Goal: Task Accomplishment & Management: Complete application form

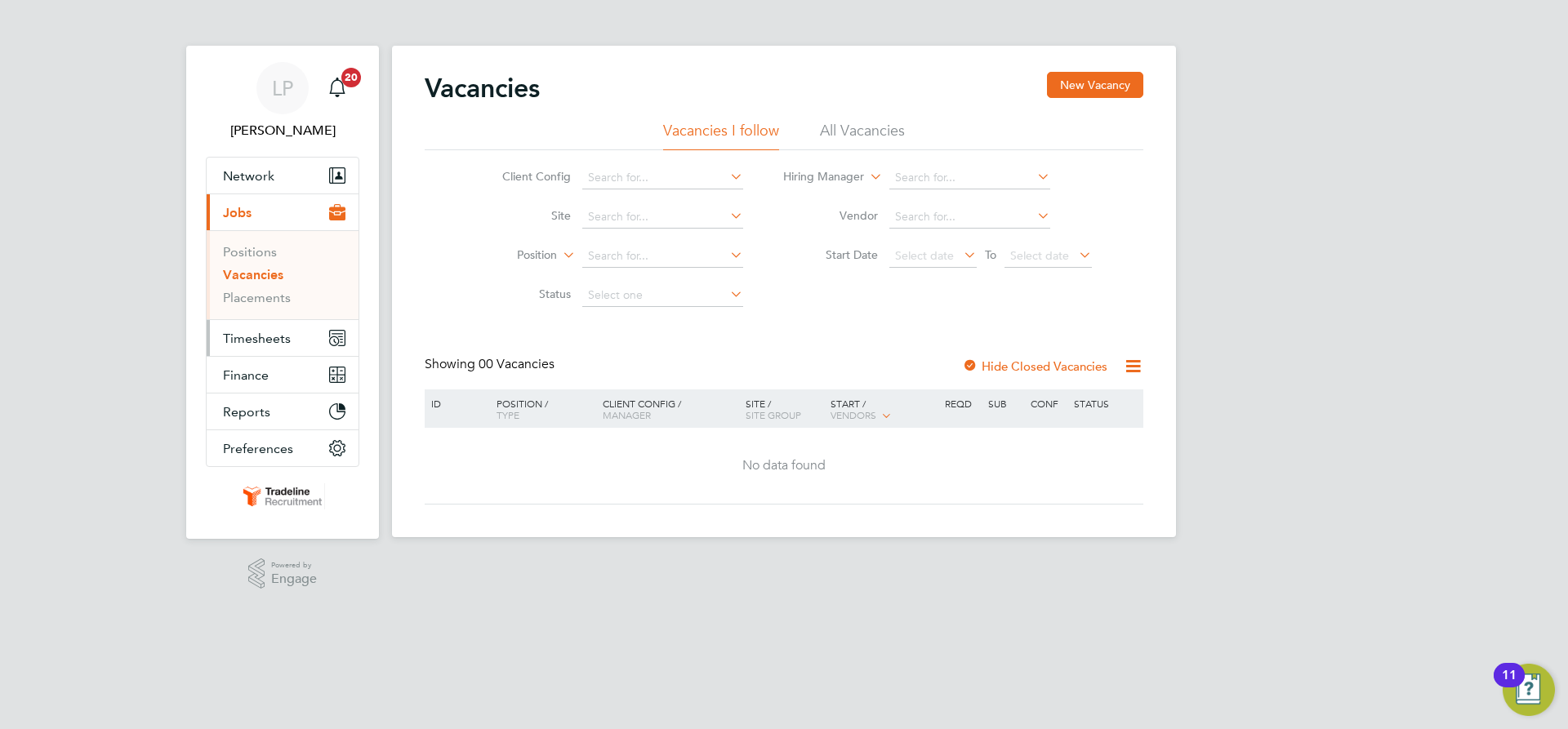
click at [273, 339] on span "Timesheets" at bounding box center [257, 338] width 68 height 15
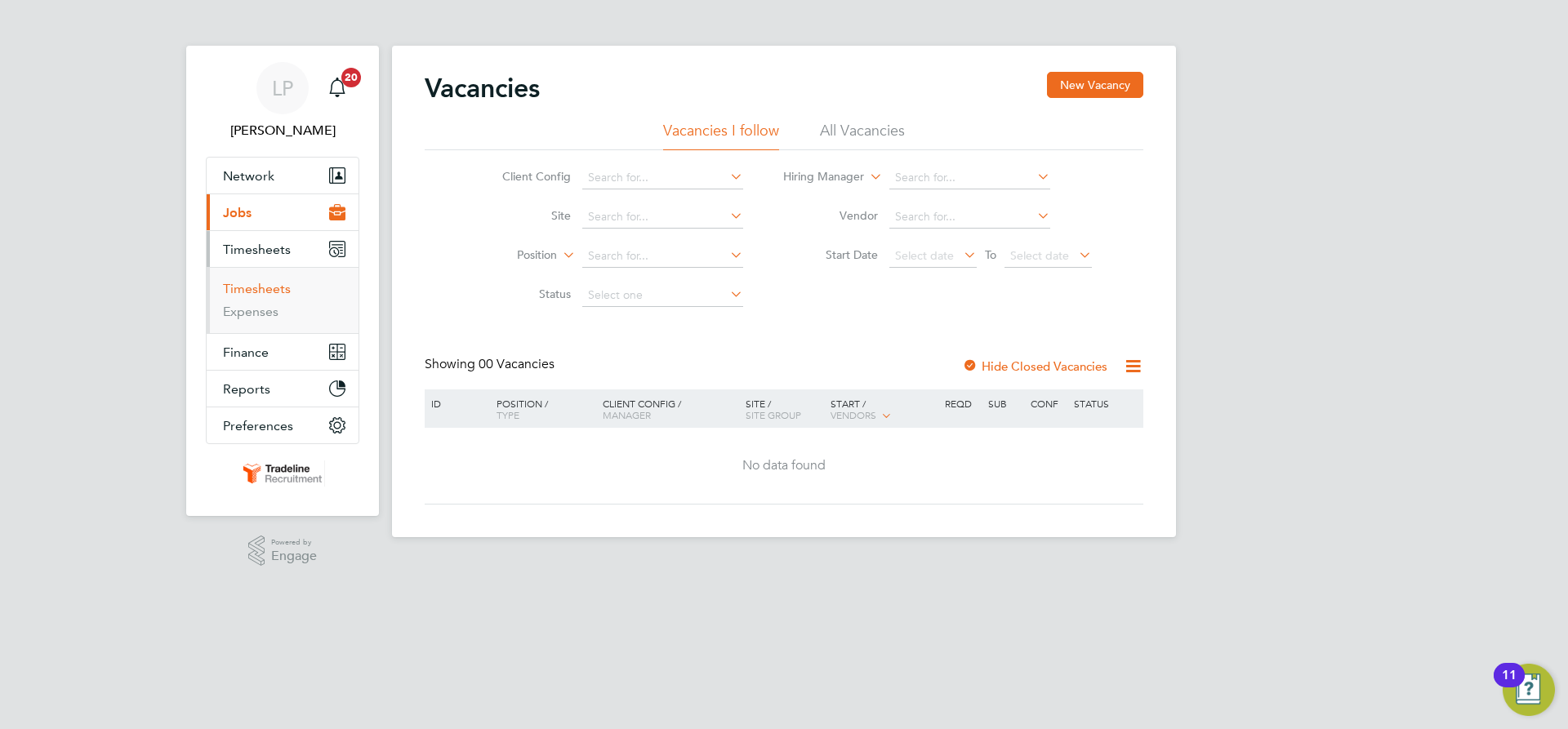
click at [264, 295] on link "Timesheets" at bounding box center [257, 289] width 68 height 15
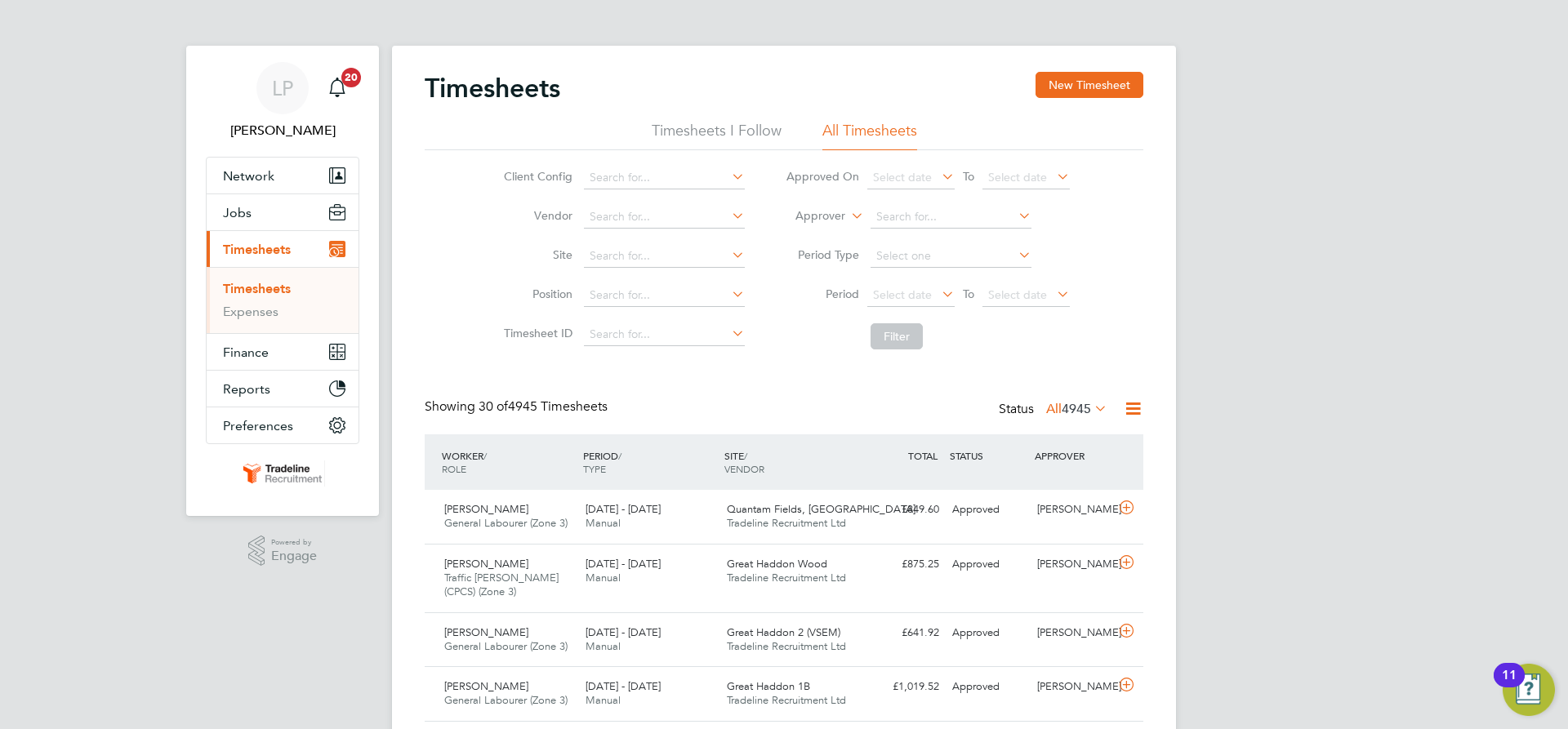
click at [825, 219] on label "Approver" at bounding box center [808, 216] width 74 height 16
click at [1112, 84] on button "New Timesheet" at bounding box center [1089, 84] width 108 height 26
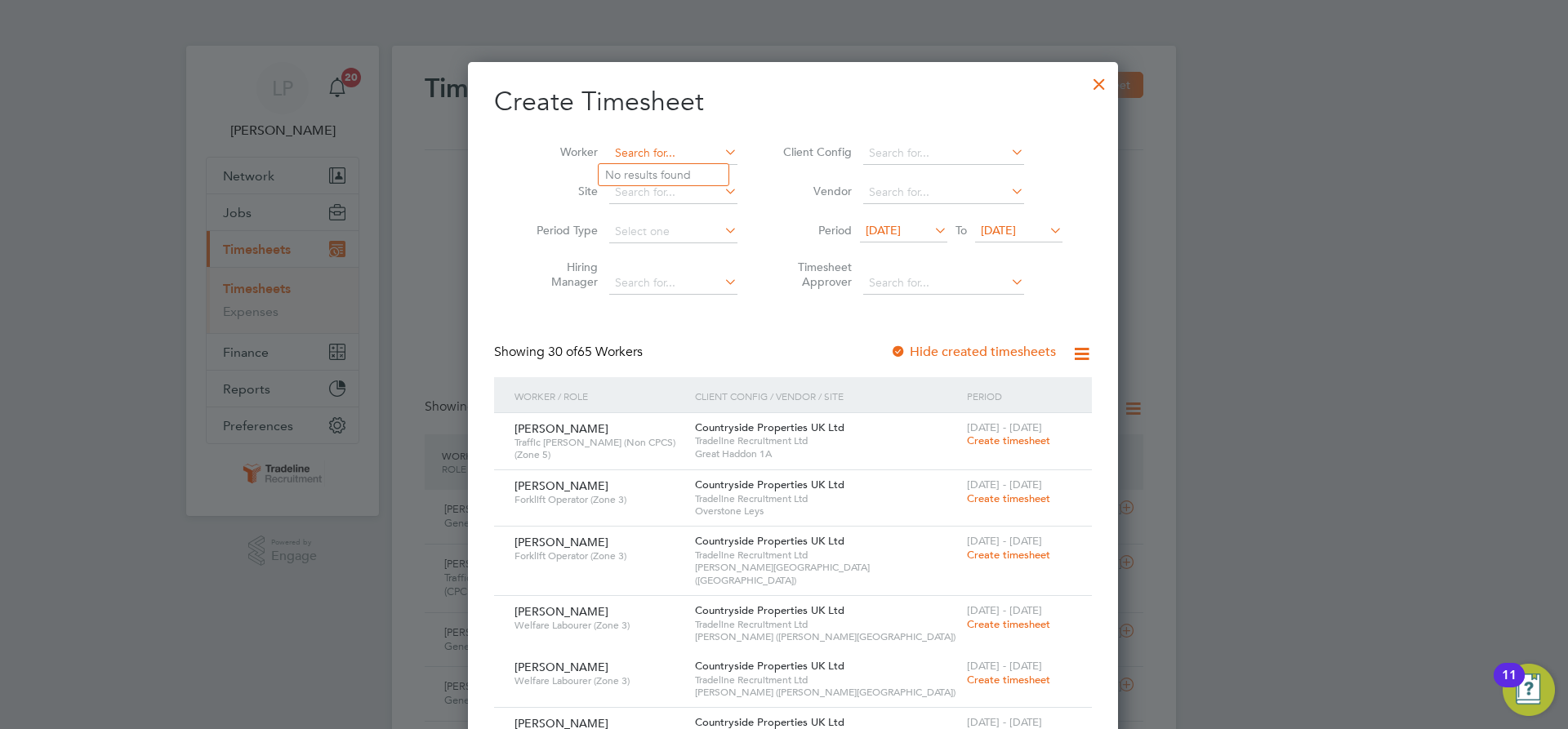
click at [633, 162] on input at bounding box center [672, 153] width 128 height 23
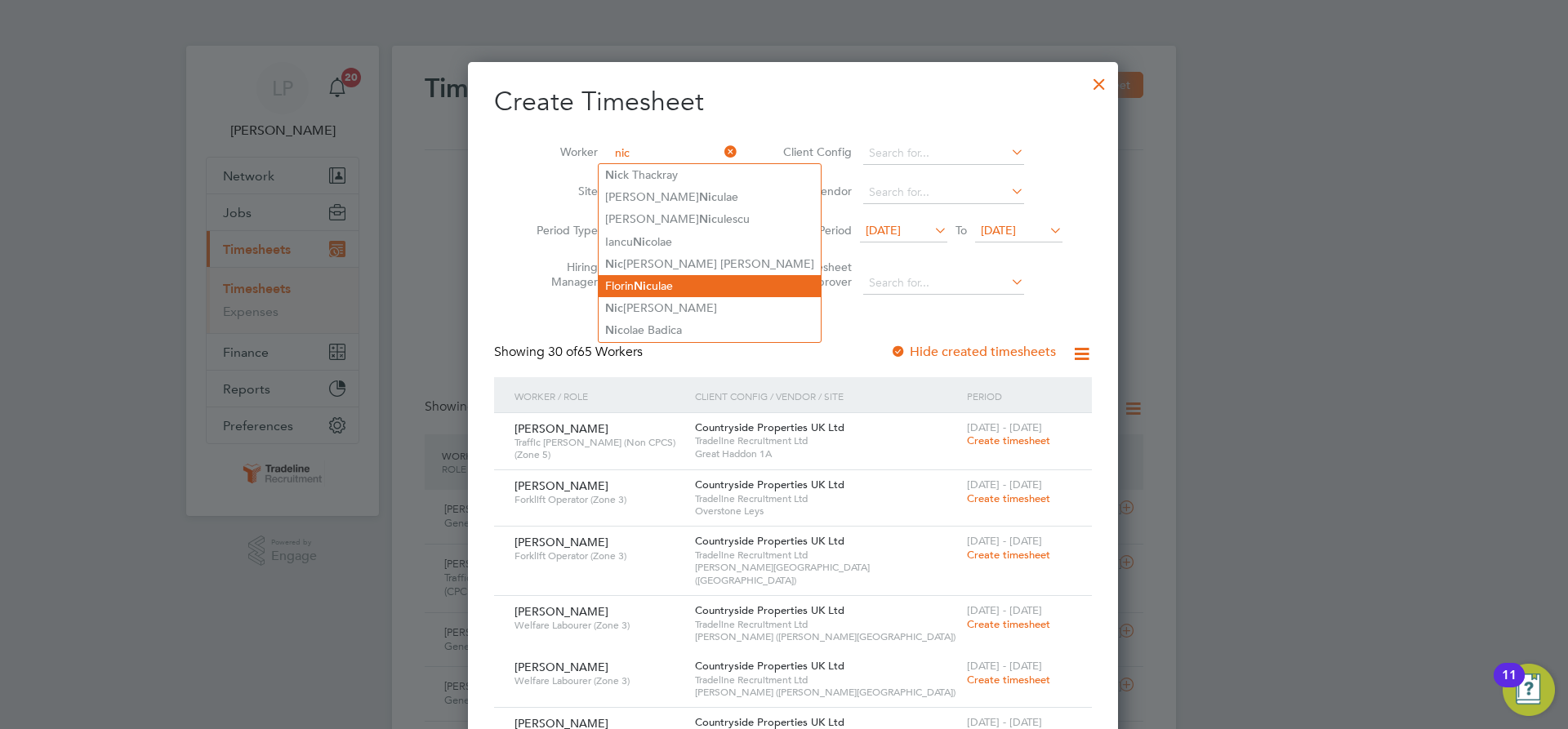
click at [672, 287] on li "Florin Nic ulae" at bounding box center [710, 286] width 222 height 22
type input "[PERSON_NAME]"
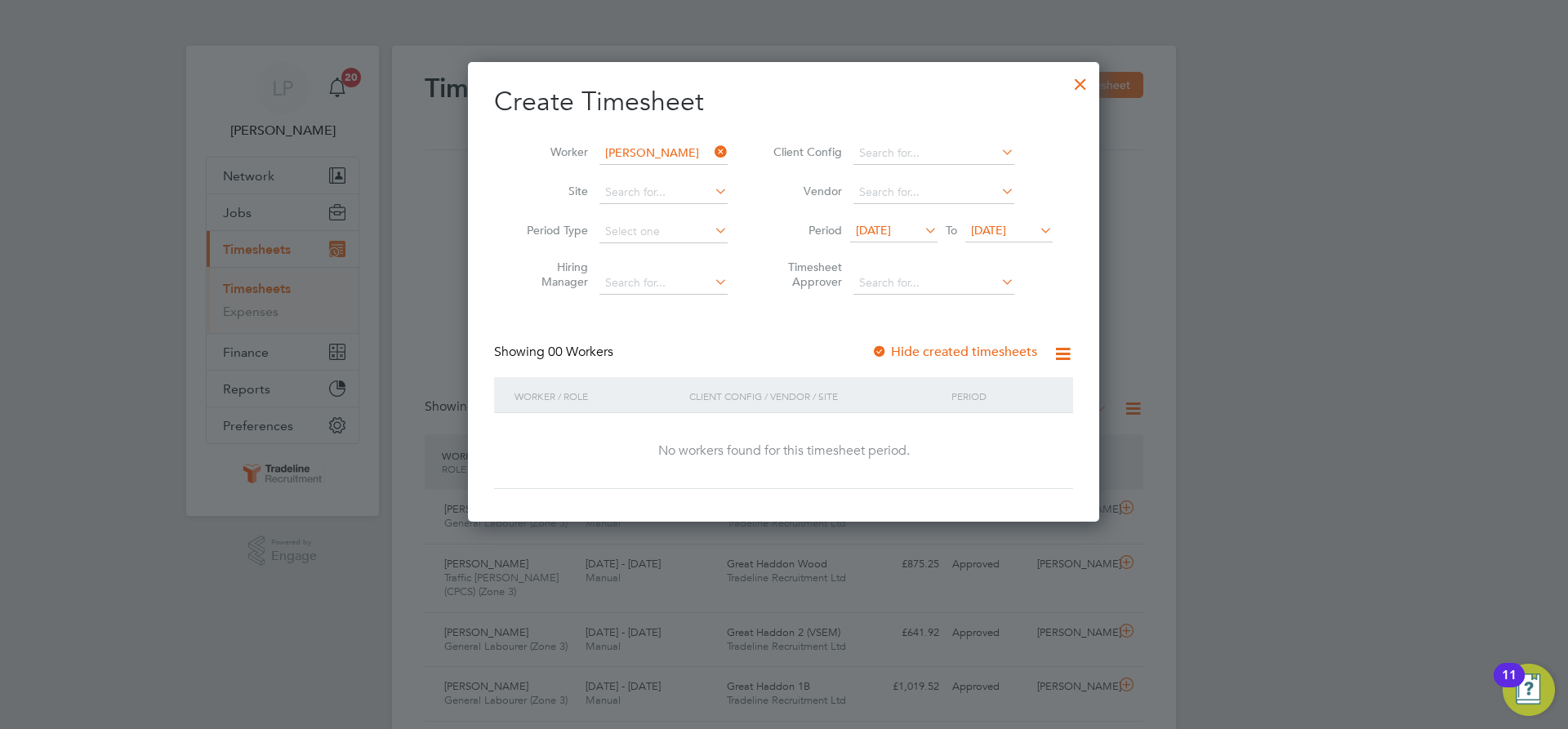
click at [884, 351] on div at bounding box center [879, 353] width 16 height 16
click at [1006, 235] on span "[DATE]" at bounding box center [988, 231] width 35 height 15
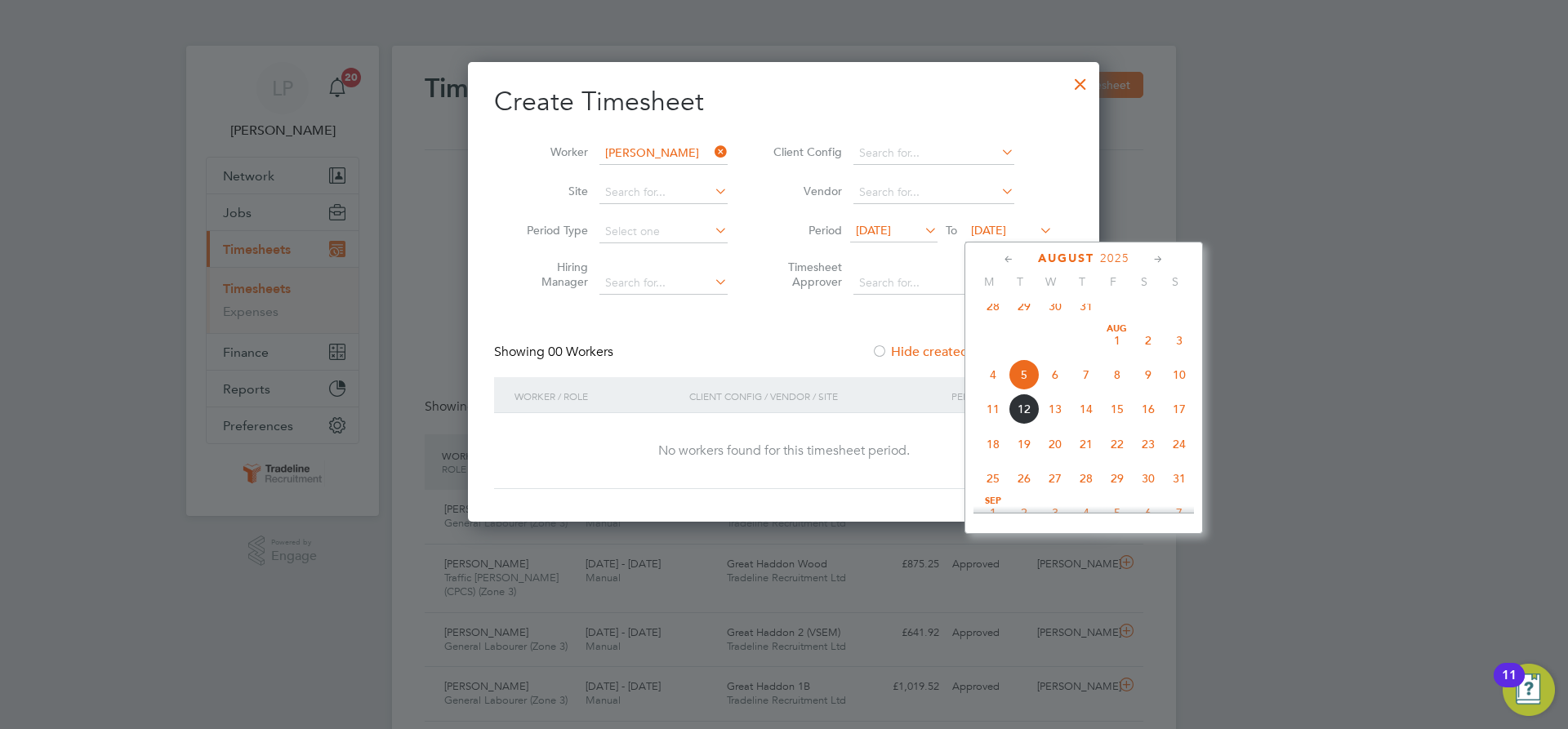
click at [1058, 460] on span "20" at bounding box center [1054, 444] width 31 height 31
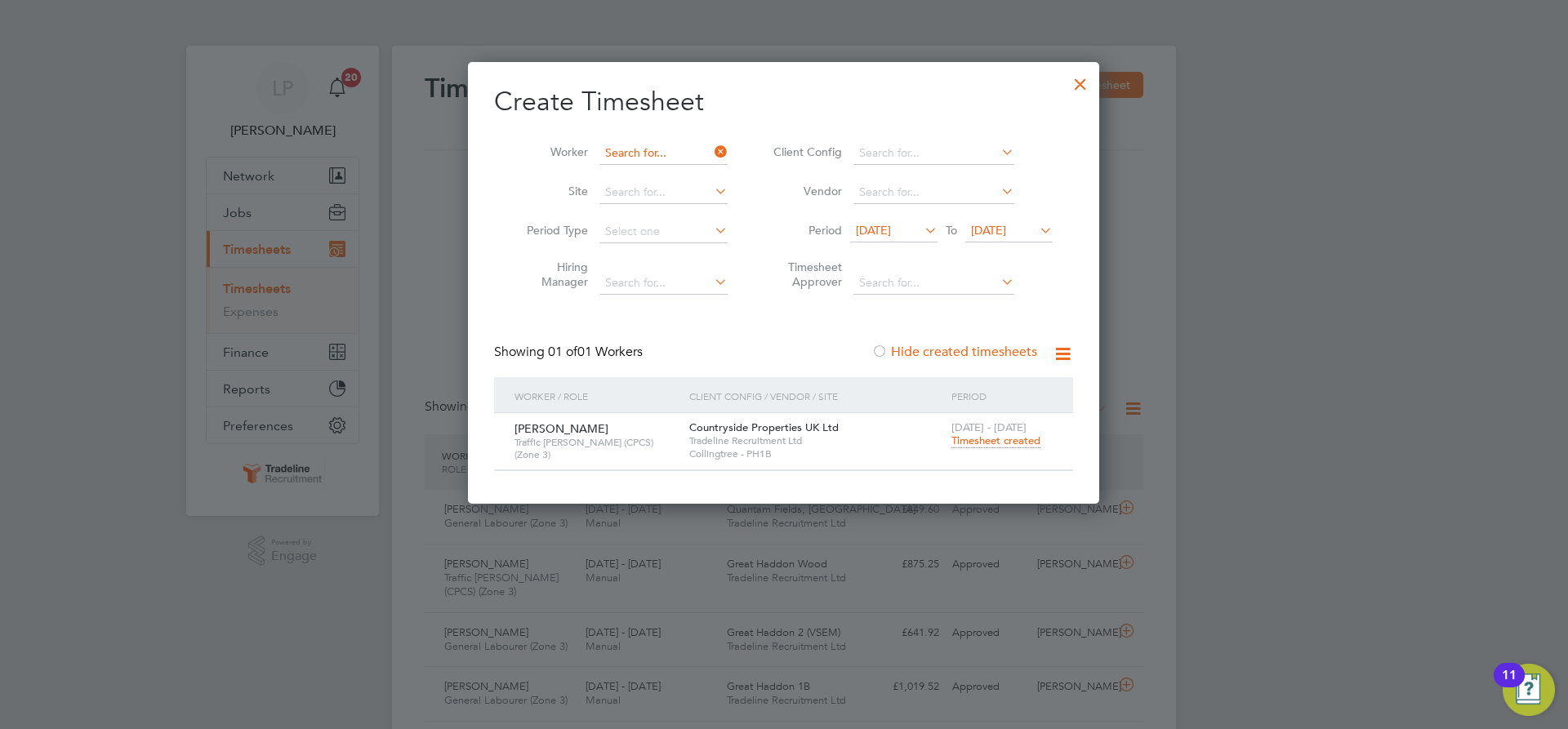
click at [649, 151] on input at bounding box center [662, 153] width 128 height 23
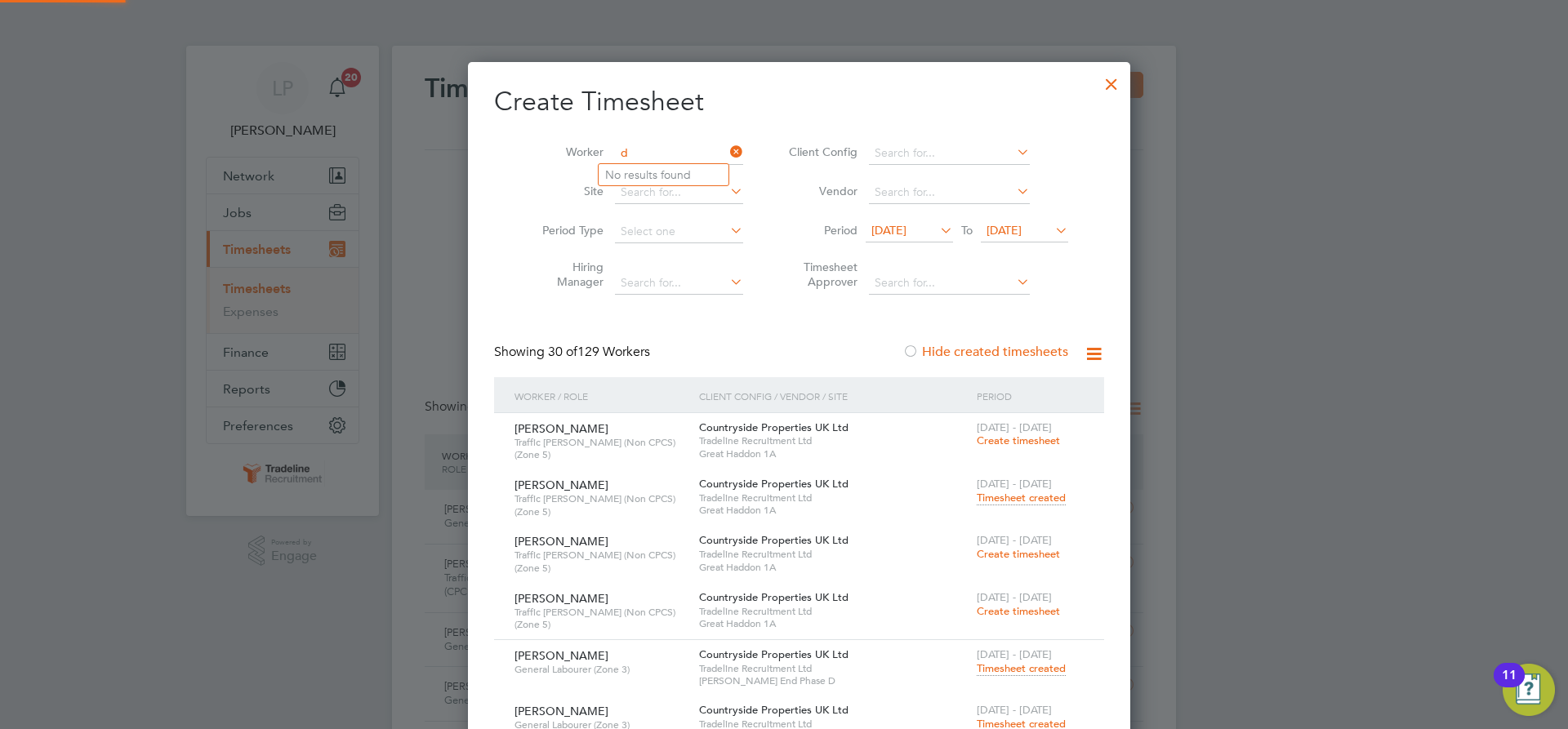
scroll to position [5962, 632]
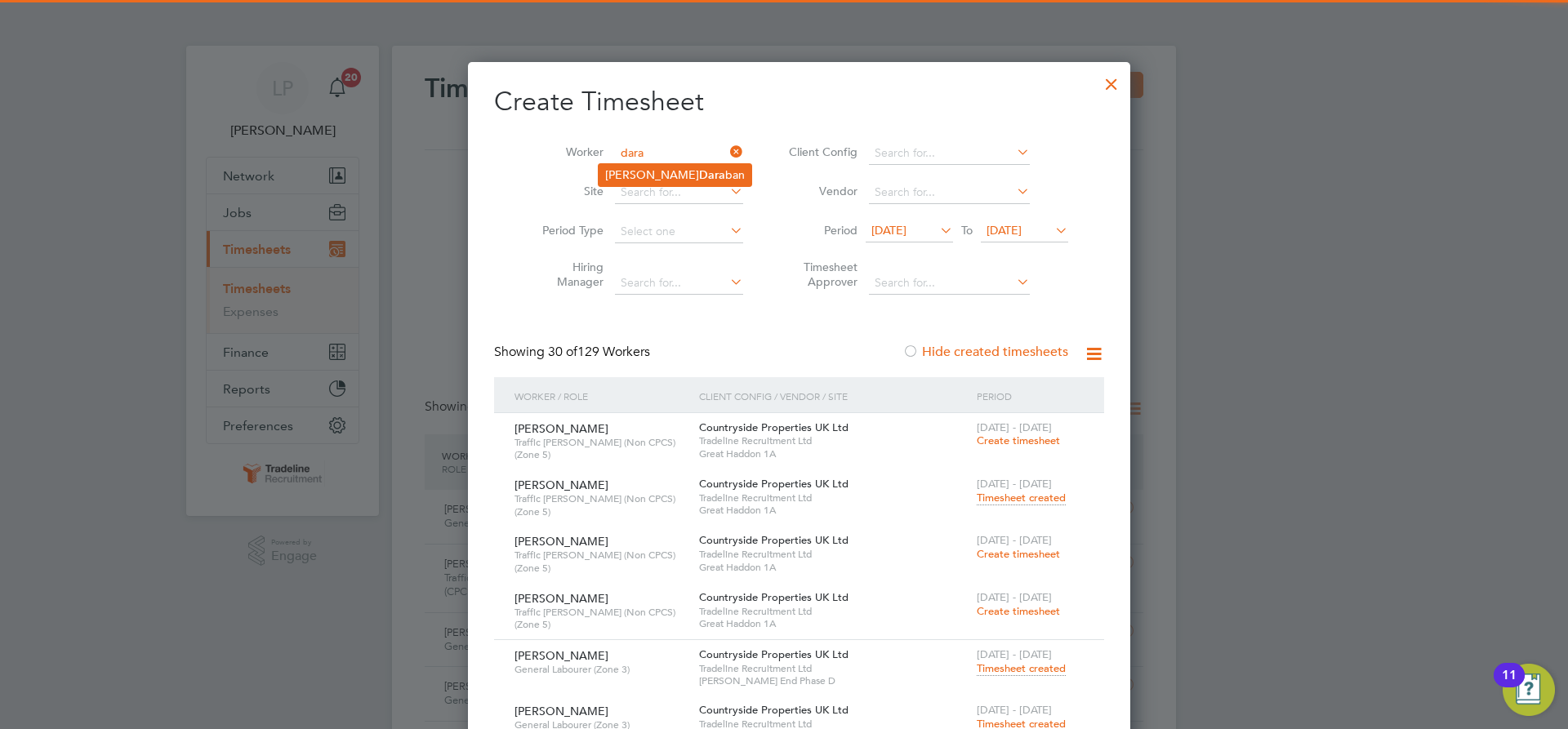
click at [699, 176] on b "Dara" at bounding box center [711, 174] width 26 height 14
type input "[PERSON_NAME]"
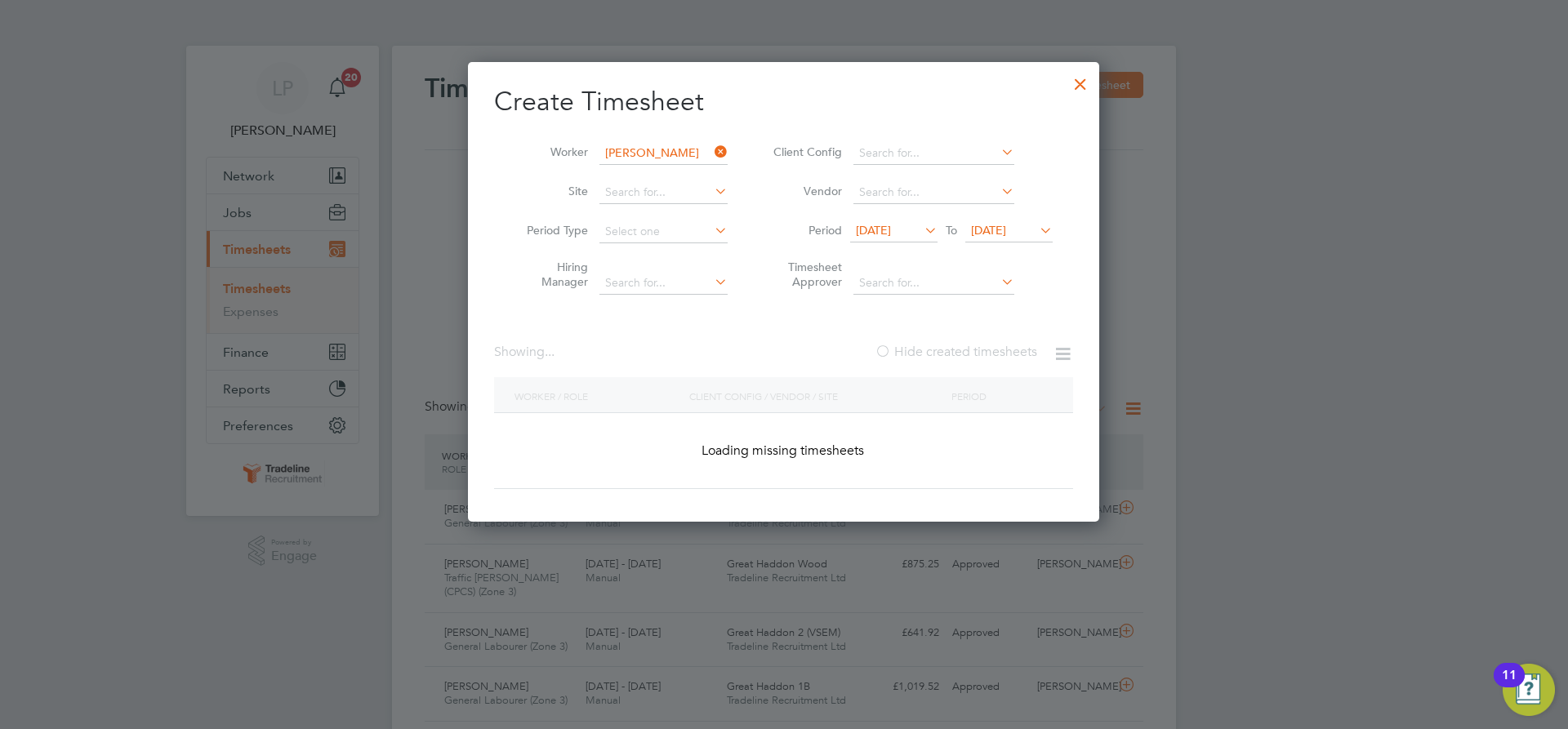
scroll to position [607, 632]
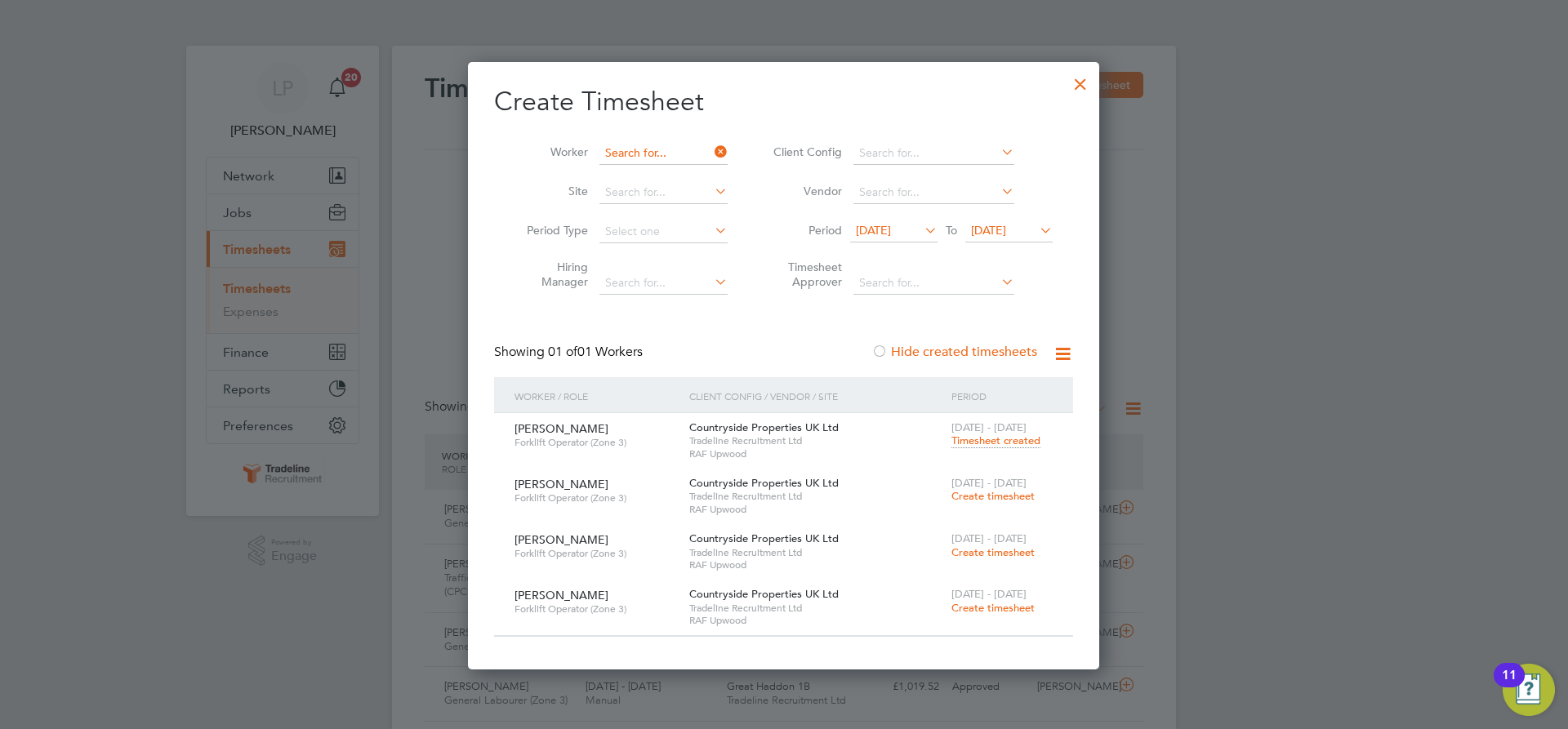
click at [652, 154] on input at bounding box center [662, 153] width 128 height 23
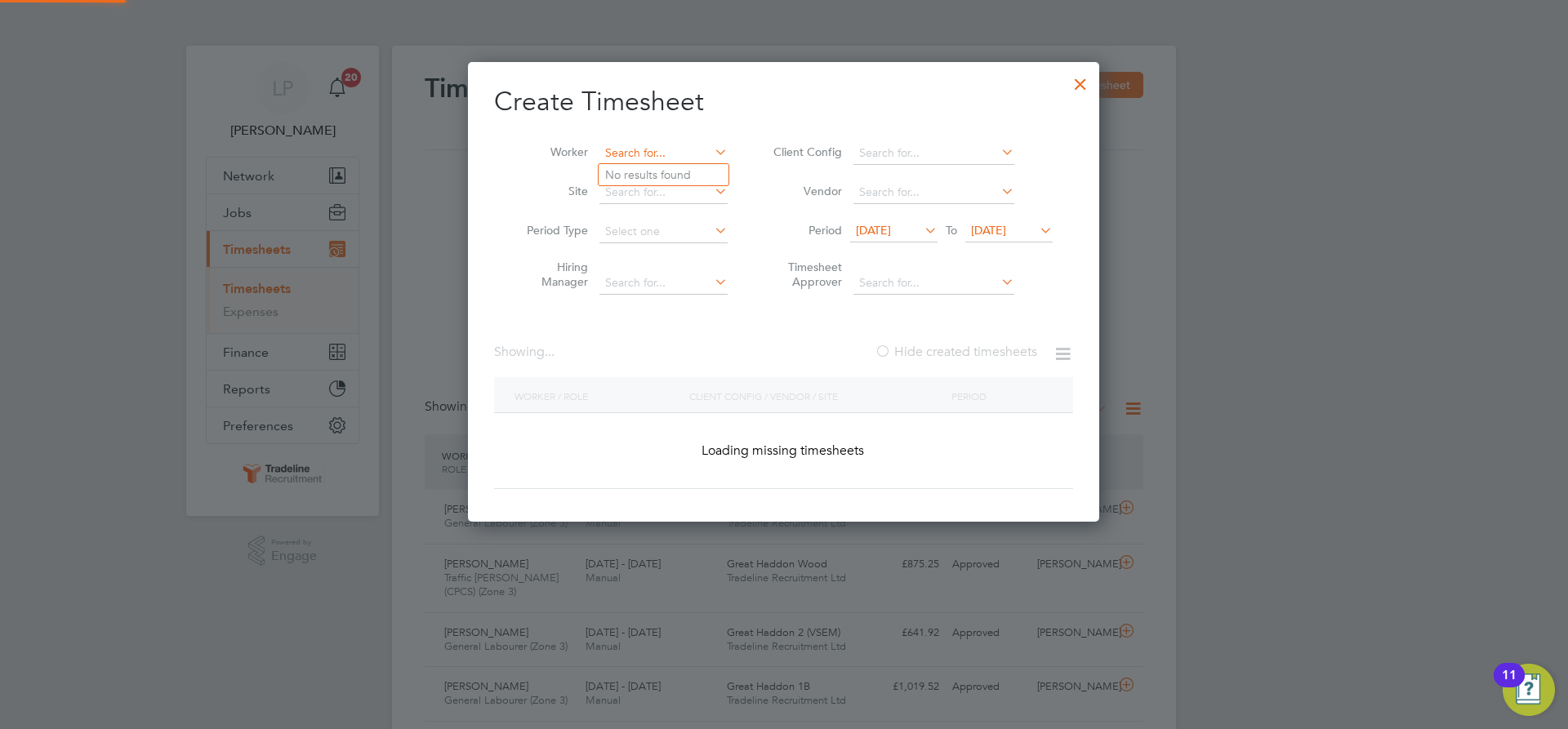
scroll to position [5962, 632]
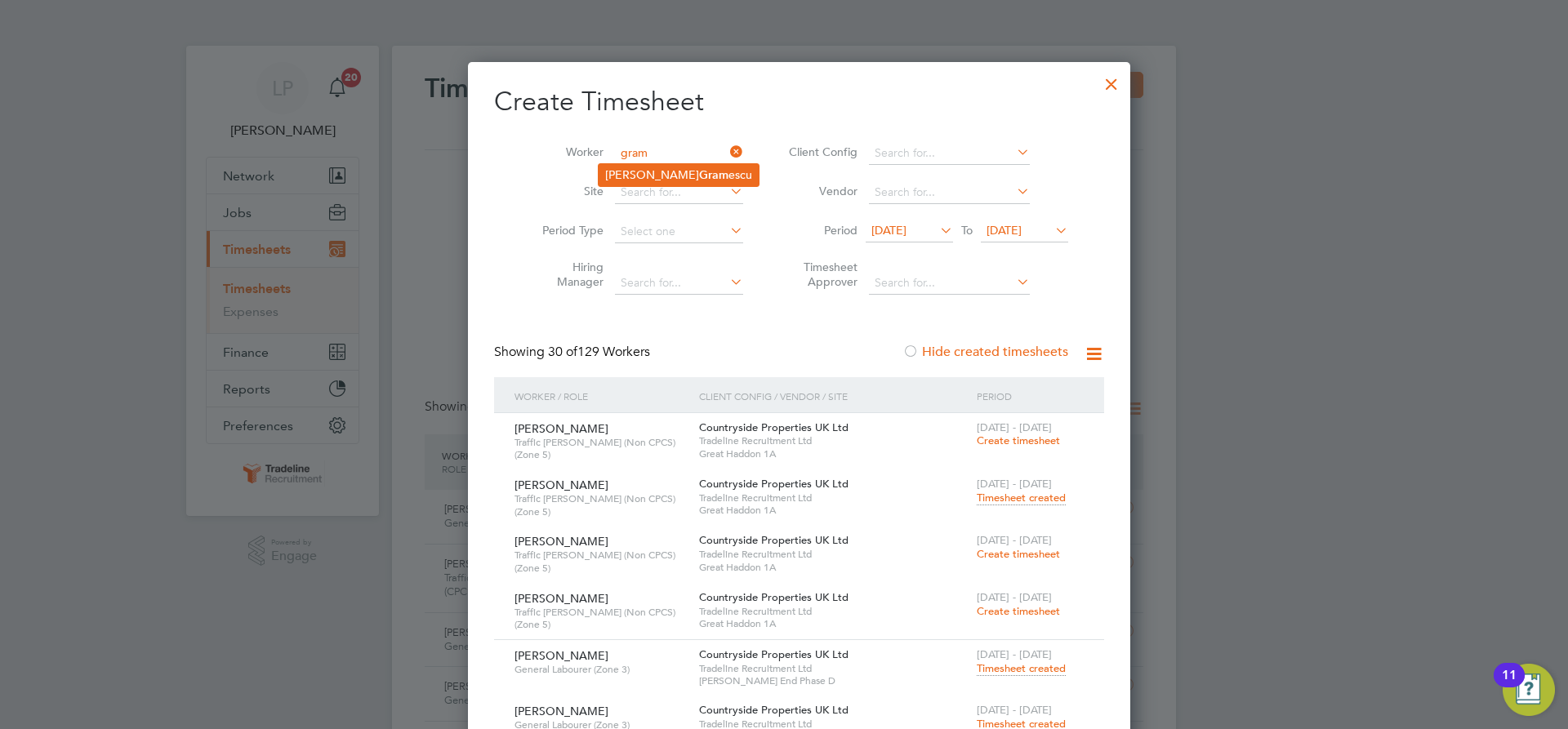
click at [699, 169] on b "Gram" at bounding box center [713, 174] width 29 height 14
type input "[PERSON_NAME]"
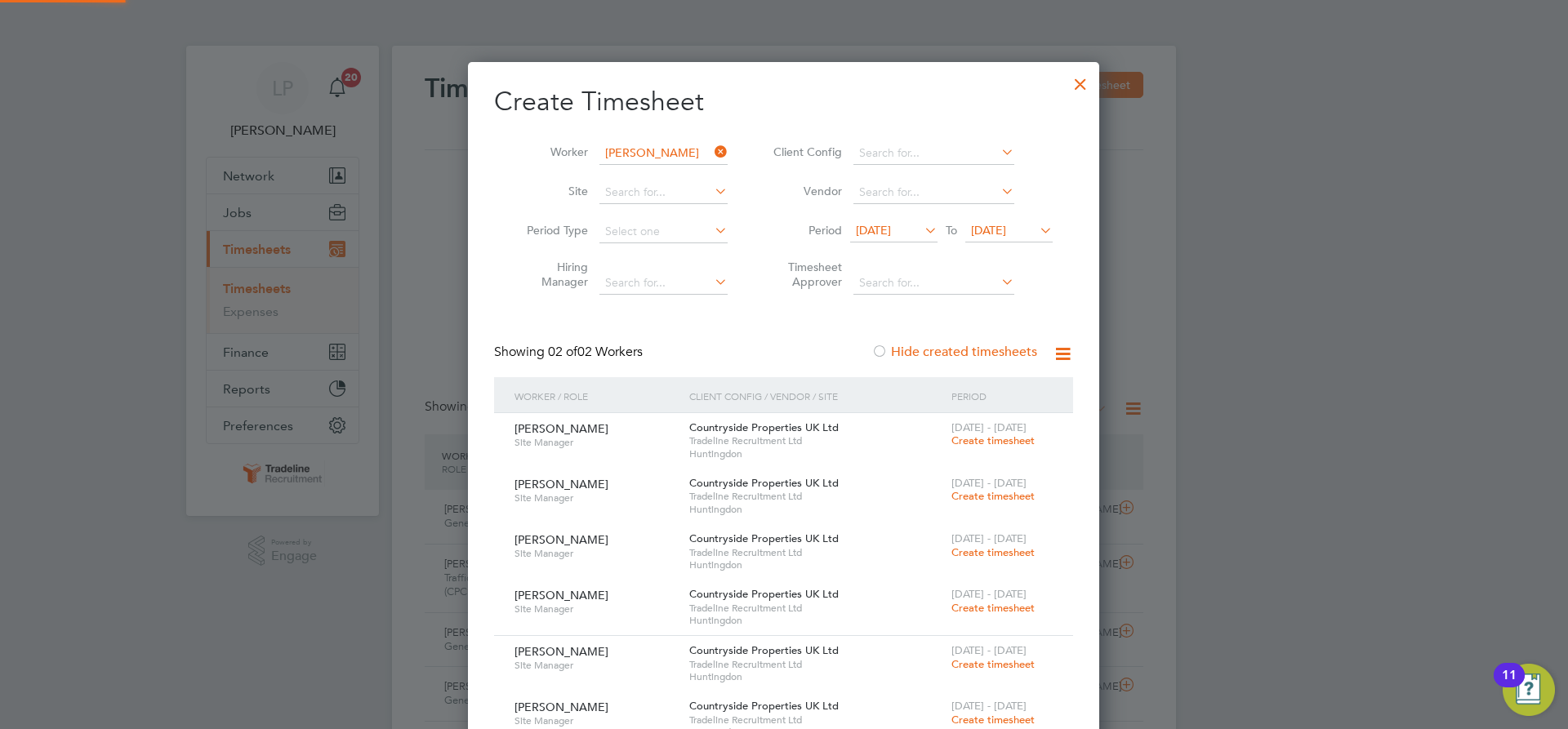
scroll to position [775, 632]
click at [978, 498] on span "Create timesheet" at bounding box center [993, 496] width 83 height 14
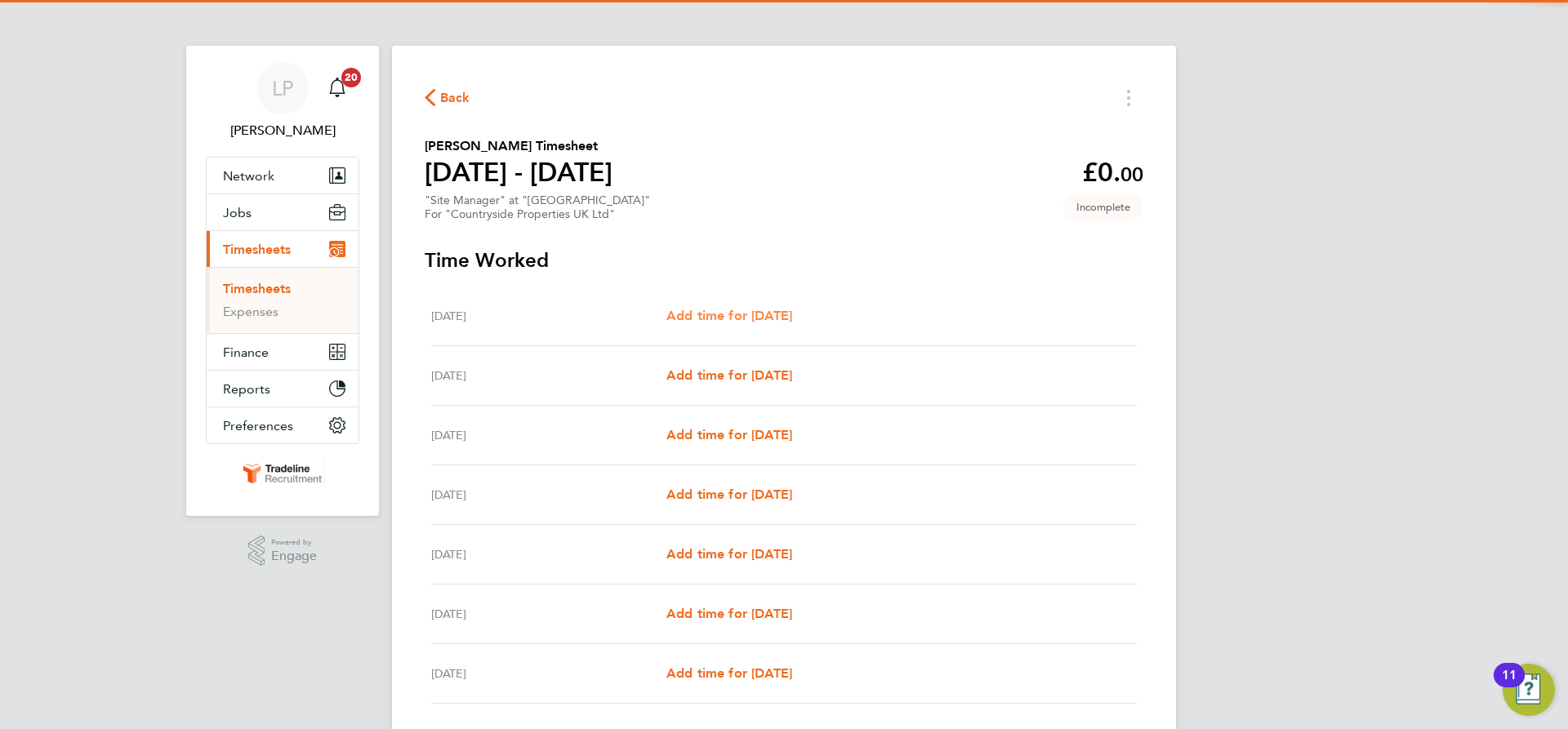
click at [738, 313] on span "Add time for [DATE]" at bounding box center [729, 315] width 126 height 15
select select "30"
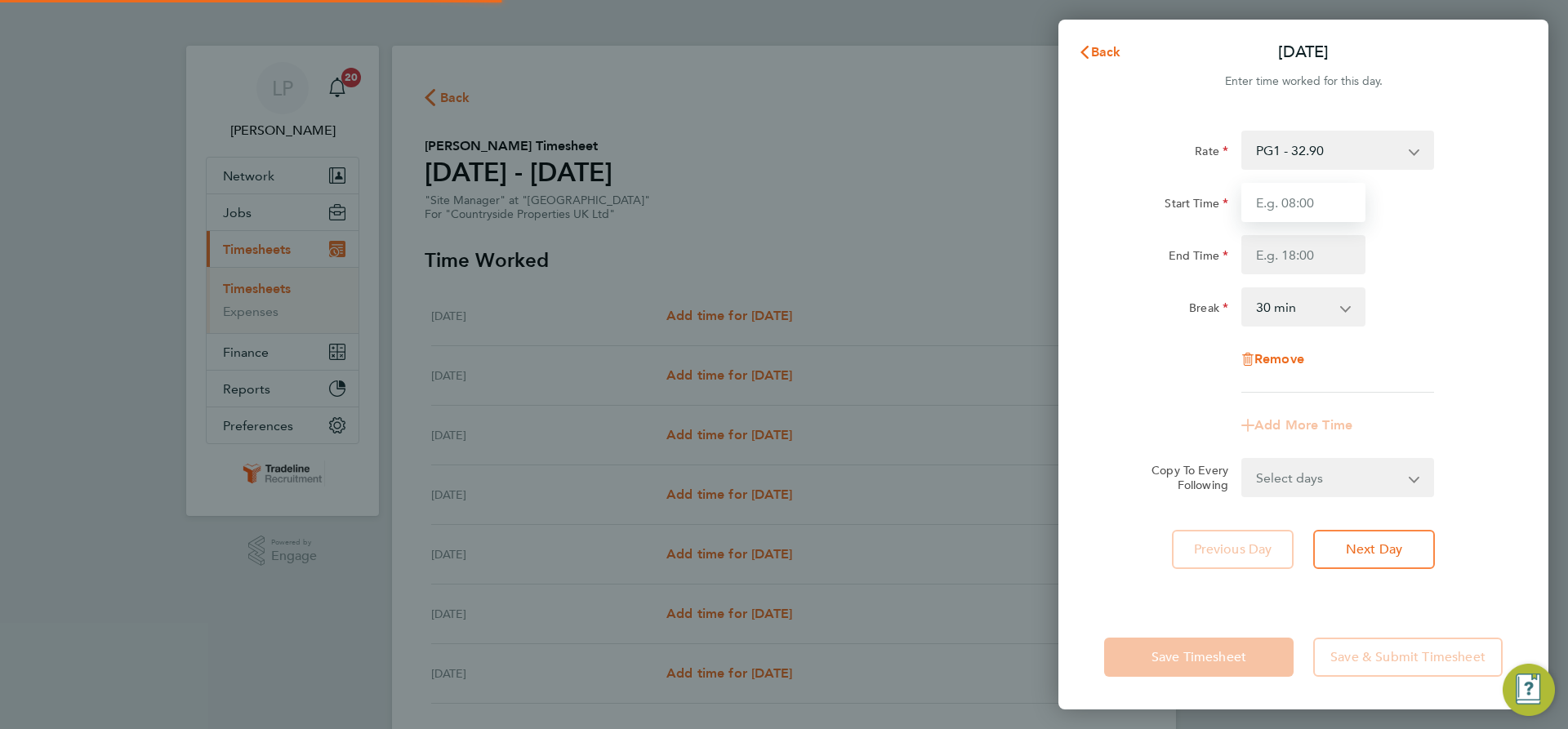
click at [1307, 195] on input "Start Time" at bounding box center [1303, 202] width 124 height 39
type input "07:00"
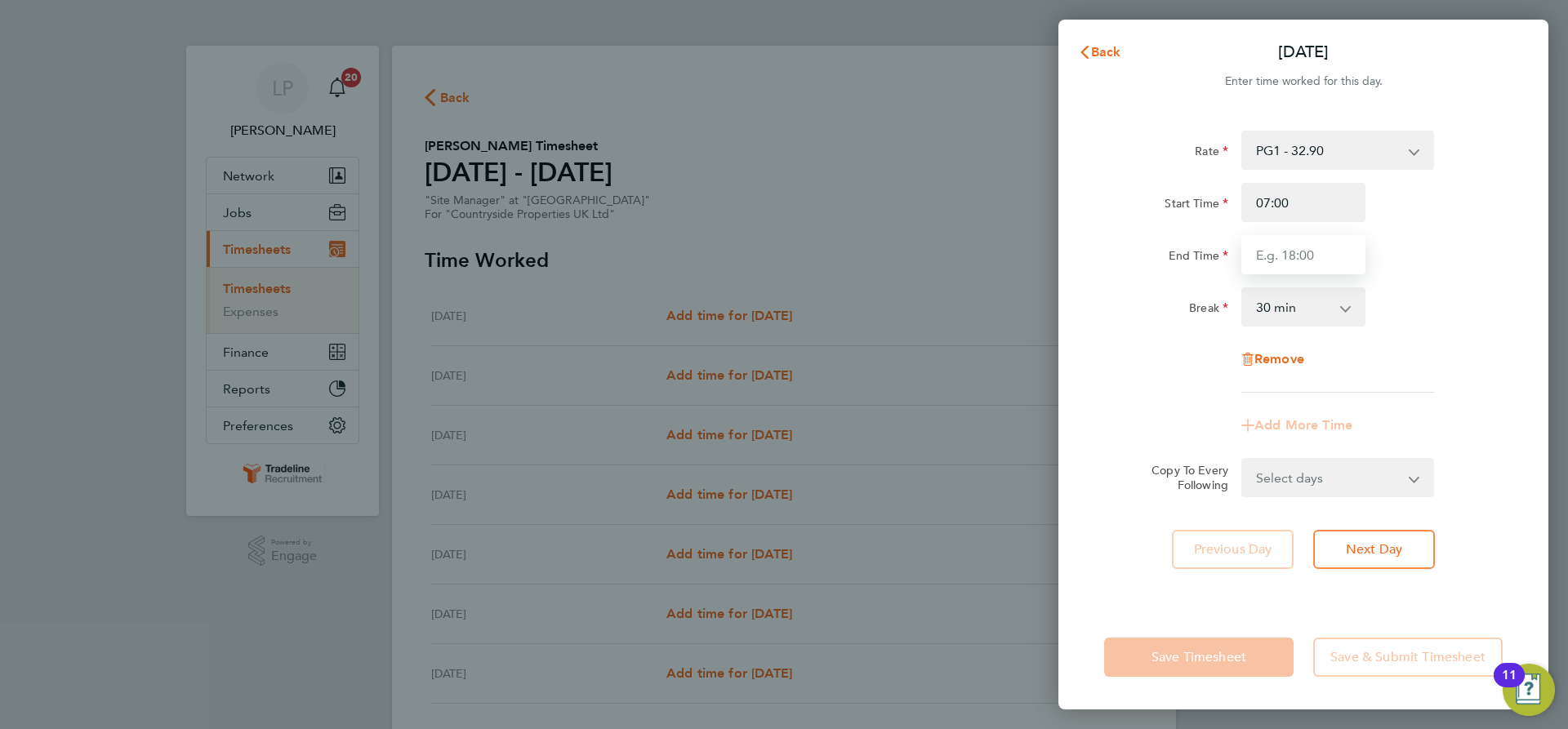
click at [1308, 261] on input "End Time" at bounding box center [1303, 254] width 124 height 39
type input "16:30"
click at [1414, 274] on div "Rate PG1 - 32.90 Basic Start Time 07:00 End Time 16:30 Break 0 min 15 min 30 mi…" at bounding box center [1302, 261] width 398 height 262
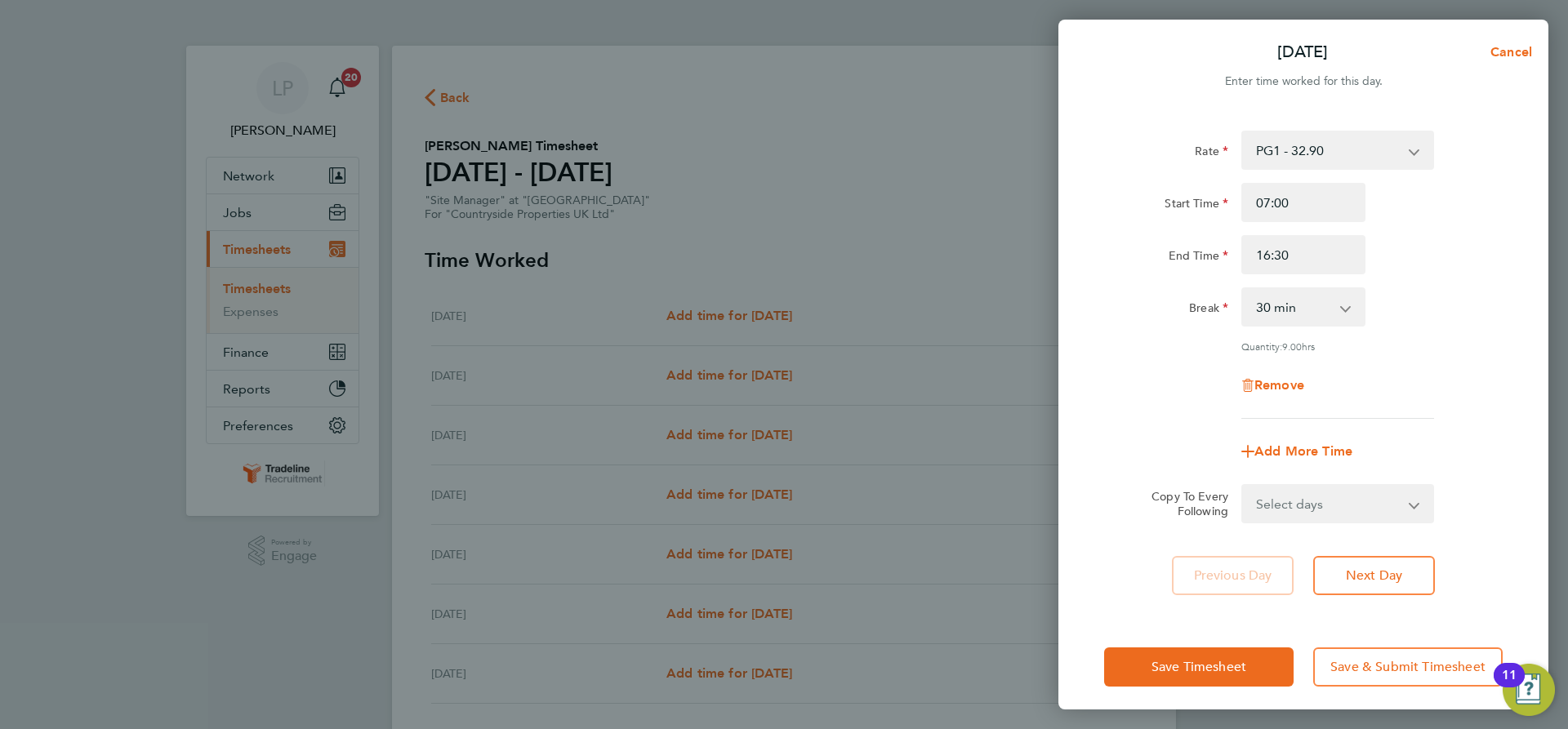
click at [1409, 496] on select "Select days Day Weekday (Mon-Fri) Weekend (Sat-Sun) [DATE] [DATE] [DATE] [DATE]…" at bounding box center [1328, 504] width 172 height 36
select select "WEEKDAY"
click at [1242, 486] on select "Select days Day Weekday (Mon-Fri) Weekend (Sat-Sun) [DATE] [DATE] [DATE] [DATE]…" at bounding box center [1328, 504] width 172 height 36
select select "[DATE]"
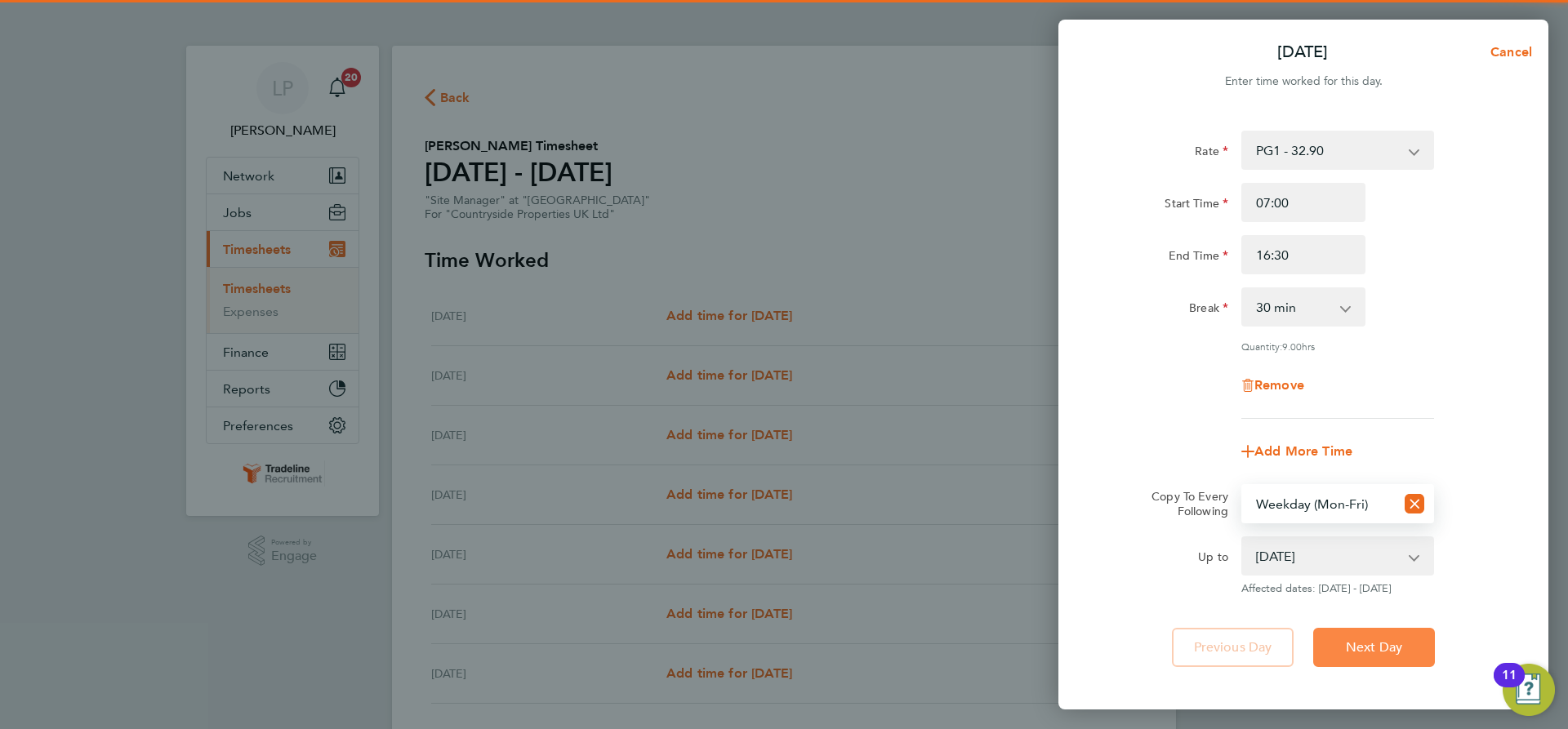
click at [1357, 641] on span "Next Day" at bounding box center [1374, 648] width 56 height 16
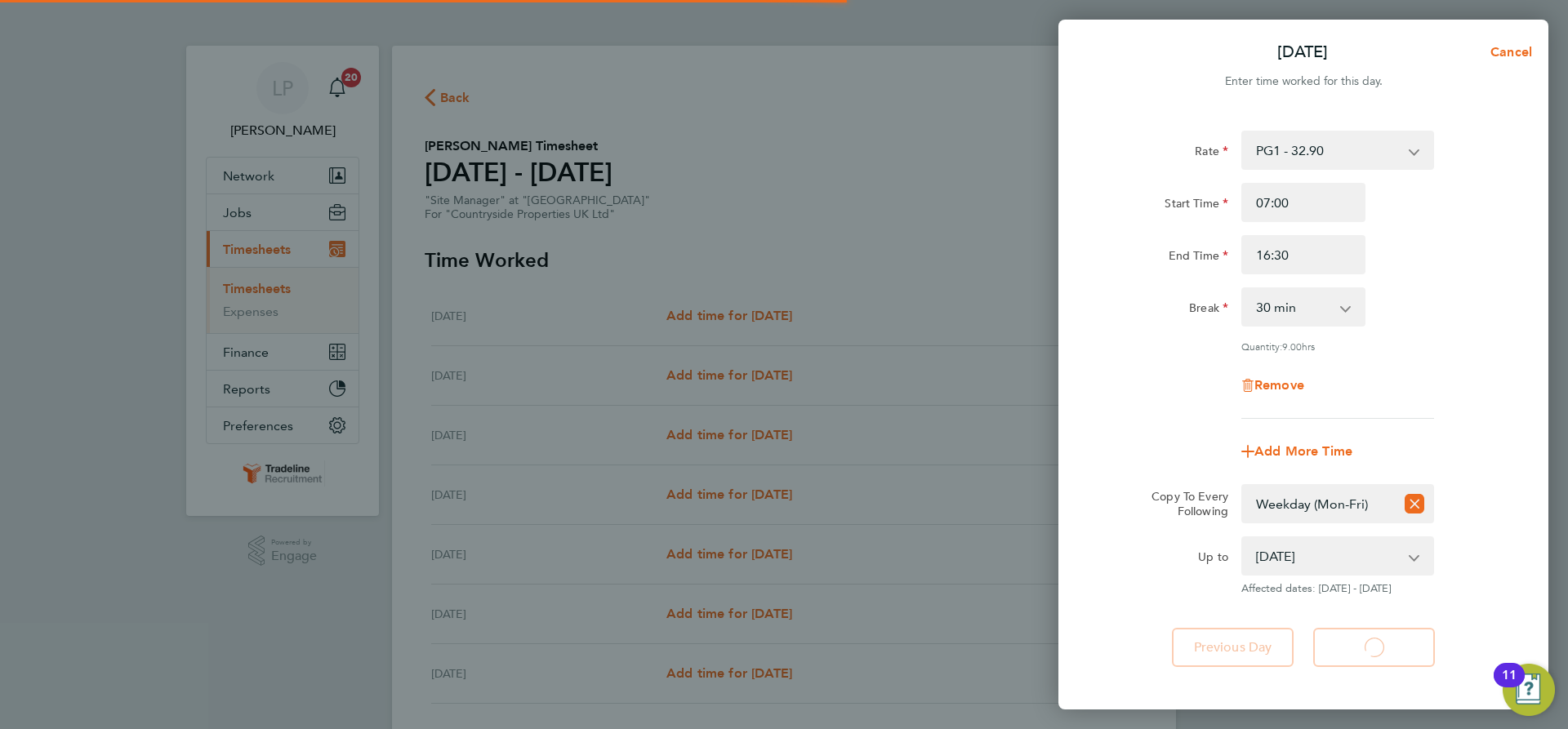
select select "30"
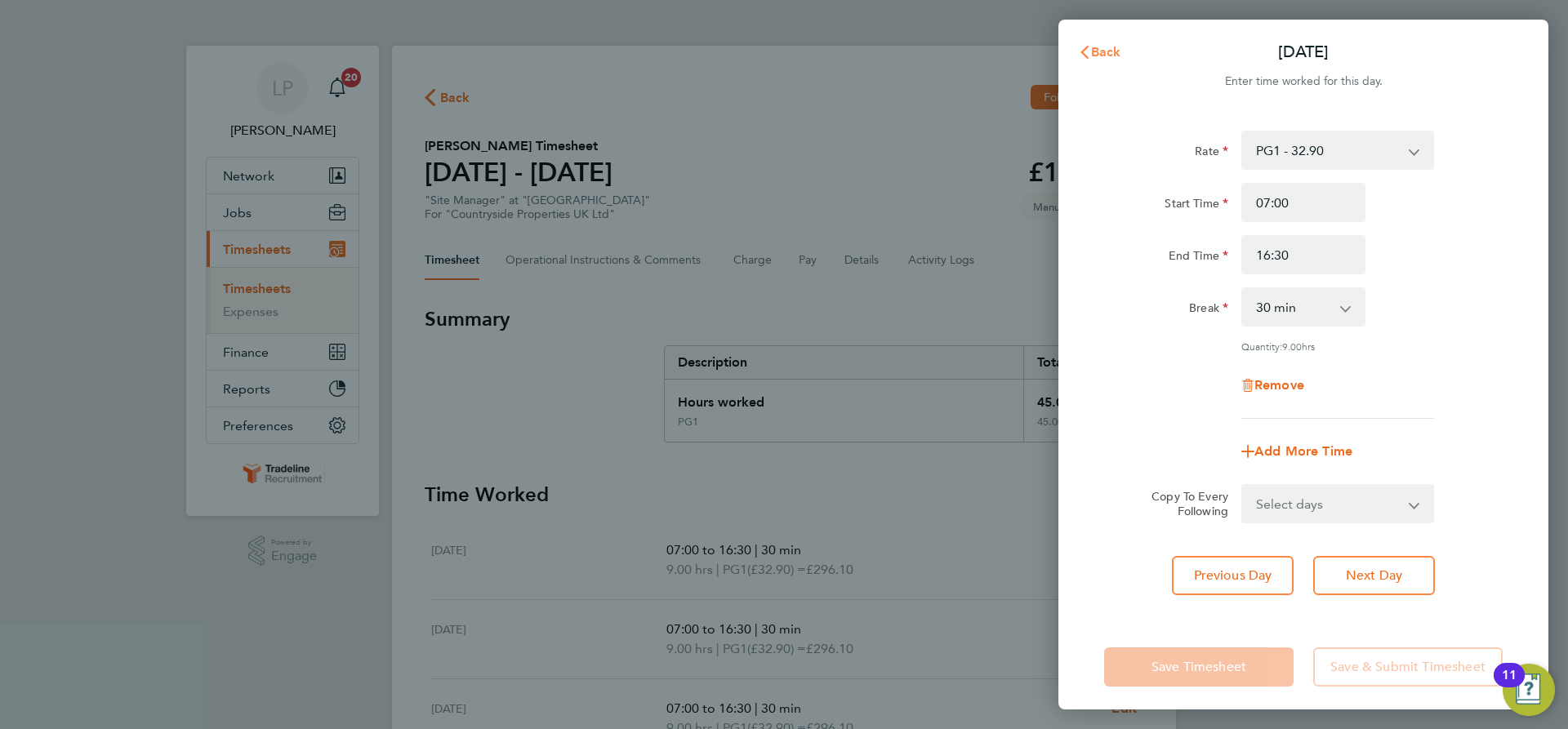
click at [1109, 48] on span "Back" at bounding box center [1105, 52] width 30 height 15
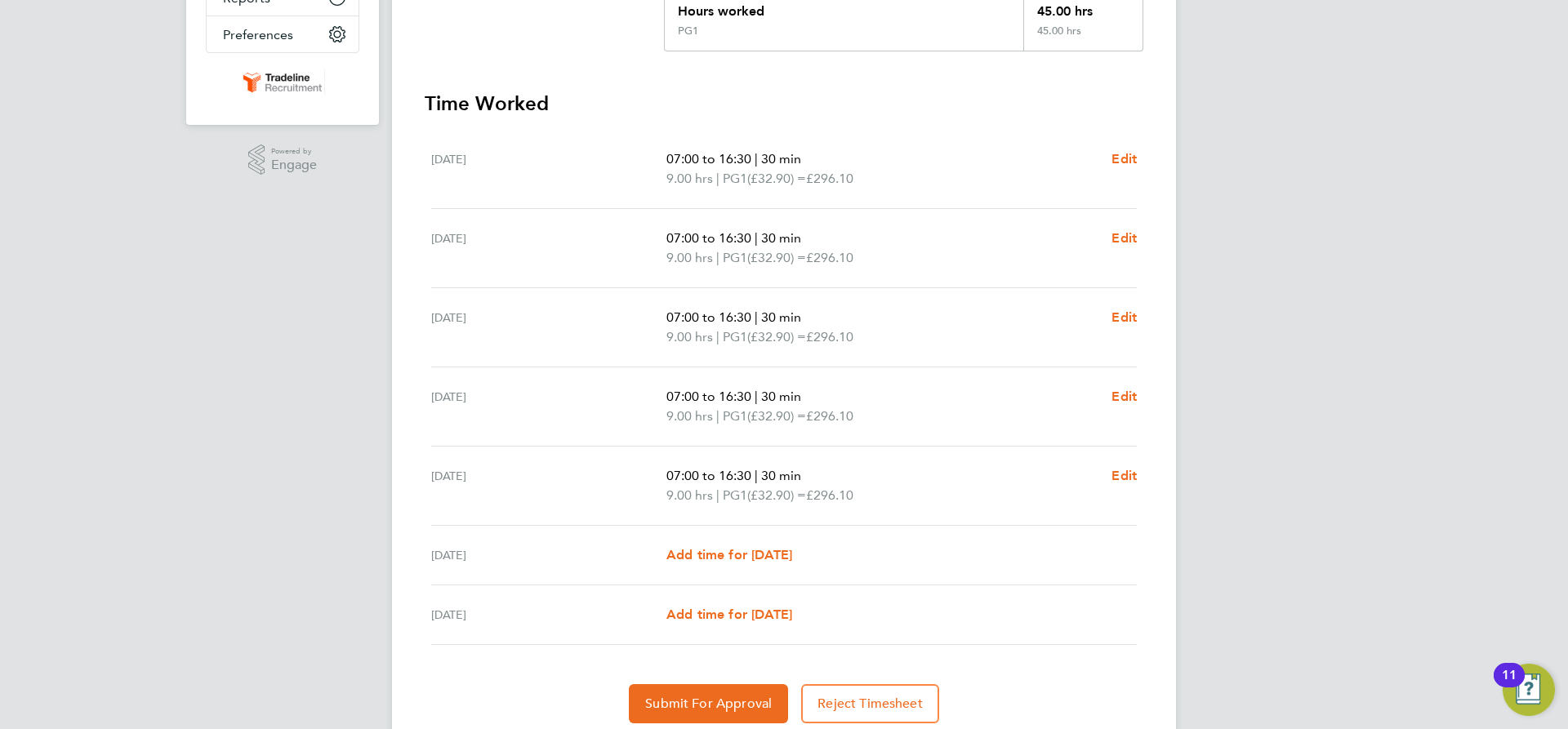
scroll to position [451, 0]
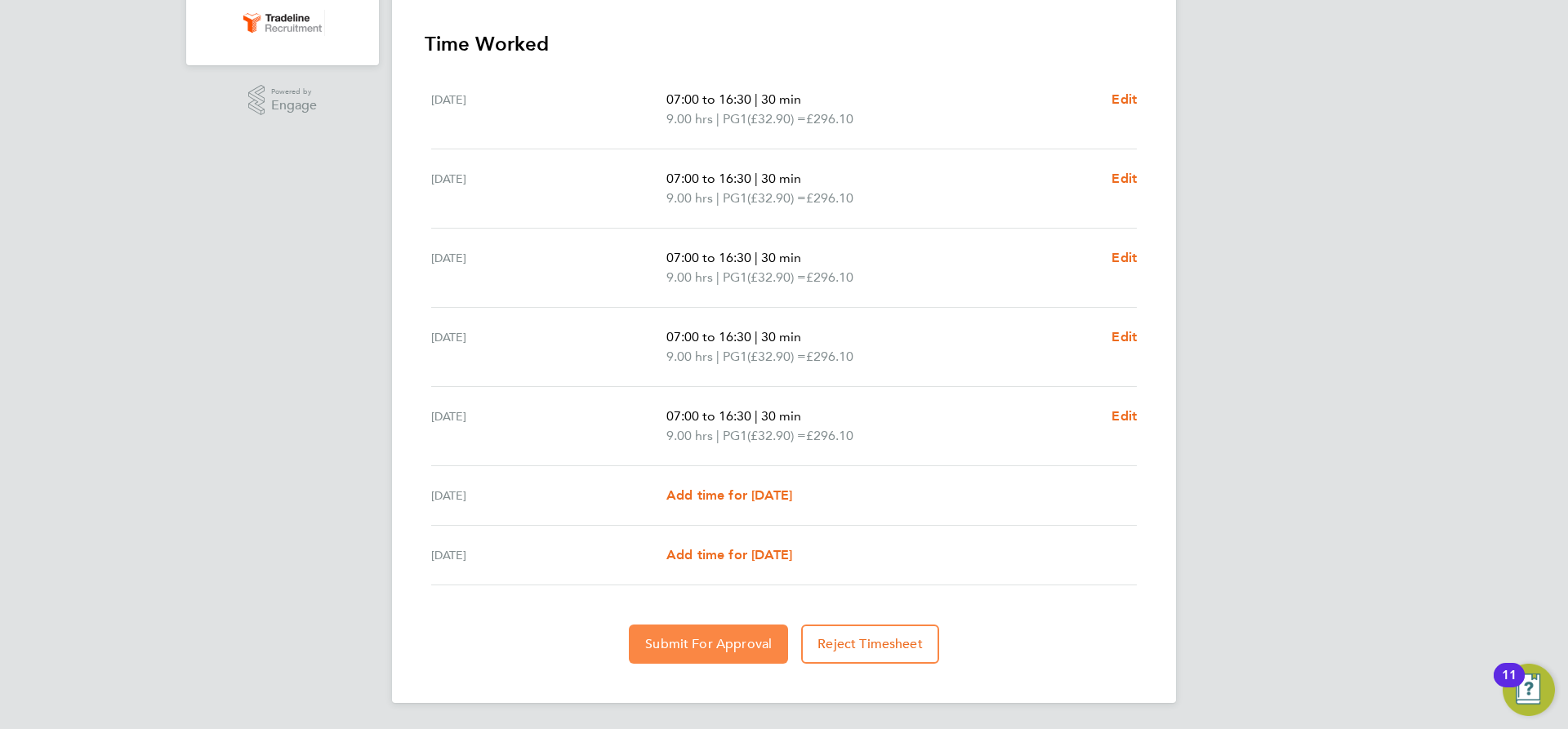
click at [726, 642] on span "Submit For Approval" at bounding box center [708, 645] width 126 height 16
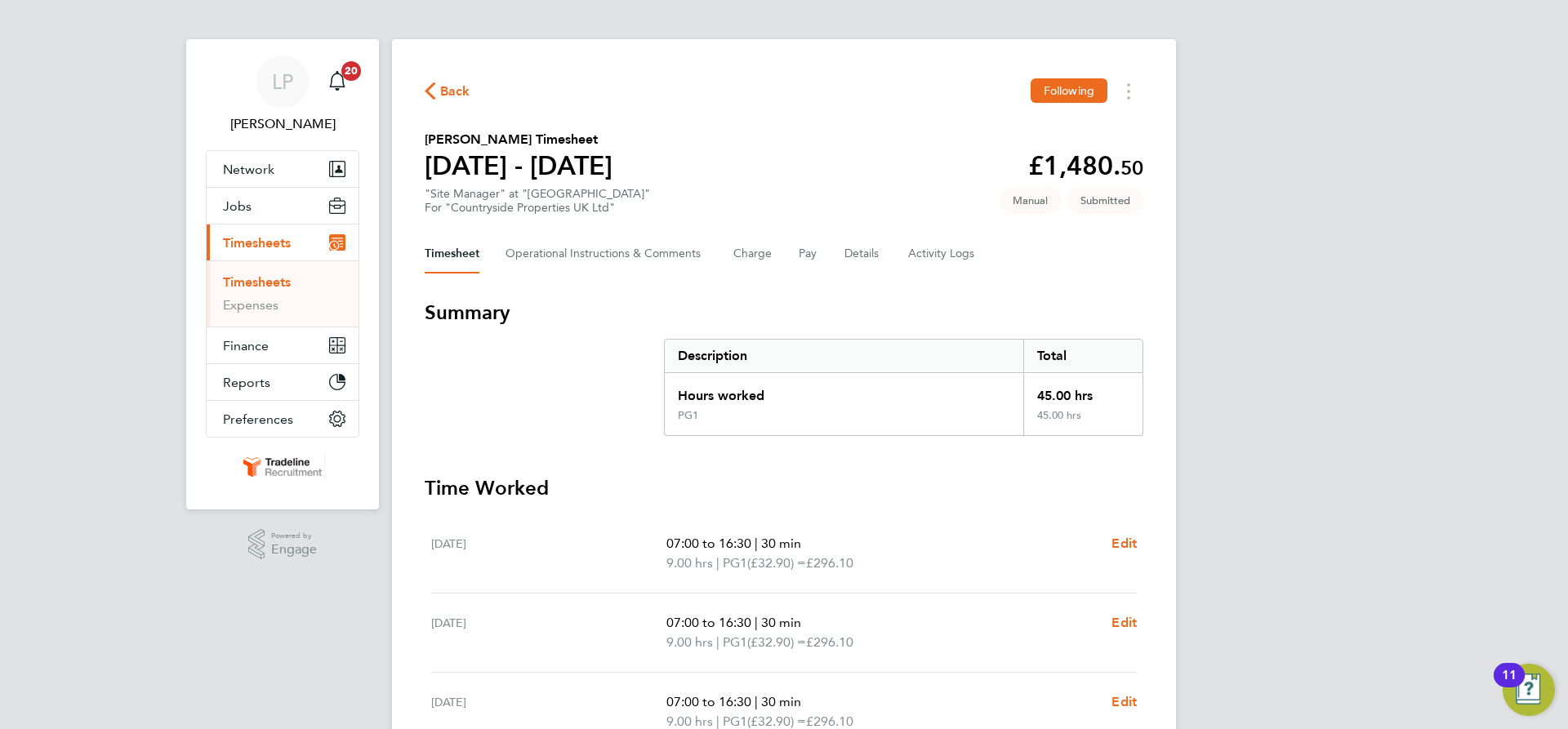
scroll to position [0, 0]
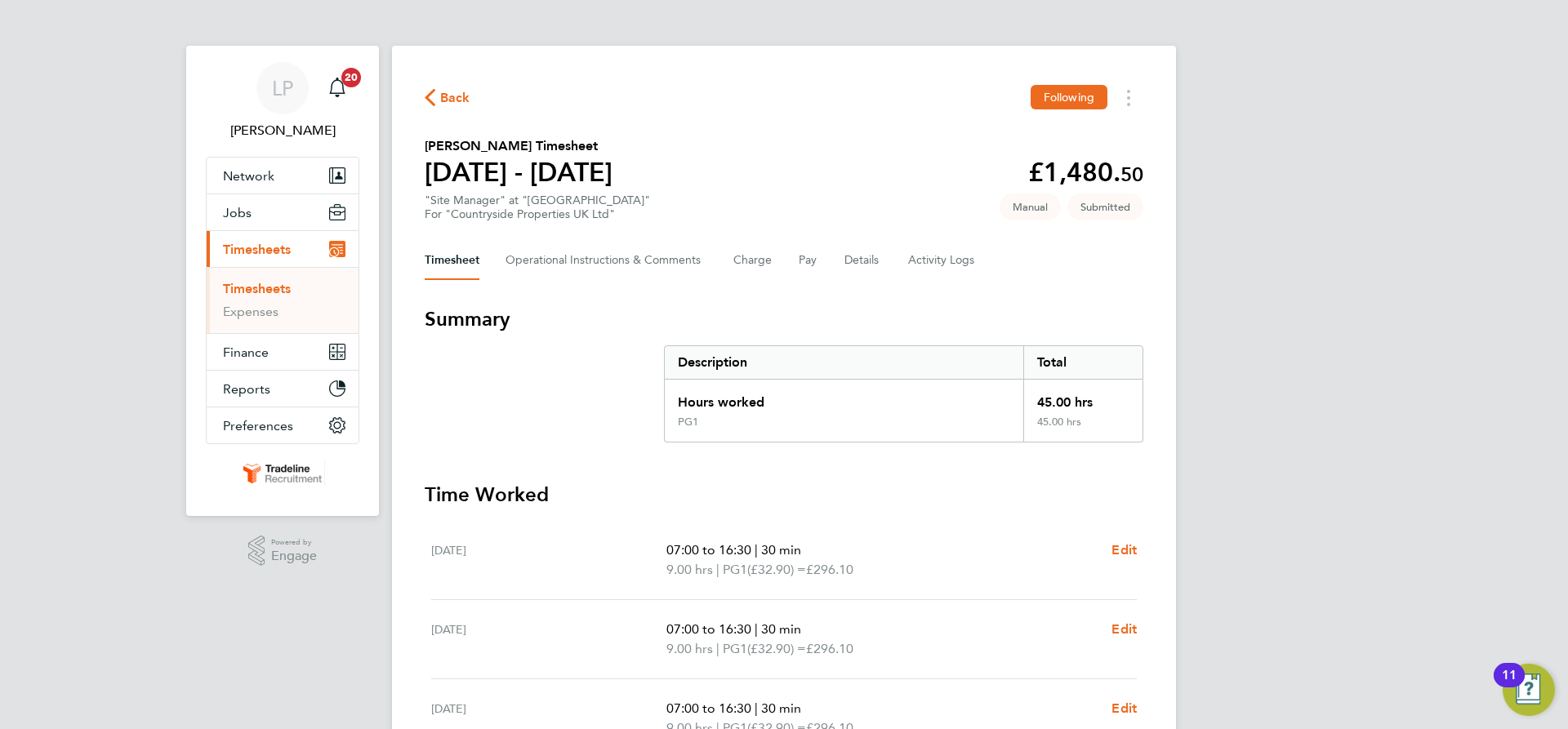
click at [276, 291] on link "Timesheets" at bounding box center [257, 289] width 68 height 15
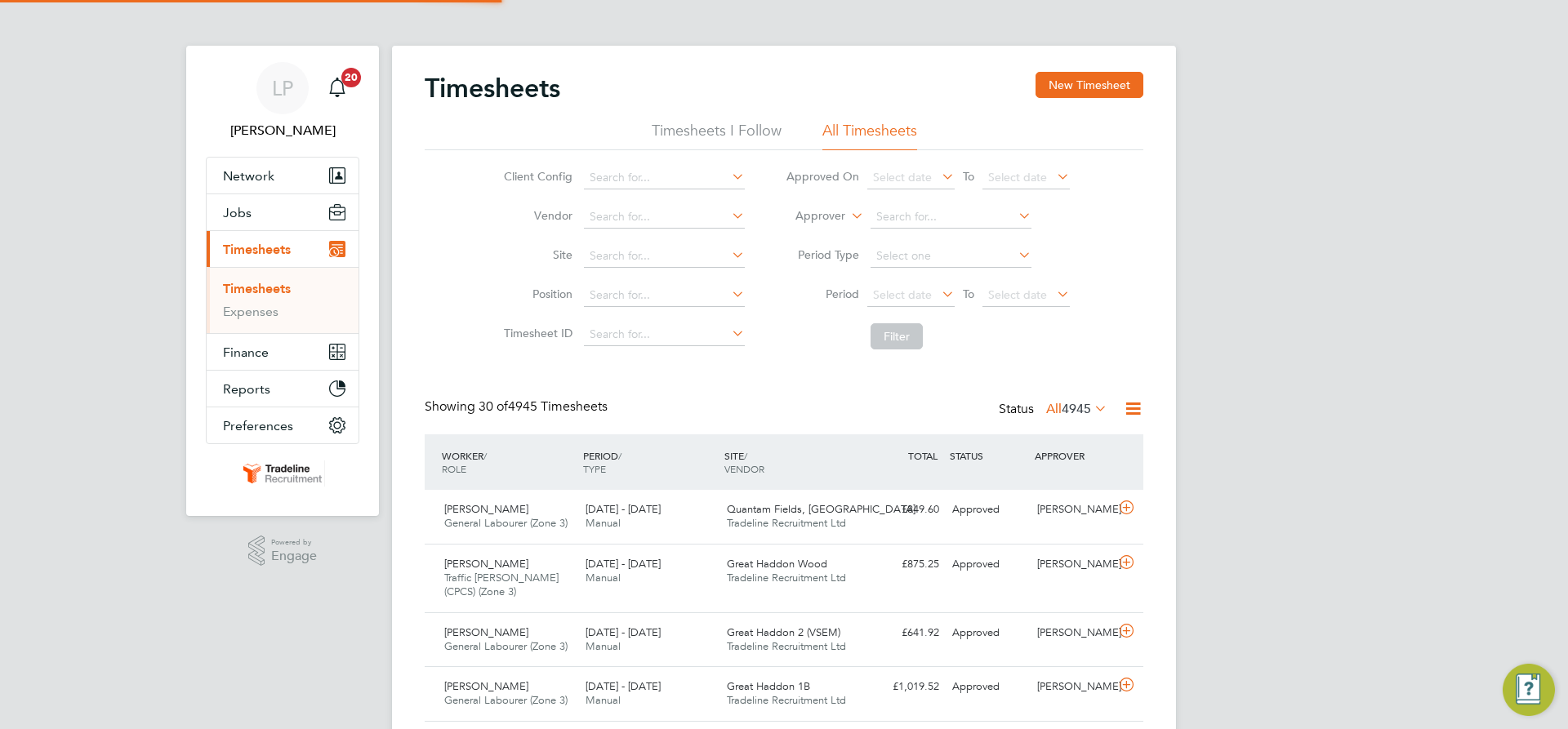
scroll to position [42, 142]
click at [1103, 78] on button "New Timesheet" at bounding box center [1089, 84] width 108 height 26
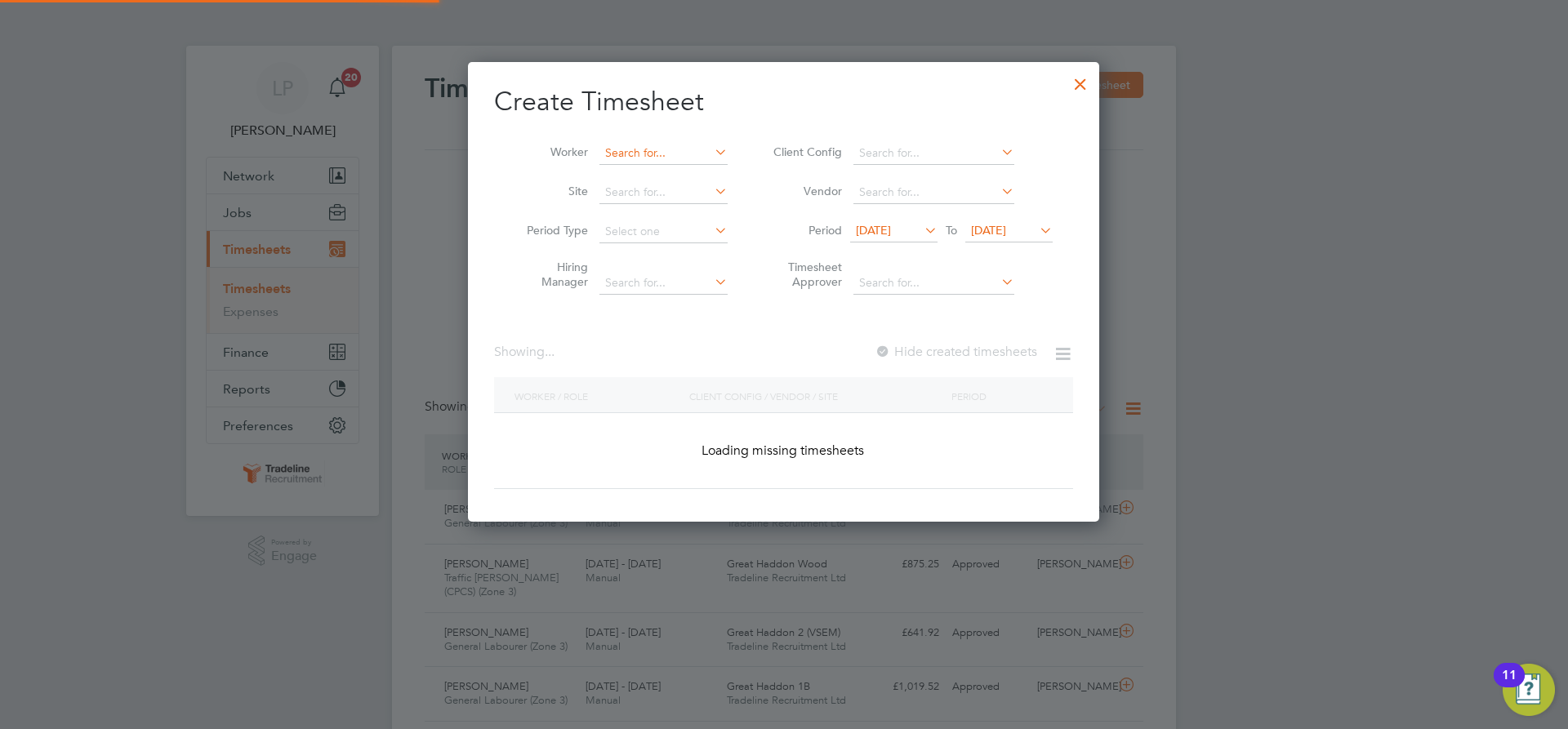
click at [669, 153] on input at bounding box center [662, 153] width 128 height 23
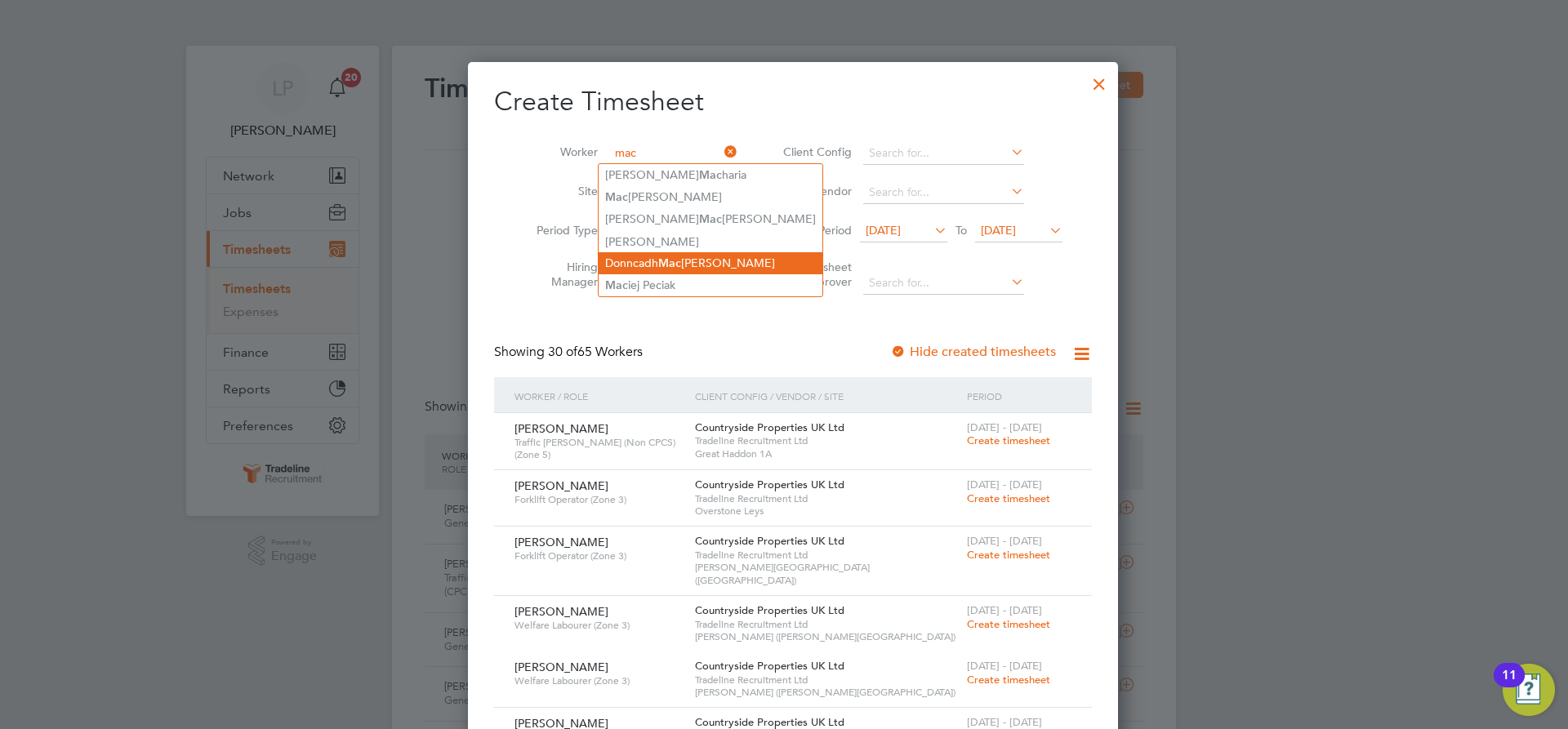
click at [643, 261] on li "Donncadh [PERSON_NAME]" at bounding box center [710, 263] width 224 height 22
type input "Donncadh Macmahon"
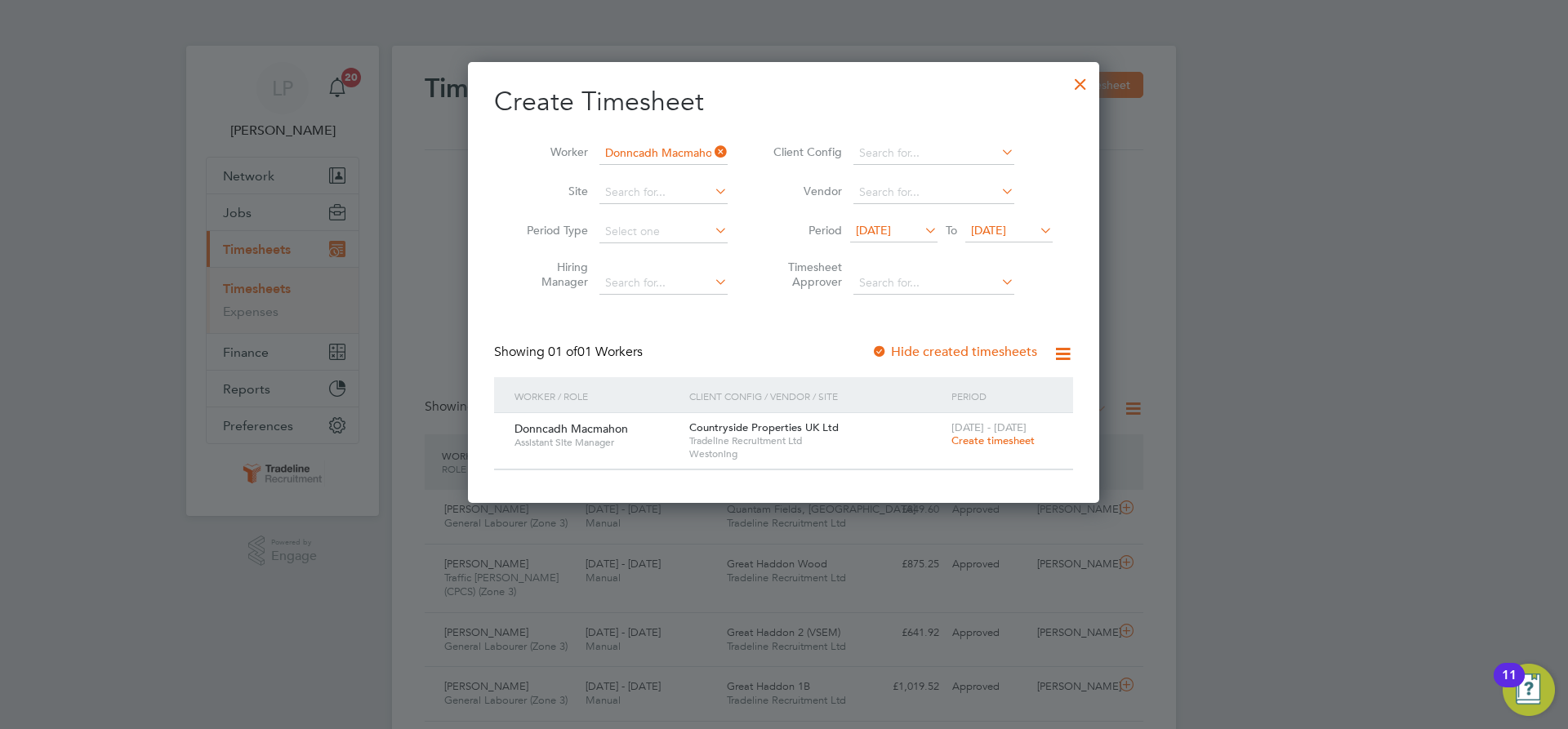
click at [987, 442] on span "Create timesheet" at bounding box center [993, 440] width 83 height 14
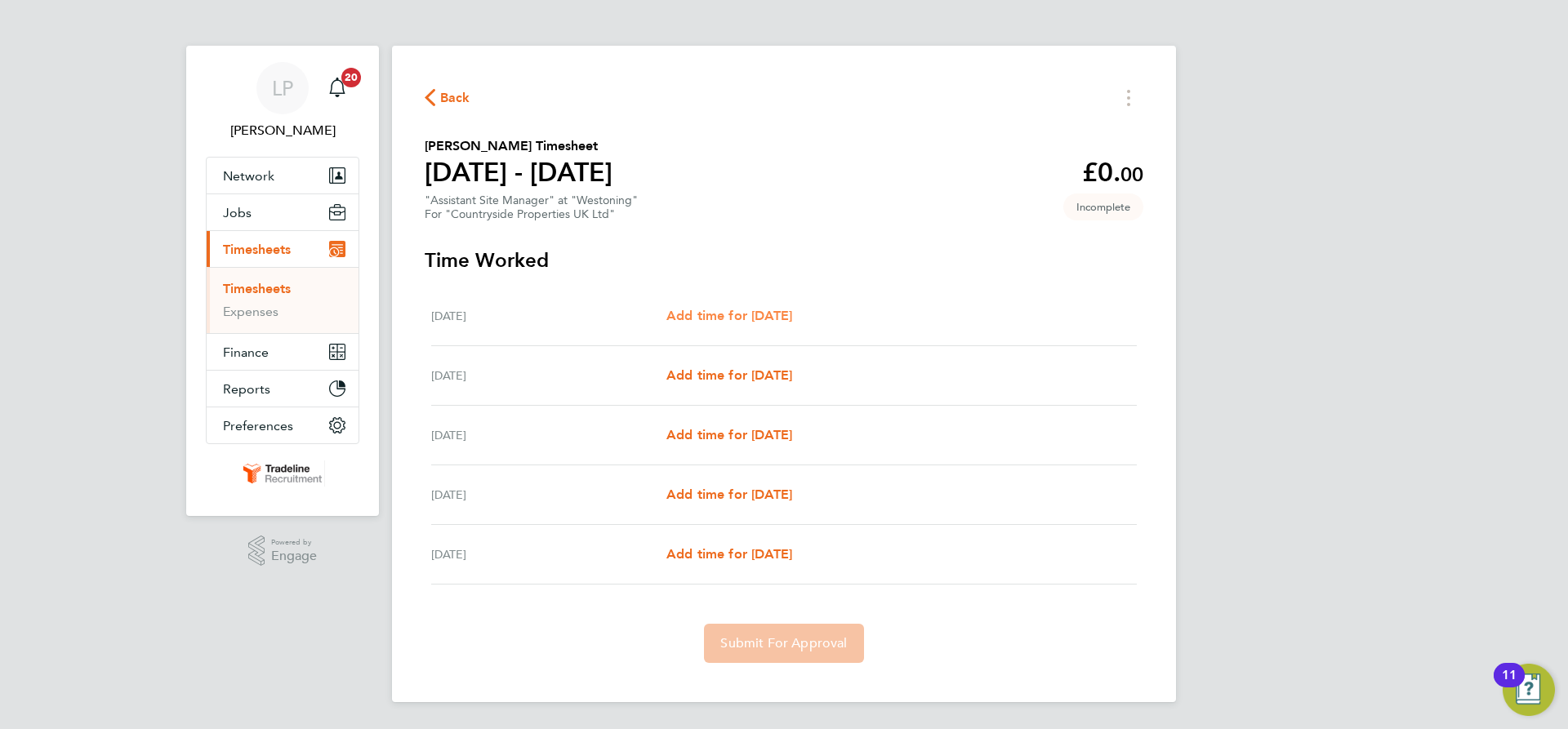
click at [764, 310] on span "Add time for [DATE]" at bounding box center [729, 315] width 126 height 15
select select "30"
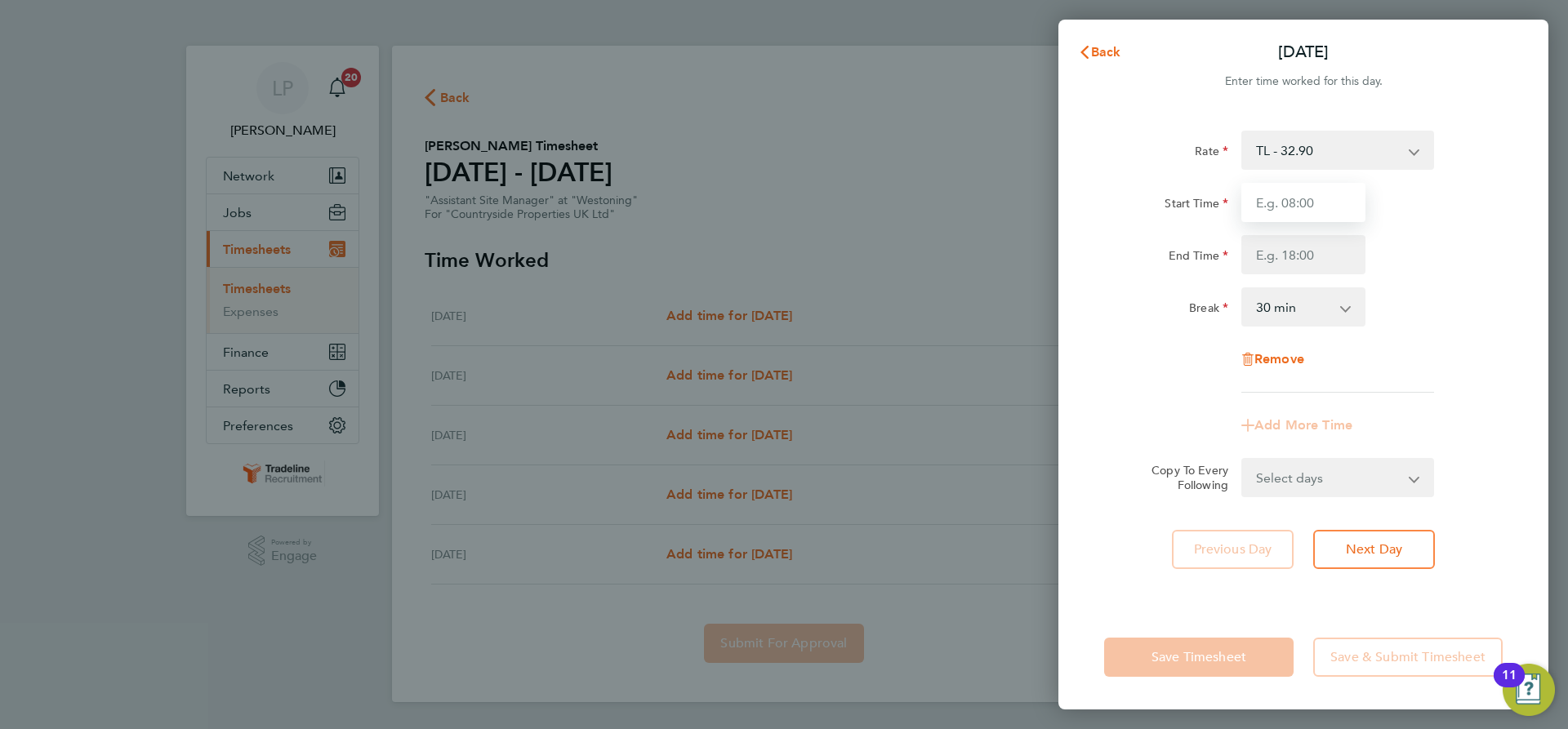
click at [1338, 199] on input "Start Time" at bounding box center [1303, 202] width 124 height 39
type input "07:00"
click at [1296, 243] on input "End Time" at bounding box center [1303, 254] width 124 height 39
type input "16:30"
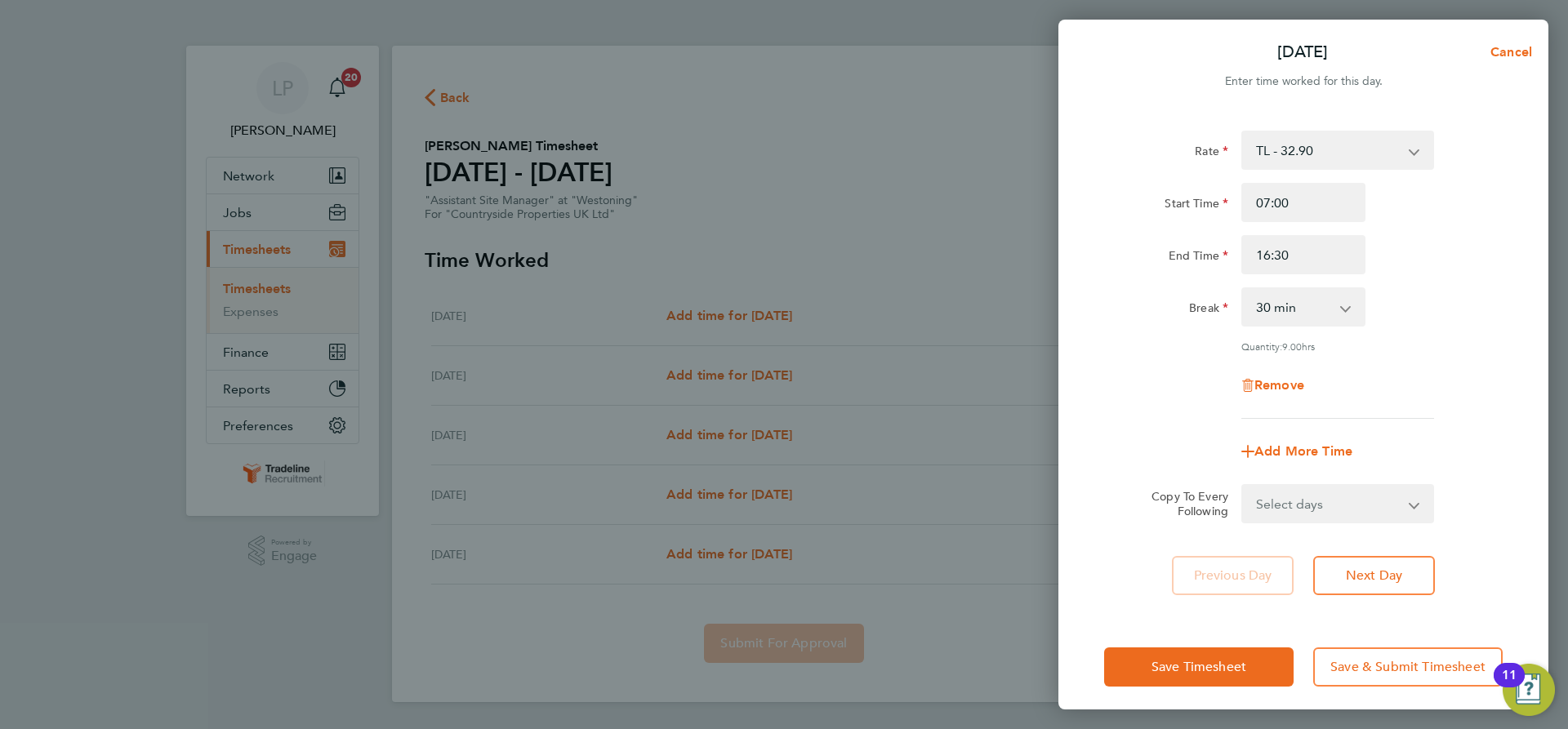
click at [1461, 289] on div "Break 0 min 15 min 30 min 45 min 60 min 75 min 90 min" at bounding box center [1302, 307] width 411 height 39
click at [1340, 486] on select "Select days Day Weekday (Mon-Fri) [DATE] [DATE] [DATE] [DATE]" at bounding box center [1328, 504] width 172 height 36
select select "WEEKDAY"
click at [1242, 486] on select "Select days Day Weekday (Mon-Fri) [DATE] [DATE] [DATE] [DATE]" at bounding box center [1328, 504] width 172 height 36
select select "[DATE]"
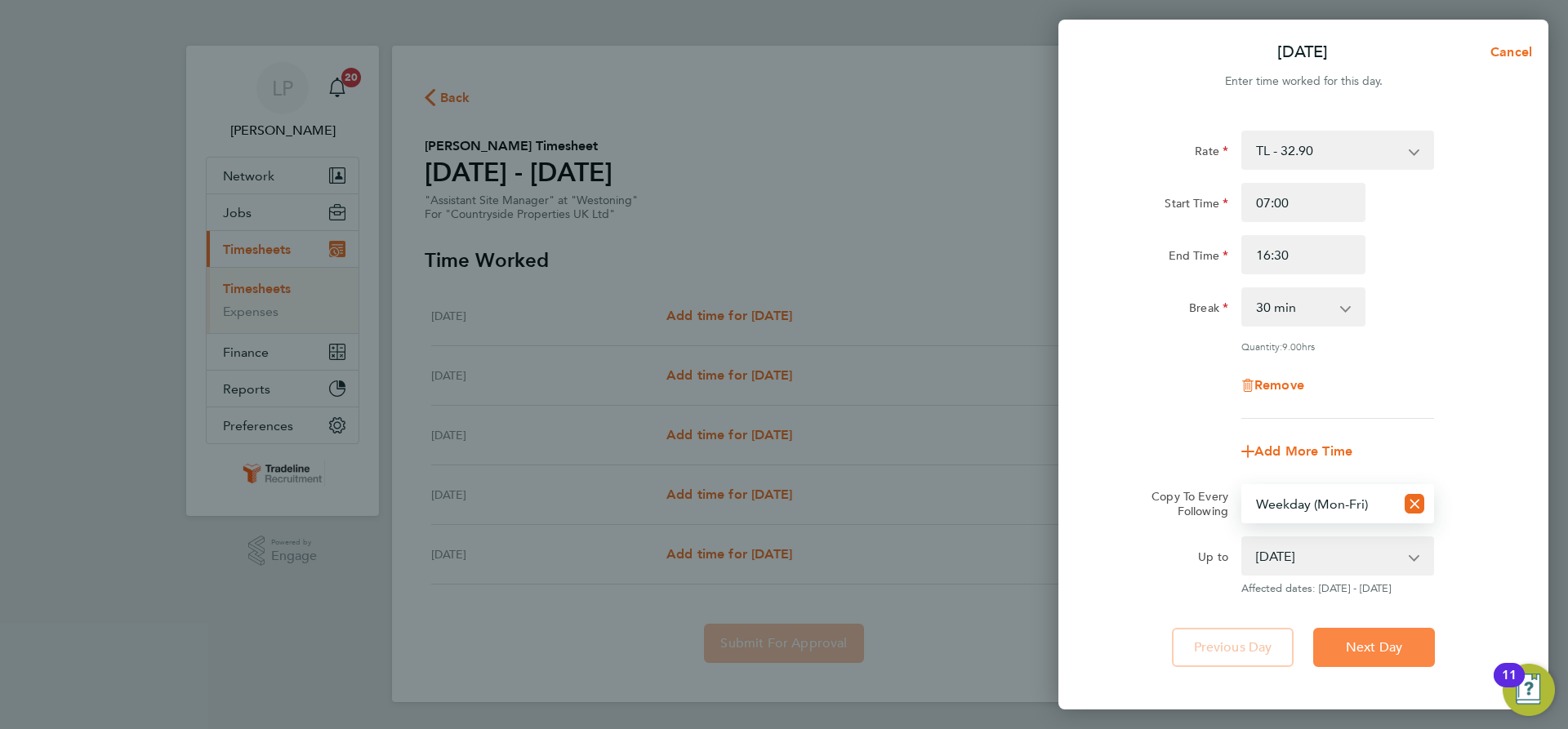
click at [1387, 640] on span "Next Day" at bounding box center [1374, 648] width 56 height 16
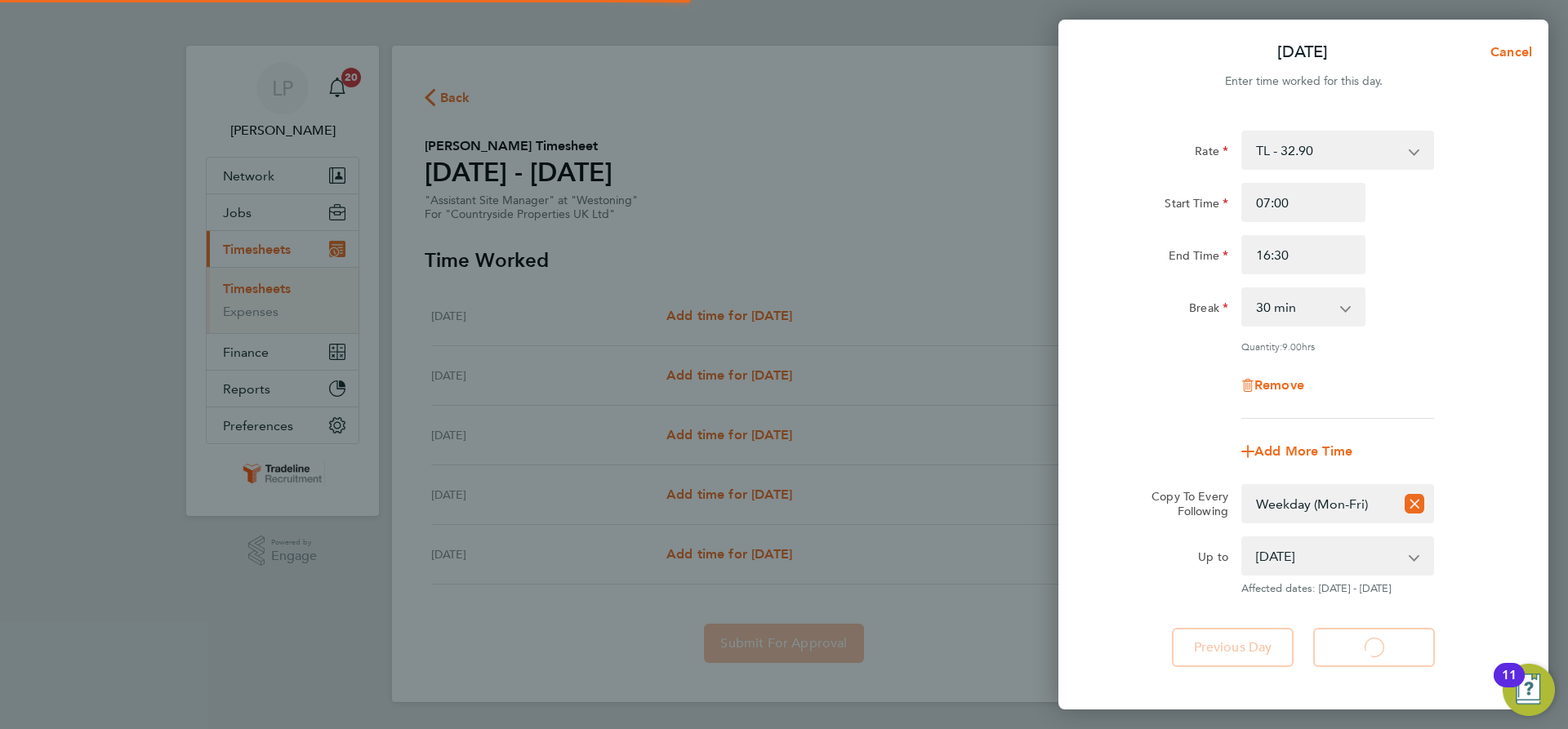
select select "30"
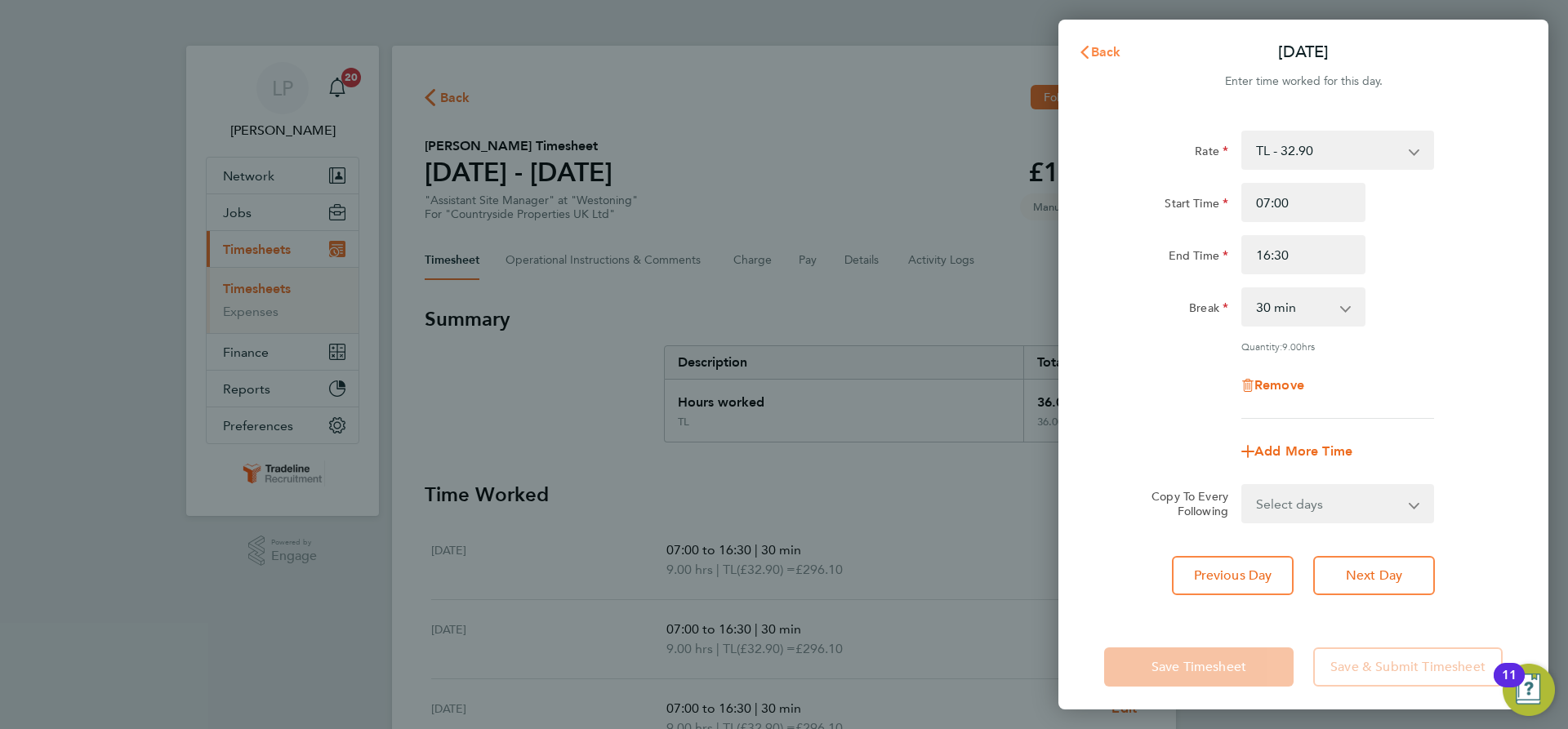
click at [1103, 55] on span "Back" at bounding box center [1105, 52] width 30 height 15
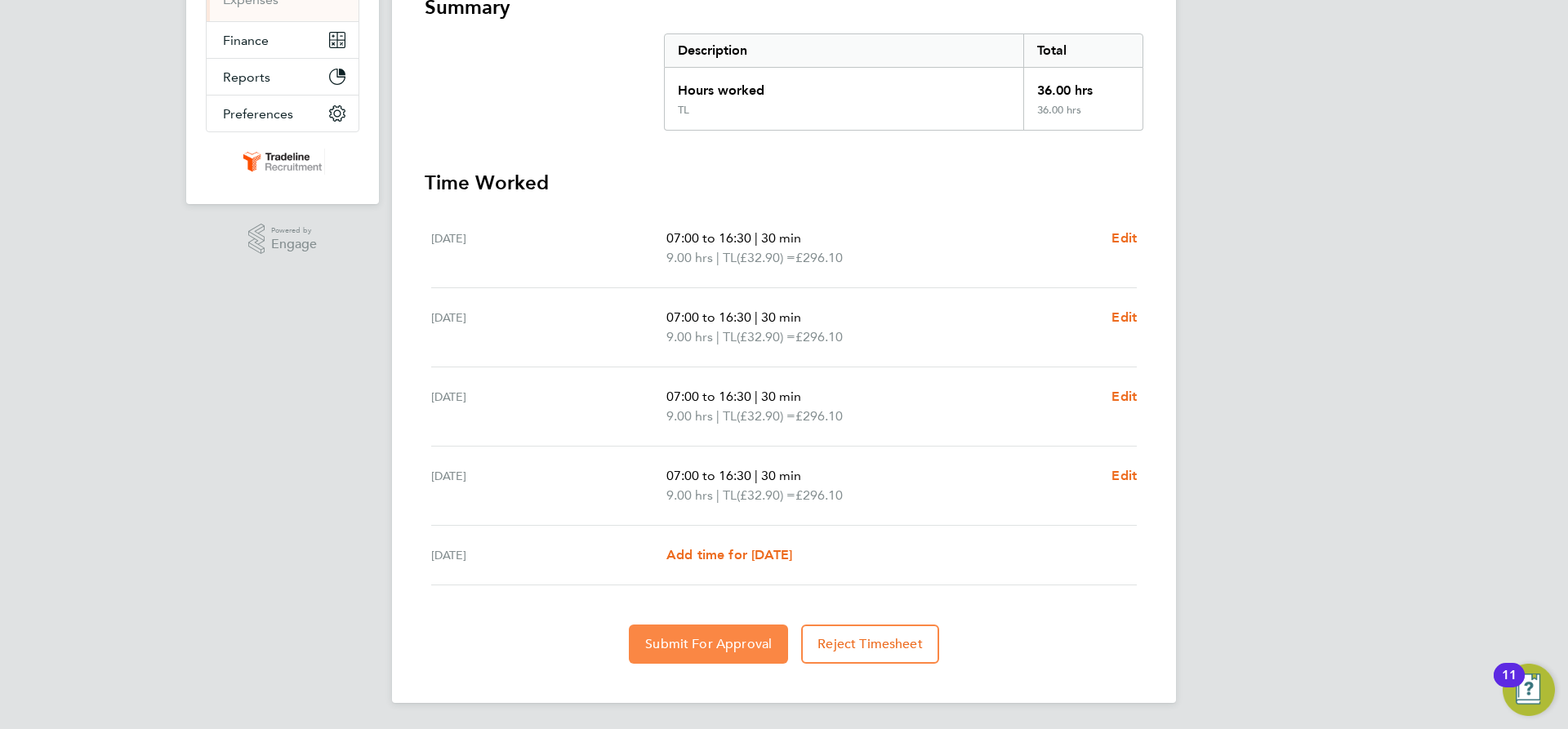
click at [769, 633] on button "Submit For Approval" at bounding box center [708, 644] width 159 height 39
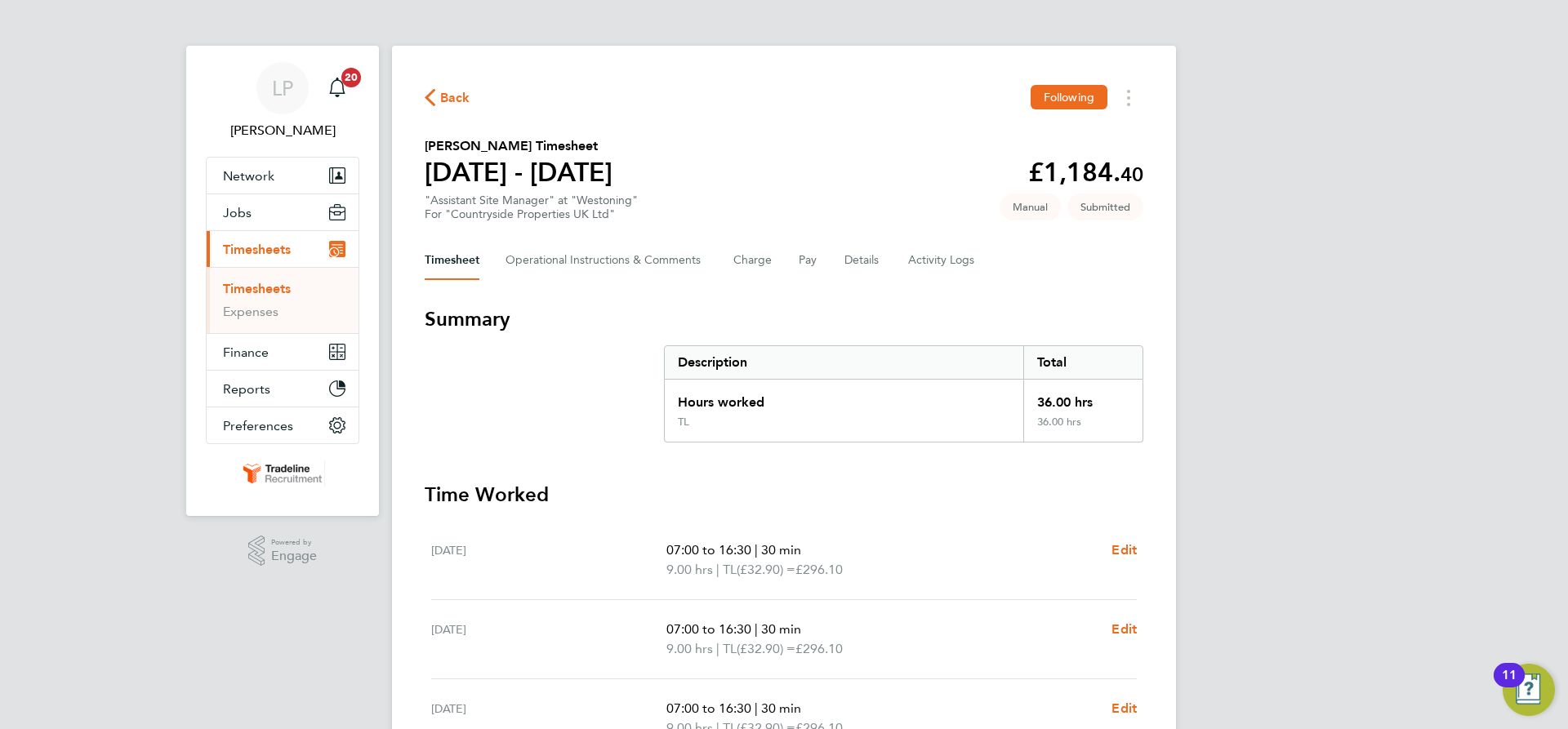
click at [267, 290] on link "Timesheets" at bounding box center [257, 289] width 68 height 15
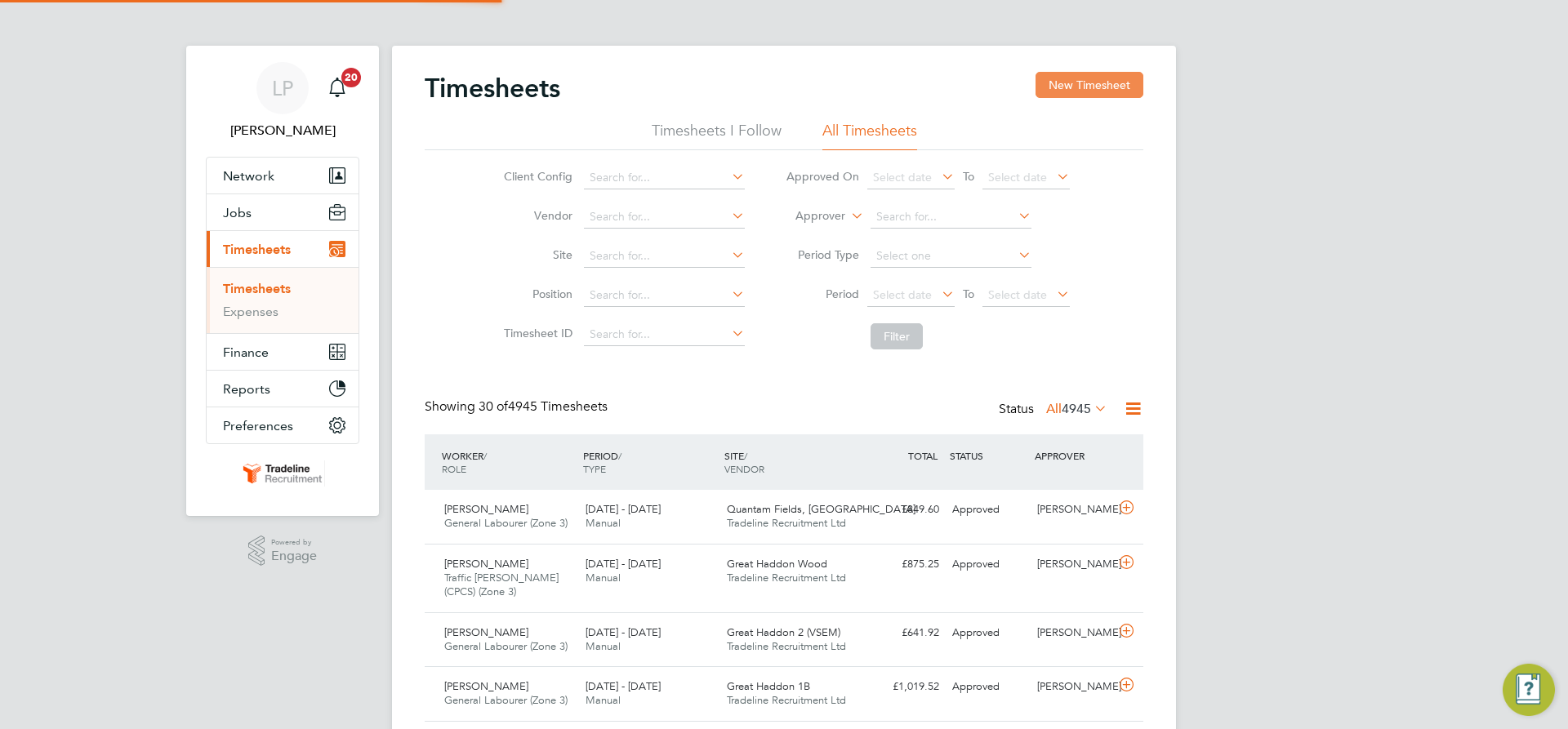
click at [1070, 74] on button "New Timesheet" at bounding box center [1089, 84] width 108 height 26
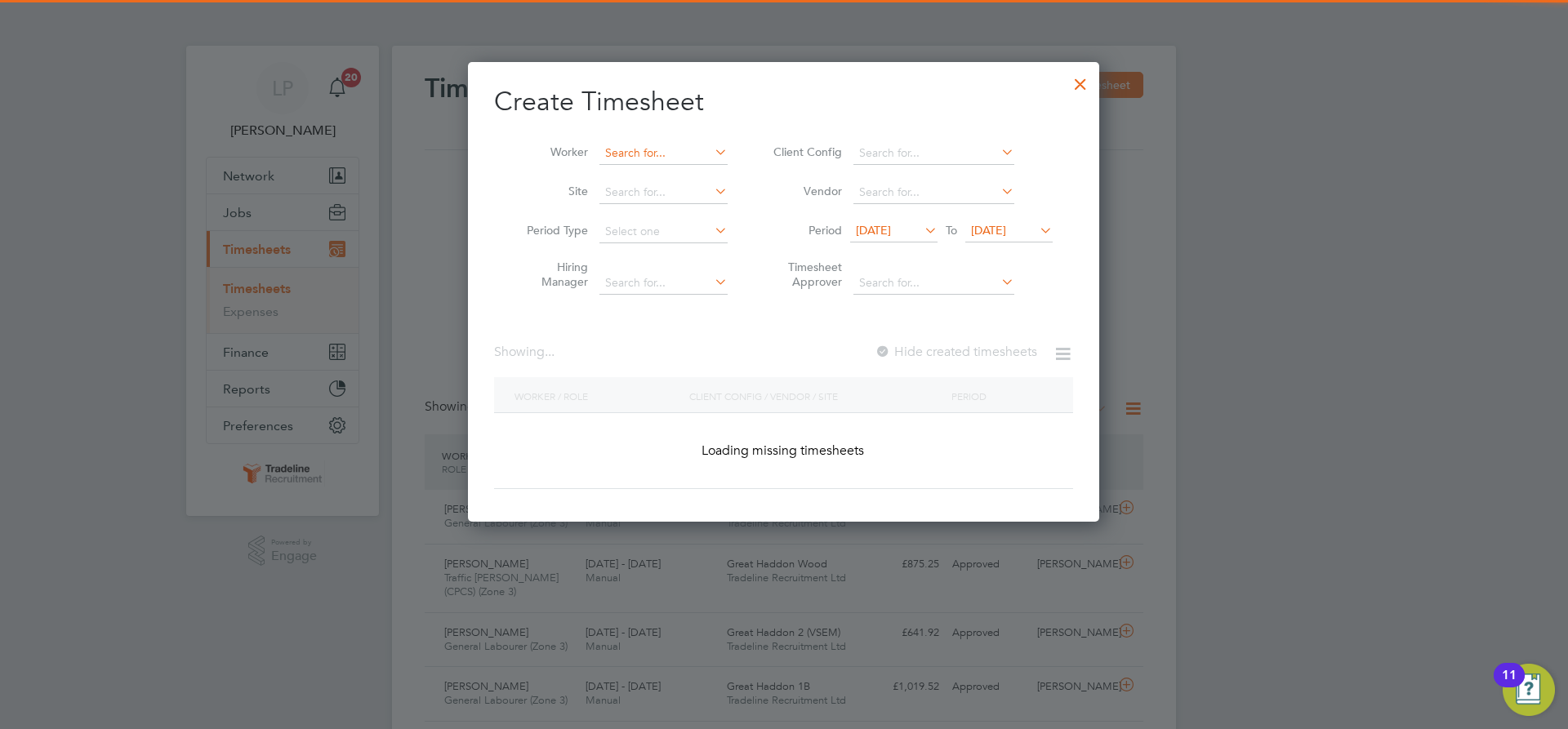
click at [656, 145] on input at bounding box center [662, 153] width 128 height 23
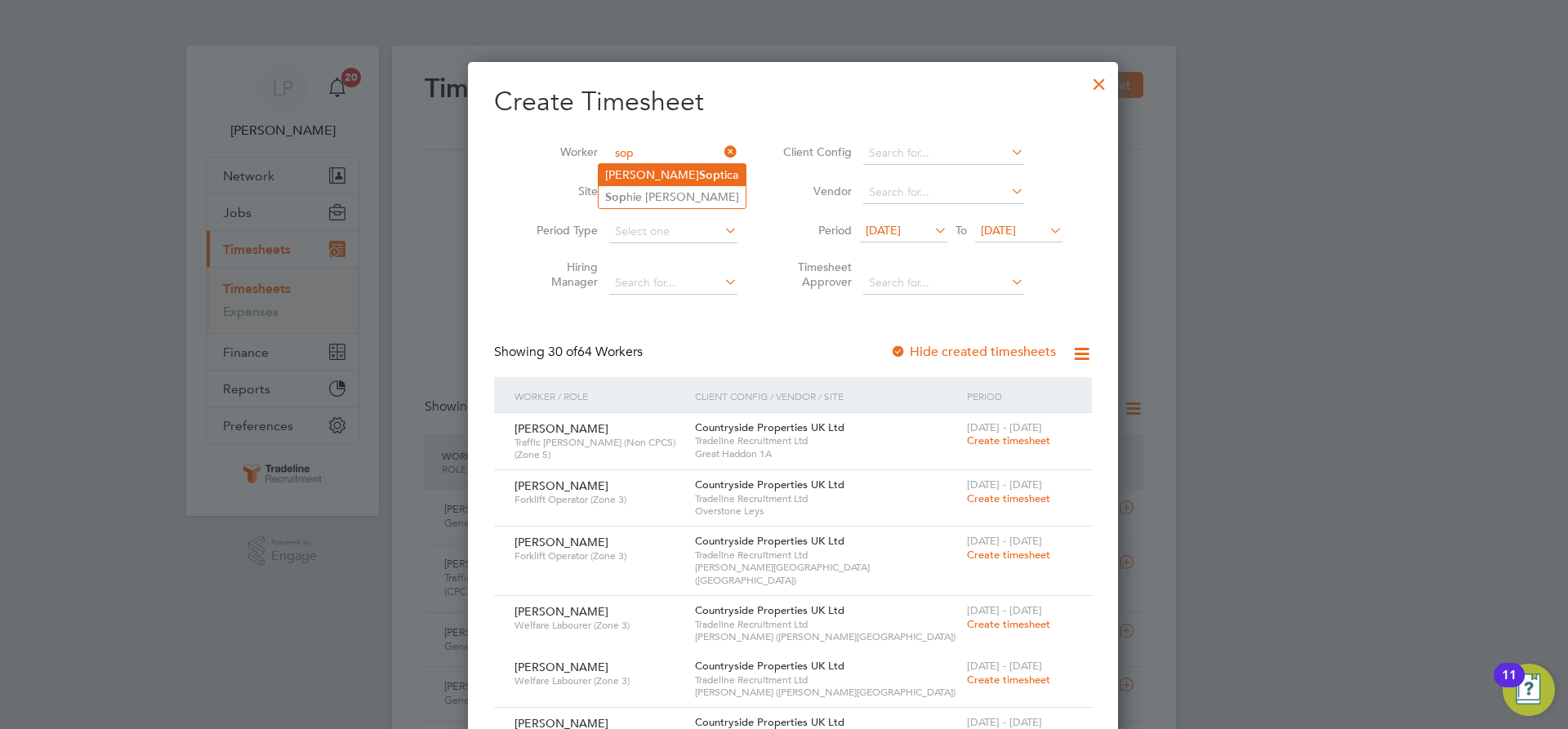
click at [660, 168] on li "[PERSON_NAME] tica" at bounding box center [672, 175] width 147 height 22
type input "[PERSON_NAME] Soptica"
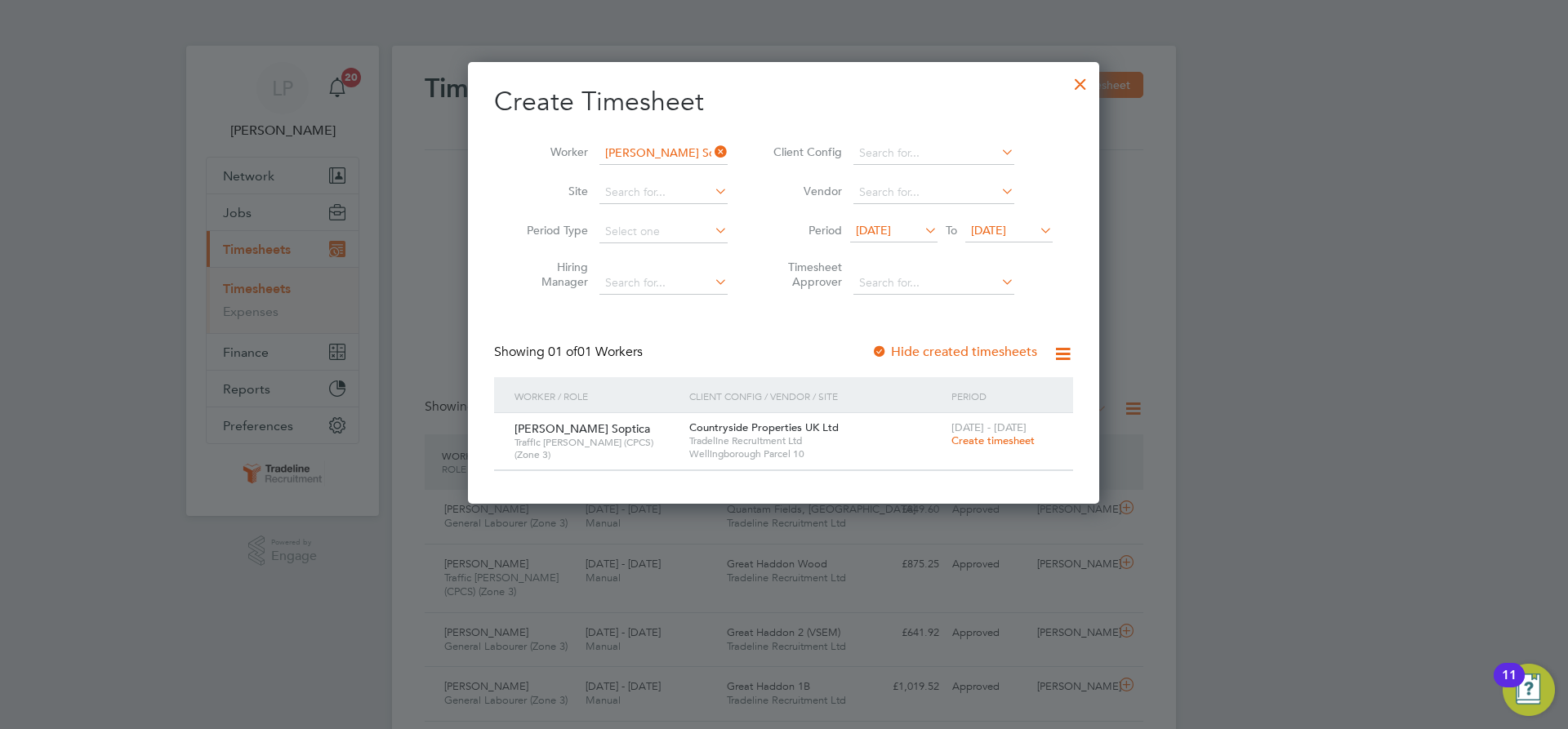
click at [981, 446] on span "Create timesheet" at bounding box center [993, 440] width 83 height 14
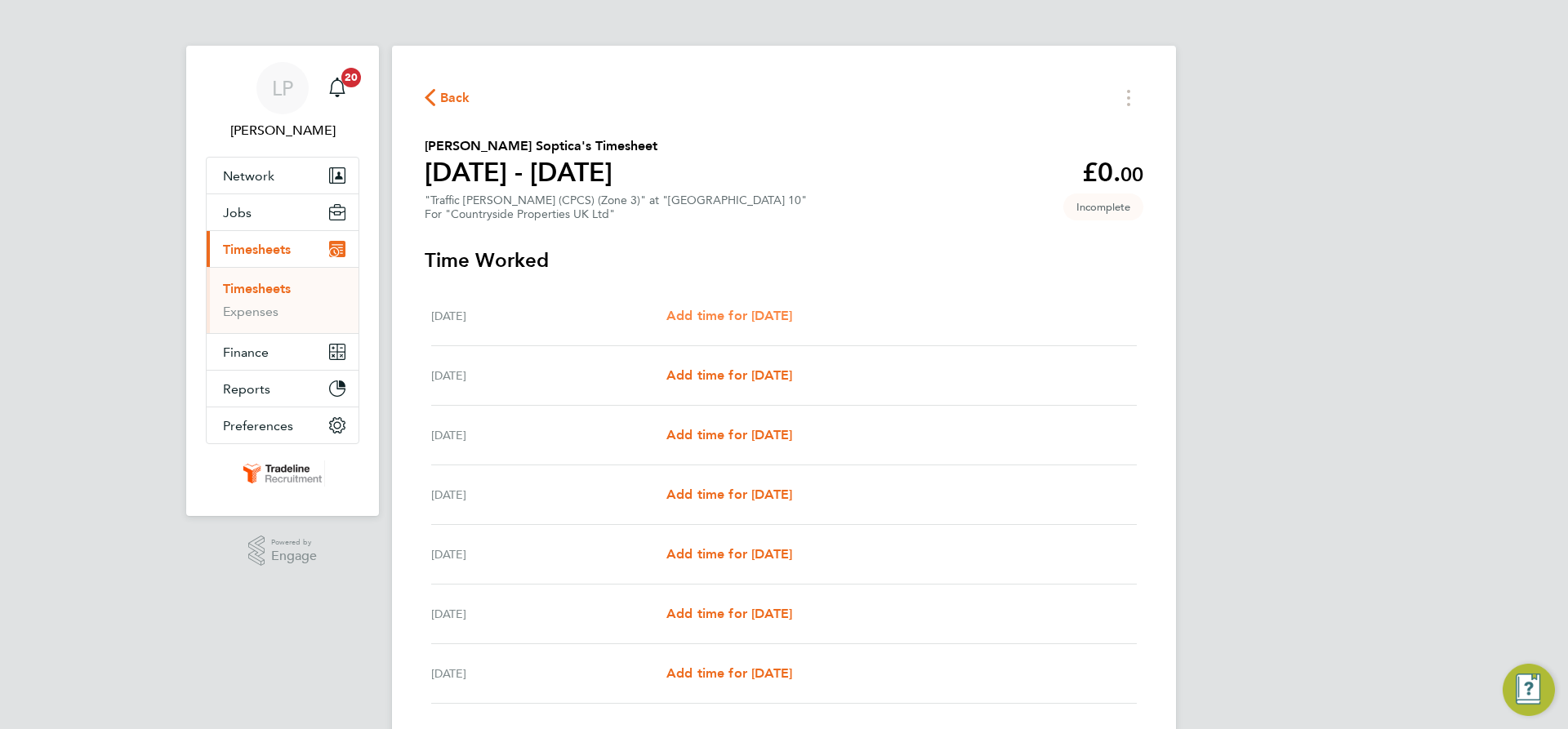
click at [705, 310] on span "Add time for [DATE]" at bounding box center [729, 315] width 126 height 15
select select "30"
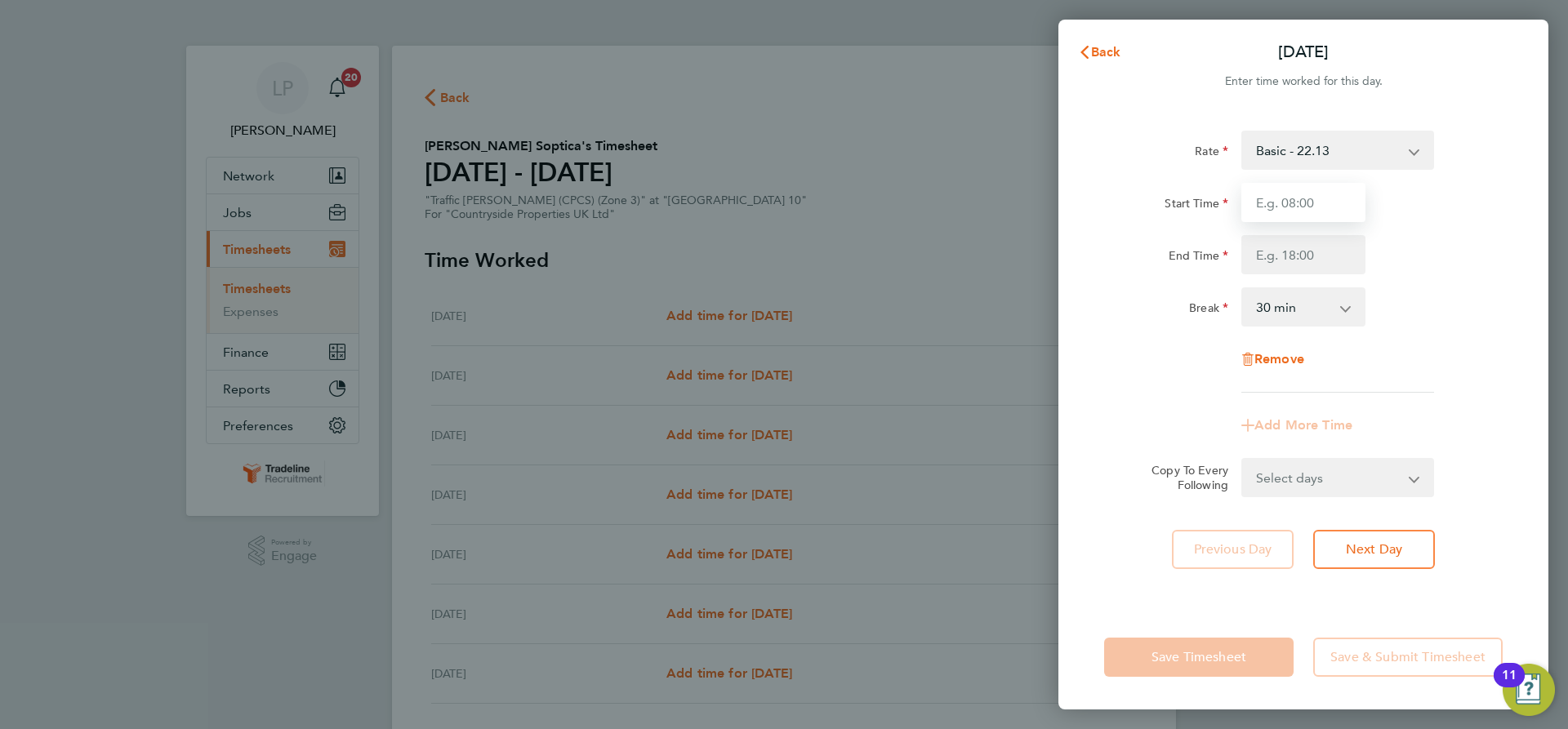
click at [1299, 209] on input "Start Time" at bounding box center [1303, 202] width 124 height 39
type input "07:00"
click at [1312, 253] on input "End Time" at bounding box center [1303, 254] width 124 height 39
type input "16:30"
click at [1438, 310] on div "Break 0 min 15 min 30 min 45 min 60 min 75 min 90 min" at bounding box center [1302, 307] width 411 height 39
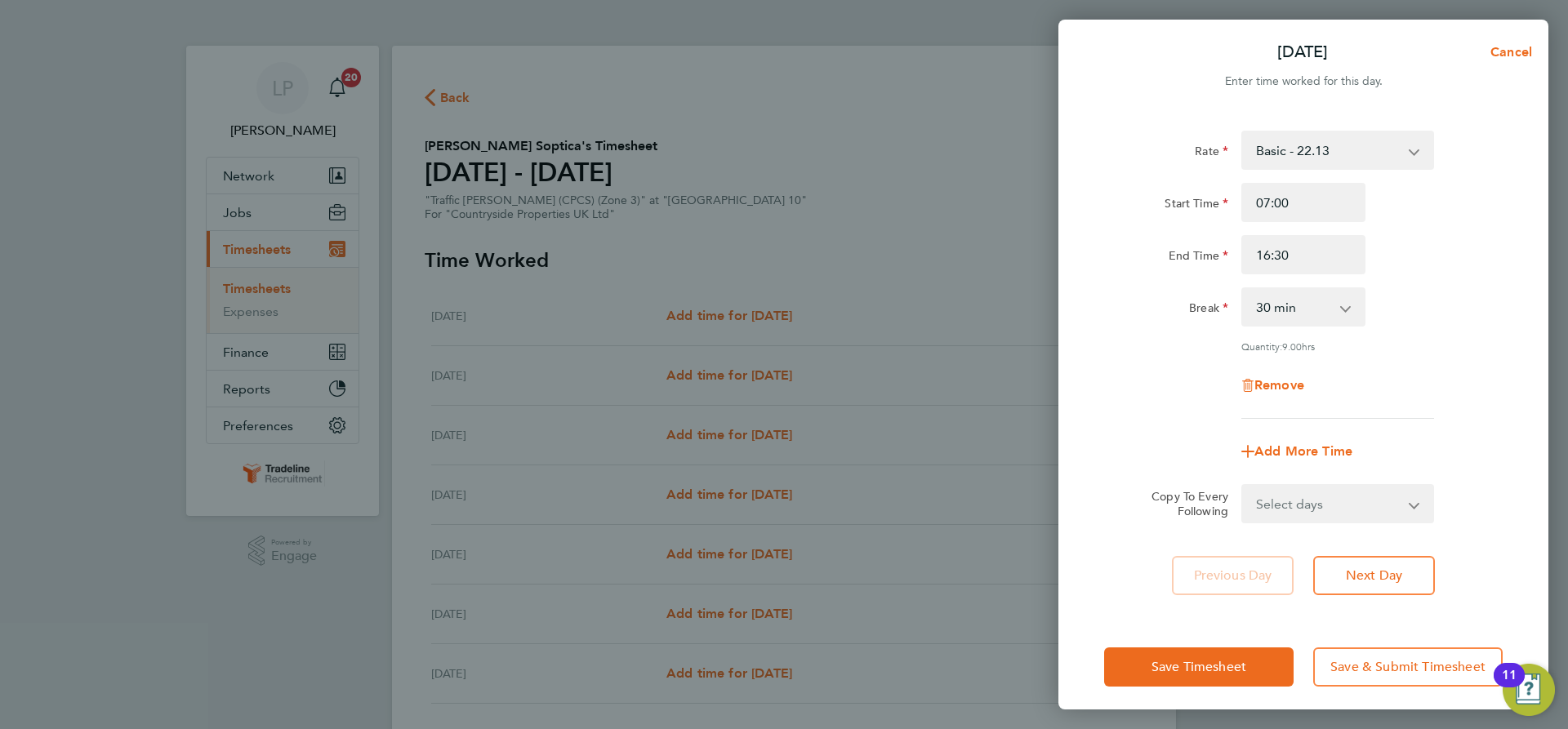
click at [1399, 493] on select "Select days Day Weekday (Mon-Fri) Weekend (Sat-Sun) [DATE] [DATE] [DATE] [DATE]…" at bounding box center [1328, 504] width 172 height 36
select select "WEEKDAY"
click at [1242, 486] on select "Select days Day Weekday (Mon-Fri) Weekend (Sat-Sun) [DATE] [DATE] [DATE] [DATE]…" at bounding box center [1328, 504] width 172 height 36
select select "[DATE]"
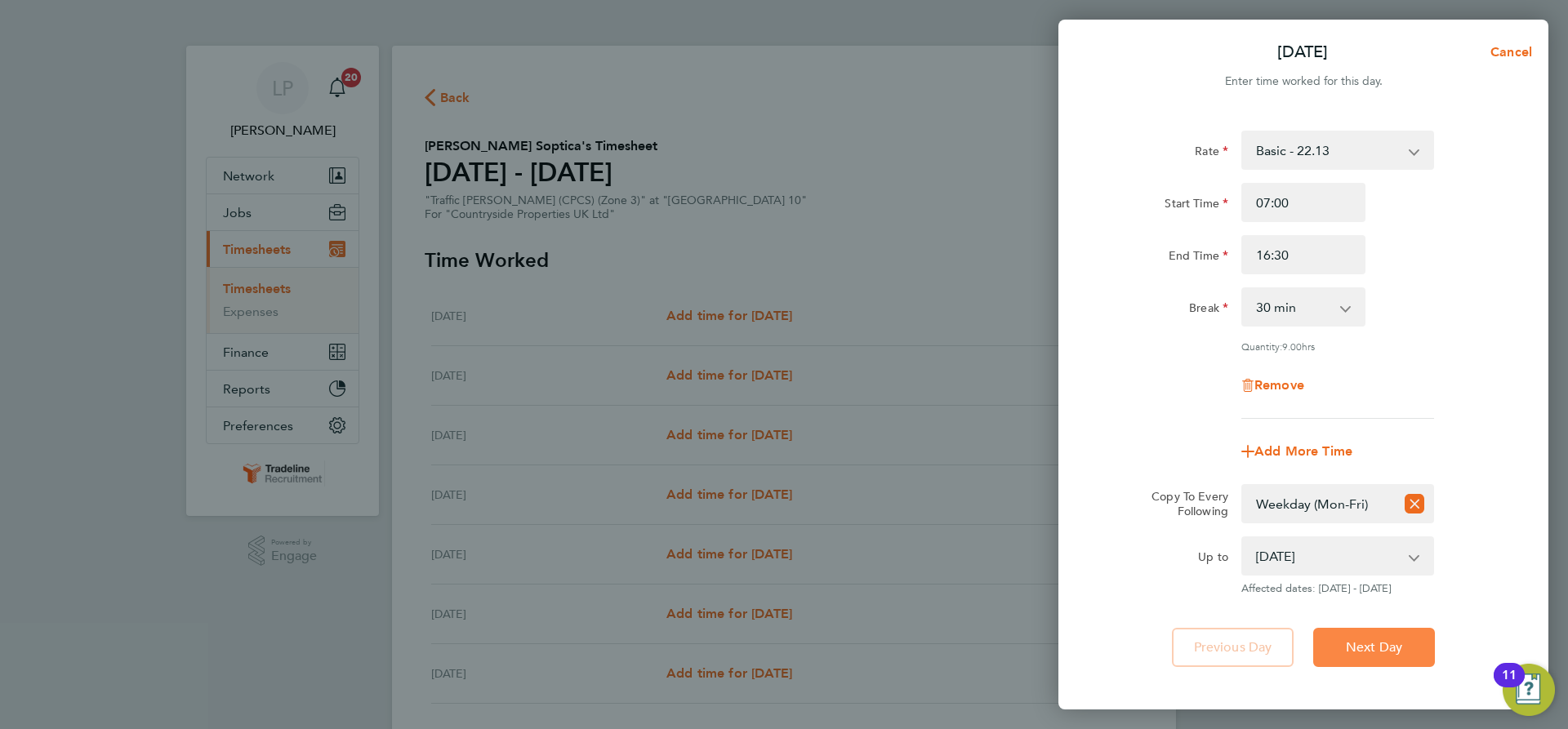
click at [1377, 640] on span "Next Day" at bounding box center [1374, 648] width 56 height 16
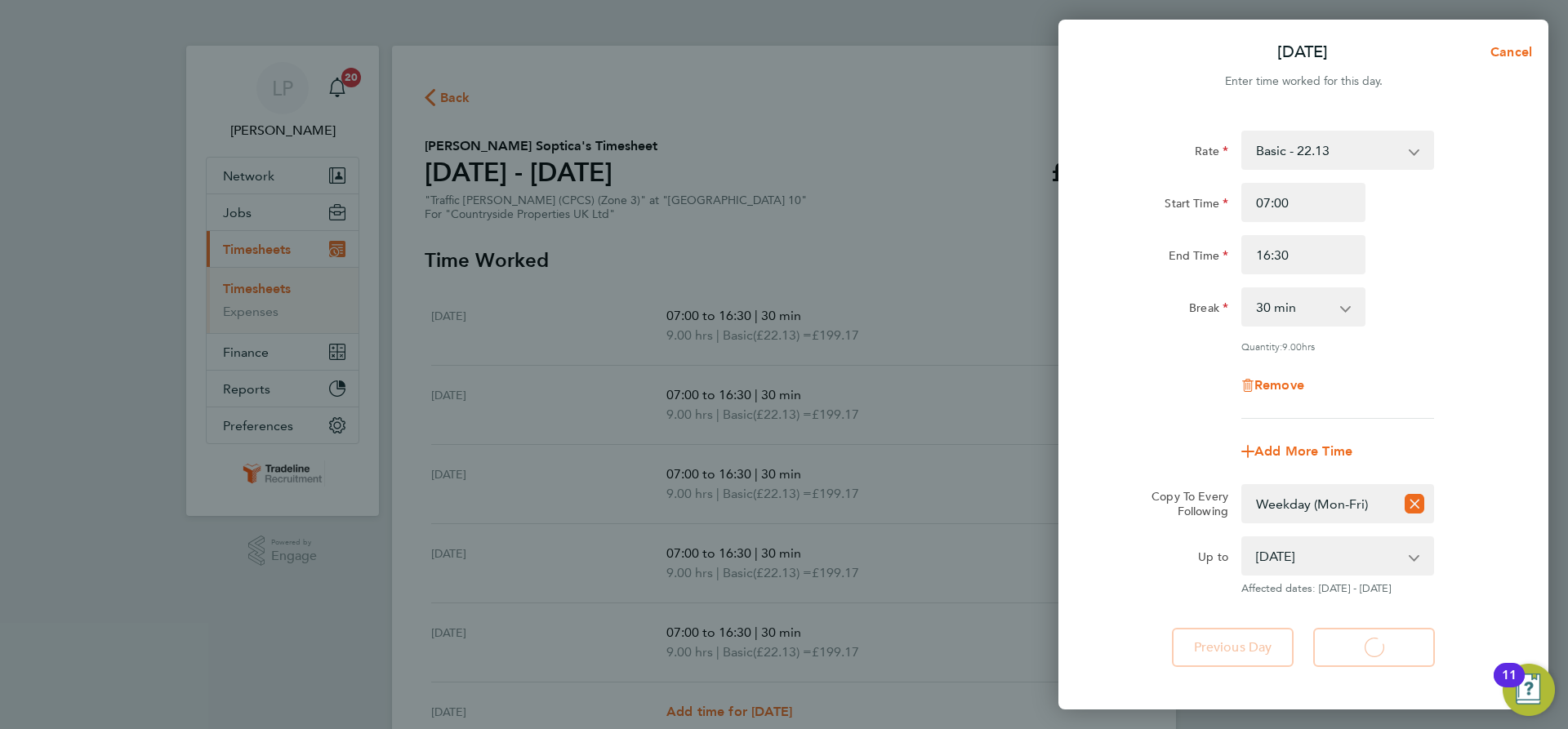
select select "30"
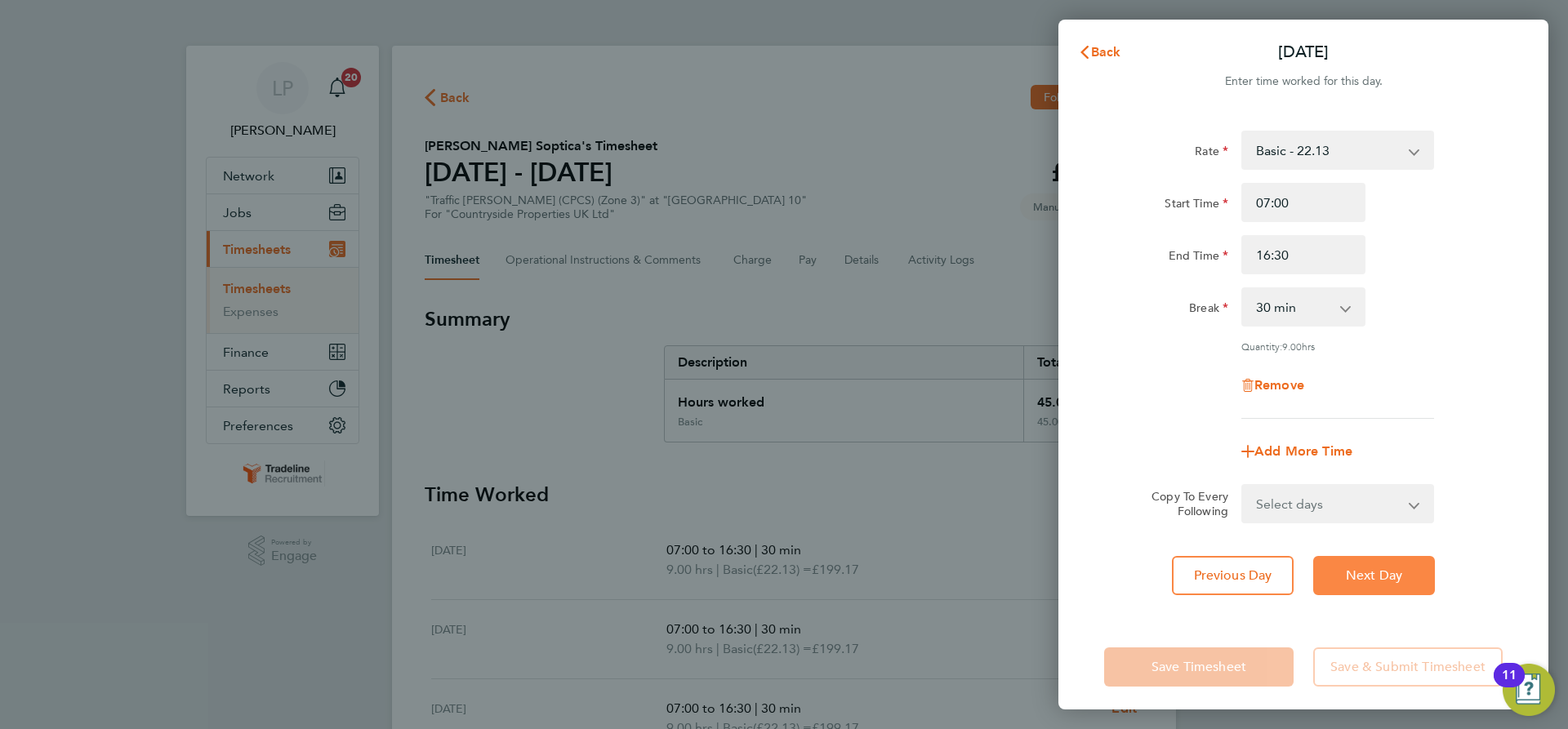
click at [1358, 568] on span "Next Day" at bounding box center [1374, 576] width 56 height 16
select select "30"
click at [1358, 568] on span "Next Day" at bounding box center [1374, 576] width 56 height 16
select select "30"
click at [1358, 568] on span "Next Day" at bounding box center [1374, 576] width 56 height 16
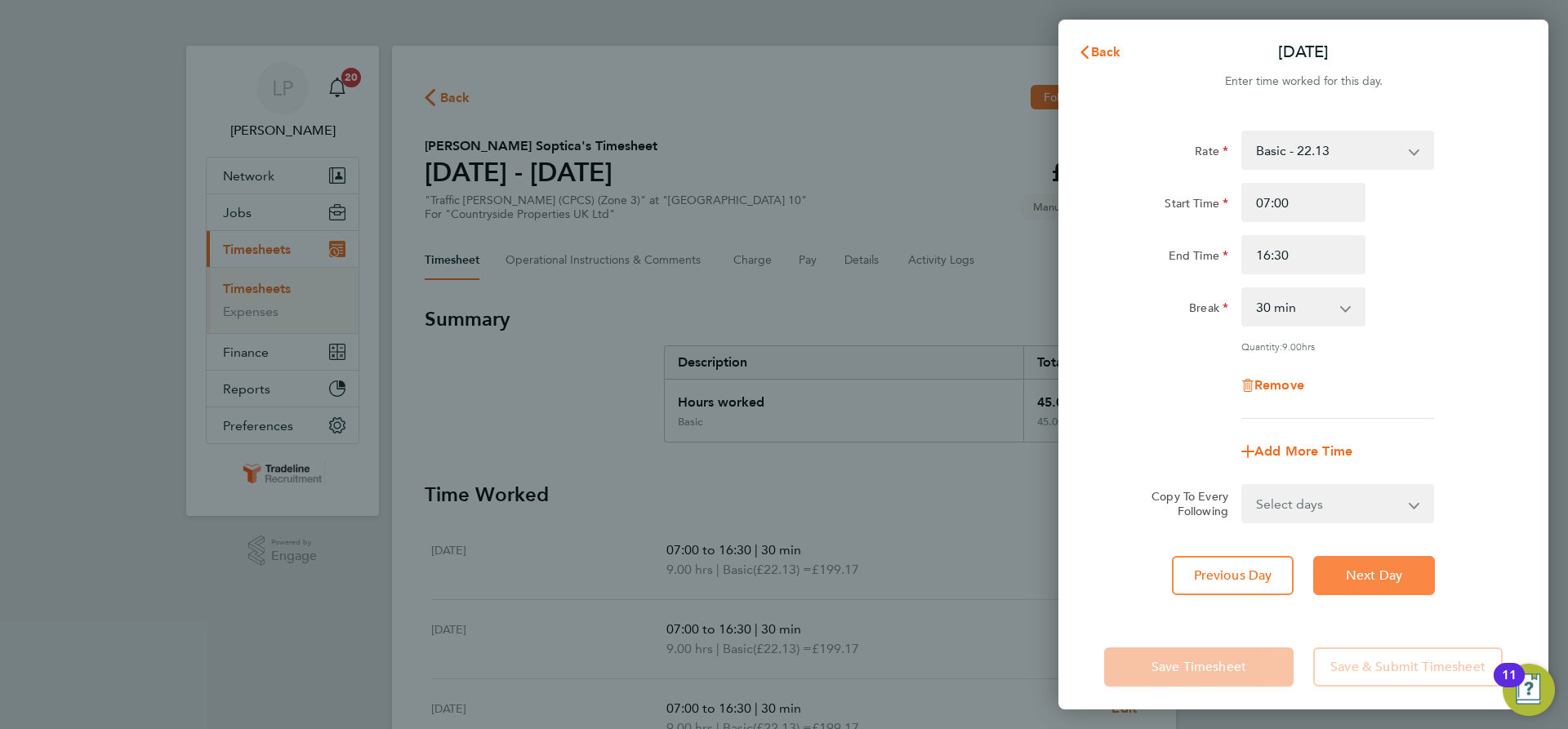
select select "30"
click at [1361, 572] on span "Next Day" at bounding box center [1374, 576] width 56 height 16
select select "30"
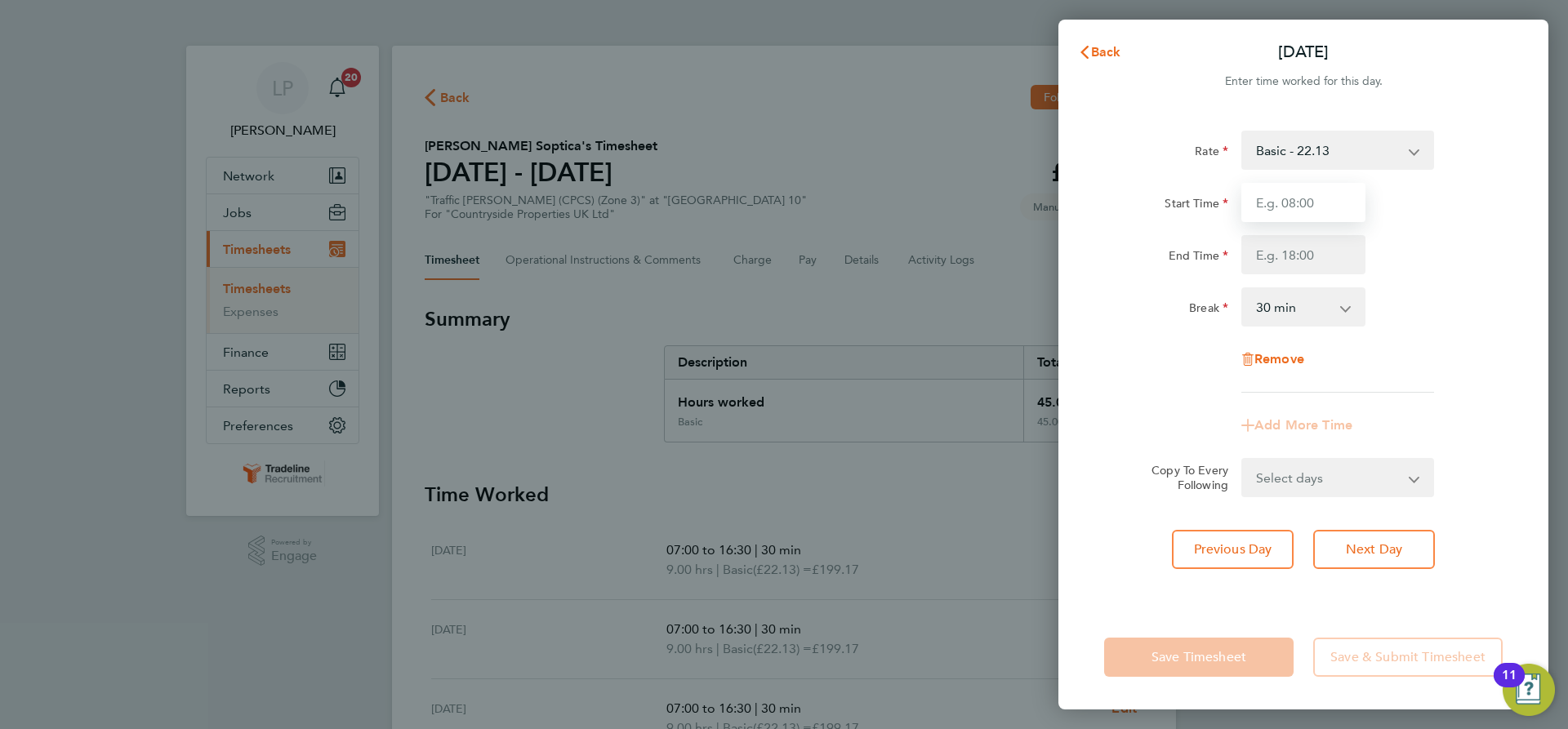
click at [1303, 200] on input "Start Time" at bounding box center [1303, 202] width 124 height 39
type input "07:00"
click at [1324, 257] on input "End Time" at bounding box center [1303, 254] width 124 height 39
type input "13:30"
click at [1478, 232] on div "Start Time 07:00 End Time 13:30" at bounding box center [1302, 229] width 411 height 92
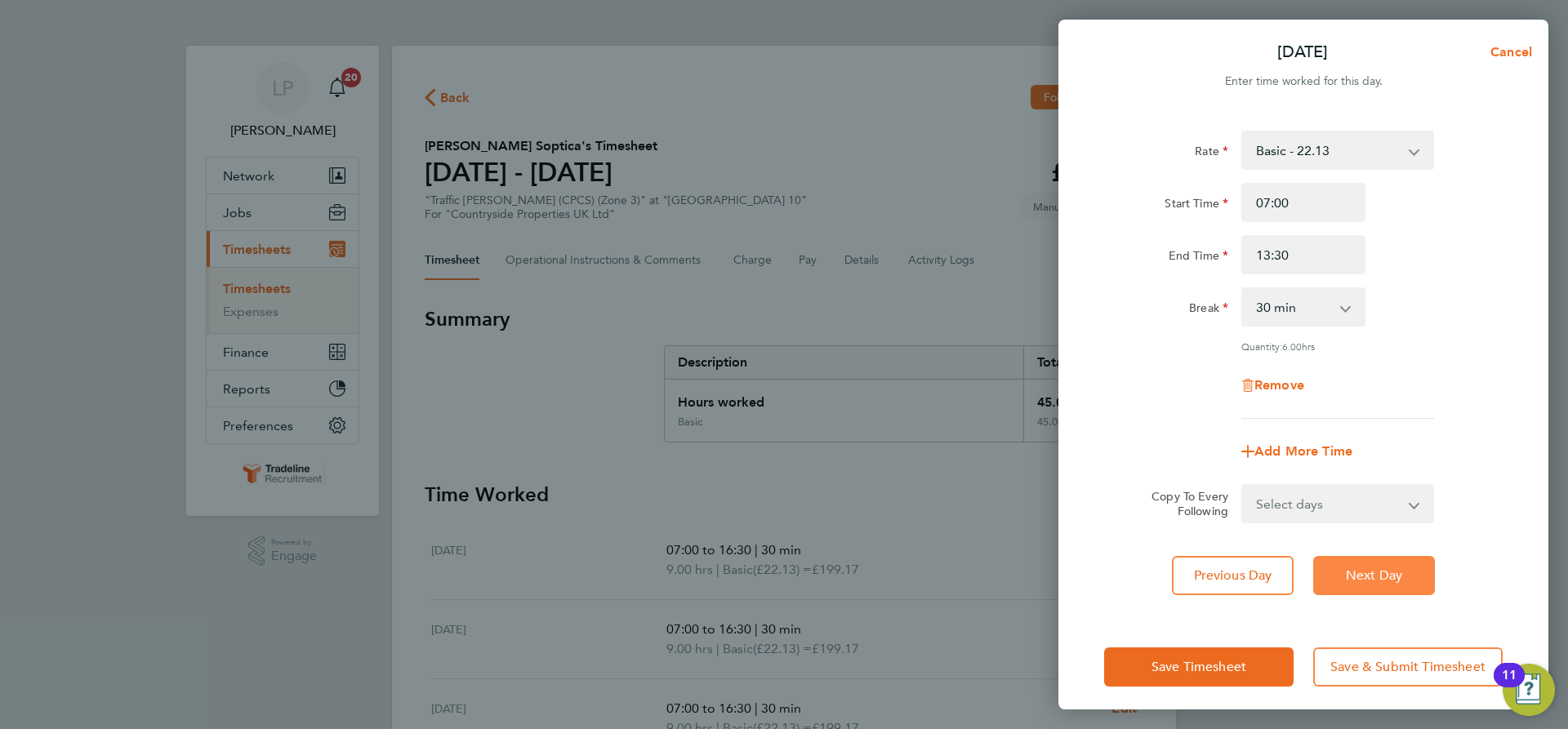
click at [1357, 583] on button "Next Day" at bounding box center [1374, 576] width 122 height 39
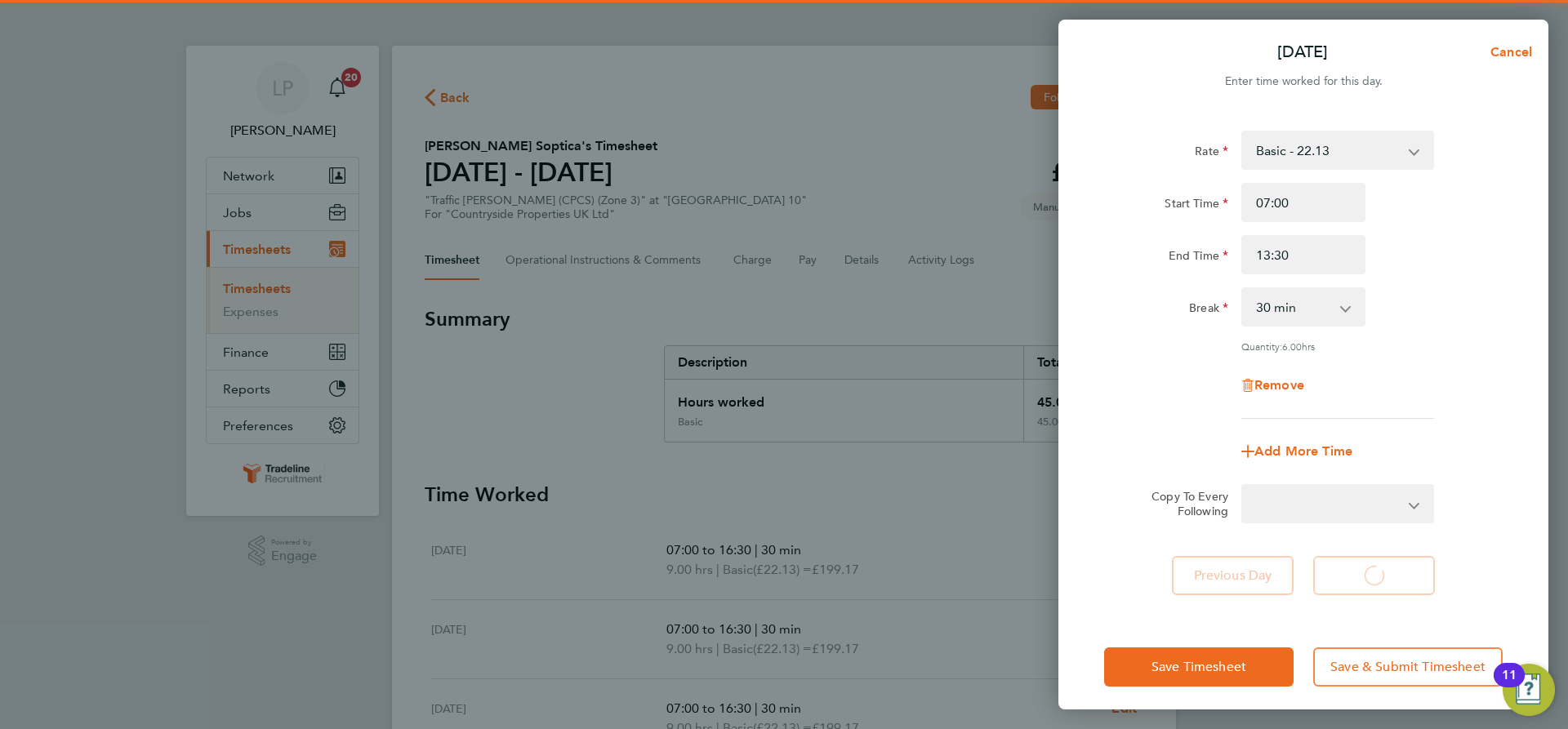
select select "30"
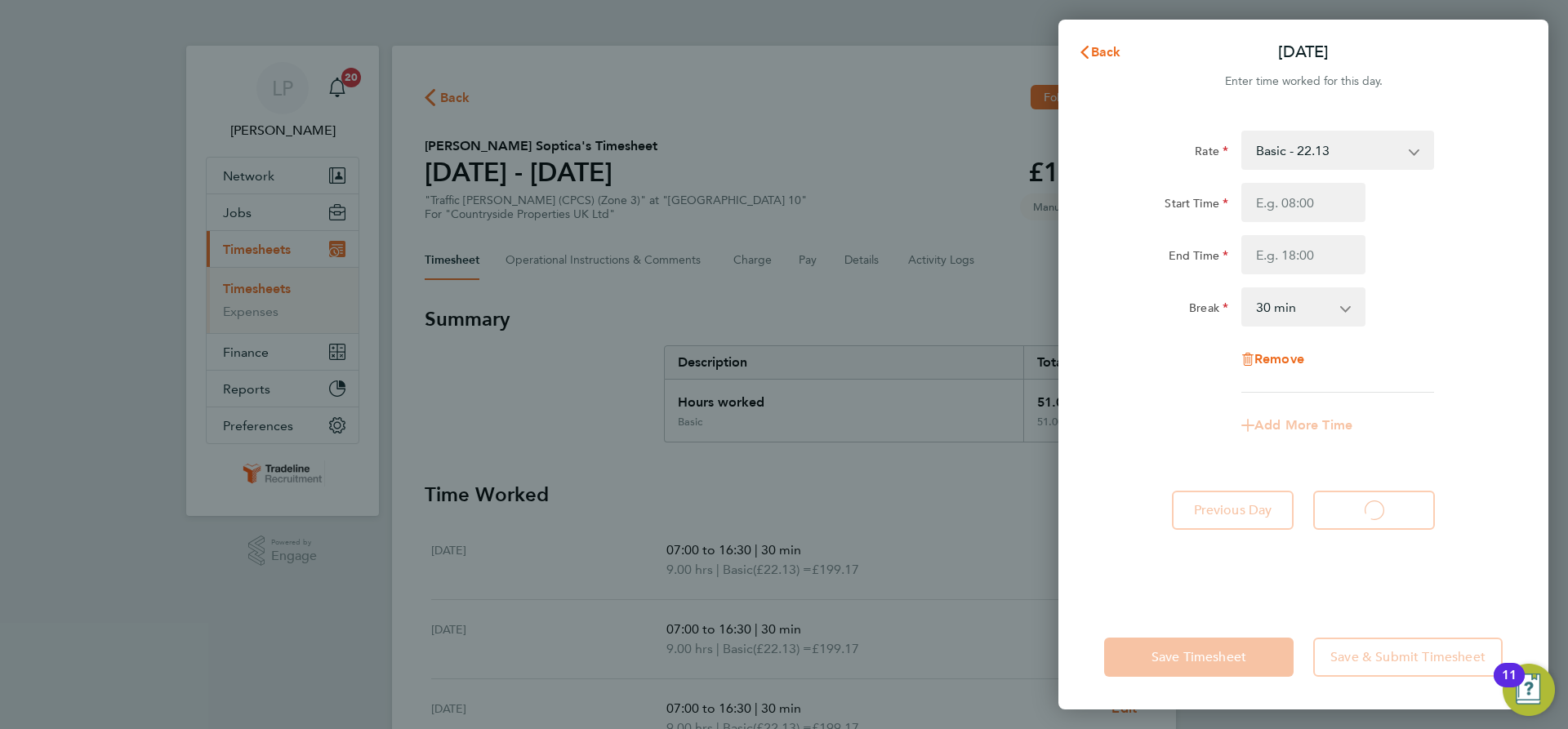
select select "30"
click at [1094, 43] on button "Back" at bounding box center [1100, 53] width 76 height 33
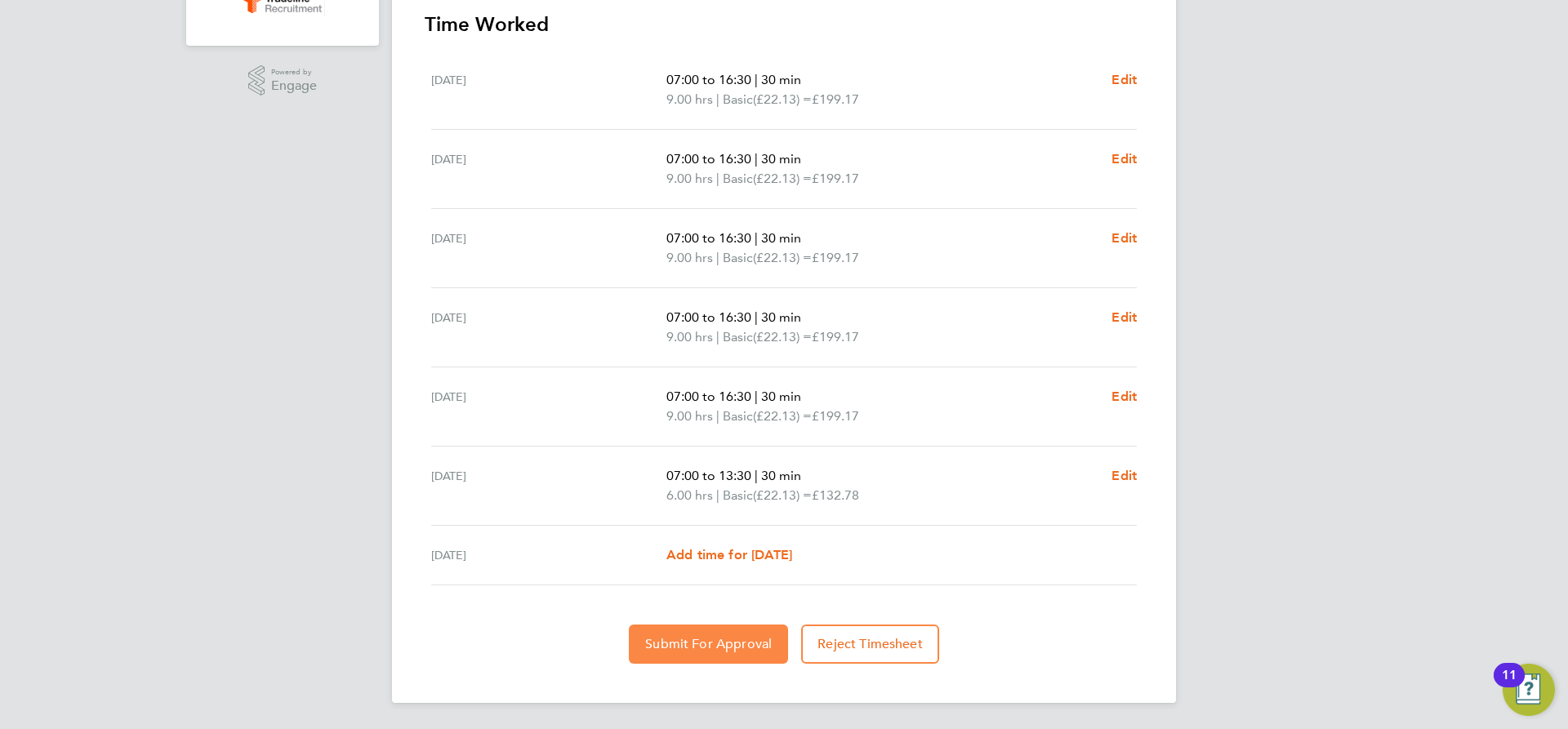
click at [685, 633] on button "Submit For Approval" at bounding box center [708, 644] width 159 height 39
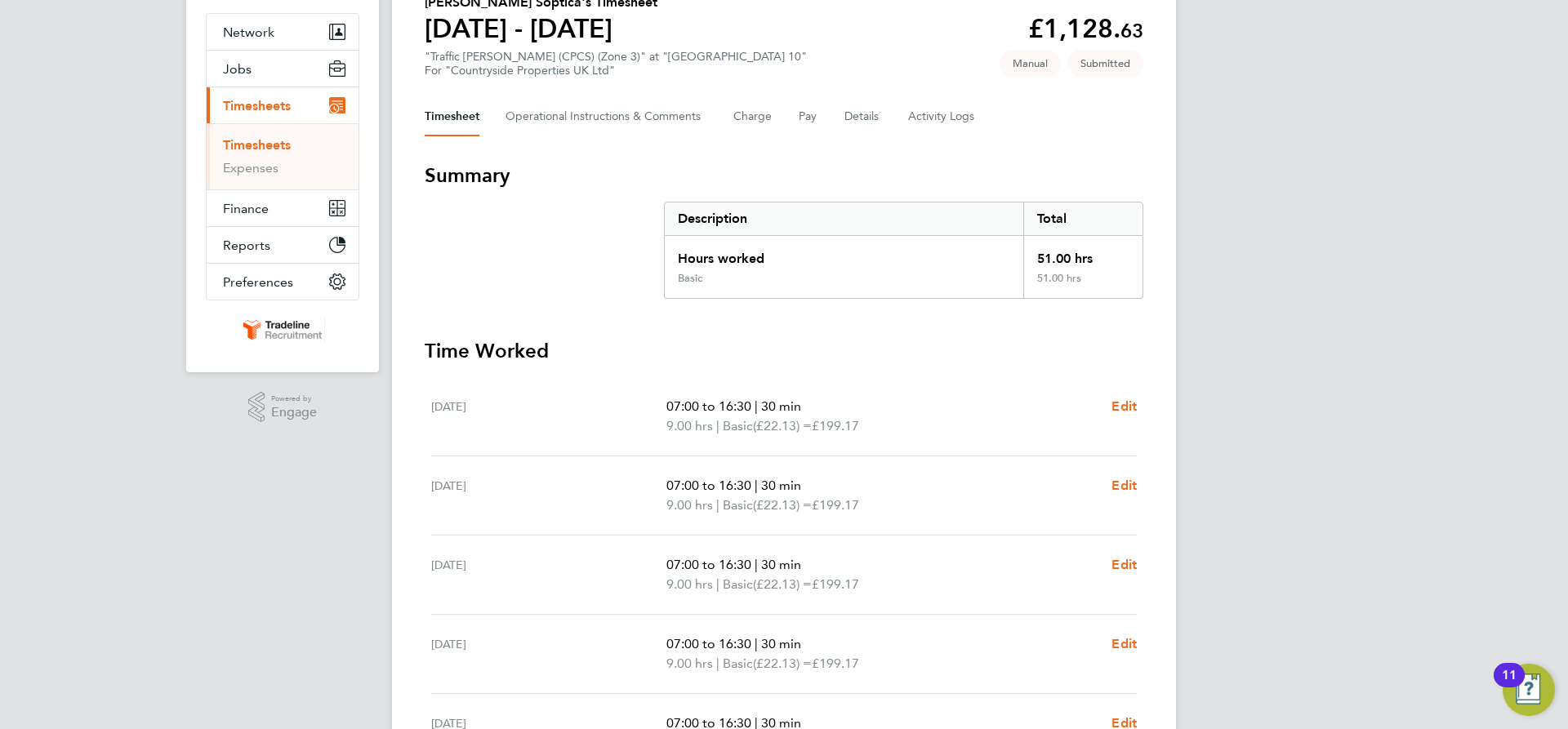
click at [255, 140] on link "Timesheets" at bounding box center [257, 144] width 68 height 15
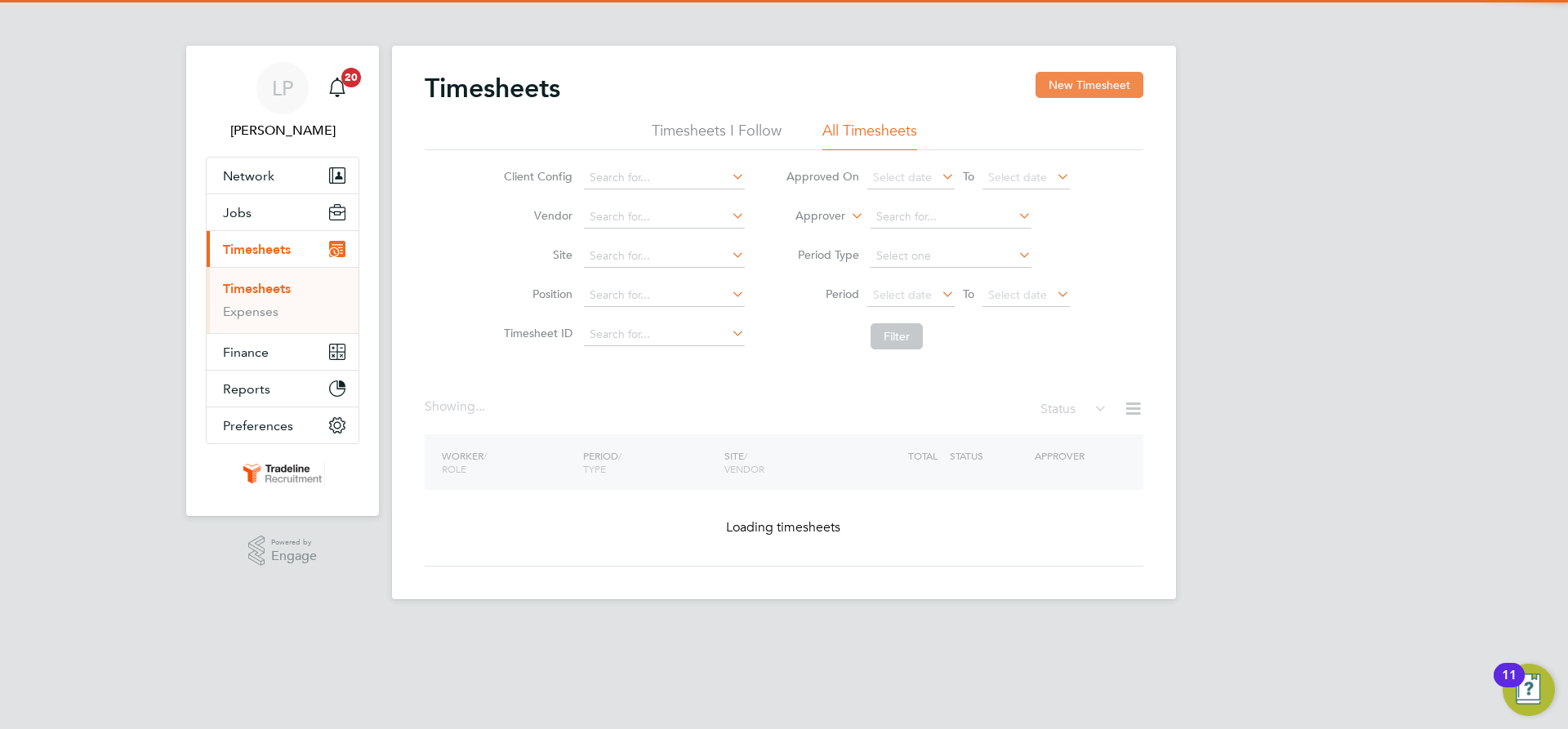
click at [1105, 72] on button "New Timesheet" at bounding box center [1089, 84] width 108 height 26
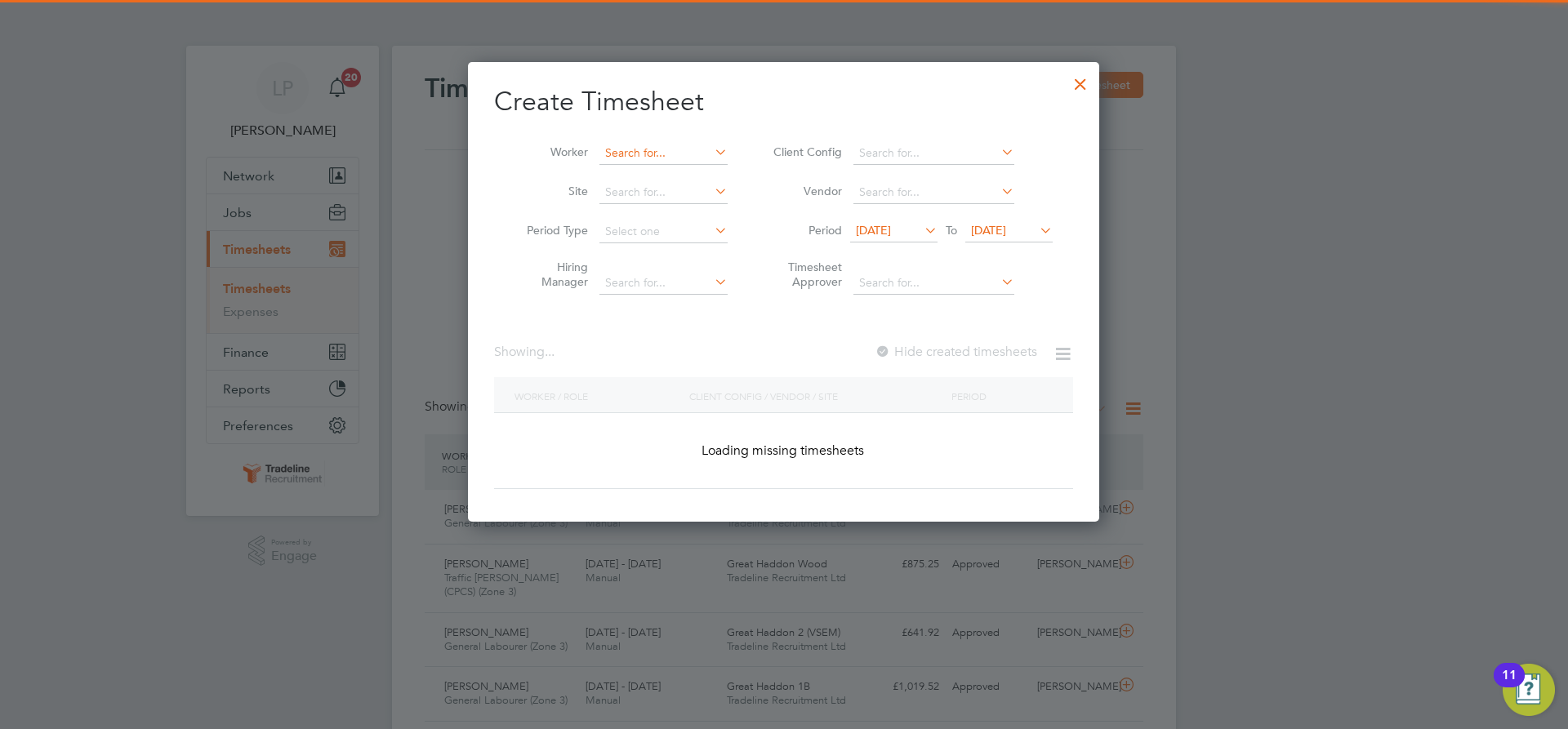
click at [618, 151] on input at bounding box center [662, 153] width 128 height 23
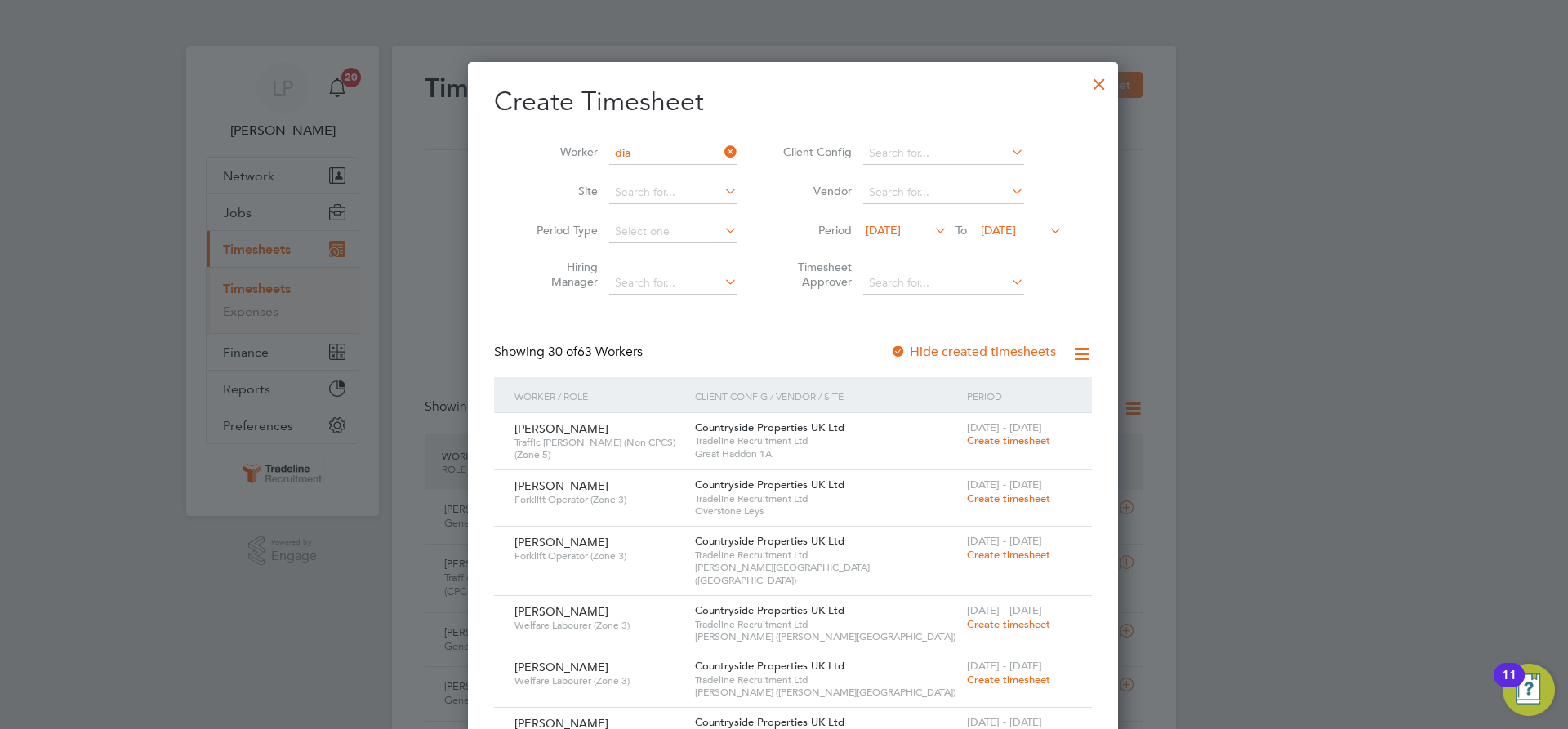
click at [635, 189] on li "Dragos Dia conu" at bounding box center [663, 196] width 130 height 22
type input "[PERSON_NAME]"
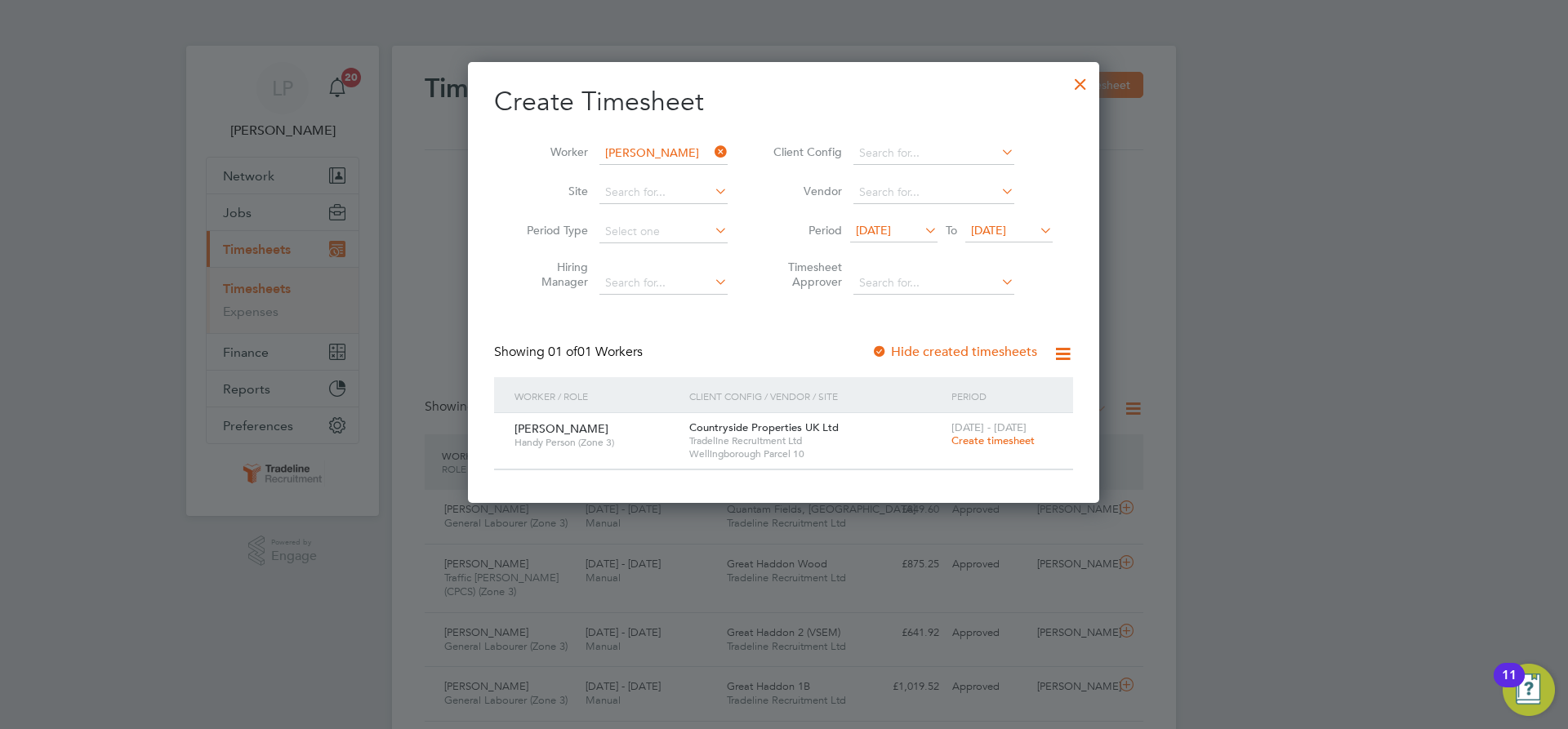
click at [965, 436] on span "Create timesheet" at bounding box center [993, 440] width 83 height 14
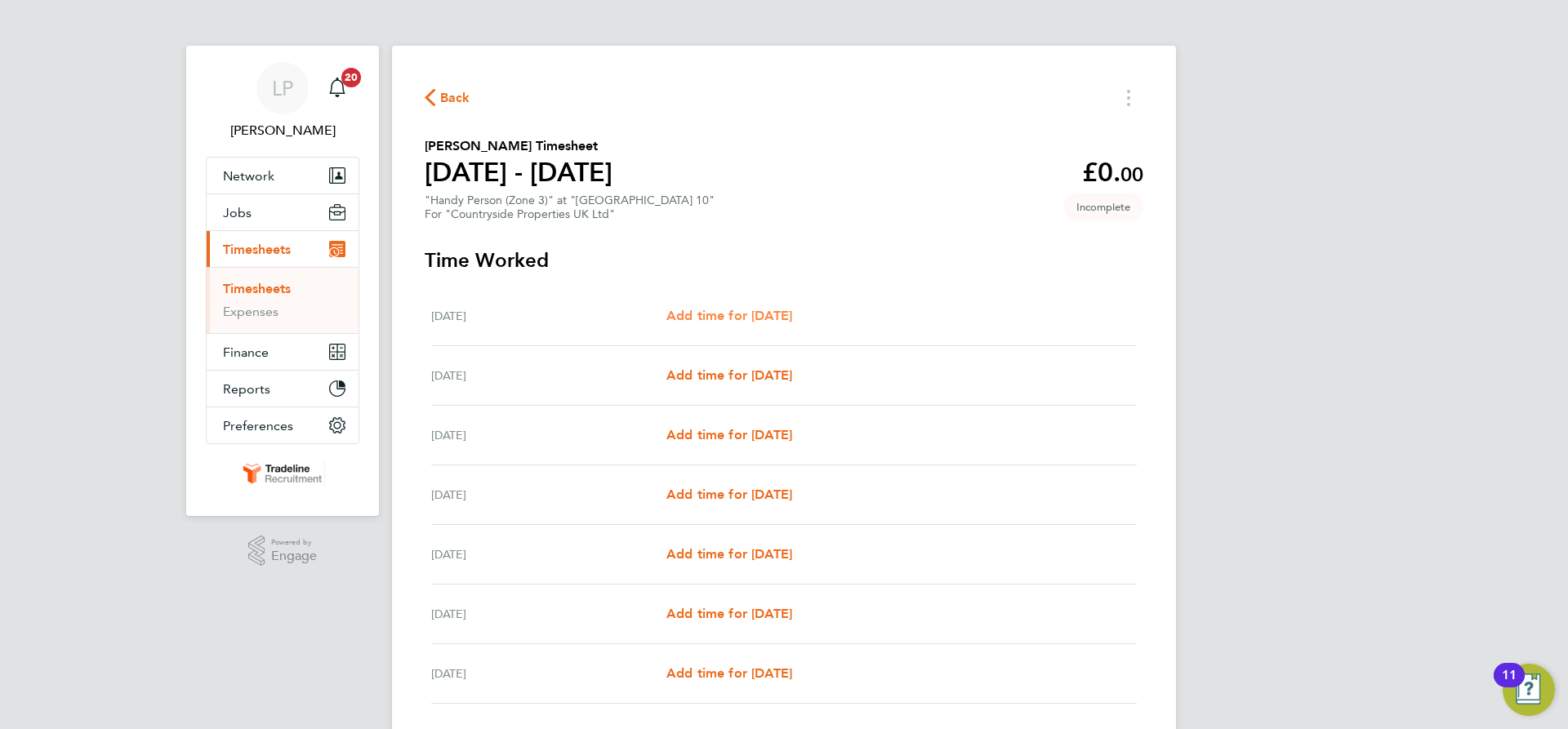
click at [708, 320] on span "Add time for [DATE]" at bounding box center [729, 315] width 126 height 15
select select "30"
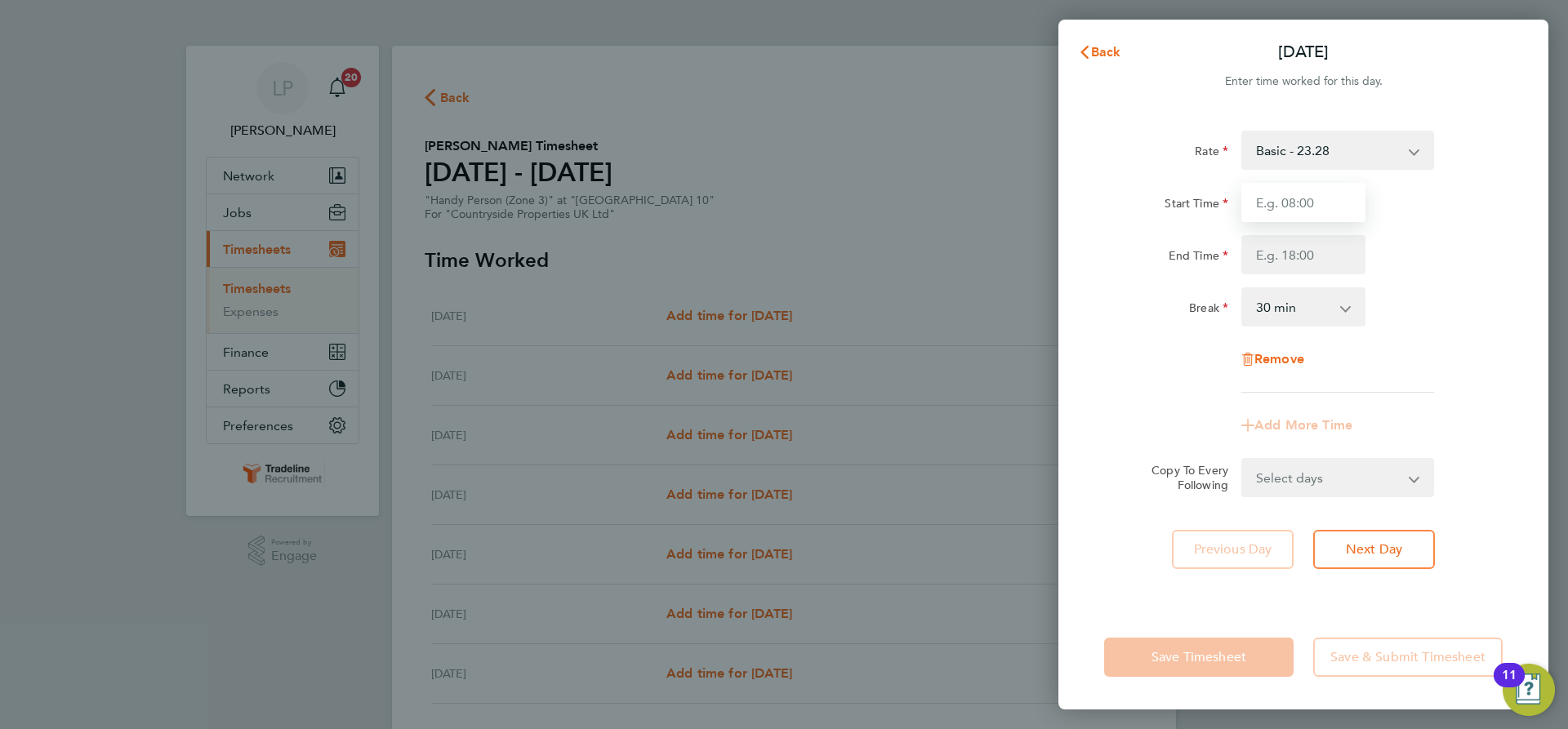
click at [1302, 194] on input "Start Time" at bounding box center [1303, 202] width 124 height 39
type input "07:00"
click at [1305, 261] on input "End Time" at bounding box center [1303, 254] width 124 height 39
click at [1305, 266] on input "End Time" at bounding box center [1303, 254] width 124 height 39
type input "16:30"
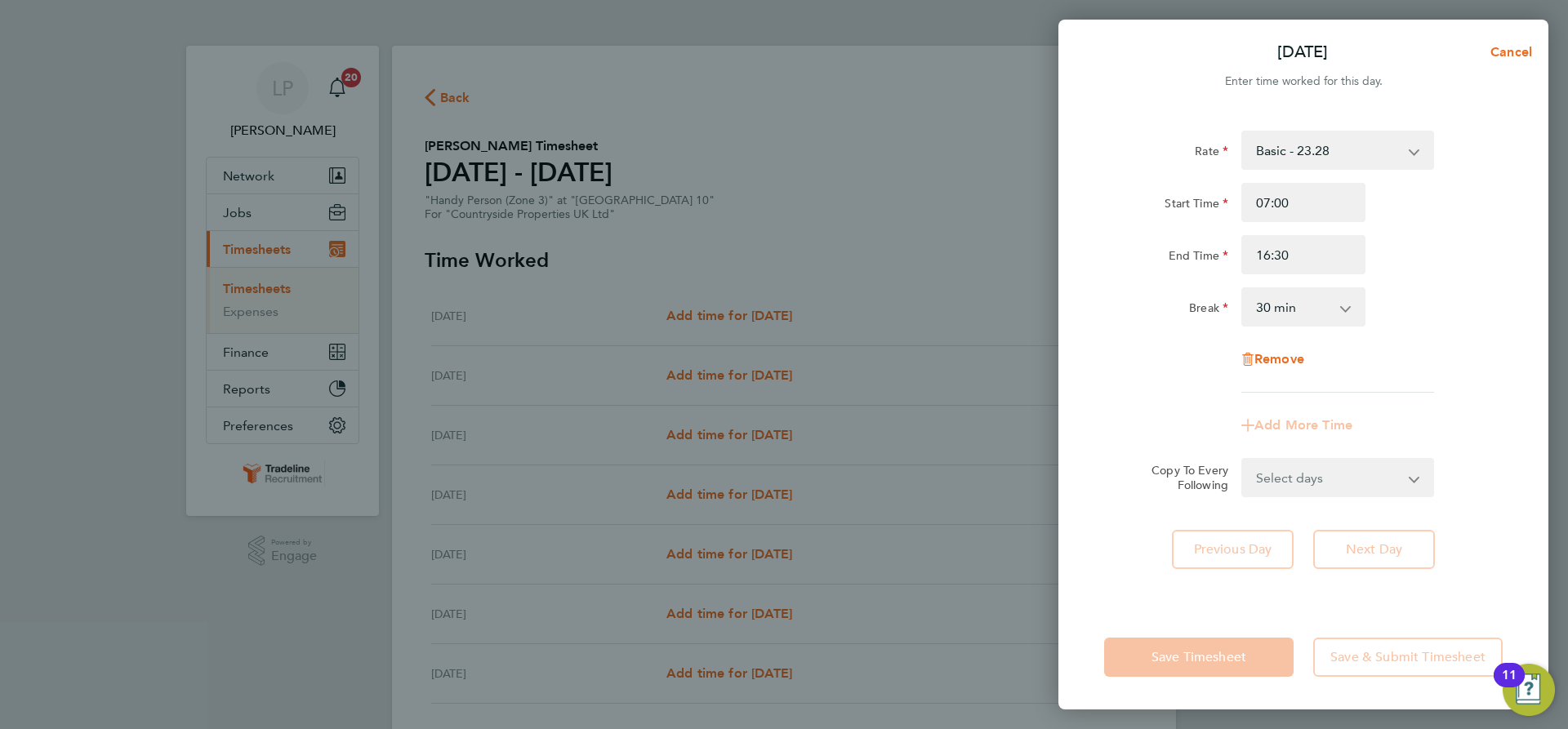
drag, startPoint x: 1455, startPoint y: 293, endPoint x: 1455, endPoint y: 328, distance: 35.0
click at [1455, 293] on div "Break 0 min 15 min 30 min 45 min 60 min 75 min 90 min" at bounding box center [1302, 307] width 411 height 39
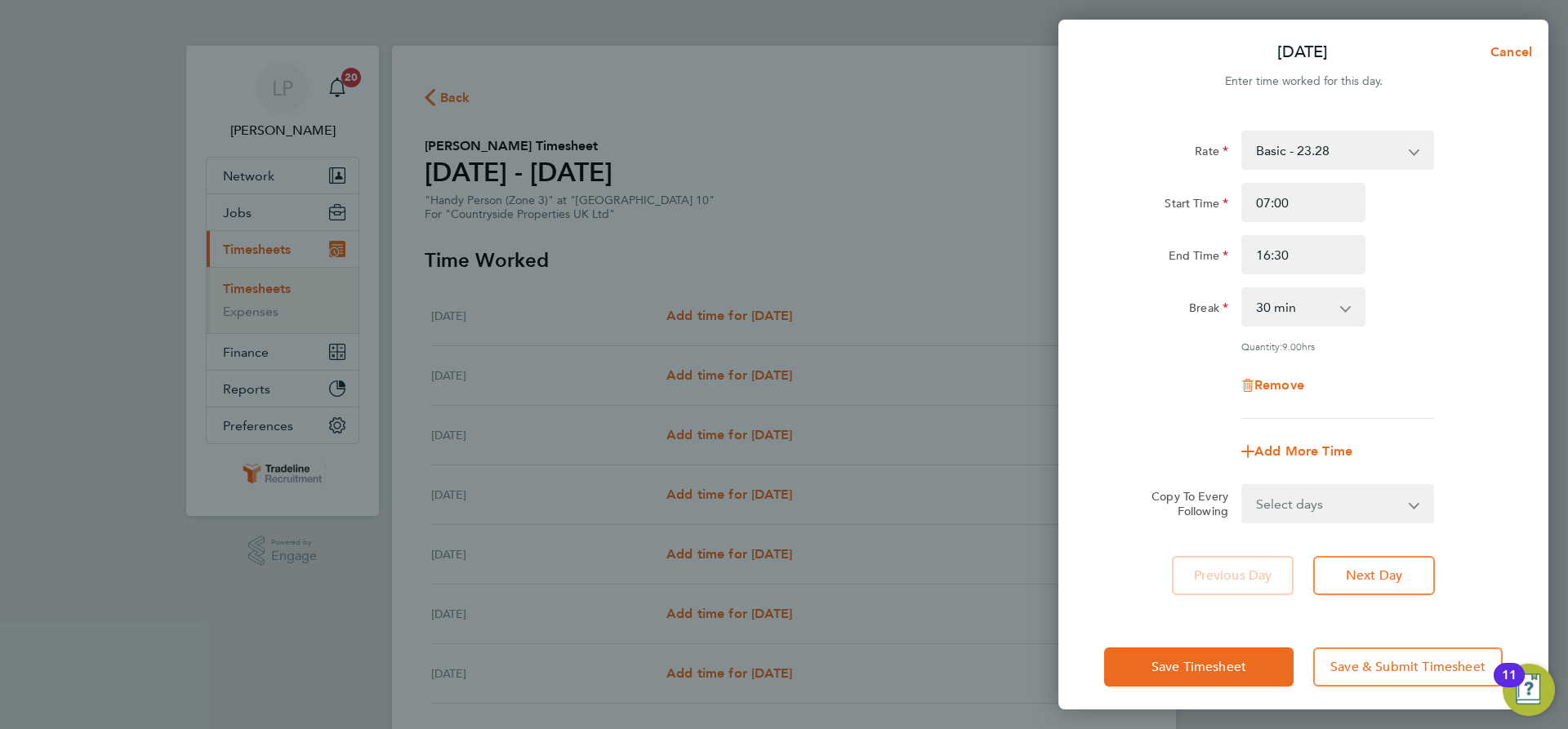
click at [1367, 497] on select "Select days Day Weekday (Mon-Fri) Weekend (Sat-Sun) [DATE] [DATE] [DATE] [DATE]…" at bounding box center [1328, 504] width 172 height 36
select select "WEEKDAY"
click at [1242, 486] on select "Select days Day Weekday (Mon-Fri) Weekend (Sat-Sun) [DATE] [DATE] [DATE] [DATE]…" at bounding box center [1328, 504] width 172 height 36
select select "[DATE]"
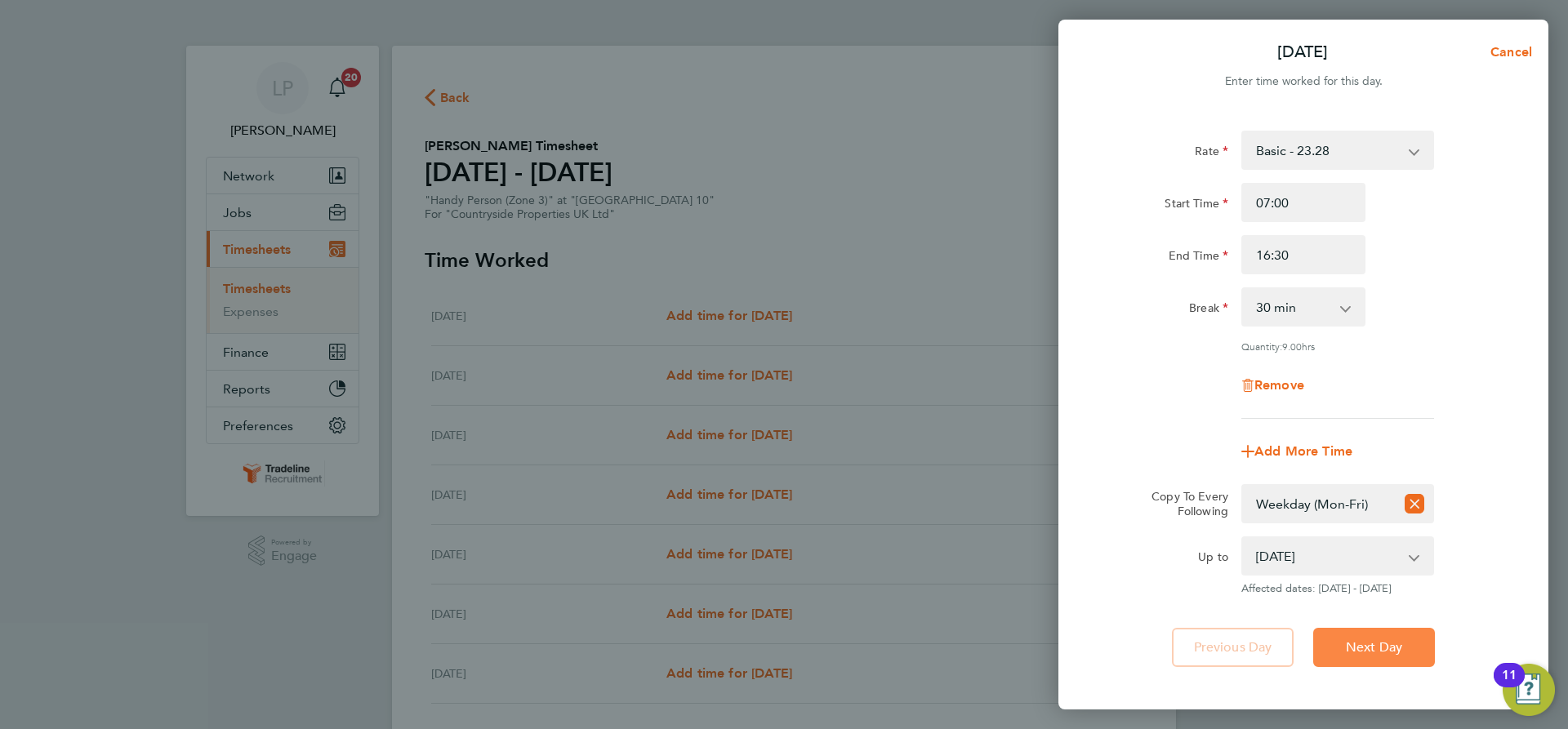
click at [1406, 650] on button "Next Day" at bounding box center [1374, 647] width 122 height 39
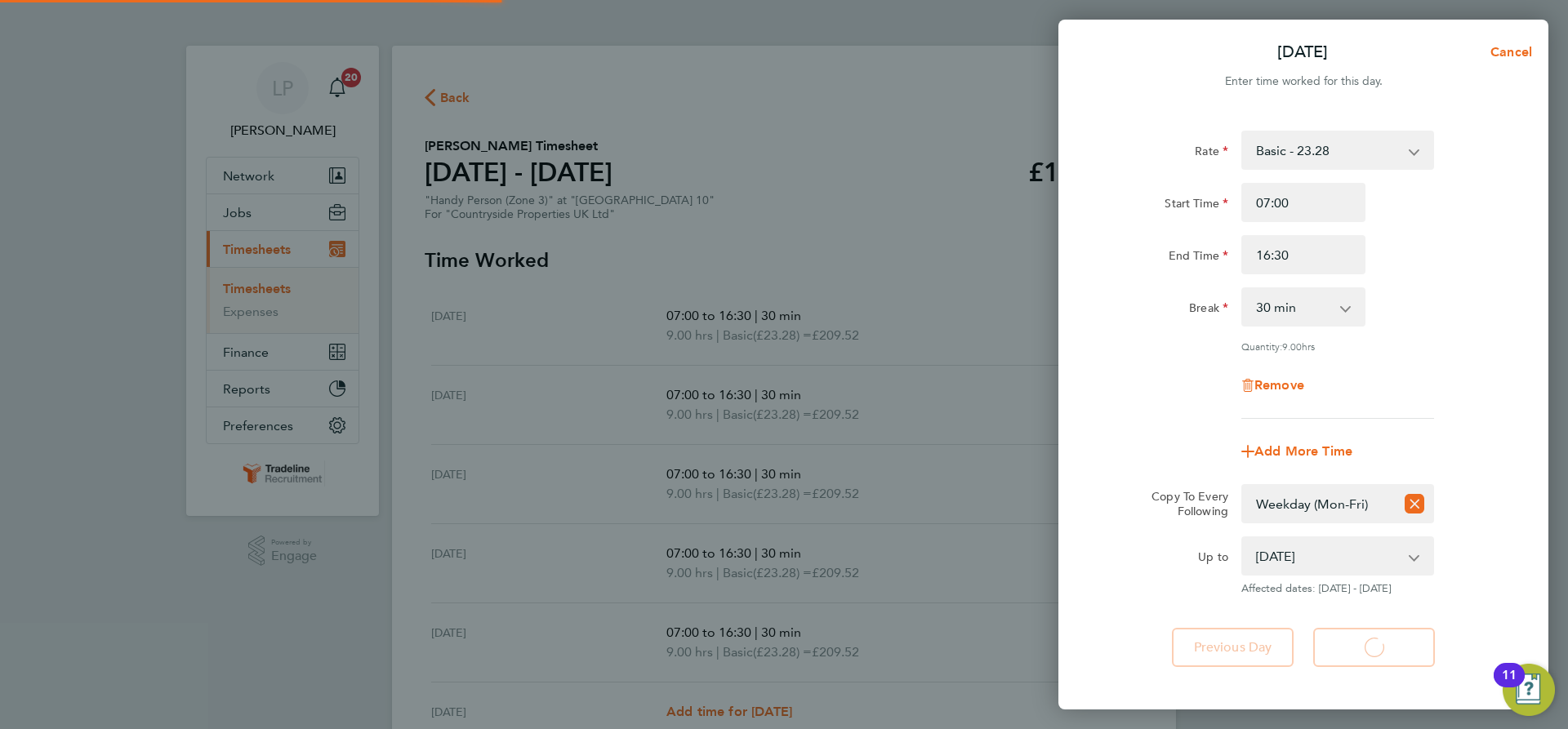
select select "30"
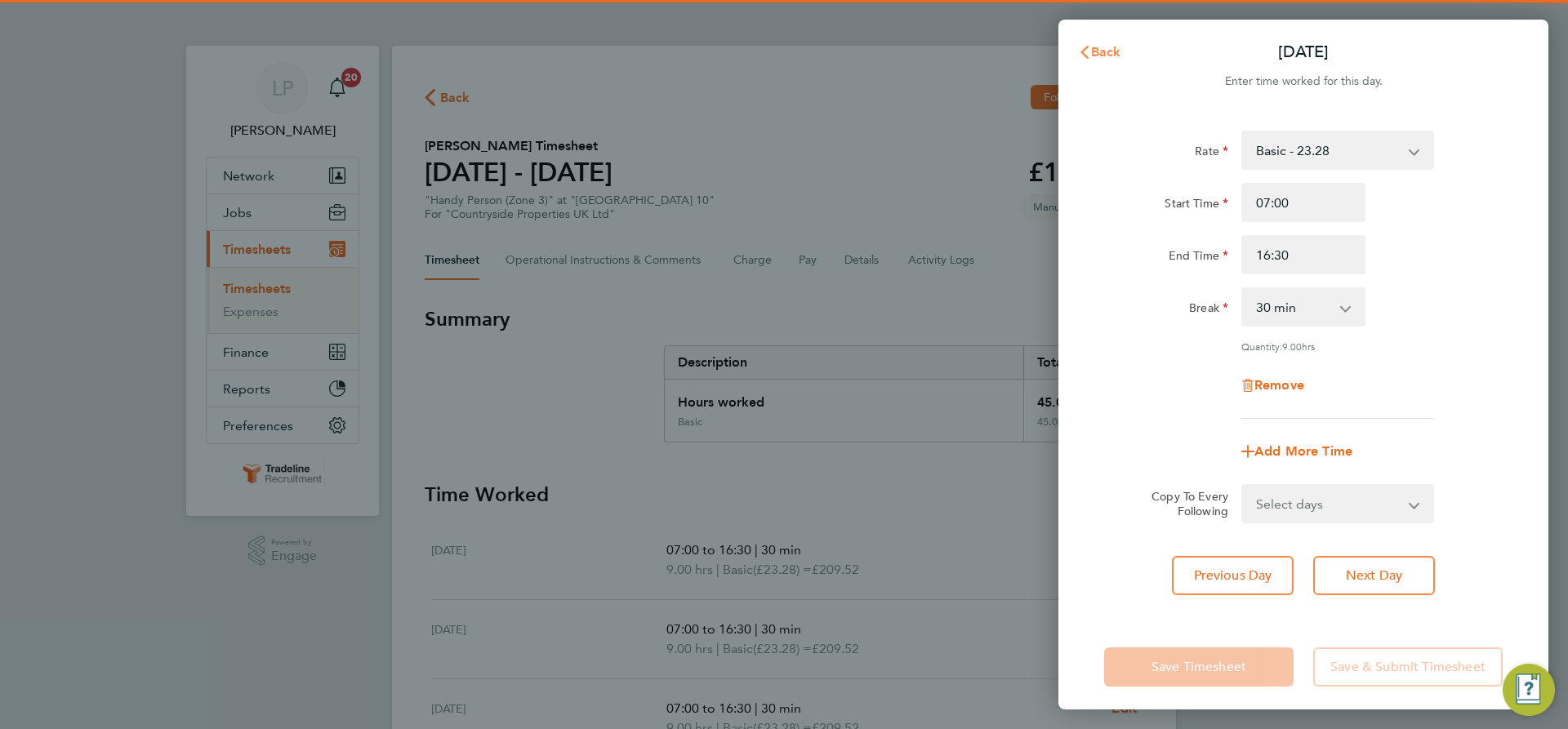
click at [1085, 44] on svg-icon "button" at bounding box center [1084, 52] width 13 height 15
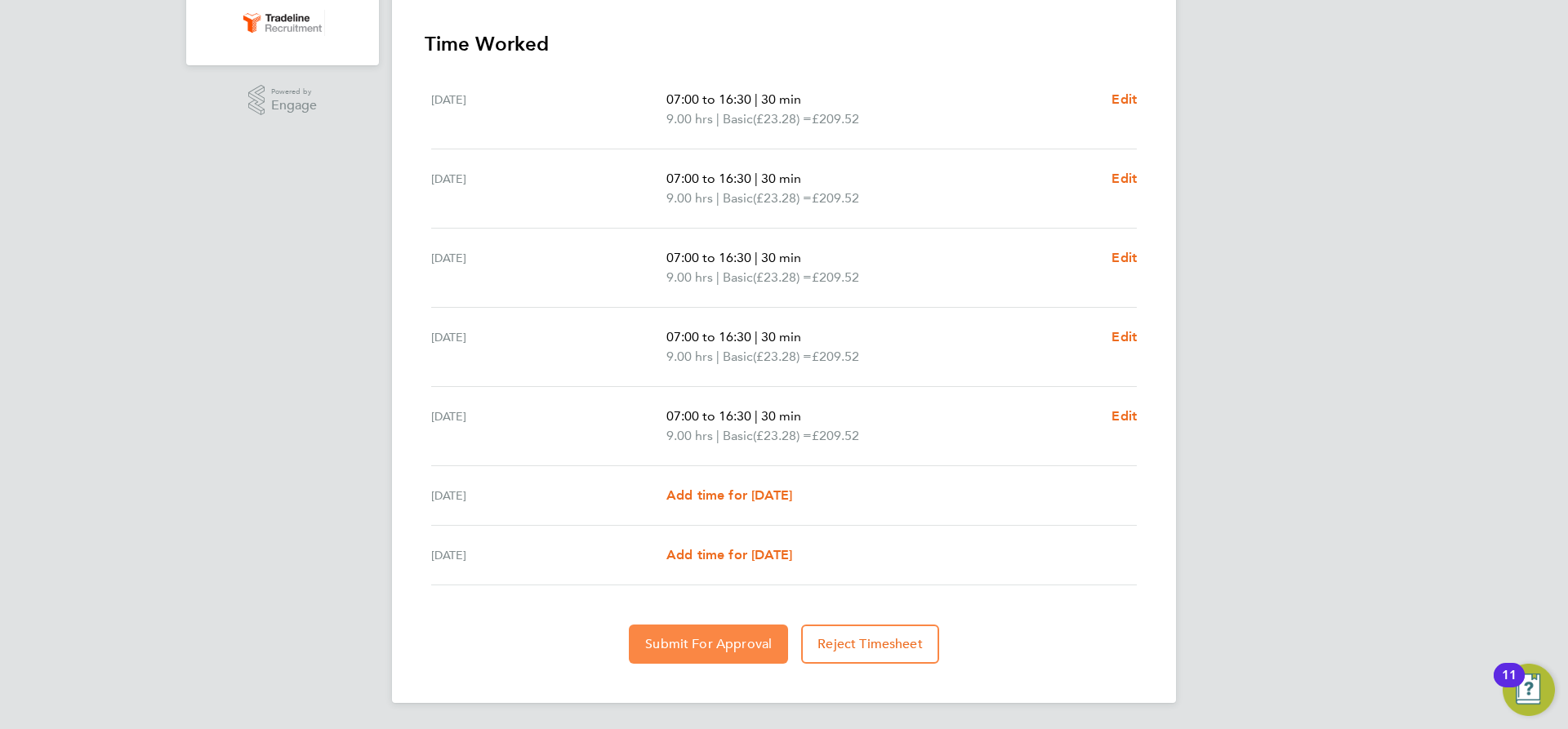
click at [694, 645] on span "Submit For Approval" at bounding box center [708, 645] width 126 height 16
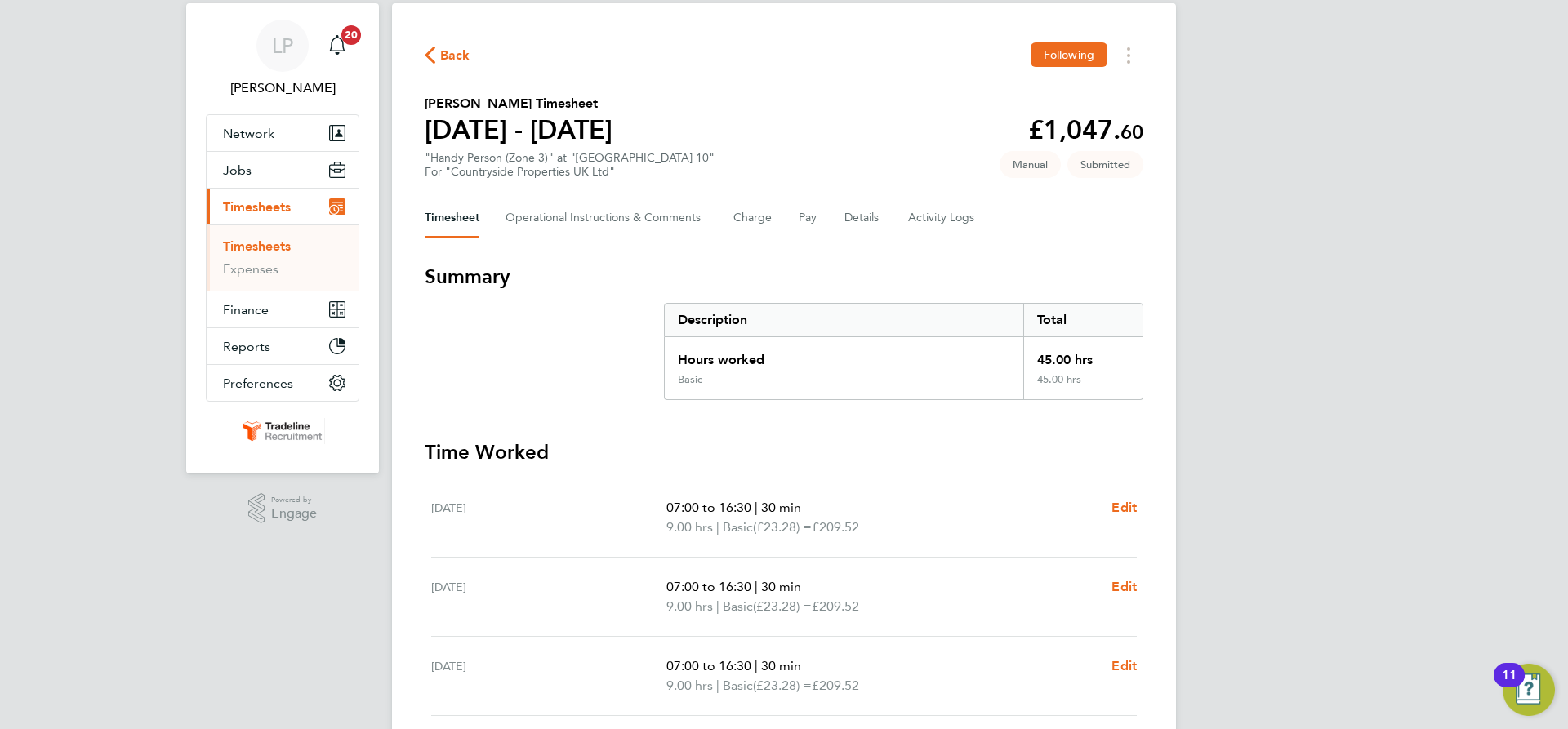
click at [279, 242] on link "Timesheets" at bounding box center [257, 246] width 68 height 15
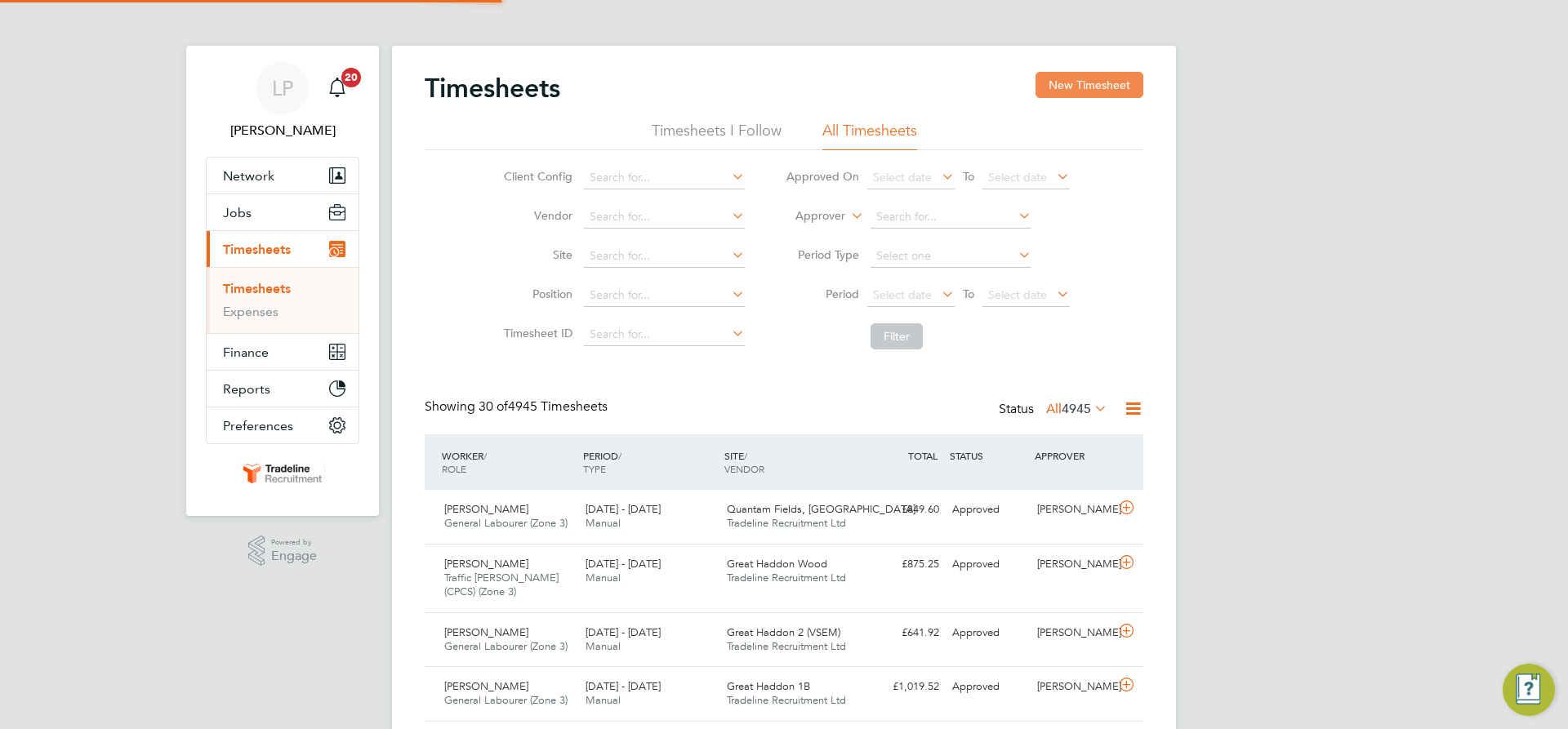
click at [1073, 92] on button "New Timesheet" at bounding box center [1089, 84] width 108 height 26
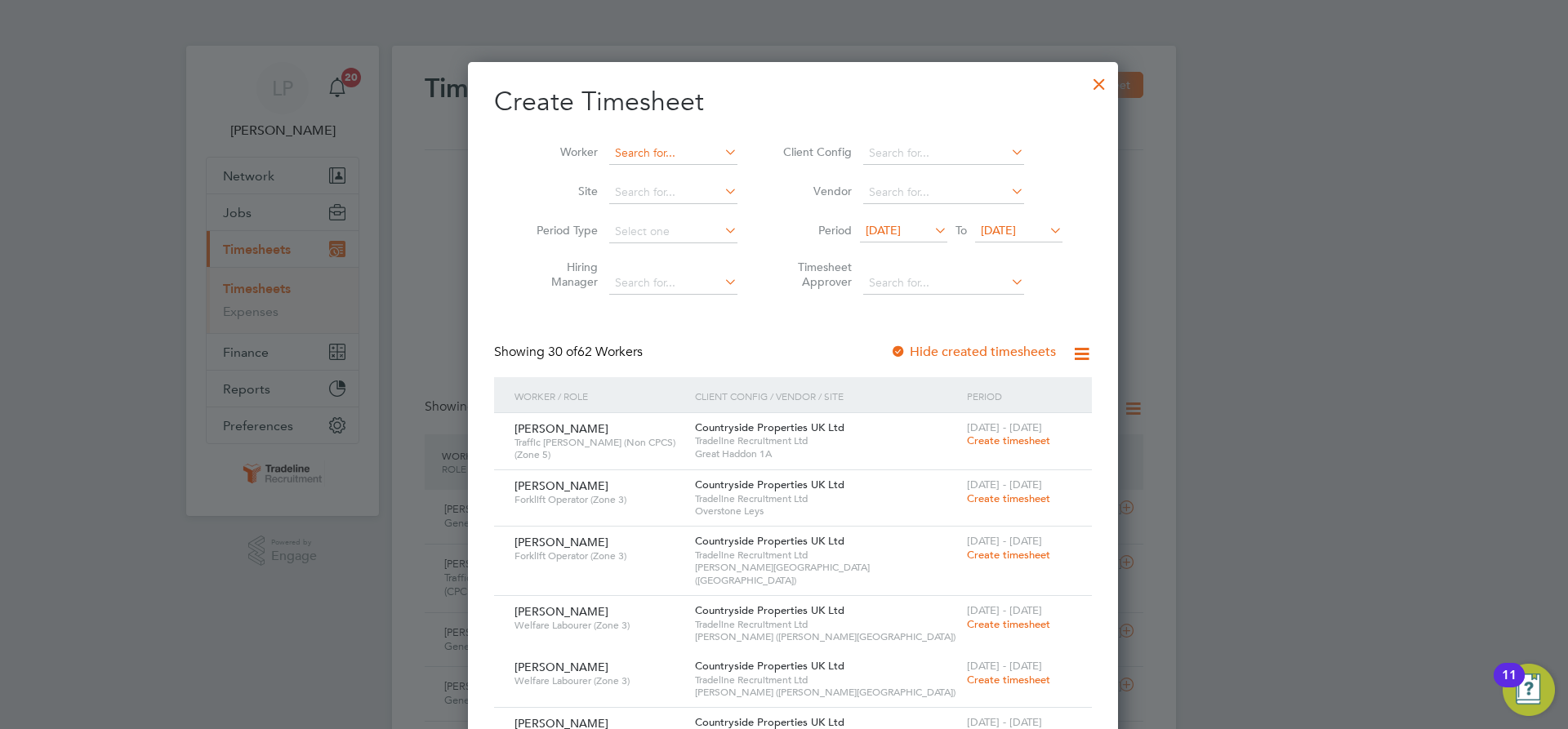
click at [633, 153] on input at bounding box center [672, 153] width 128 height 23
click at [699, 182] on b "Toad" at bounding box center [711, 174] width 26 height 14
type input "[PERSON_NAME]"
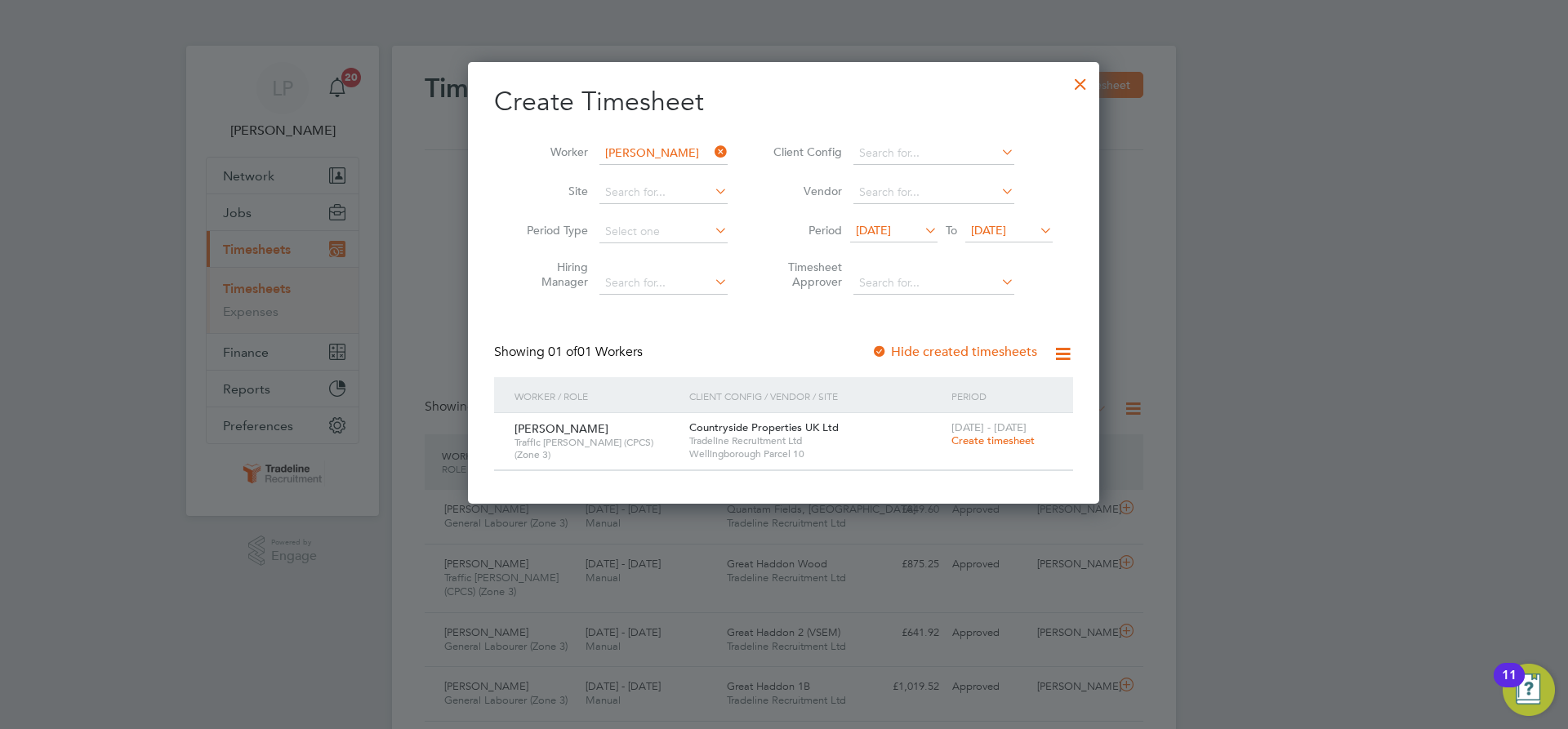
click at [974, 438] on span "Create timesheet" at bounding box center [993, 440] width 83 height 14
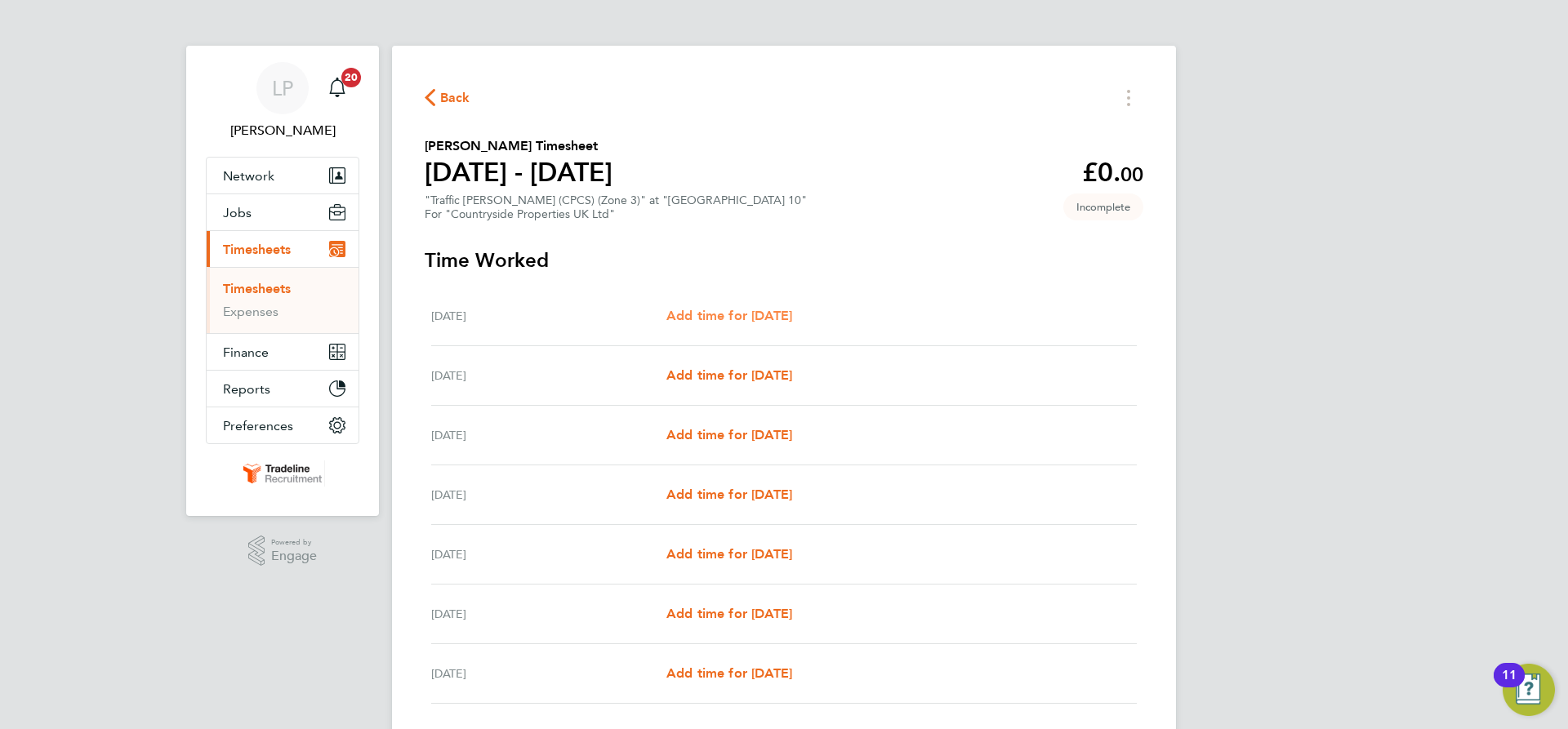
click at [792, 321] on span "Add time for [DATE]" at bounding box center [729, 315] width 126 height 15
select select "30"
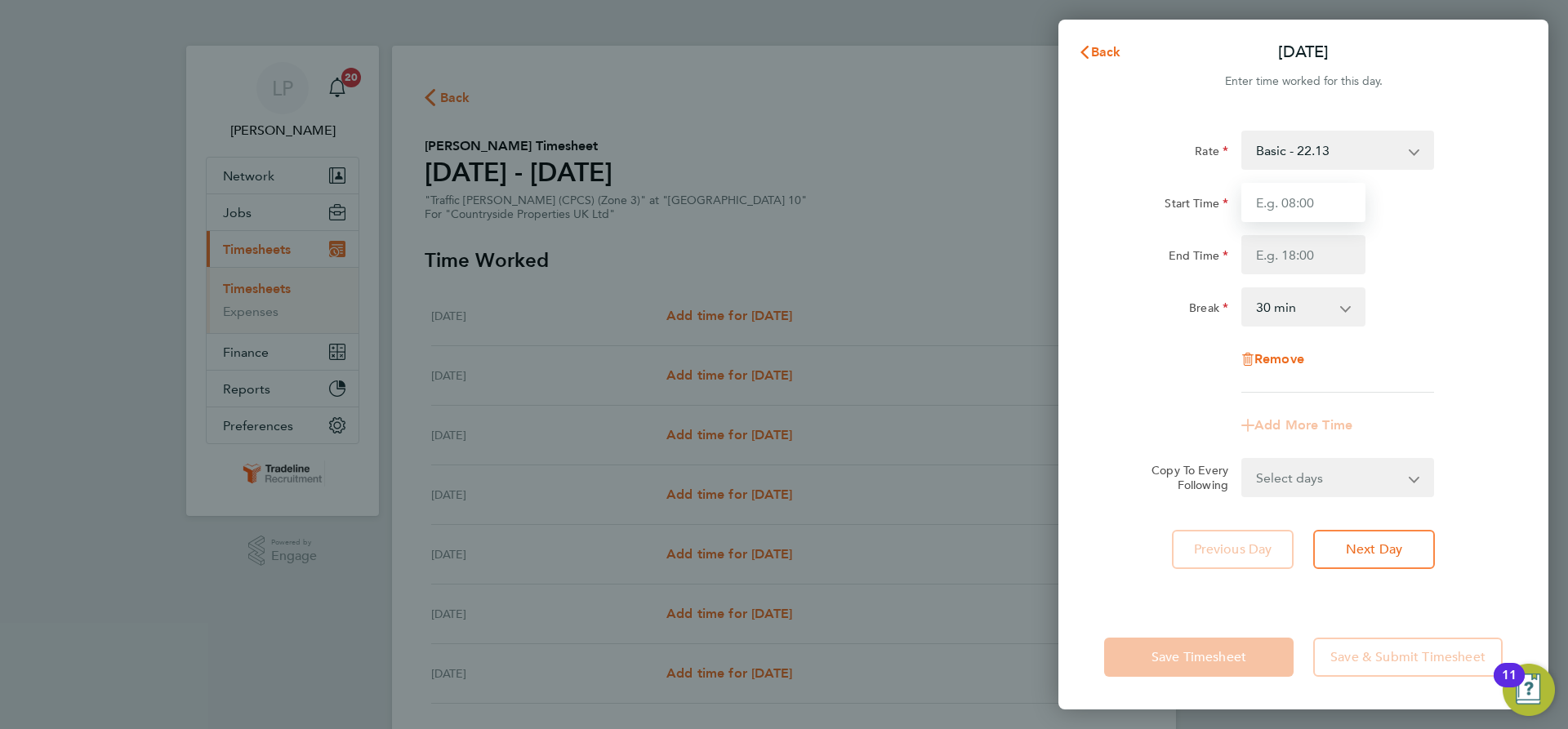
click at [1315, 208] on input "Start Time" at bounding box center [1303, 202] width 124 height 39
type input "07:00"
click at [1324, 251] on input "End Time" at bounding box center [1303, 254] width 124 height 39
type input "16:30"
click at [1429, 268] on div "End Time 16:30" at bounding box center [1302, 254] width 411 height 39
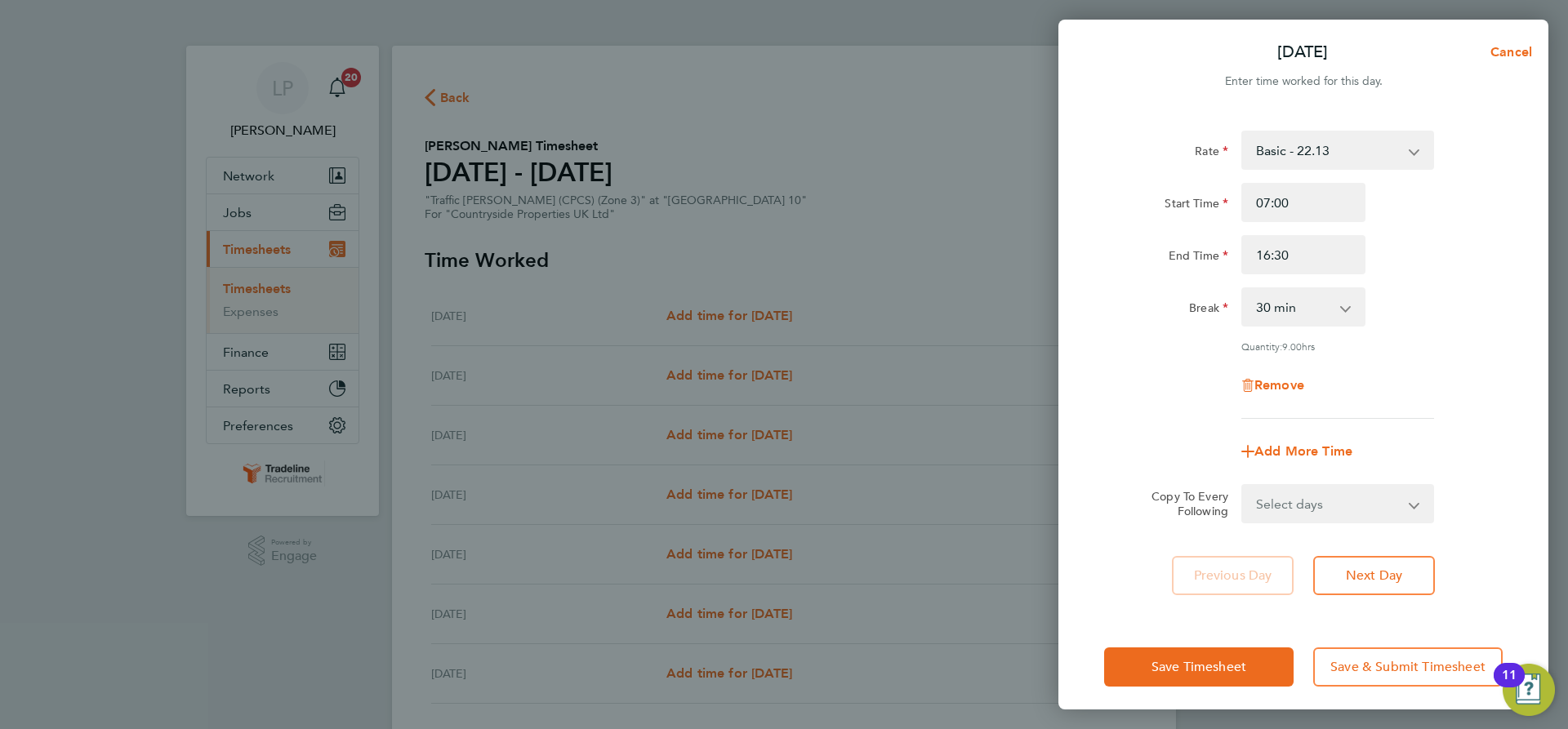
click at [1357, 497] on select "Select days Day Weekday (Mon-Fri) Weekend (Sat-Sun) [DATE] [DATE] [DATE] [DATE]…" at bounding box center [1328, 504] width 172 height 36
select select "WEEKDAY"
click at [1242, 486] on select "Select days Day Weekday (Mon-Fri) Weekend (Sat-Sun) [DATE] [DATE] [DATE] [DATE]…" at bounding box center [1328, 504] width 172 height 36
select select "[DATE]"
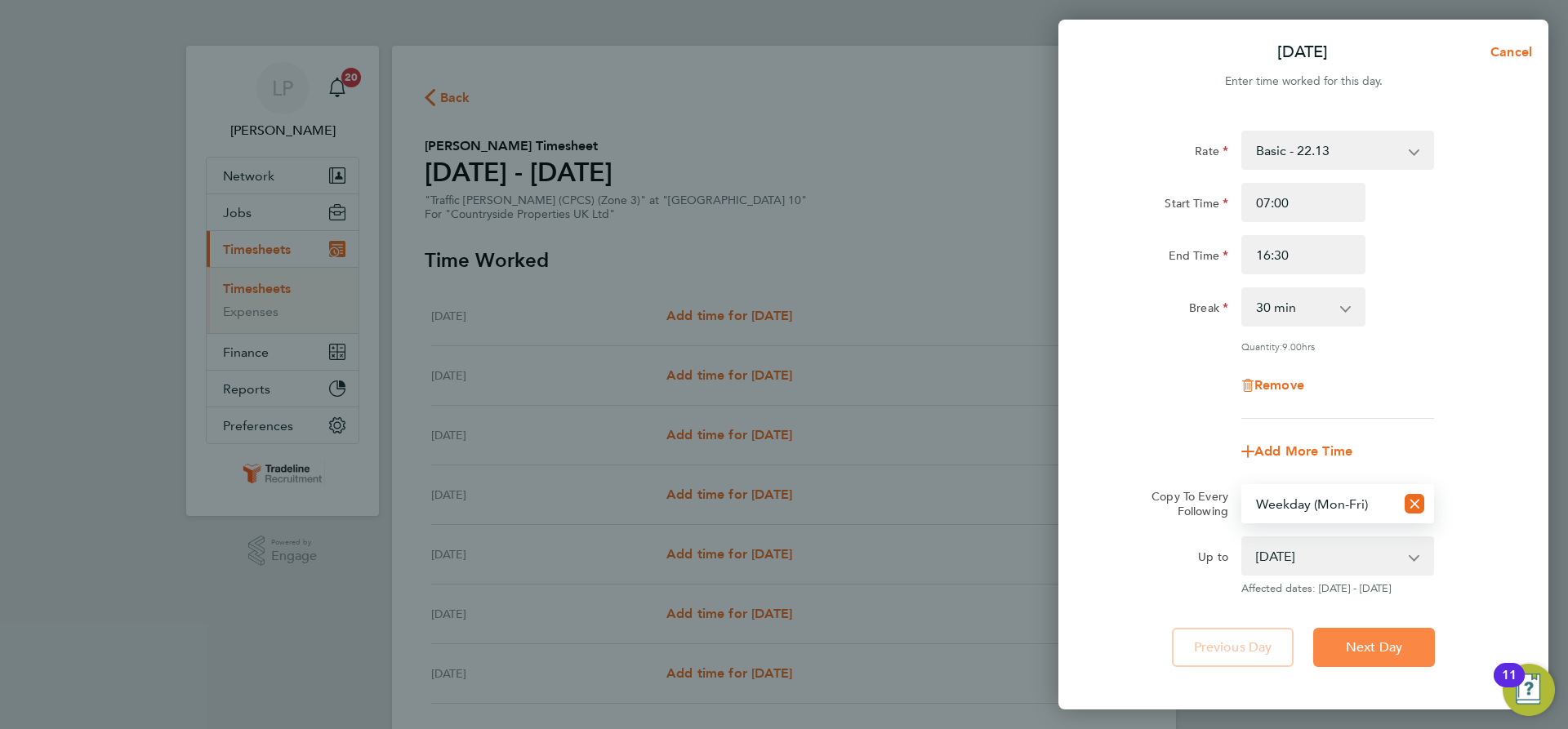
click at [1346, 644] on span "Next Day" at bounding box center [1374, 648] width 56 height 16
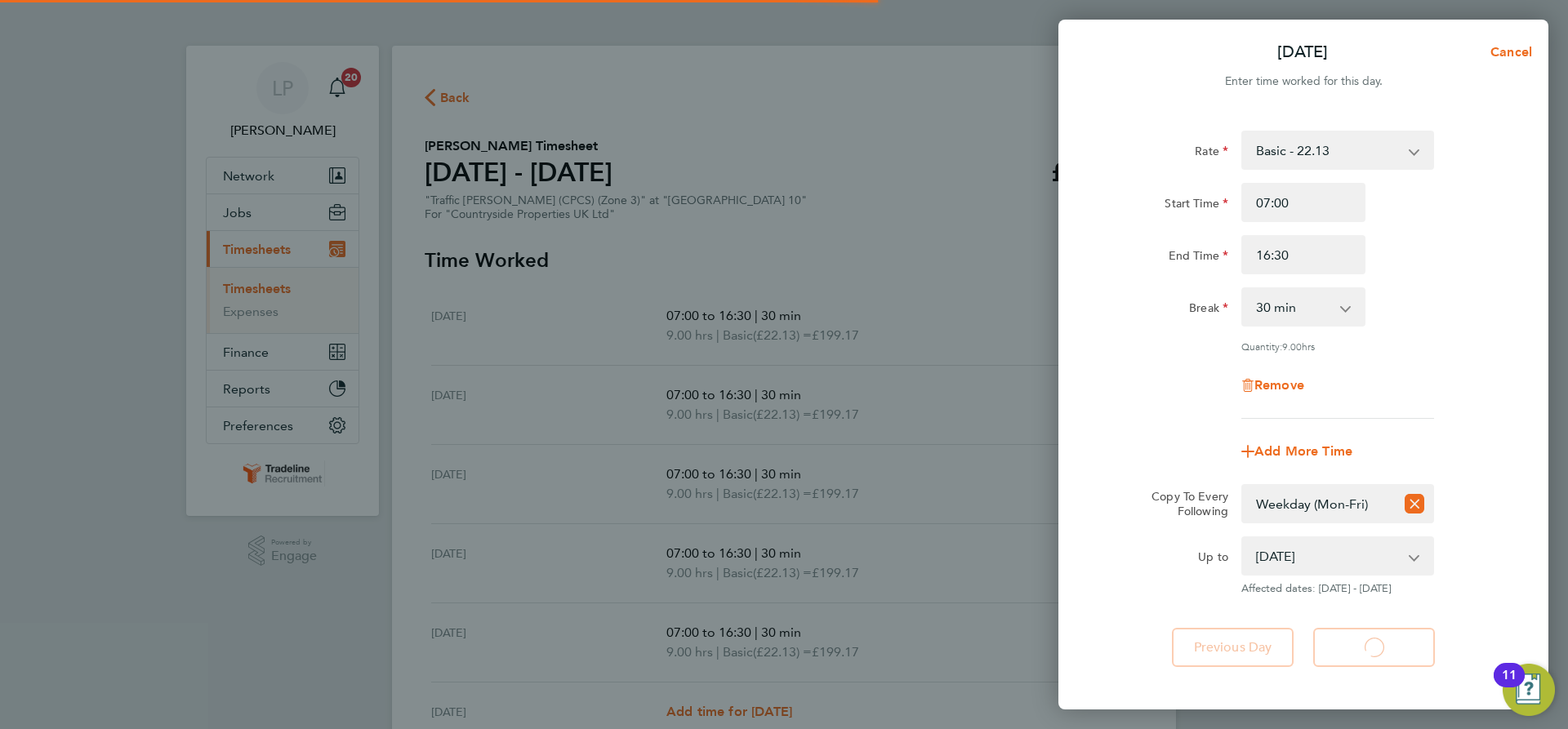
select select "30"
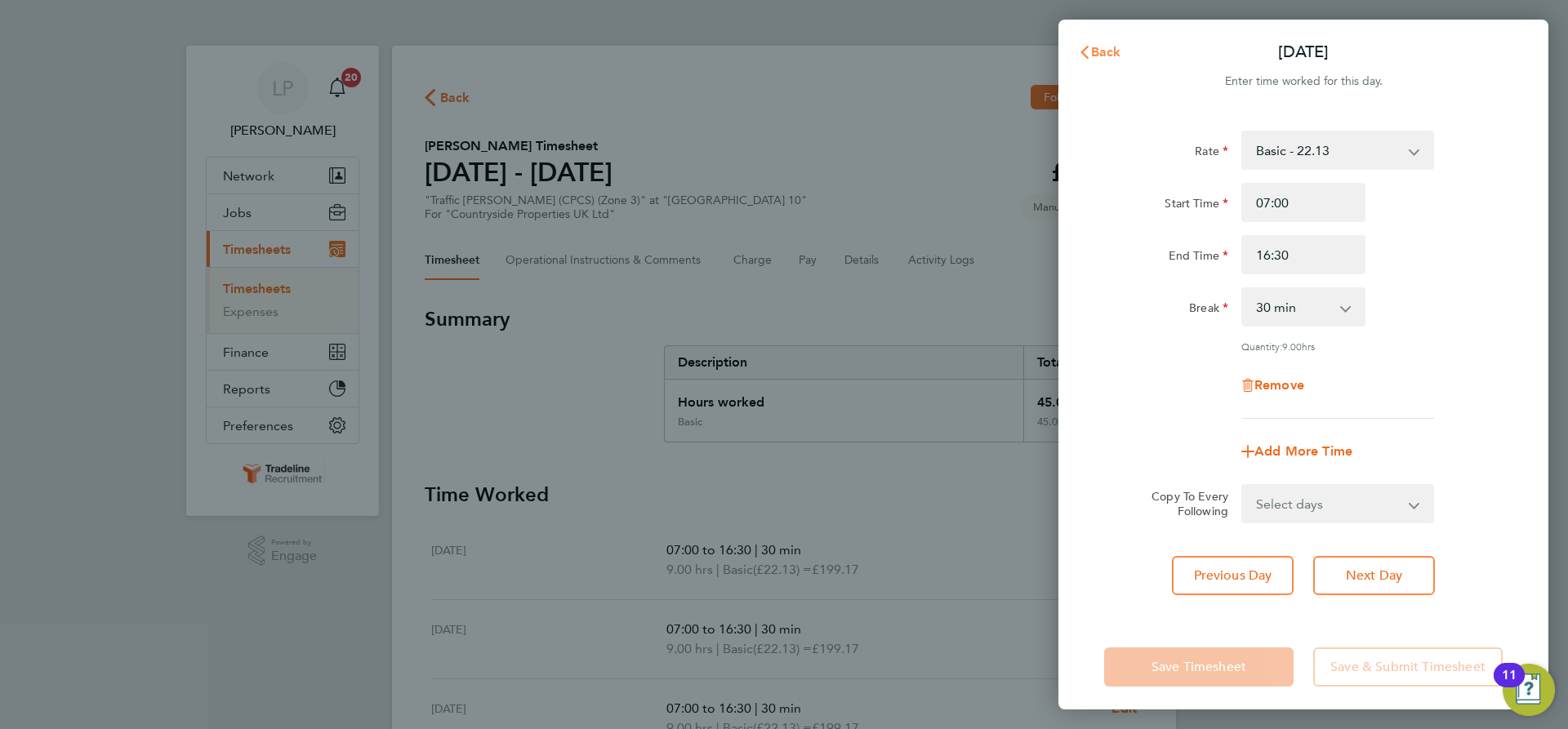
click at [1093, 44] on span "Back" at bounding box center [1105, 52] width 30 height 15
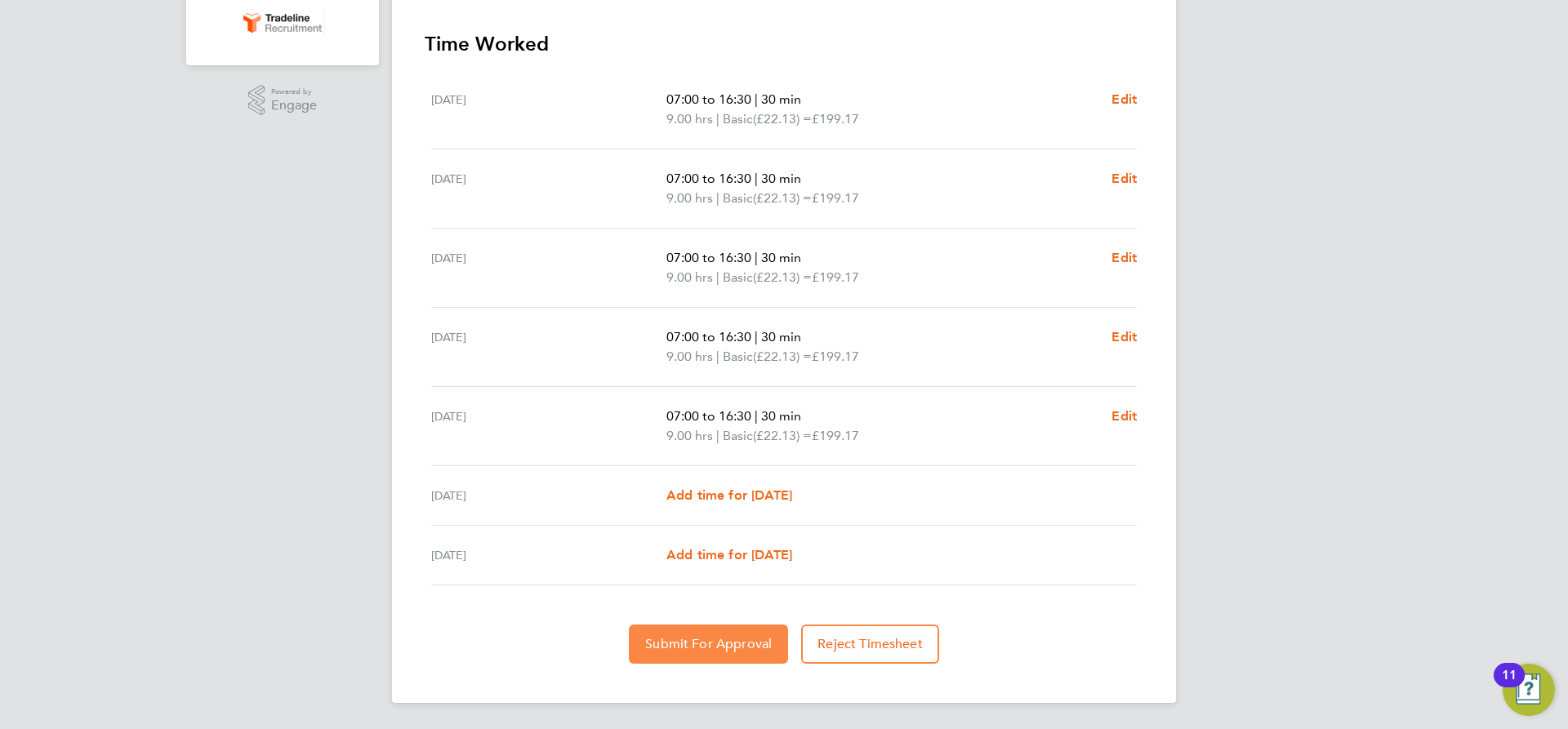
click at [730, 641] on span "Submit For Approval" at bounding box center [708, 645] width 126 height 16
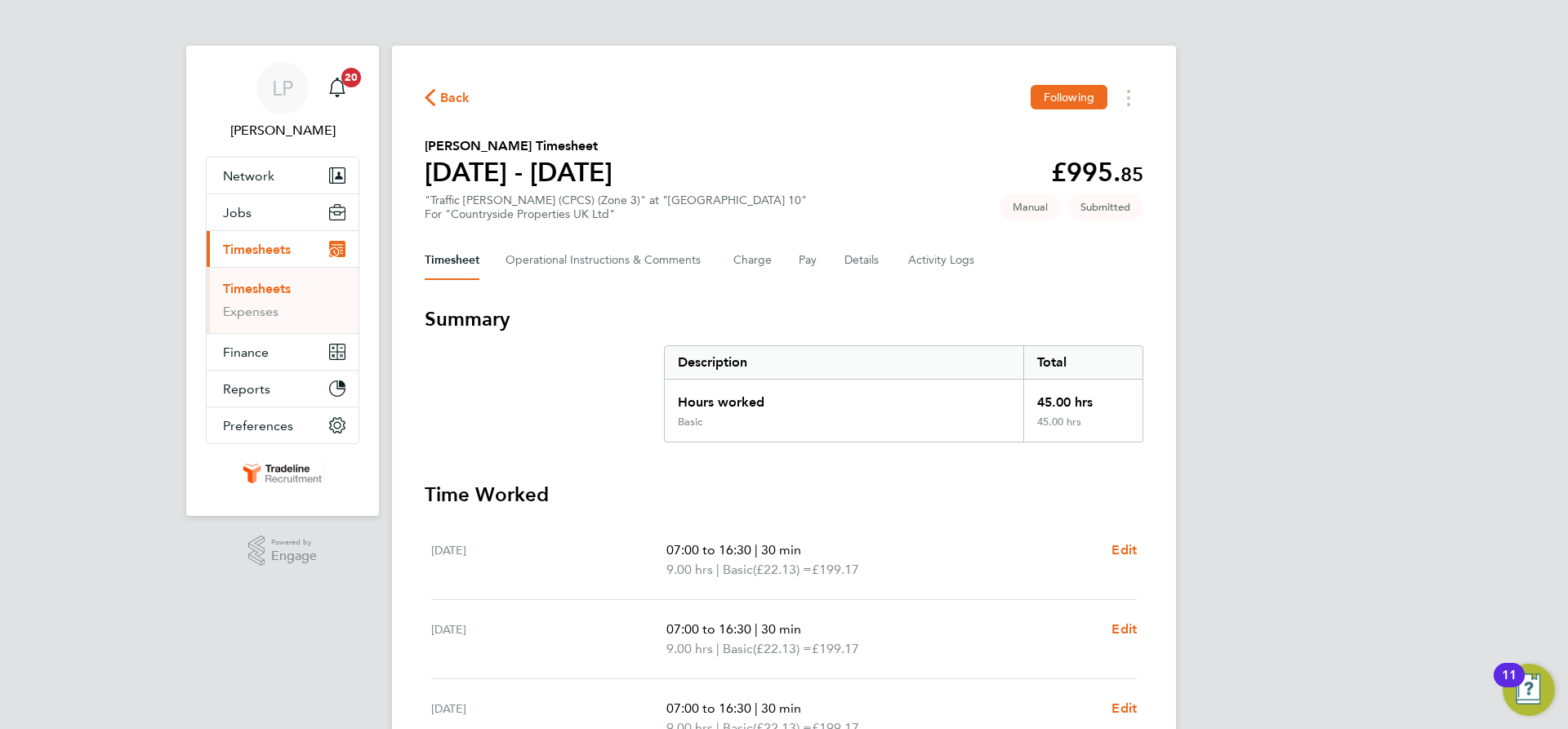
click at [240, 287] on link "Timesheets" at bounding box center [257, 289] width 68 height 15
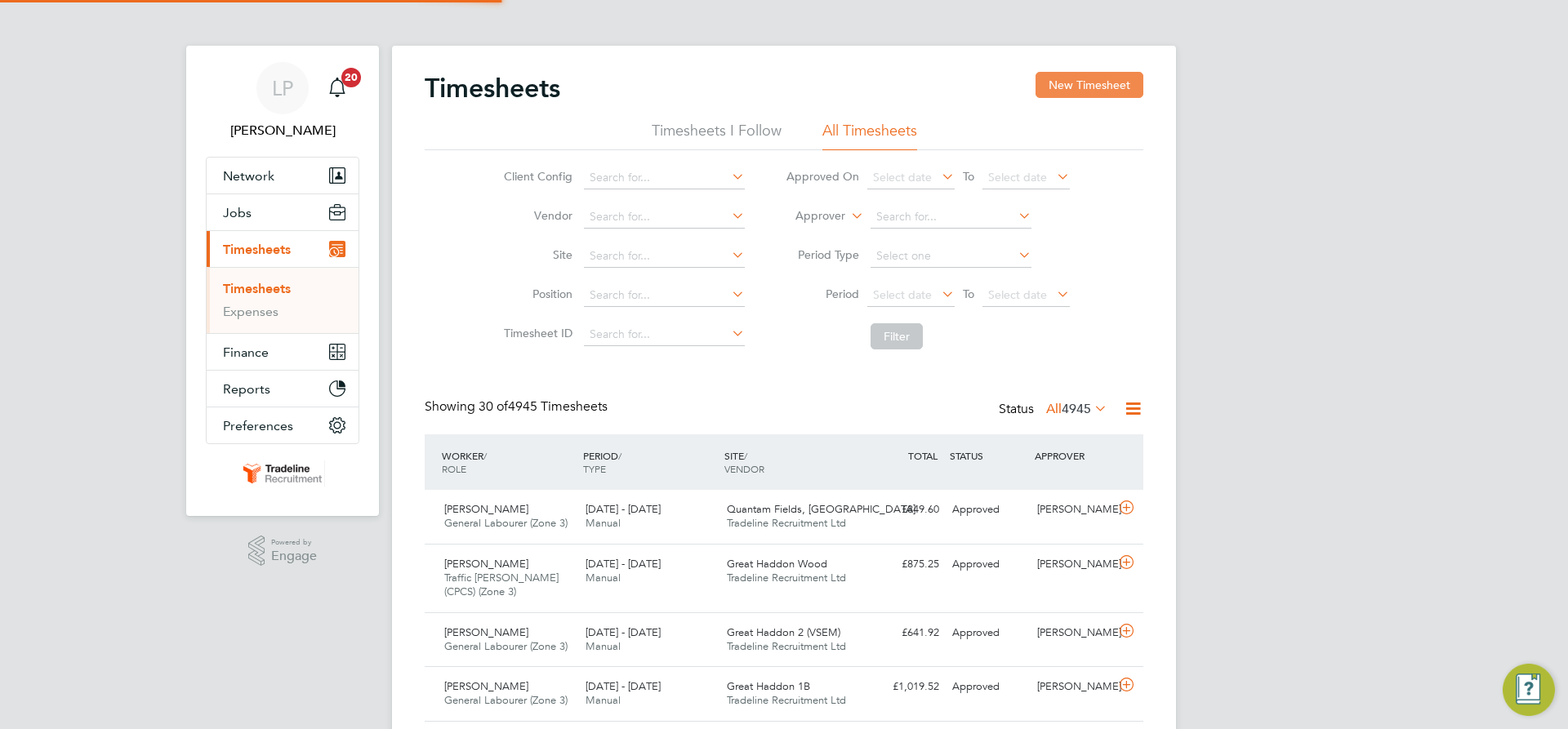
click at [1067, 88] on button "New Timesheet" at bounding box center [1089, 84] width 108 height 26
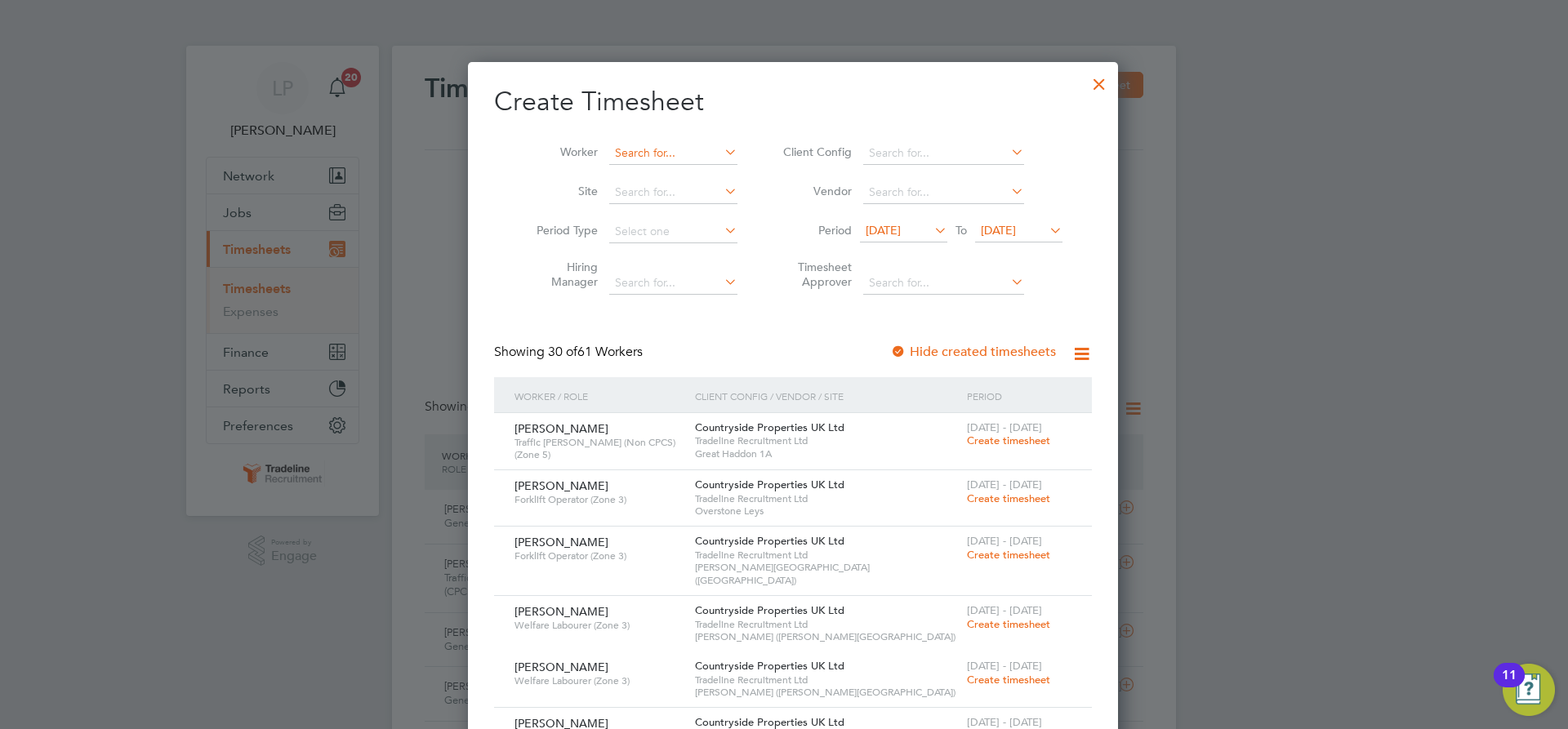
click at [672, 159] on input at bounding box center [672, 153] width 128 height 23
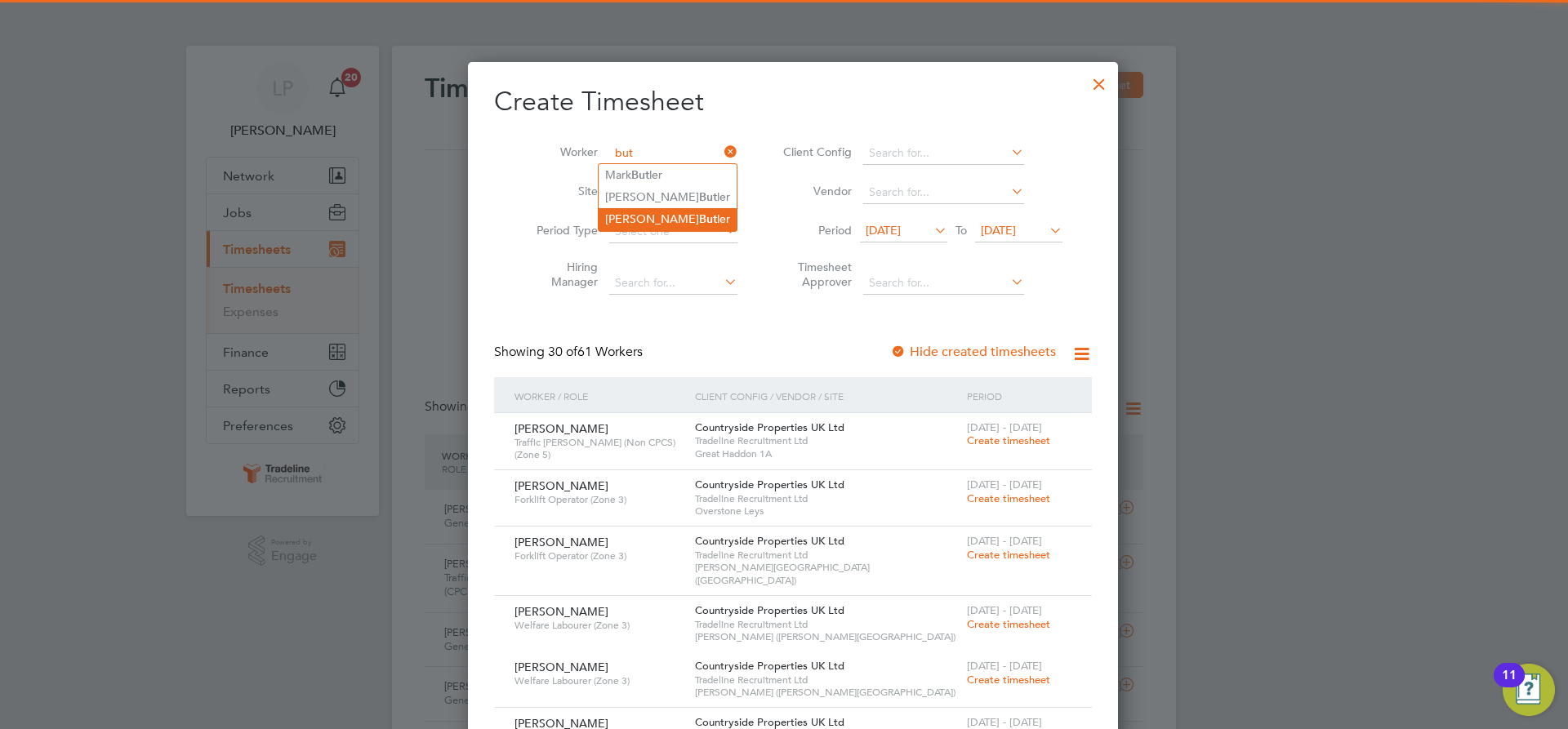
click at [668, 216] on li "[PERSON_NAME]" at bounding box center [668, 219] width 138 height 22
type input "[PERSON_NAME]"
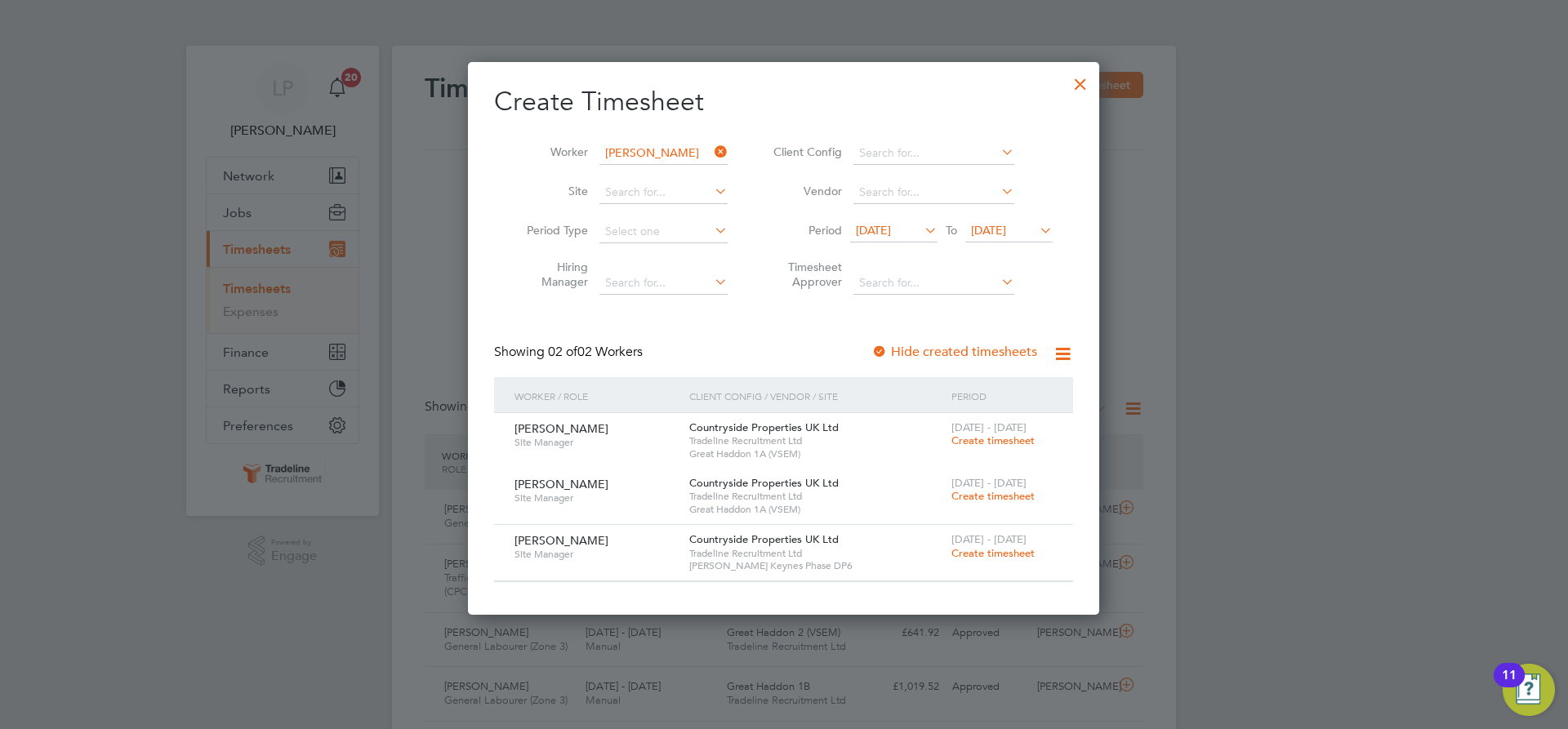
click at [979, 558] on span "Create timesheet" at bounding box center [993, 553] width 83 height 14
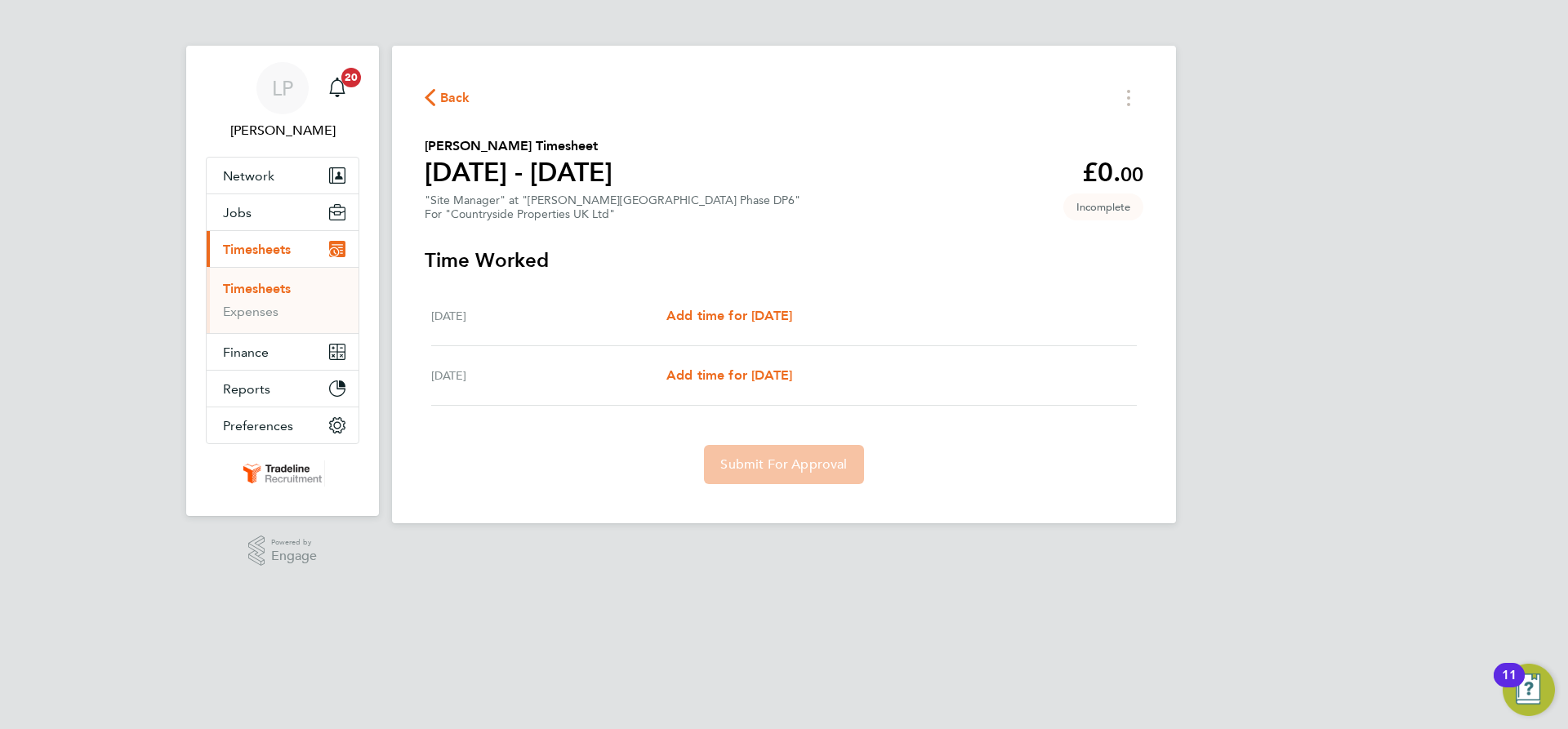
drag, startPoint x: 772, startPoint y: 326, endPoint x: 824, endPoint y: 323, distance: 52.1
click at [772, 326] on div "[DATE] Add time for [DATE] Add time for [DATE]" at bounding box center [783, 317] width 705 height 60
click at [792, 310] on span "Add time for [DATE]" at bounding box center [729, 315] width 126 height 15
select select "30"
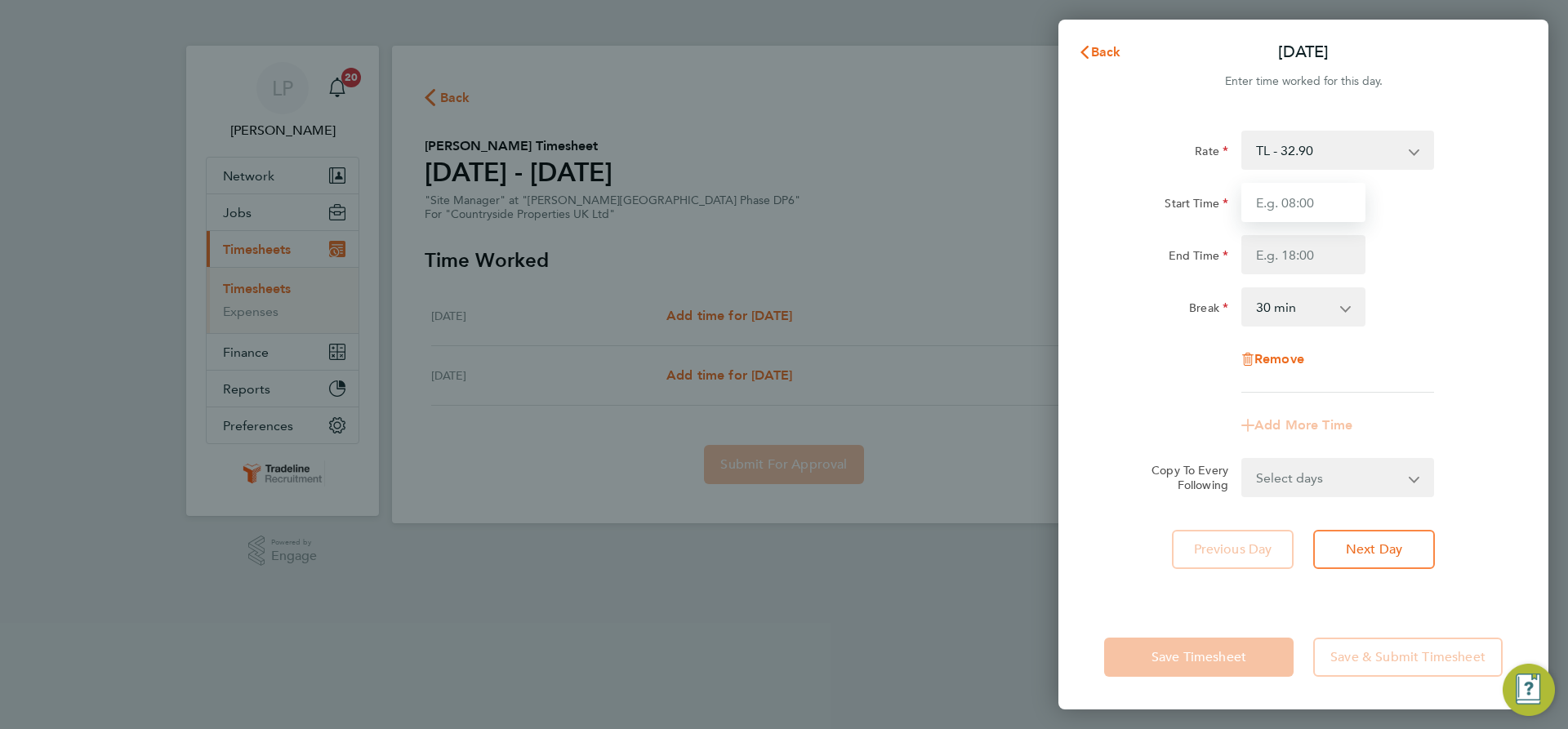
click at [1356, 208] on input "Start Time" at bounding box center [1303, 202] width 124 height 39
type input "07:00"
click at [1329, 258] on input "End Time" at bounding box center [1303, 254] width 124 height 39
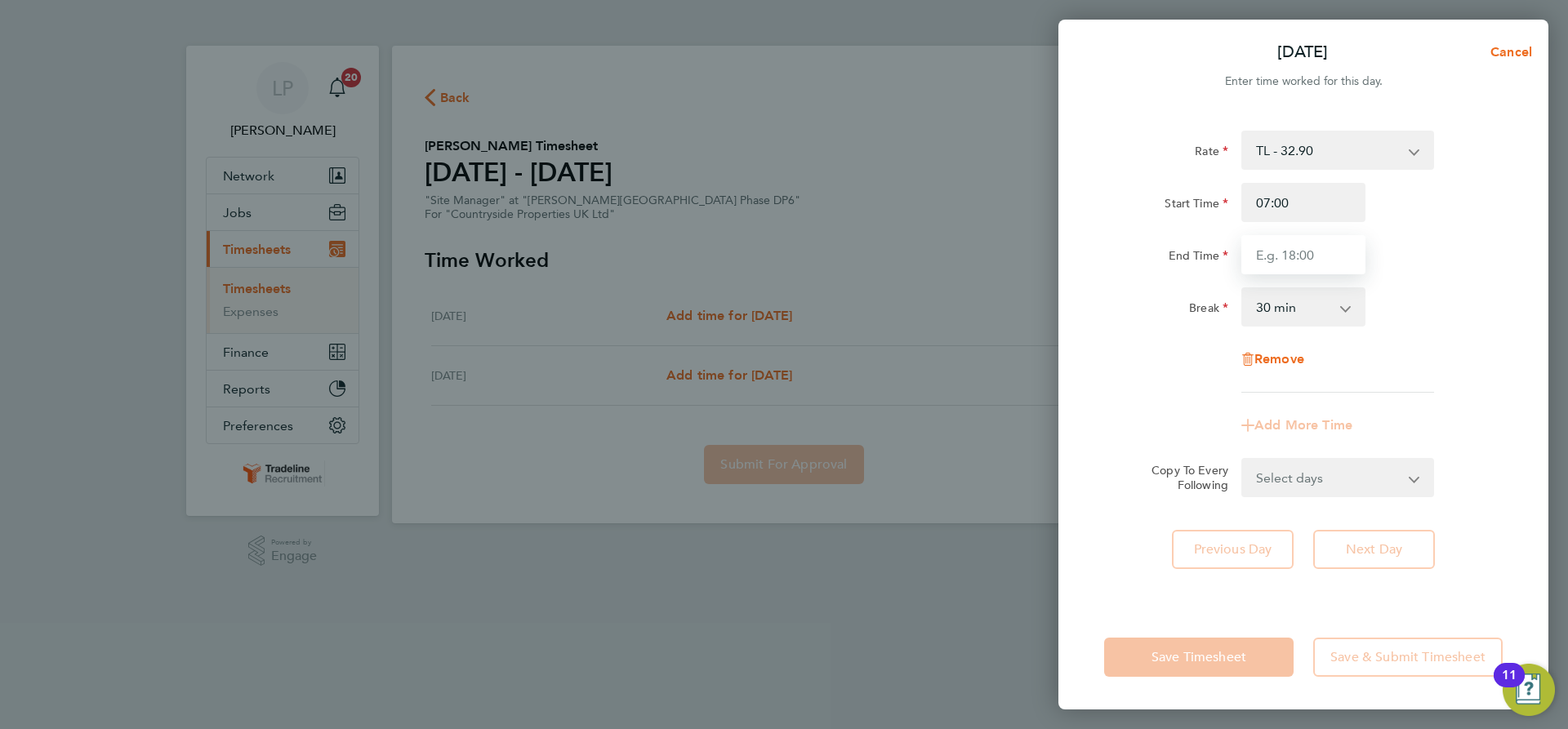
type input "16:30"
click at [1426, 300] on div "Break 0 min 15 min 30 min 45 min 60 min 75 min 90 min" at bounding box center [1302, 307] width 411 height 39
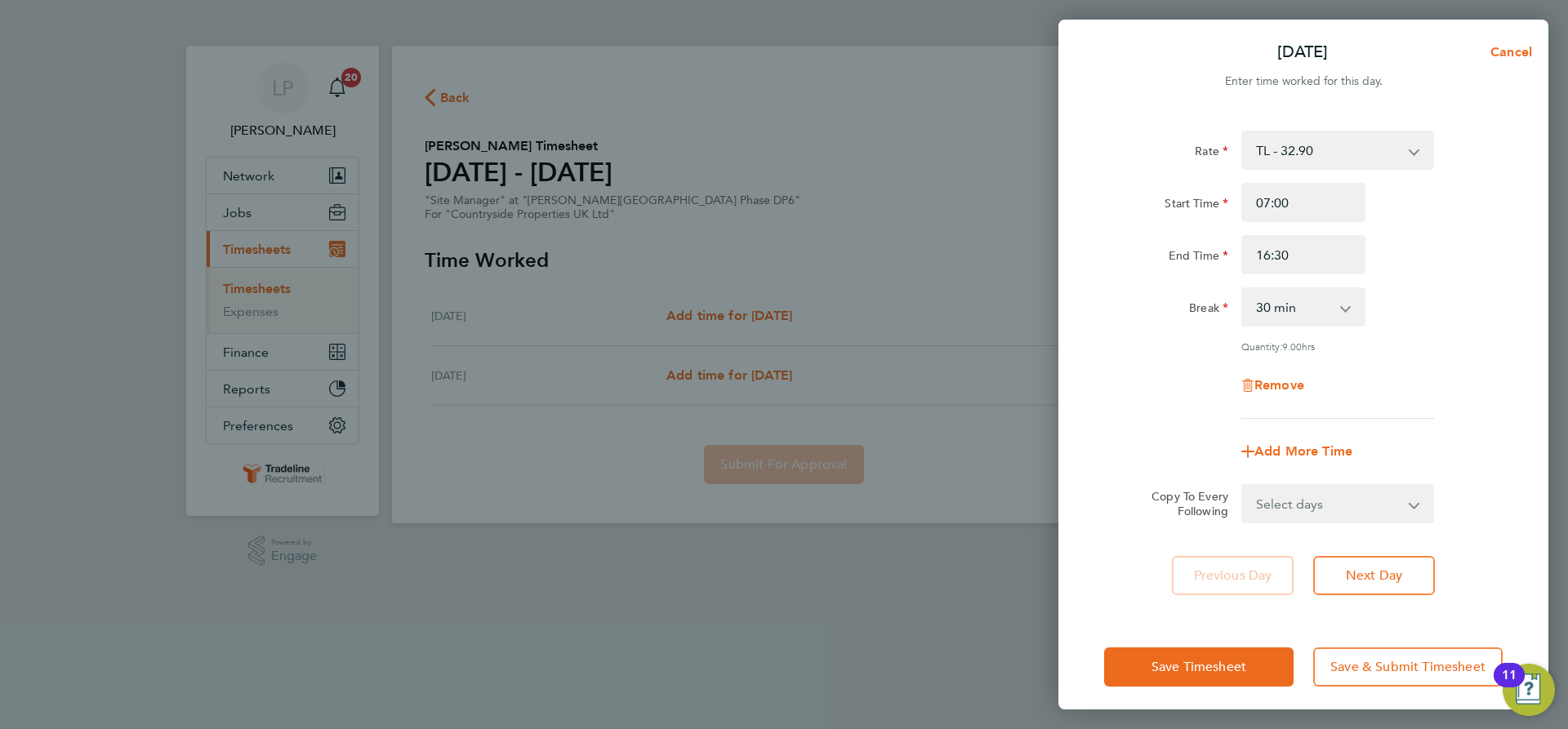
click at [1406, 503] on select "Select days [DATE]" at bounding box center [1328, 504] width 172 height 36
select select "WED"
click at [1242, 486] on select "Select days [DATE]" at bounding box center [1328, 504] width 172 height 36
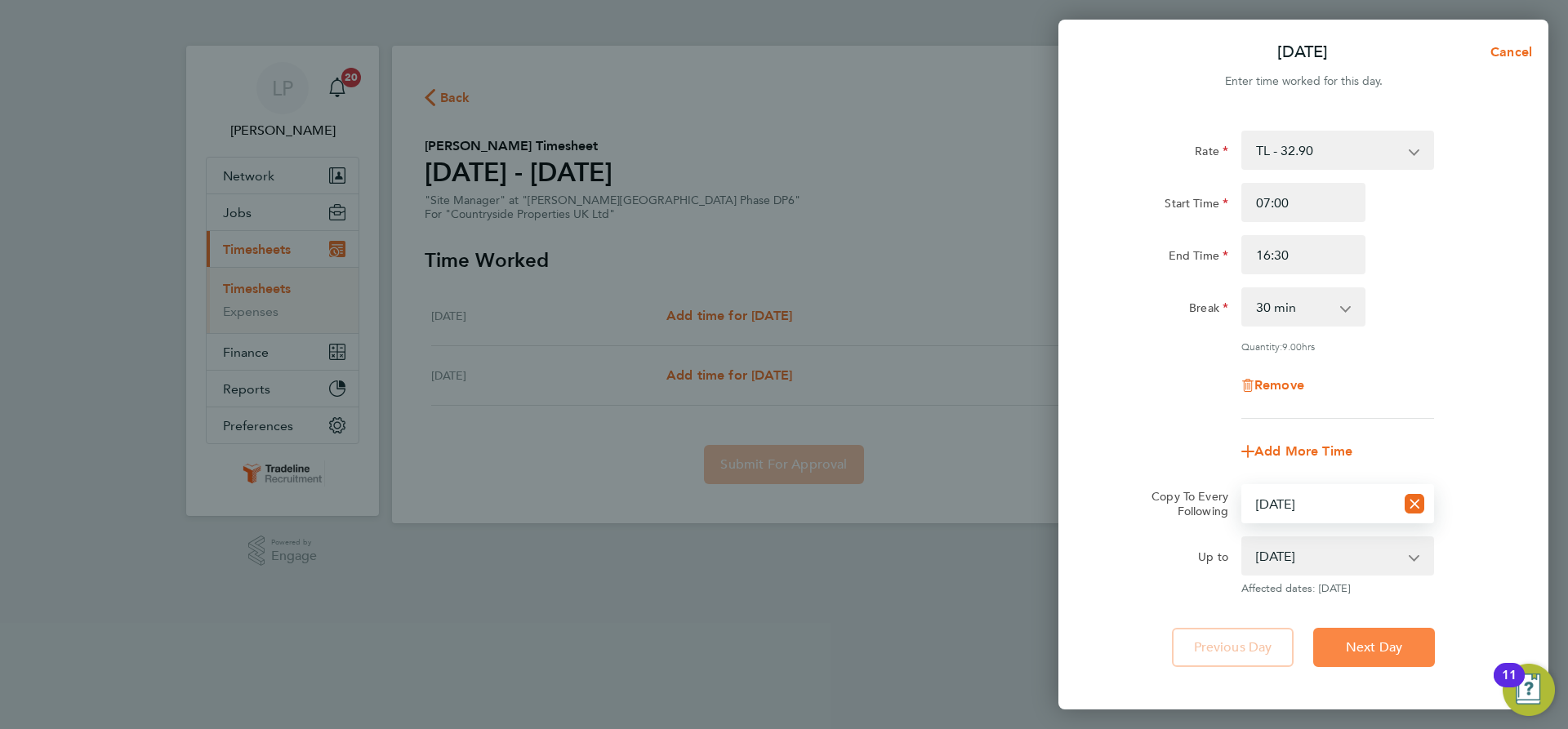
click at [1364, 648] on span "Next Day" at bounding box center [1374, 648] width 56 height 16
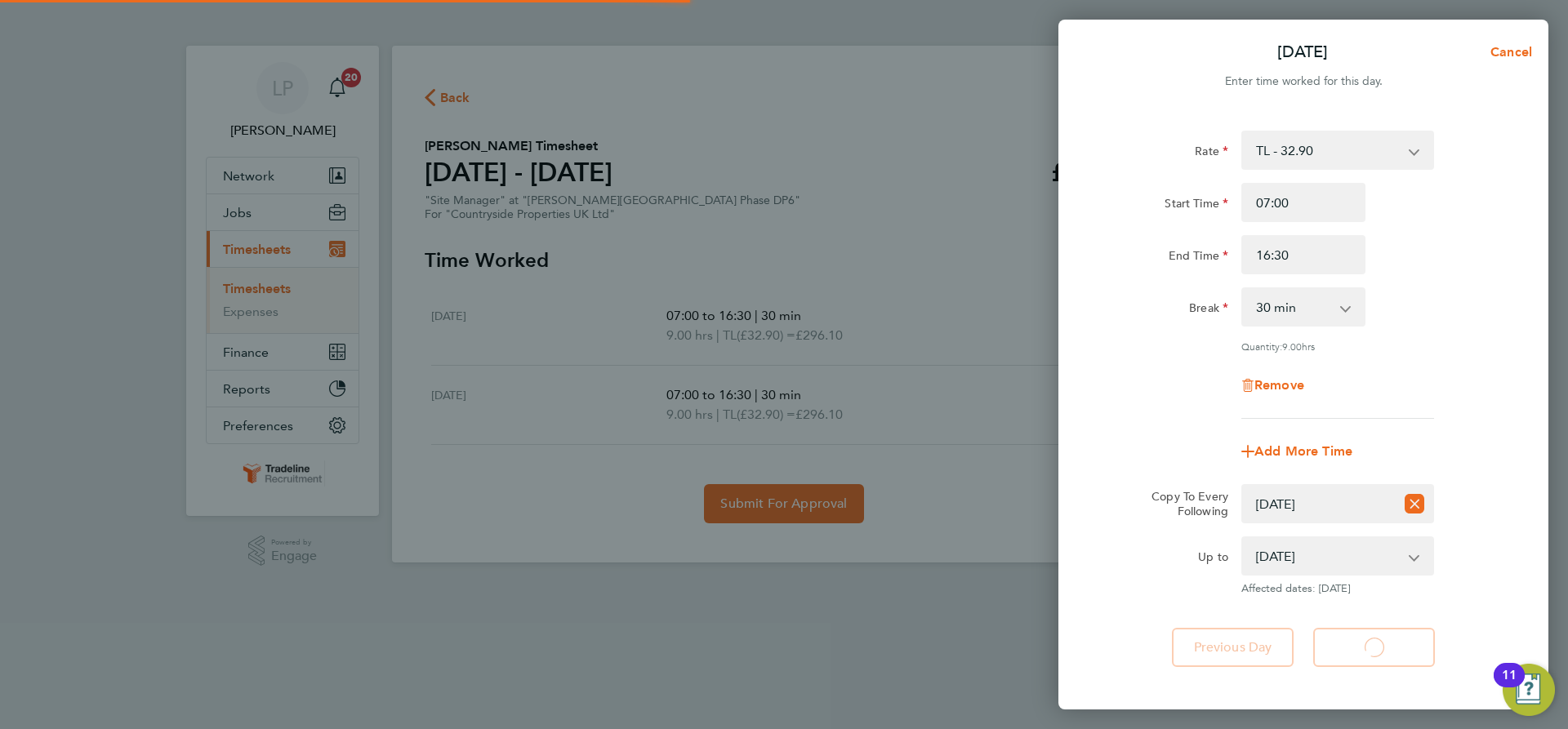
select select "30"
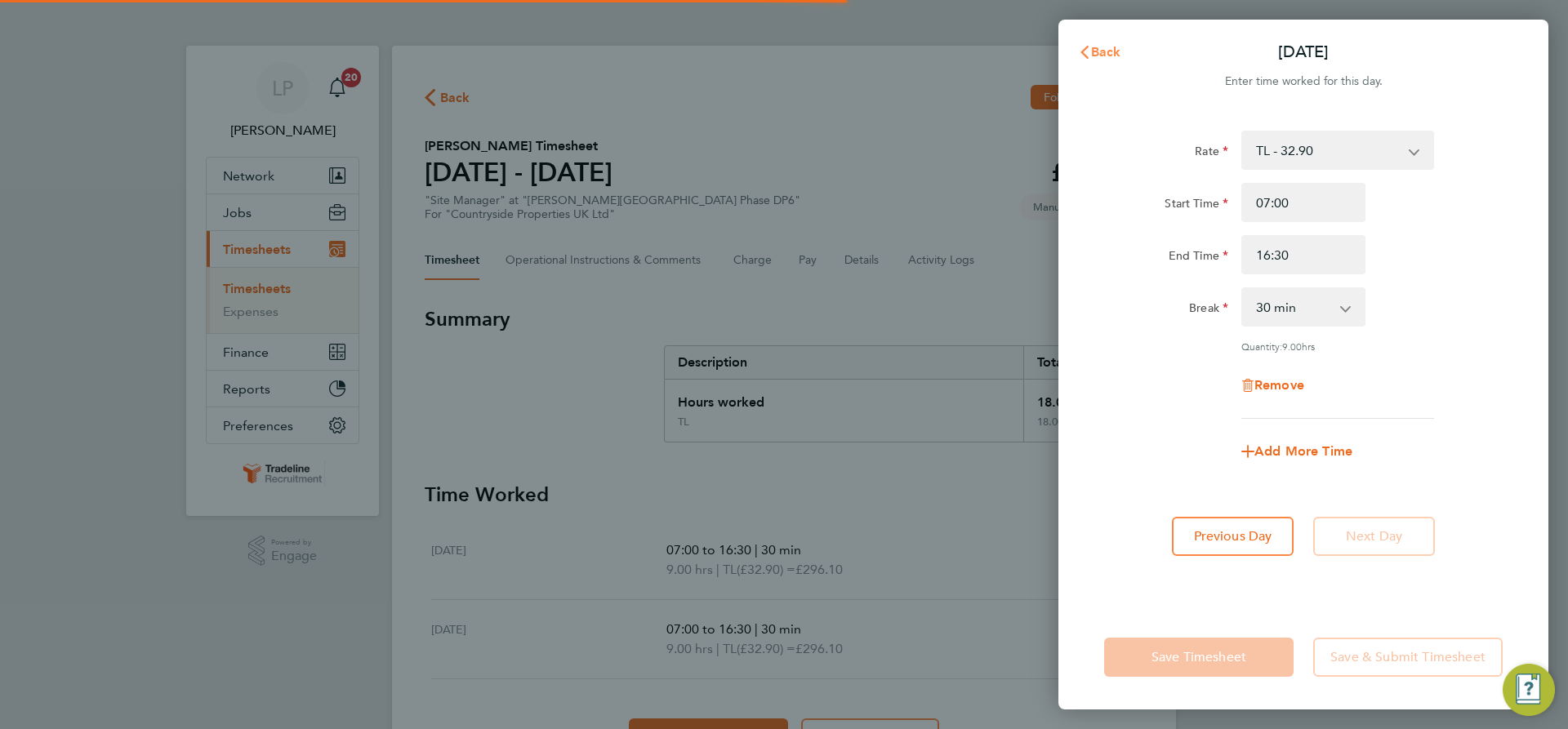
click at [1086, 53] on icon "button" at bounding box center [1084, 52] width 13 height 13
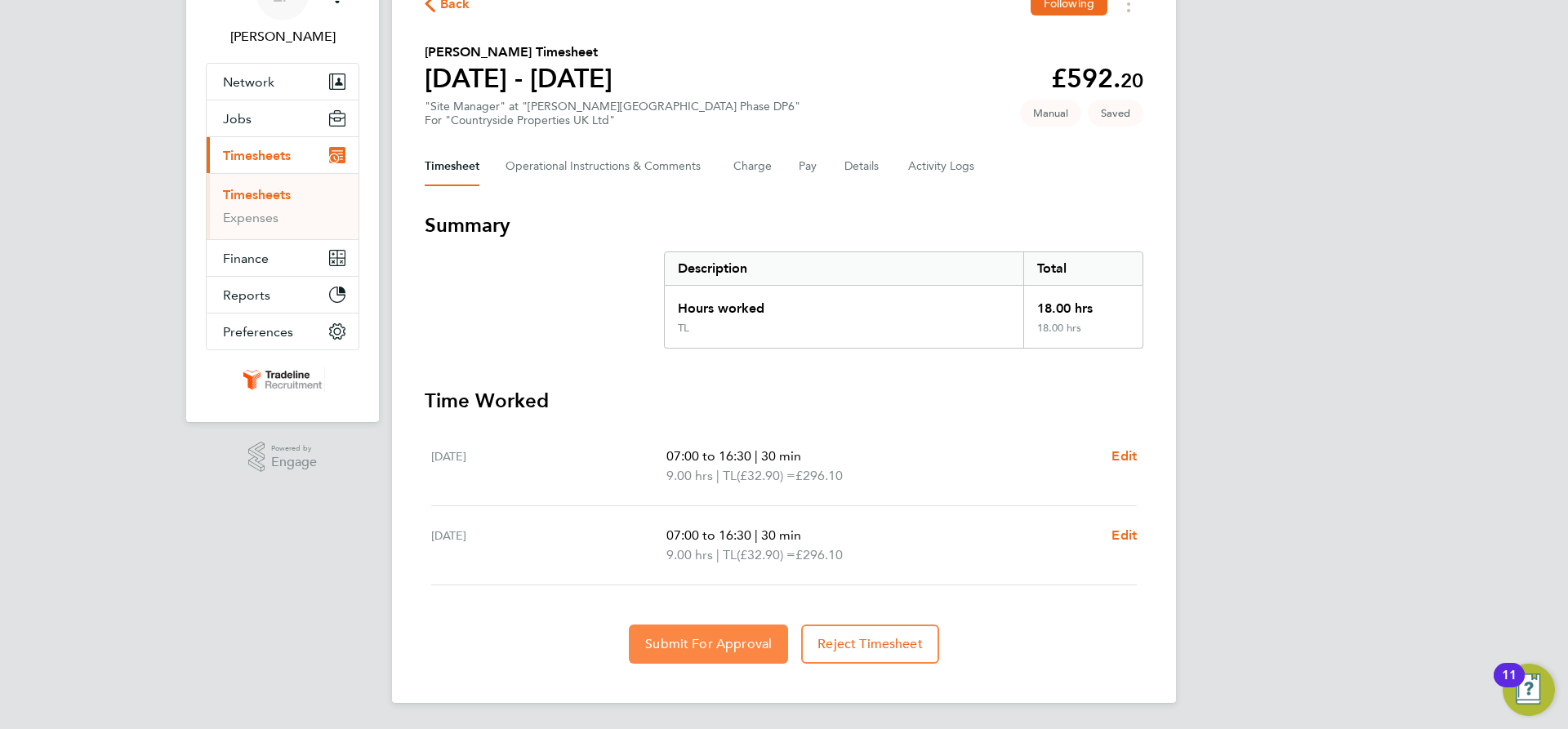
click at [763, 631] on button "Submit For Approval" at bounding box center [708, 644] width 159 height 39
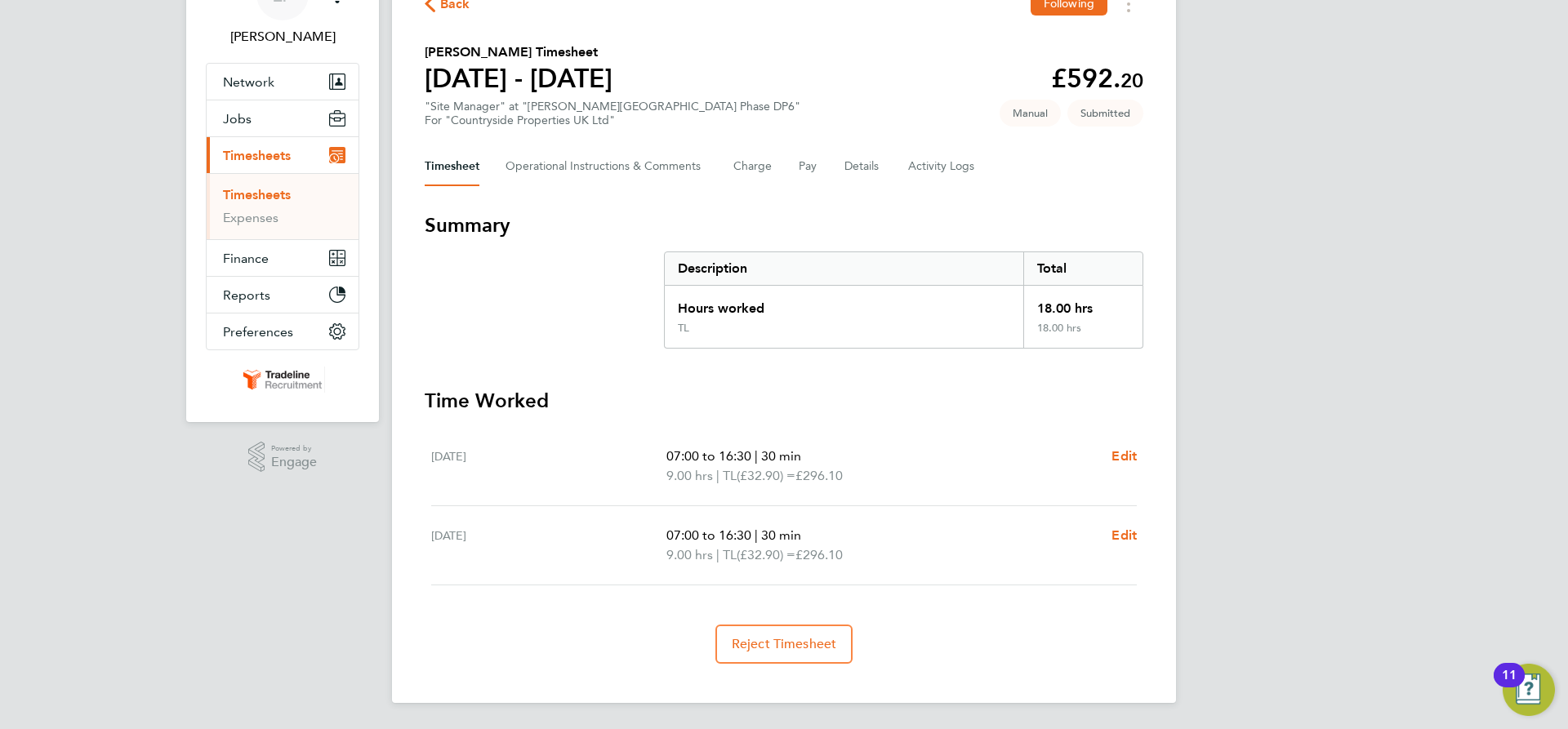
click at [265, 196] on link "Timesheets" at bounding box center [257, 194] width 68 height 15
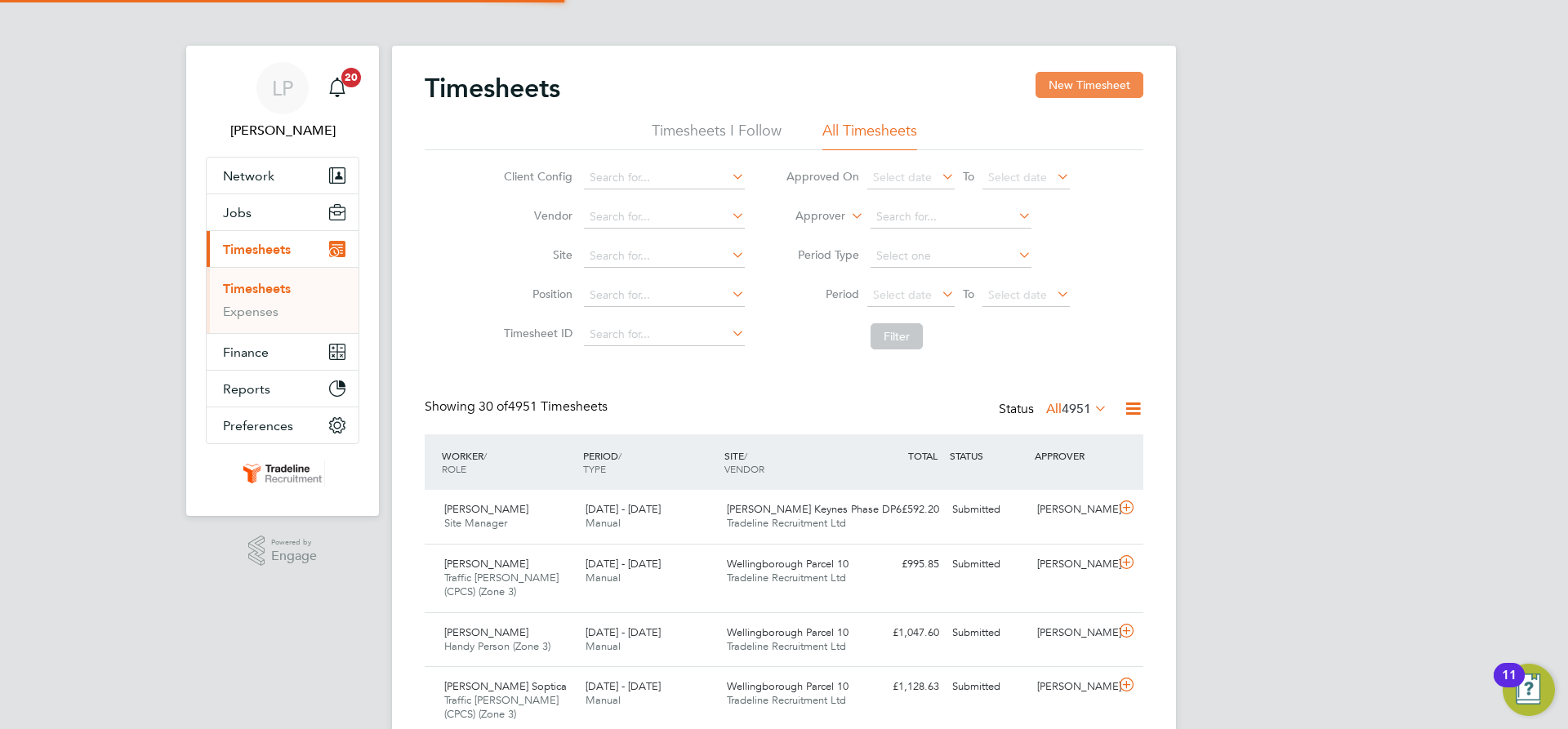
scroll to position [8, 8]
click at [1088, 91] on button "New Timesheet" at bounding box center [1089, 84] width 108 height 26
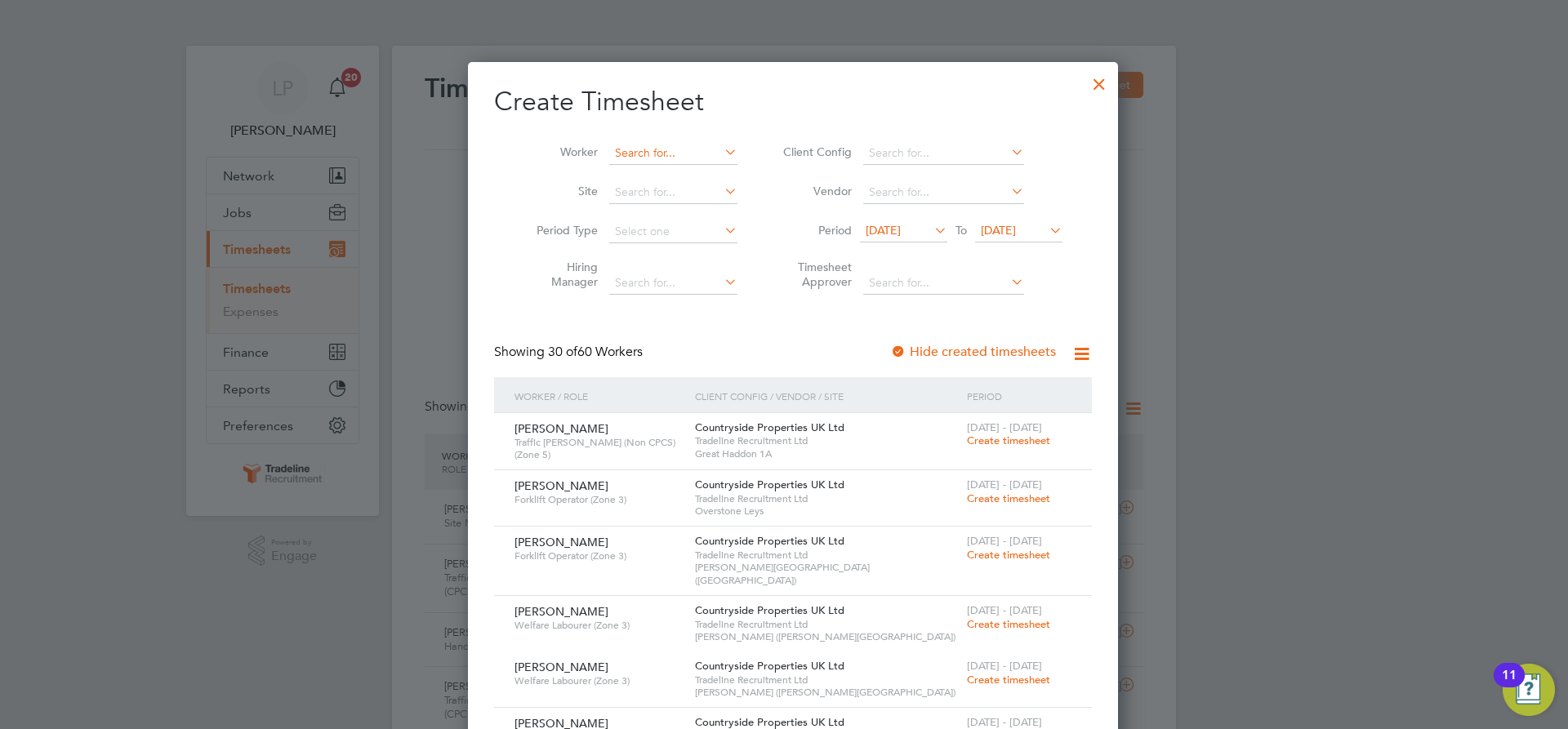
click at [647, 146] on input at bounding box center [672, 153] width 128 height 23
click at [635, 169] on li "[PERSON_NAME] nar" at bounding box center [708, 175] width 218 height 22
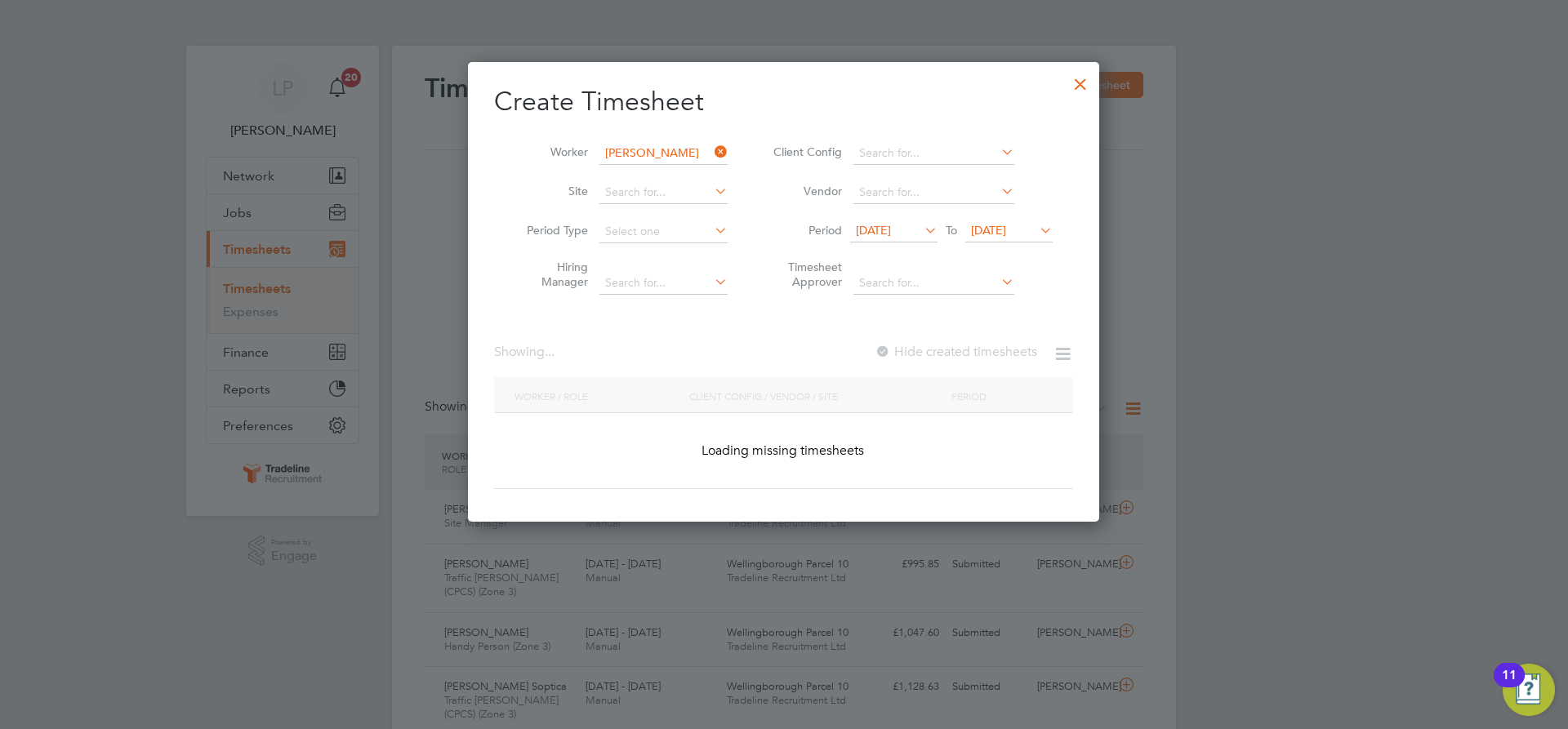
type input "[PERSON_NAME]"
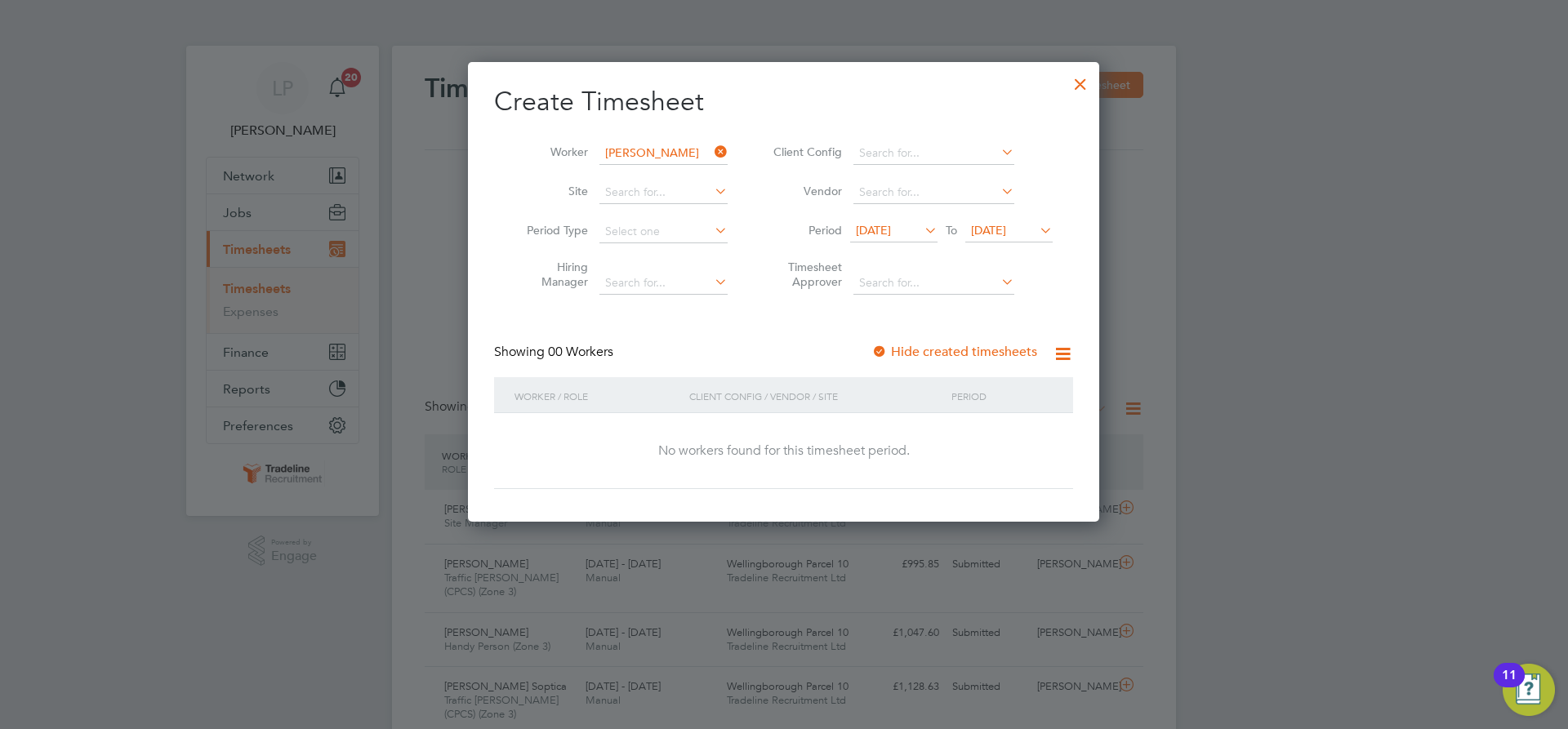
click at [883, 348] on div at bounding box center [879, 353] width 16 height 16
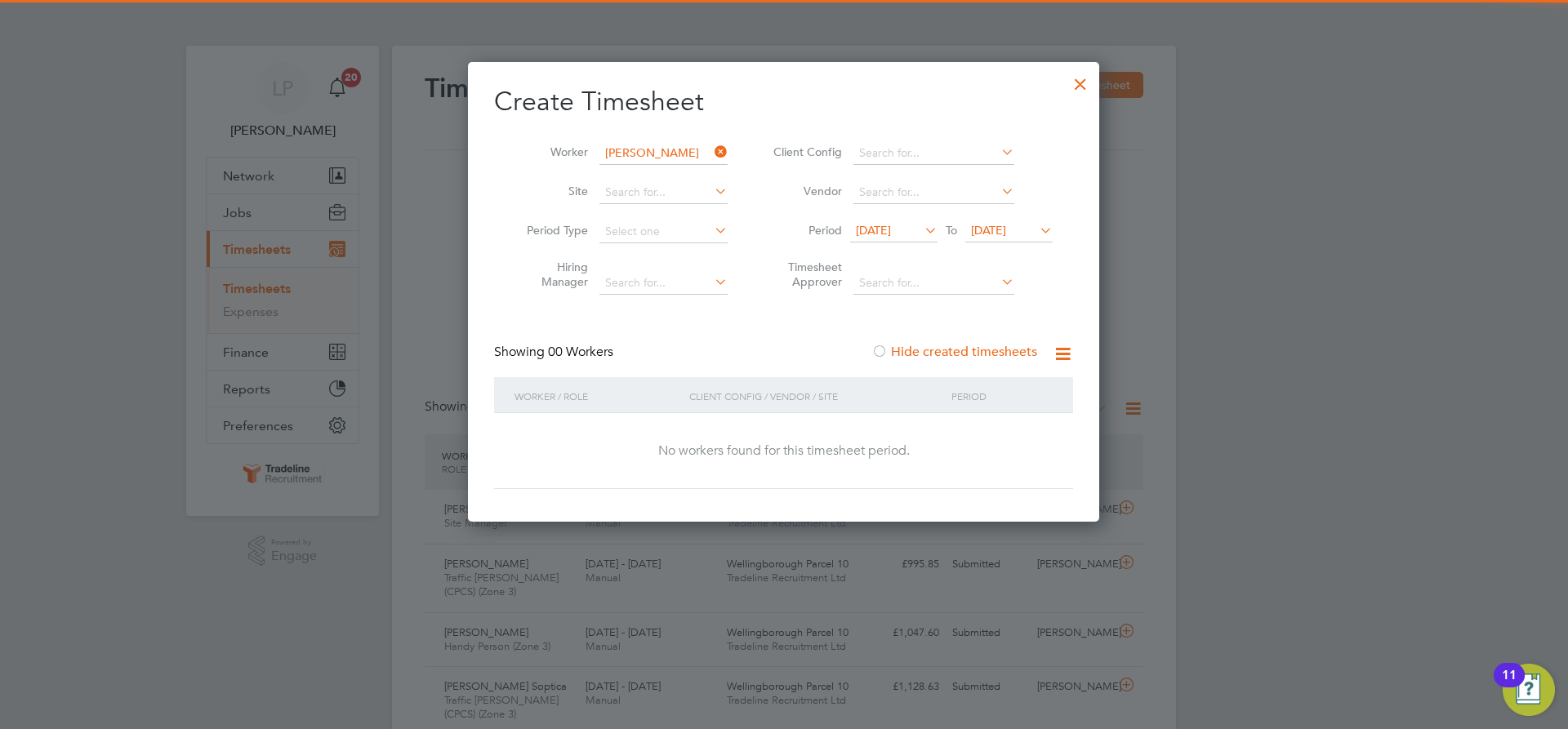
click at [996, 228] on span "[DATE]" at bounding box center [988, 231] width 35 height 15
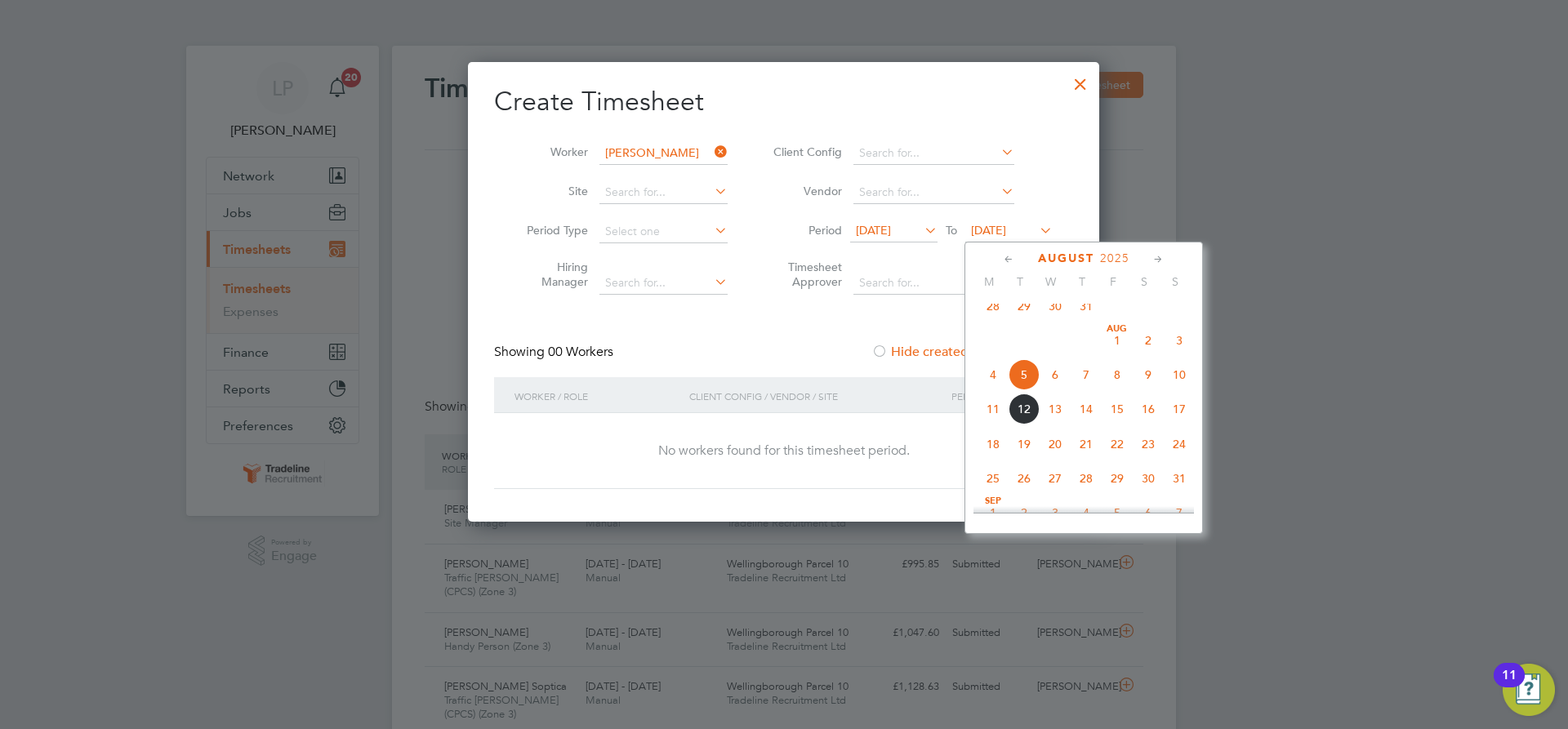
click at [1063, 458] on span "20" at bounding box center [1054, 444] width 31 height 31
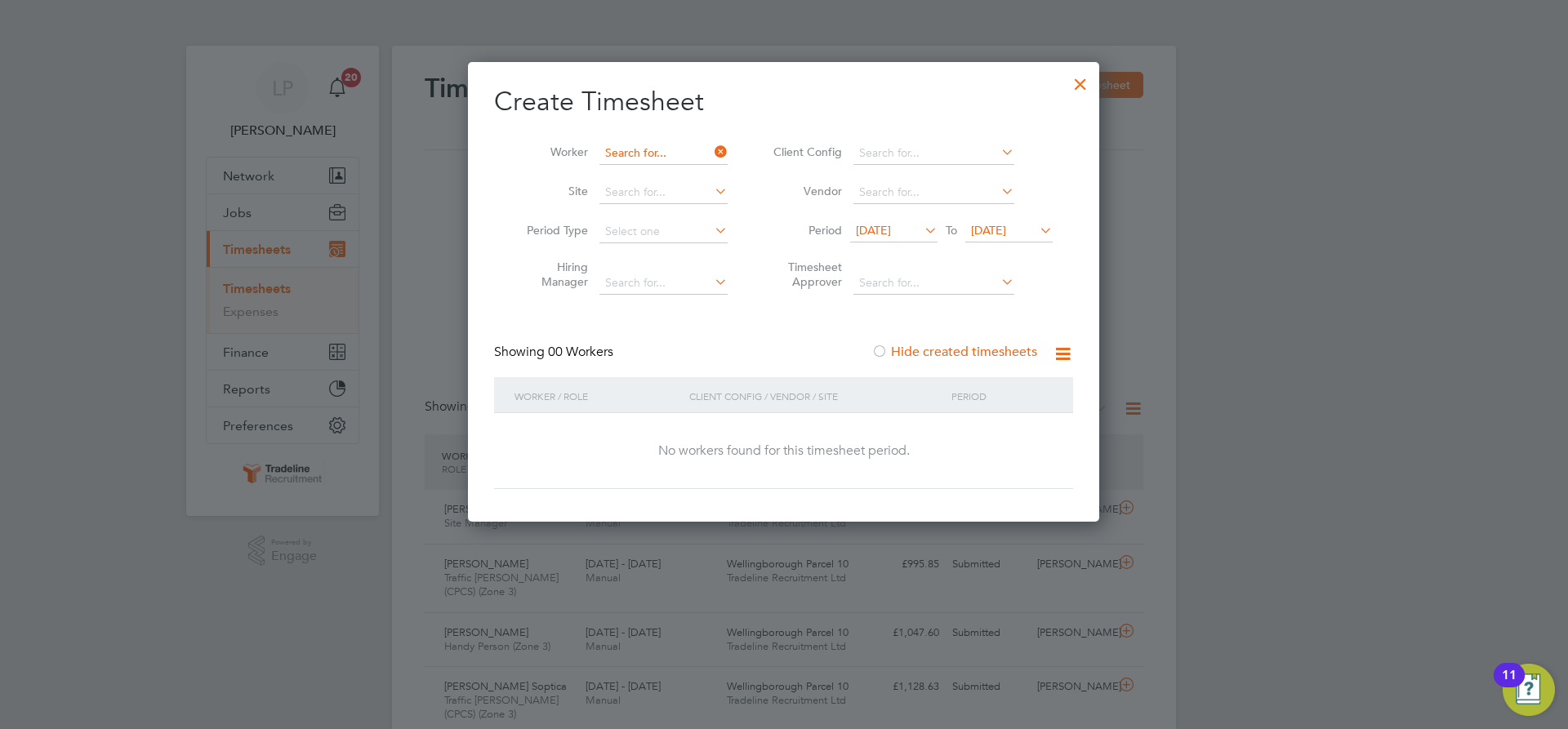
click at [668, 156] on input at bounding box center [662, 153] width 128 height 23
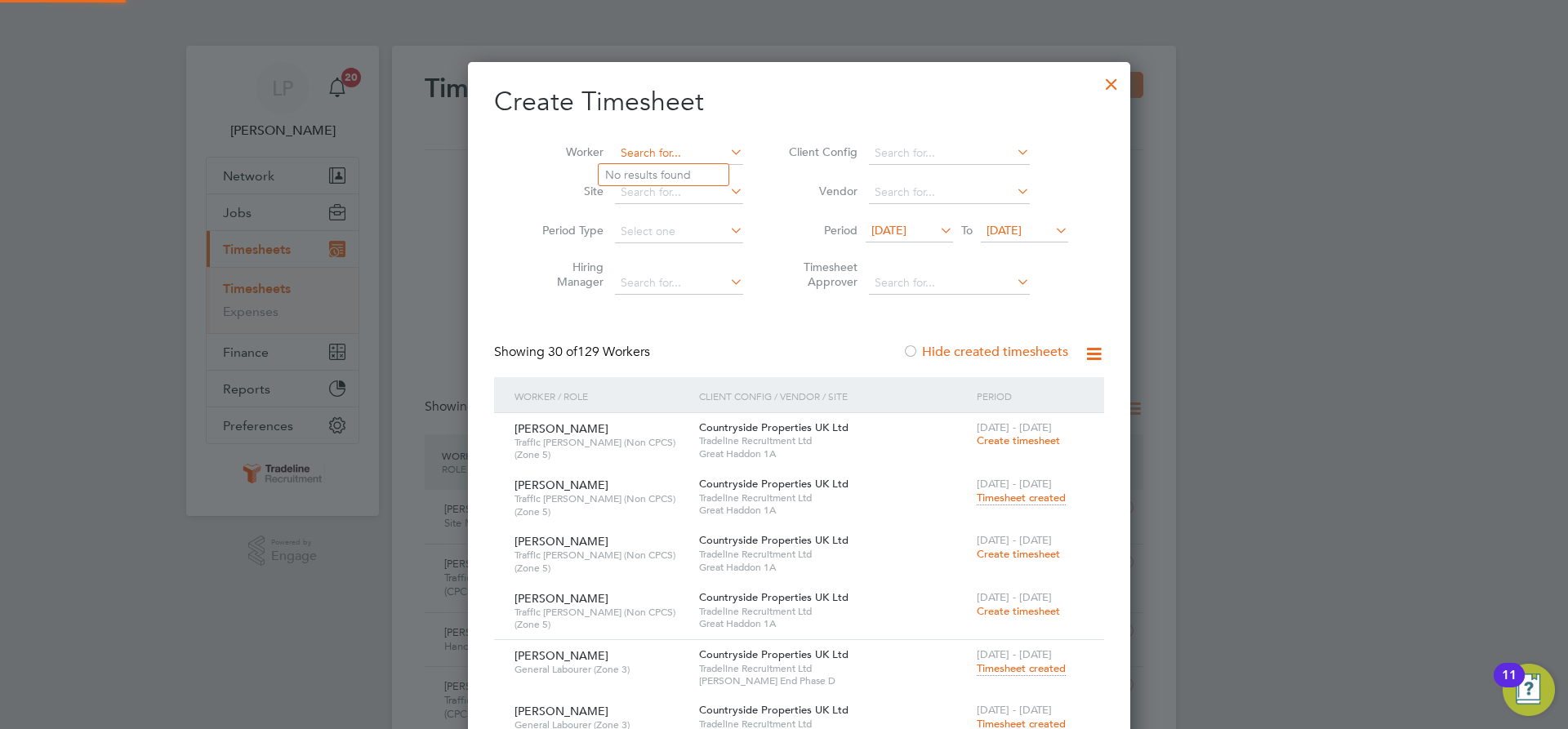
scroll to position [5962, 632]
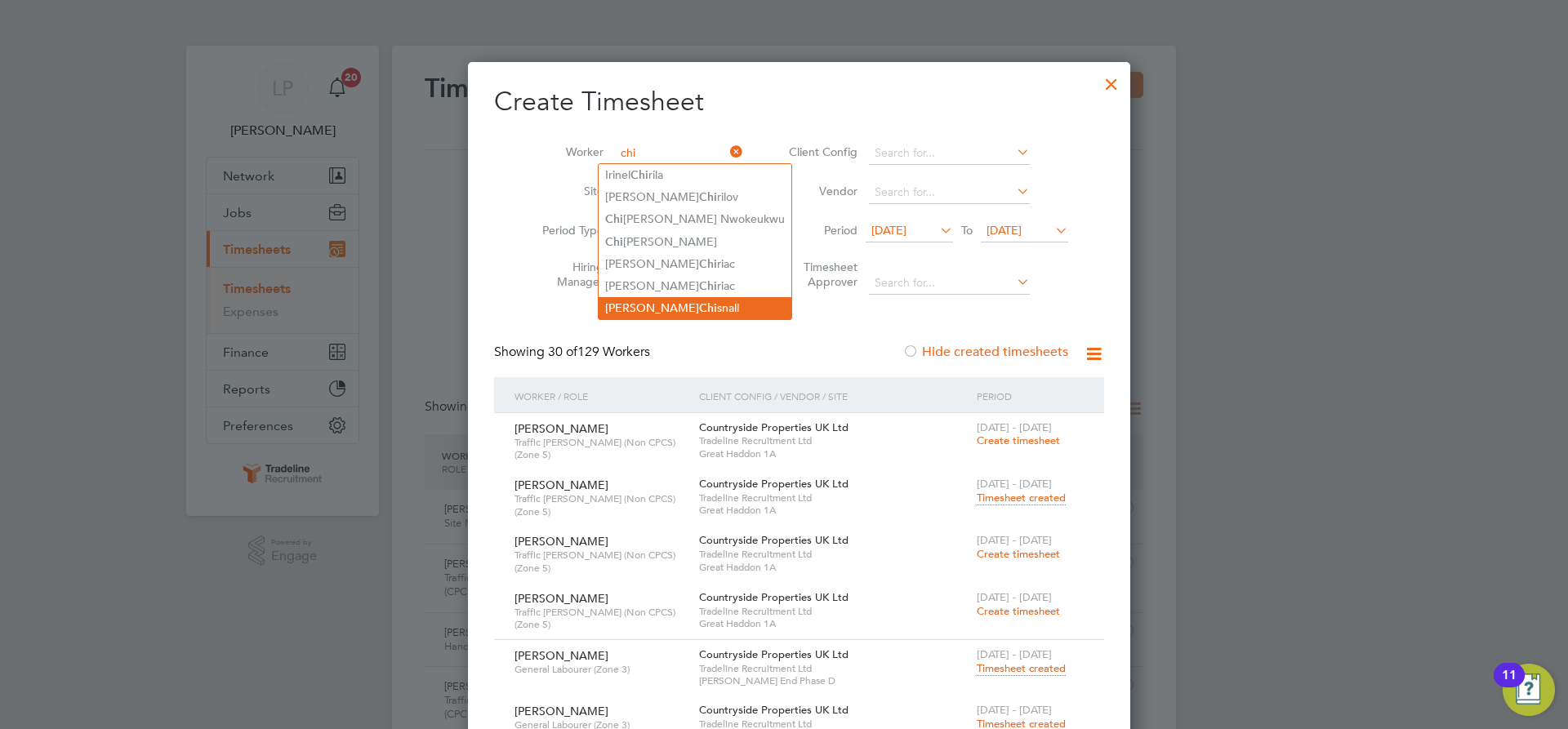
click at [699, 308] on b "Chi" at bounding box center [708, 308] width 18 height 14
type input "[PERSON_NAME]"
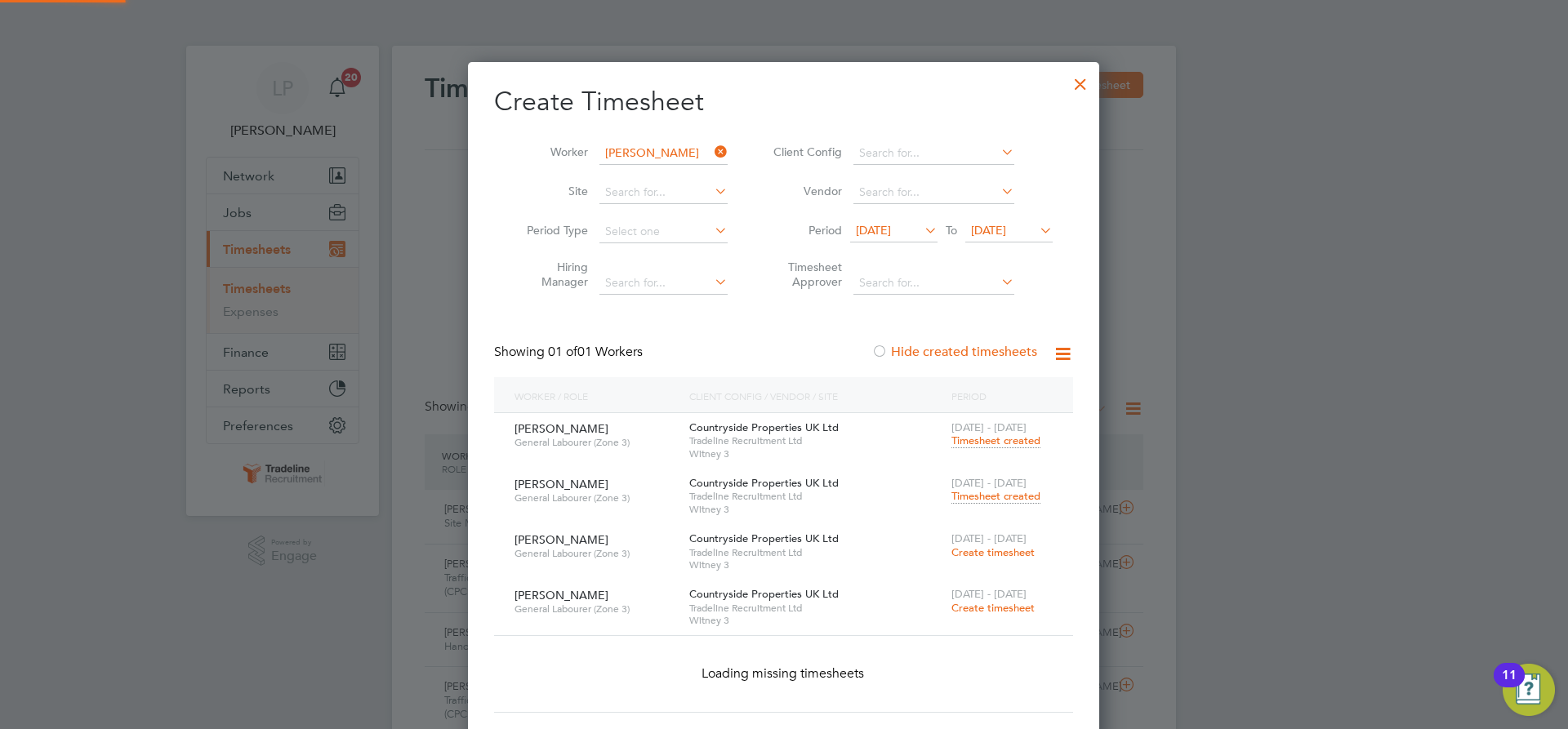
scroll to position [607, 632]
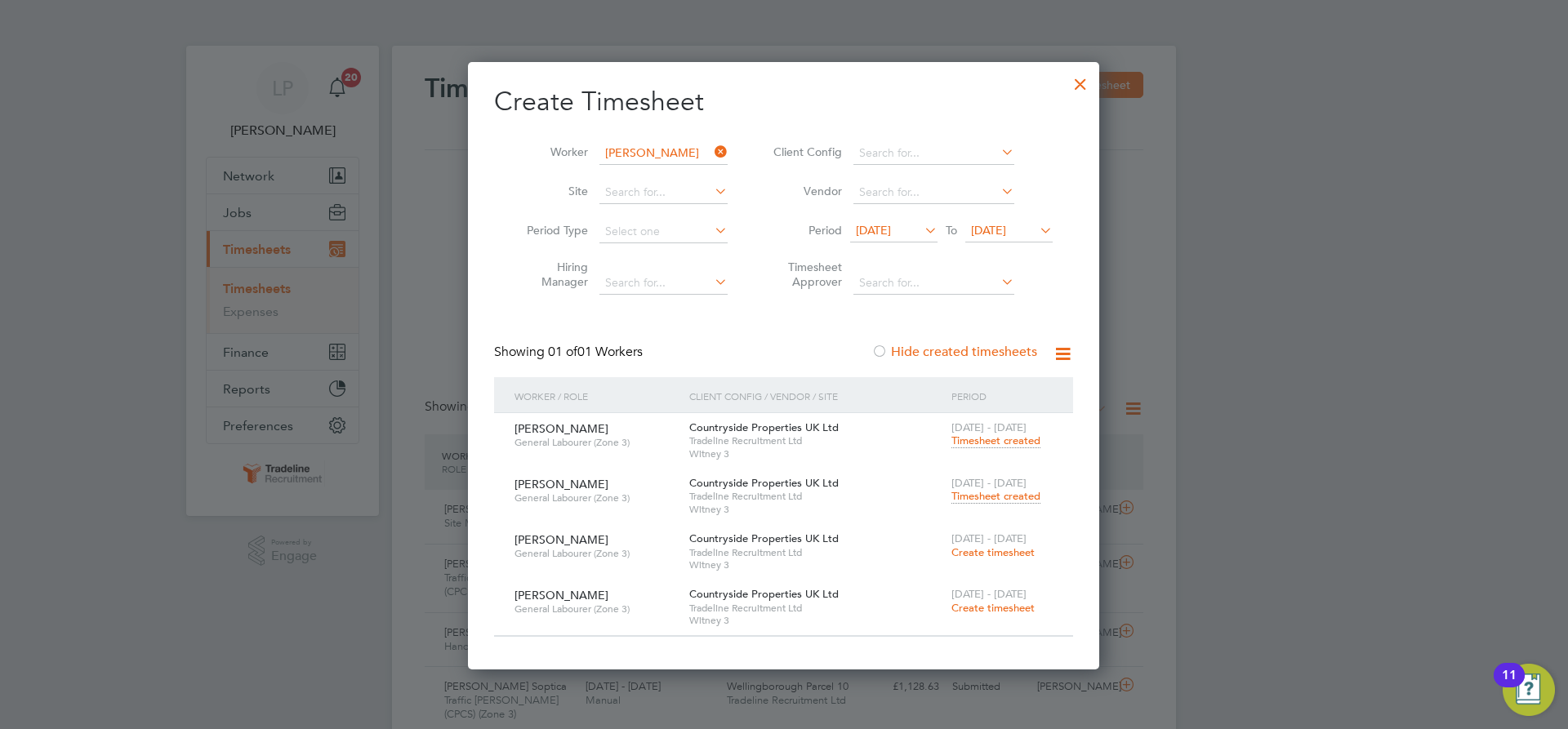
click at [989, 499] on span "Timesheet created" at bounding box center [995, 497] width 89 height 15
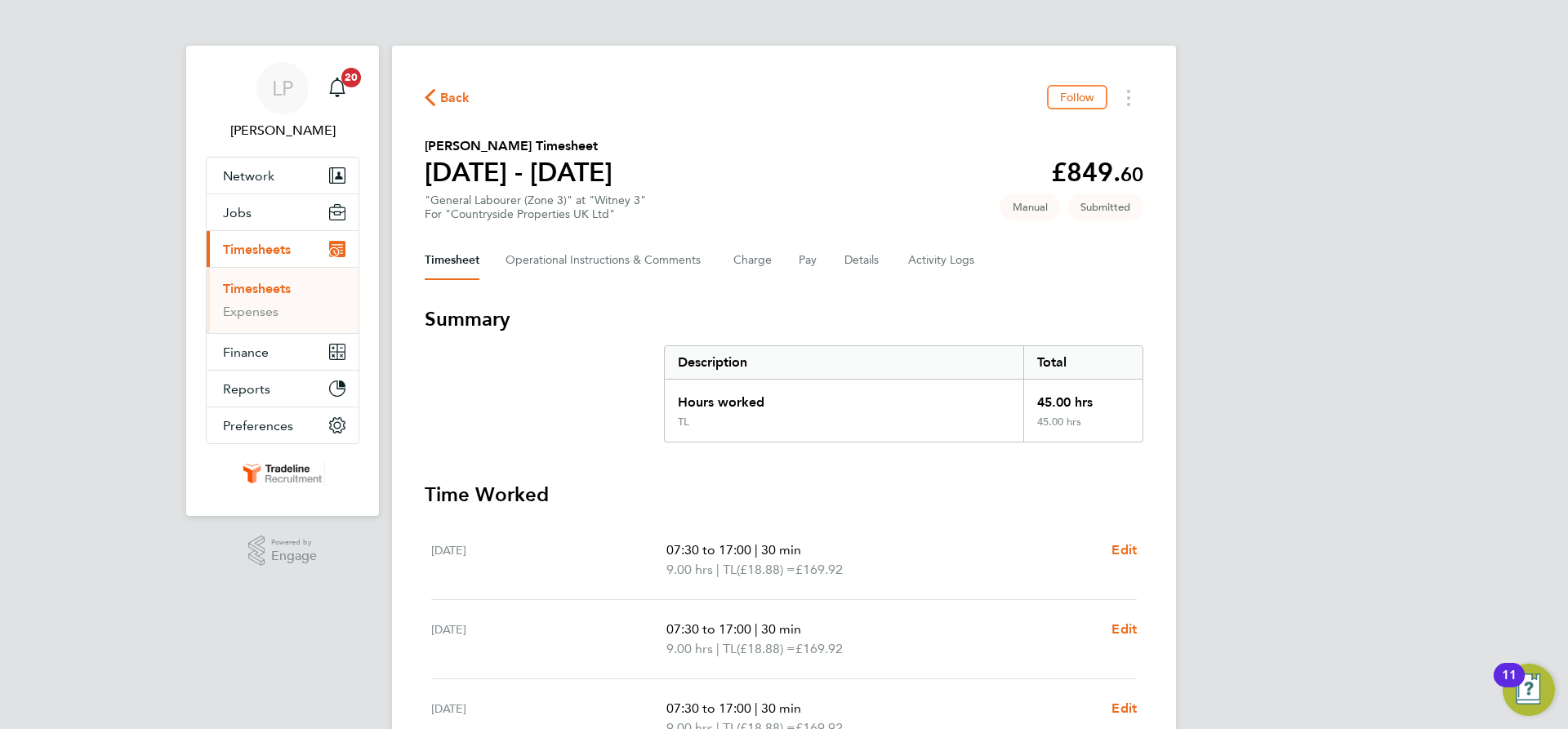
click at [259, 292] on link "Timesheets" at bounding box center [257, 289] width 68 height 15
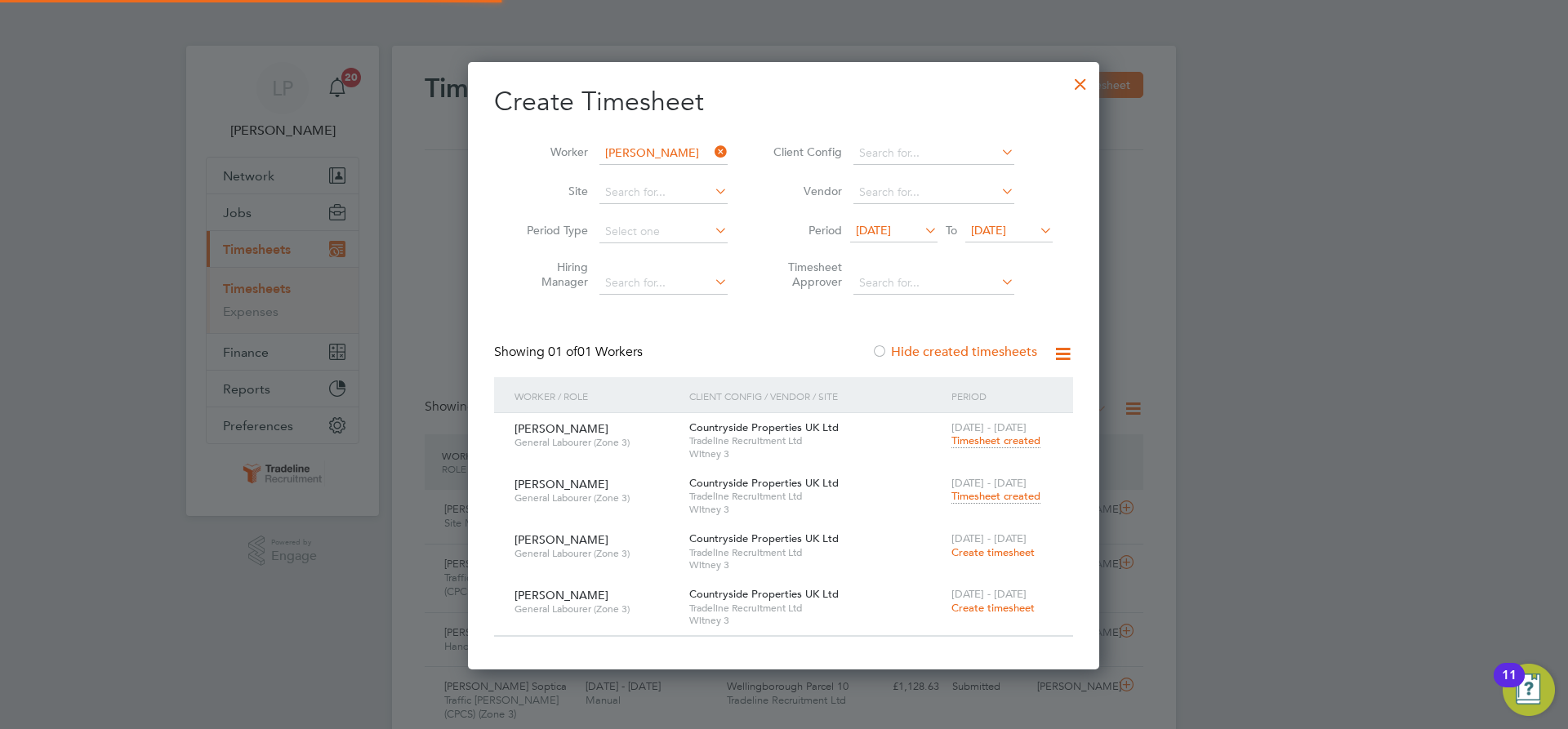
scroll to position [42, 142]
click at [641, 145] on input at bounding box center [662, 153] width 128 height 23
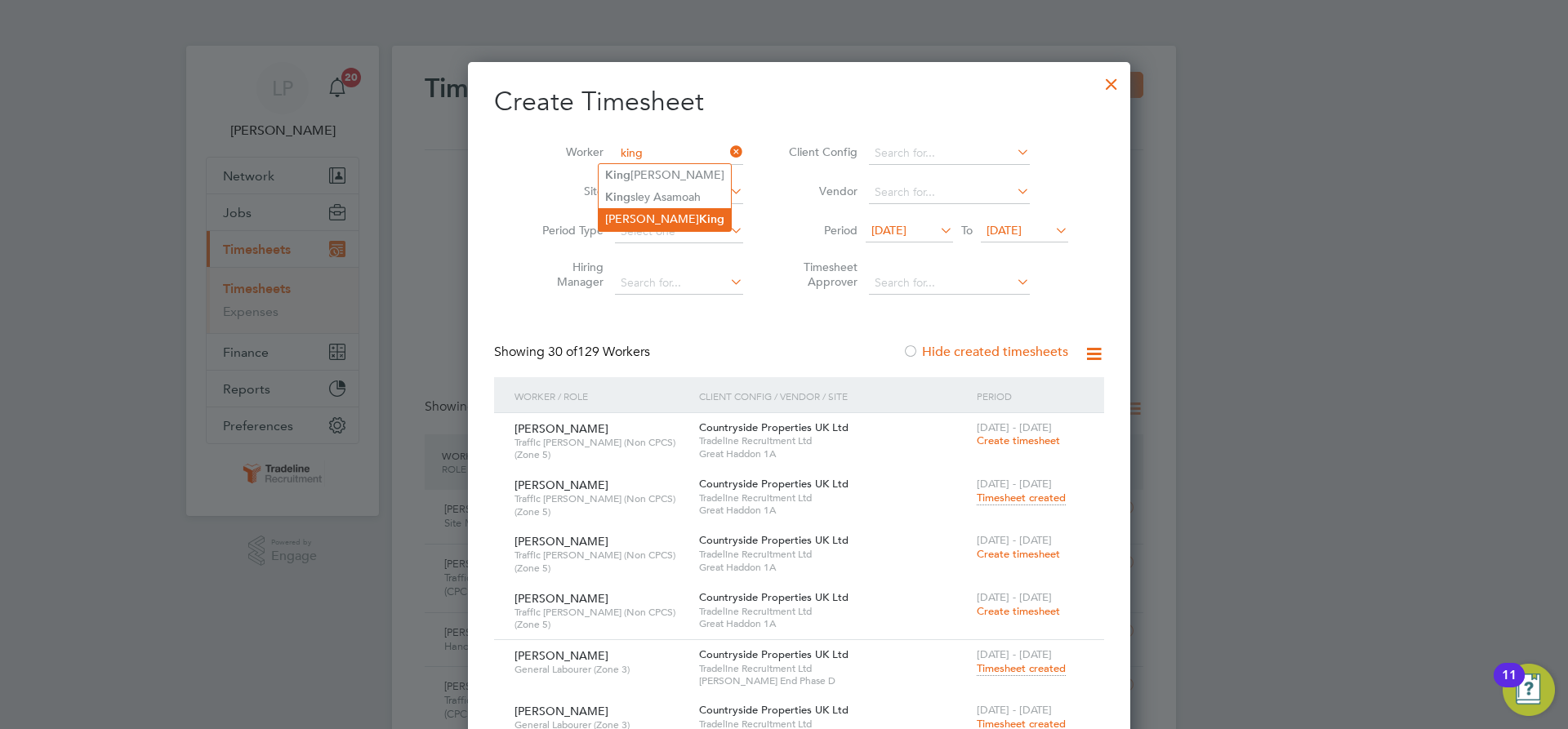
click at [641, 225] on li "[PERSON_NAME]" at bounding box center [665, 219] width 132 height 22
type input "[PERSON_NAME]"
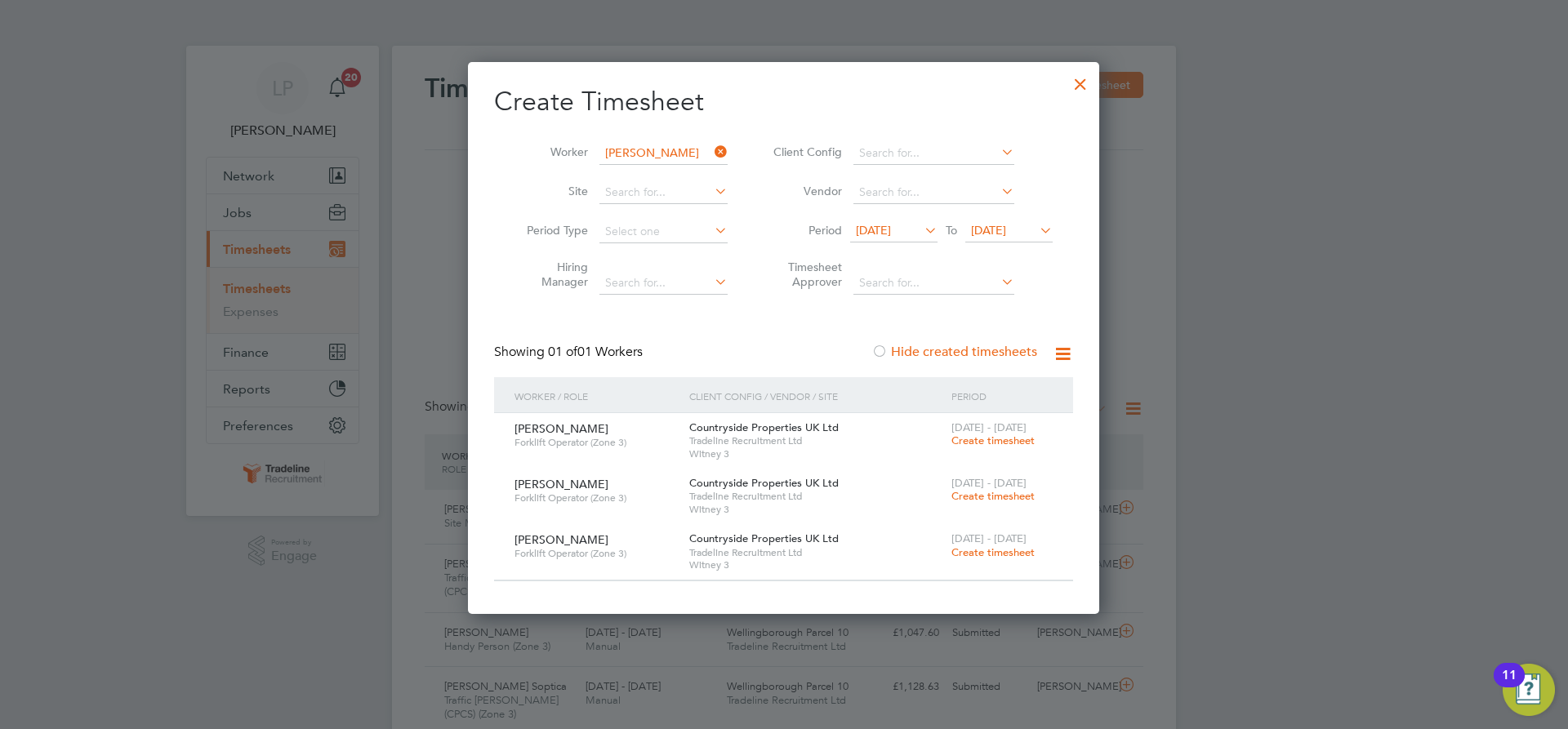
click at [1001, 441] on span "Create timesheet" at bounding box center [993, 440] width 83 height 14
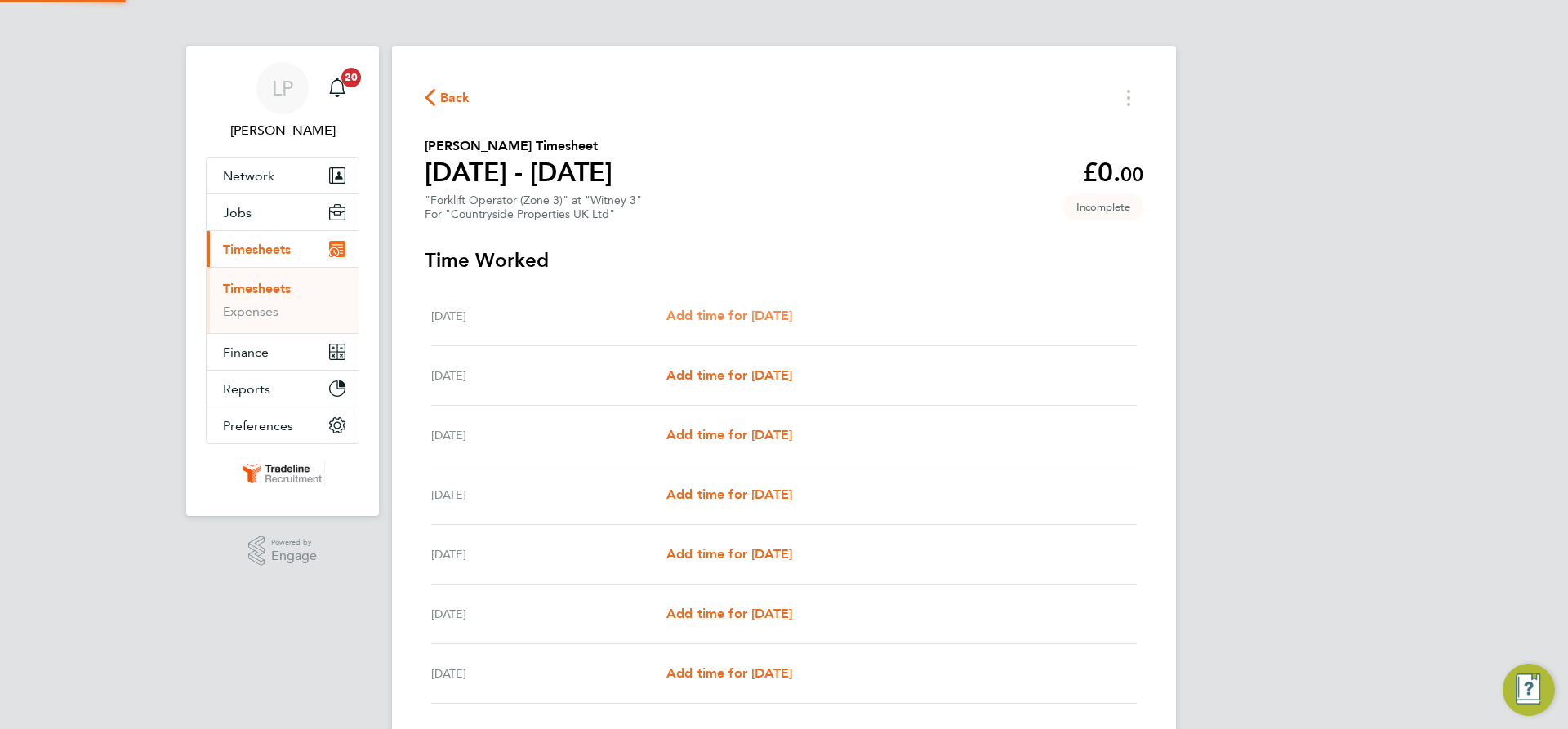
click at [745, 309] on span "Add time for [DATE]" at bounding box center [729, 315] width 126 height 15
select select "30"
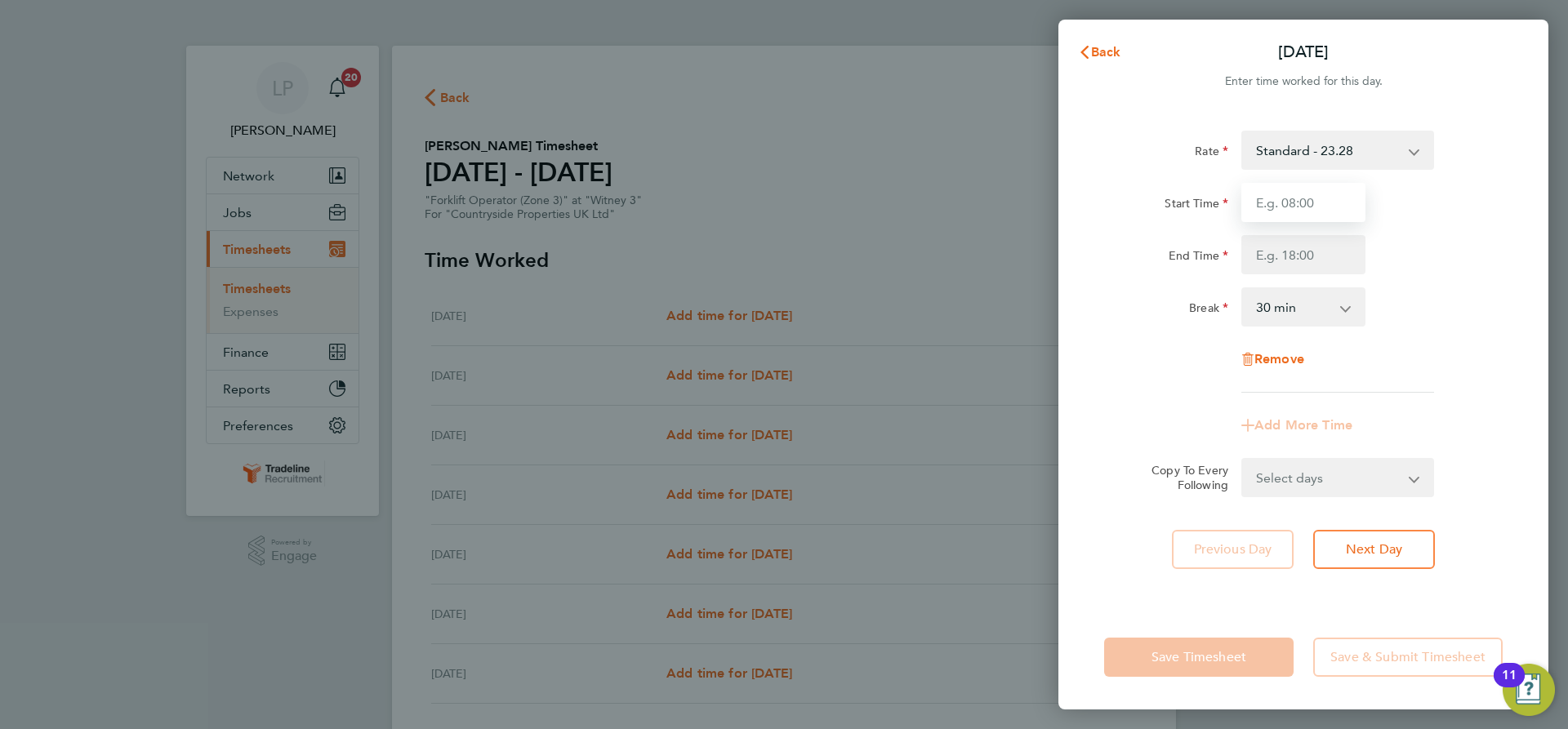
drag, startPoint x: 1318, startPoint y: 197, endPoint x: 1308, endPoint y: 219, distance: 24.2
click at [1318, 197] on input "Start Time" at bounding box center [1303, 202] width 124 height 39
type input "07:00"
click at [1303, 257] on input "End Time" at bounding box center [1303, 254] width 124 height 39
type input "16:30"
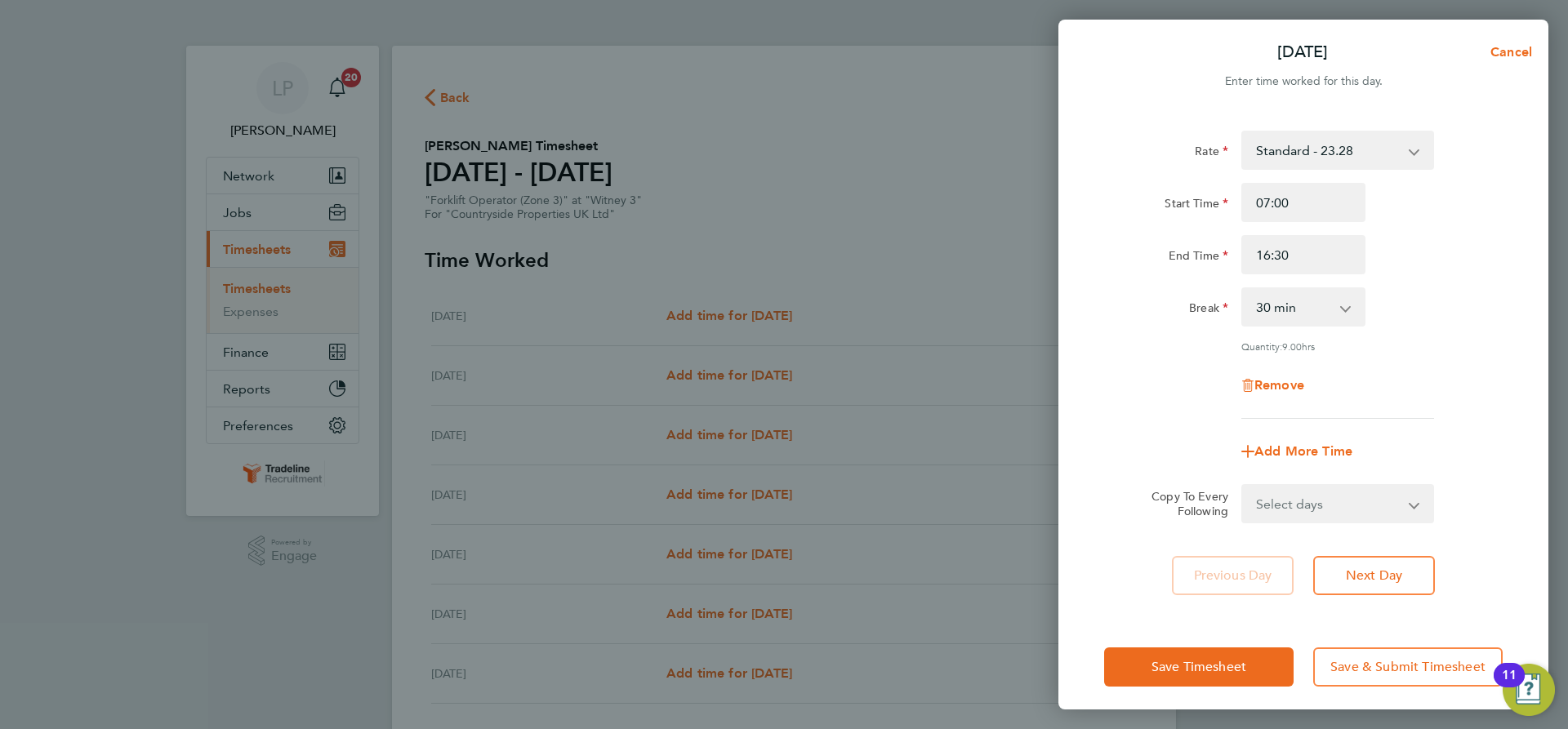
click at [1419, 277] on div "Rate Standard - 23.28 TL - 23.28 Start Time 07:00 End Time 16:30 Break 0 min 15…" at bounding box center [1302, 275] width 398 height 289
click at [1390, 509] on select "Select days Day Weekday (Mon-Fri) Weekend (Sat-Sun) [DATE] [DATE] [DATE] [DATE]…" at bounding box center [1328, 504] width 172 height 36
select select "WEEKDAY"
click at [1242, 486] on select "Select days Day Weekday (Mon-Fri) Weekend (Sat-Sun) [DATE] [DATE] [DATE] [DATE]…" at bounding box center [1328, 504] width 172 height 36
select select "[DATE]"
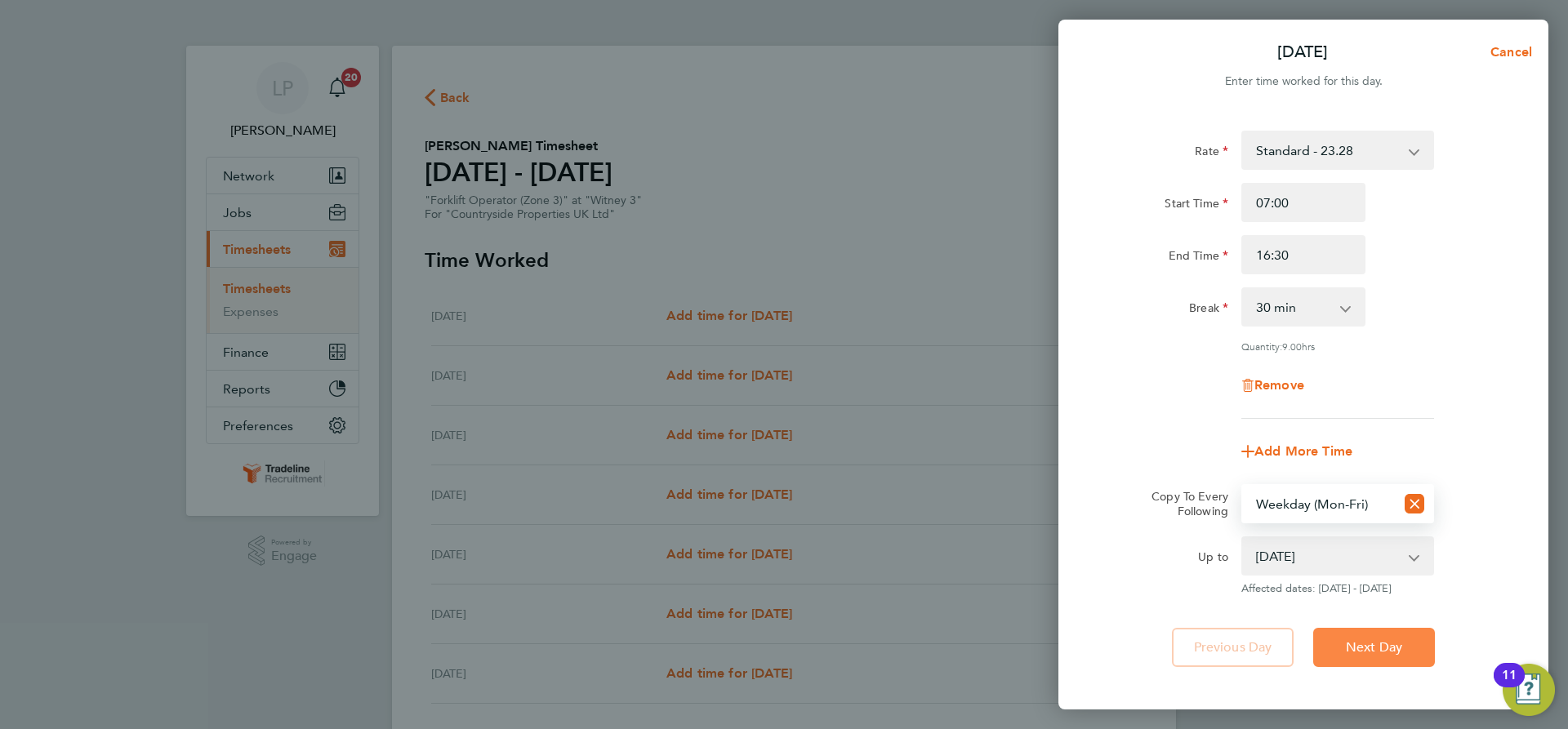
click at [1378, 640] on span "Next Day" at bounding box center [1374, 648] width 56 height 16
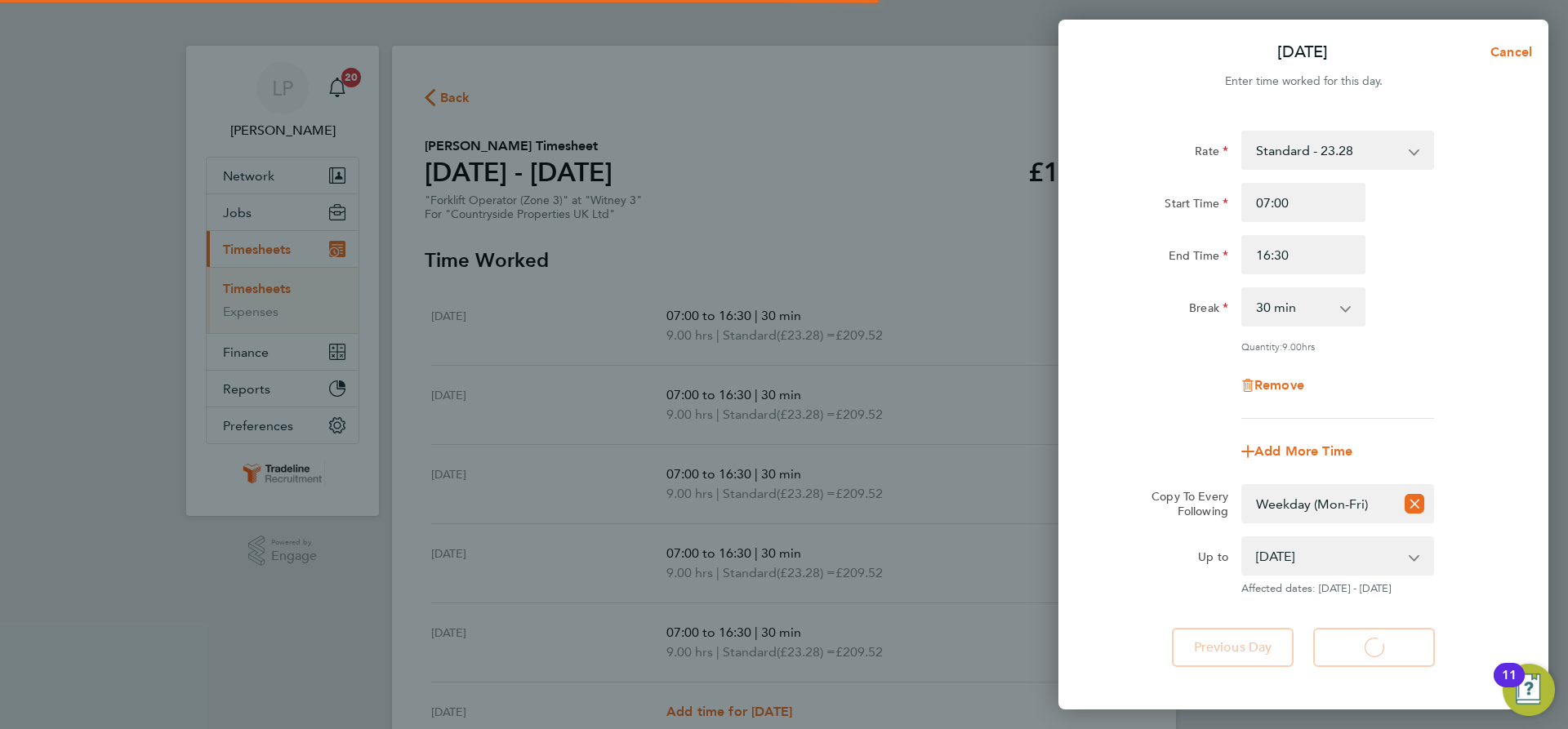
select select "30"
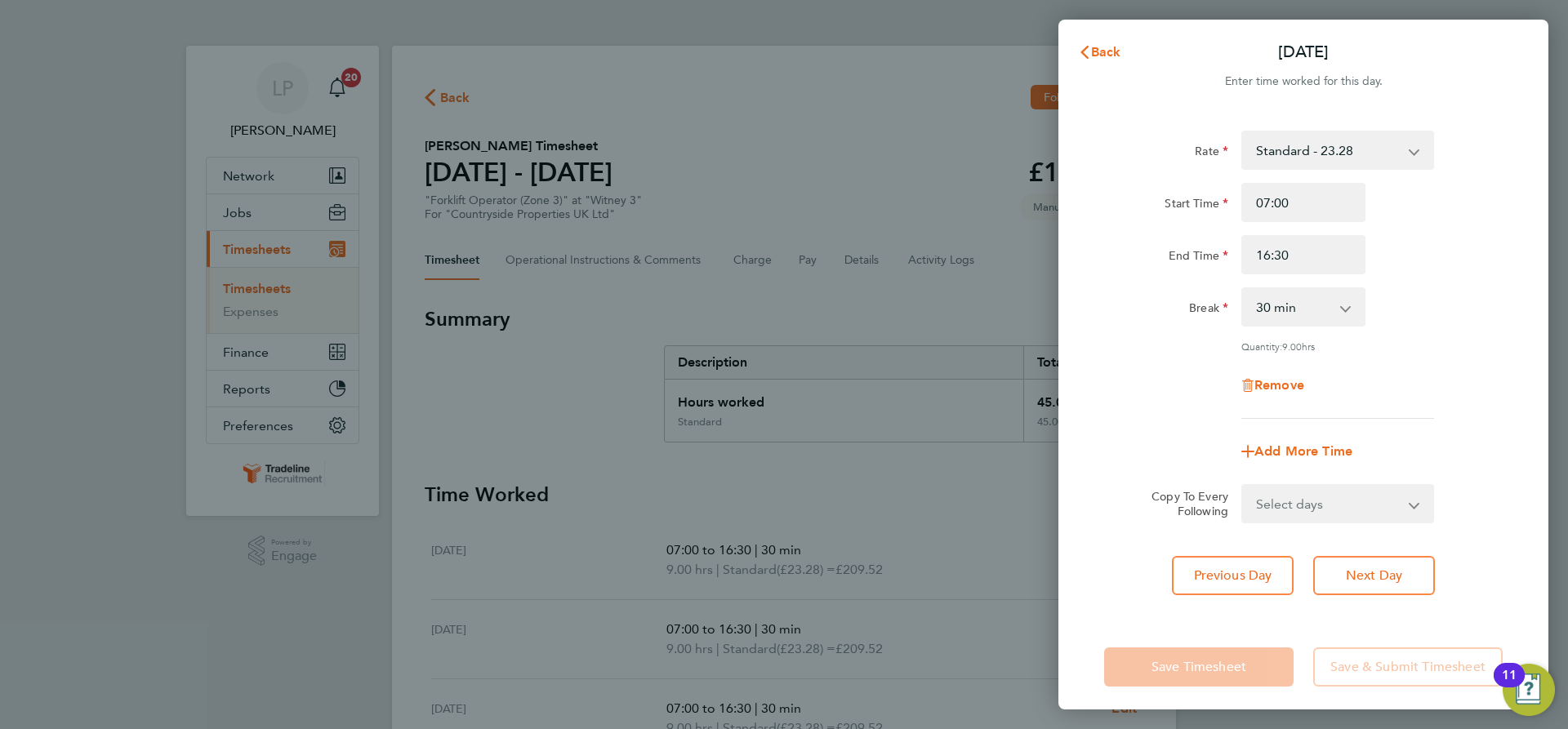
click at [1378, 543] on div "Rate Standard - 23.28 TL - 23.28 Start Time 07:00 End Time 16:30 Break 0 min 15…" at bounding box center [1303, 362] width 490 height 504
click at [1383, 558] on button "Next Day" at bounding box center [1374, 576] width 122 height 39
select select "30"
click at [1384, 561] on button "Next Day" at bounding box center [1374, 576] width 122 height 39
select select "30"
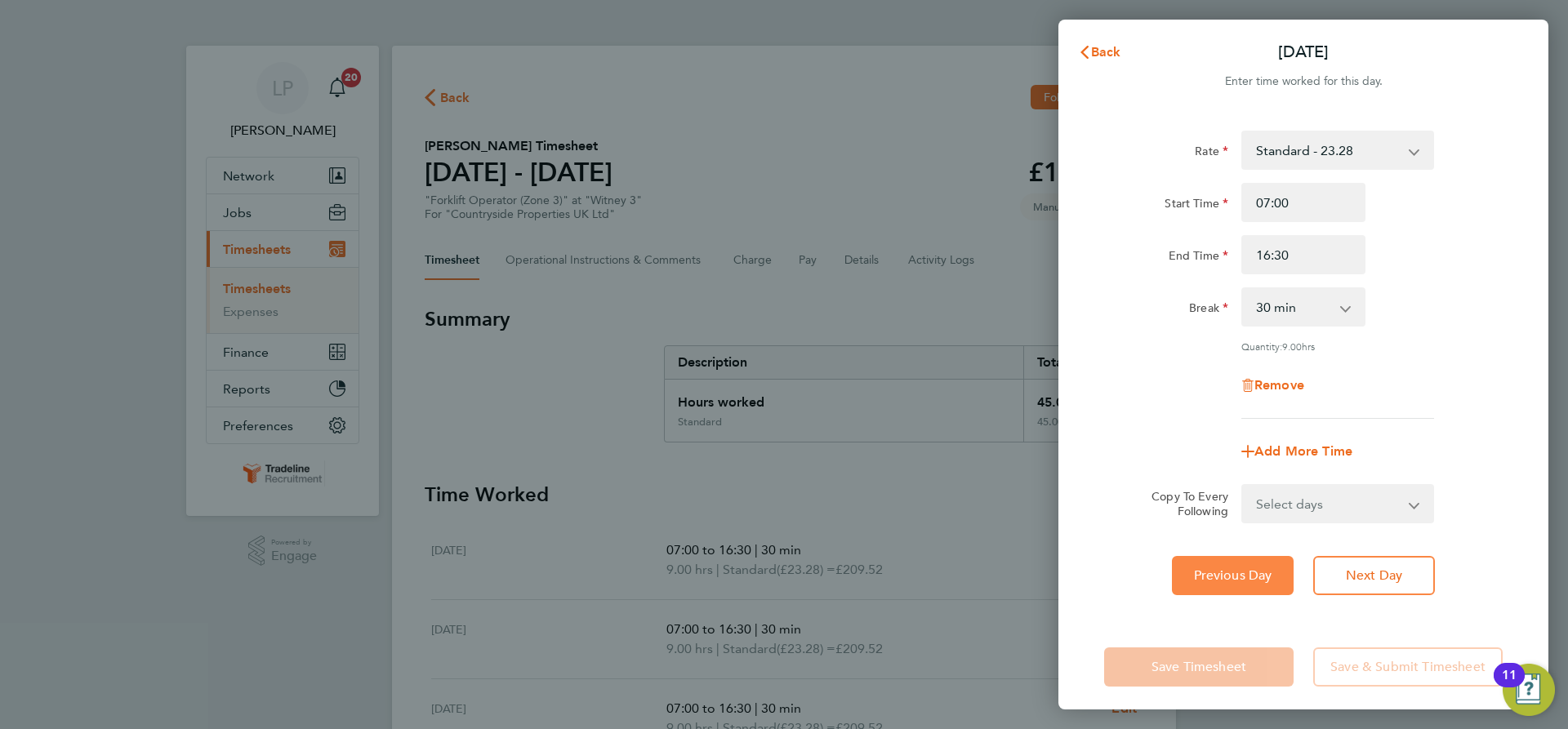
click at [1255, 567] on span "Previous Day" at bounding box center [1232, 576] width 78 height 16
select select "30"
drag, startPoint x: 1307, startPoint y: 249, endPoint x: 1033, endPoint y: 194, distance: 279.5
click at [1132, 200] on div "Start Time 07:00 End Time 16:30" at bounding box center [1302, 229] width 411 height 92
type input "15:30"
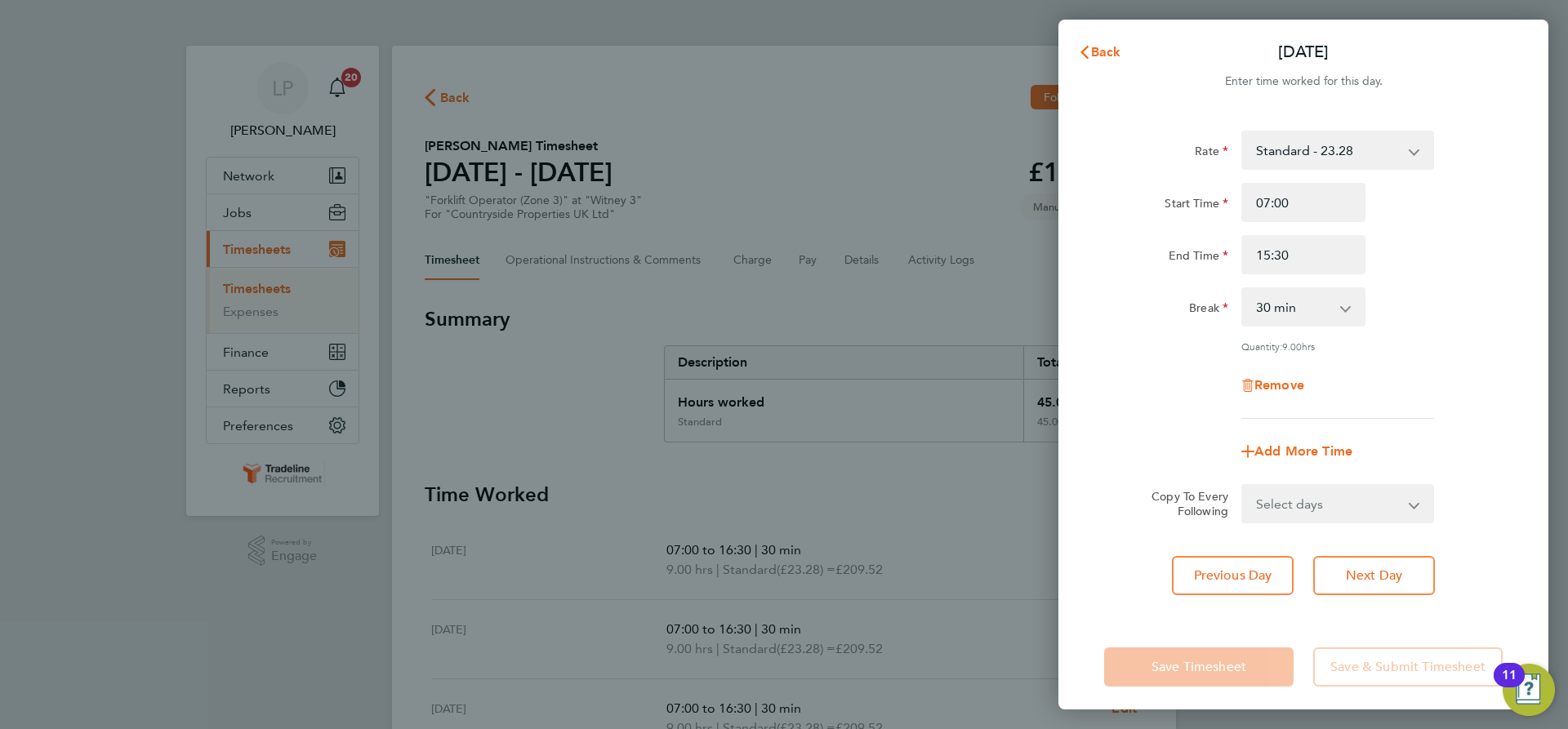
click at [1425, 259] on div "End Time 15:30" at bounding box center [1302, 254] width 411 height 39
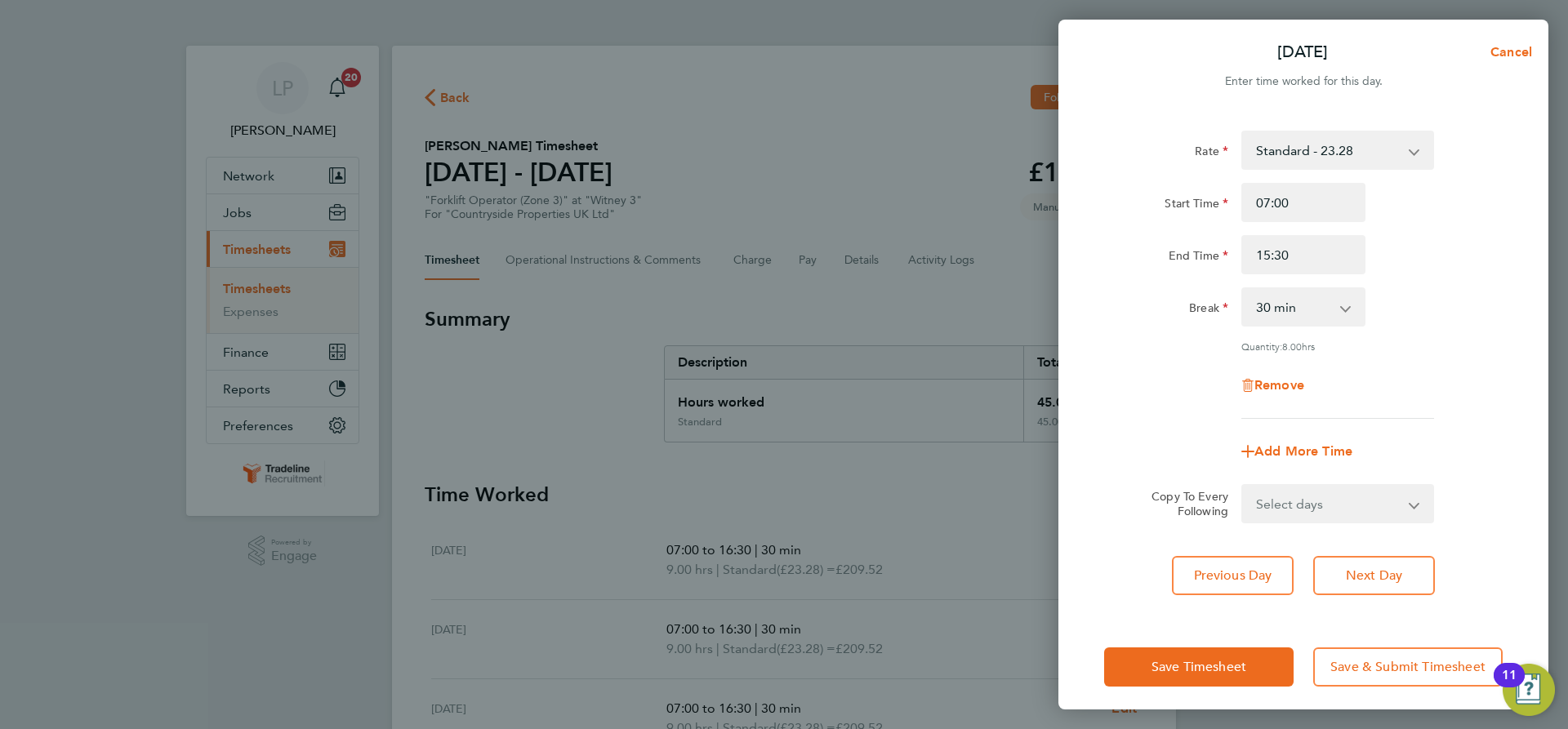
click at [1353, 510] on select "Select days Day Weekday (Mon-Fri) Weekend (Sat-Sun) [DATE] [DATE] [DATE] [DATE]" at bounding box center [1328, 504] width 172 height 36
click at [1467, 438] on div "Add More Time" at bounding box center [1302, 451] width 411 height 39
click at [1415, 570] on button "Next Day" at bounding box center [1374, 576] width 122 height 39
select select "30"
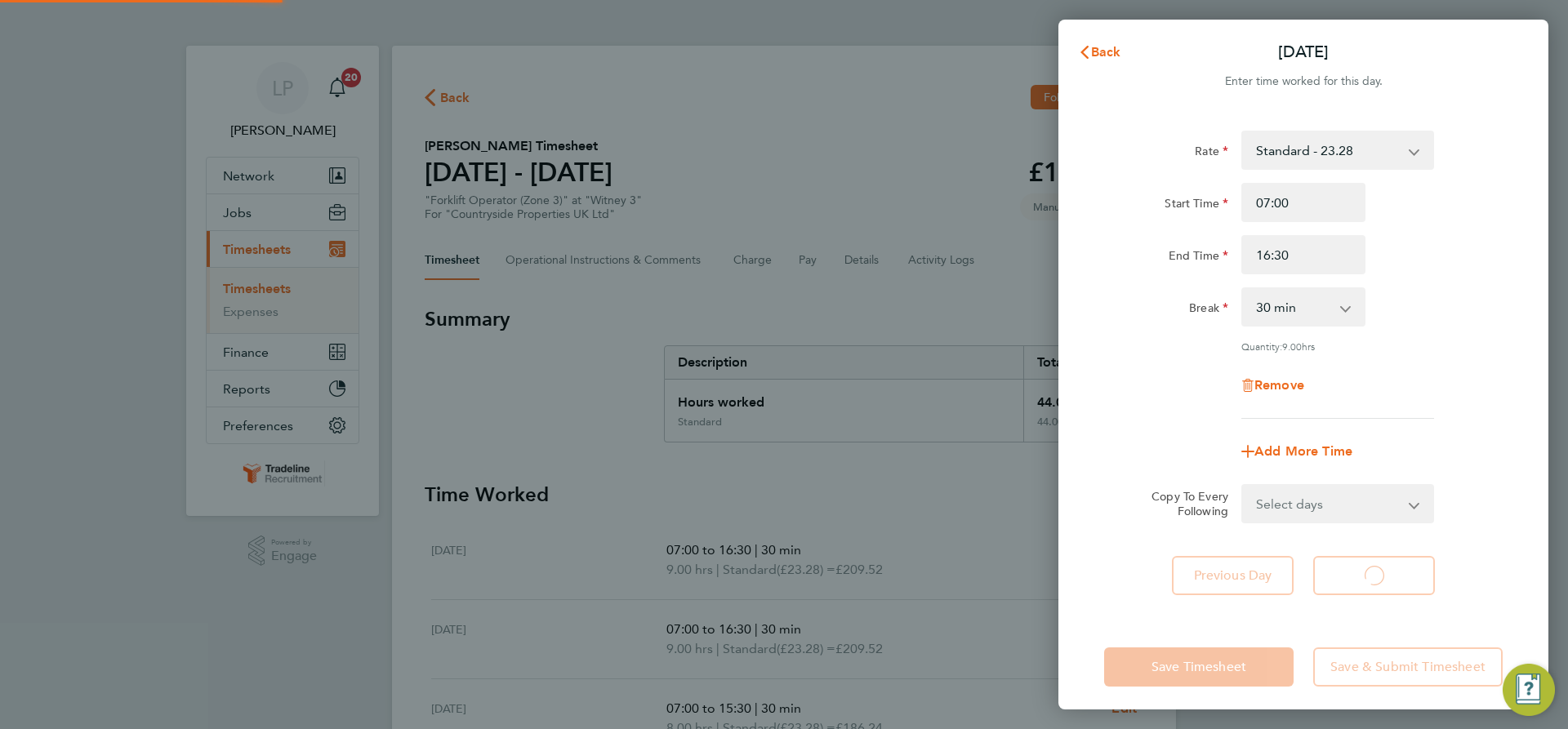
select select "30"
click at [1276, 387] on span "Remove" at bounding box center [1279, 385] width 50 height 15
select select "null"
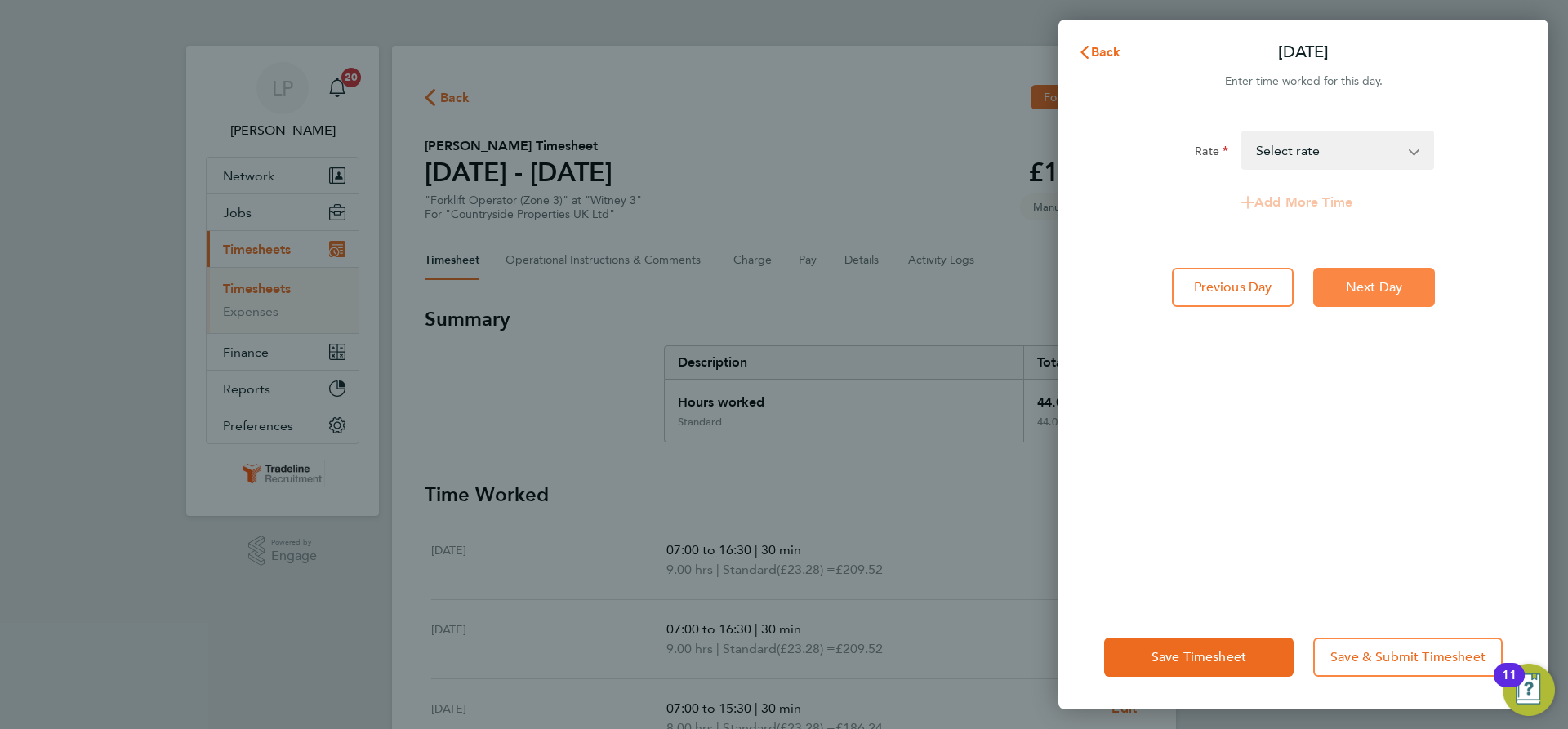
click at [1377, 297] on button "Next Day" at bounding box center [1374, 287] width 122 height 39
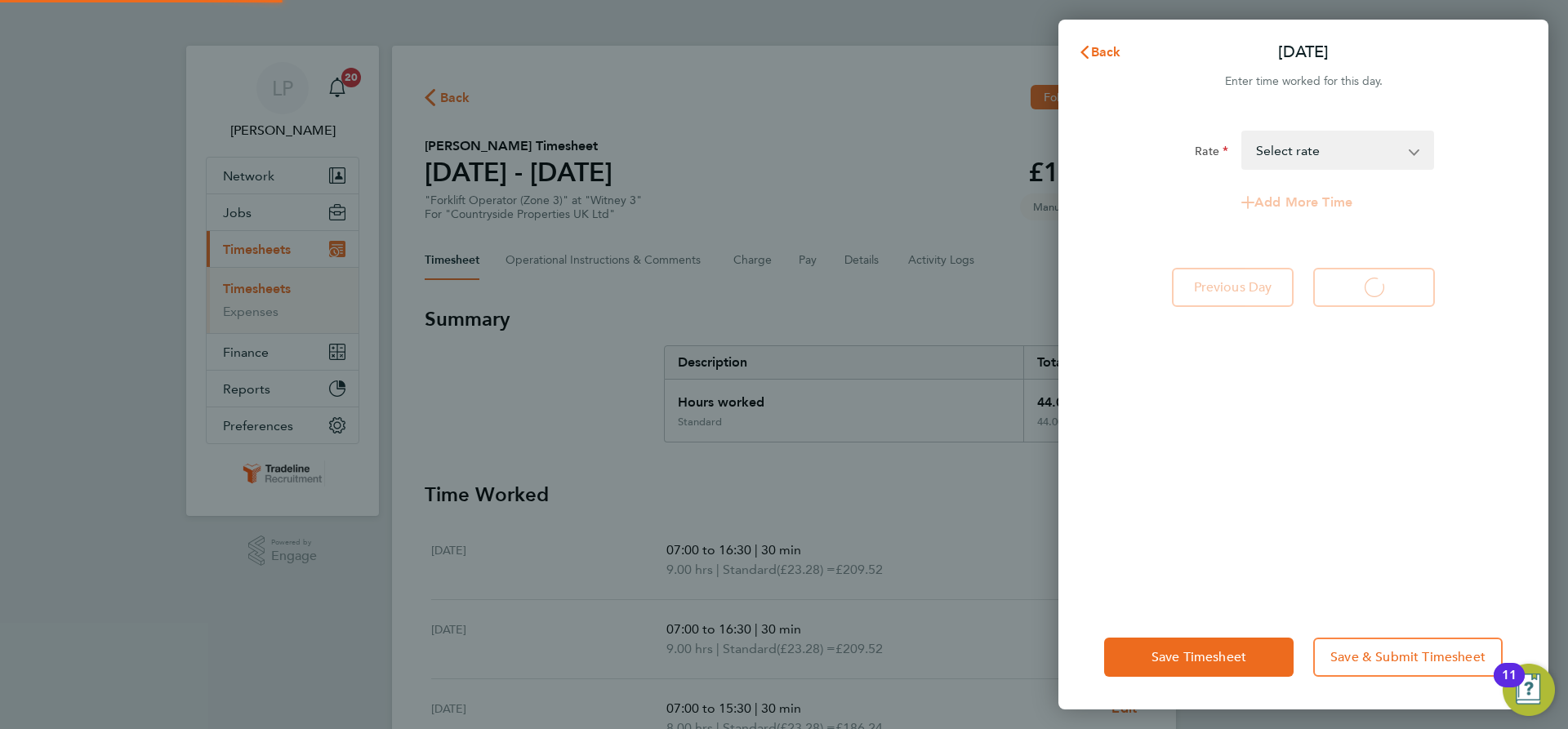
select select "30"
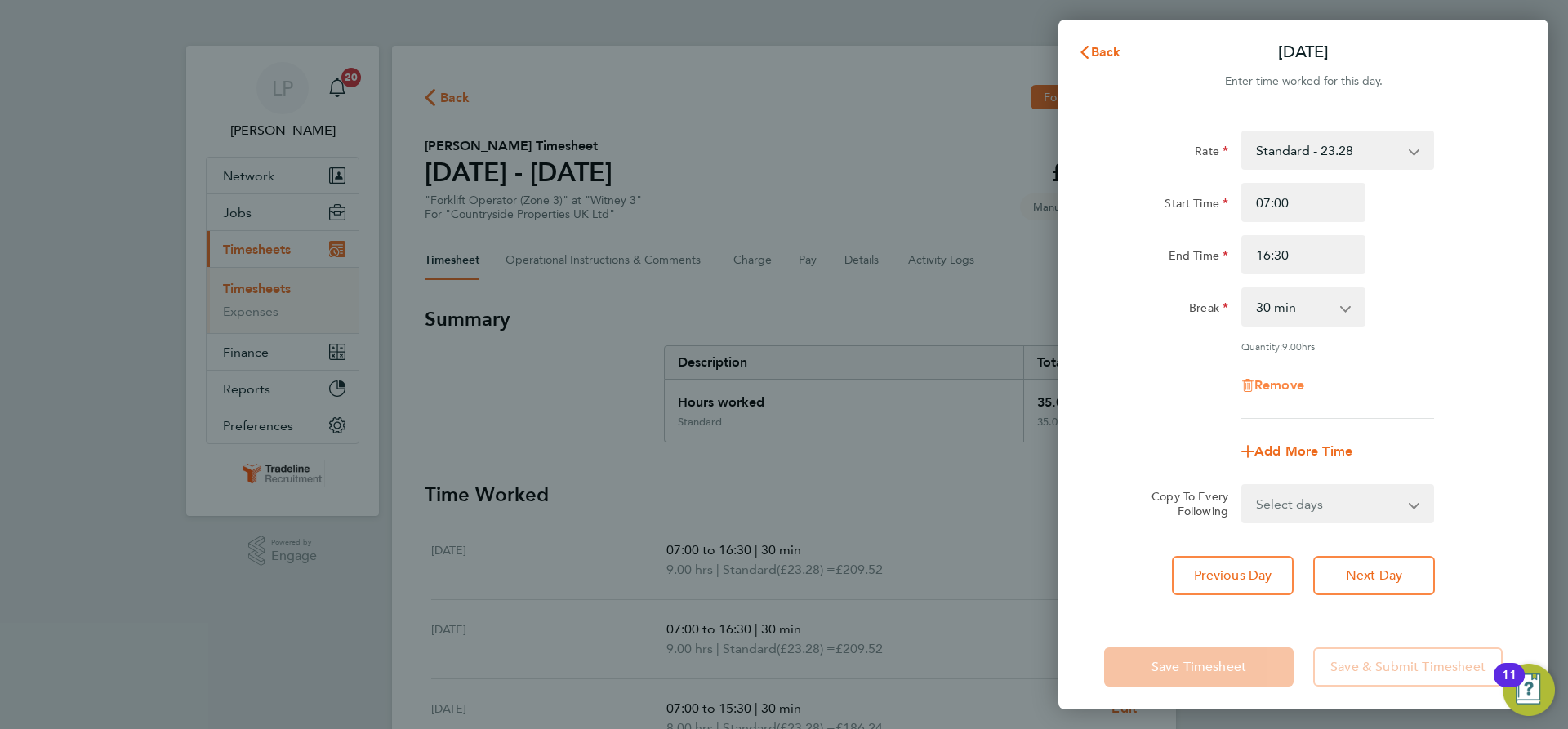
click at [1285, 384] on span "Remove" at bounding box center [1279, 385] width 50 height 15
select select "null"
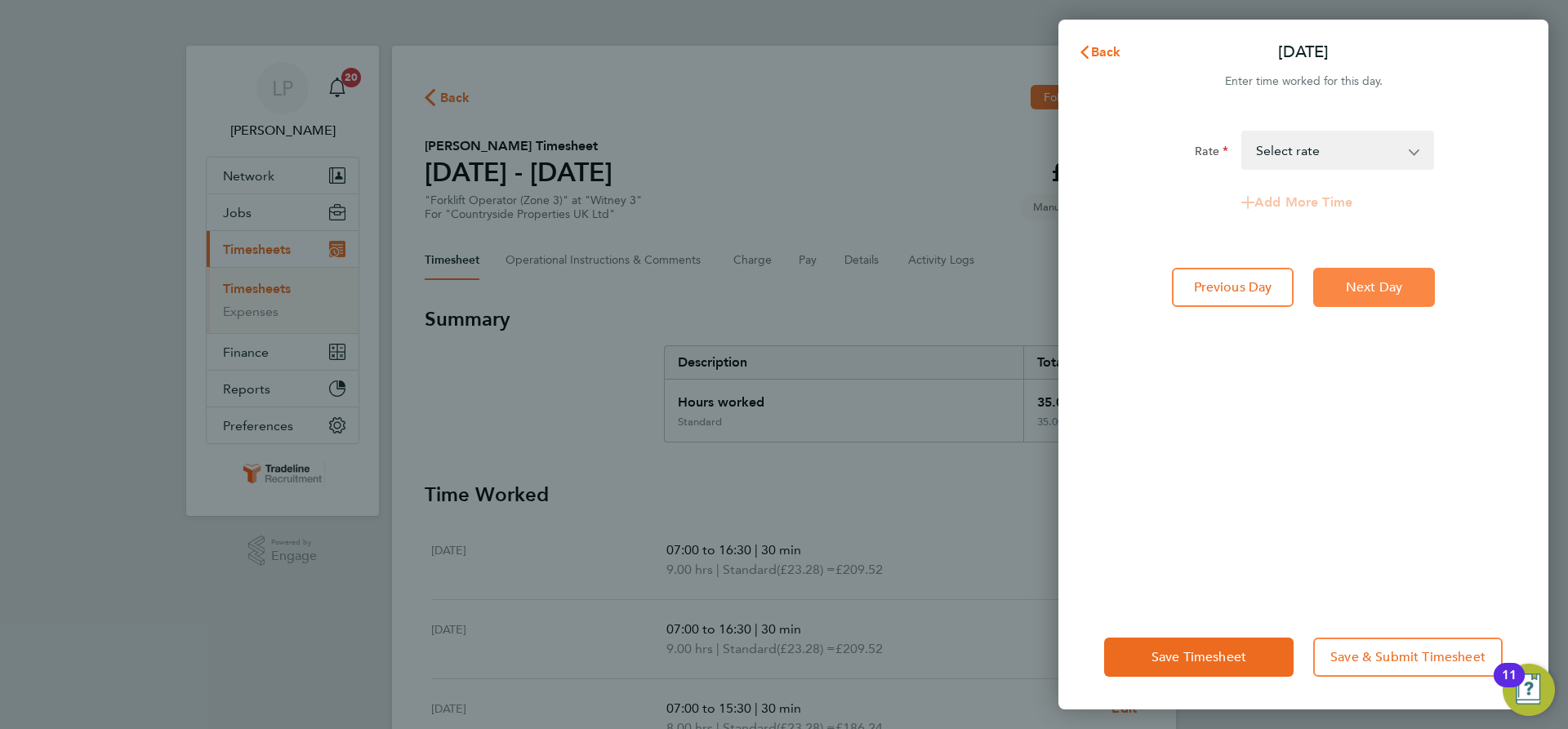
click at [1389, 278] on button "Next Day" at bounding box center [1374, 287] width 122 height 39
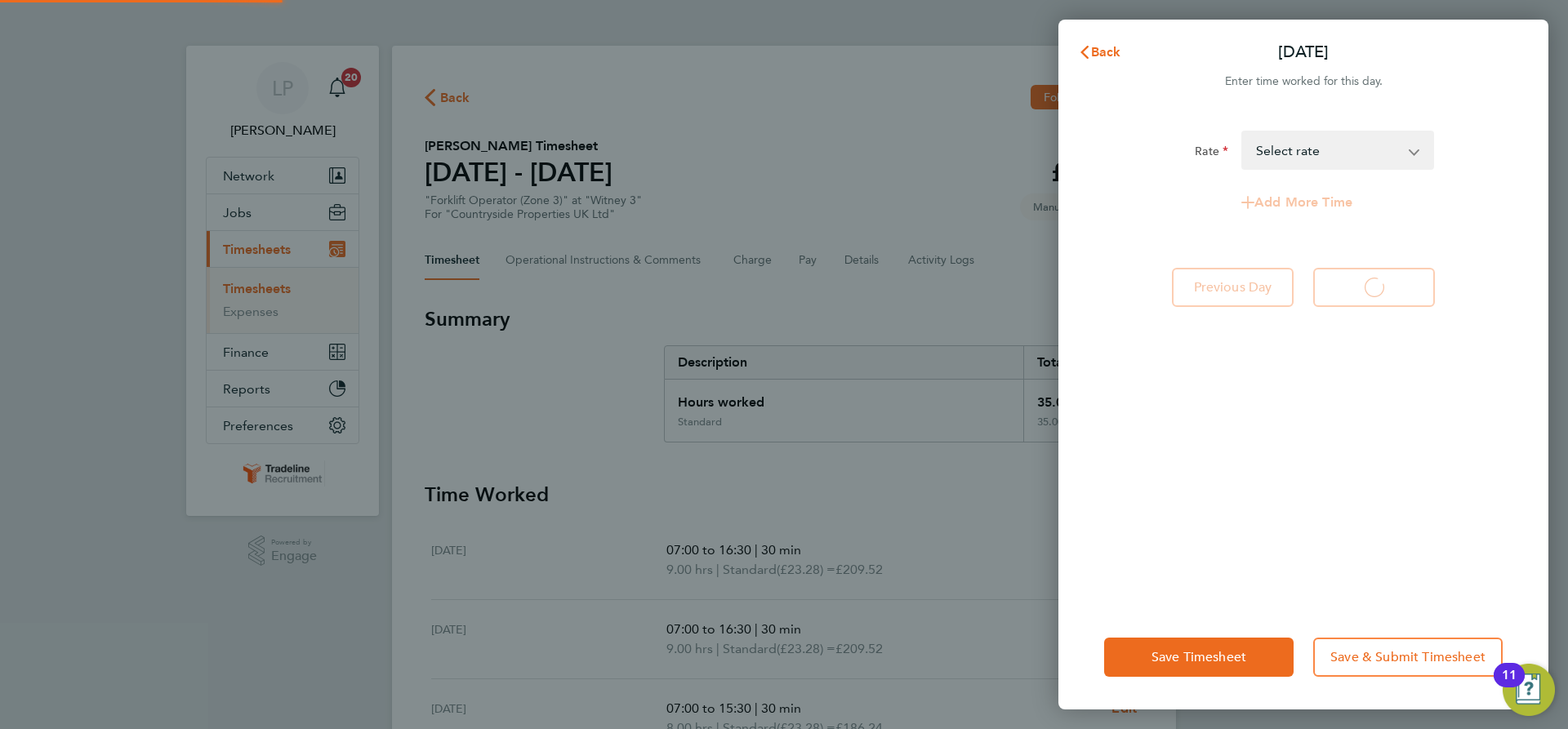
select select "30"
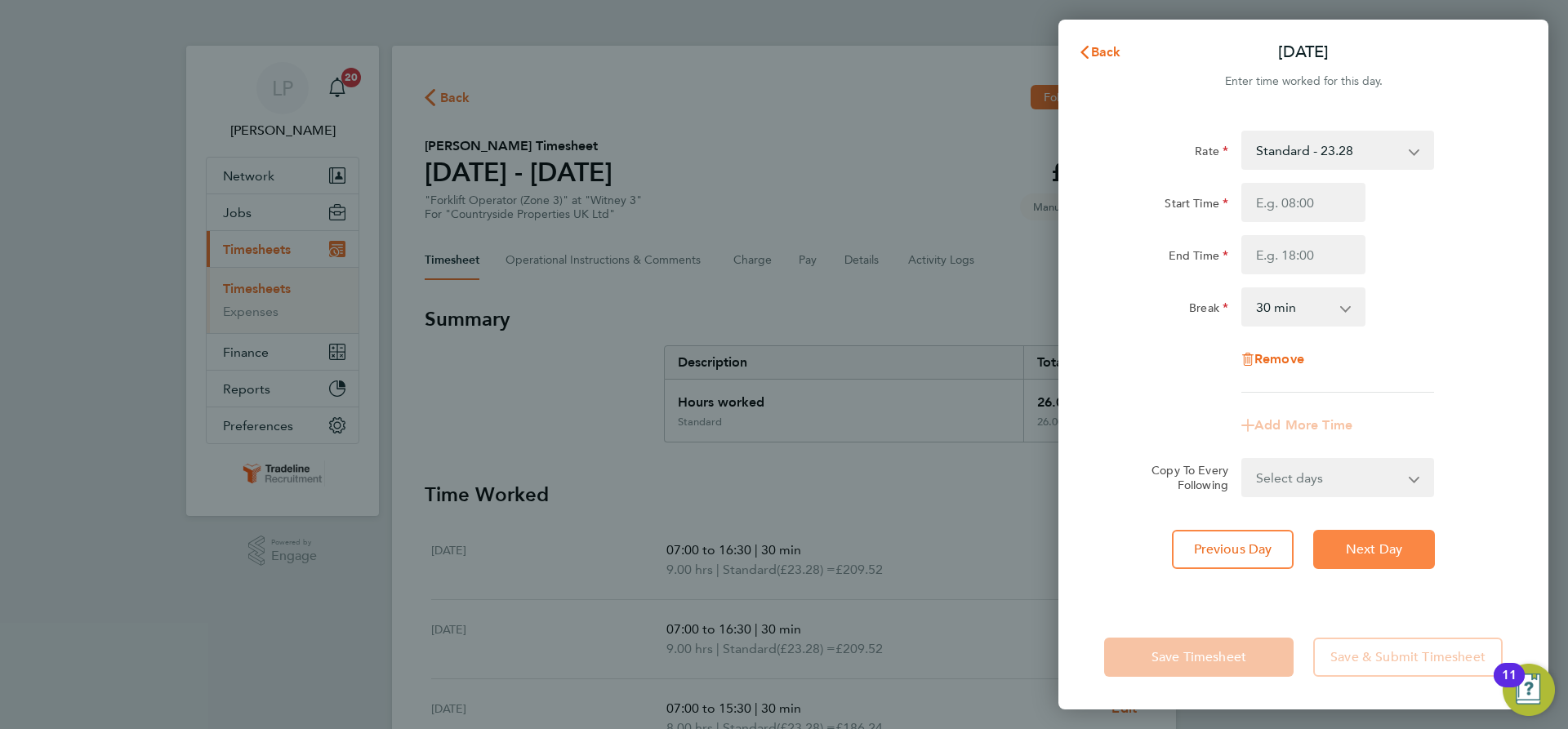
click at [1379, 548] on span "Next Day" at bounding box center [1374, 550] width 56 height 16
select select "30"
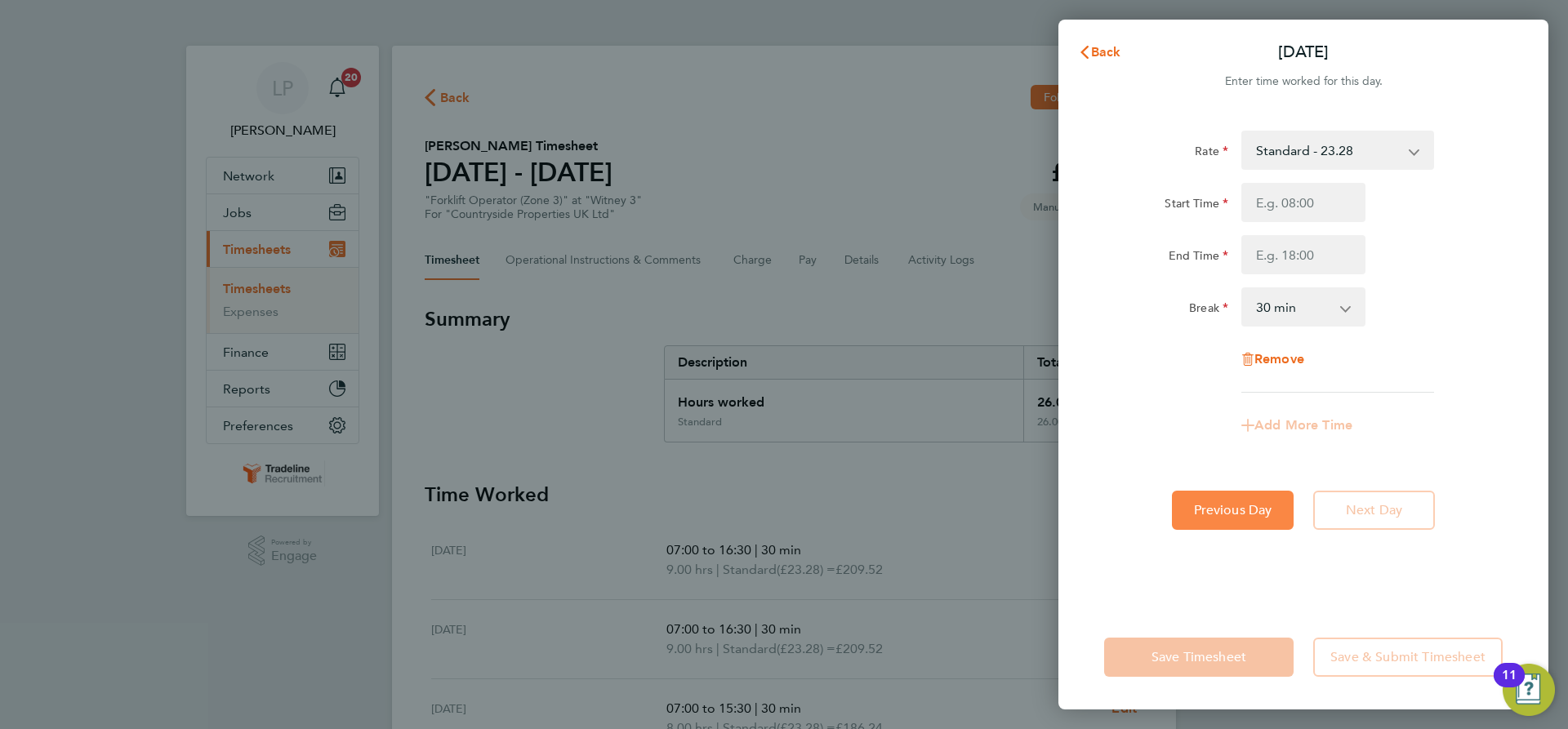
click at [1220, 523] on button "Previous Day" at bounding box center [1232, 510] width 122 height 39
click at [1220, 523] on div "Rate Standard - 23.28 TL - 23.28 Start Time End Time Break 0 min 15 min 30 min …" at bounding box center [1303, 358] width 490 height 494
select select "30"
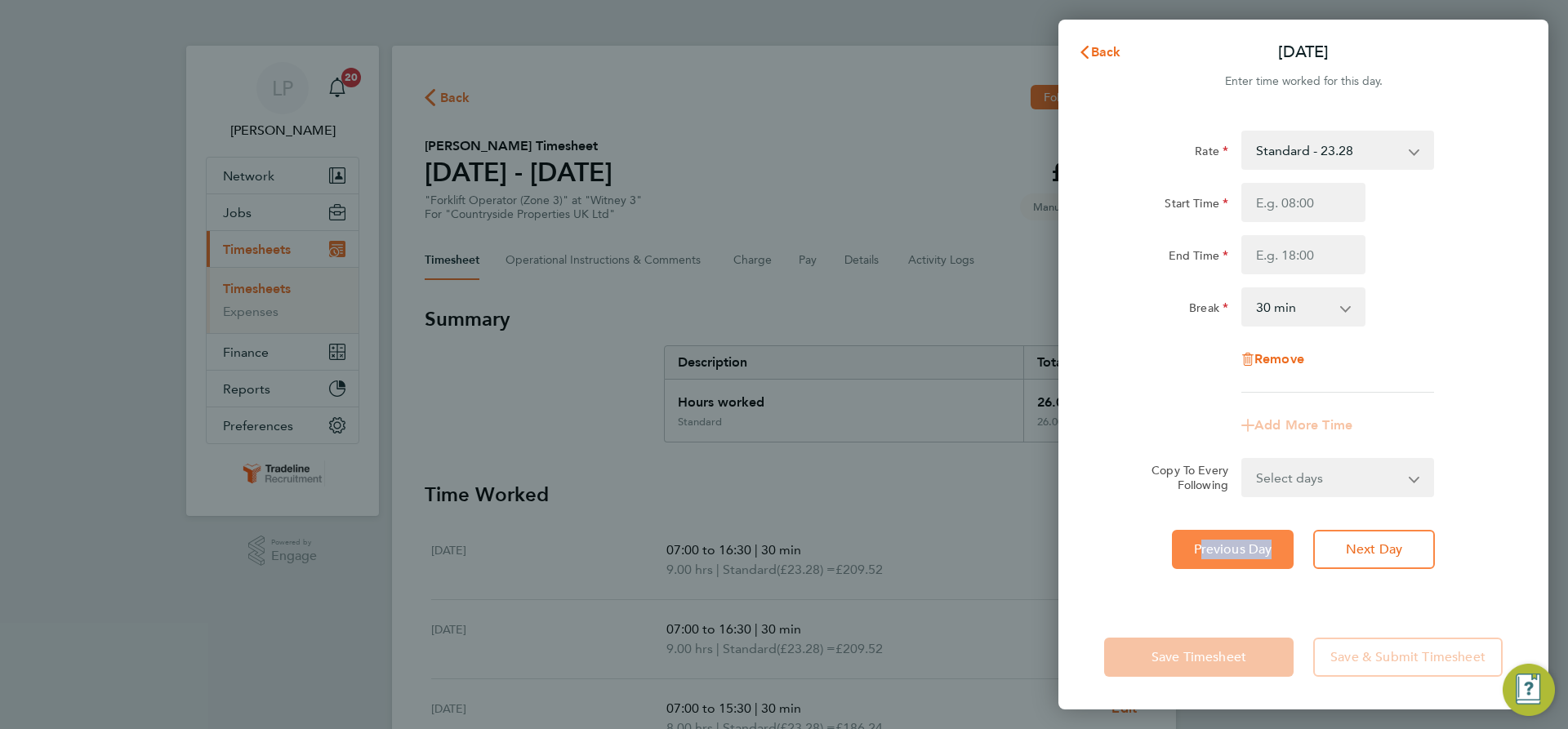
click at [1220, 523] on div "Rate Standard - 23.28 TL - 23.28 Start Time End Time Break 0 min 15 min 30 min …" at bounding box center [1303, 358] width 490 height 494
click at [1199, 551] on span "Previous Day" at bounding box center [1232, 550] width 78 height 16
select select "30"
click at [1226, 551] on span "Previous Day" at bounding box center [1232, 550] width 78 height 16
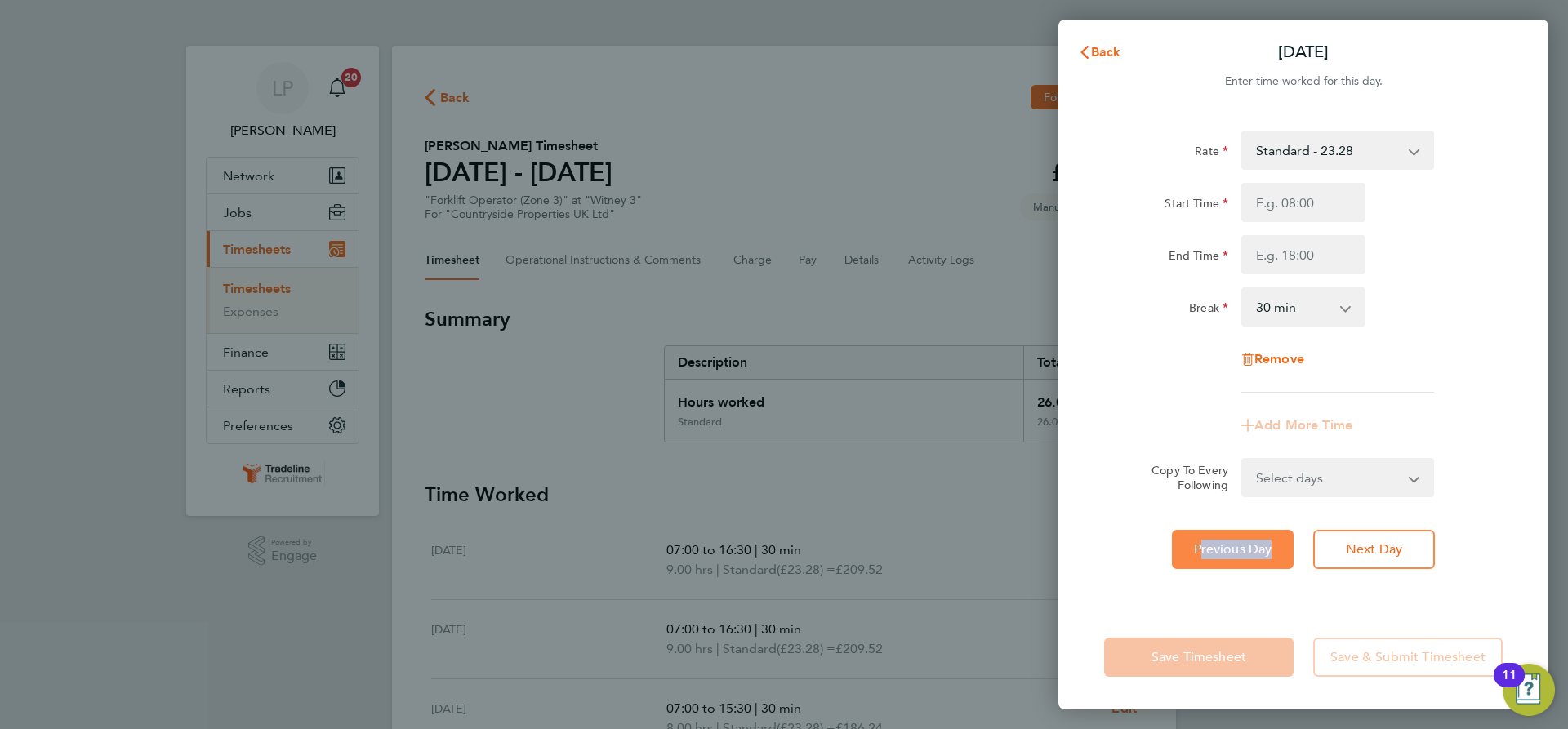
select select "30"
click at [1177, 598] on div "Rate Standard - 23.28 TL - 23.28 Start Time End Time Break 0 min 15 min 30 min …" at bounding box center [1303, 358] width 490 height 494
click at [1202, 554] on span "Previous Day" at bounding box center [1232, 550] width 78 height 16
select select "30"
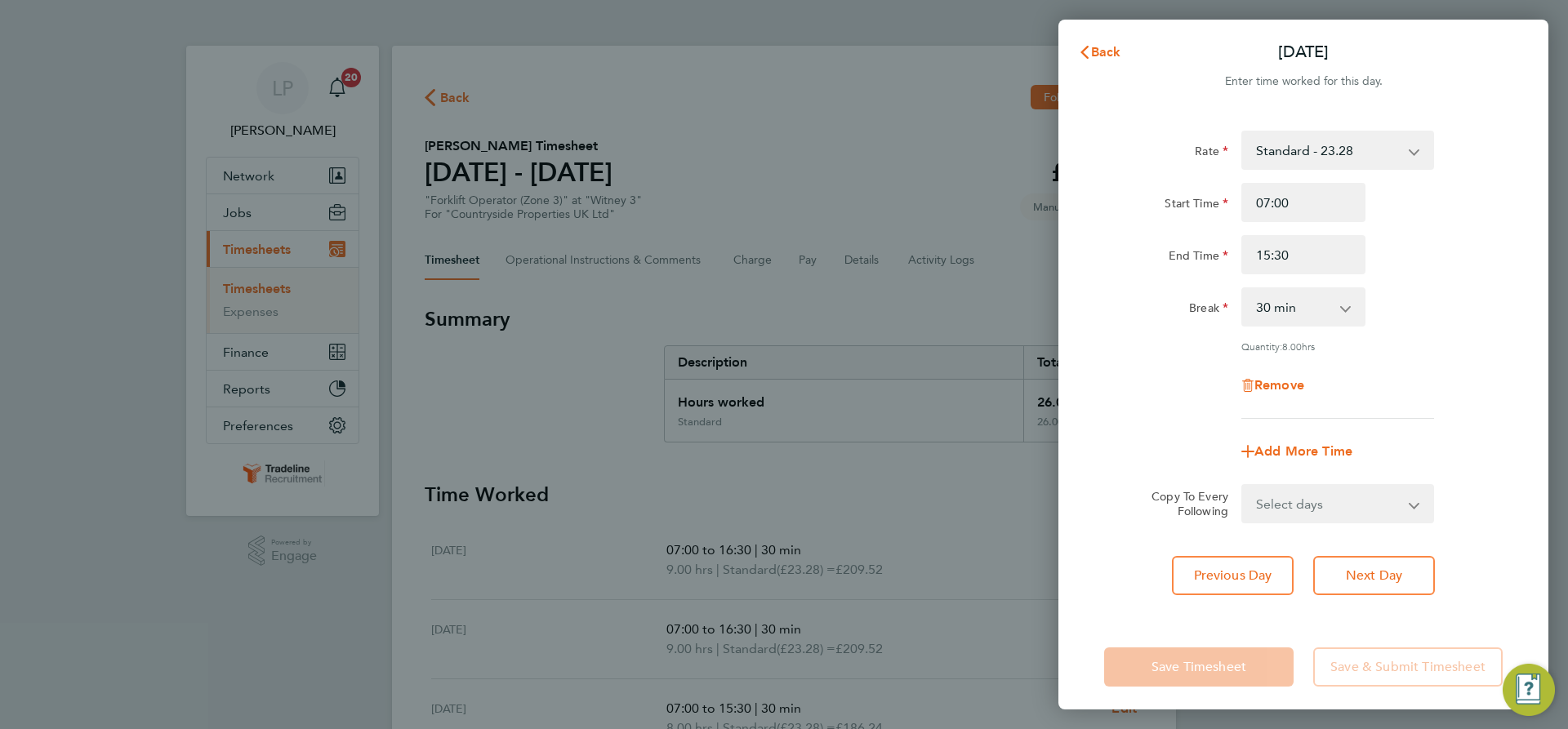
click at [1206, 550] on div "Rate Standard - 23.28 TL - 23.28 Start Time 07:00 End Time 15:30 Break 0 min 15…" at bounding box center [1303, 362] width 490 height 504
click at [1213, 572] on span "Previous Day" at bounding box center [1232, 576] width 78 height 16
select select "30"
click at [1224, 577] on span "Previous Day" at bounding box center [1232, 576] width 78 height 16
select select "30"
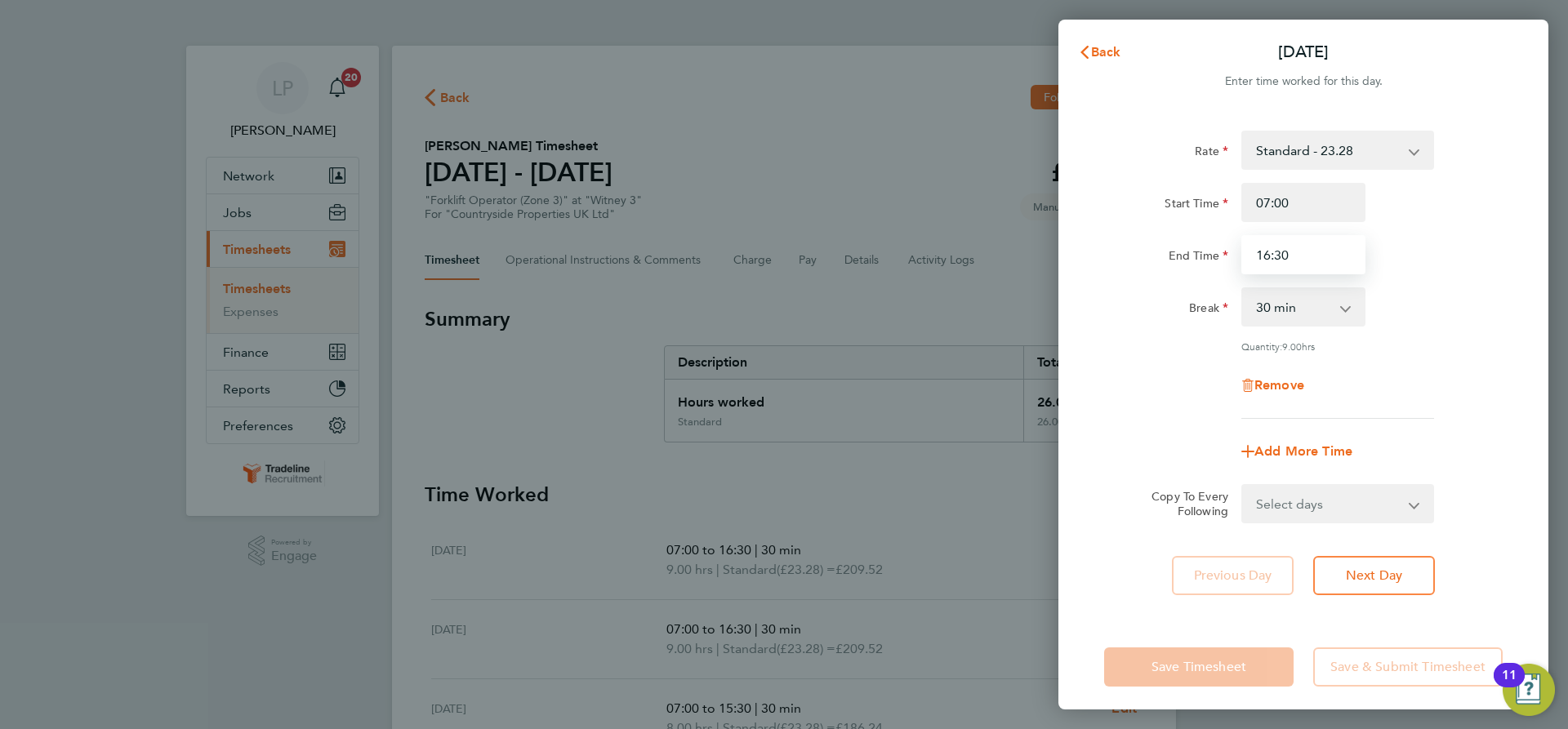
drag, startPoint x: 1340, startPoint y: 257, endPoint x: 1180, endPoint y: 248, distance: 160.3
click at [1183, 249] on div "End Time 16:30" at bounding box center [1302, 254] width 411 height 39
type input "15:30"
drag, startPoint x: 1443, startPoint y: 457, endPoint x: 1431, endPoint y: 472, distance: 19.2
click at [1443, 457] on div "Add More Time" at bounding box center [1302, 451] width 411 height 39
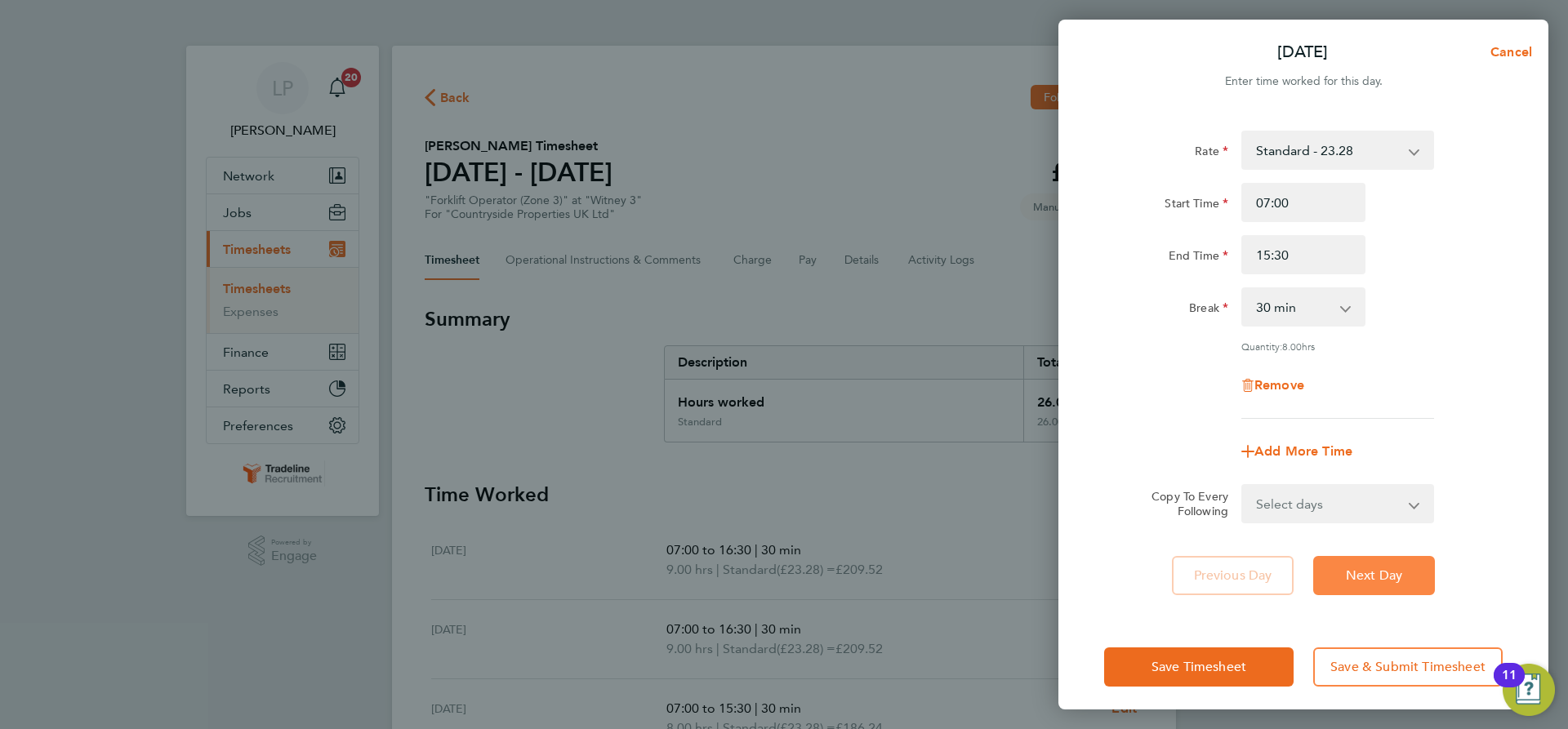
click at [1387, 567] on span "Next Day" at bounding box center [1374, 576] width 56 height 16
select select "30"
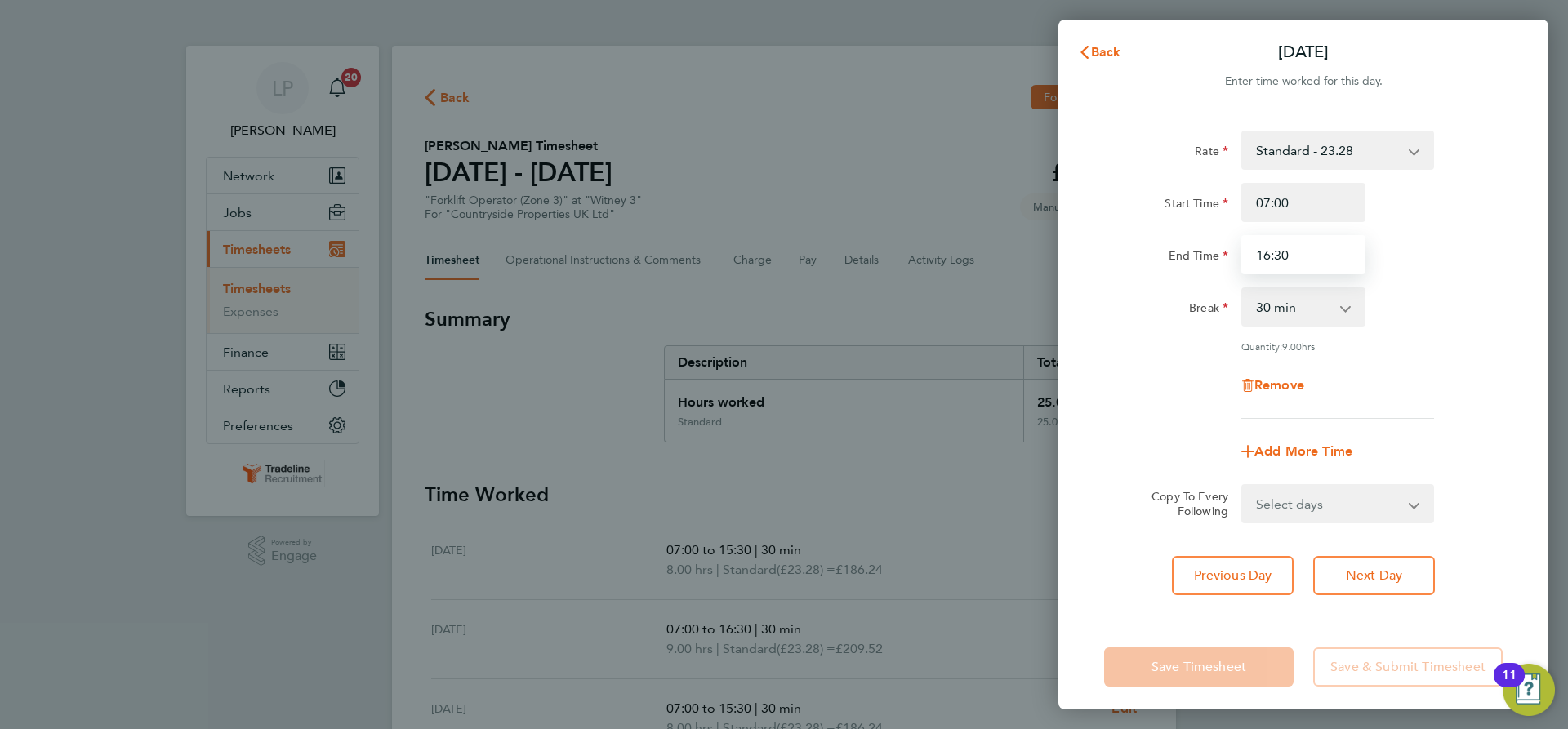
drag, startPoint x: 1308, startPoint y: 261, endPoint x: 1115, endPoint y: 232, distance: 195.2
click at [1133, 234] on div "Start Time 07:00 End Time 16:30" at bounding box center [1302, 229] width 411 height 92
type input "14:30"
click at [1108, 224] on div "Start Time 07:00 End Time 14:30" at bounding box center [1302, 229] width 411 height 92
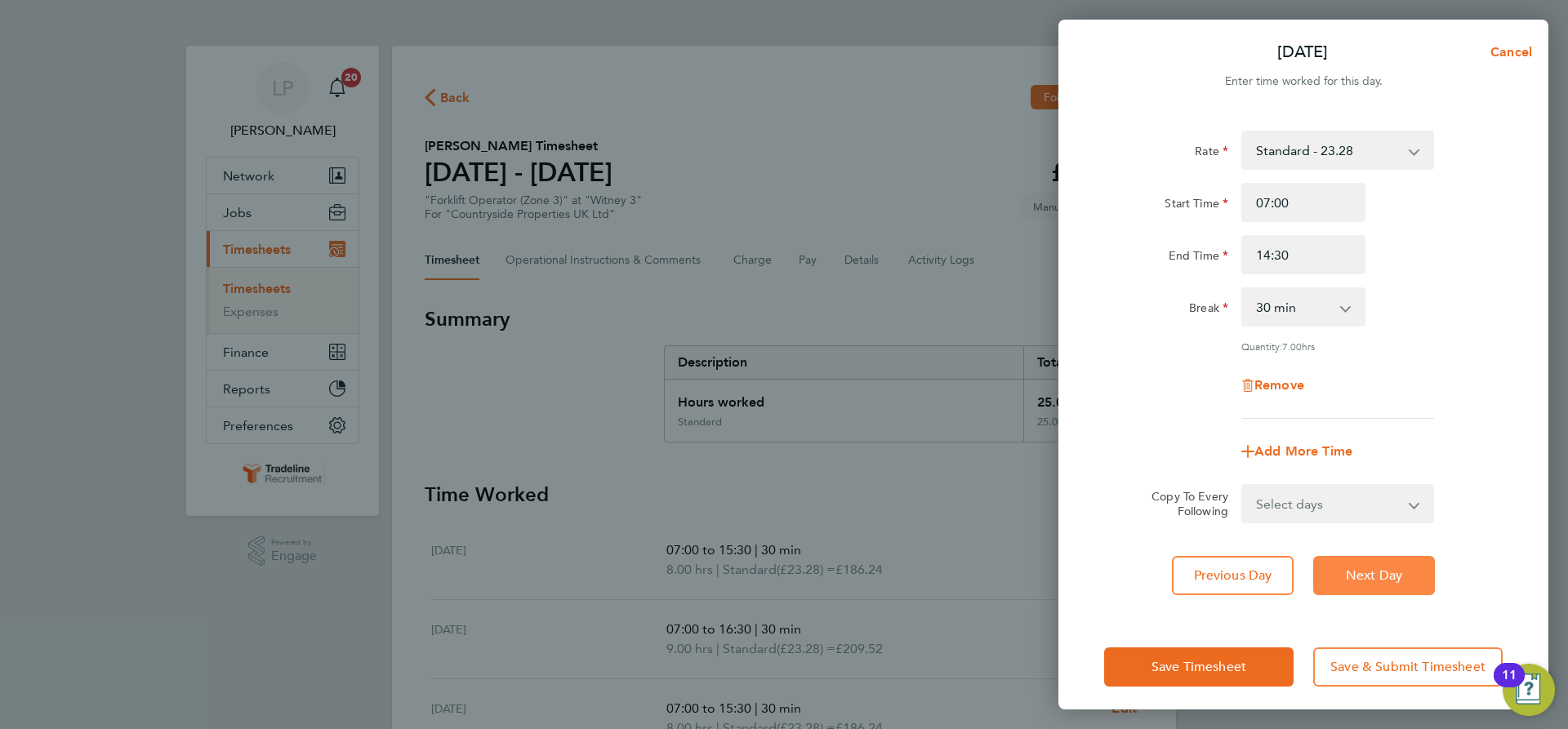
click at [1382, 580] on span "Next Day" at bounding box center [1374, 576] width 56 height 16
select select "30"
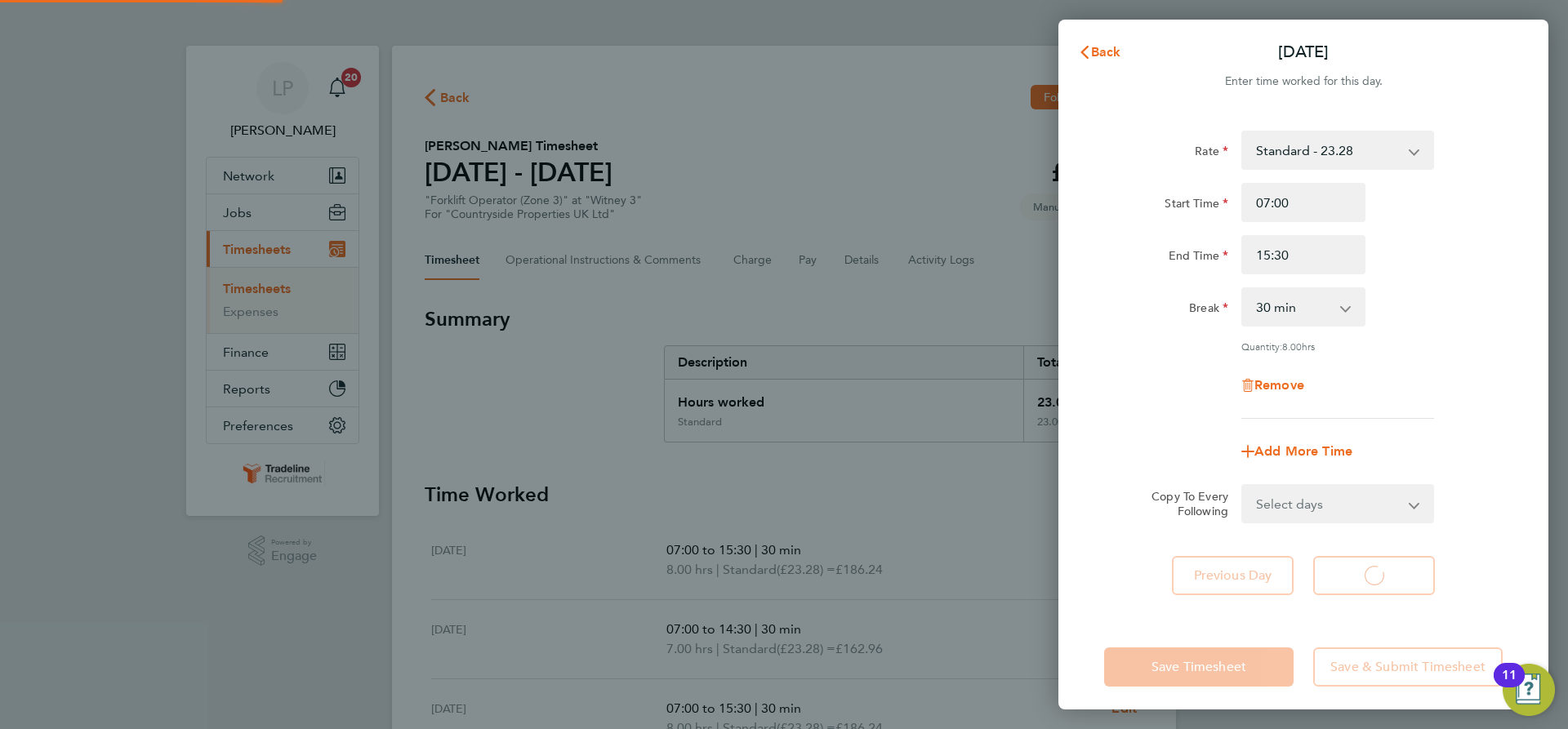
select select "30"
click at [1117, 50] on span "Back" at bounding box center [1105, 52] width 30 height 15
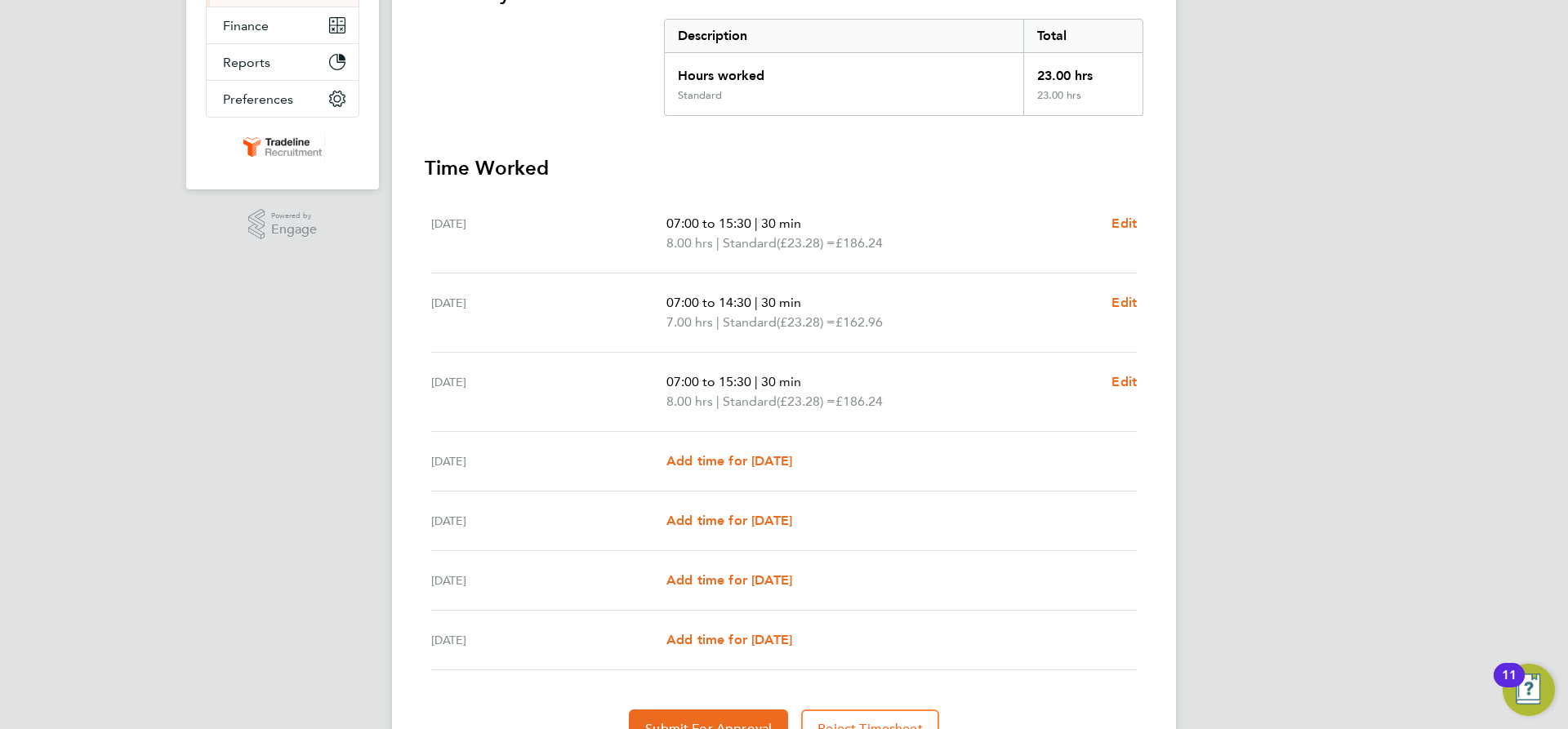
scroll to position [411, 0]
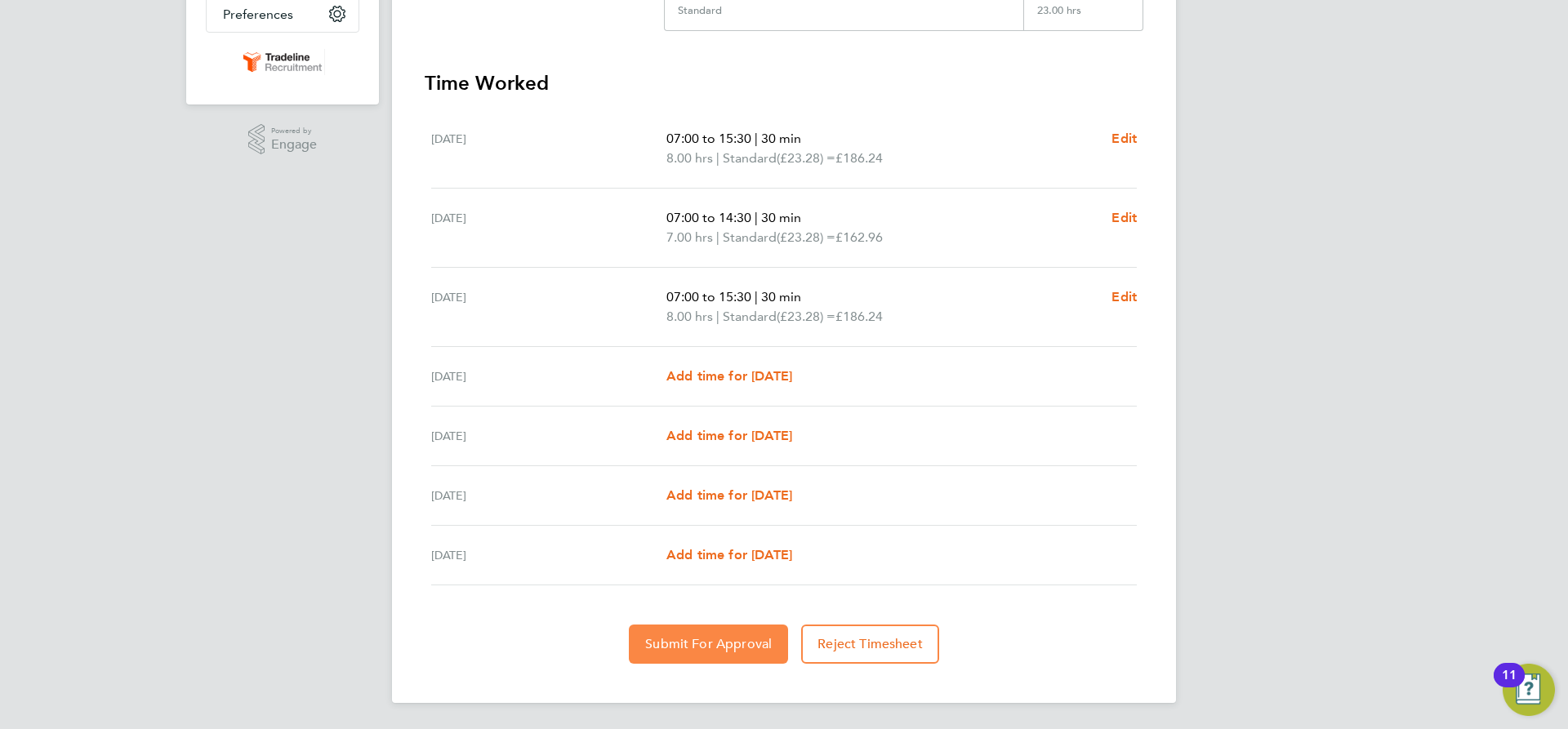
click at [694, 627] on button "Submit For Approval" at bounding box center [708, 644] width 159 height 39
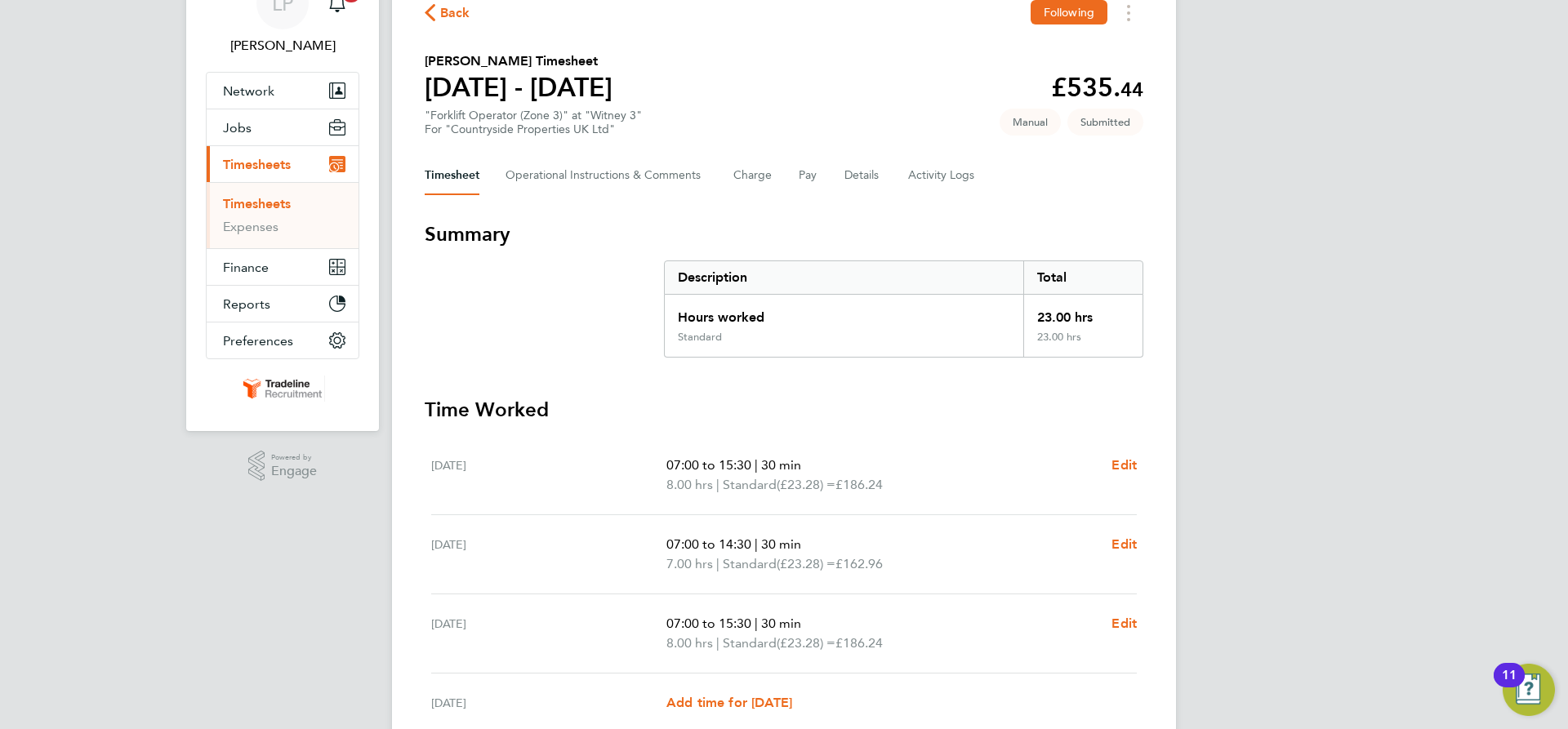
scroll to position [0, 0]
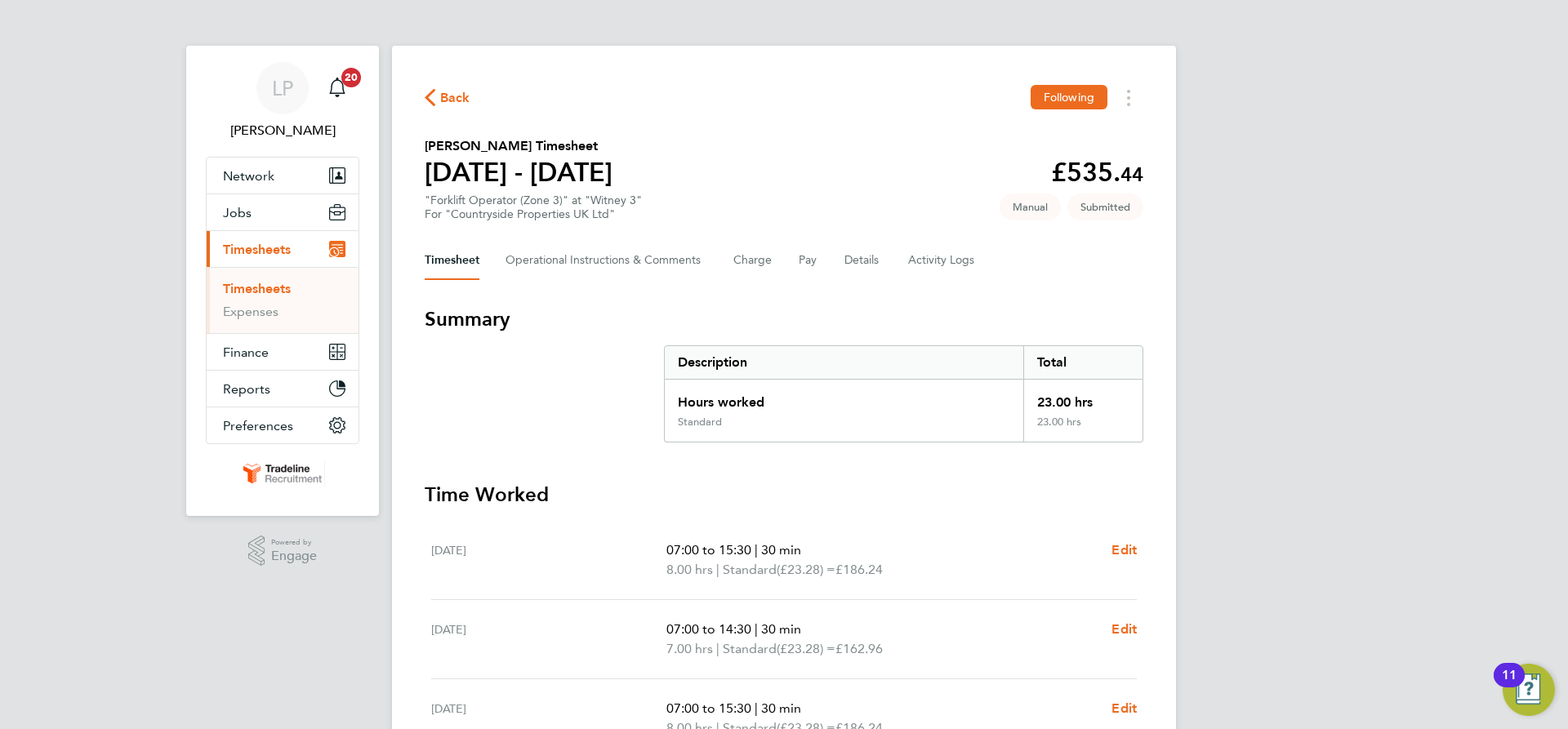
click at [281, 292] on link "Timesheets" at bounding box center [257, 289] width 68 height 15
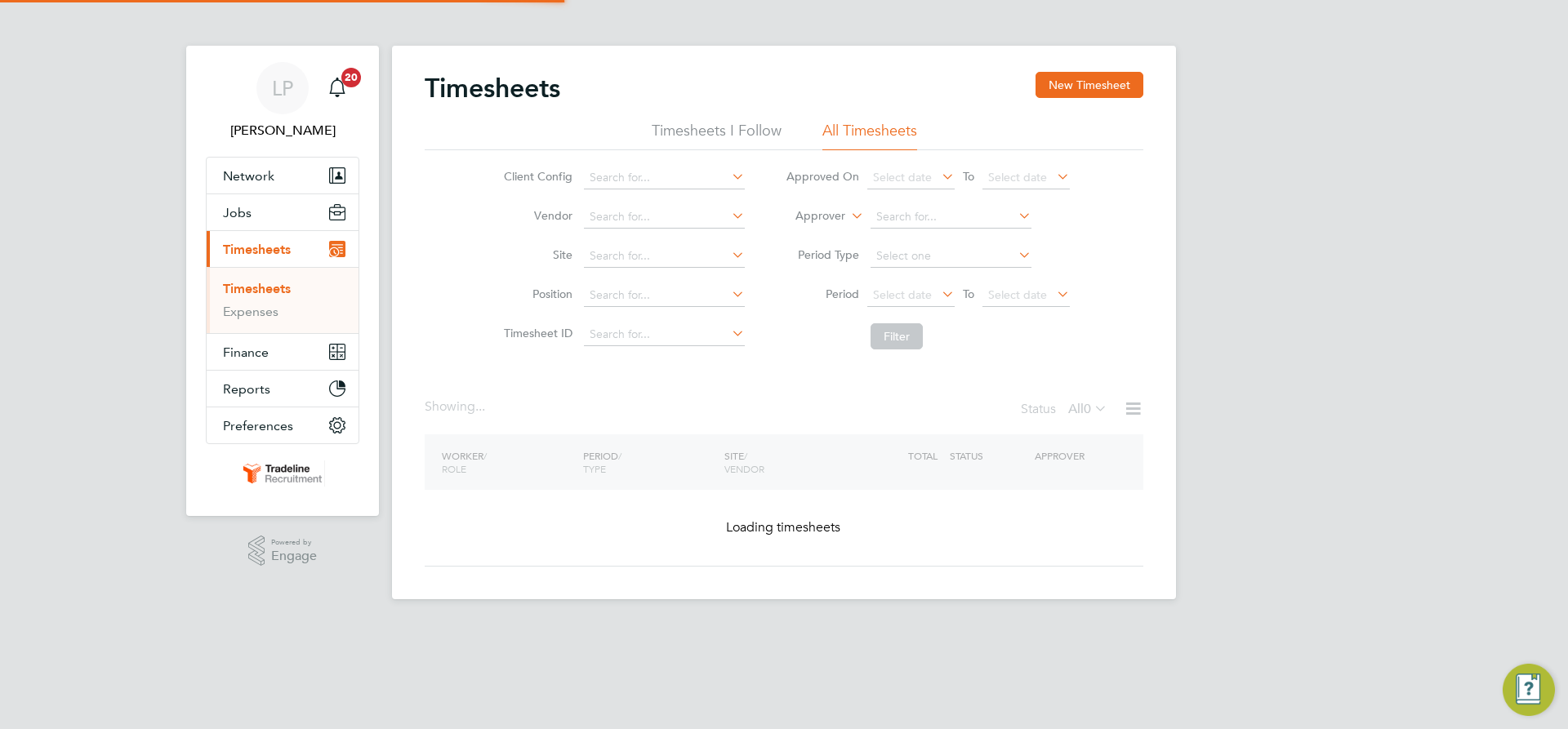
click at [1089, 68] on div "Timesheets New Timesheet Timesheets I Follow All Timesheets Client Config Vendo…" at bounding box center [784, 322] width 784 height 554
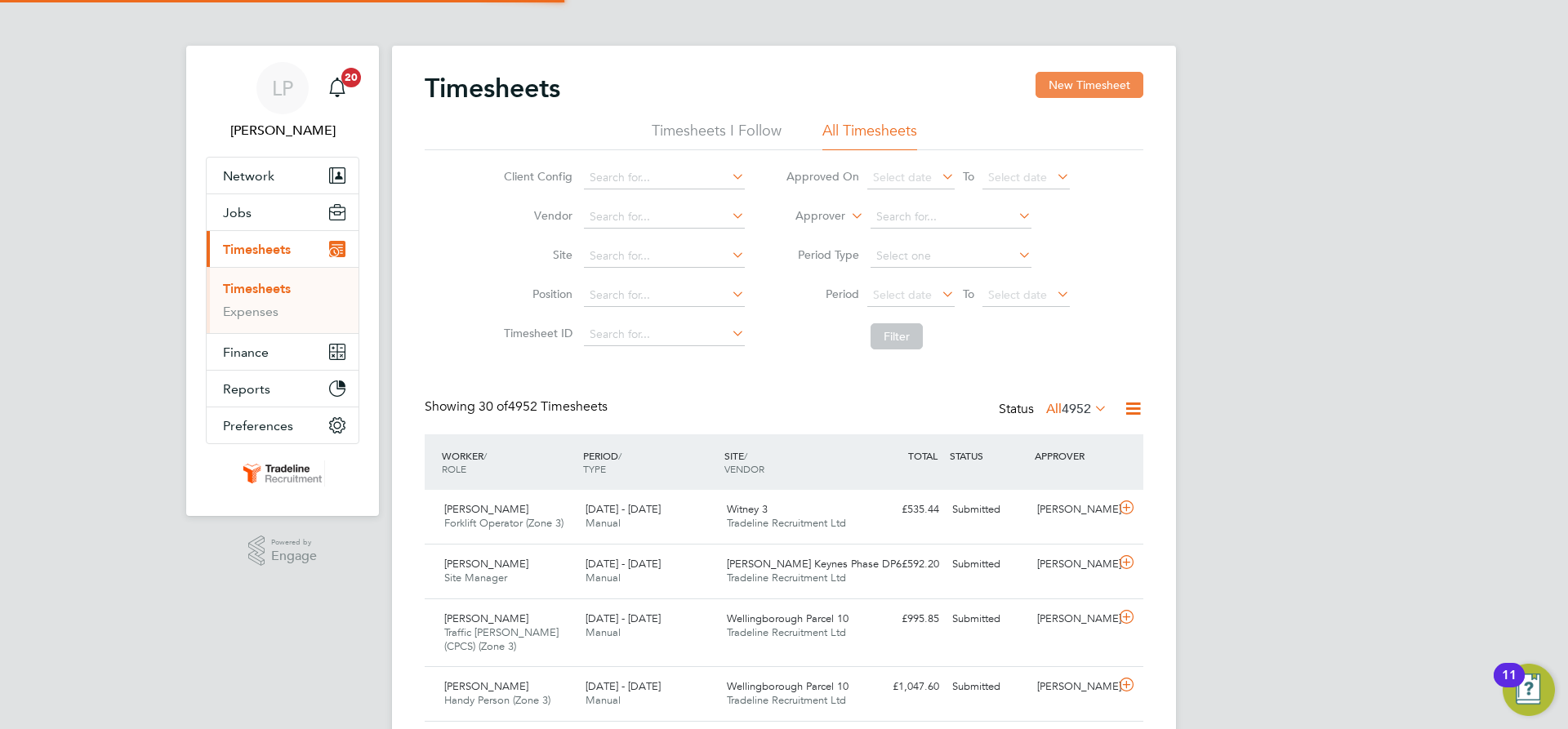
scroll to position [54, 142]
click at [1089, 88] on button "New Timesheet" at bounding box center [1089, 84] width 108 height 26
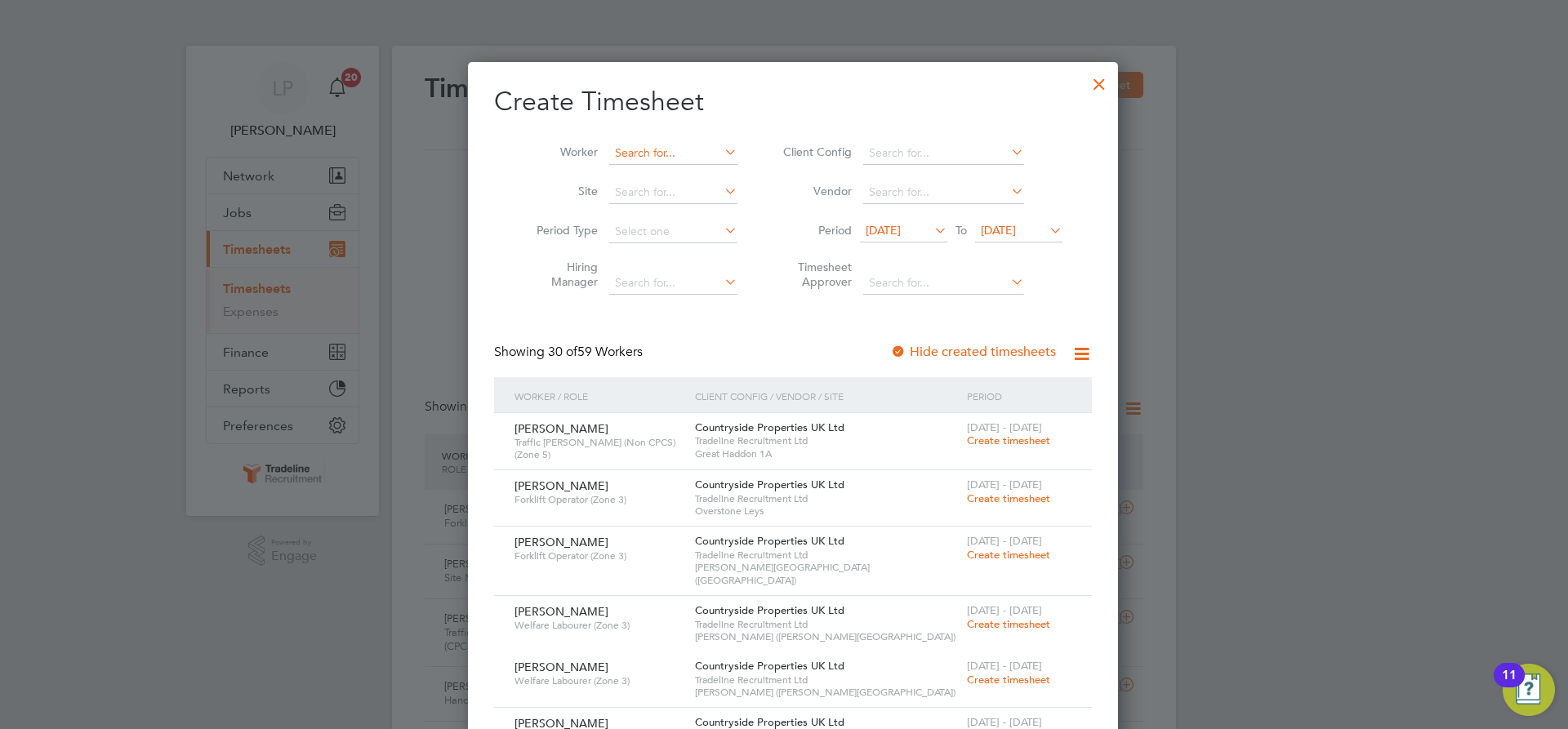
click at [683, 151] on input at bounding box center [672, 153] width 128 height 23
click at [667, 167] on li "[PERSON_NAME] on" at bounding box center [668, 175] width 138 height 22
type input "[PERSON_NAME]"
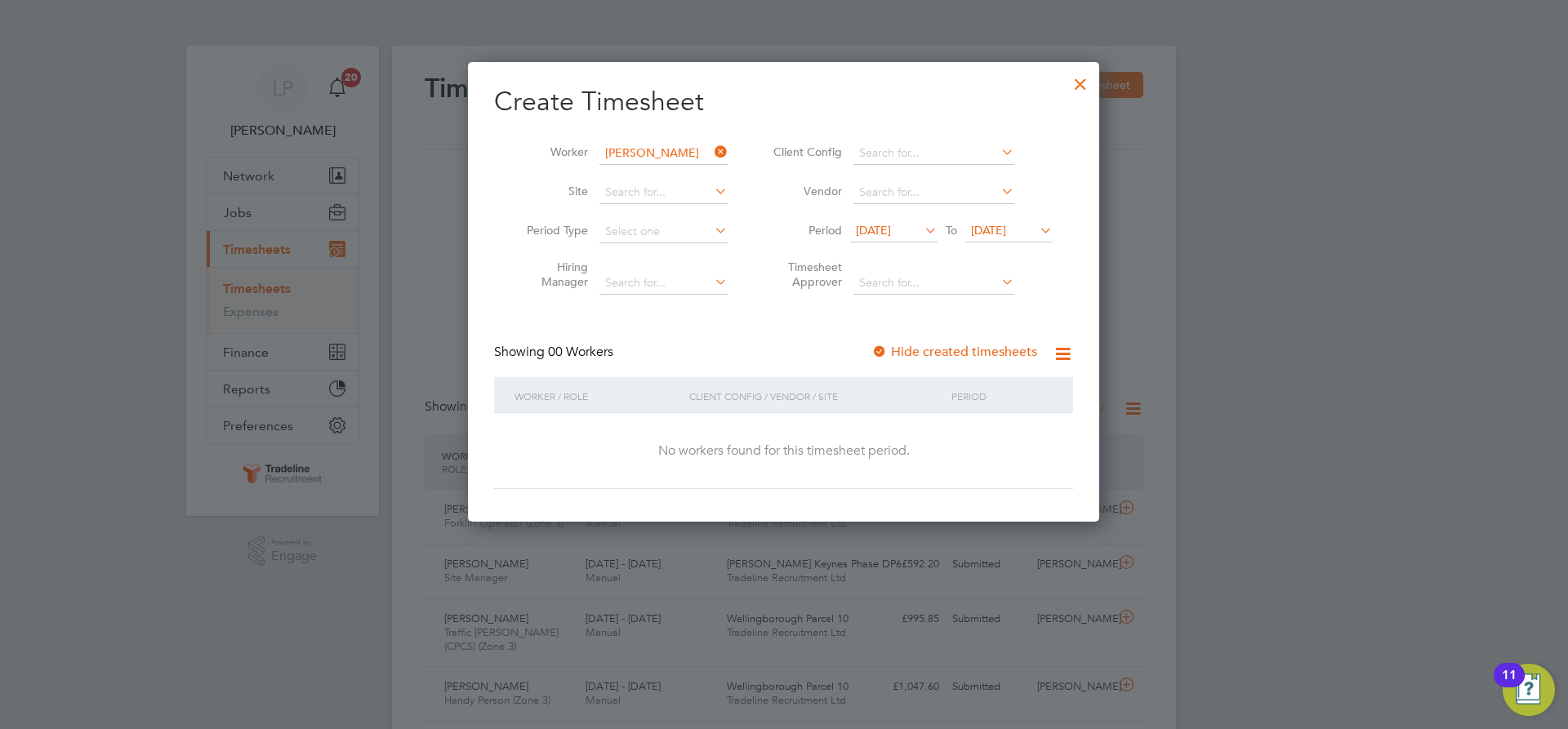
click at [999, 226] on span "[DATE]" at bounding box center [988, 231] width 35 height 15
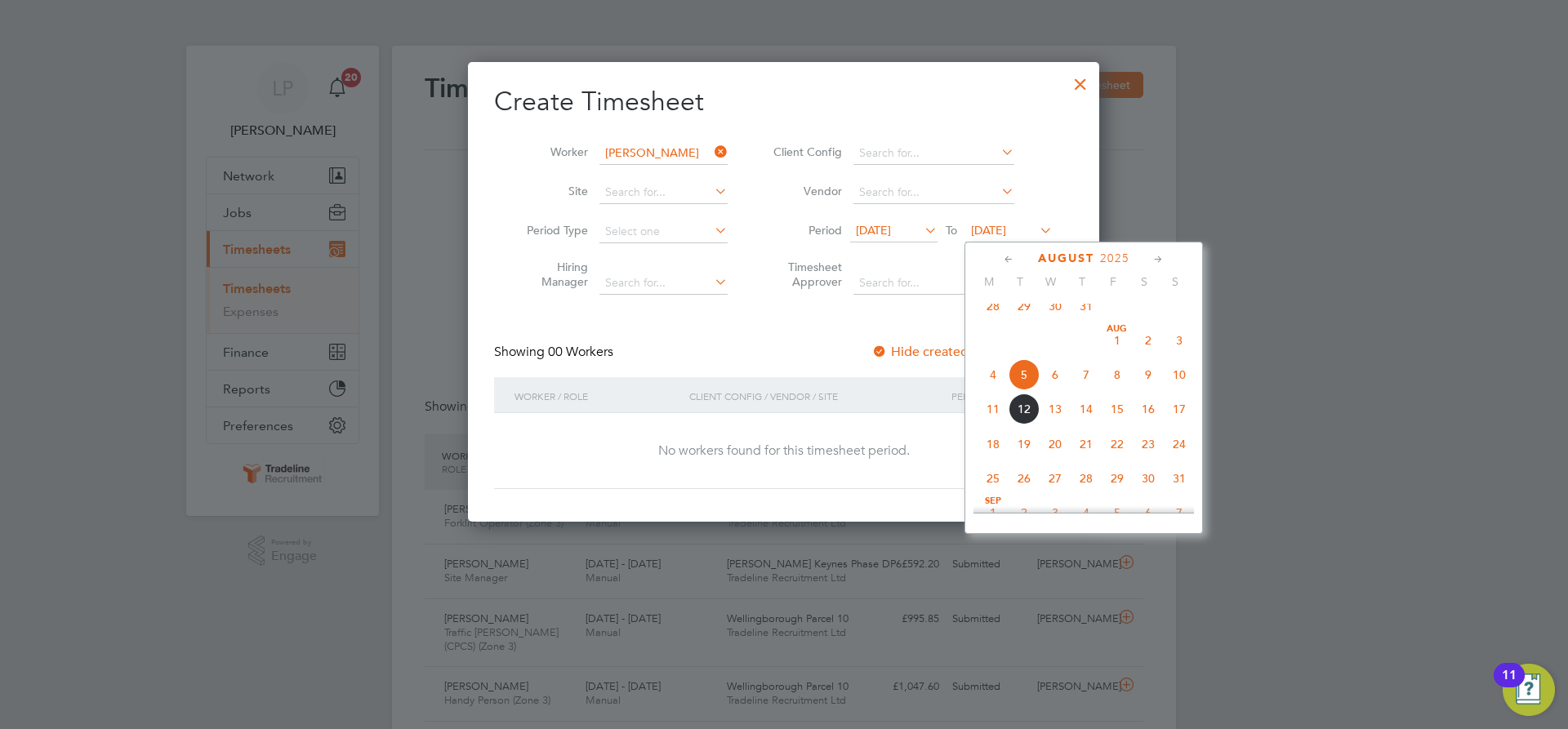
click at [1081, 460] on span "21" at bounding box center [1086, 444] width 31 height 31
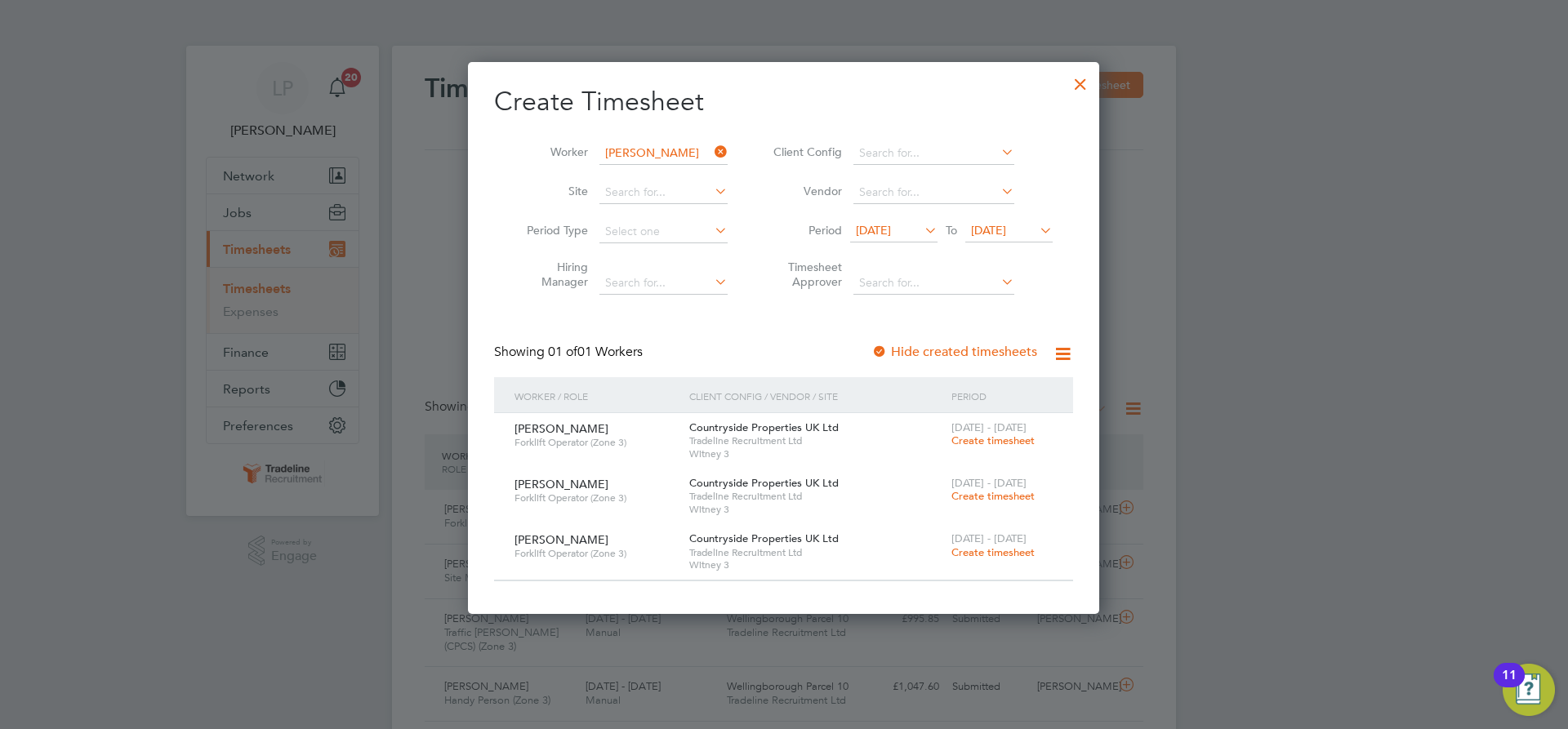
click at [979, 443] on span "Create timesheet" at bounding box center [993, 440] width 83 height 14
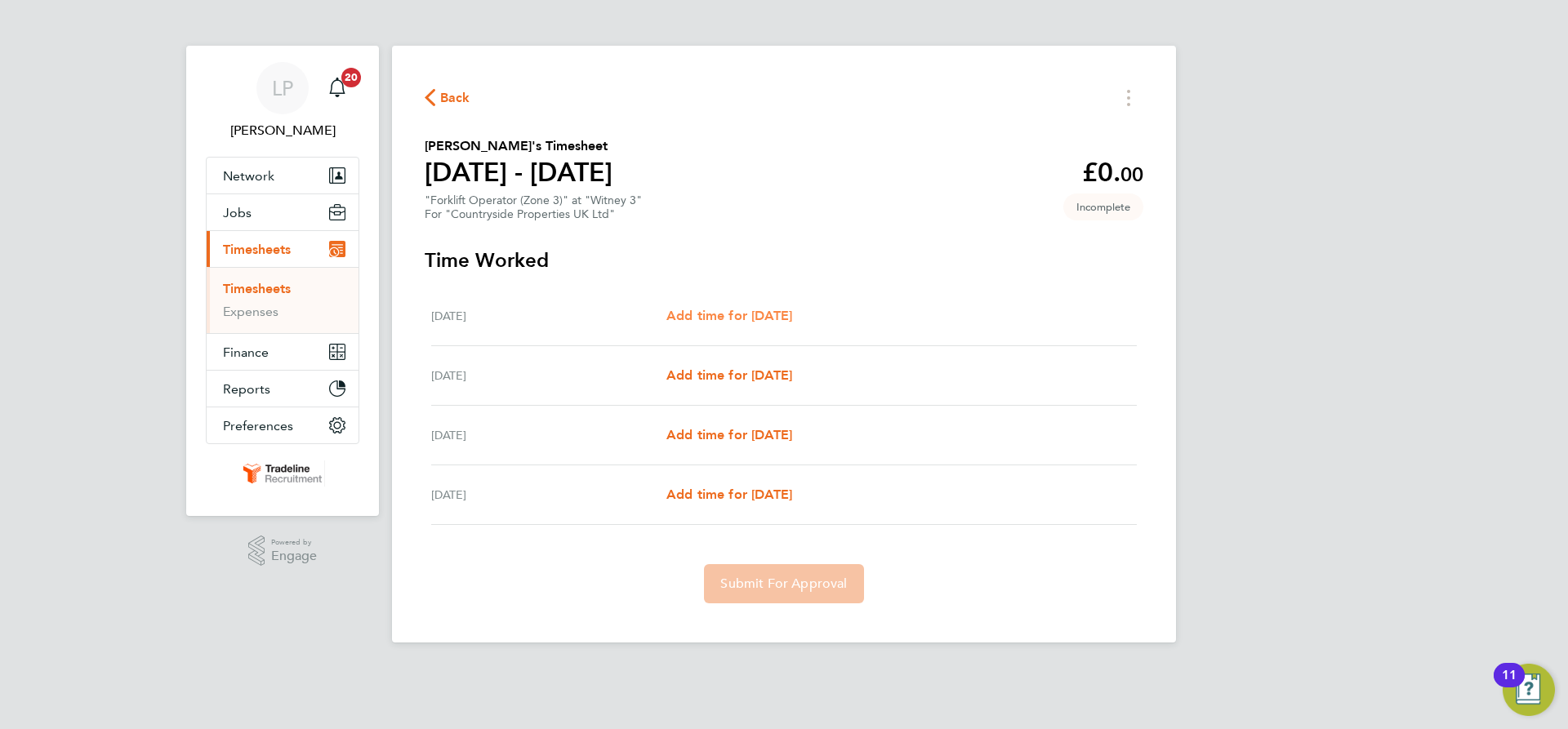
click at [753, 314] on span "Add time for [DATE]" at bounding box center [729, 315] width 126 height 15
select select "30"
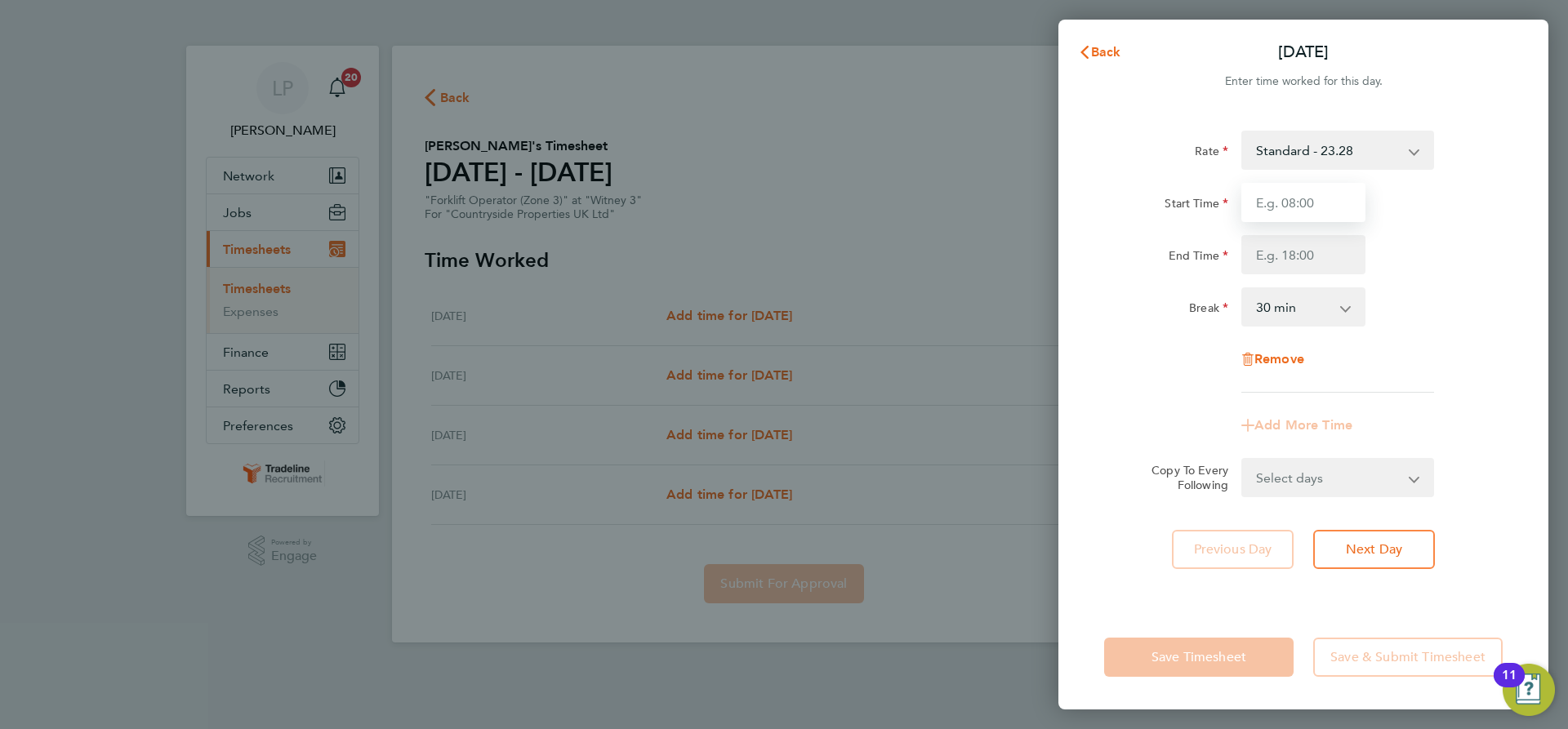
click at [1341, 207] on input "Start Time" at bounding box center [1303, 202] width 124 height 39
type input "07:00"
drag, startPoint x: 1312, startPoint y: 251, endPoint x: 1317, endPoint y: 266, distance: 15.8
click at [1312, 251] on input "End Time" at bounding box center [1303, 254] width 124 height 39
type input "16:30"
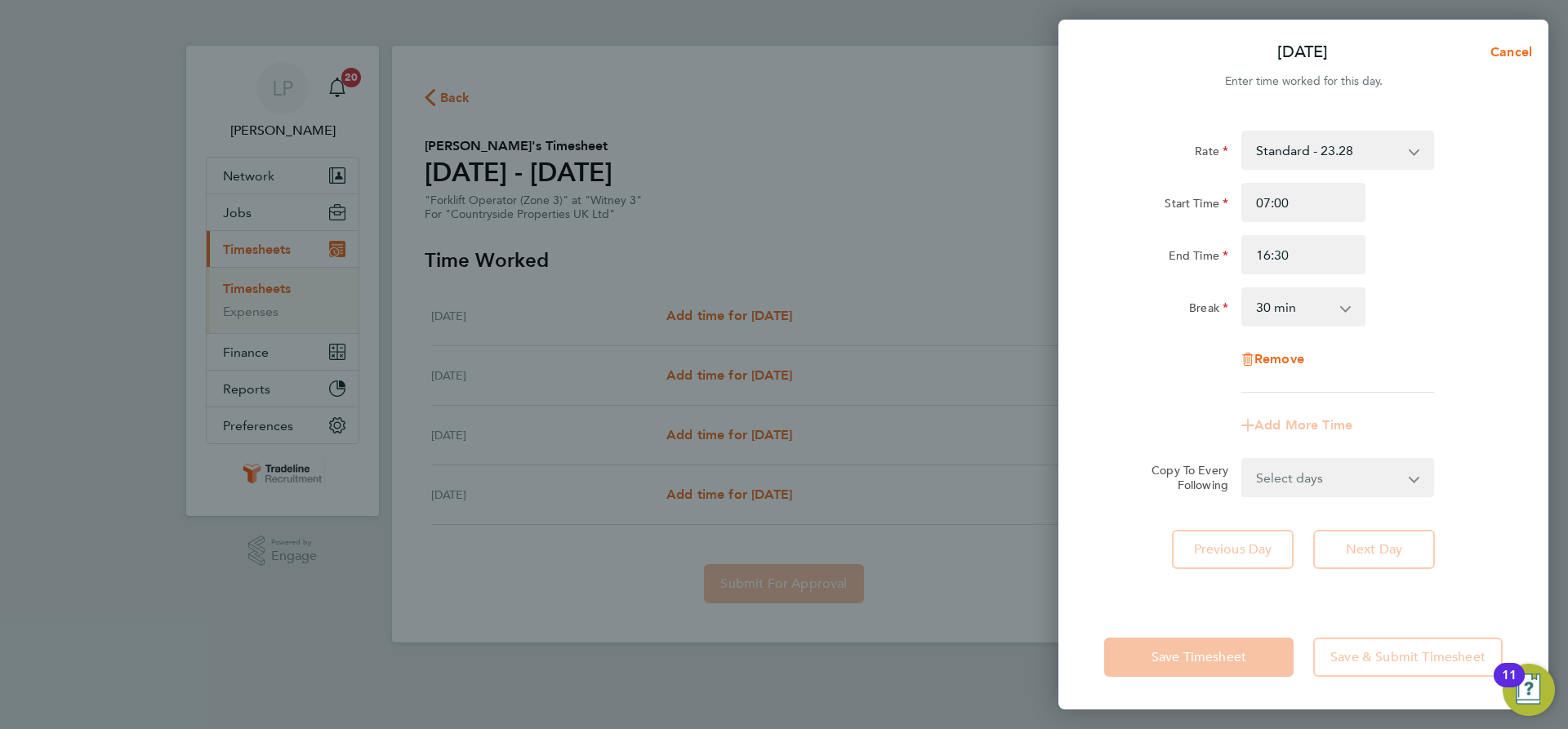
click at [1425, 296] on div "Break 0 min 15 min 30 min 45 min 60 min 75 min 90 min" at bounding box center [1302, 307] width 411 height 39
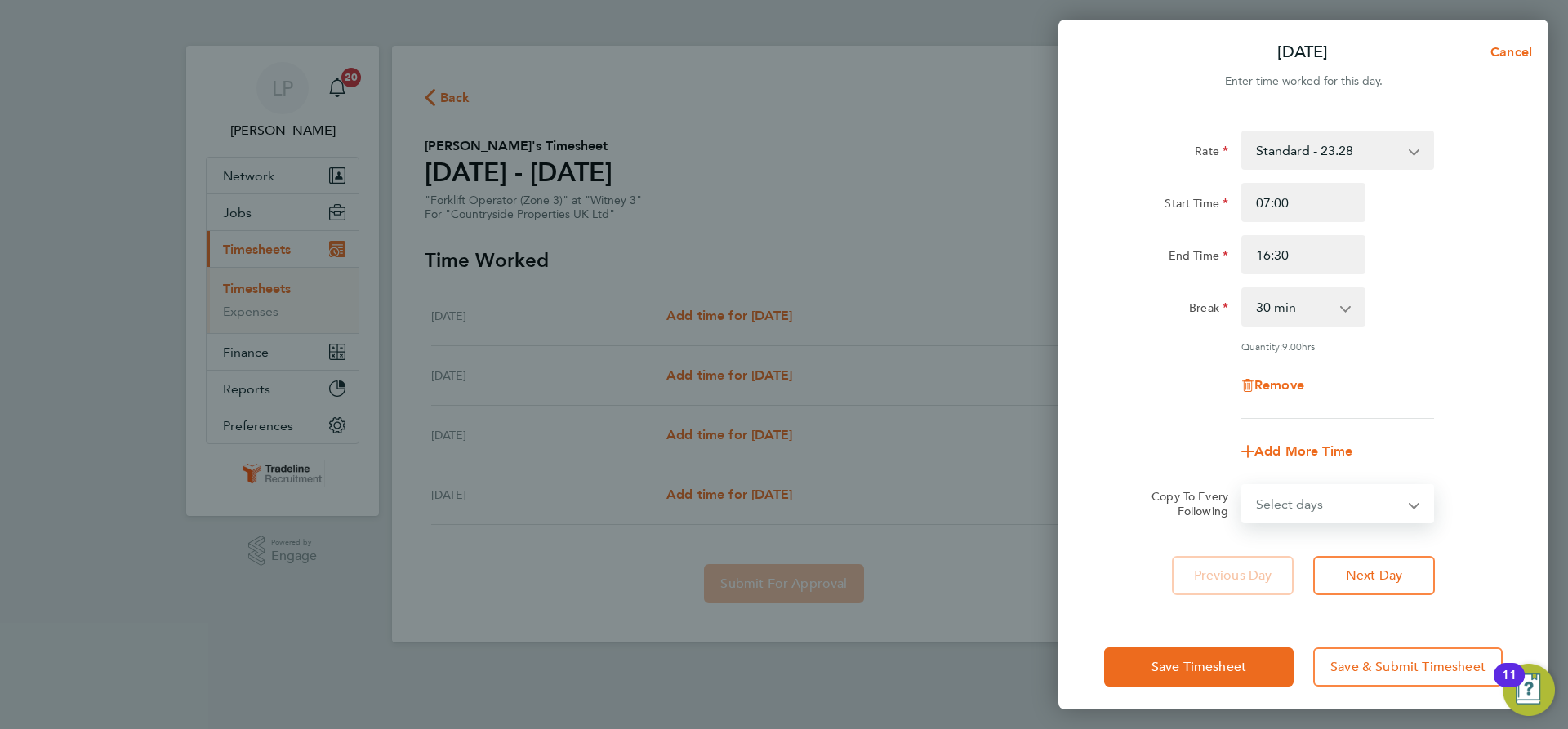
click at [1348, 494] on select "Select days Day Weekend (Sat-Sun) [DATE] [DATE] [DATE]" at bounding box center [1328, 504] width 172 height 36
select select "WEEKEND"
click at [1242, 486] on select "Select days Day Weekend (Sat-Sun) [DATE] [DATE] [DATE]" at bounding box center [1328, 504] width 172 height 36
select select "[DATE]"
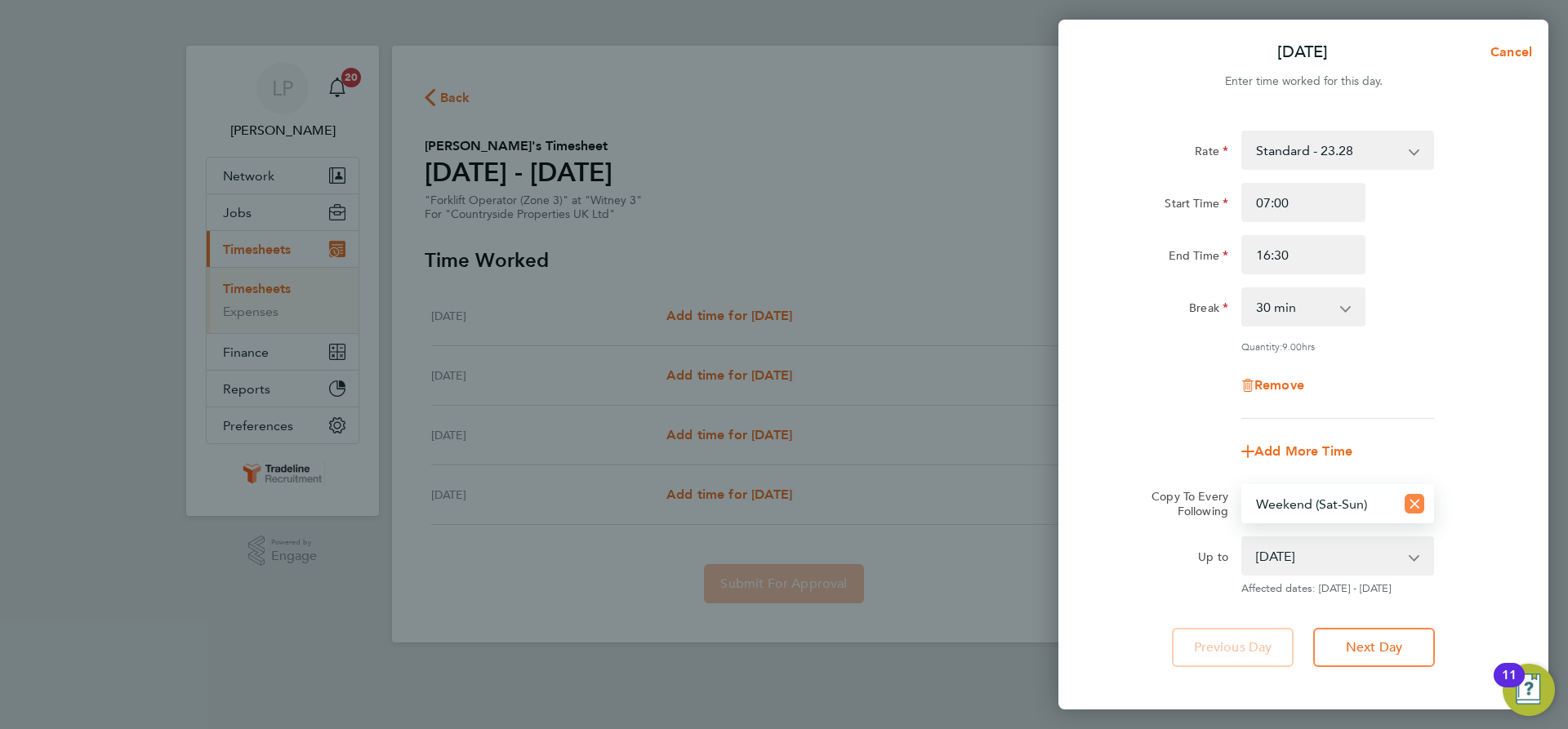
click at [1416, 502] on icon "Reset selection" at bounding box center [1415, 504] width 20 height 20
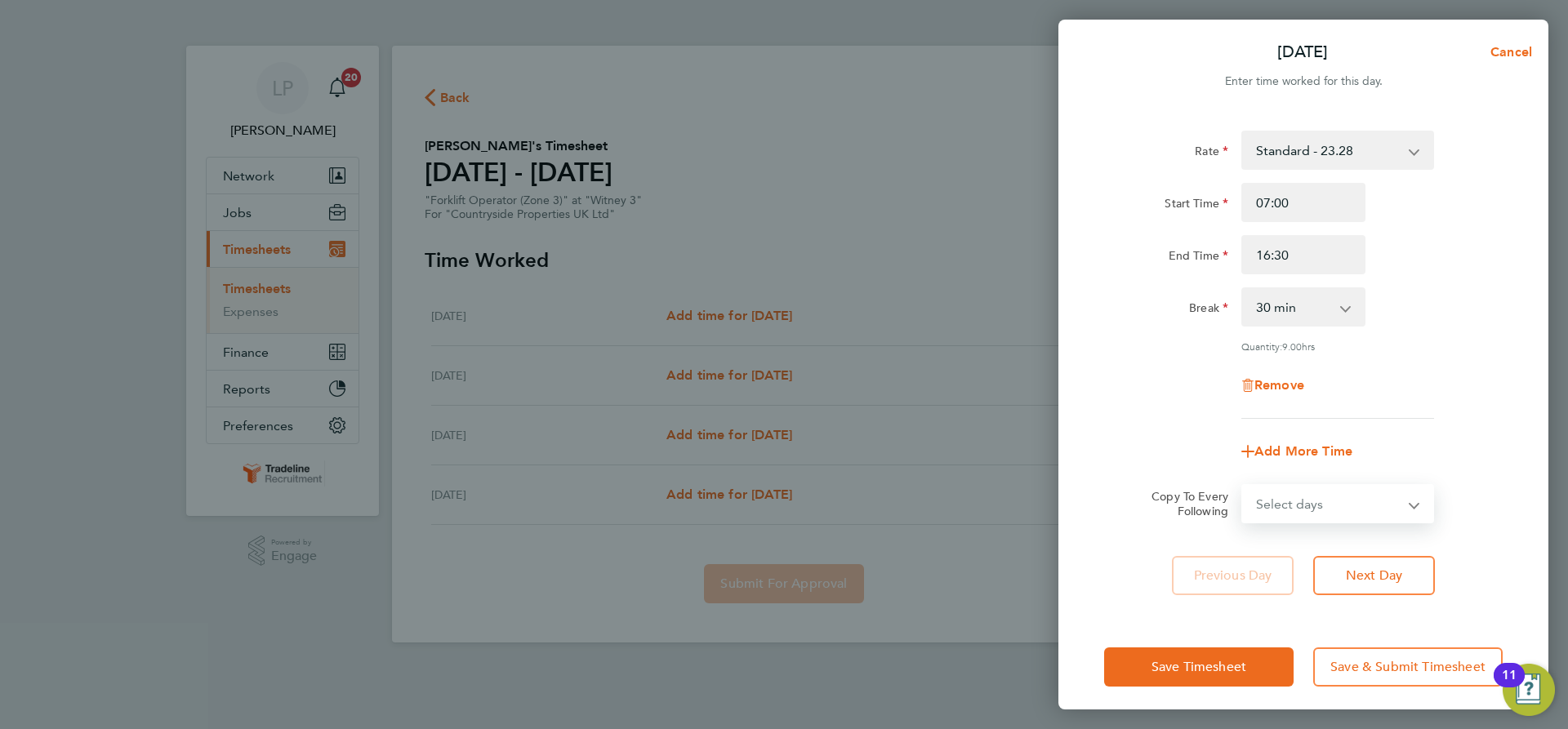
drag, startPoint x: 1378, startPoint y: 507, endPoint x: 1374, endPoint y: 515, distance: 8.9
click at [1378, 507] on select "Select days Day Weekend (Sat-Sun) [DATE] [DATE] [DATE]" at bounding box center [1328, 504] width 172 height 36
select select "FRI"
click at [1242, 486] on select "Select days Day Weekend (Sat-Sun) [DATE] [DATE] [DATE]" at bounding box center [1328, 504] width 172 height 36
select select "[DATE]"
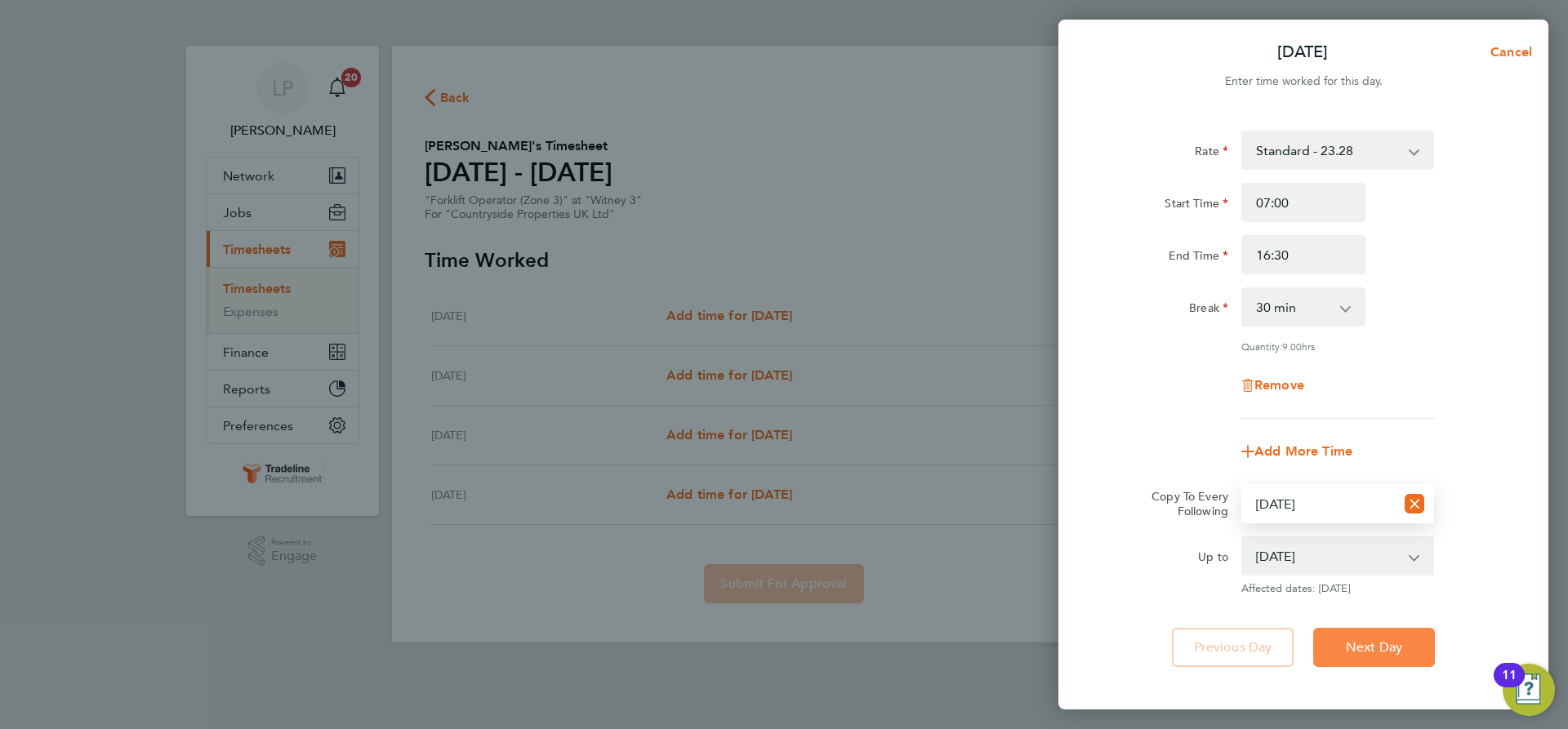
click at [1374, 648] on span "Next Day" at bounding box center [1374, 648] width 56 height 16
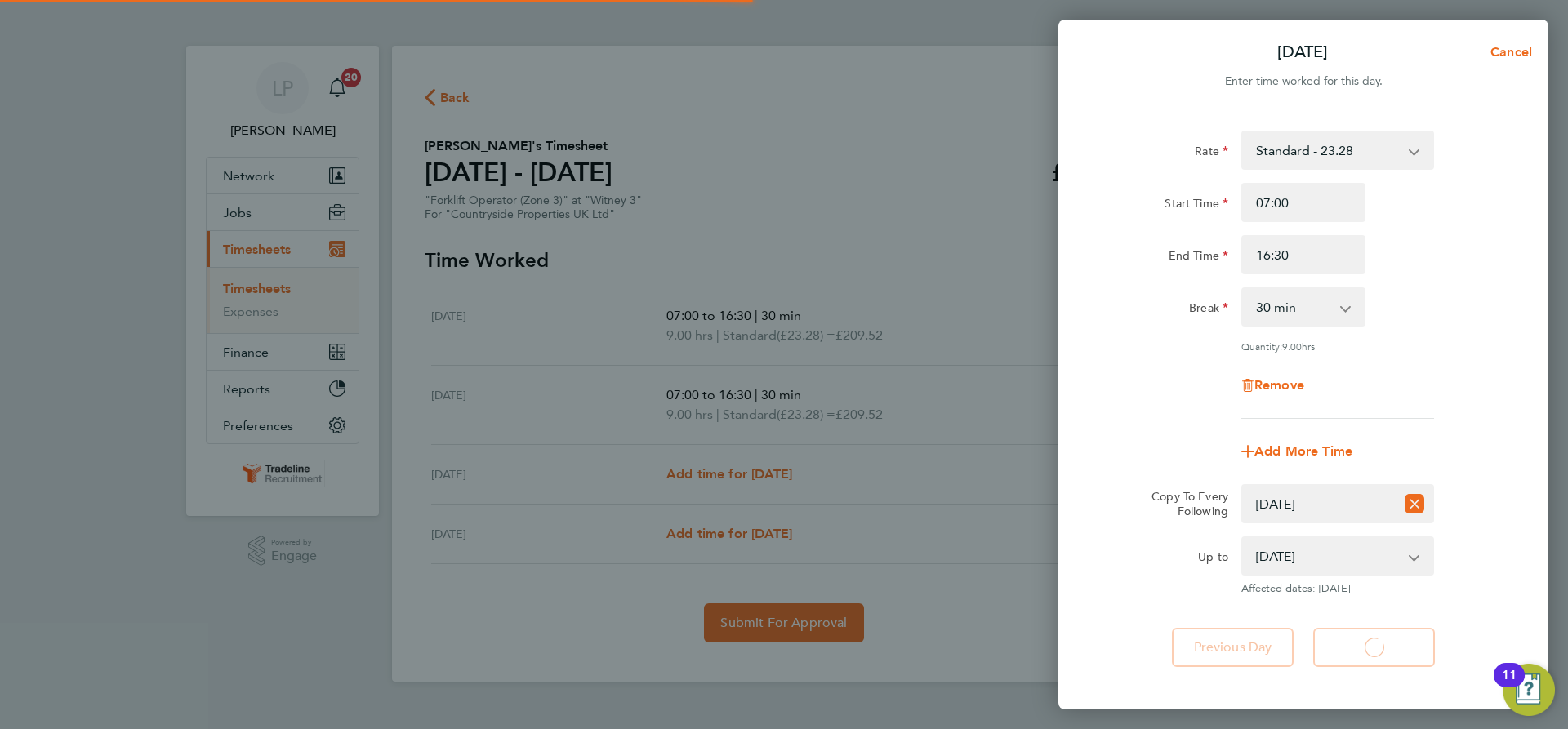
select select "30"
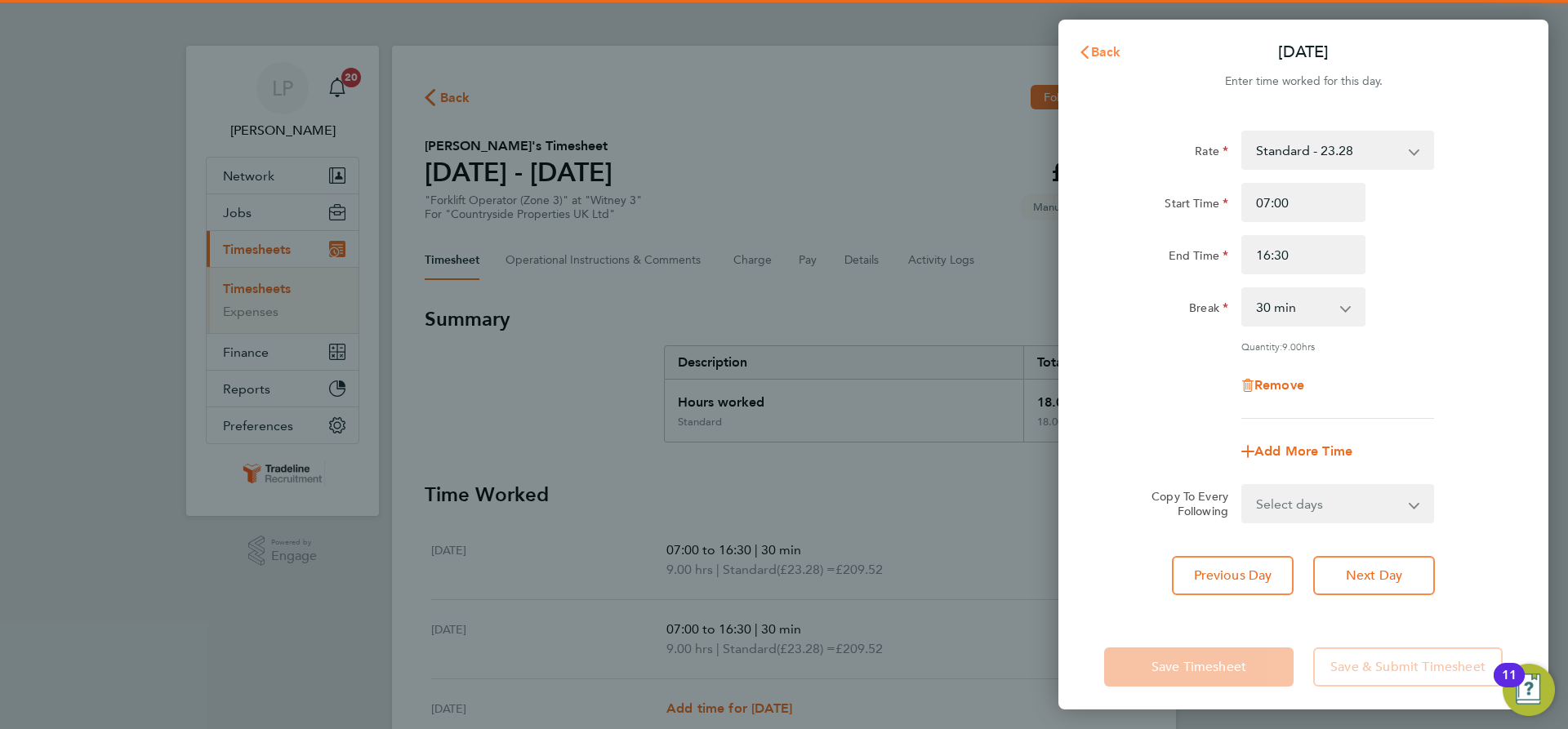
click at [1099, 52] on span "Back" at bounding box center [1105, 52] width 30 height 15
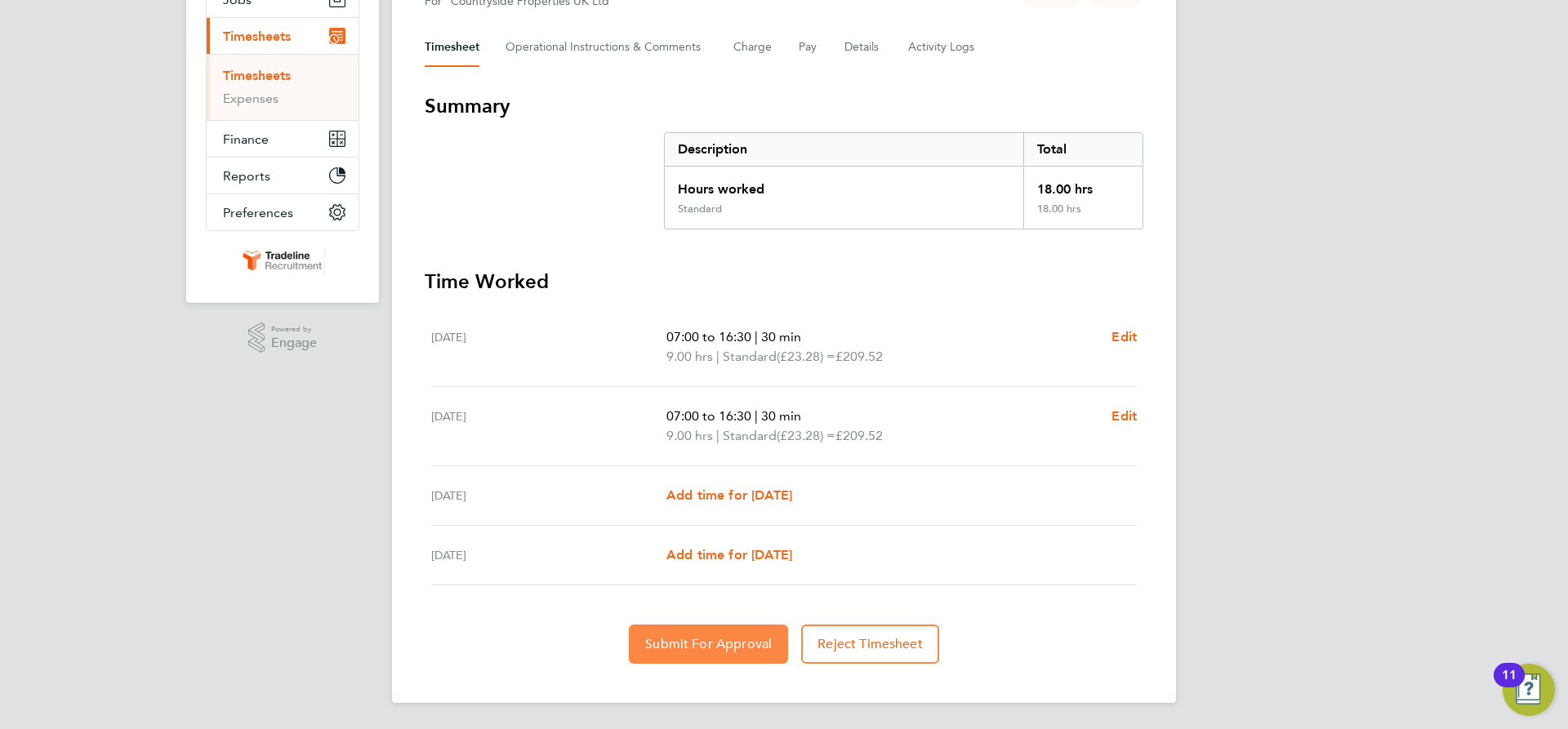
click at [663, 628] on button "Submit For Approval" at bounding box center [708, 644] width 159 height 39
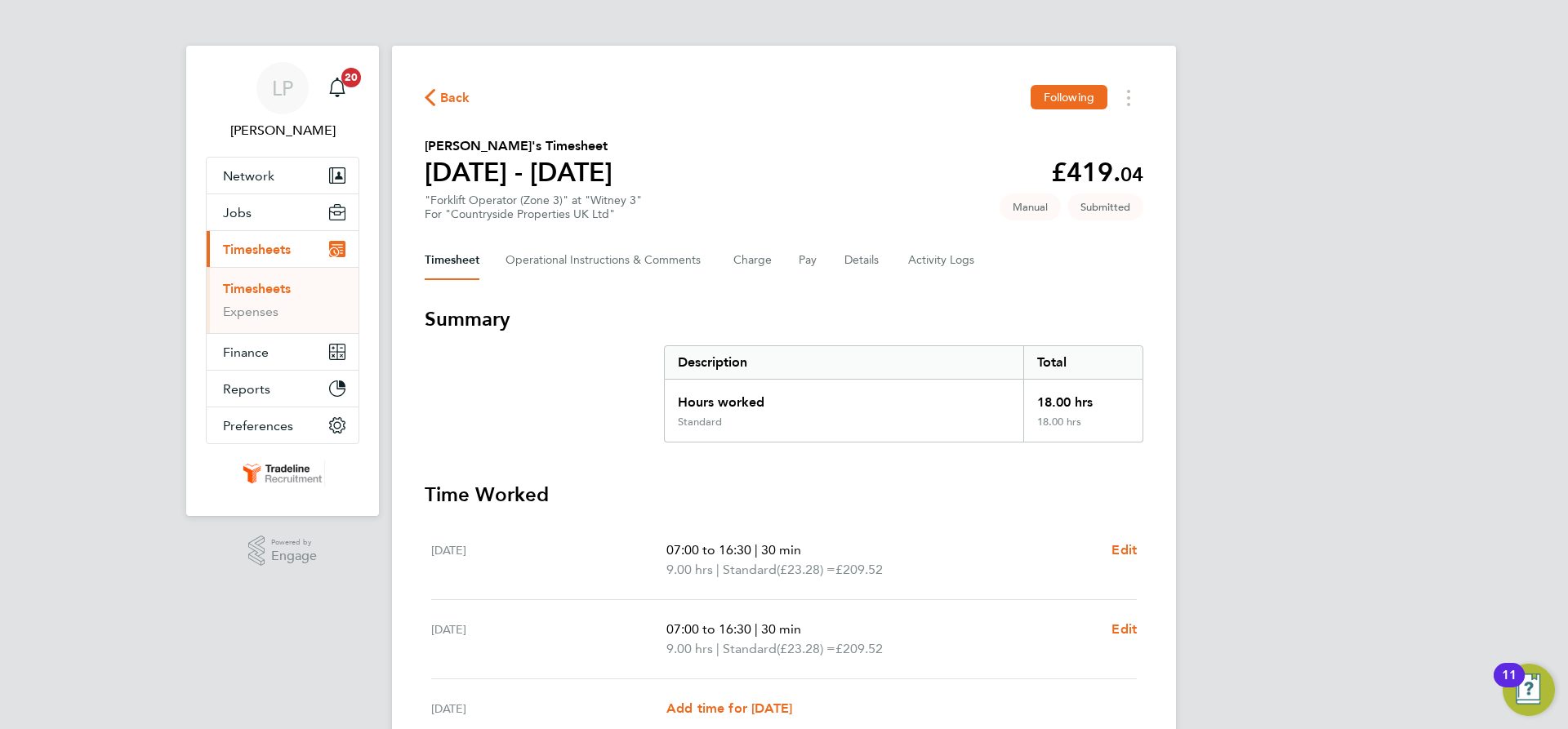
drag, startPoint x: 247, startPoint y: 284, endPoint x: 327, endPoint y: 281, distance: 80.1
click at [247, 284] on link "Timesheets" at bounding box center [257, 289] width 68 height 15
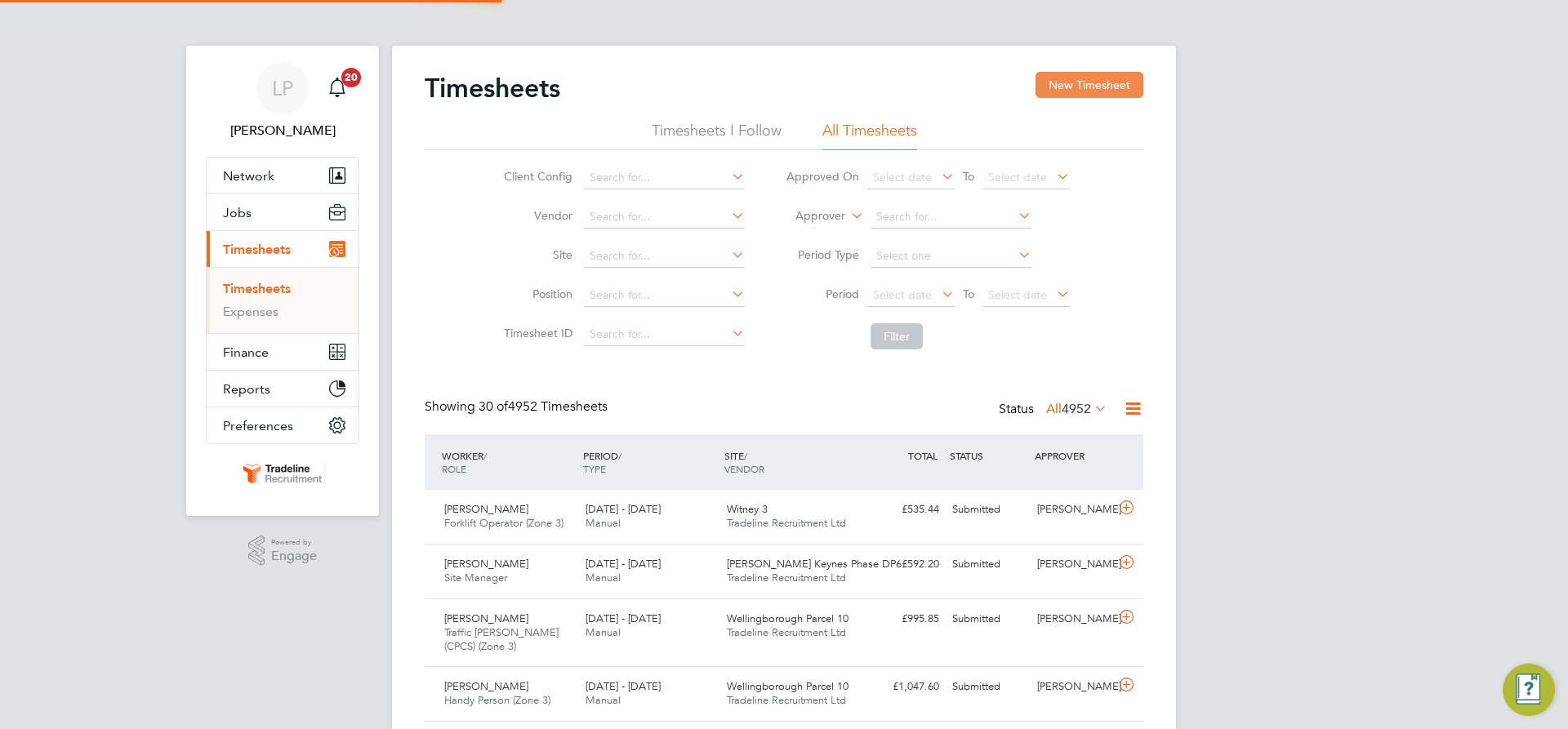
click at [1099, 87] on button "New Timesheet" at bounding box center [1089, 84] width 108 height 26
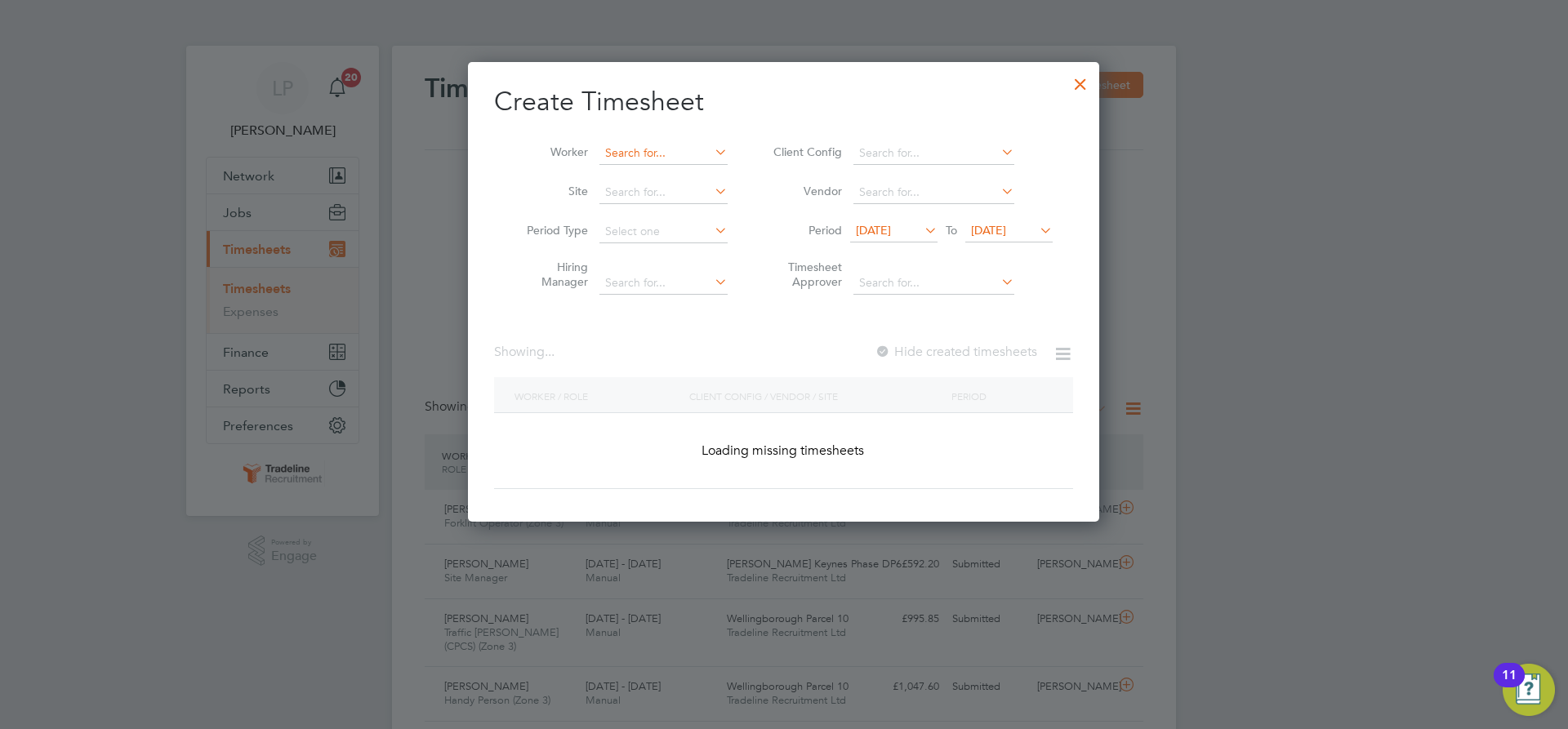
click at [666, 143] on input at bounding box center [662, 153] width 128 height 23
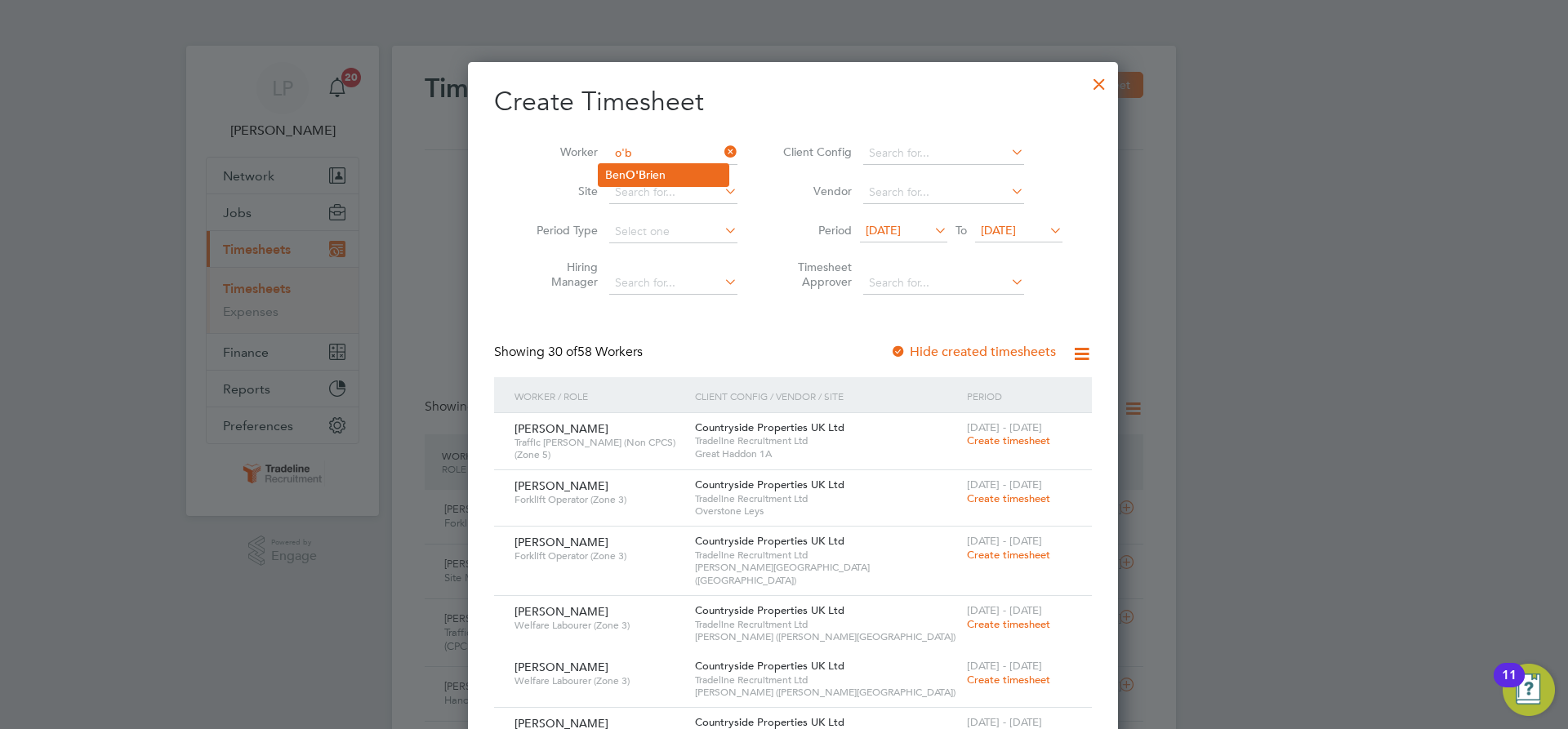
click at [659, 174] on li "[PERSON_NAME] rien" at bounding box center [663, 175] width 130 height 22
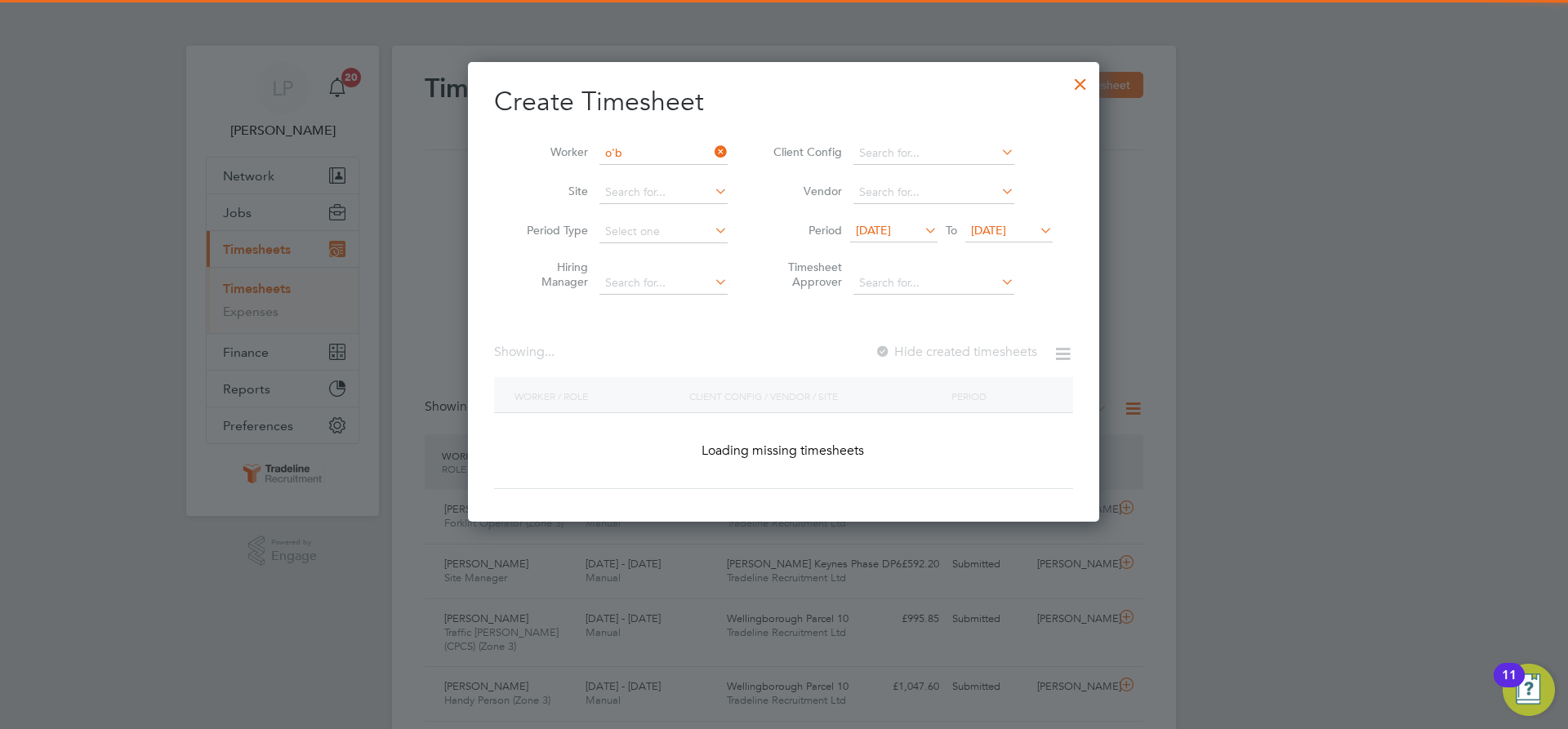
type input "[PERSON_NAME]"
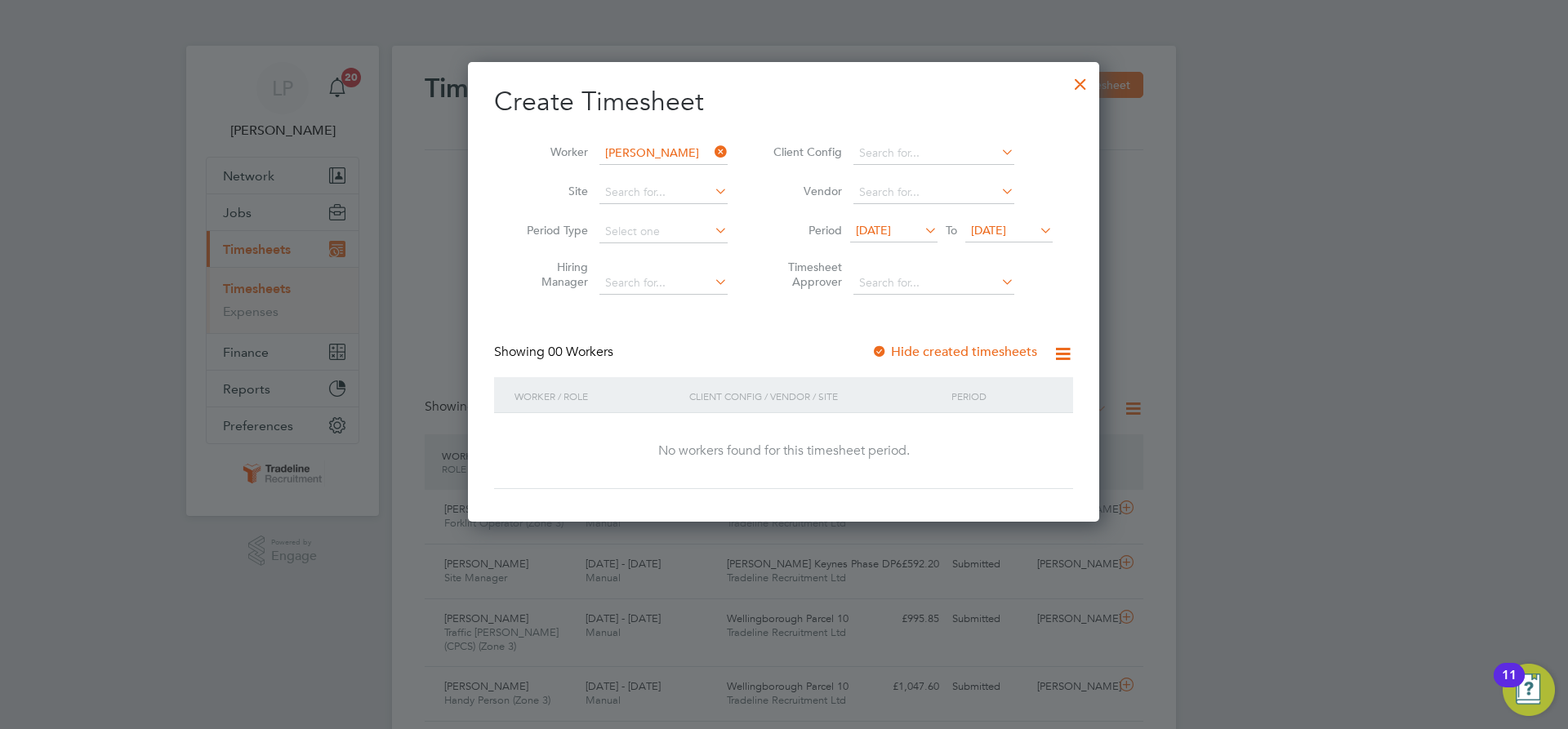
click at [886, 347] on div at bounding box center [879, 353] width 16 height 16
click at [986, 228] on span "[DATE]" at bounding box center [988, 231] width 35 height 15
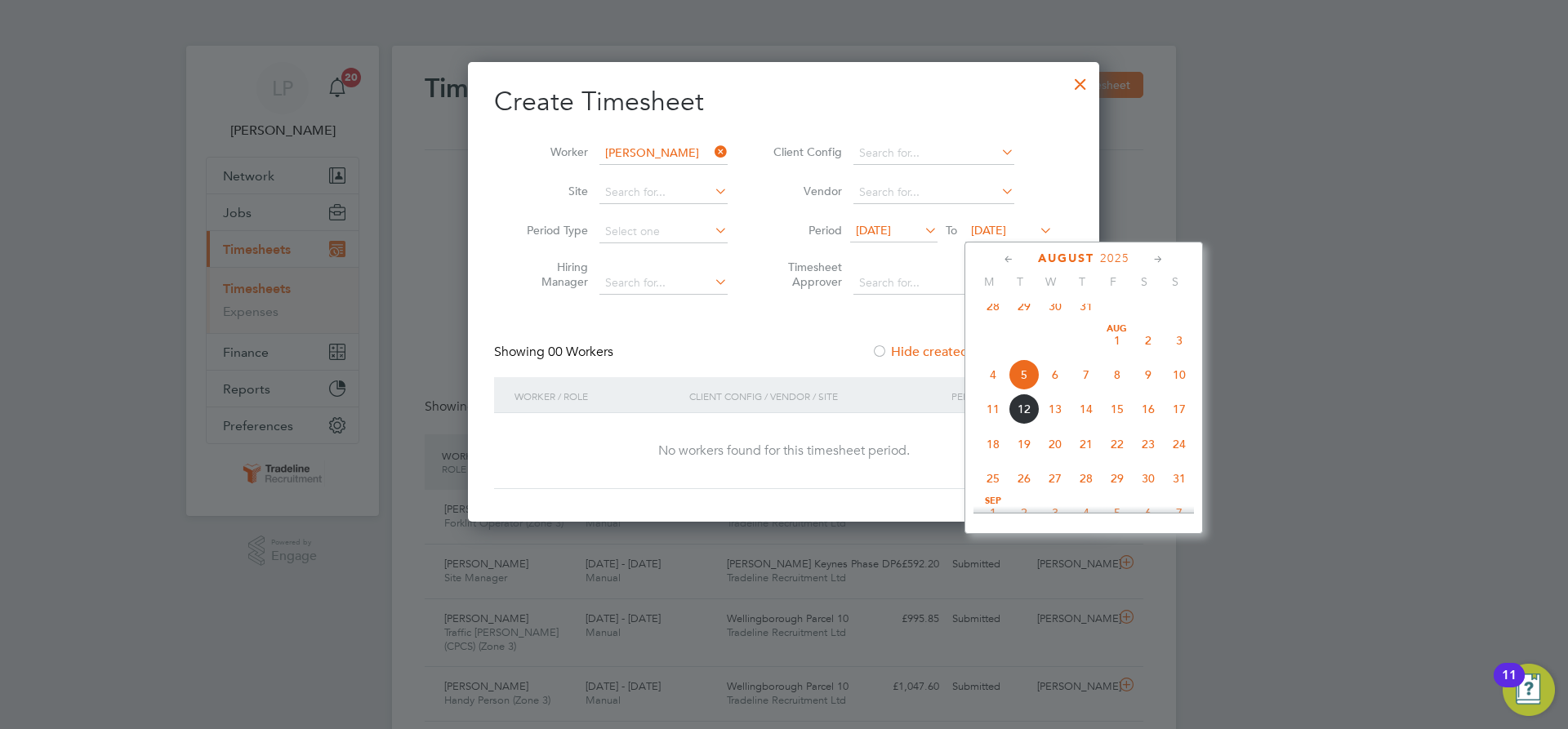
click at [1093, 460] on span "21" at bounding box center [1086, 444] width 31 height 31
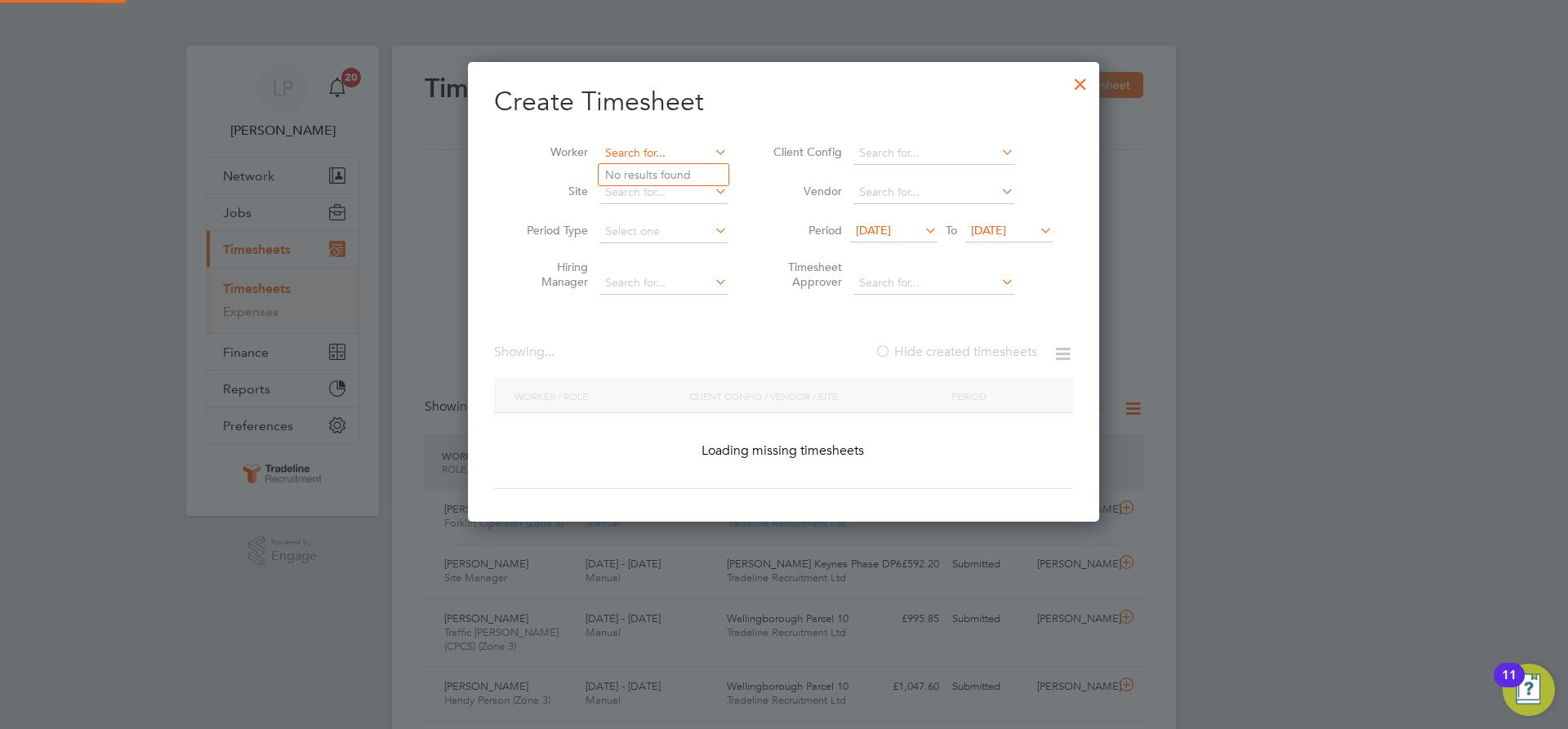
click at [656, 157] on input at bounding box center [662, 153] width 128 height 23
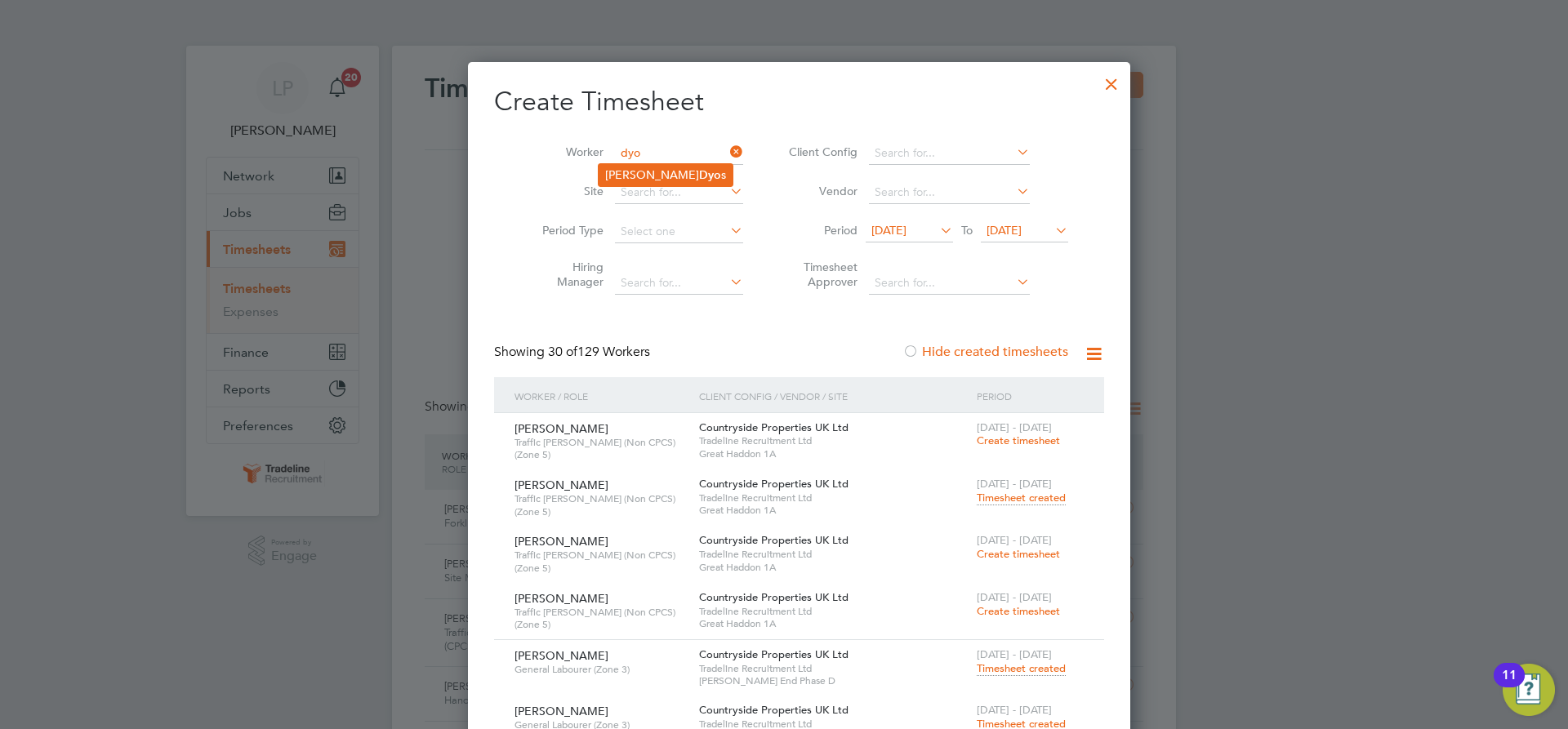
click at [699, 173] on b "Dyo" at bounding box center [710, 174] width 22 height 14
type input "[PERSON_NAME]"
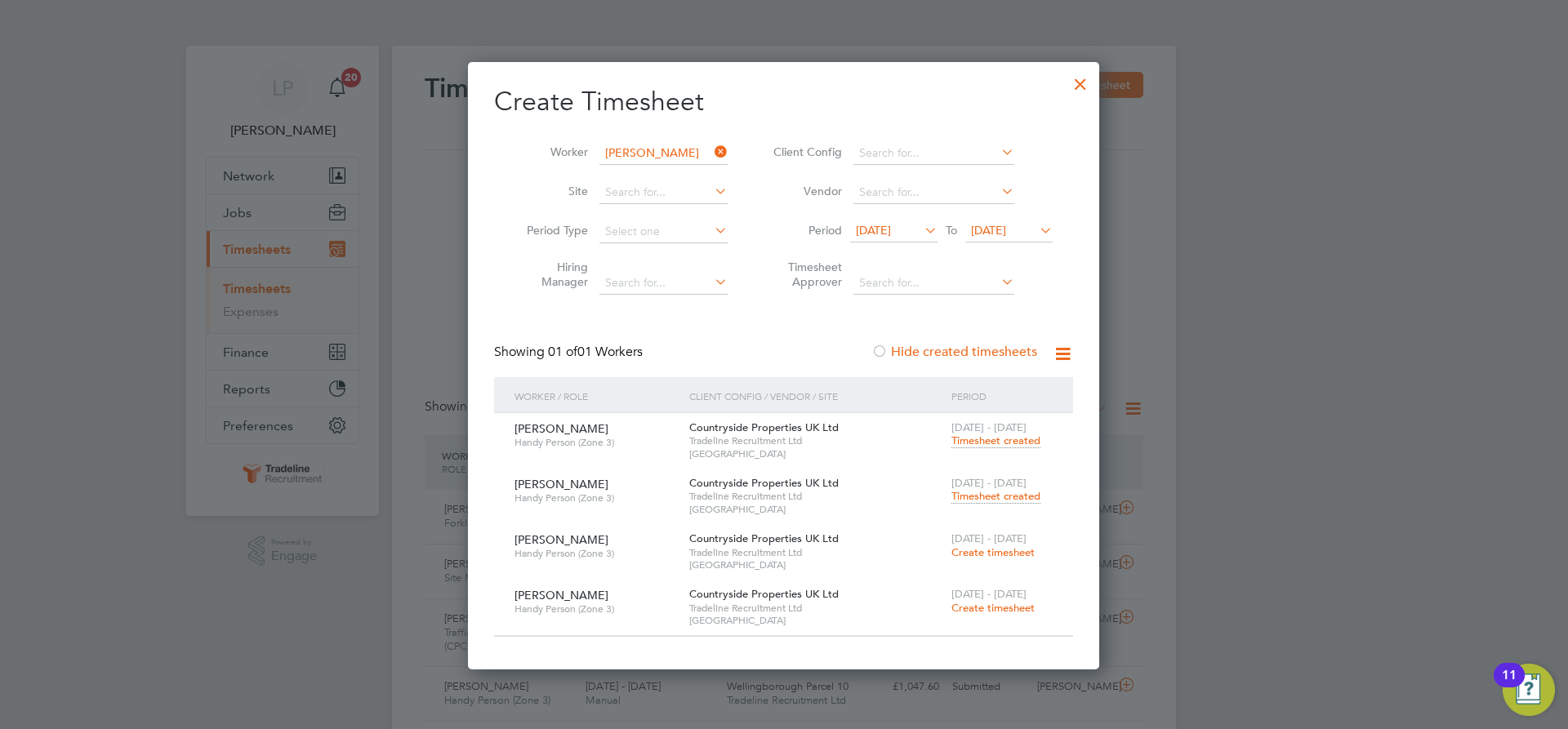
click at [982, 501] on span "Timesheet created" at bounding box center [995, 497] width 89 height 15
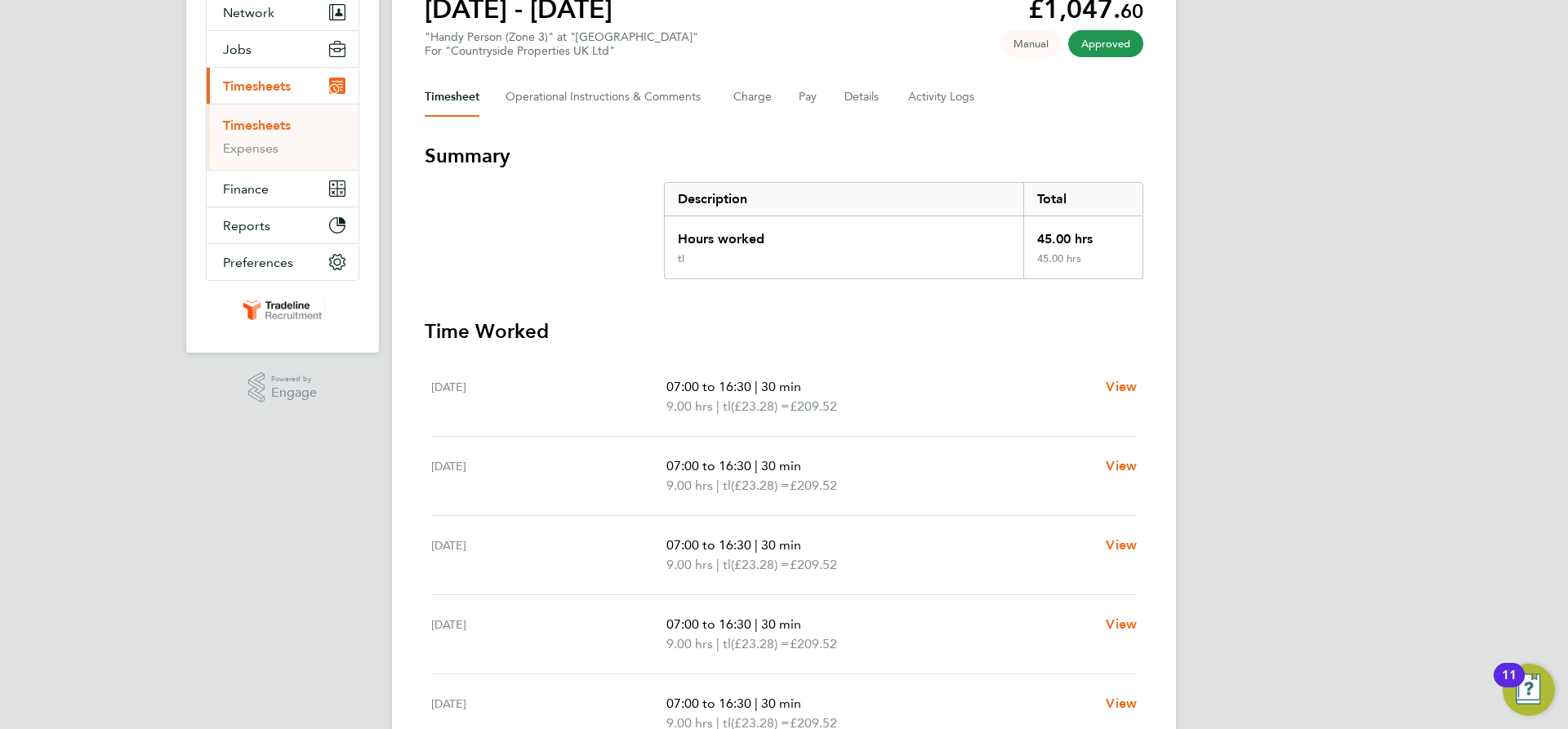
click at [263, 124] on link "Timesheets" at bounding box center [257, 125] width 68 height 15
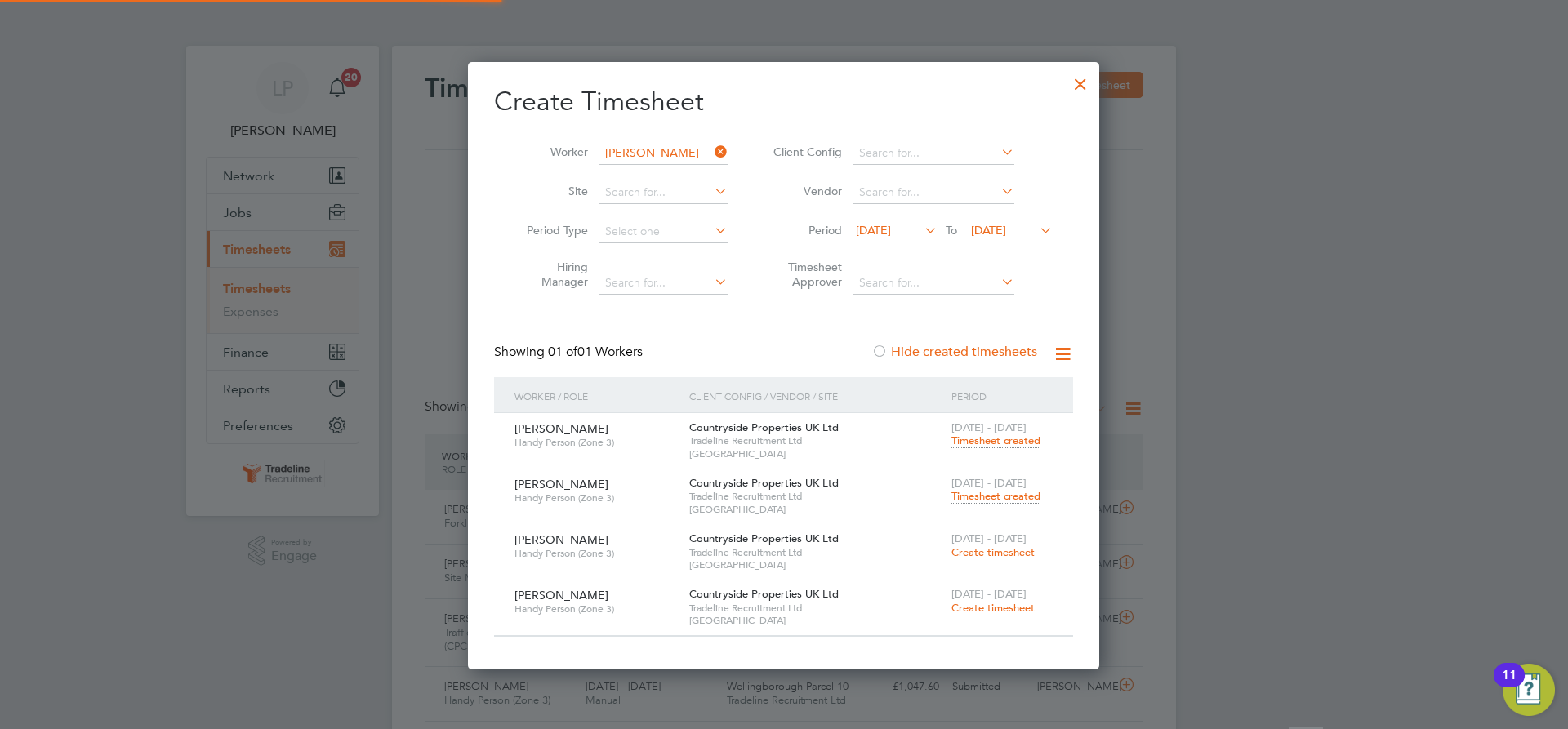
scroll to position [8, 8]
click at [637, 151] on input at bounding box center [662, 153] width 128 height 23
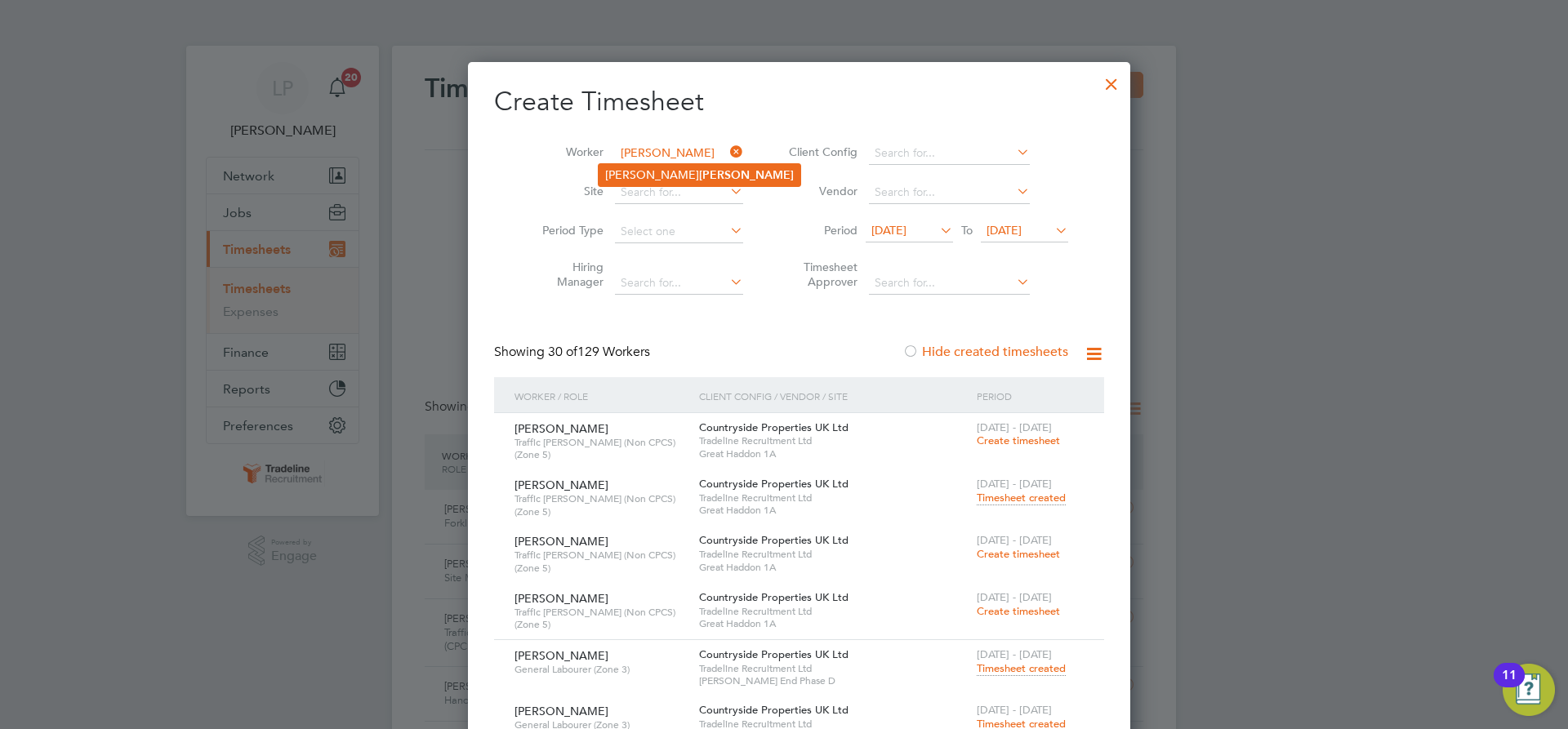
click at [699, 172] on b "[PERSON_NAME]" at bounding box center [746, 174] width 94 height 14
type input "[PERSON_NAME]"
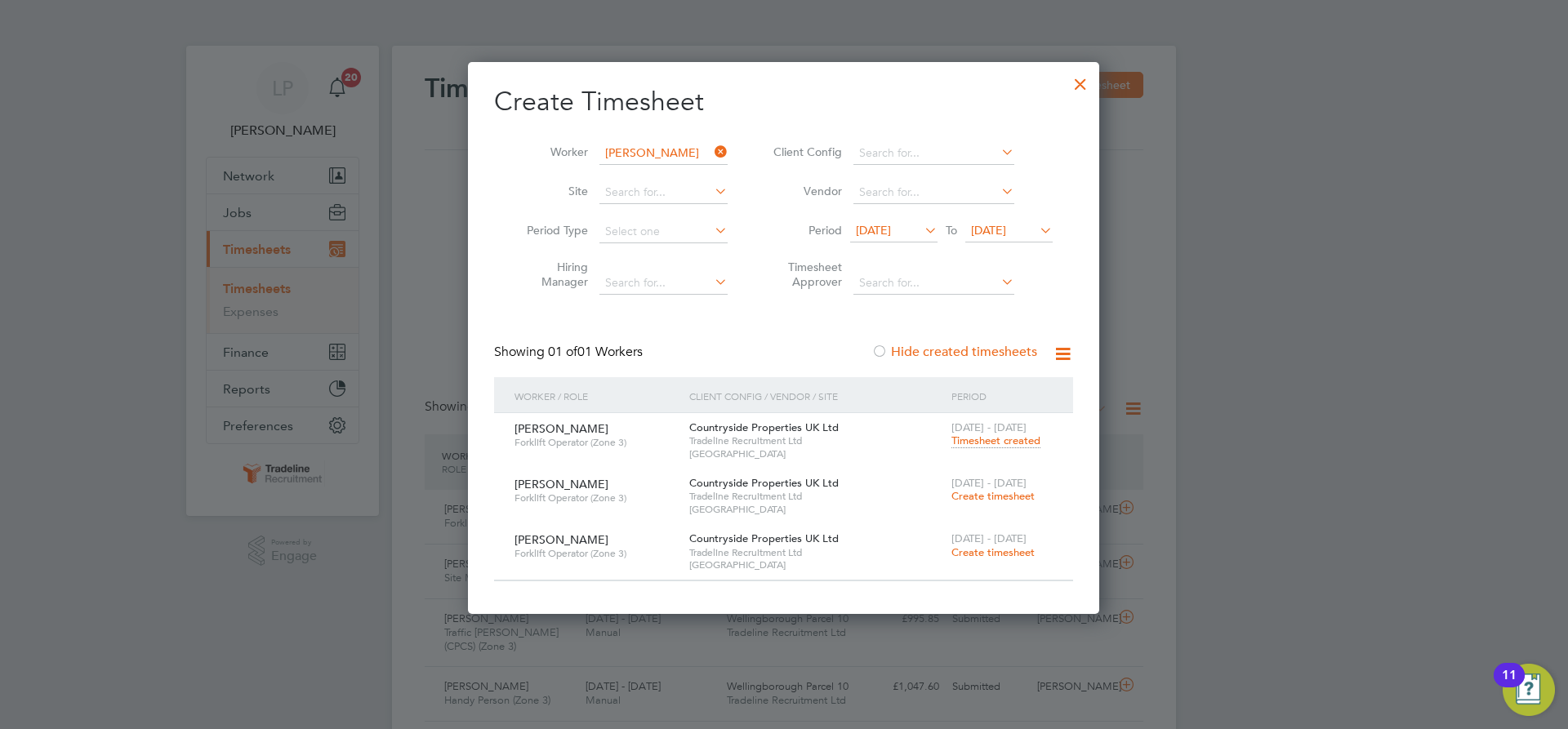
click at [1015, 495] on span "Create timesheet" at bounding box center [993, 496] width 83 height 14
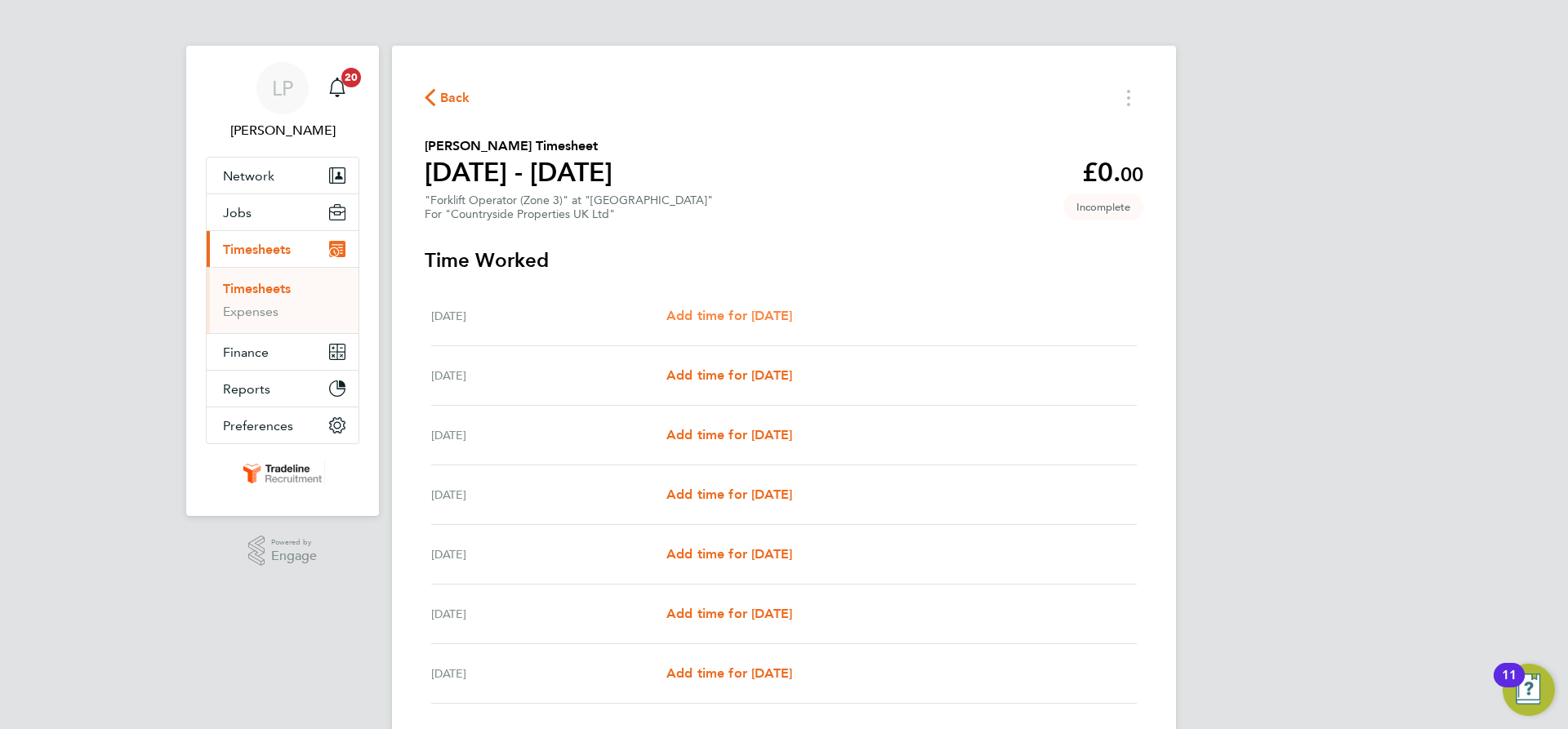
click at [684, 308] on span "Add time for [DATE]" at bounding box center [729, 315] width 126 height 15
select select "30"
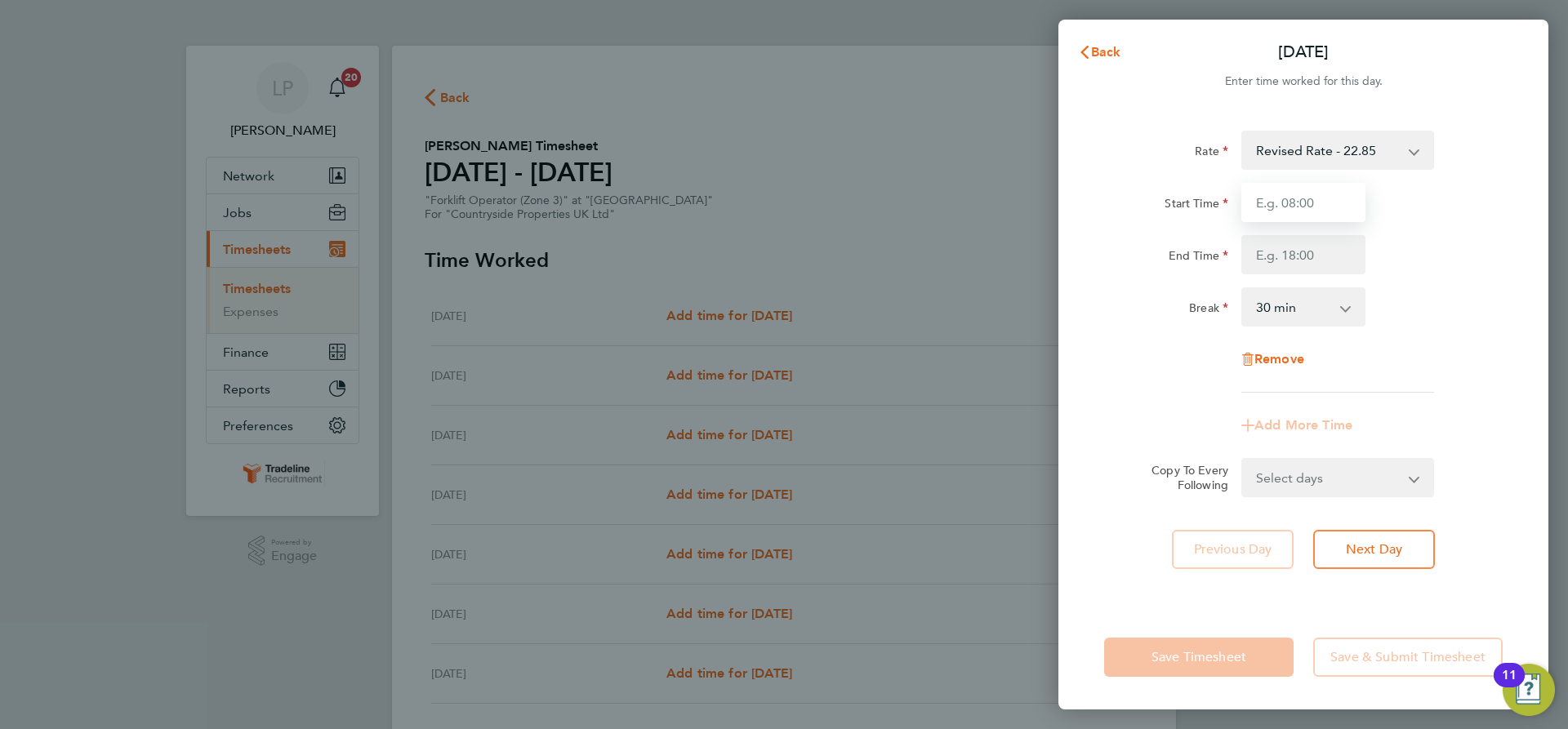
click at [1318, 194] on input "Start Time" at bounding box center [1303, 202] width 124 height 39
type input "07:00"
drag, startPoint x: 1313, startPoint y: 256, endPoint x: 1327, endPoint y: 274, distance: 22.8
click at [1311, 255] on input "End Time" at bounding box center [1303, 254] width 124 height 39
click at [1468, 323] on div "Break 0 min 15 min 30 min 45 min 60 min 75 min 90 min" at bounding box center [1302, 307] width 411 height 39
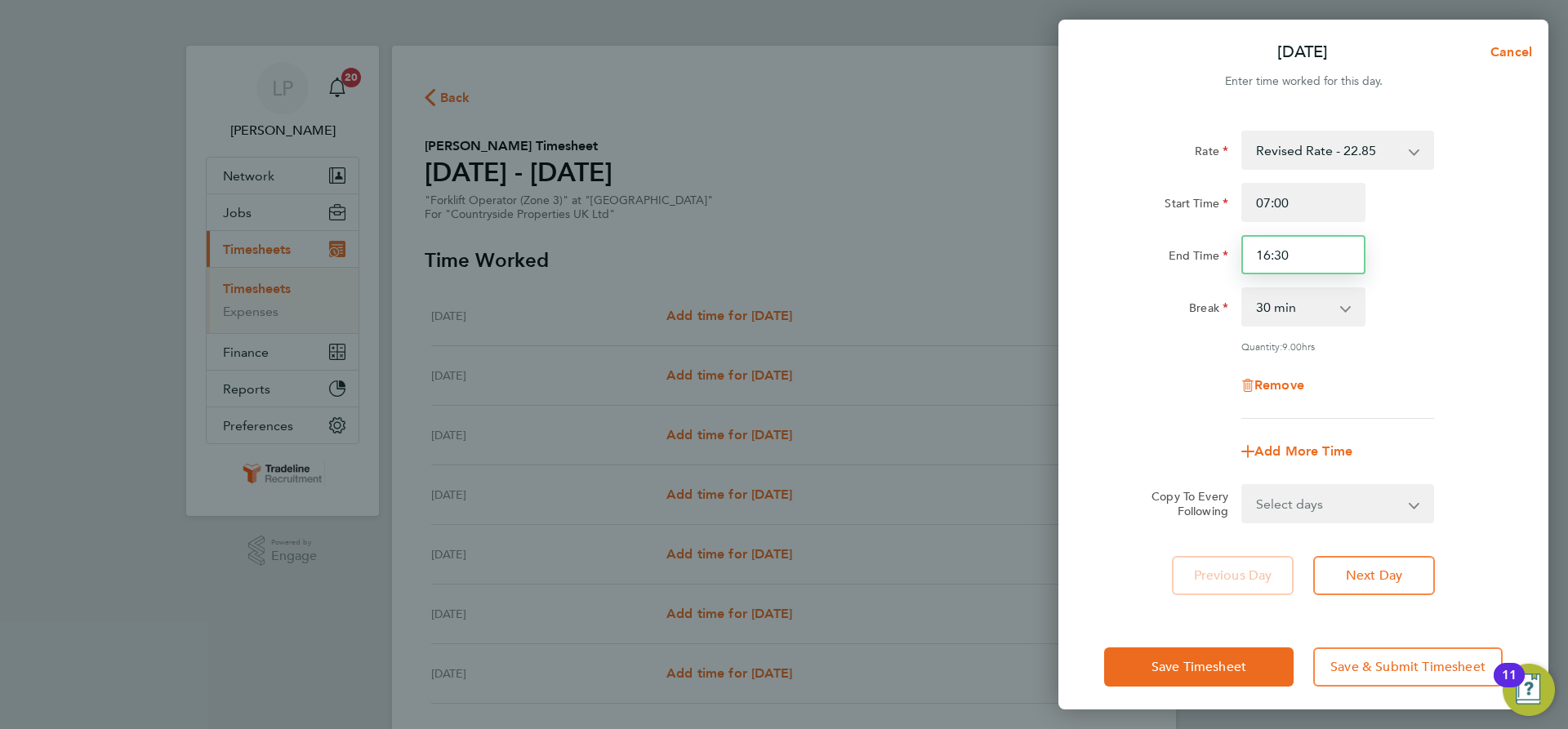
drag, startPoint x: 1330, startPoint y: 251, endPoint x: 1307, endPoint y: 257, distance: 23.8
click at [1307, 257] on input "16:30" at bounding box center [1303, 254] width 124 height 39
type input "16:00"
click at [1384, 253] on div "End Time 16:00" at bounding box center [1302, 254] width 411 height 39
click at [1397, 583] on button "Next Day" at bounding box center [1374, 576] width 122 height 39
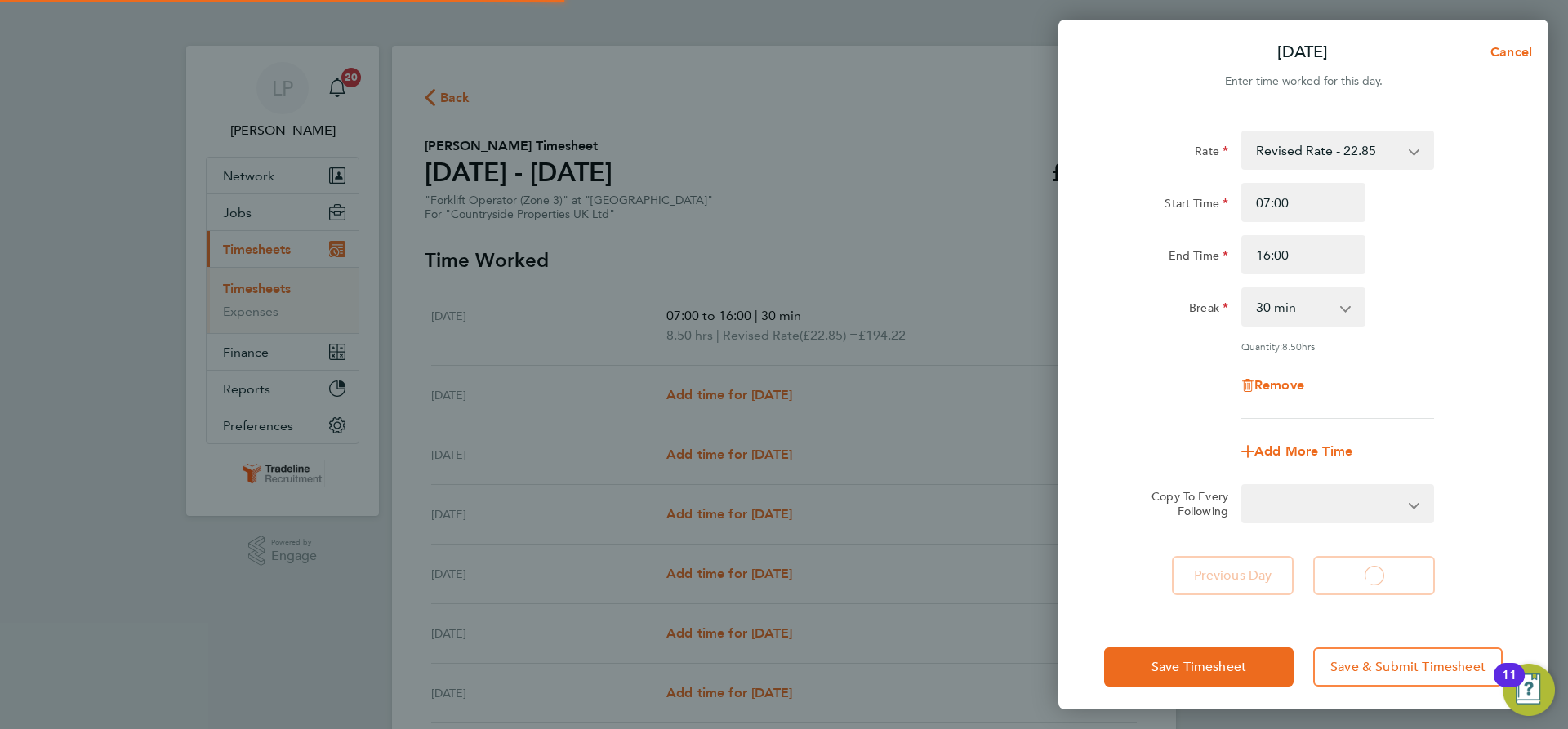
select select "30"
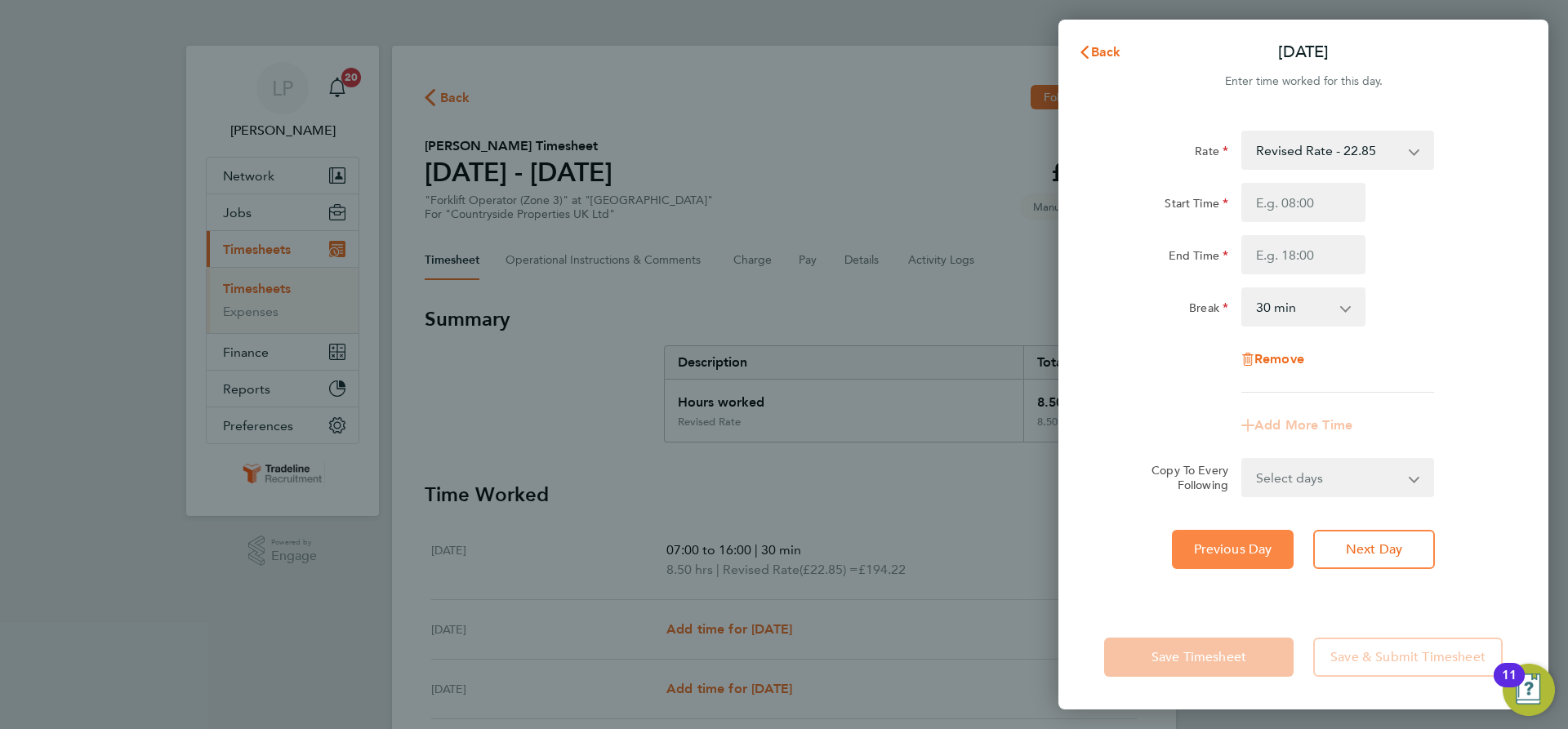
click at [1258, 539] on button "Previous Day" at bounding box center [1232, 549] width 122 height 39
select select "30"
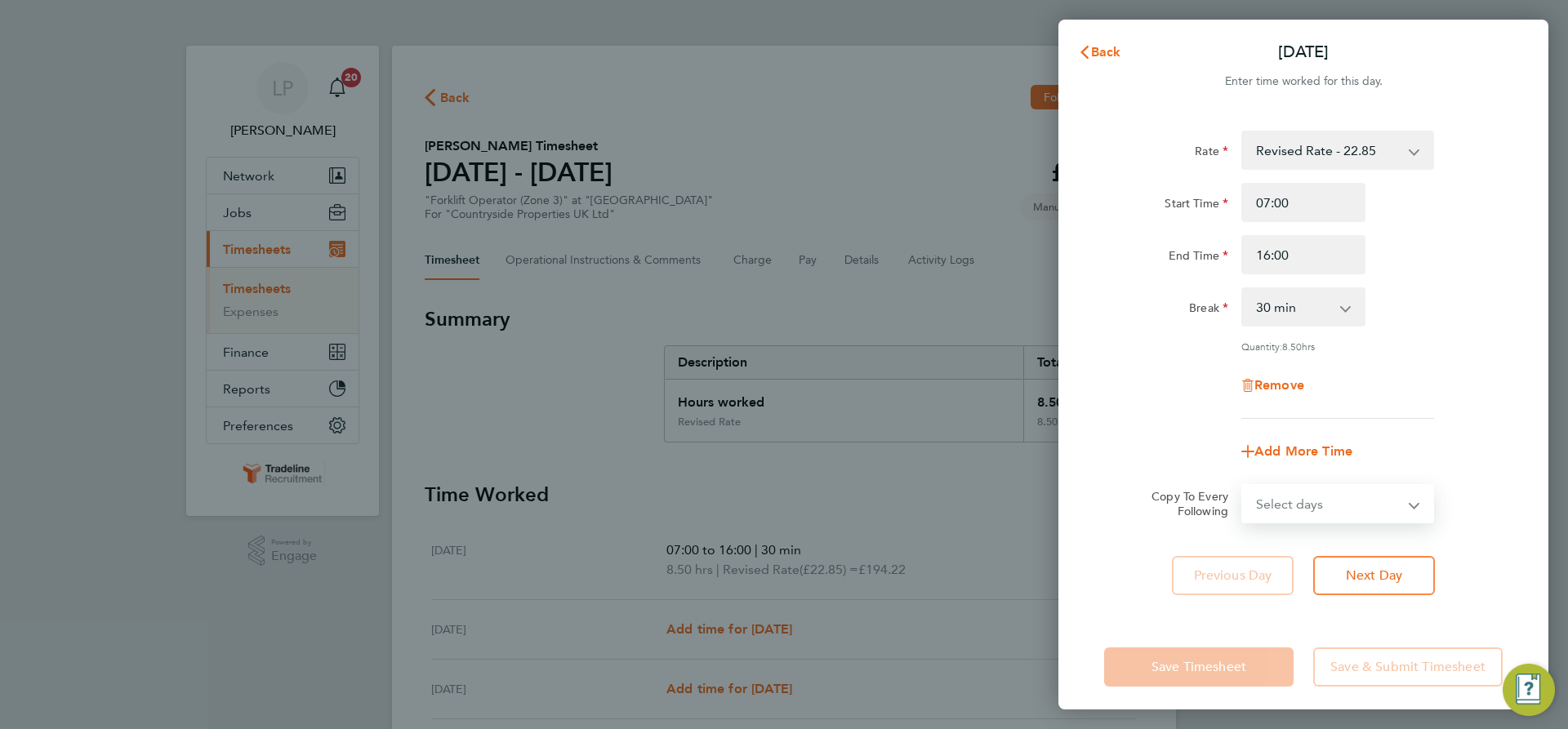
drag, startPoint x: 1344, startPoint y: 489, endPoint x: 1365, endPoint y: 507, distance: 27.7
click at [1344, 489] on select "Select days Day Weekday (Mon-Fri) Weekend (Sat-Sun) [DATE] [DATE] [DATE] [DATE]…" at bounding box center [1328, 504] width 172 height 36
select select "WEEKDAY"
click at [1242, 486] on select "Select days Day Weekday (Mon-Fri) Weekend (Sat-Sun) [DATE] [DATE] [DATE] [DATE]…" at bounding box center [1328, 504] width 172 height 36
select select "[DATE]"
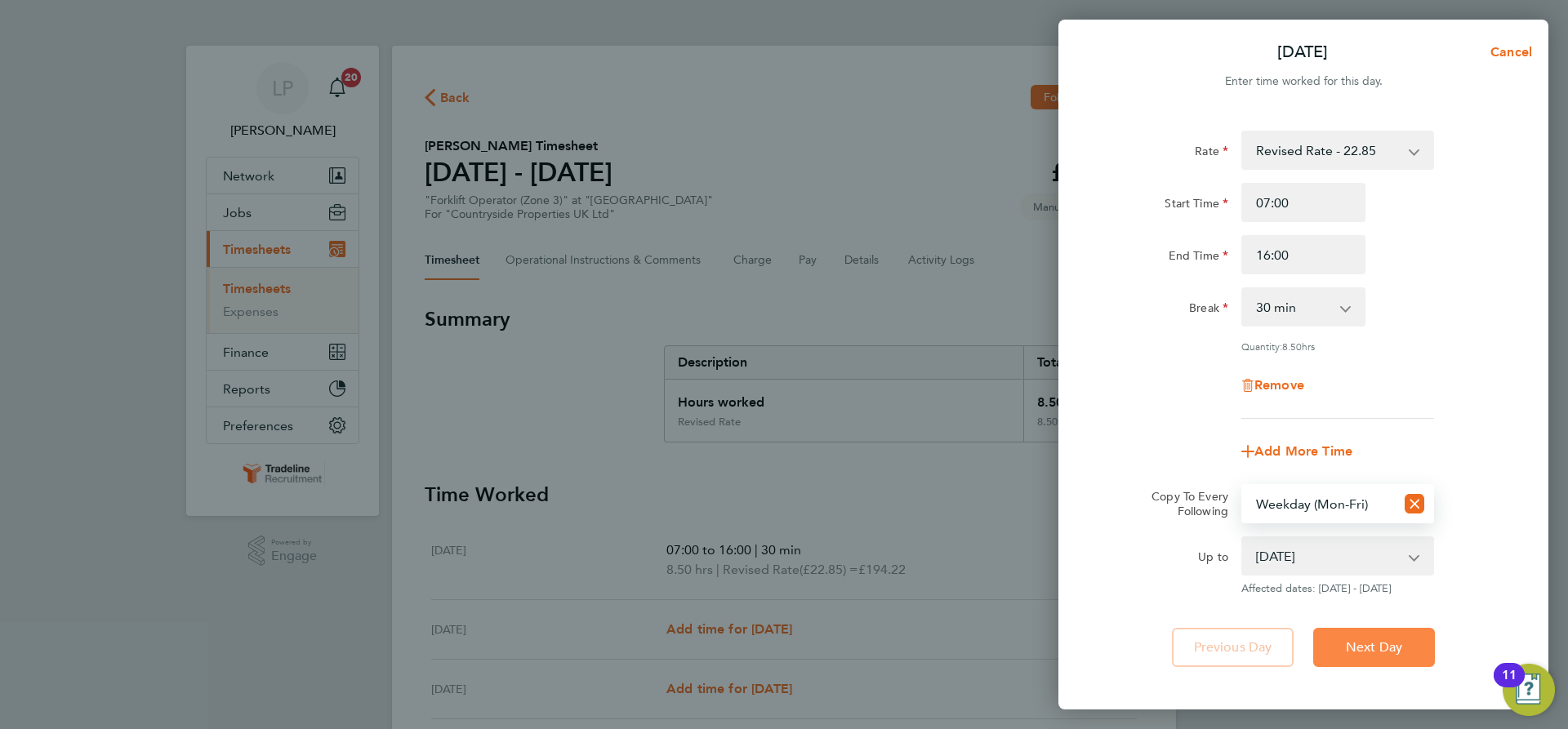
click at [1381, 648] on span "Next Day" at bounding box center [1374, 648] width 56 height 16
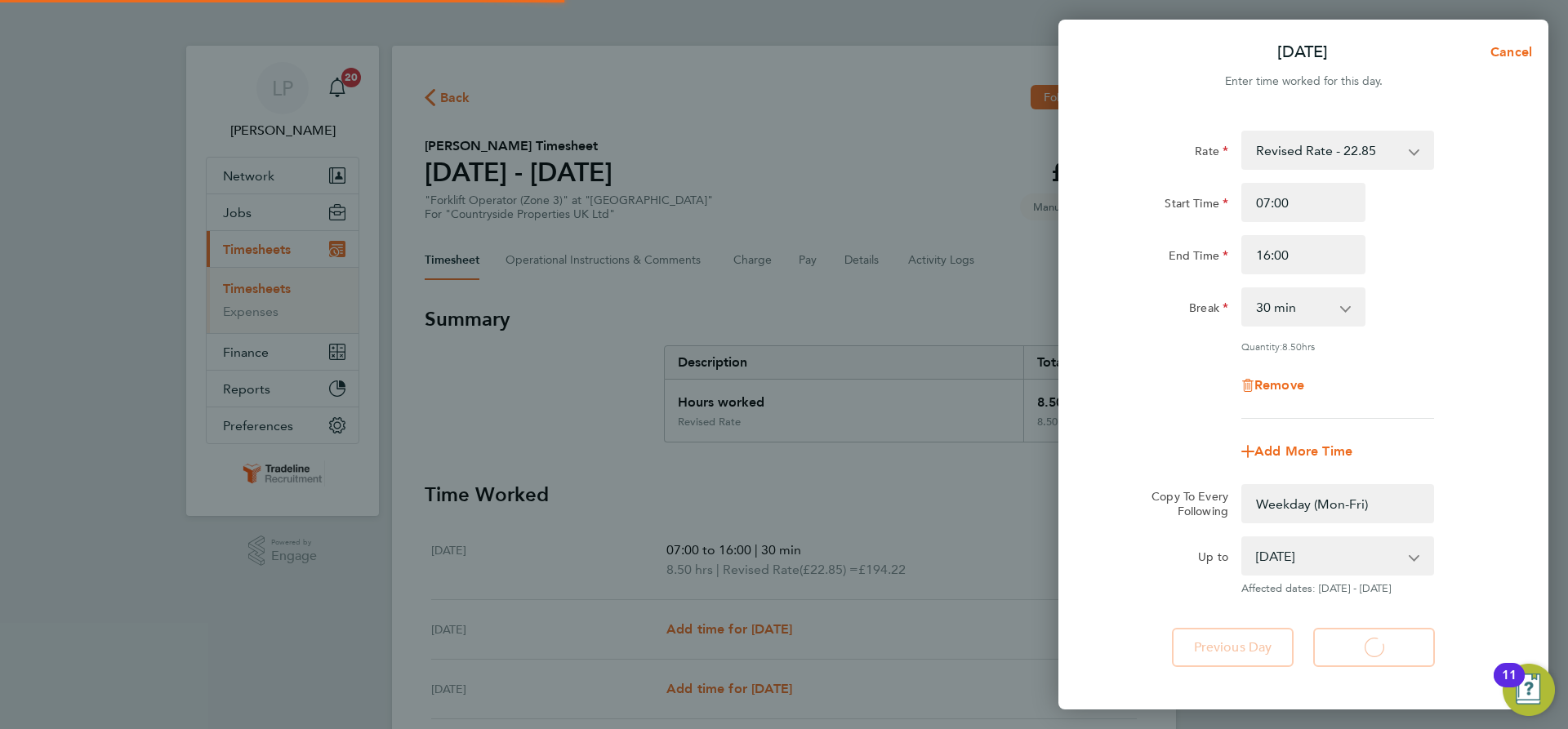
select select "0: null"
select select "30"
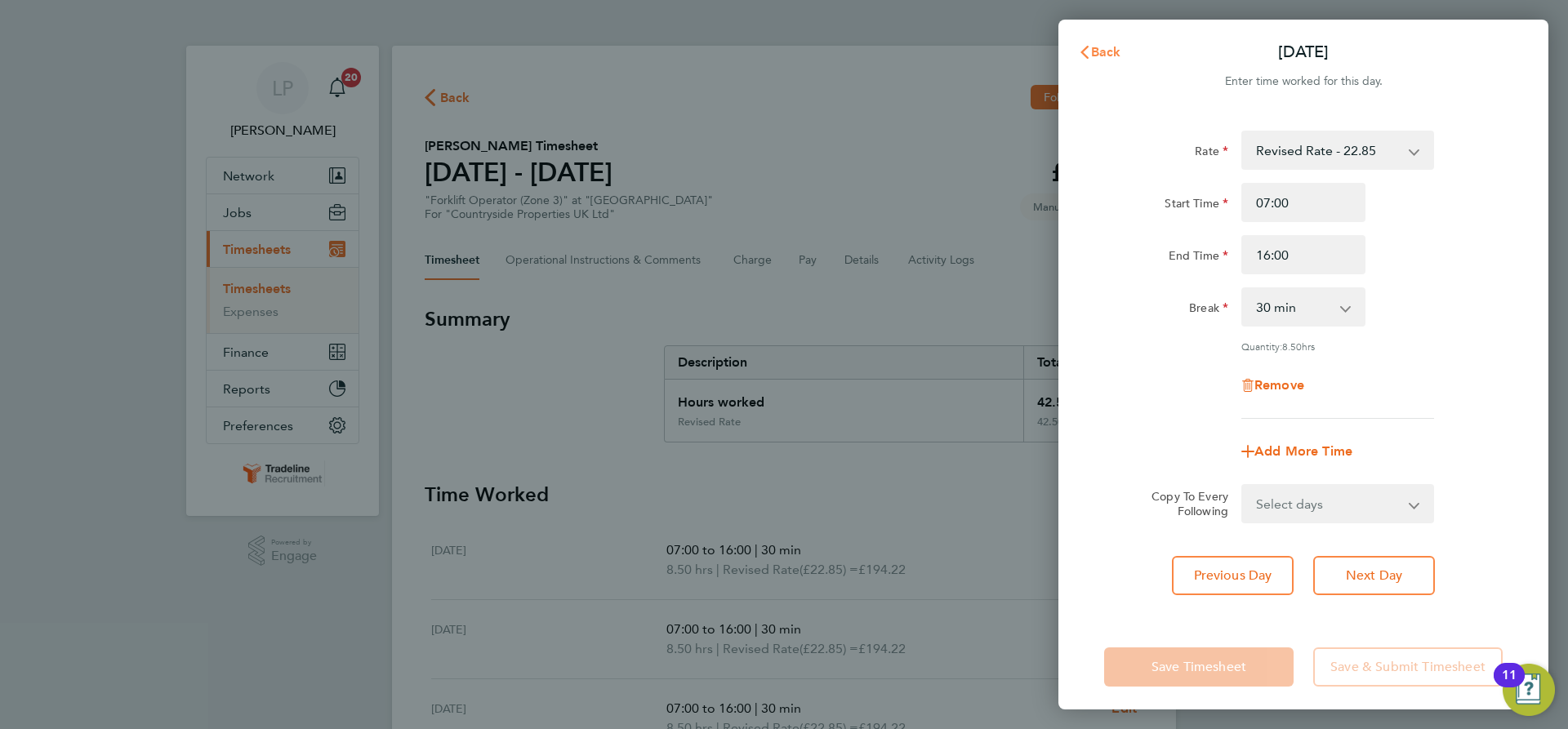
click at [1113, 48] on span "Back" at bounding box center [1105, 52] width 30 height 15
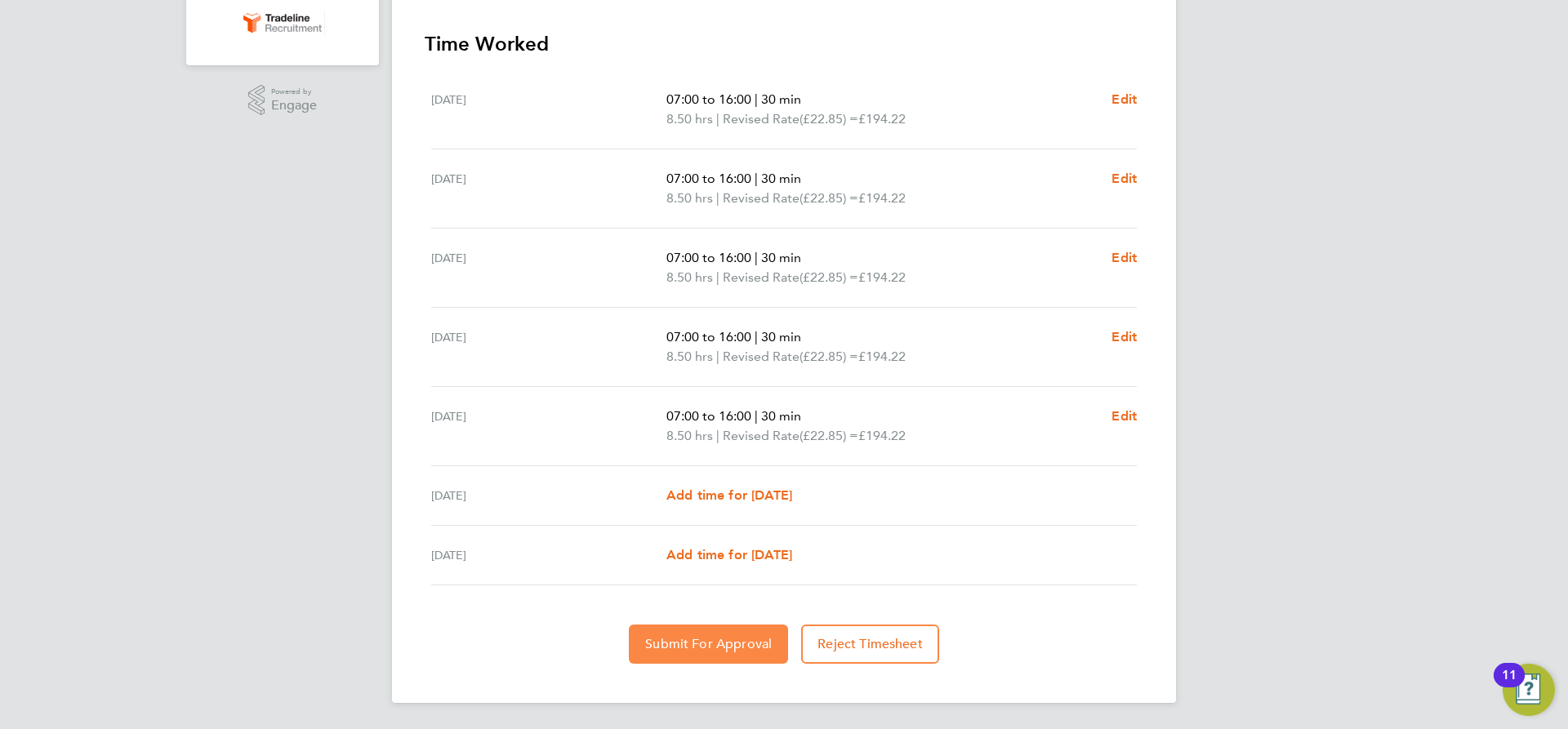
click at [681, 655] on button "Submit For Approval" at bounding box center [708, 644] width 159 height 39
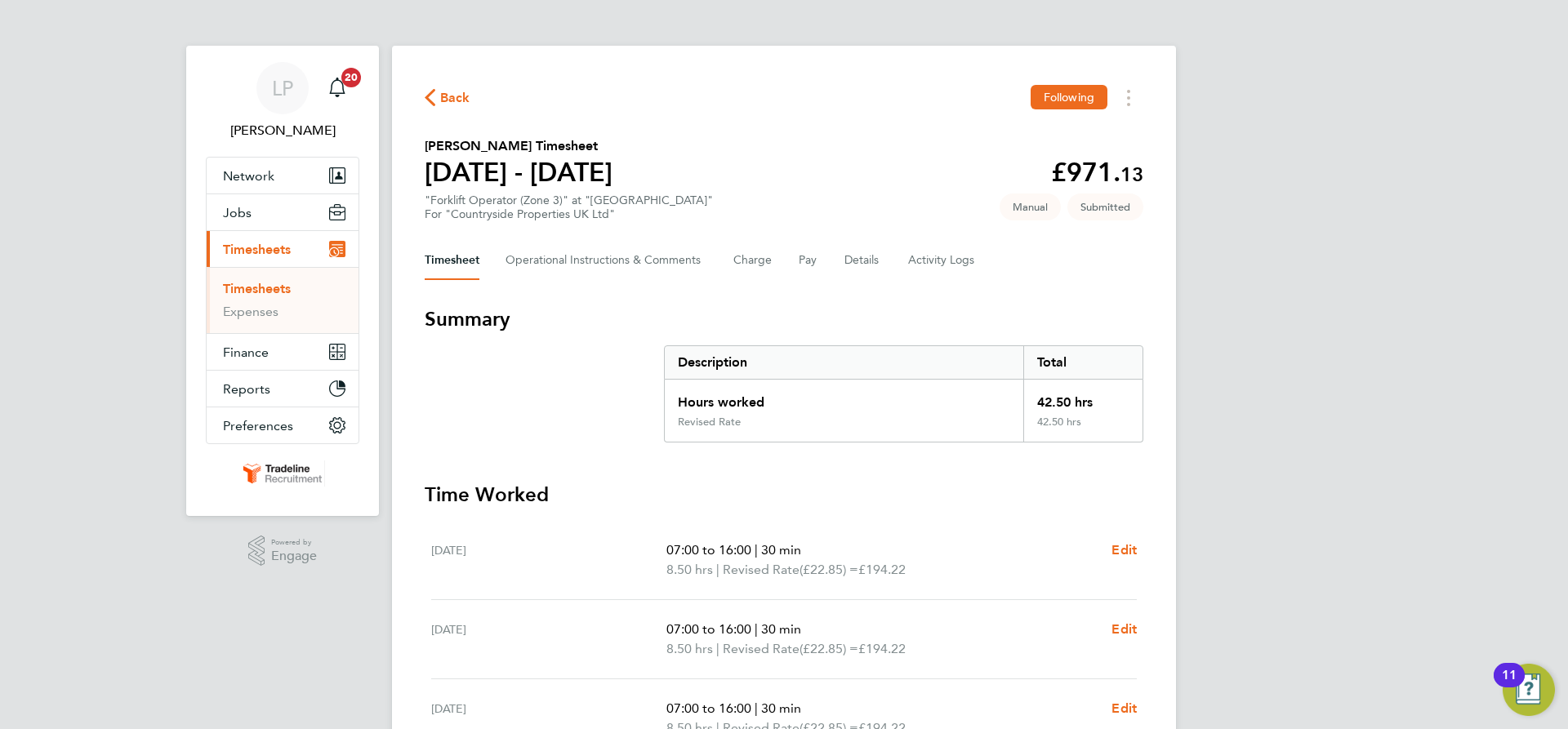
click at [272, 296] on link "Timesheets" at bounding box center [257, 289] width 68 height 15
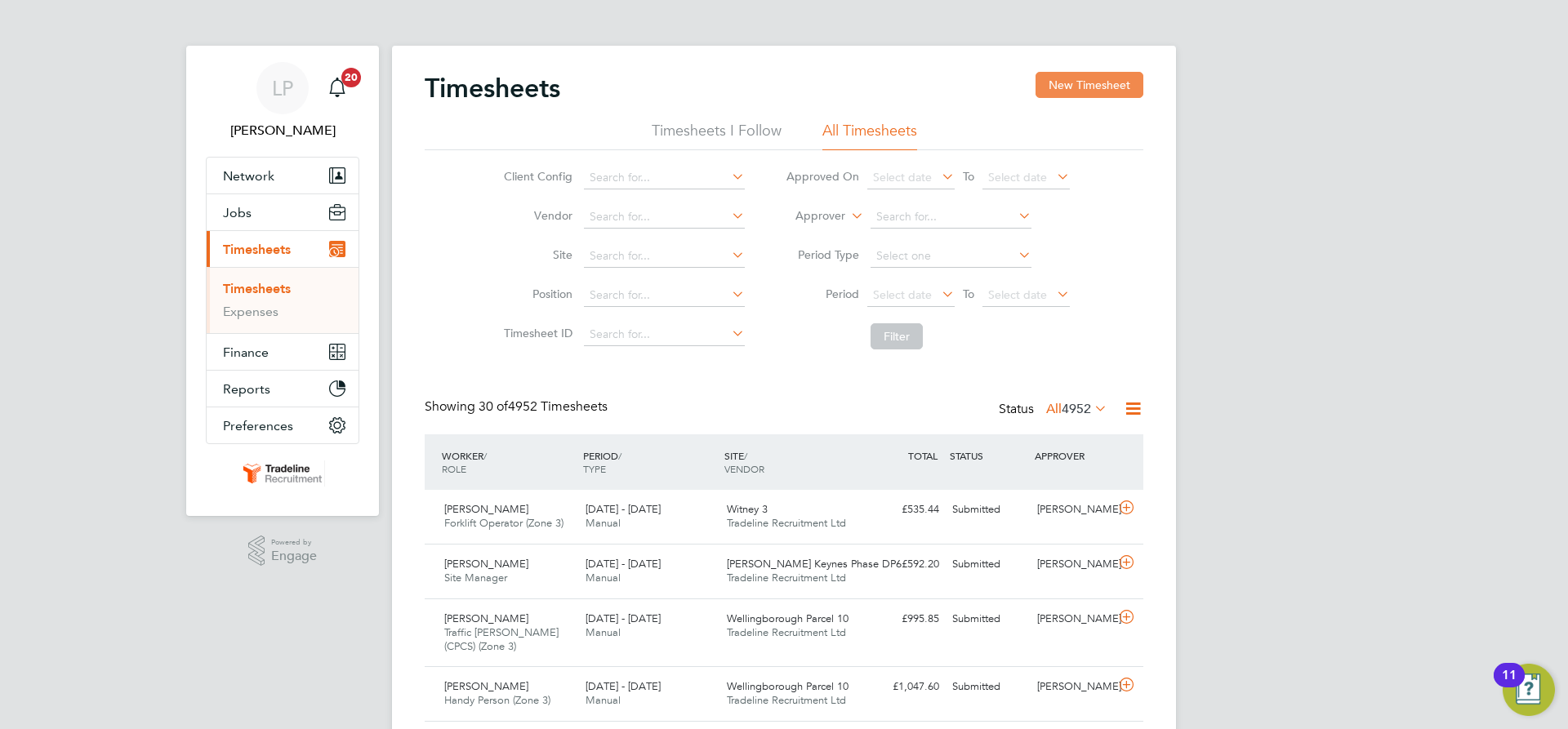
click at [1120, 85] on button "New Timesheet" at bounding box center [1089, 84] width 108 height 26
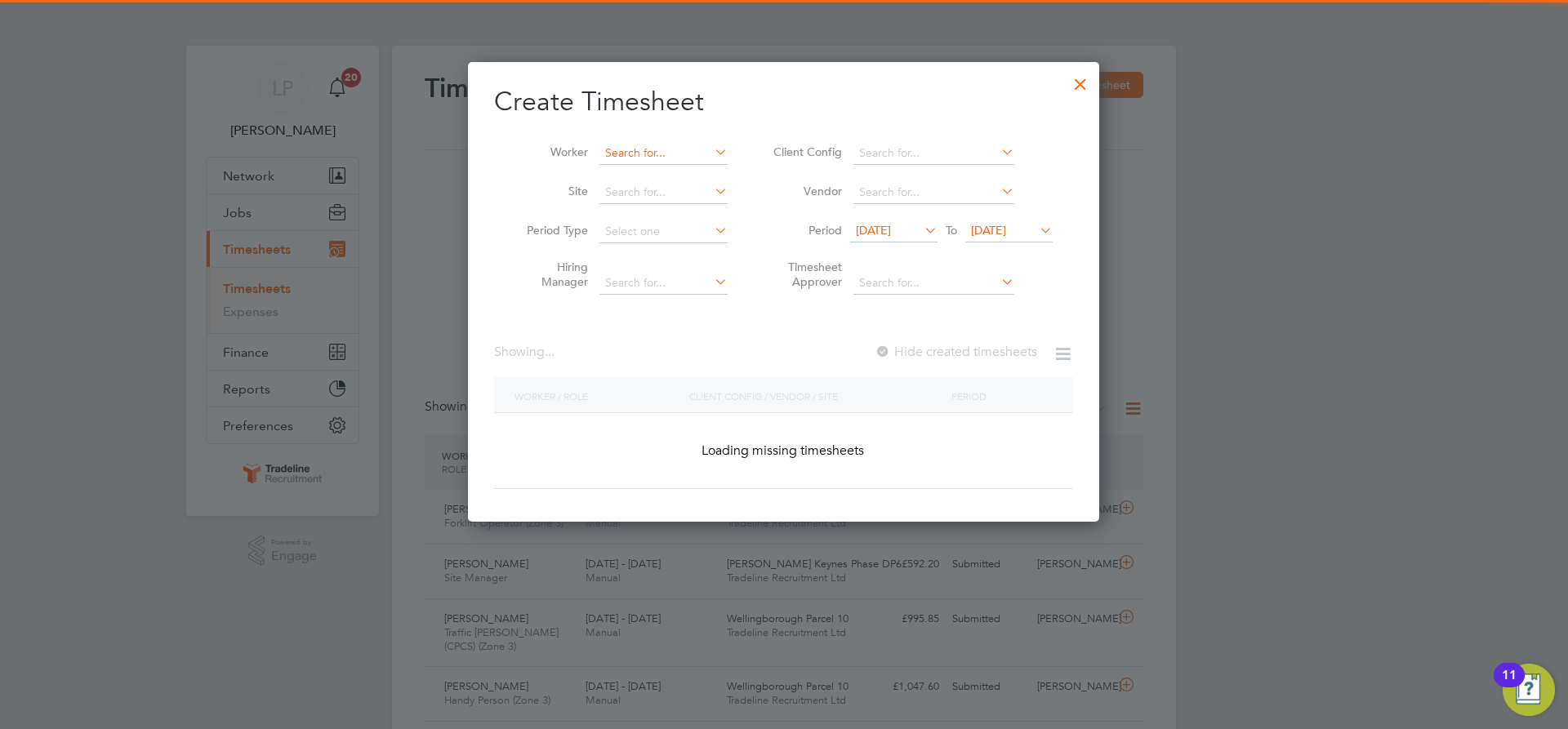
click at [660, 158] on input at bounding box center [662, 153] width 128 height 23
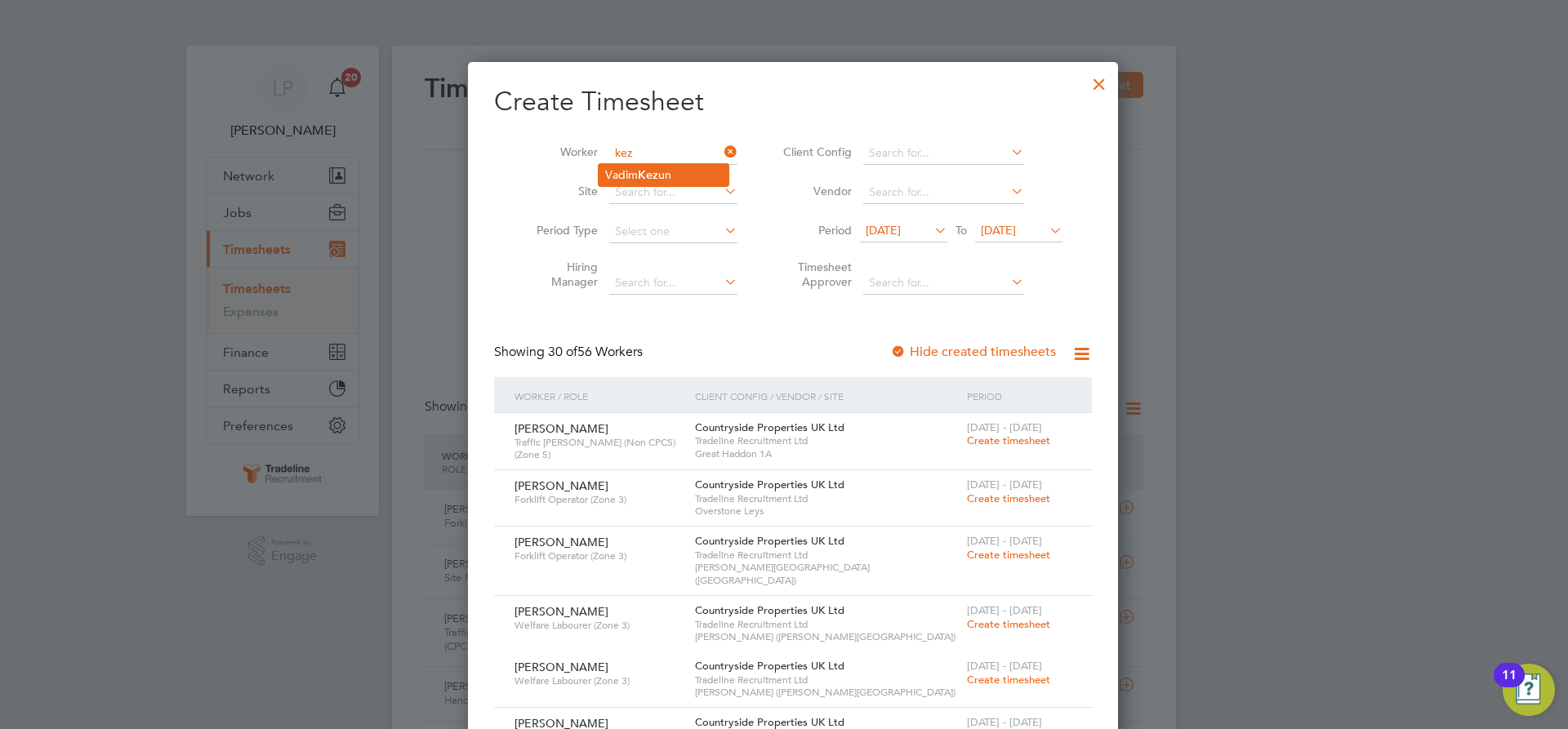
click at [661, 182] on li "Vadim Kez un" at bounding box center [663, 175] width 130 height 22
type input "[PERSON_NAME]"
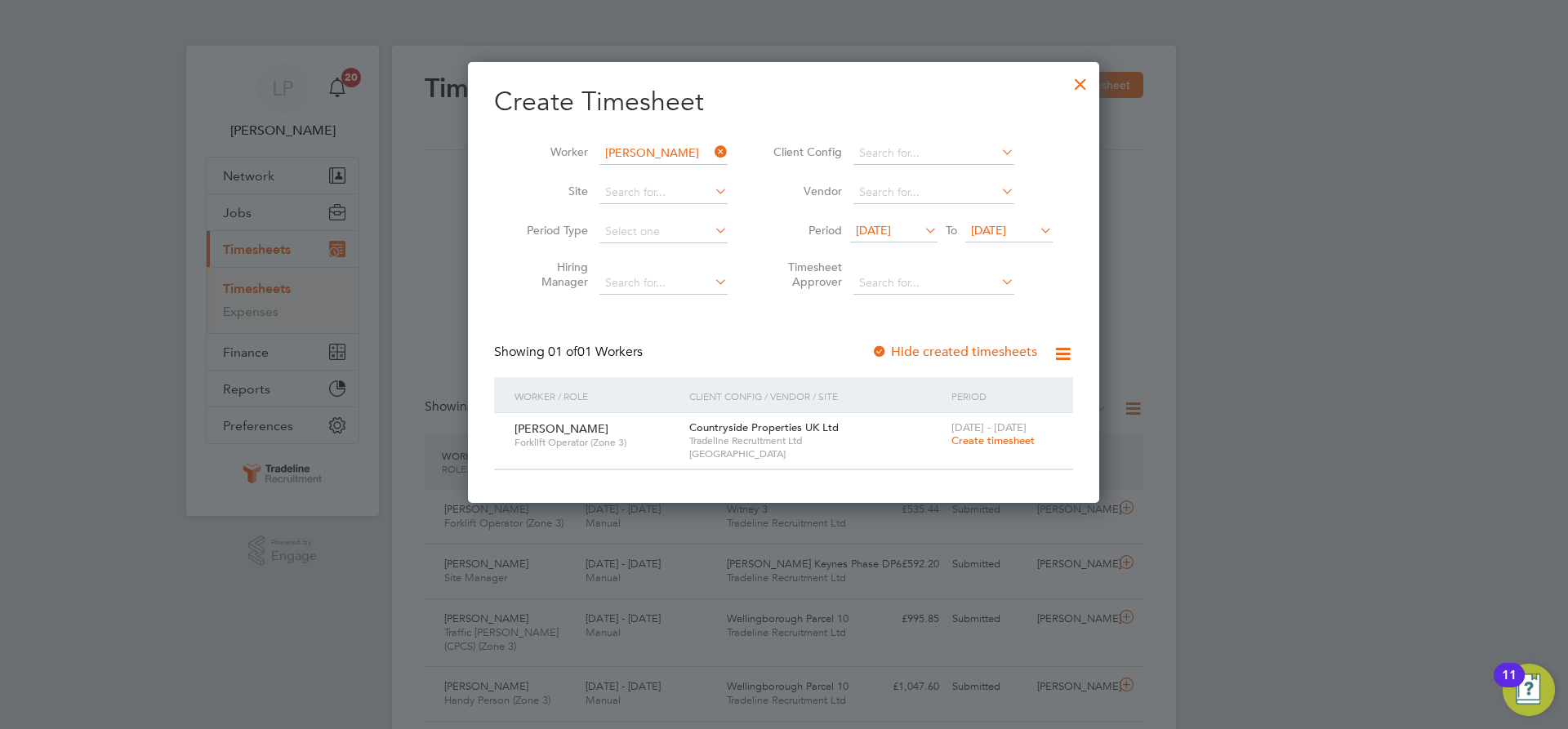
click at [968, 442] on span "Create timesheet" at bounding box center [993, 440] width 83 height 14
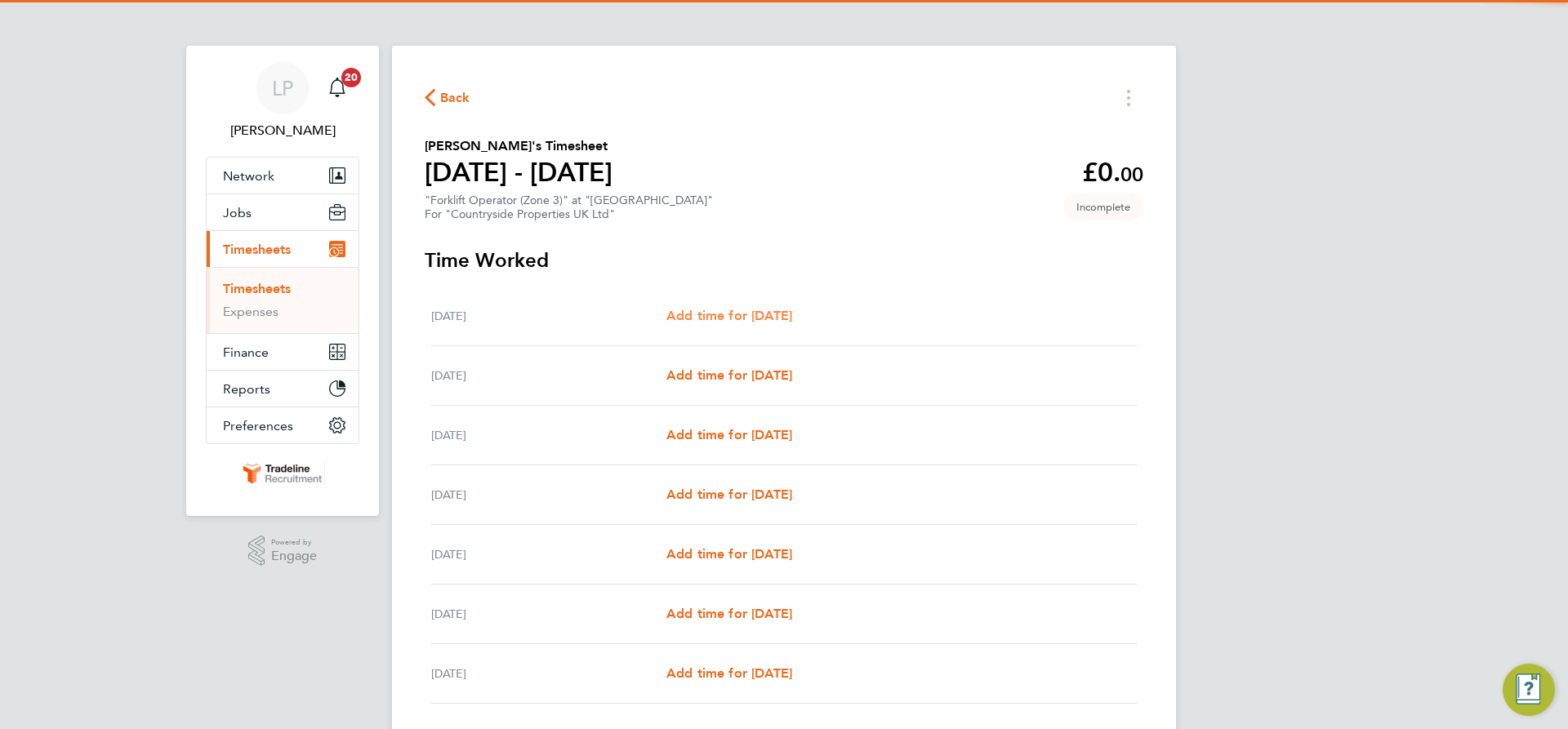
click at [769, 319] on span "Add time for [DATE]" at bounding box center [729, 315] width 126 height 15
select select "30"
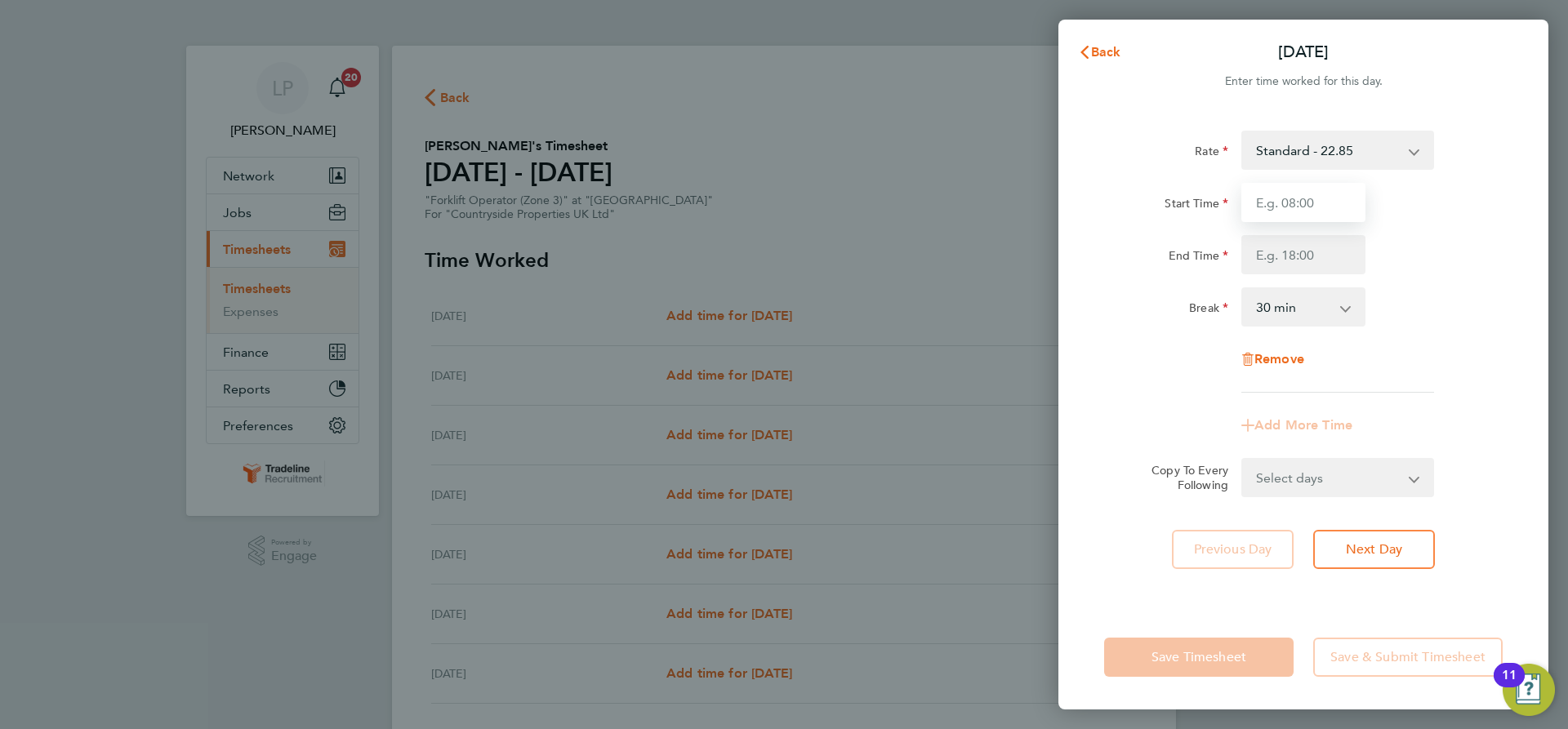
click at [1308, 192] on input "Start Time" at bounding box center [1303, 202] width 124 height 39
type input "07:00"
click at [1308, 257] on input "End Time" at bounding box center [1303, 254] width 124 height 39
click at [1402, 303] on div "Break 0 min 15 min 30 min 45 min 60 min 75 min 90 min" at bounding box center [1302, 307] width 411 height 39
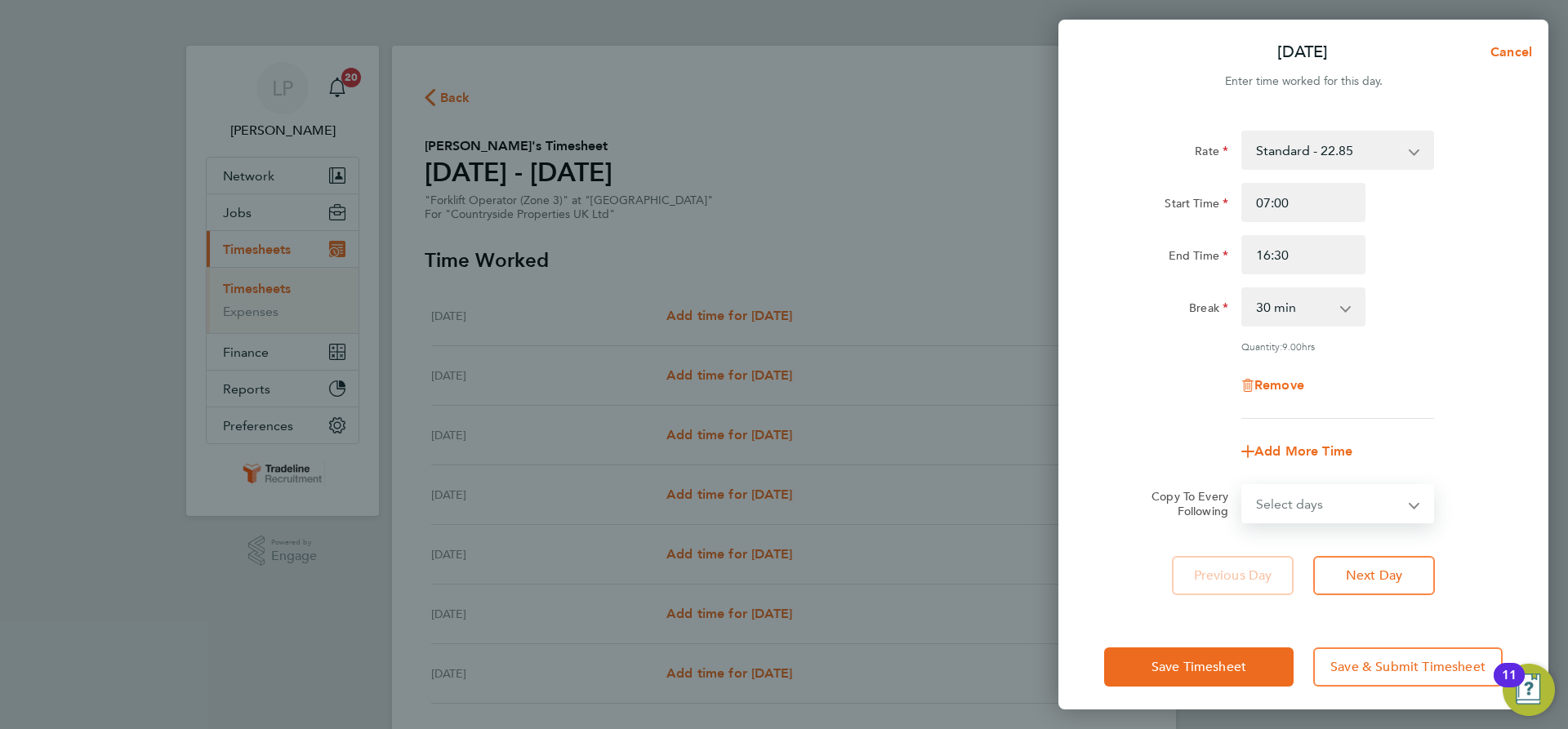
click at [1390, 499] on select "Select days Day Weekday (Mon-Fri) Weekend (Sat-Sun) [DATE] [DATE] [DATE] [DATE]…" at bounding box center [1328, 504] width 172 height 36
drag, startPoint x: 1476, startPoint y: 354, endPoint x: 1448, endPoint y: 333, distance: 35.0
click at [1476, 348] on div "Rate Standard - 22.85 Start Time 07:00 End Time 16:30 Break 0 min 15 min 30 min…" at bounding box center [1302, 275] width 398 height 289
click at [1293, 256] on input "16:30" at bounding box center [1303, 254] width 124 height 39
type input "16:00"
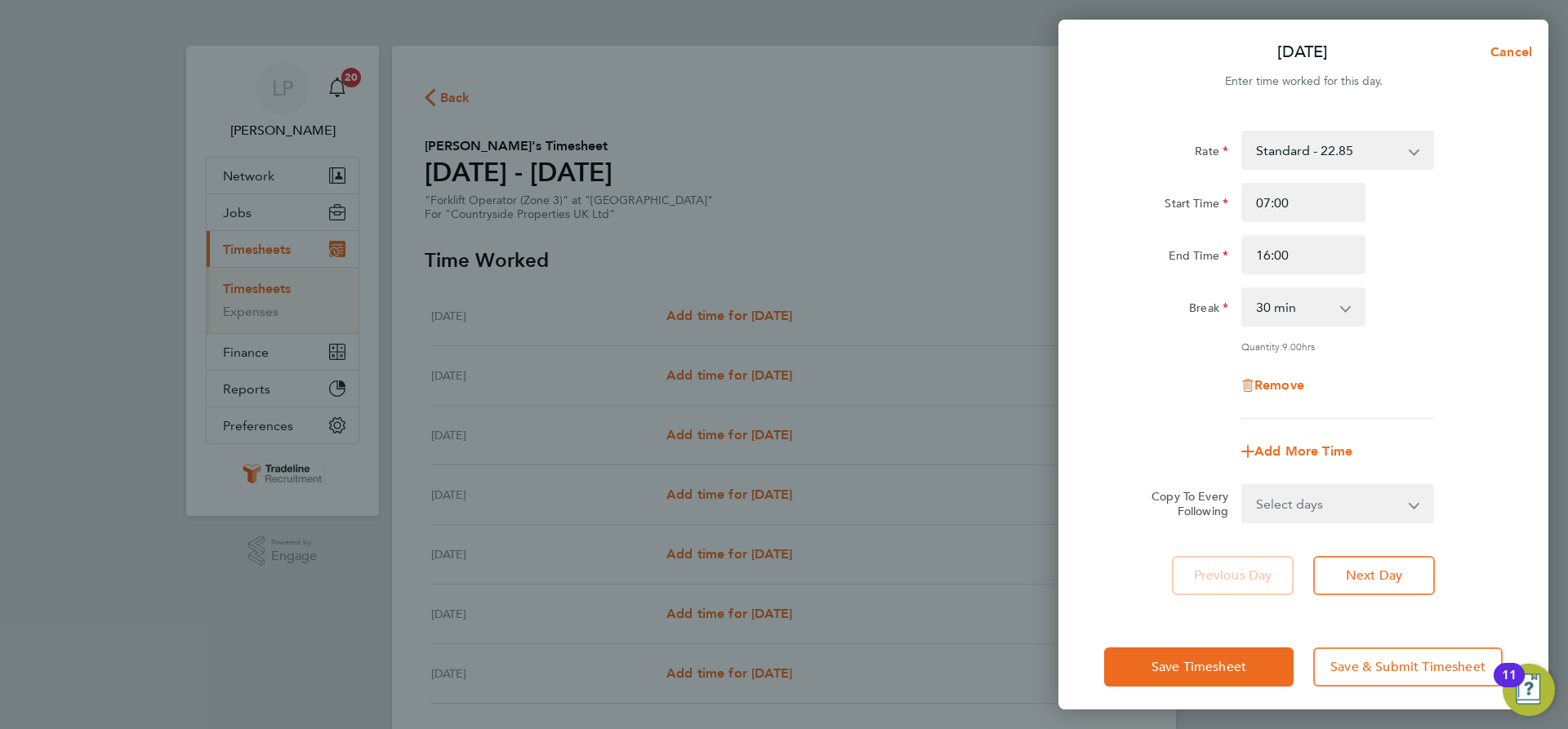
click at [1513, 265] on div "Rate Standard - 22.85 Start Time 07:00 End Time 16:00 Break 0 min 15 min 30 min…" at bounding box center [1303, 362] width 490 height 504
click at [1386, 509] on select "Select days Day Weekday (Mon-Fri) Weekend (Sat-Sun) [DATE] [DATE] [DATE] [DATE]…" at bounding box center [1328, 504] width 172 height 36
select select "WEEKDAY"
click at [1242, 486] on select "Select days Day Weekday (Mon-Fri) Weekend (Sat-Sun) [DATE] [DATE] [DATE] [DATE]…" at bounding box center [1328, 504] width 172 height 36
select select "[DATE]"
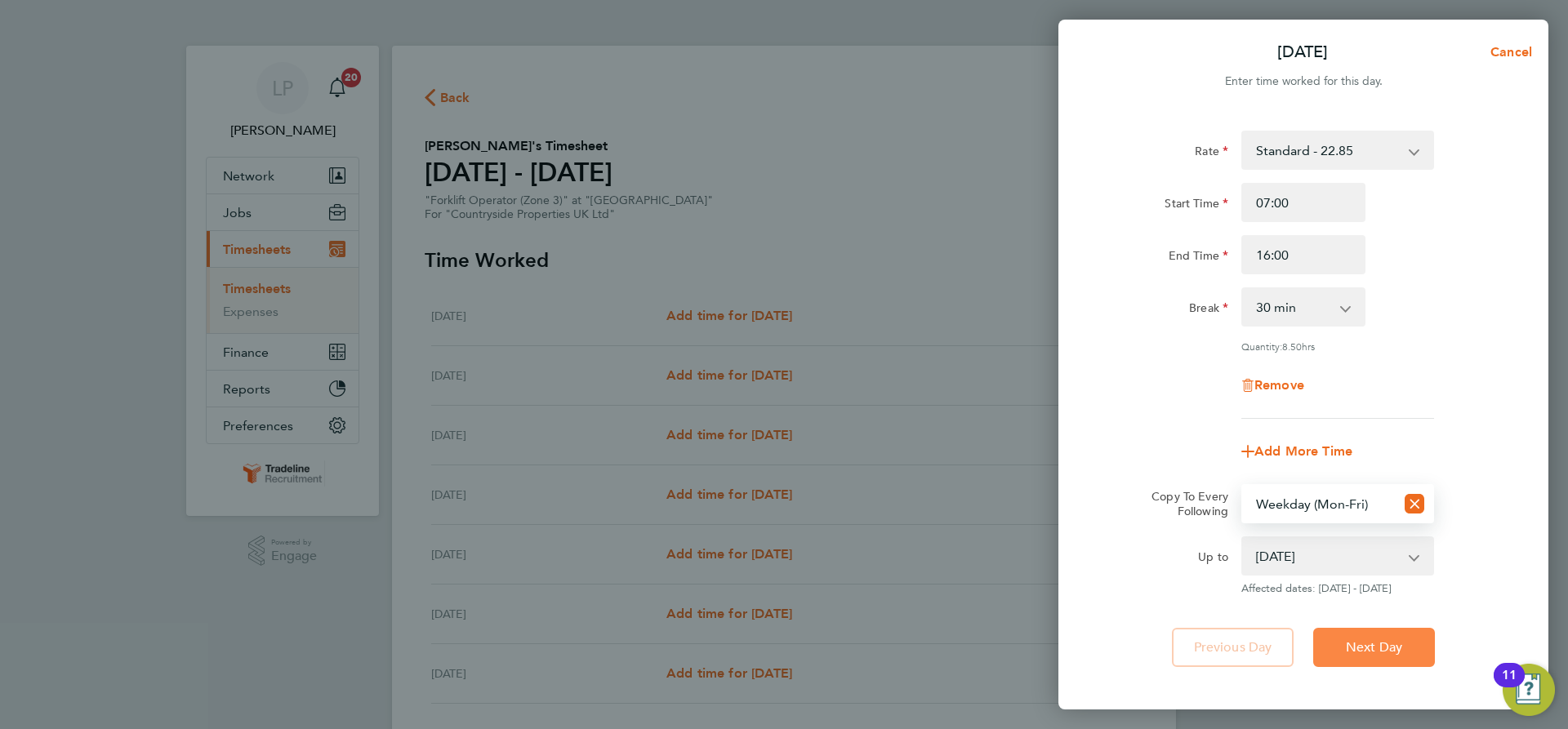
click at [1367, 648] on span "Next Day" at bounding box center [1374, 648] width 56 height 16
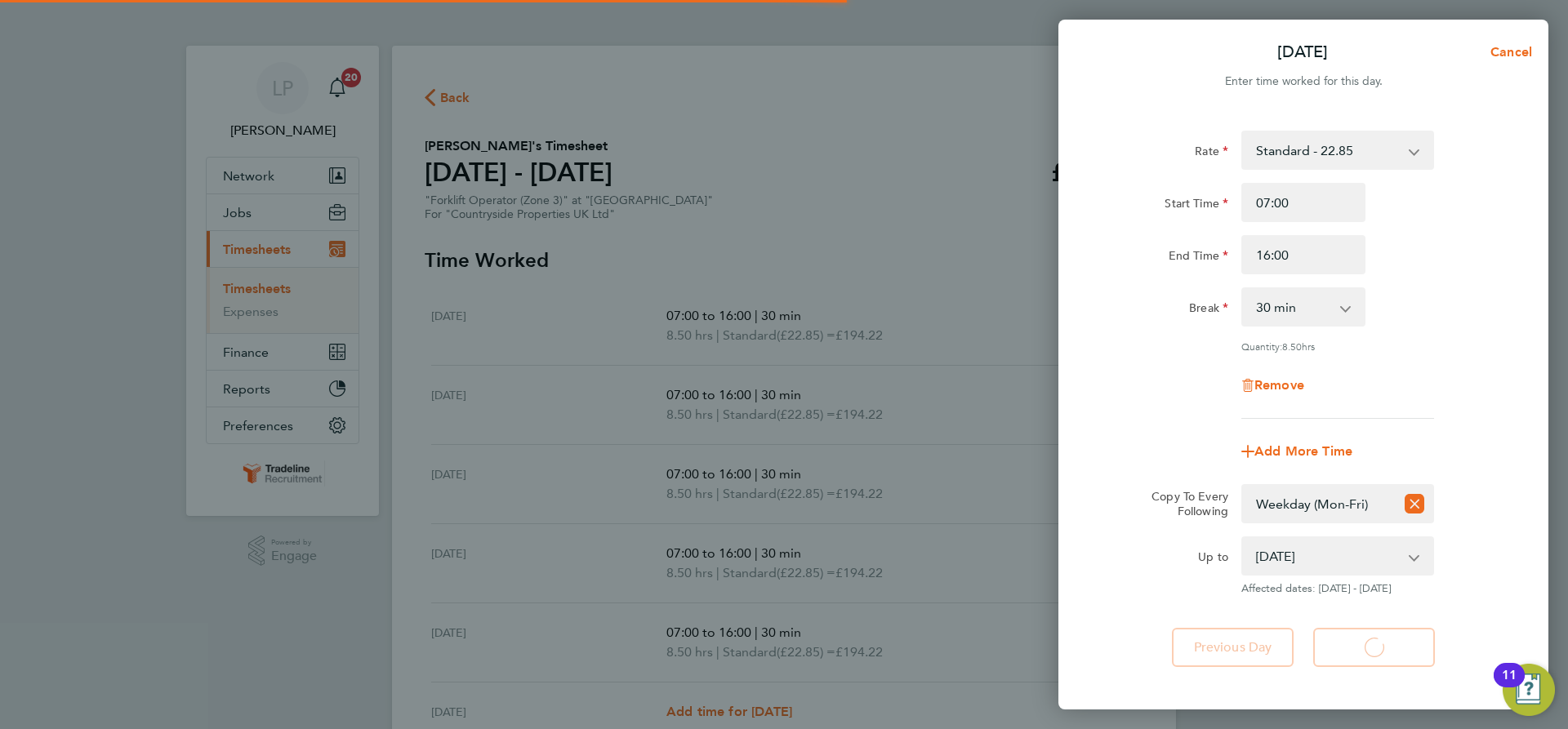
select select "30"
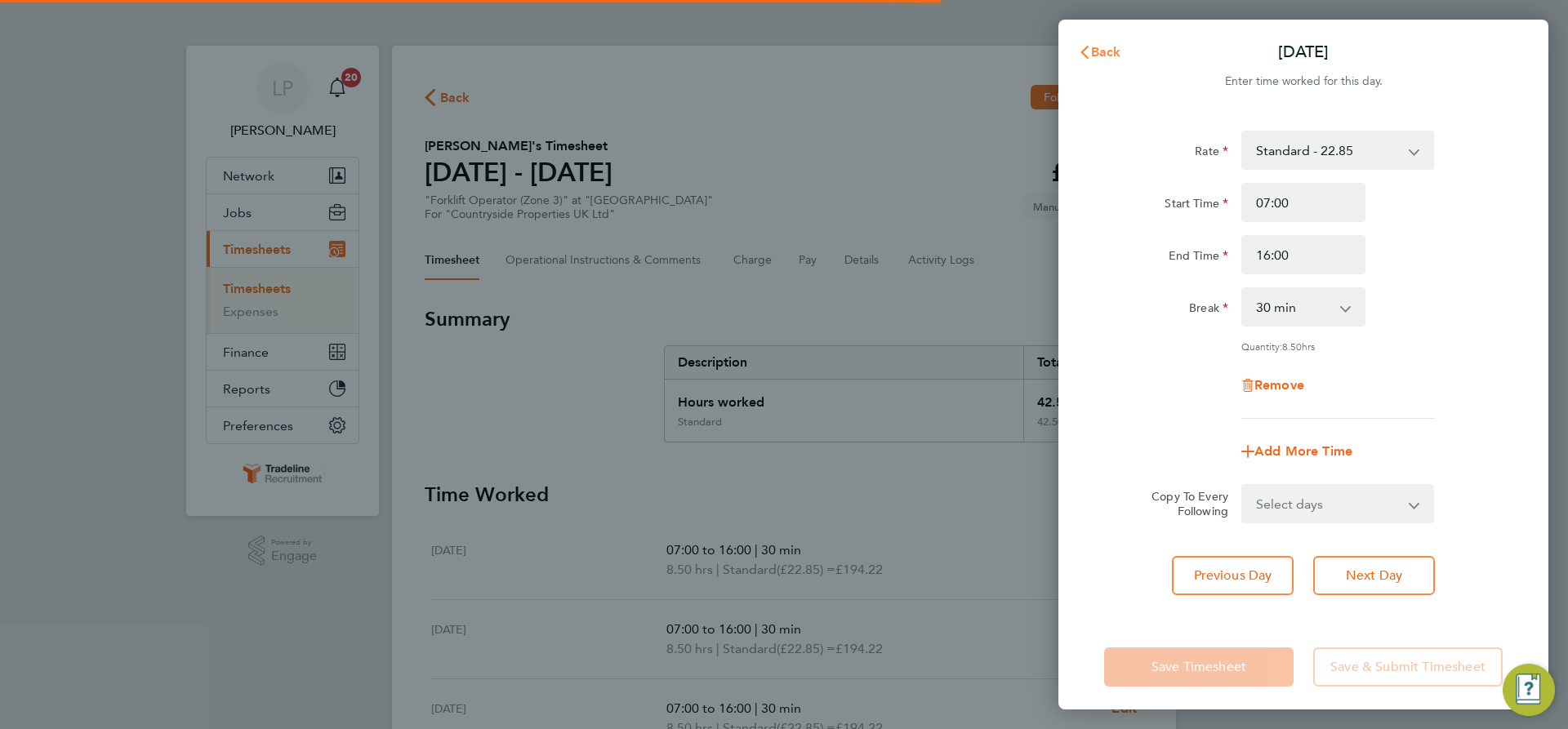
drag, startPoint x: 1104, startPoint y: 50, endPoint x: 1118, endPoint y: 77, distance: 30.4
click at [1104, 49] on span "Back" at bounding box center [1105, 52] width 30 height 15
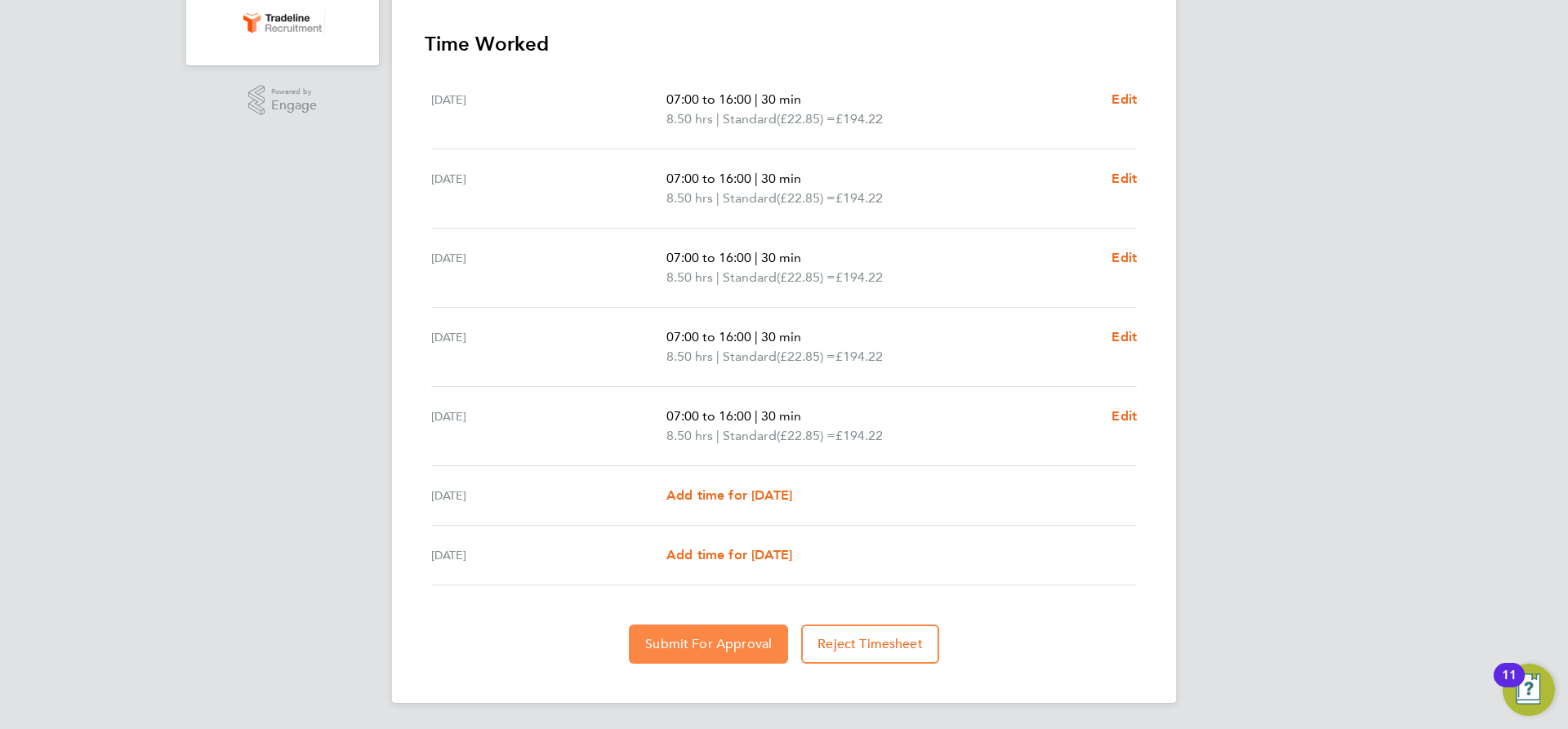
click at [722, 627] on button "Submit For Approval" at bounding box center [708, 644] width 159 height 39
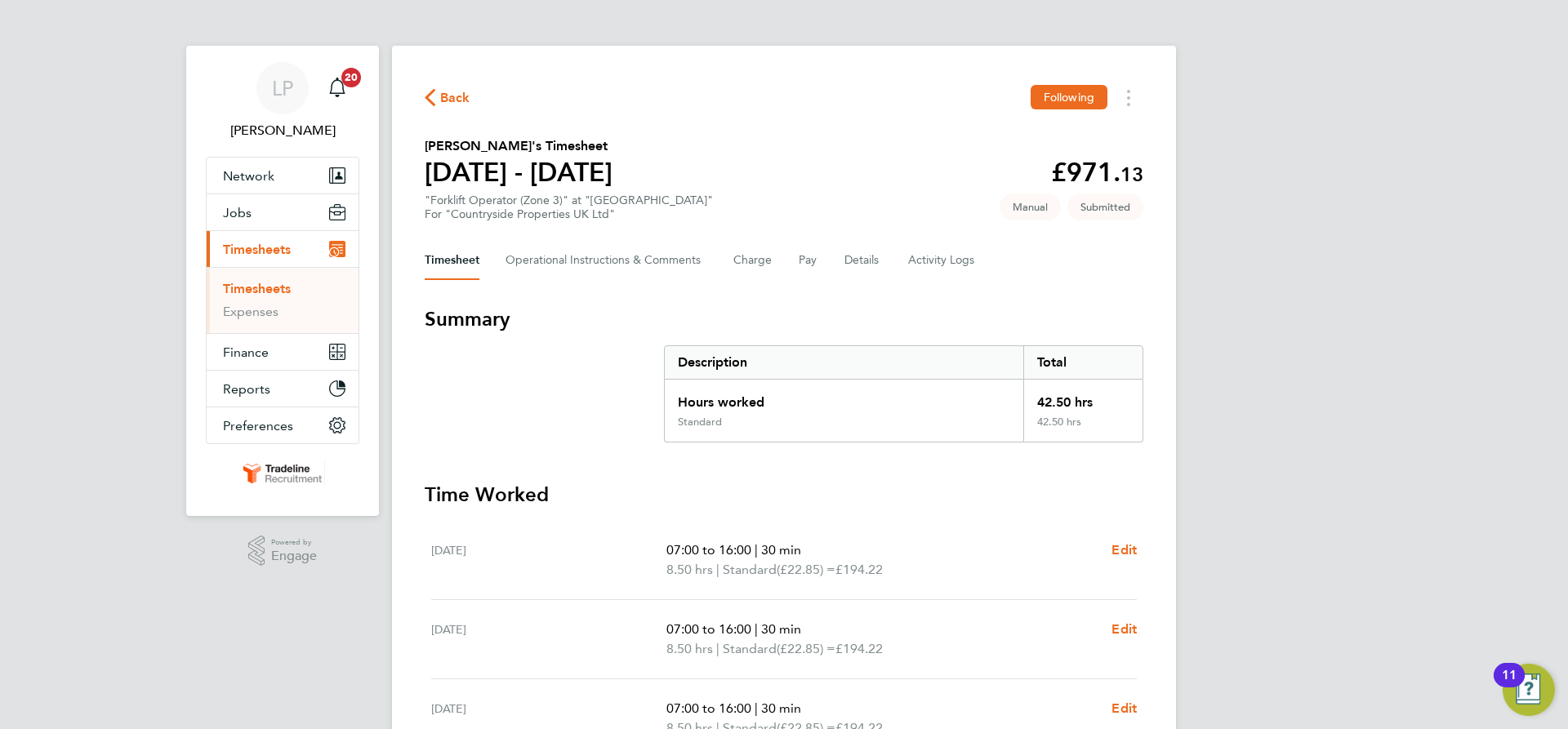
drag, startPoint x: 288, startPoint y: 292, endPoint x: 307, endPoint y: 290, distance: 19.1
click at [288, 291] on link "Timesheets" at bounding box center [257, 289] width 68 height 15
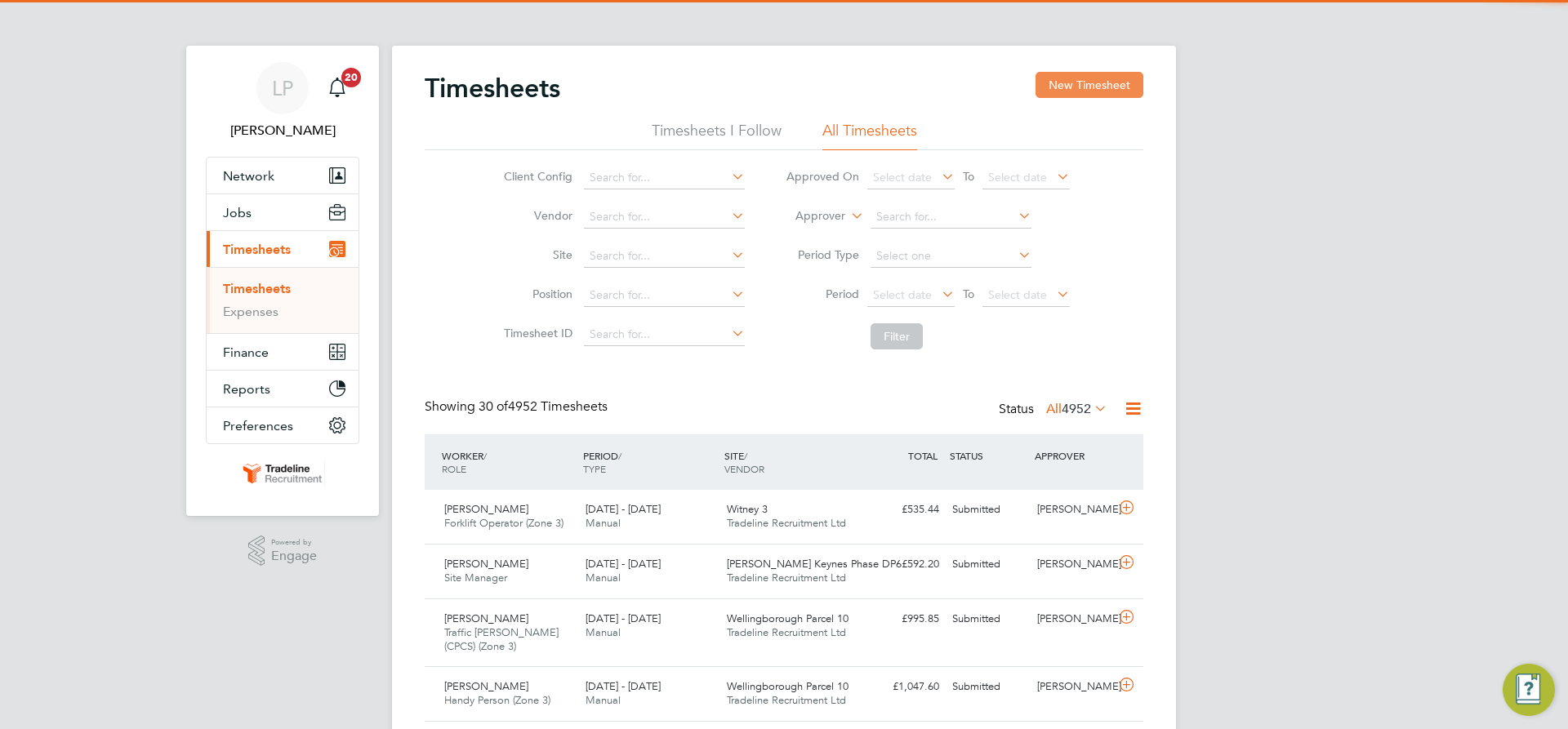
click at [1104, 83] on button "New Timesheet" at bounding box center [1089, 84] width 108 height 26
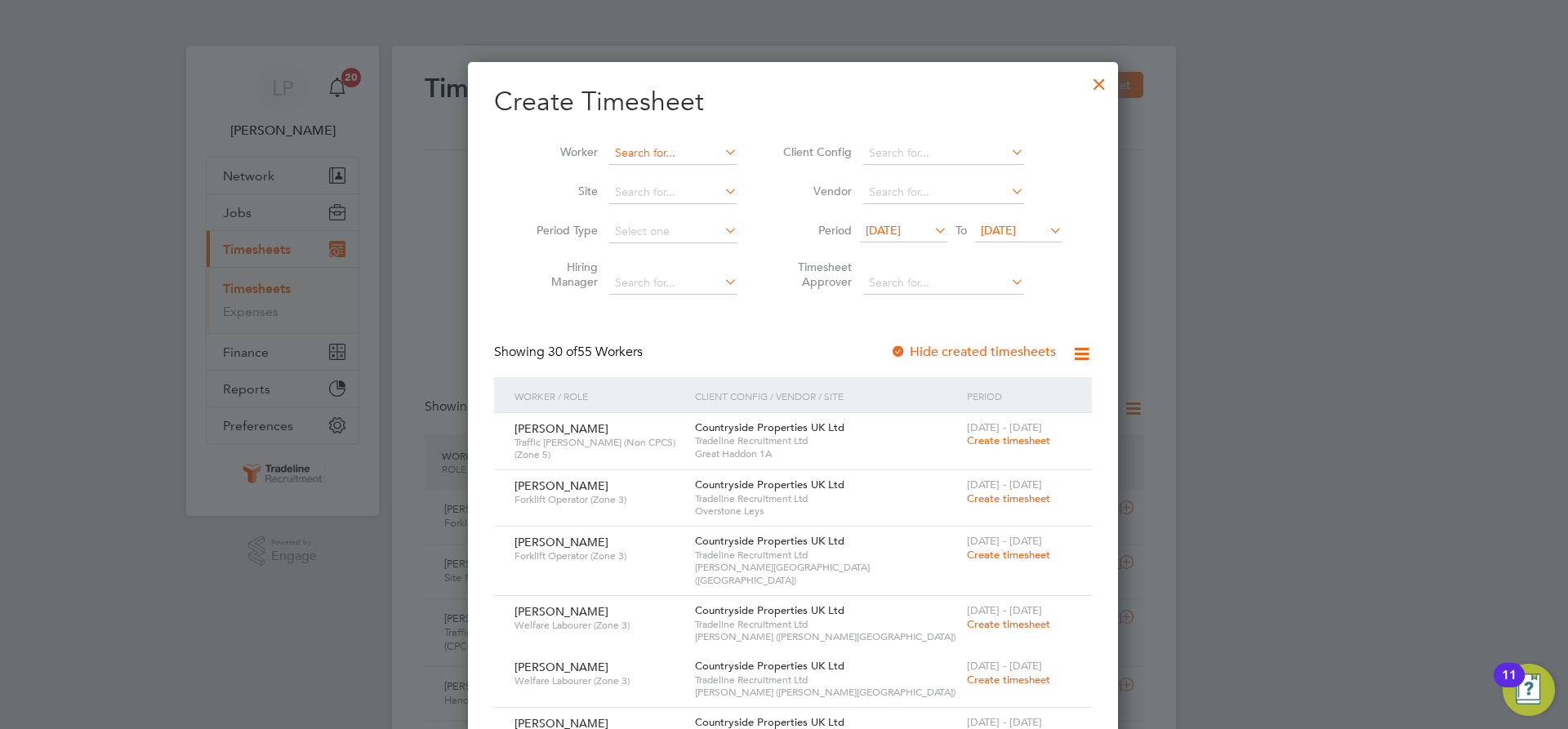
click at [632, 161] on input at bounding box center [672, 153] width 128 height 23
click at [639, 179] on li "Vadim Kez un" at bounding box center [663, 175] width 130 height 22
type input "[PERSON_NAME]"
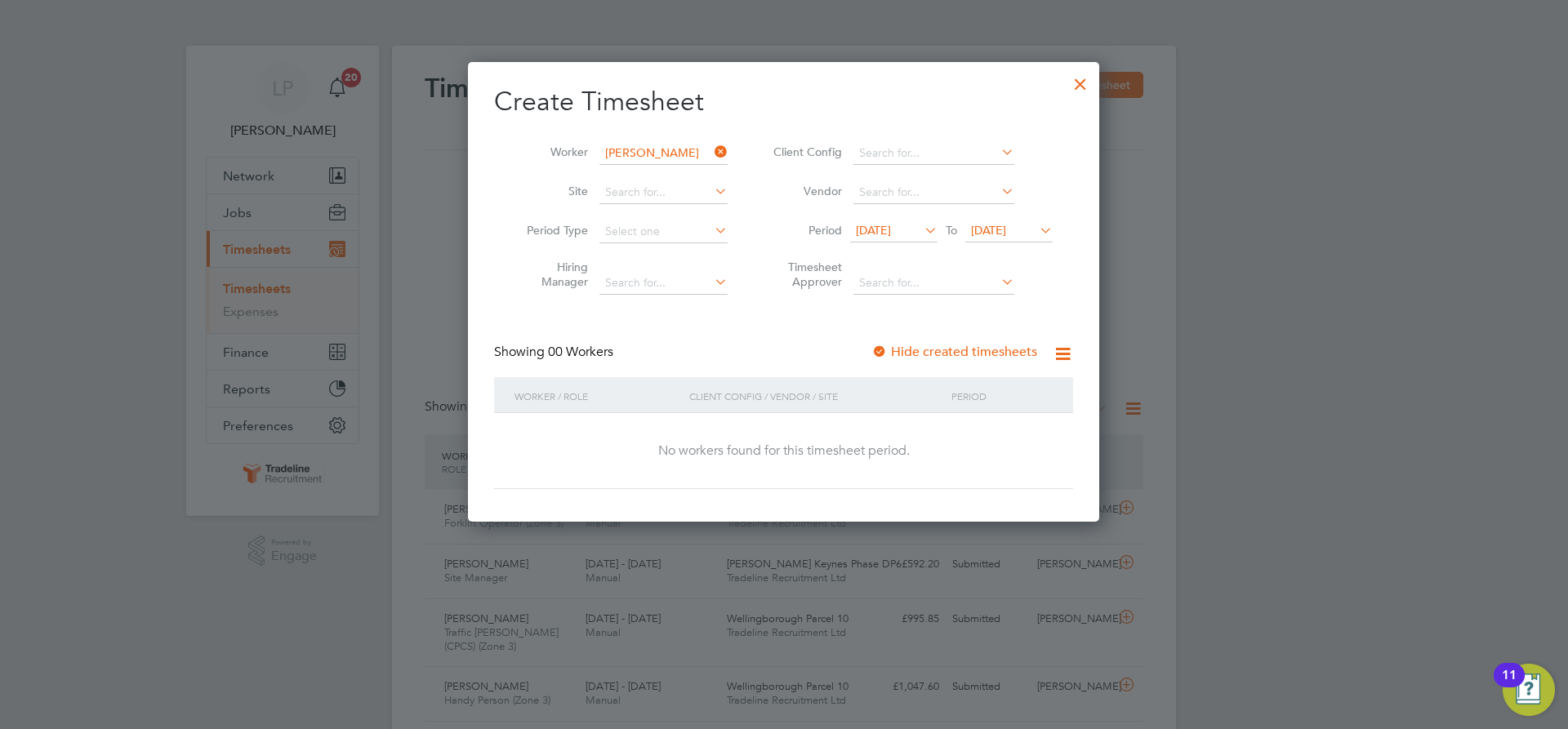
click at [886, 349] on div at bounding box center [879, 353] width 16 height 16
click at [1006, 230] on span "[DATE]" at bounding box center [988, 231] width 35 height 15
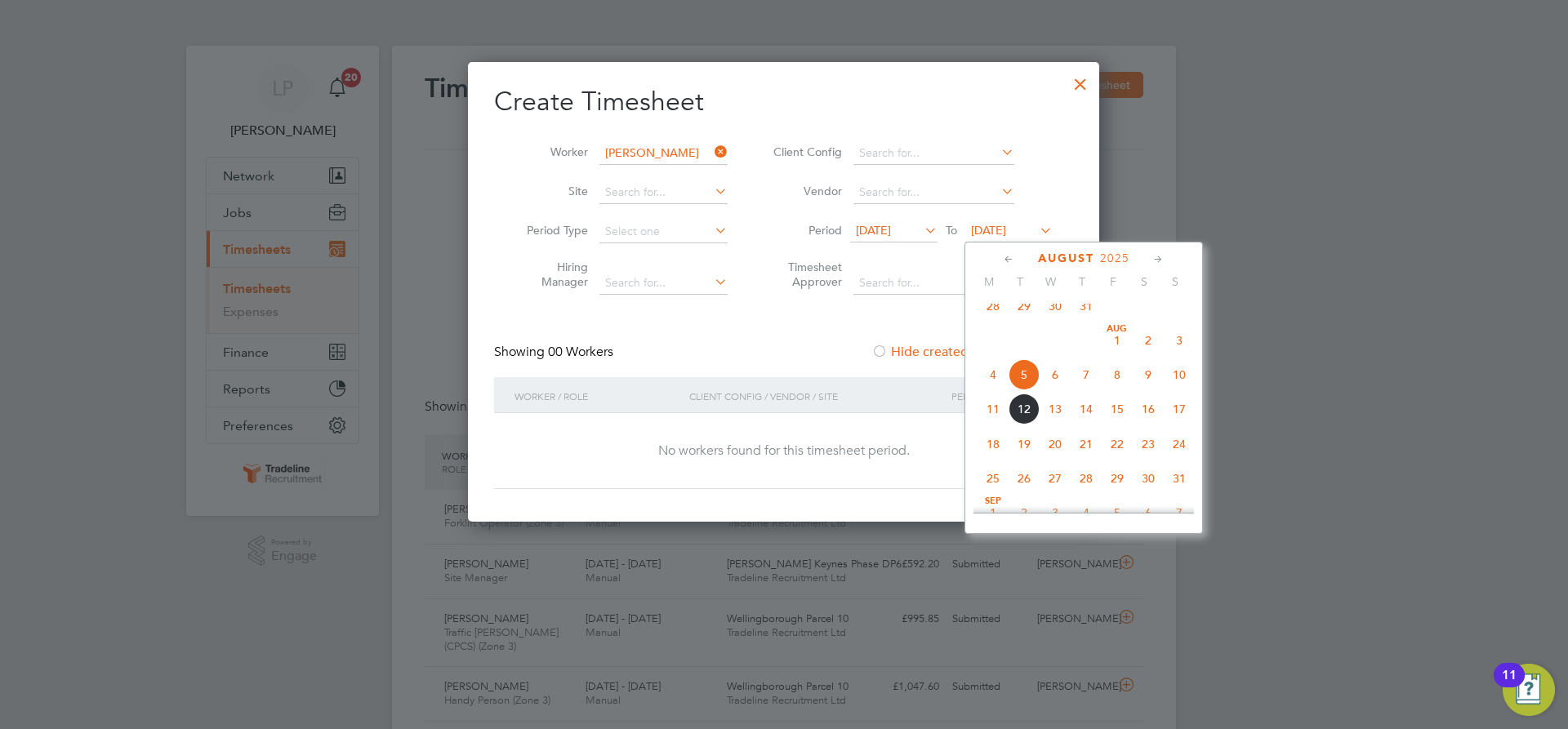
click at [1077, 458] on span "21" at bounding box center [1086, 444] width 31 height 31
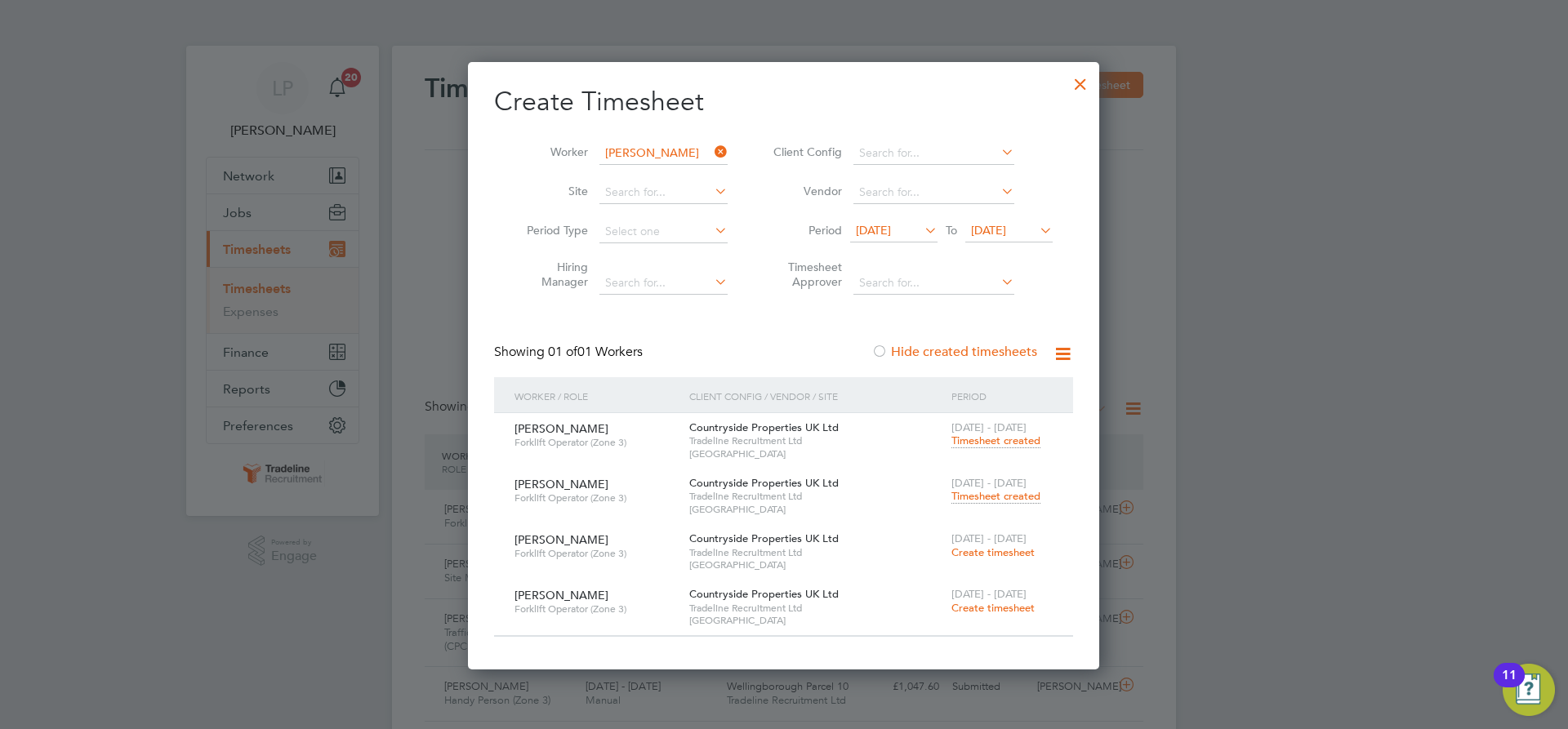
click at [1001, 500] on span "Timesheet created" at bounding box center [995, 497] width 89 height 15
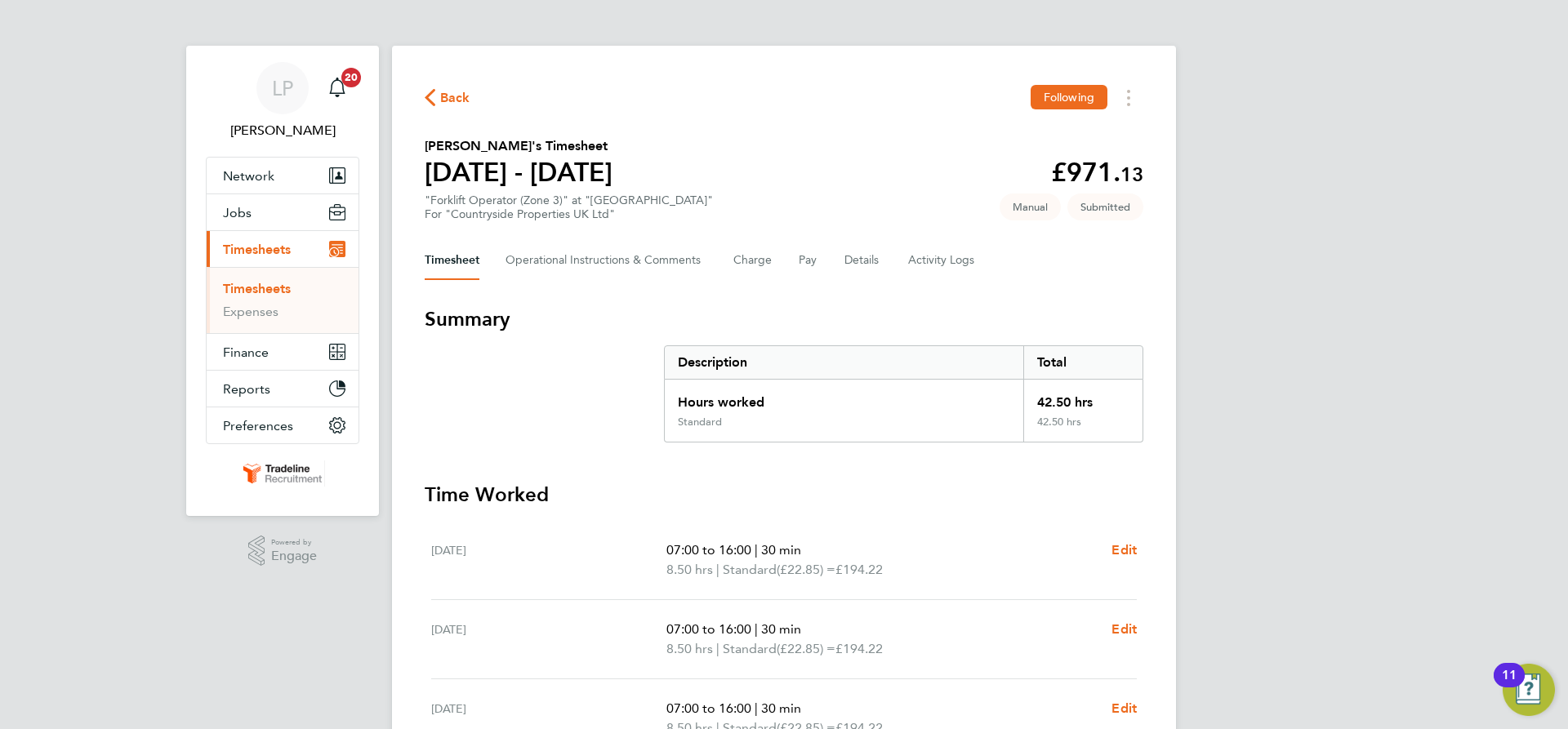
drag, startPoint x: 254, startPoint y: 291, endPoint x: 600, endPoint y: 263, distance: 347.1
click at [254, 291] on link "Timesheets" at bounding box center [257, 289] width 68 height 15
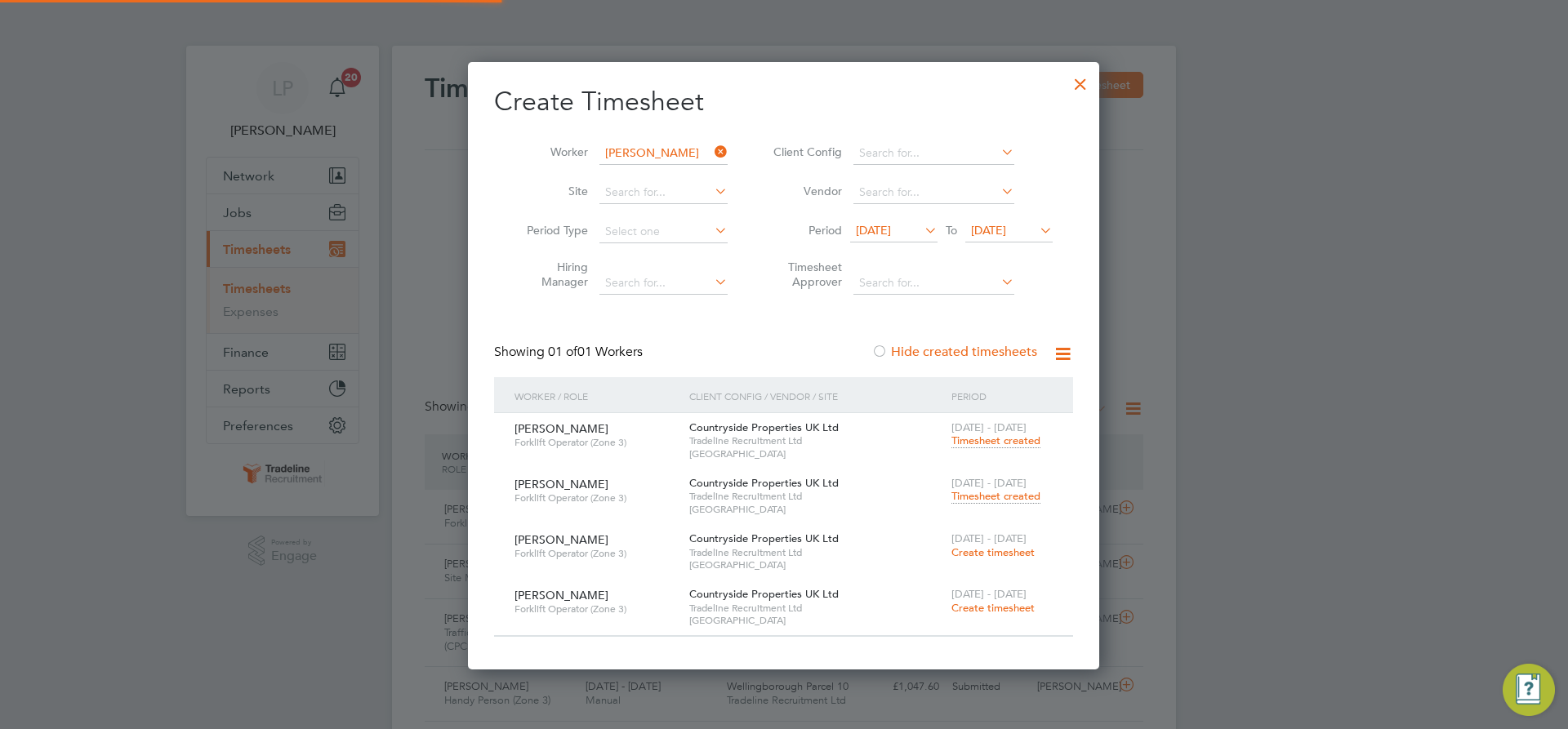
scroll to position [42, 142]
click at [625, 148] on input at bounding box center [662, 153] width 128 height 23
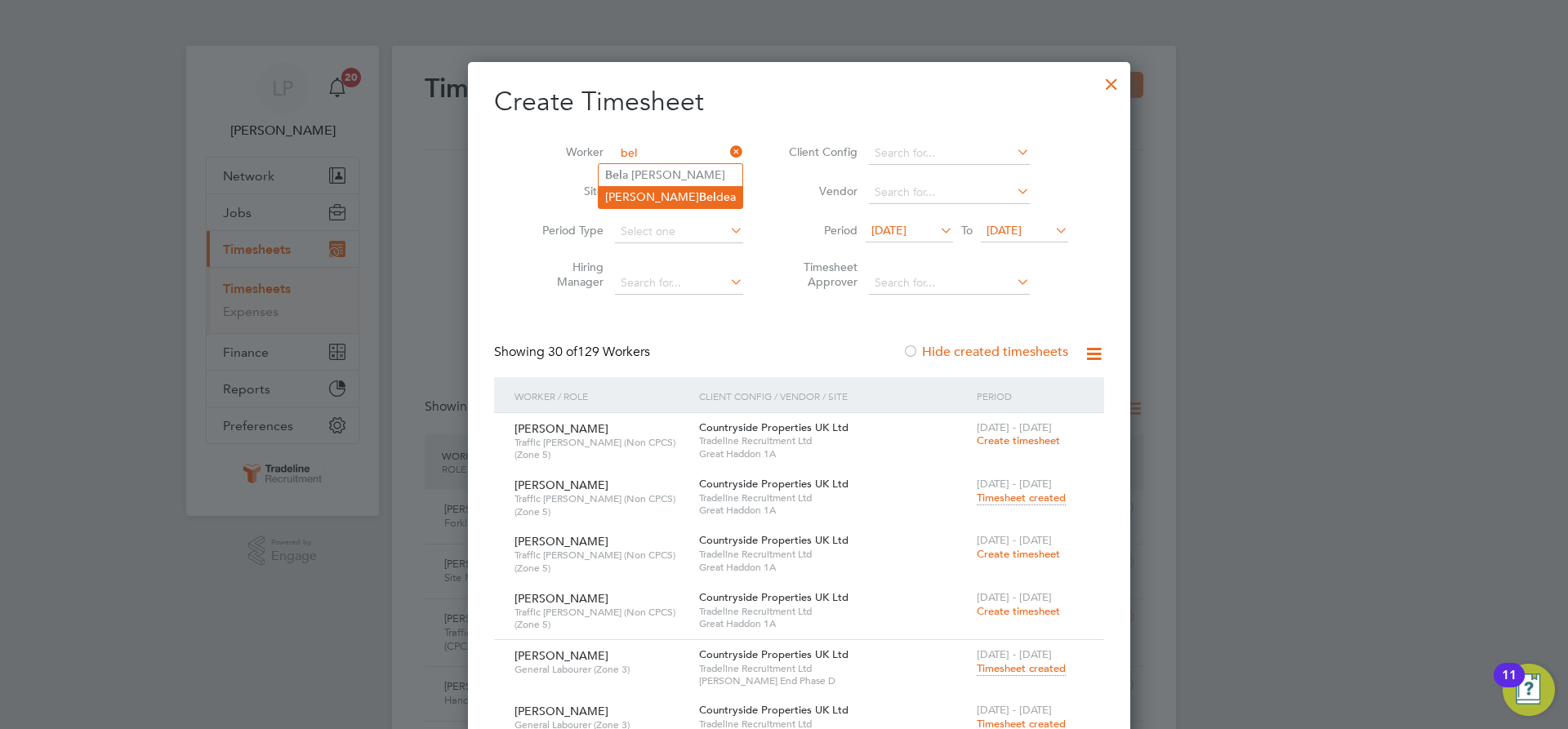
click at [661, 197] on li "[PERSON_NAME] dea" at bounding box center [671, 197] width 143 height 22
type input "[PERSON_NAME]"
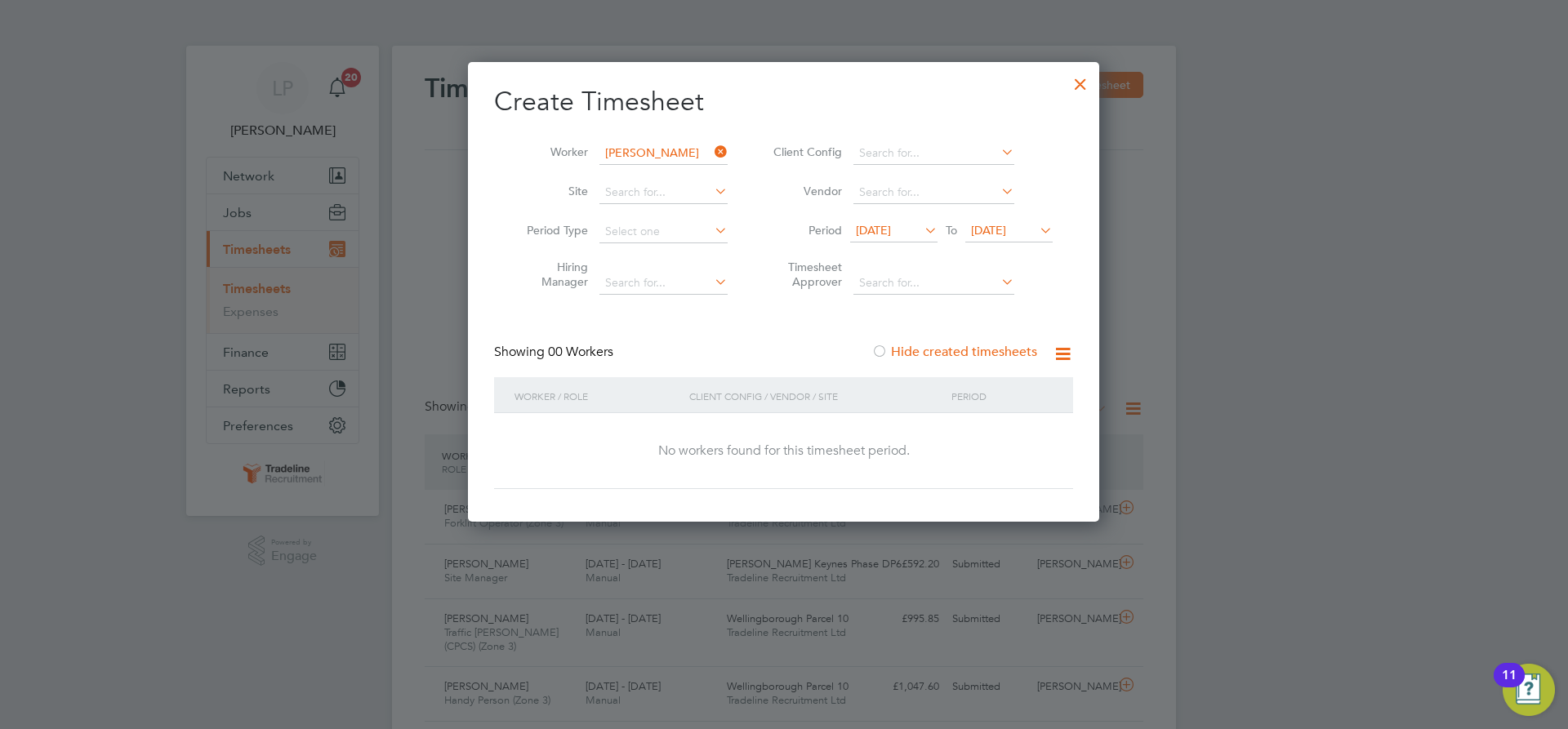
click at [1006, 236] on span "[DATE]" at bounding box center [988, 231] width 35 height 15
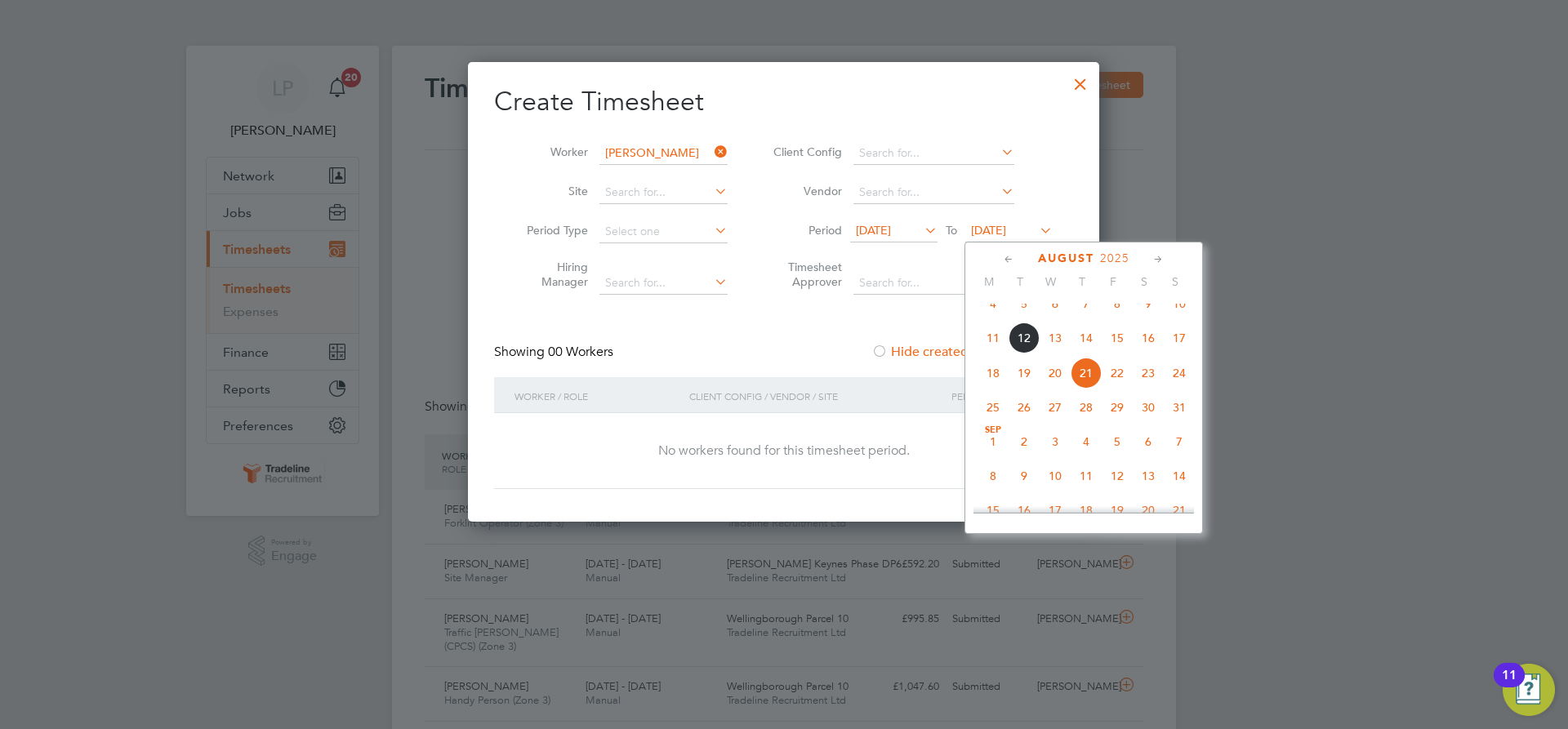
click at [1083, 423] on span "28" at bounding box center [1086, 408] width 31 height 31
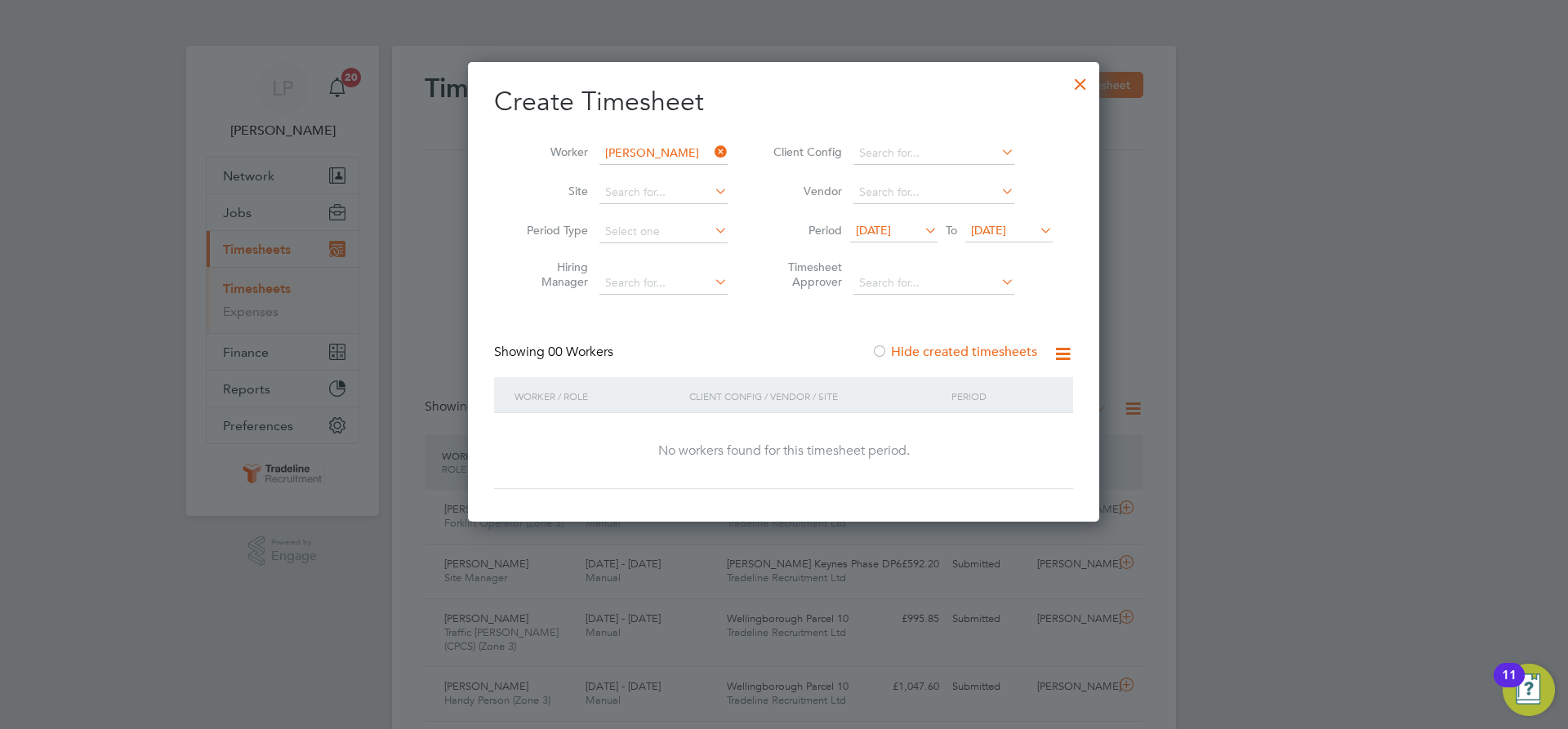
click at [1085, 81] on div at bounding box center [1080, 80] width 29 height 29
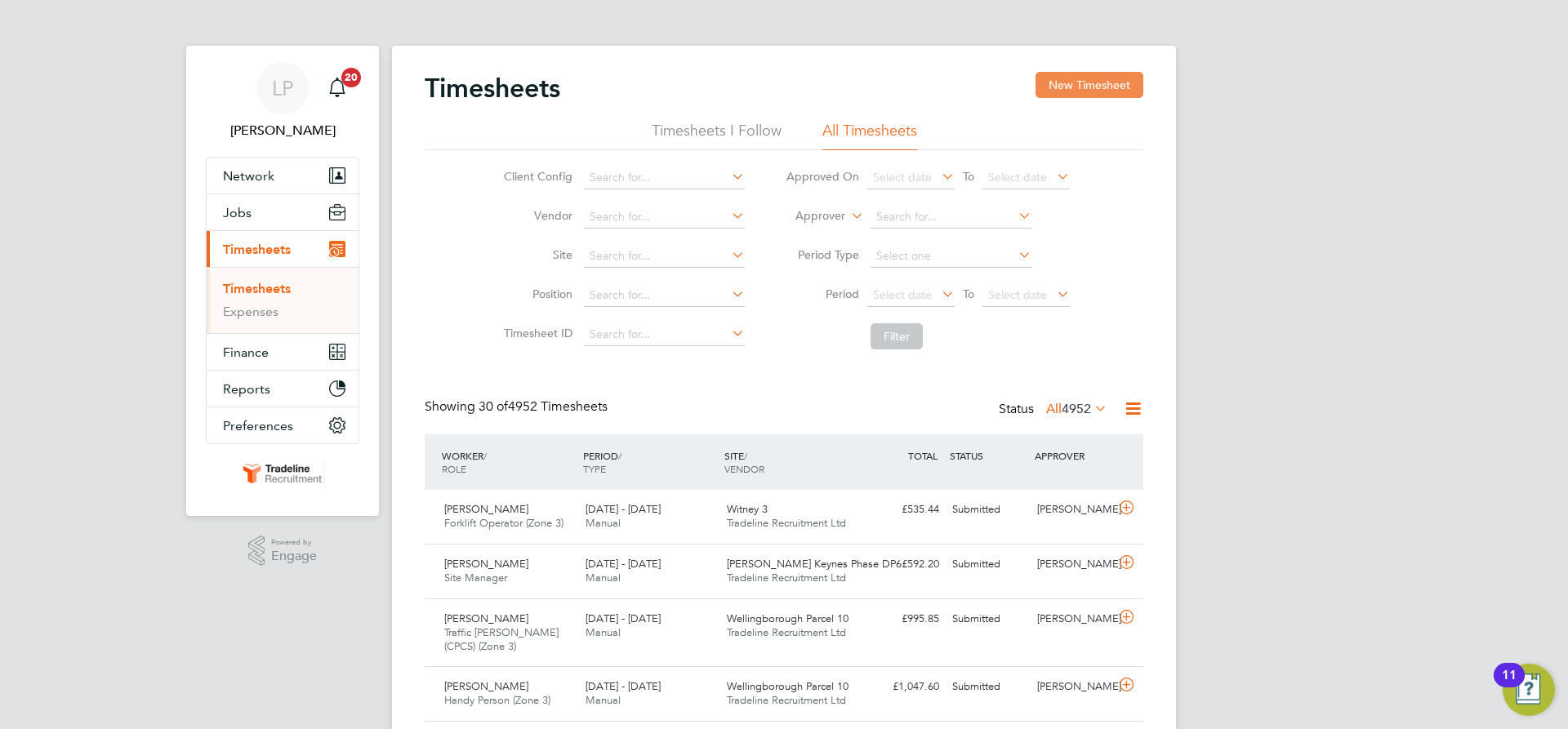
click at [1095, 77] on button "New Timesheet" at bounding box center [1089, 84] width 108 height 26
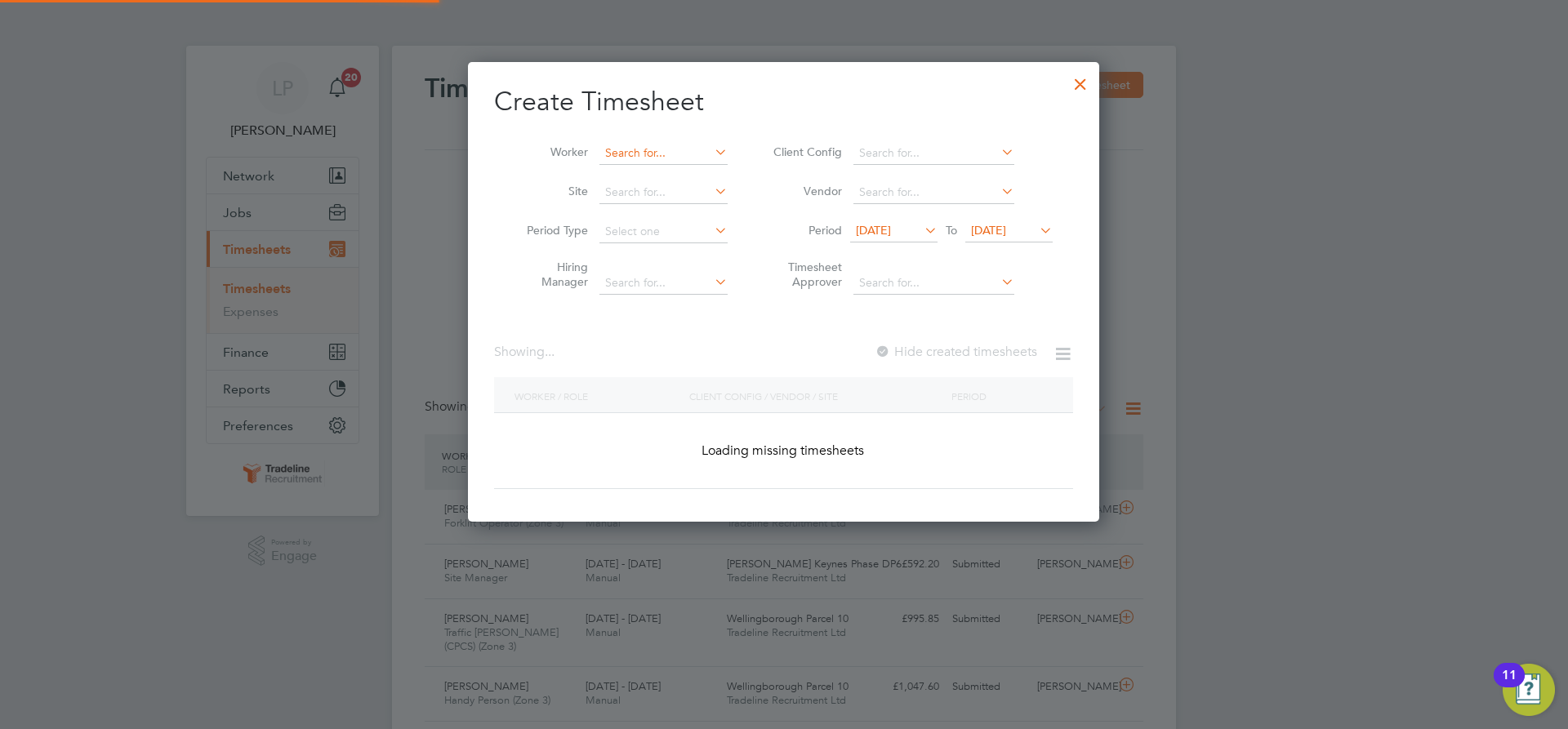
click at [659, 151] on input at bounding box center [662, 153] width 128 height 23
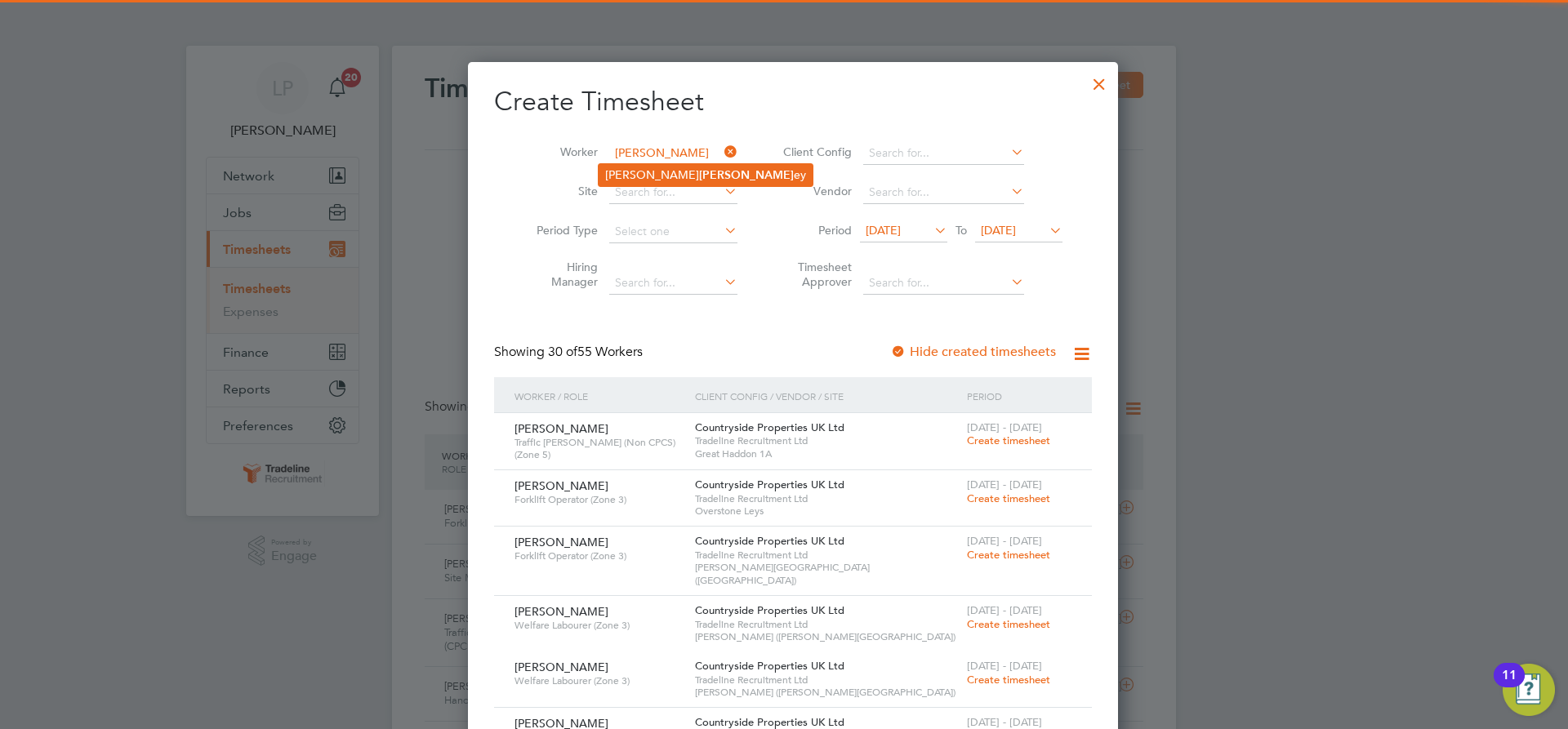
click at [699, 182] on b "[PERSON_NAME]" at bounding box center [746, 174] width 94 height 14
type input "[PERSON_NAME]"
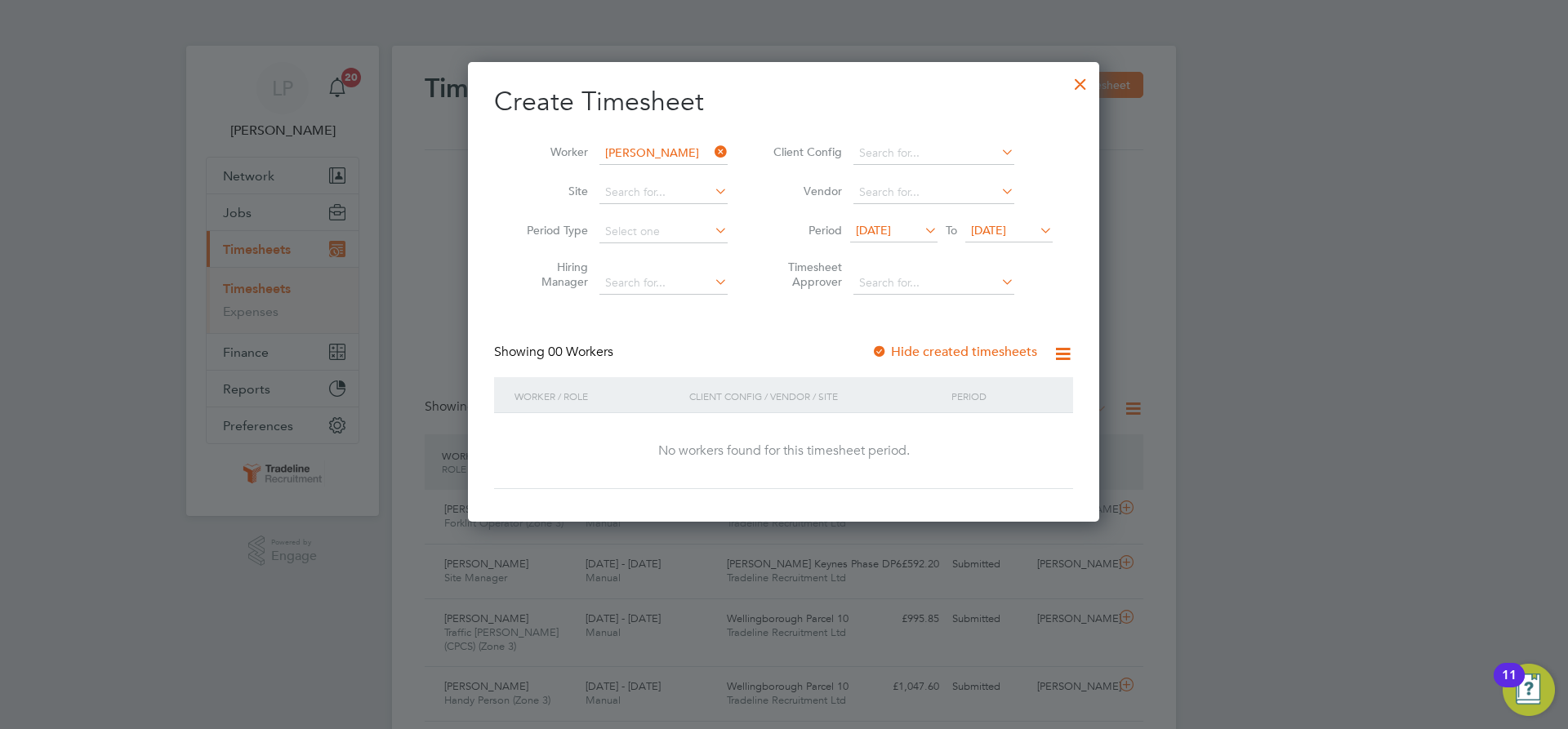
click at [875, 348] on div at bounding box center [879, 353] width 16 height 16
click at [1001, 238] on span "[DATE]" at bounding box center [1009, 232] width 87 height 22
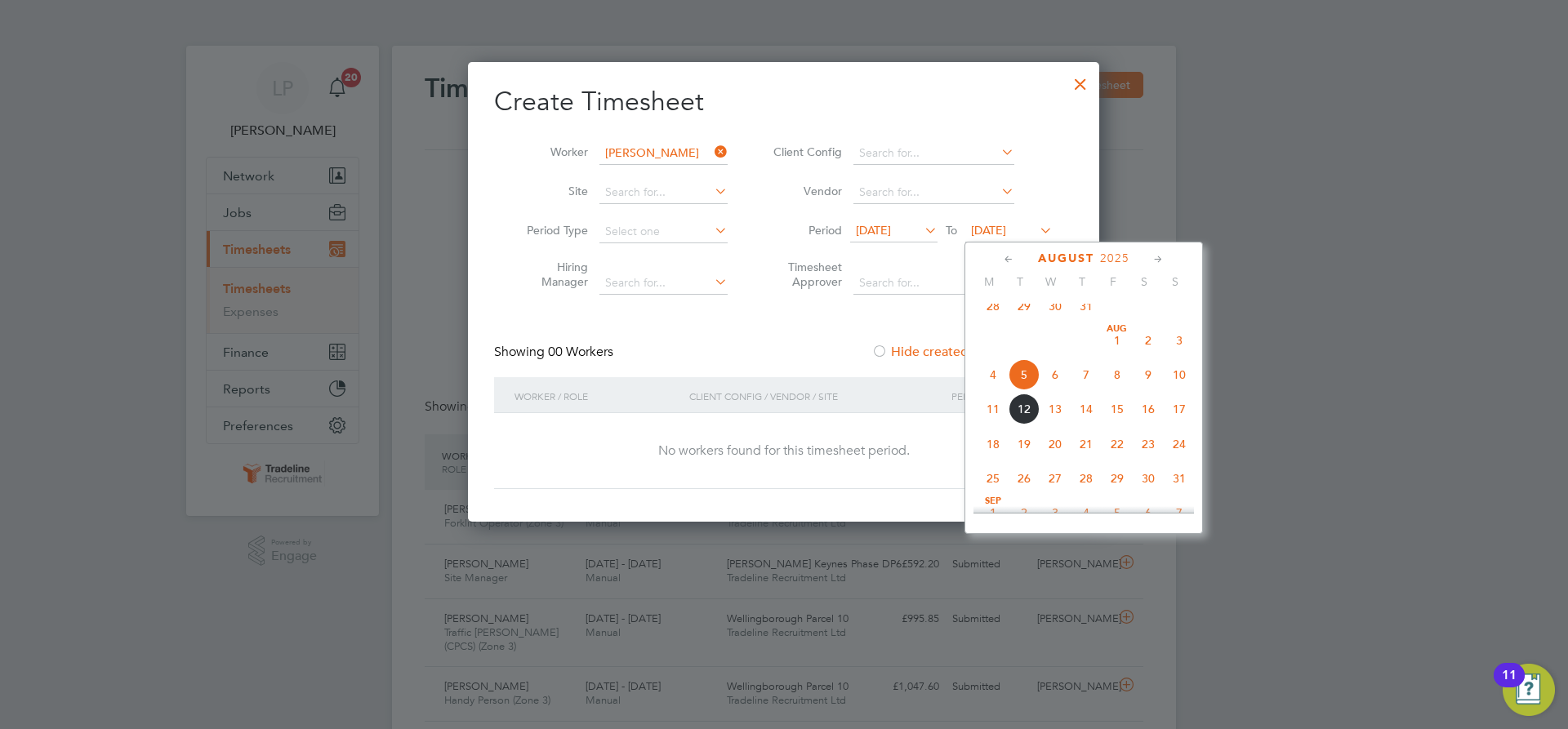
click at [1083, 452] on span "21" at bounding box center [1086, 444] width 31 height 31
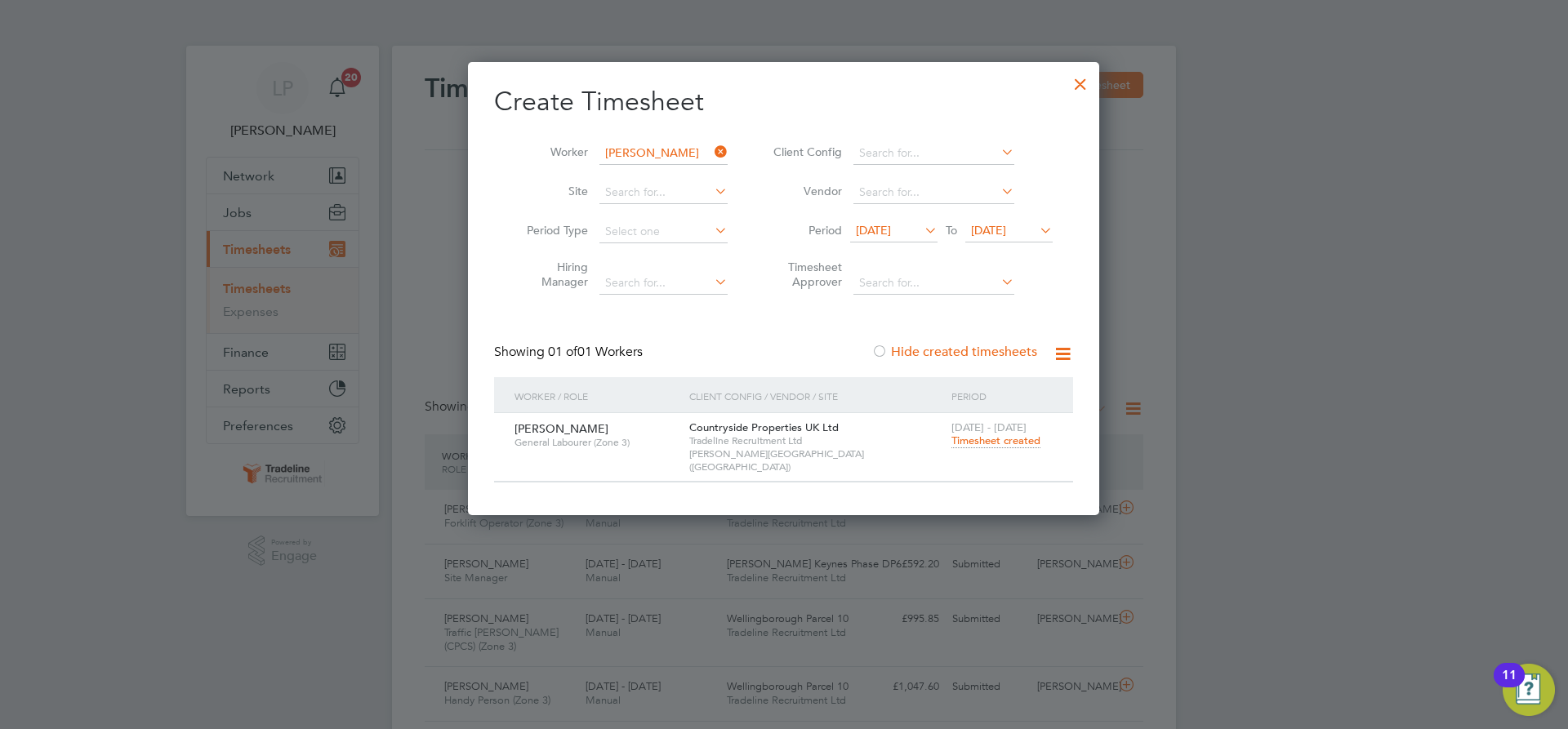
click at [979, 437] on span "Timesheet created" at bounding box center [995, 441] width 89 height 15
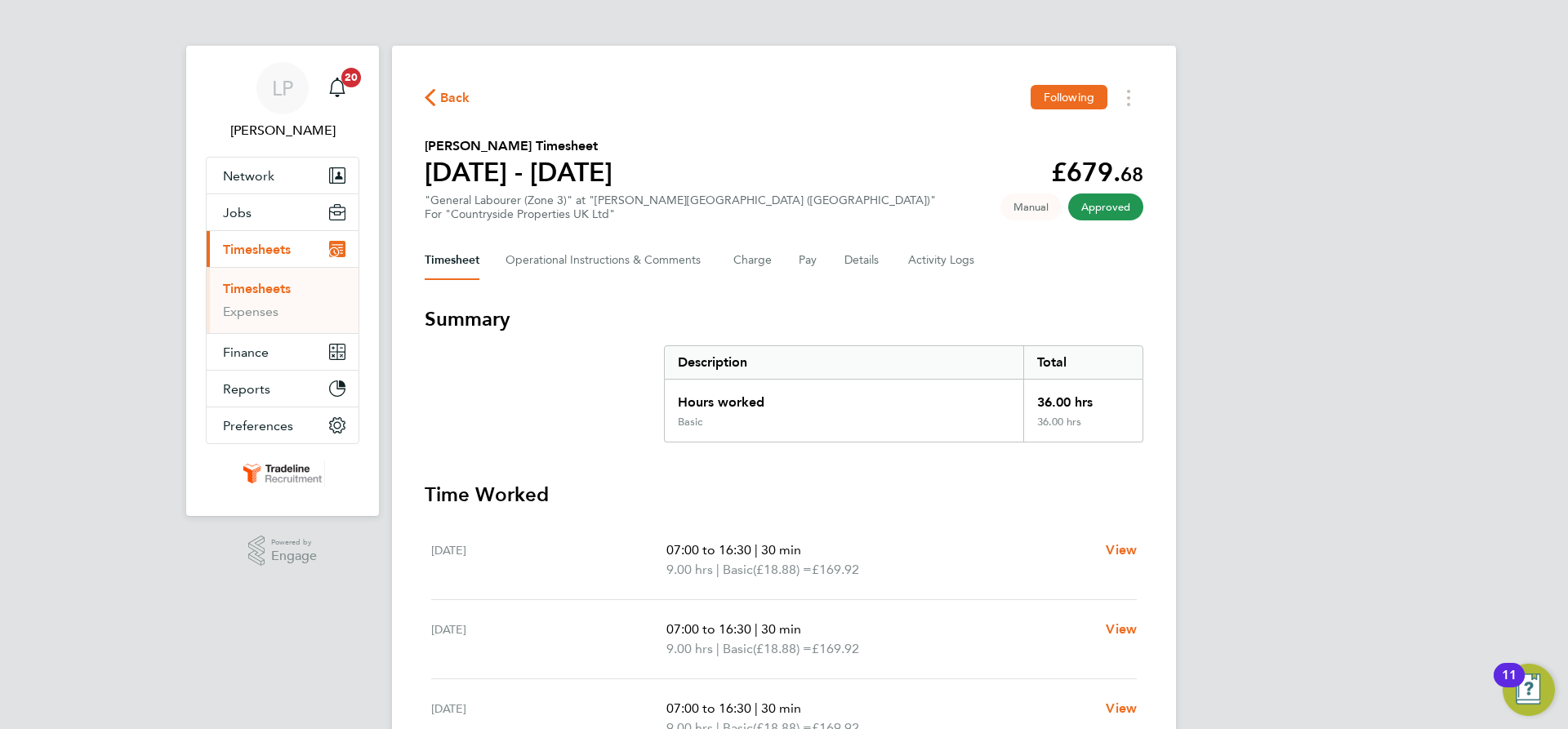
click at [270, 298] on li "Timesheets" at bounding box center [284, 292] width 122 height 23
click at [285, 290] on link "Timesheets" at bounding box center [257, 289] width 68 height 15
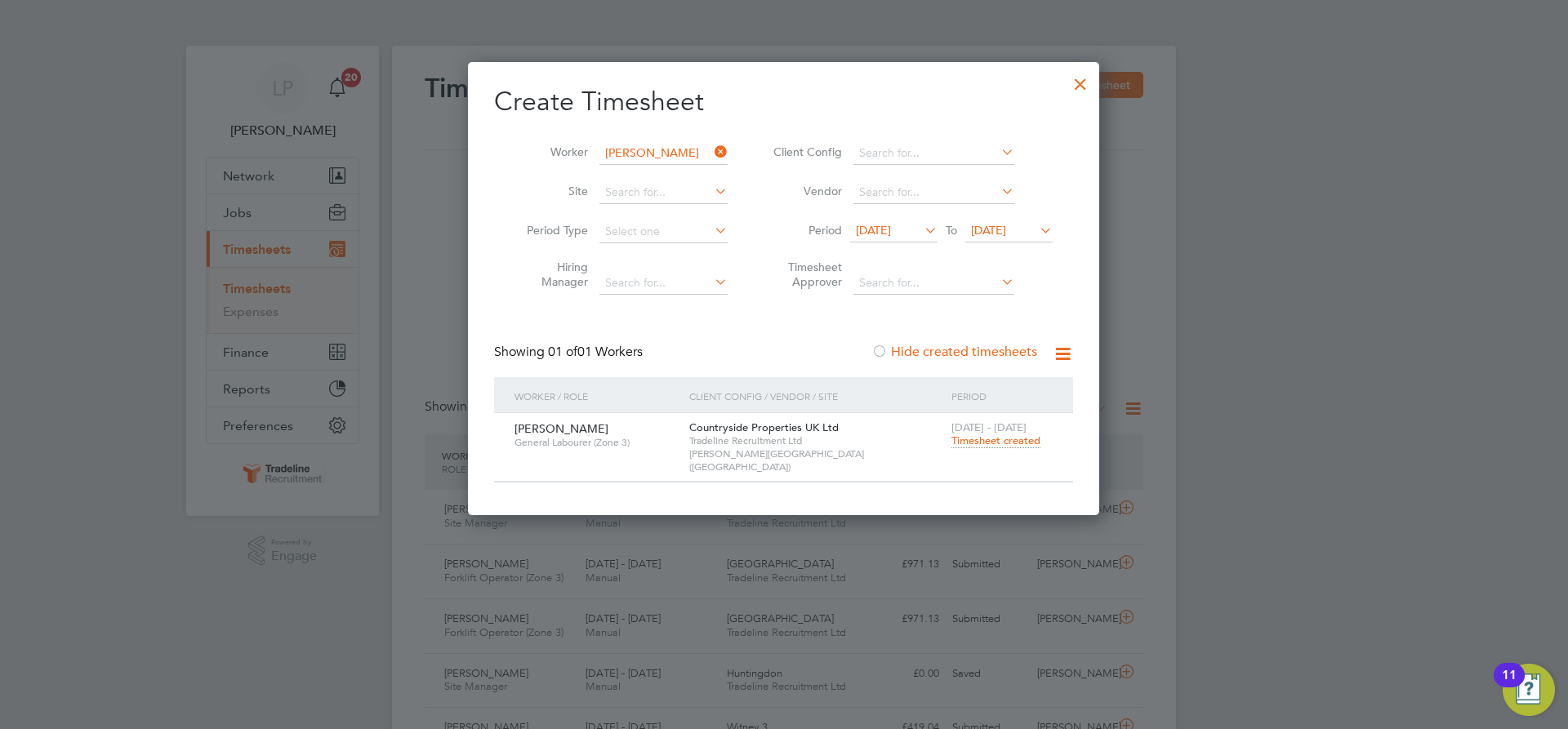
click at [1009, 238] on span "[DATE]" at bounding box center [1009, 232] width 87 height 22
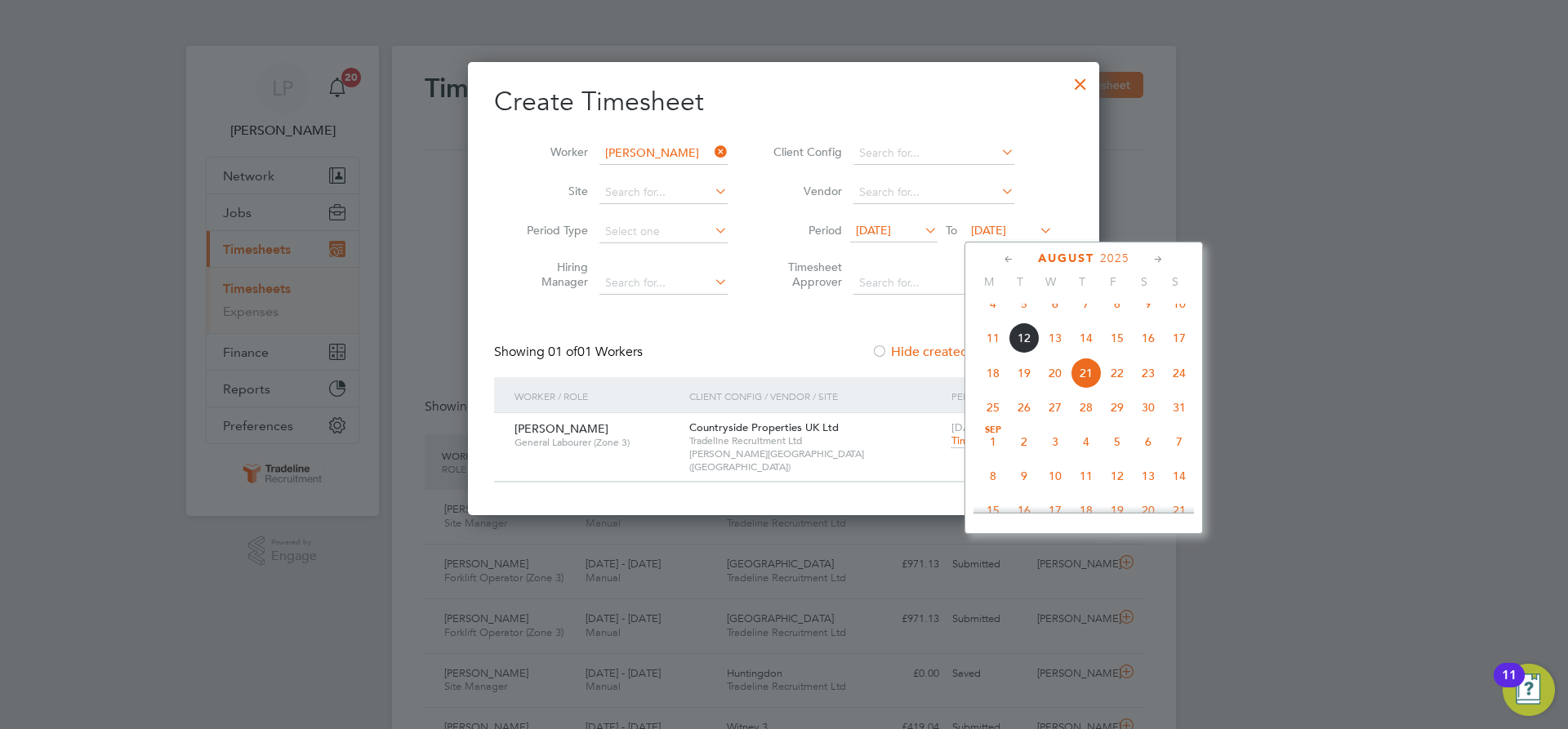
click at [1084, 423] on span "28" at bounding box center [1086, 408] width 31 height 31
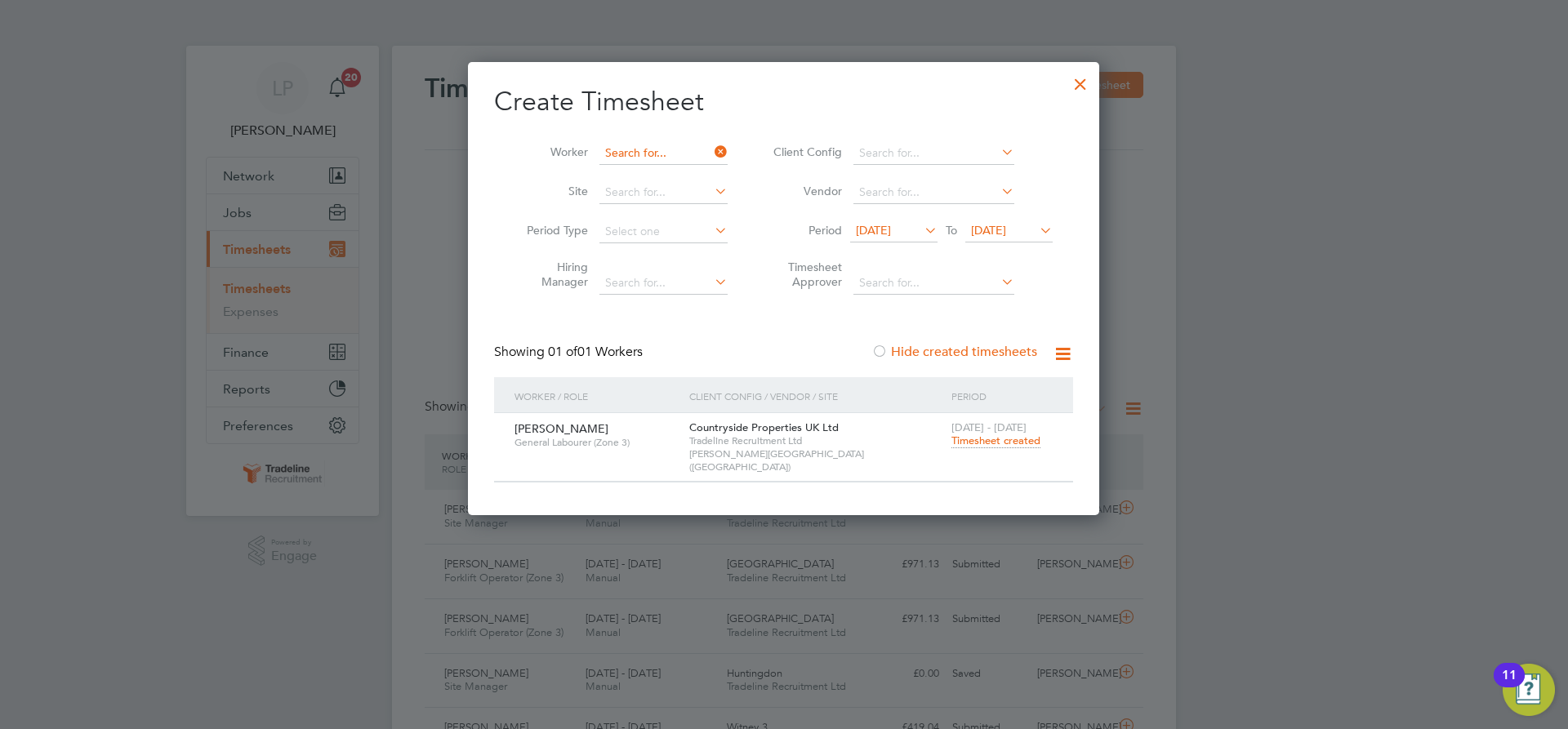
click at [662, 154] on input at bounding box center [662, 153] width 128 height 23
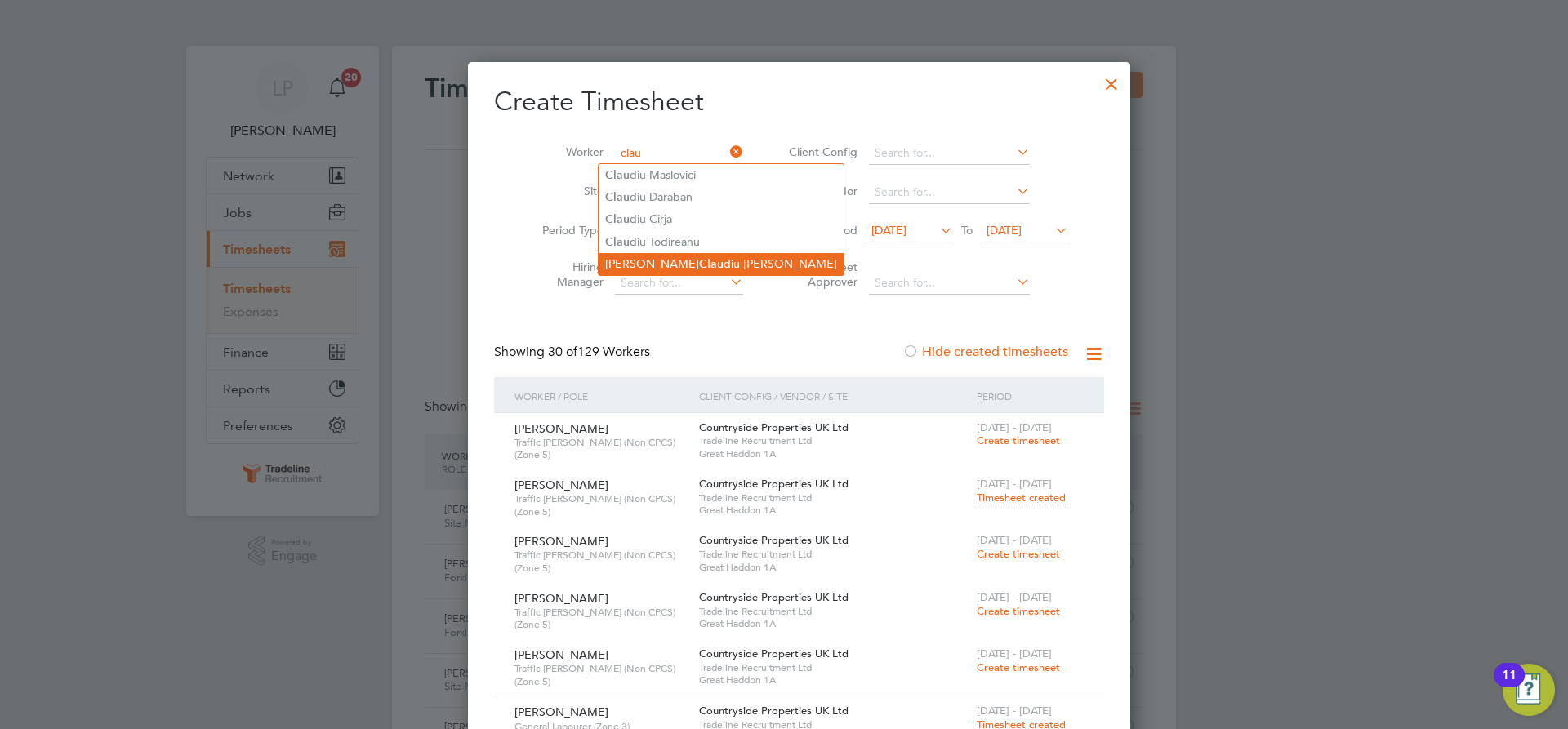
click at [699, 261] on b "Clau" at bounding box center [710, 263] width 24 height 14
type input "[PERSON_NAME] [PERSON_NAME]"
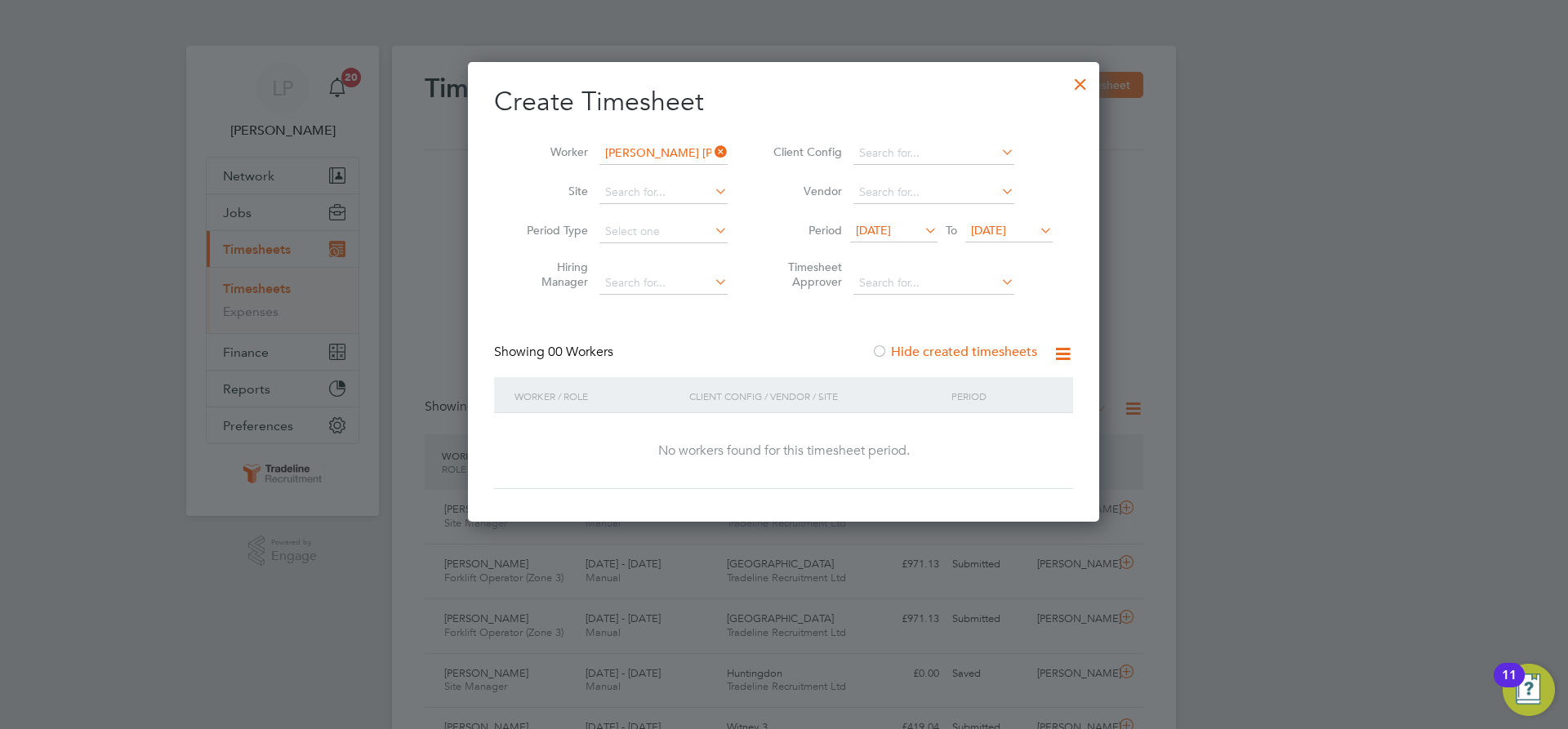
click at [1006, 233] on span "[DATE]" at bounding box center [988, 231] width 35 height 15
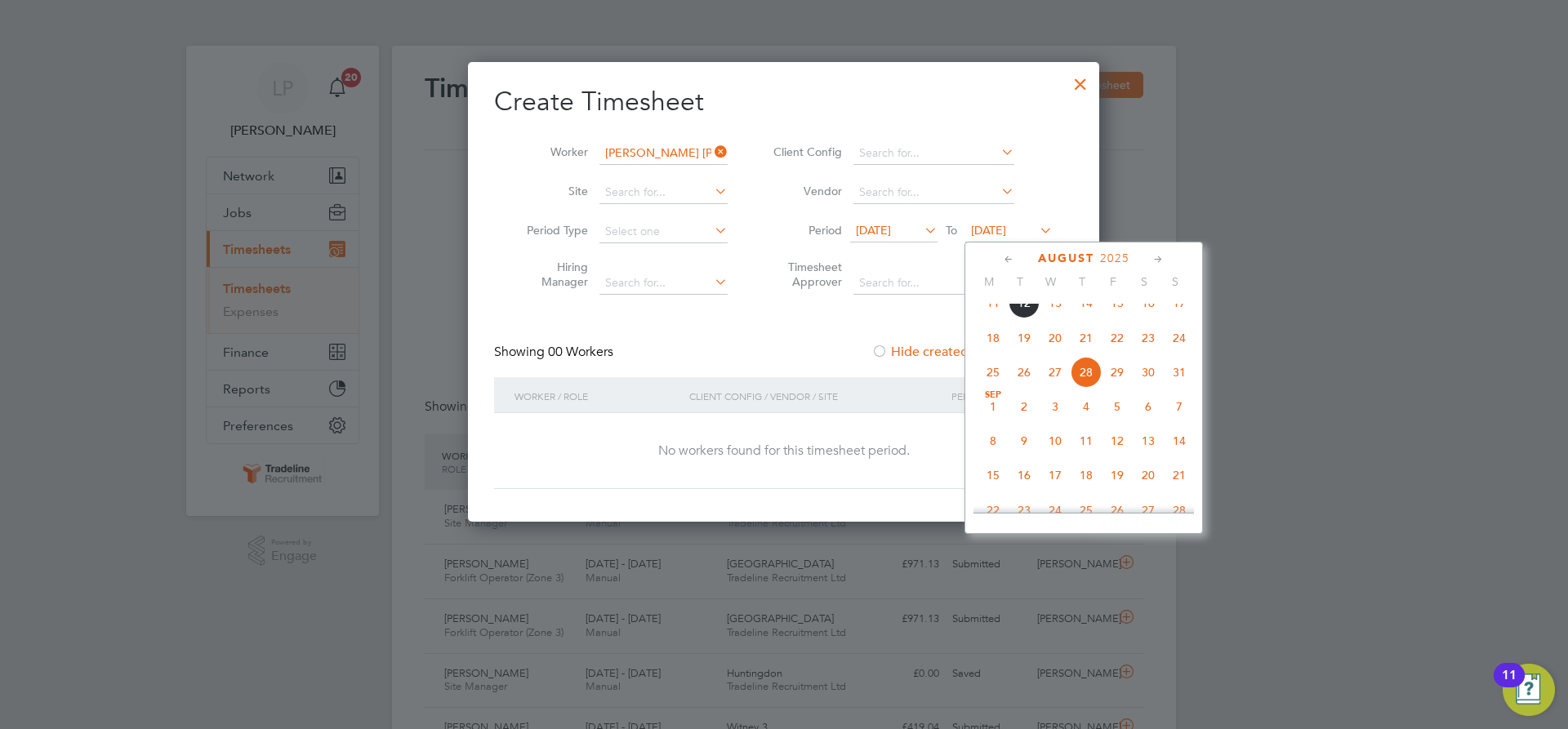
click at [1093, 422] on span "4" at bounding box center [1086, 407] width 31 height 31
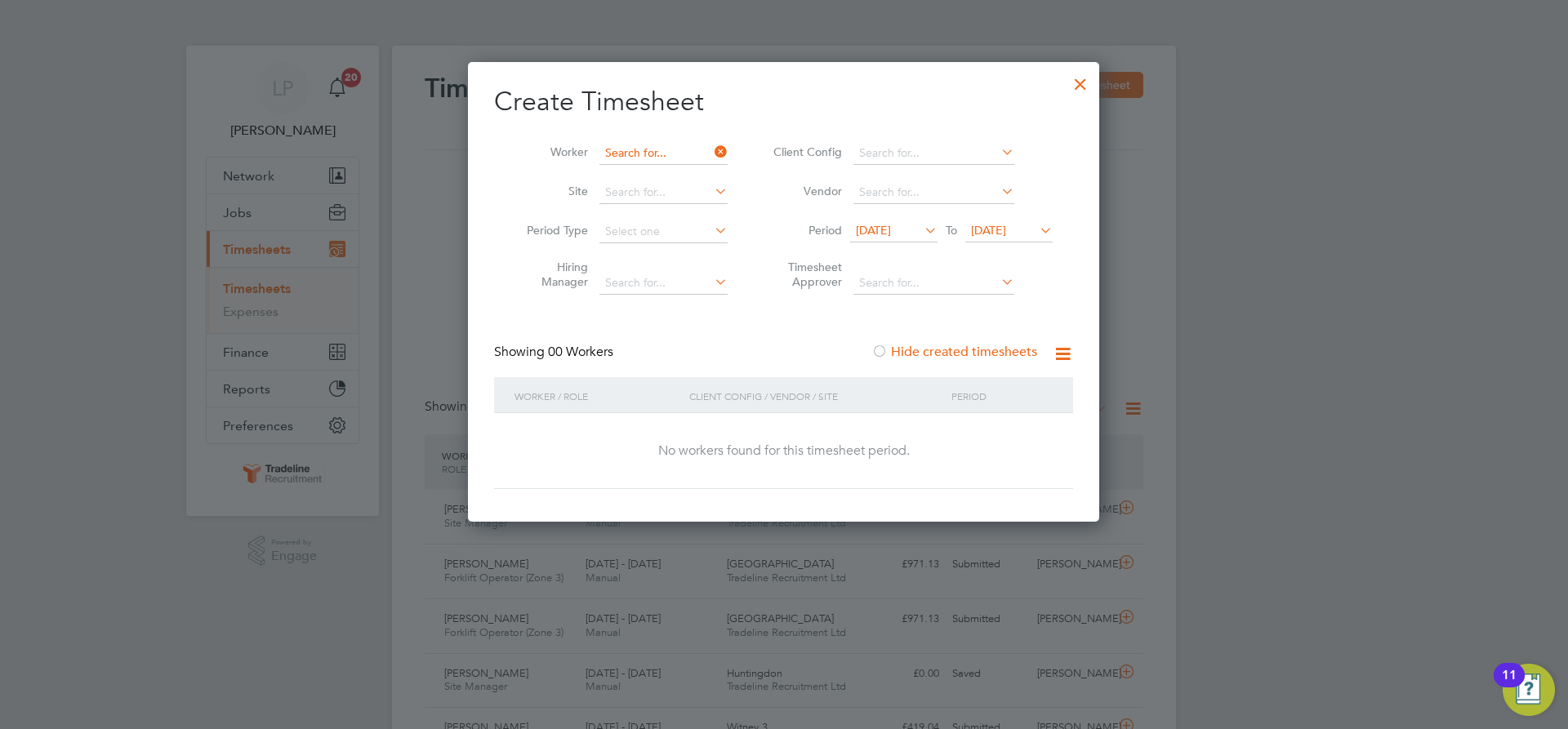
click at [664, 155] on input at bounding box center [662, 153] width 128 height 23
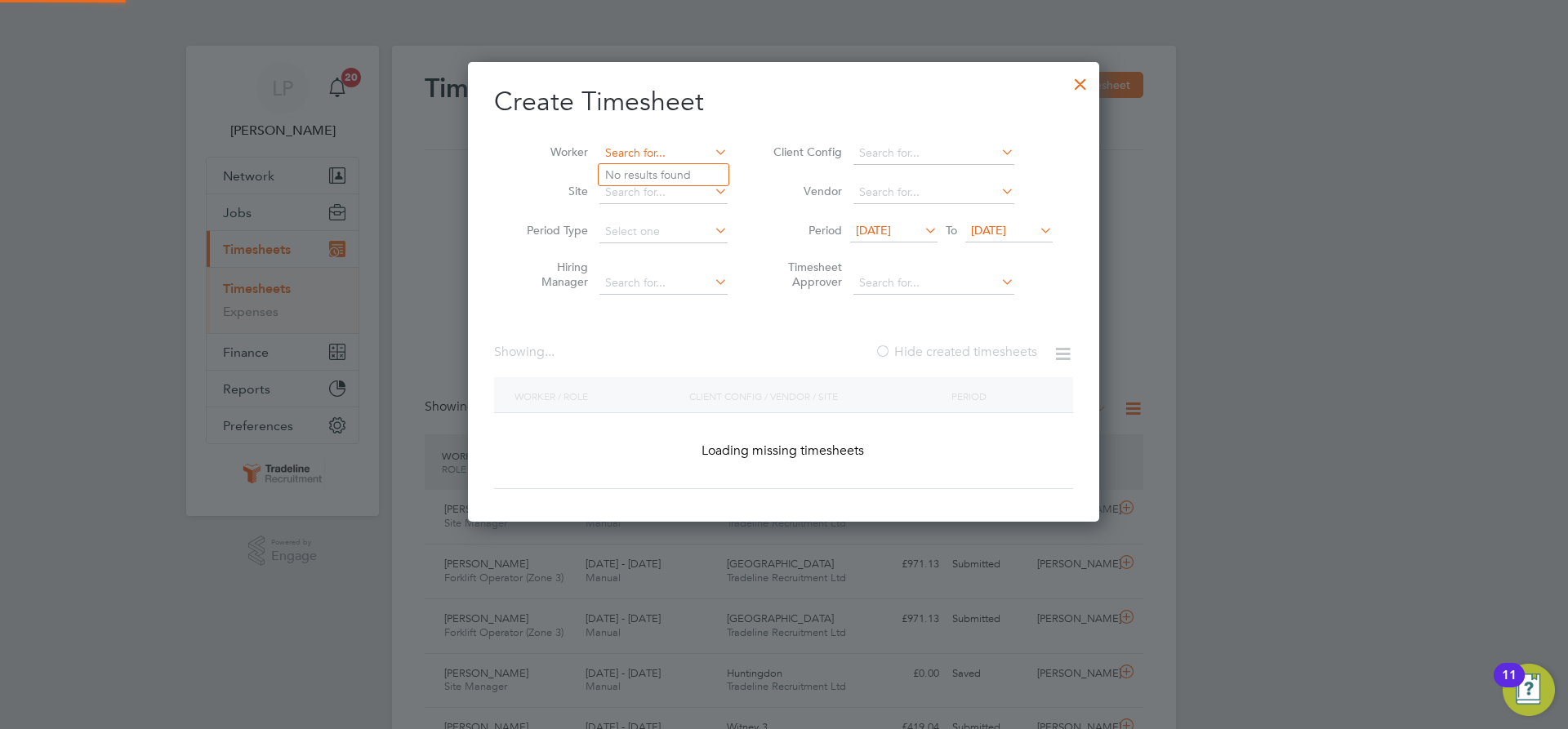
scroll to position [8243, 632]
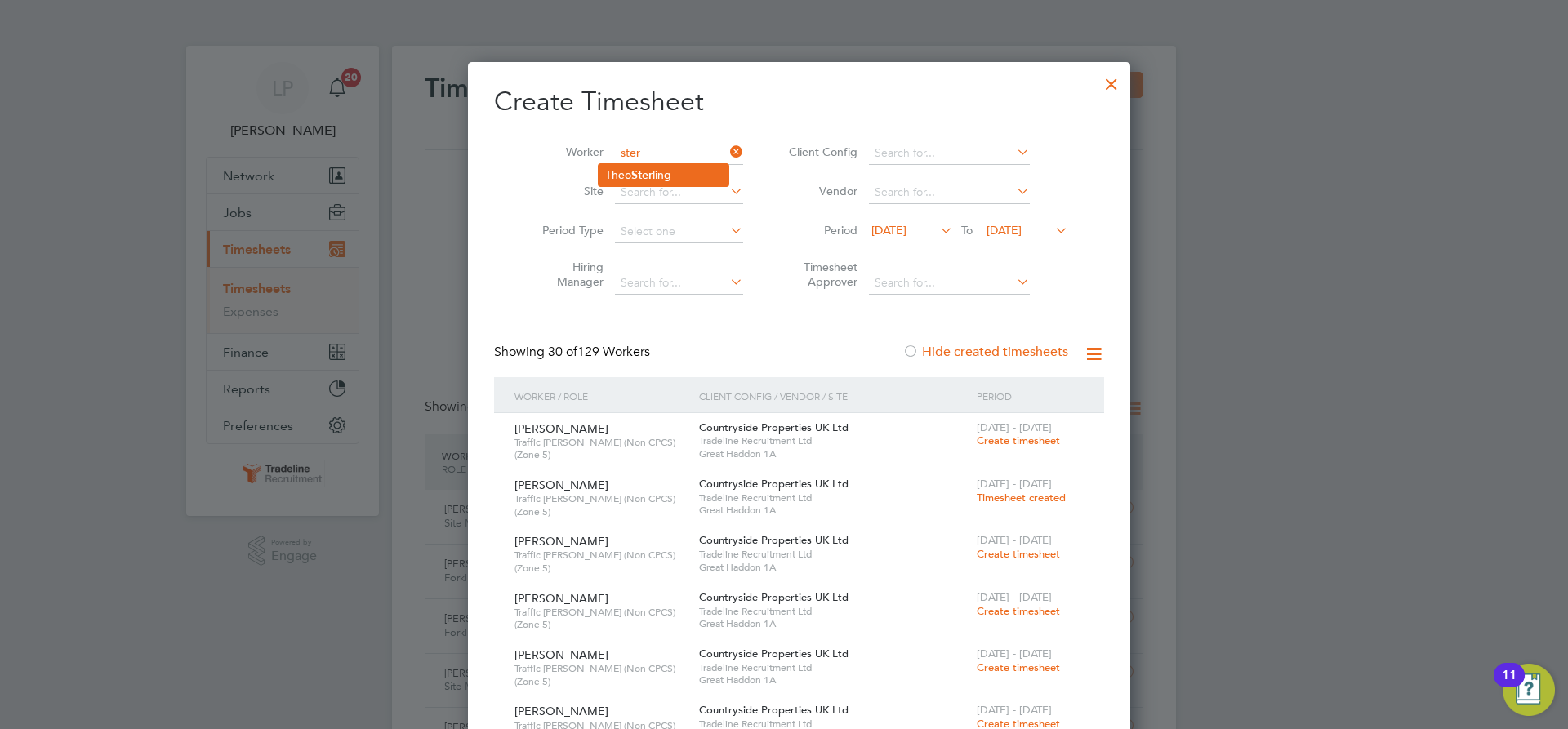
click at [676, 175] on li "[PERSON_NAME]" at bounding box center [663, 175] width 130 height 22
type input "[PERSON_NAME]"
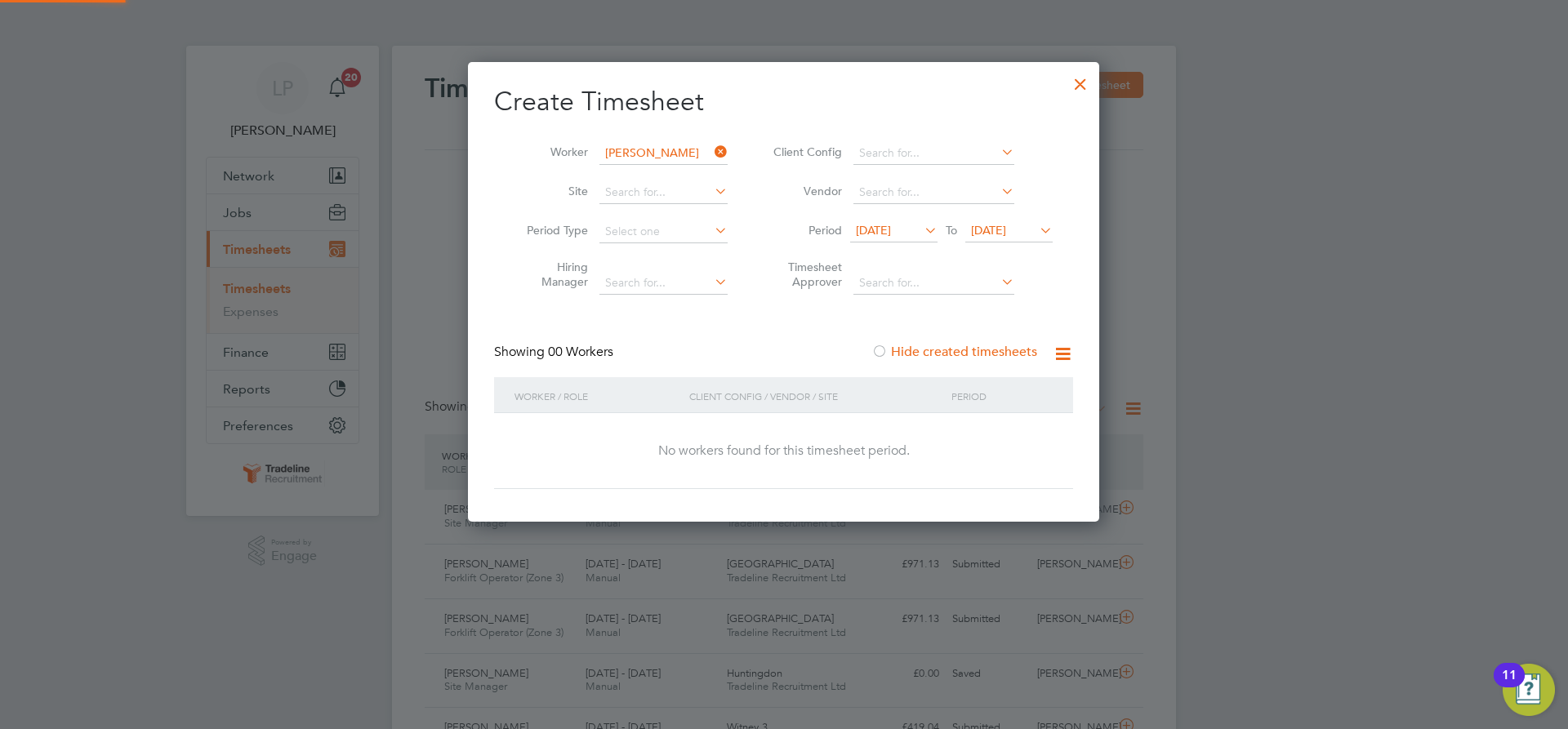
scroll to position [8, 8]
click at [1006, 224] on span "[DATE]" at bounding box center [988, 231] width 35 height 15
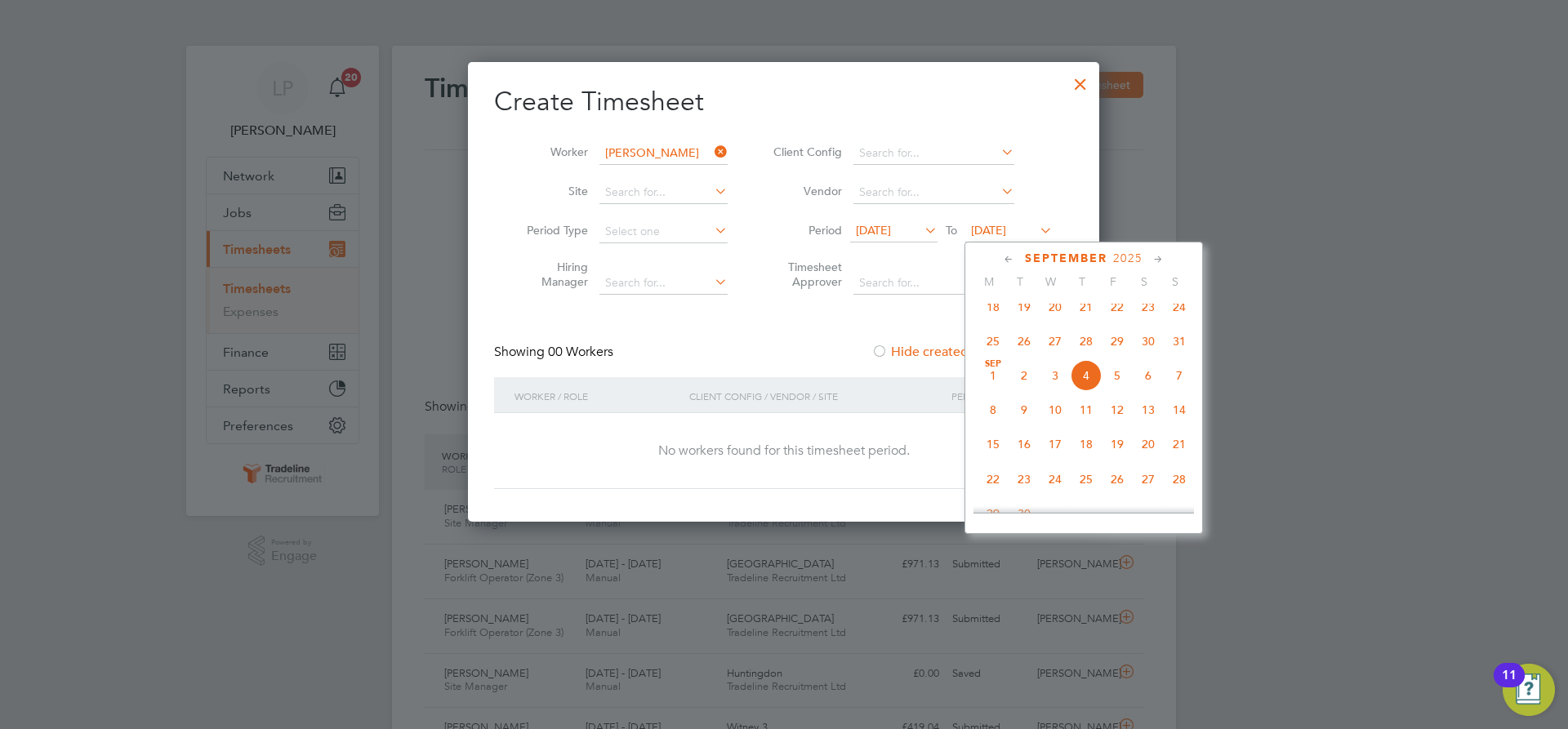
click at [1094, 424] on span "11" at bounding box center [1086, 410] width 31 height 31
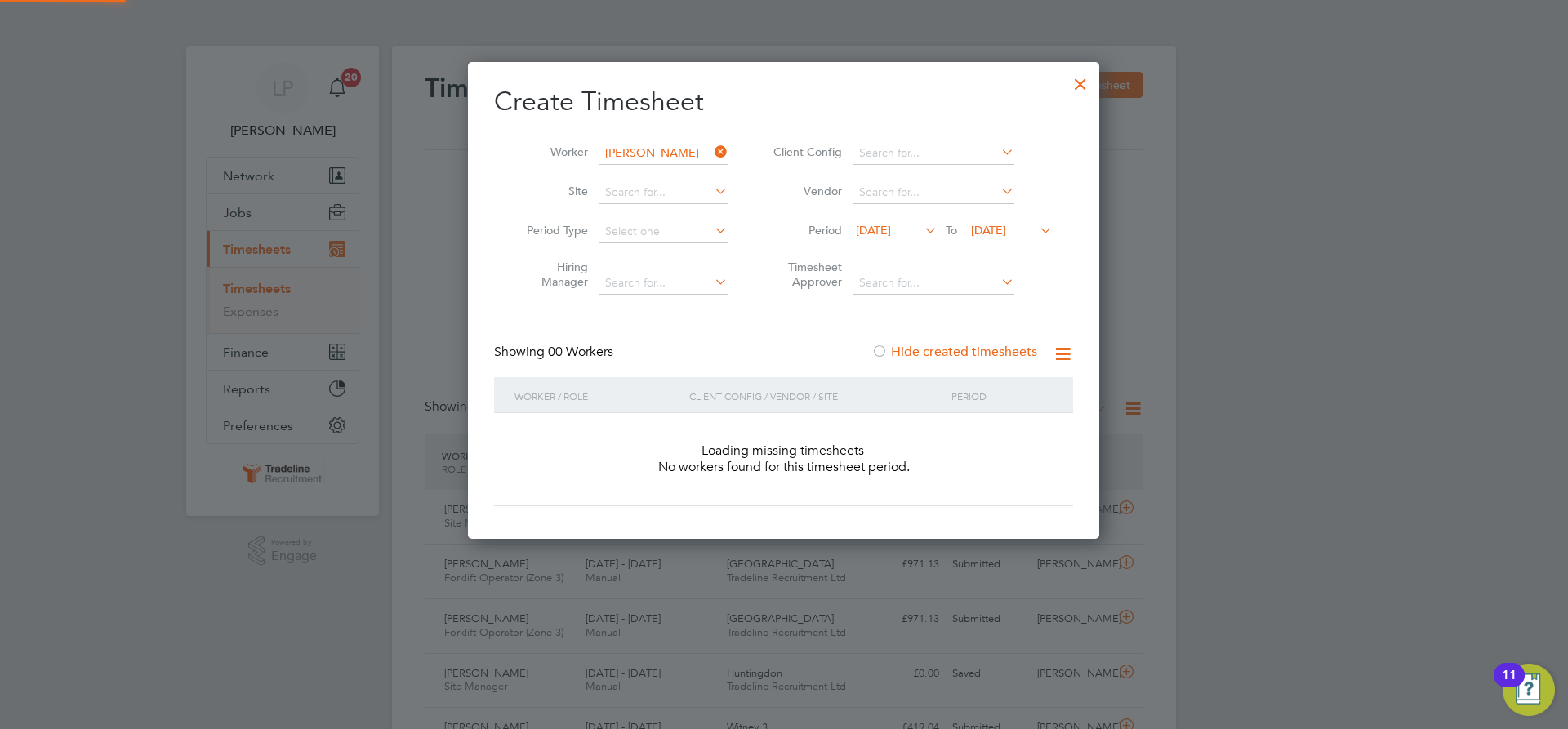
scroll to position [8, 8]
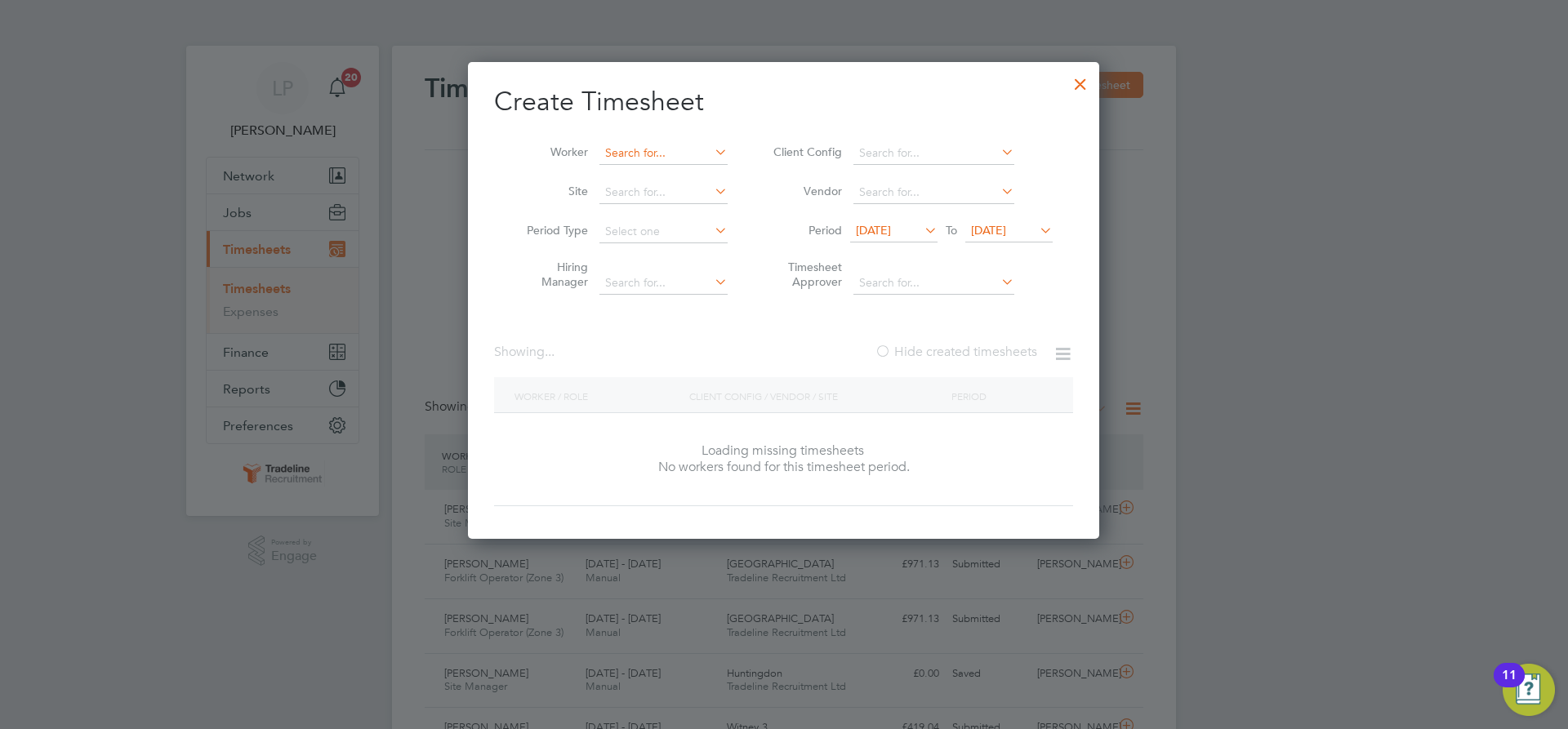
click at [659, 151] on input at bounding box center [662, 153] width 128 height 23
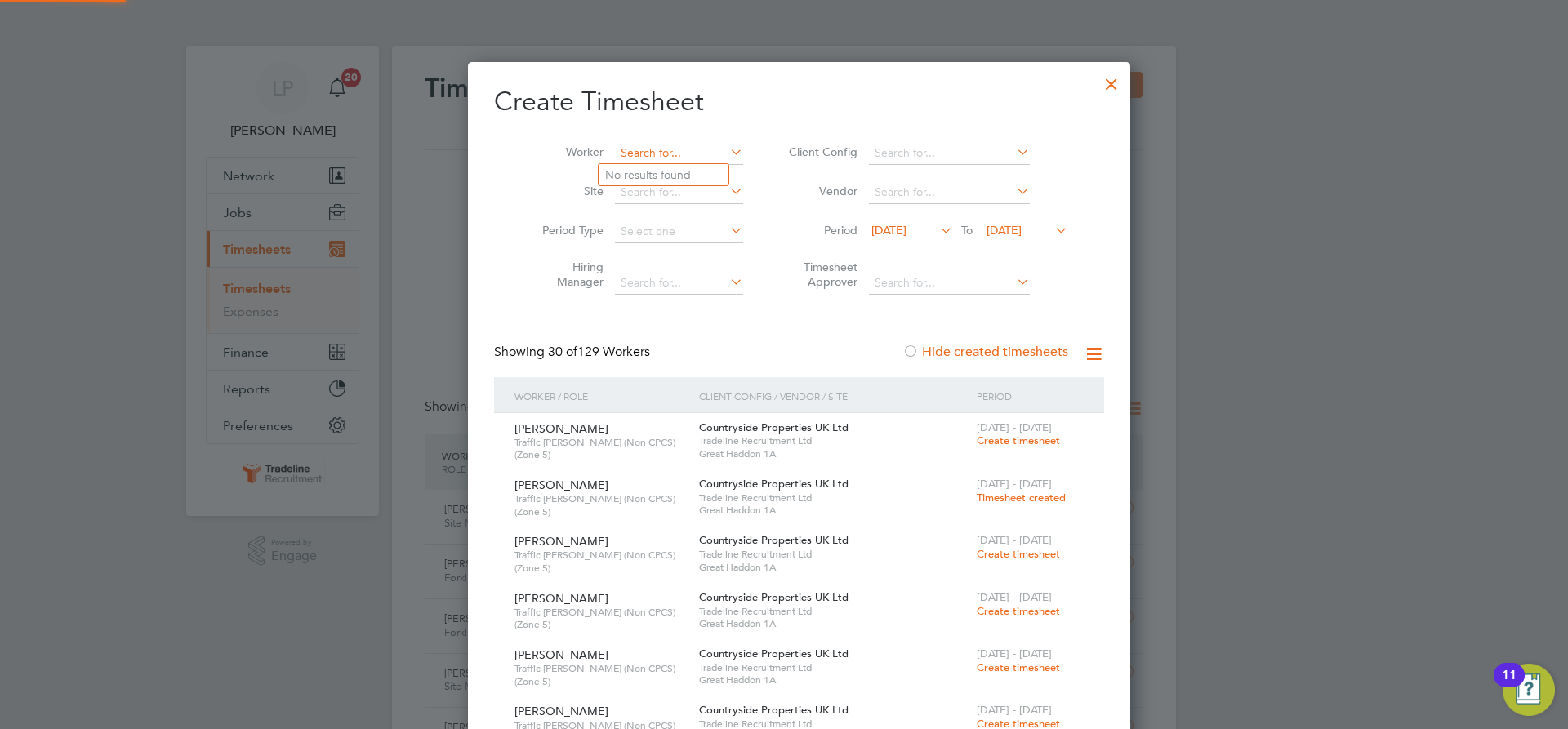
scroll to position [9245, 632]
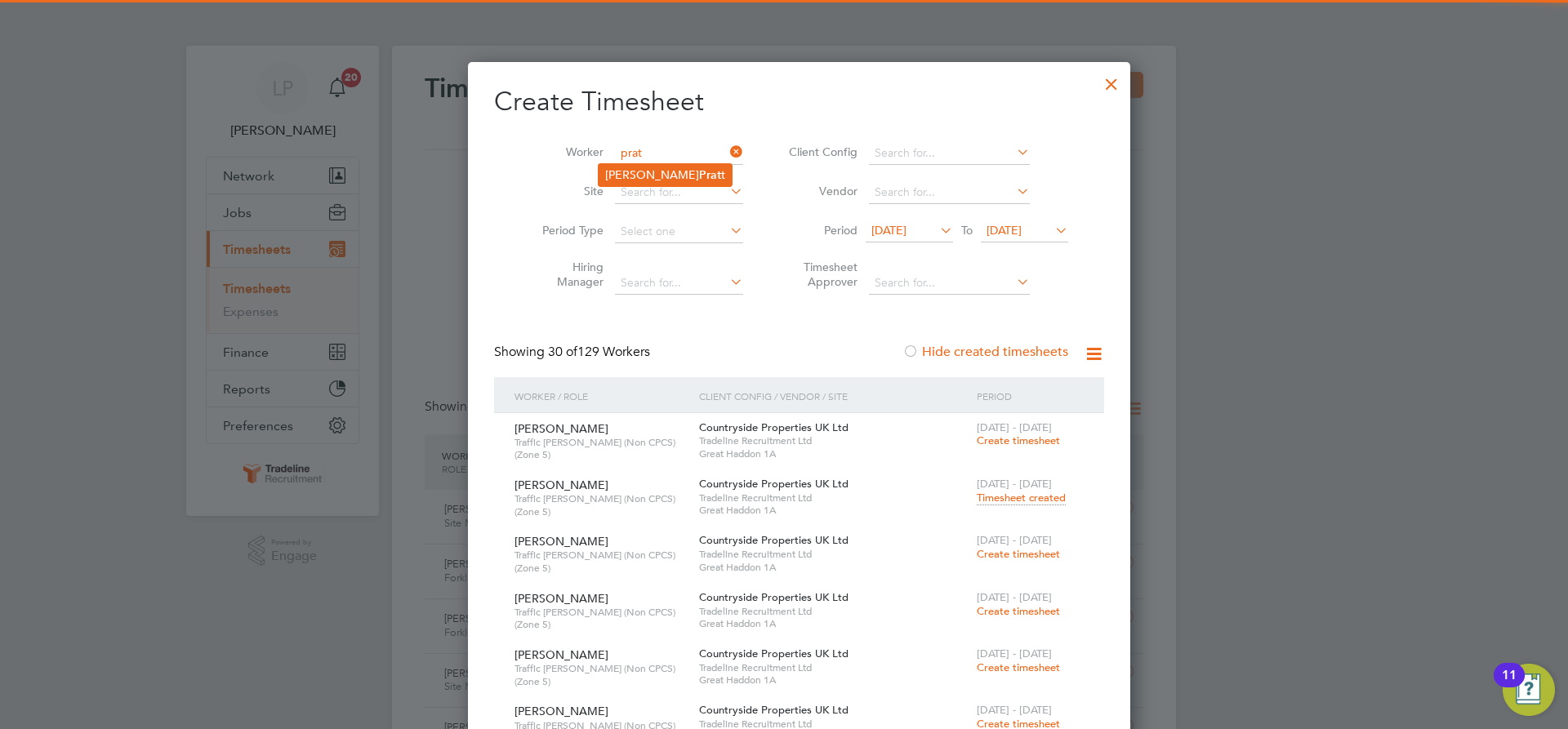
click at [660, 176] on li "[PERSON_NAME] t" at bounding box center [665, 175] width 133 height 22
type input "[PERSON_NAME]"
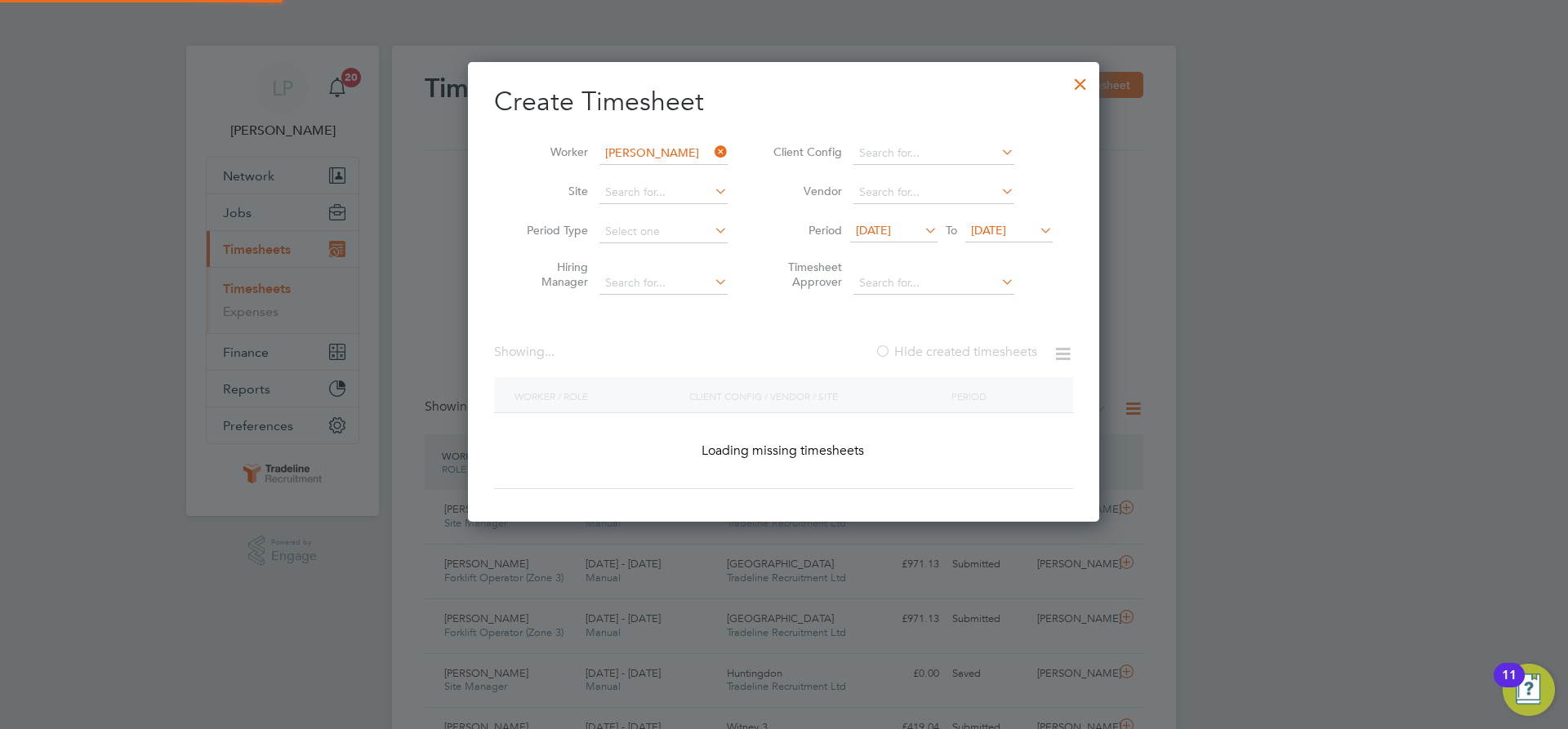
scroll to position [460, 632]
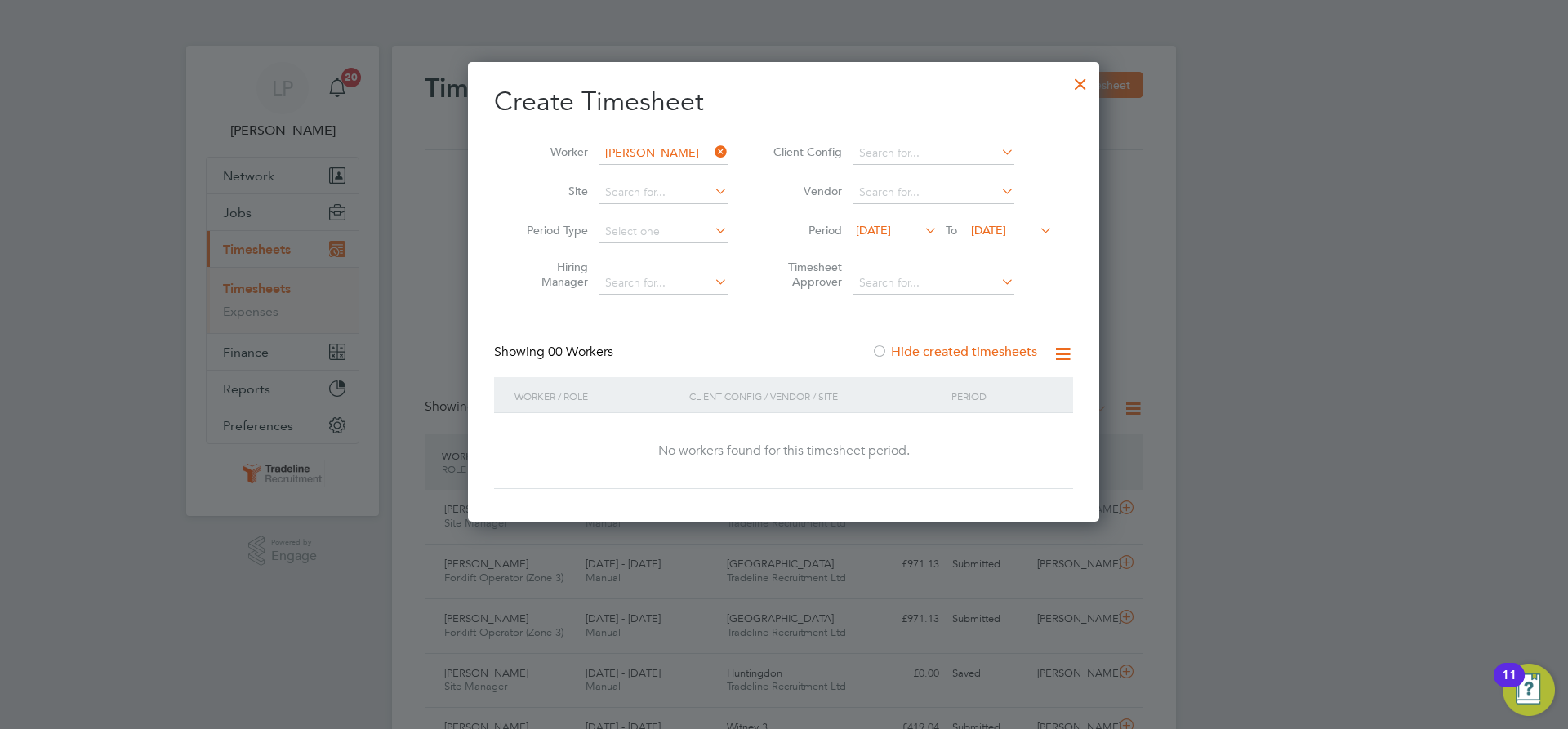
drag, startPoint x: 985, startPoint y: 236, endPoint x: 1045, endPoint y: 291, distance: 81.4
click at [986, 234] on span "[DATE]" at bounding box center [988, 231] width 35 height 15
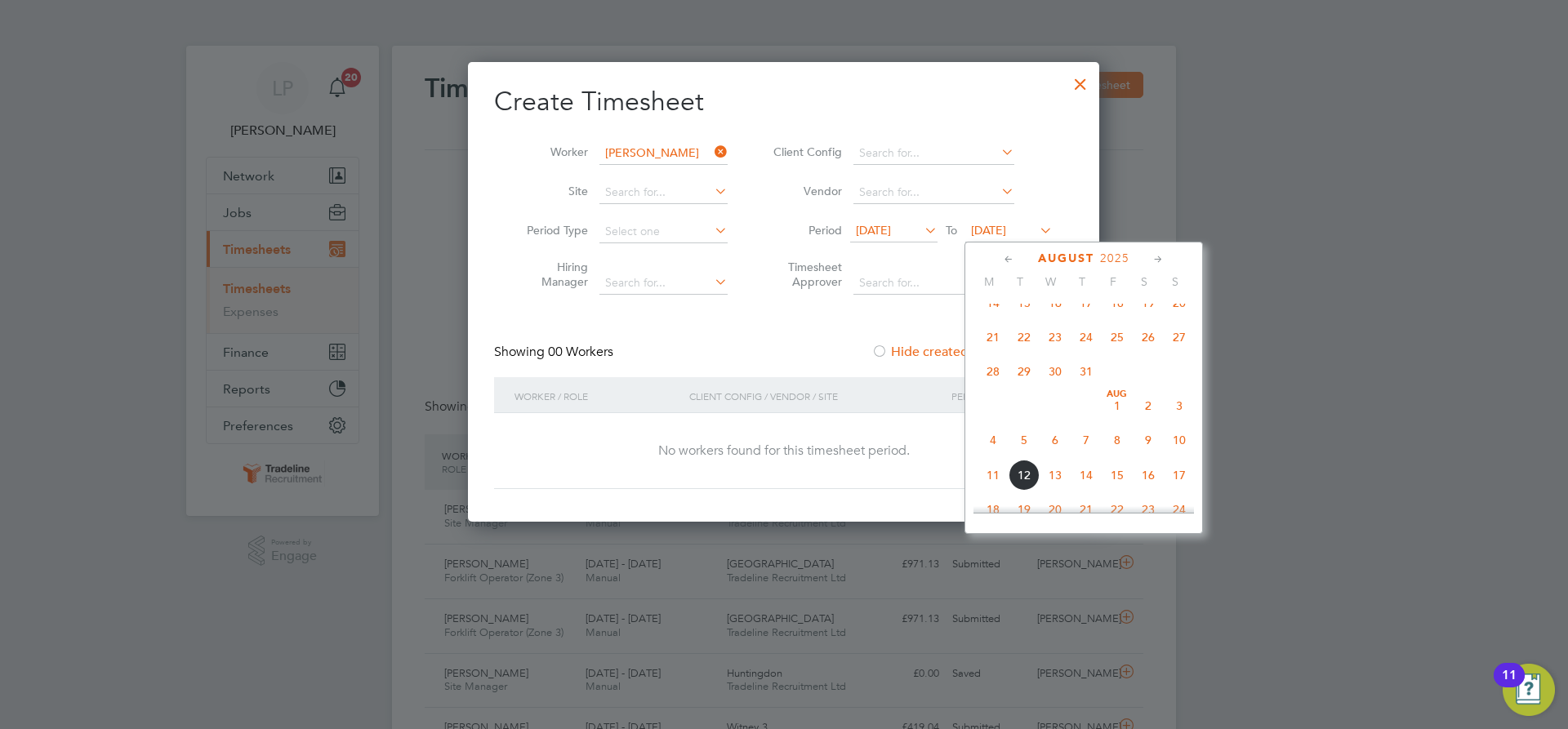
scroll to position [285, 0]
click at [1076, 82] on div at bounding box center [1080, 80] width 29 height 29
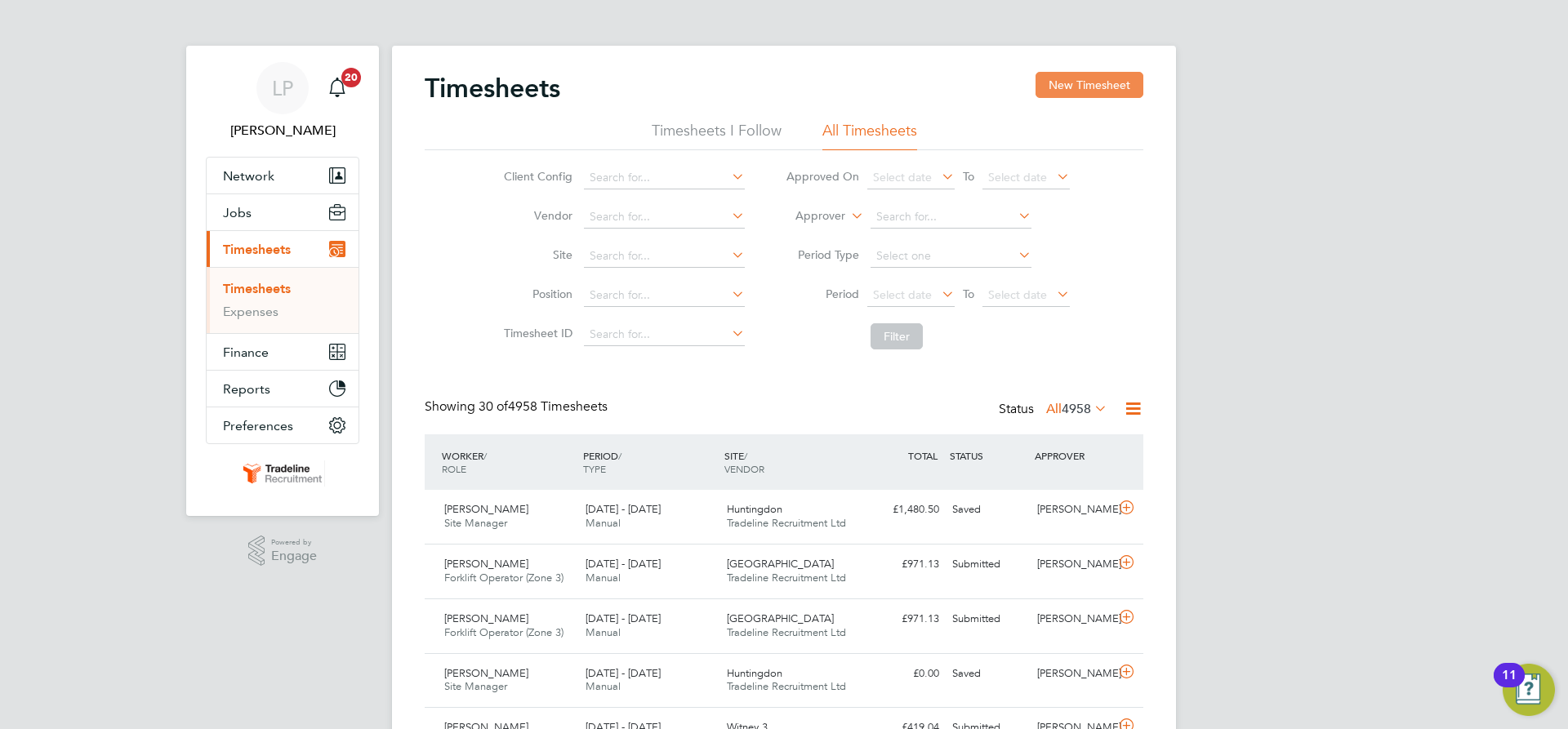
click at [1076, 81] on button "New Timesheet" at bounding box center [1089, 84] width 108 height 26
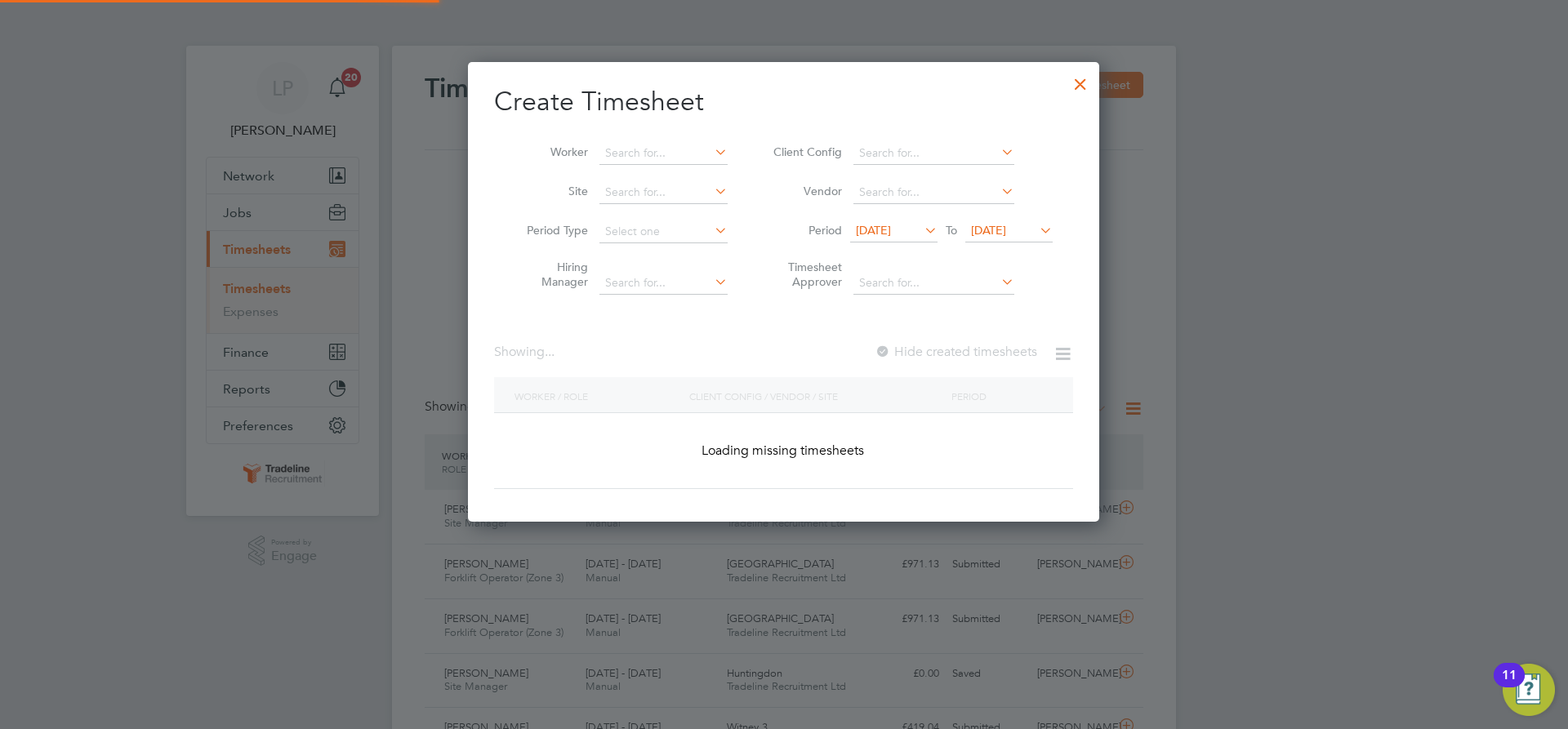
scroll to position [3015, 632]
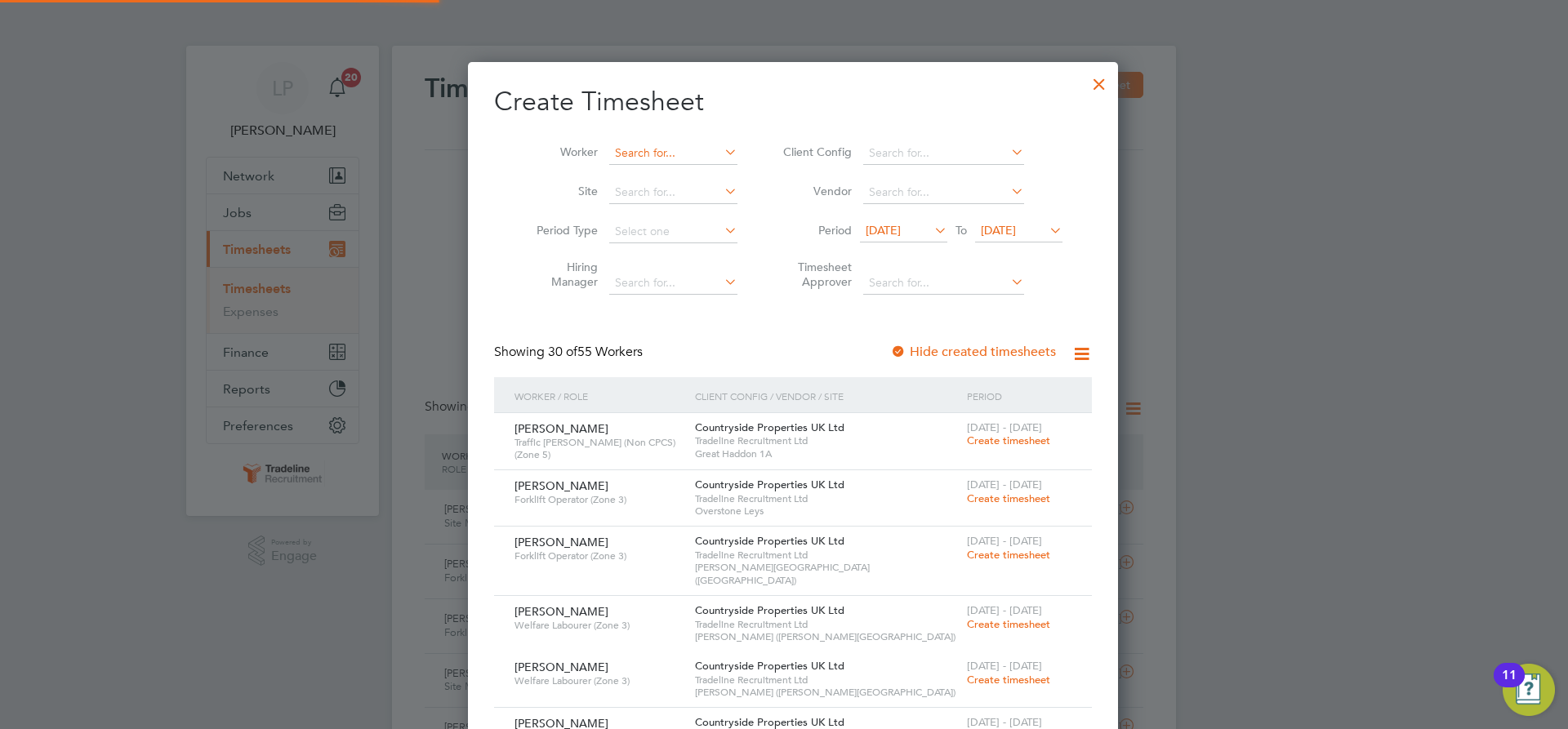
click at [643, 150] on input at bounding box center [672, 153] width 128 height 23
click at [699, 173] on b "Prat" at bounding box center [710, 174] width 22 height 14
type input "[PERSON_NAME]"
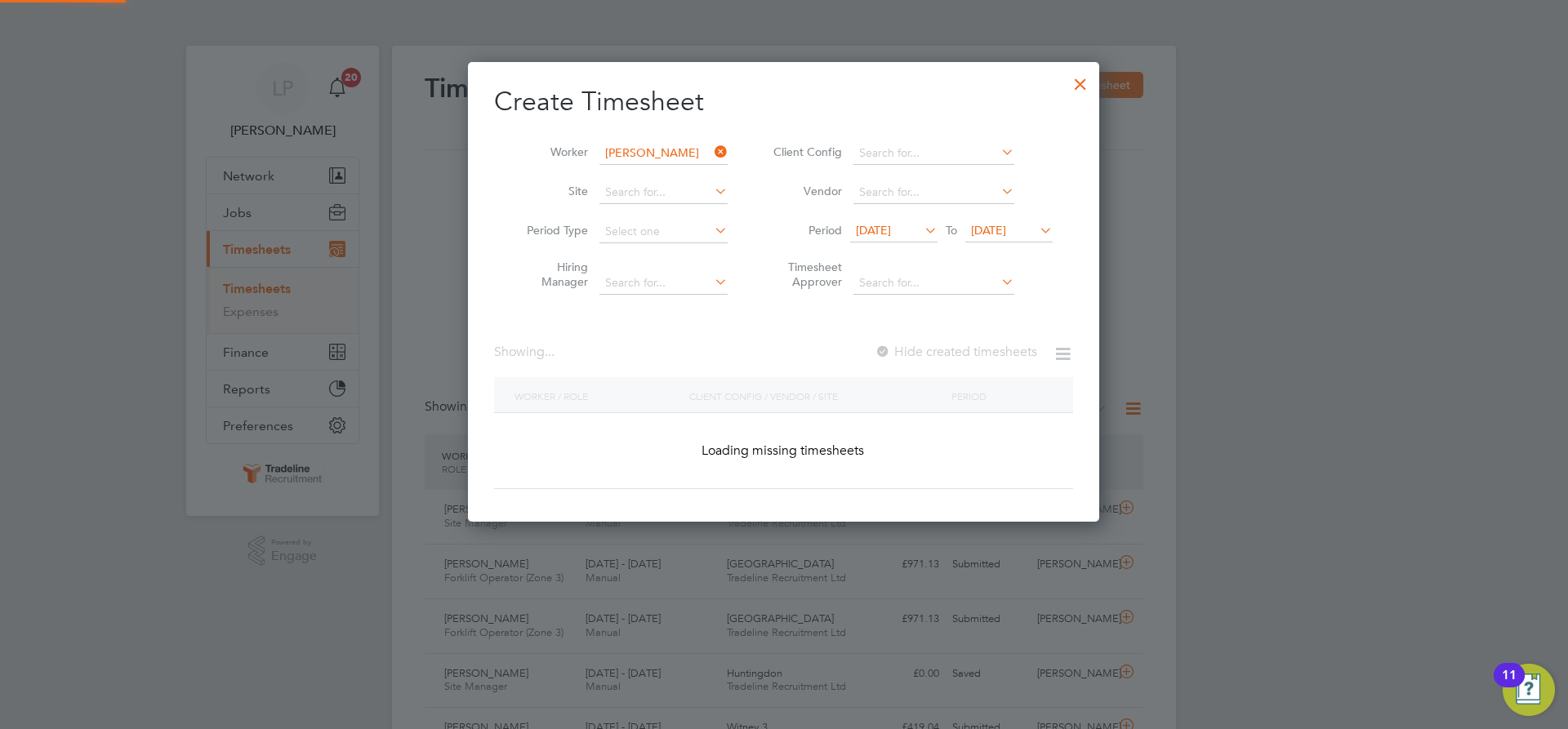
scroll to position [460, 632]
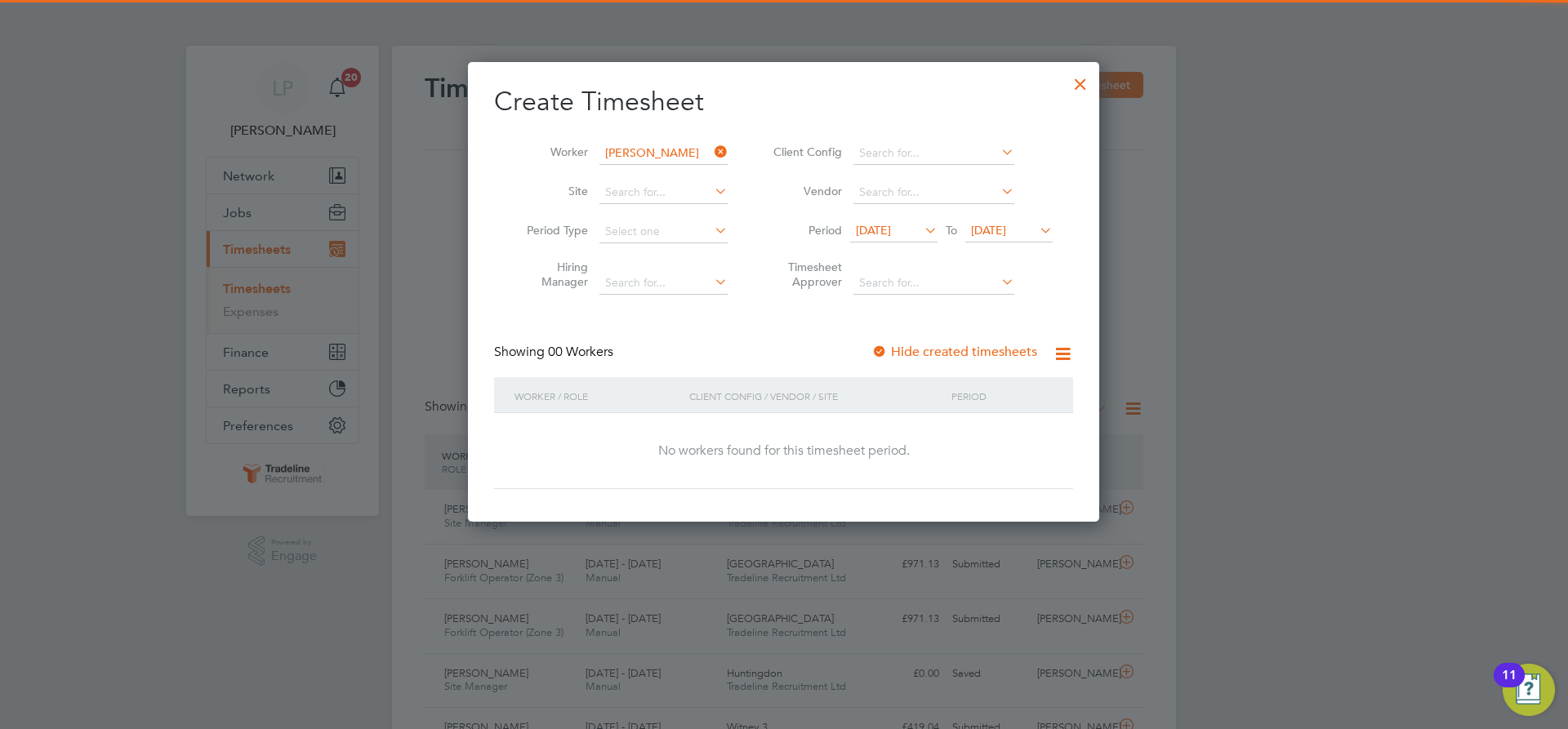
click at [996, 229] on span "[DATE]" at bounding box center [988, 231] width 35 height 15
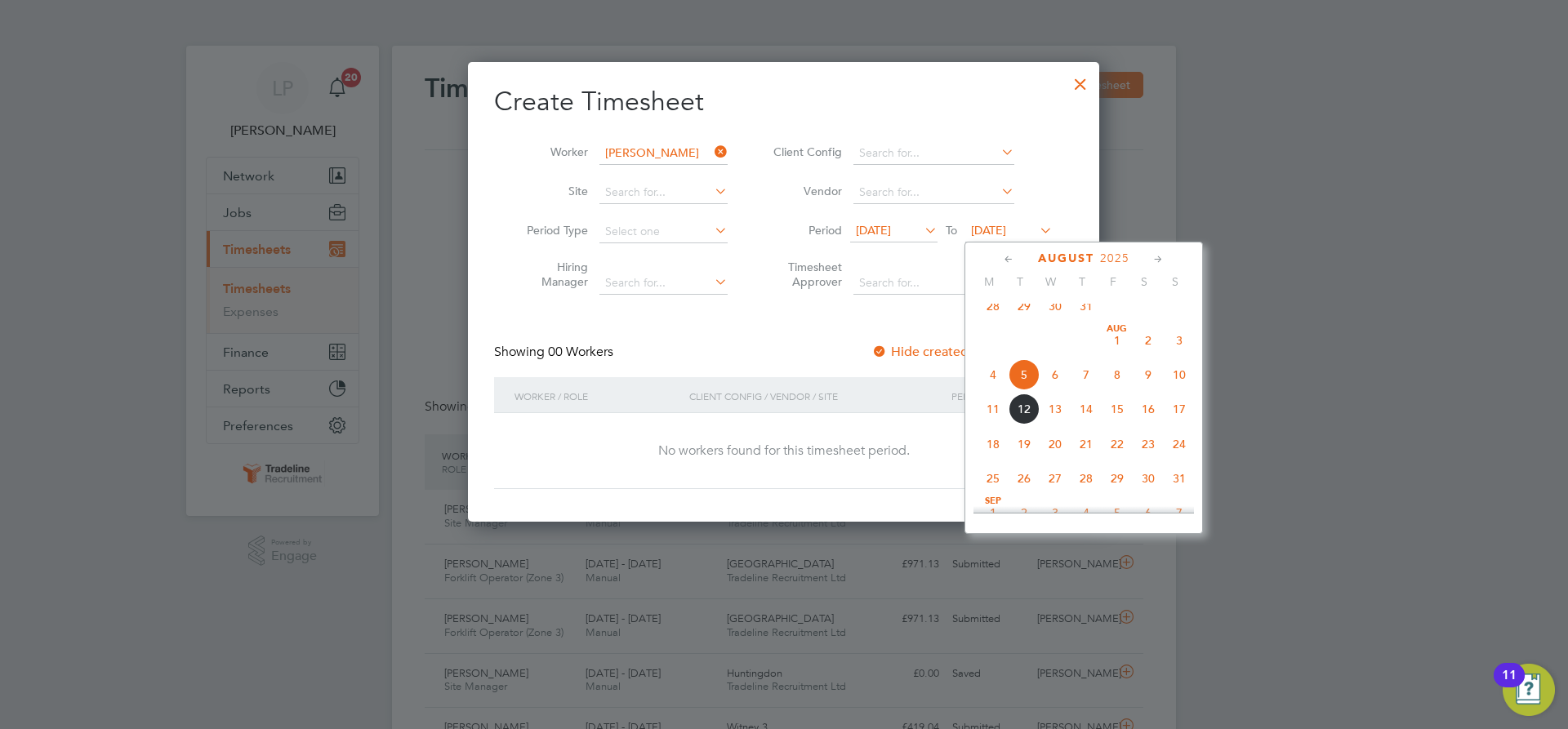
click at [1087, 458] on span "21" at bounding box center [1086, 444] width 31 height 31
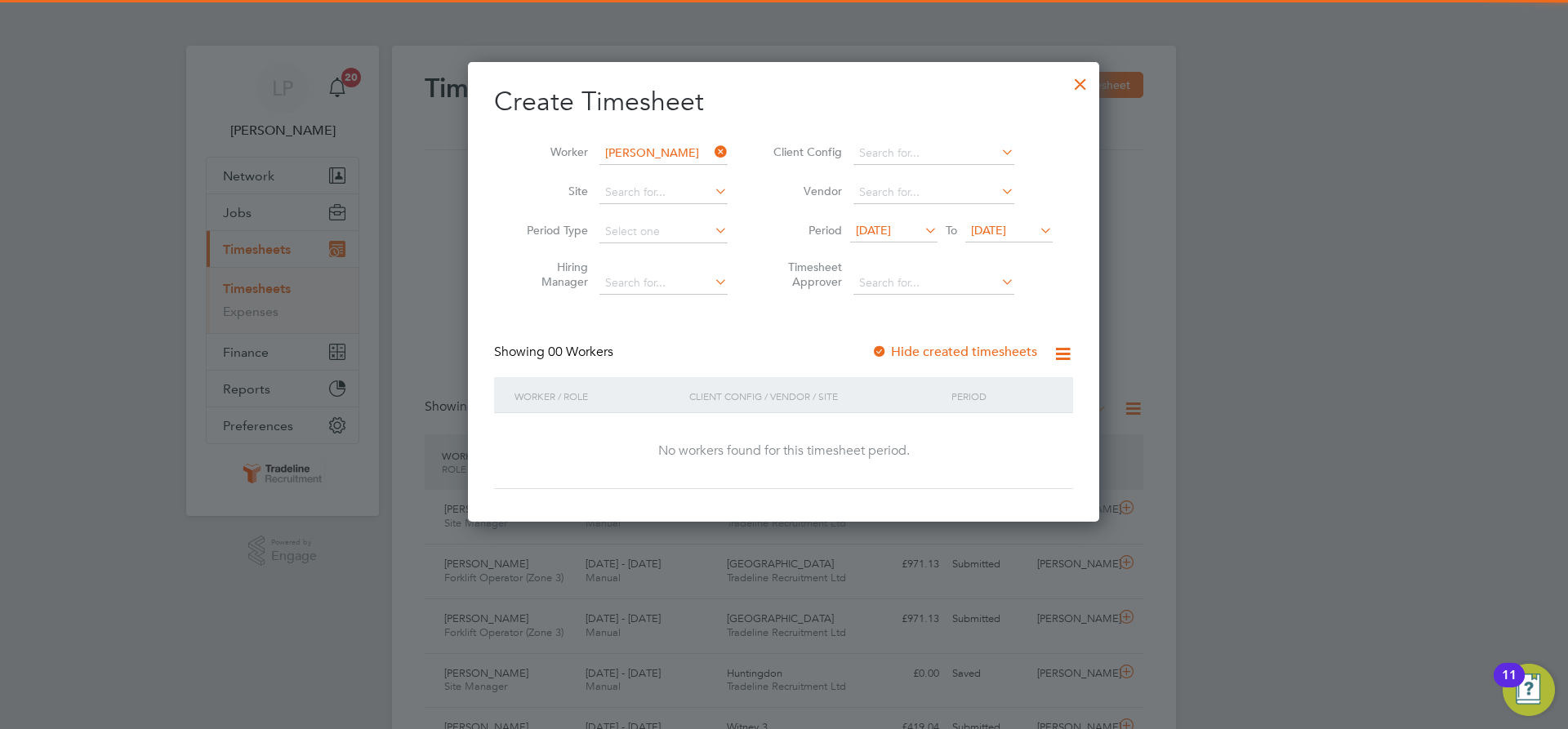
click at [887, 349] on div at bounding box center [879, 353] width 16 height 16
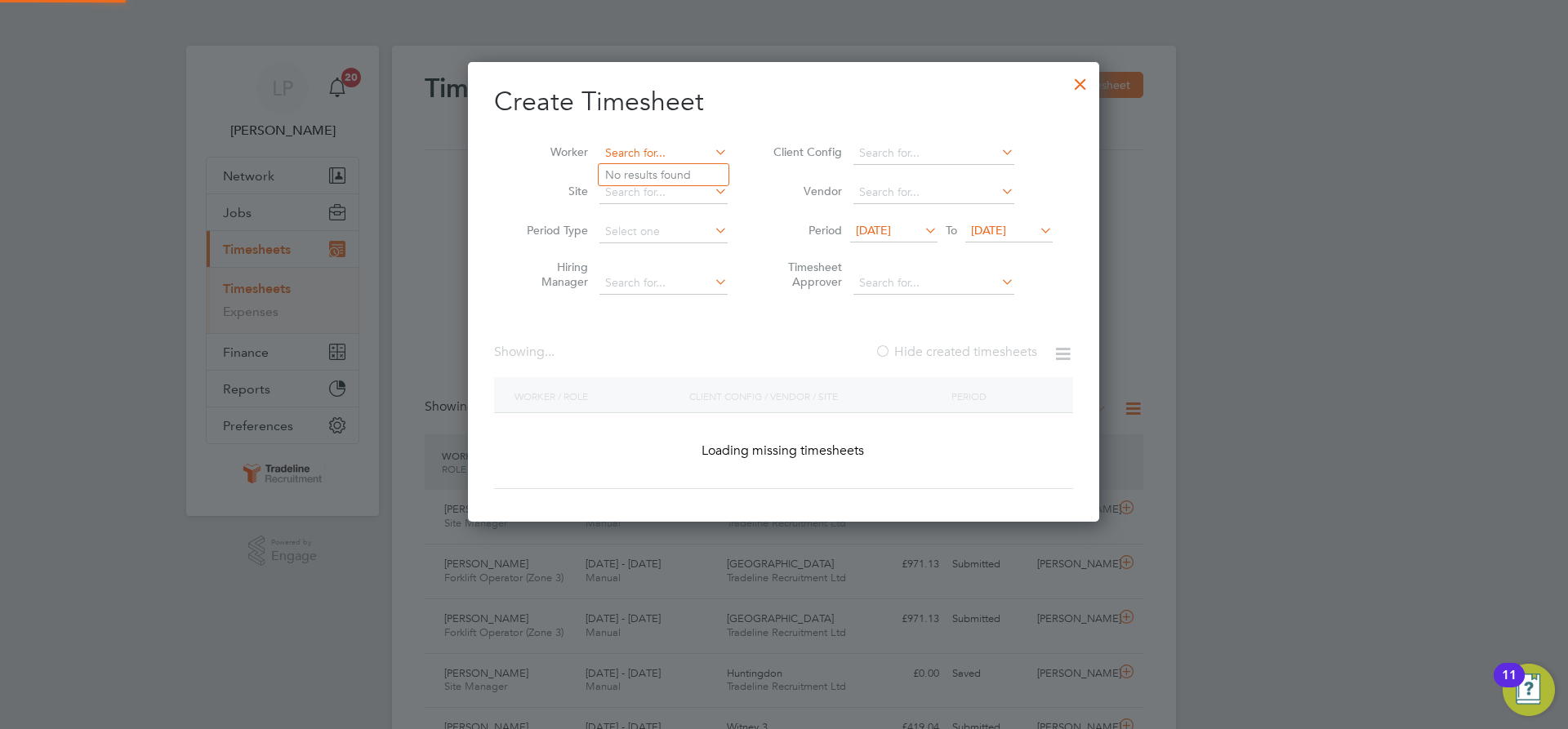
scroll to position [8, 8]
click at [656, 147] on input at bounding box center [662, 153] width 128 height 23
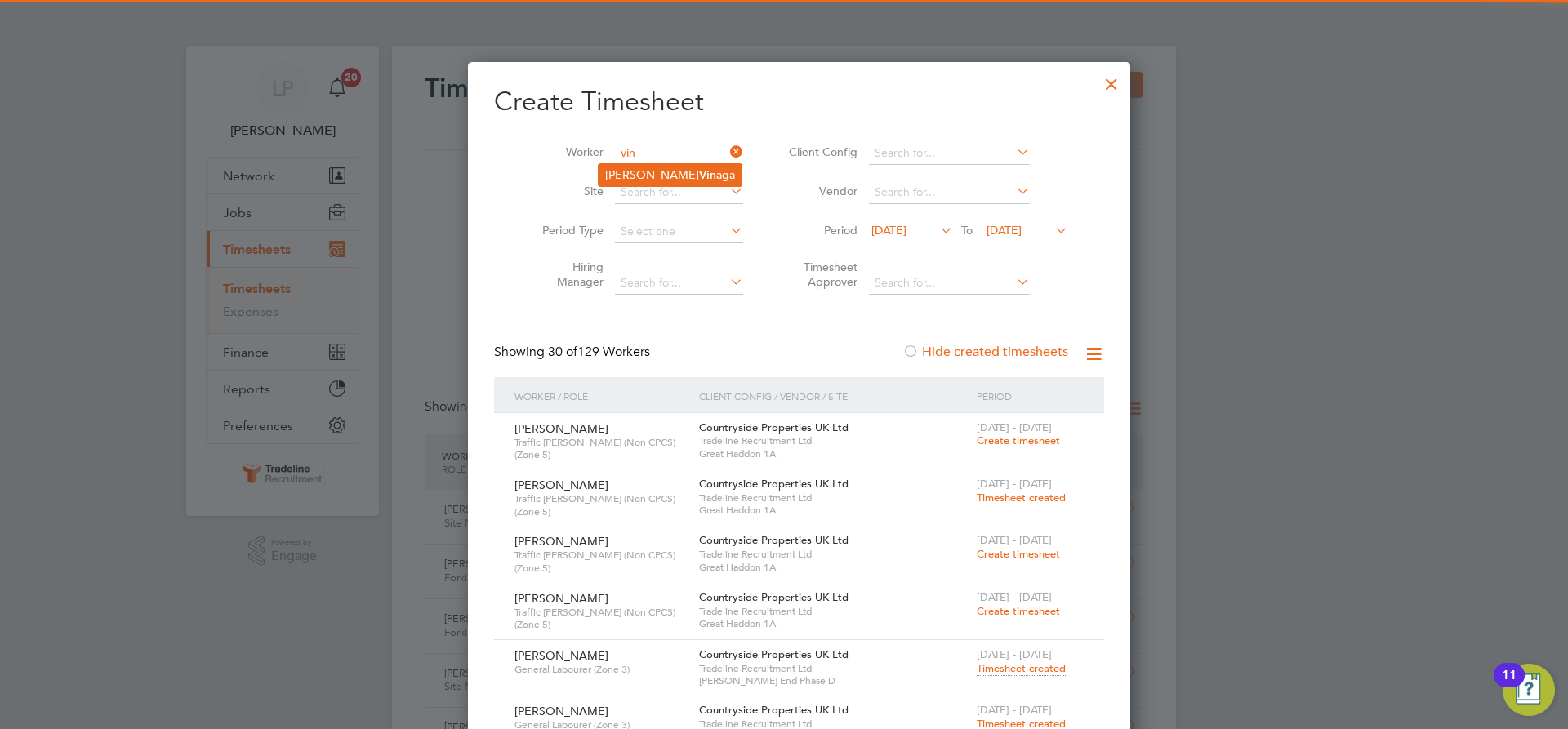
click at [659, 171] on li "[PERSON_NAME]" at bounding box center [670, 175] width 142 height 22
type input "[PERSON_NAME]"
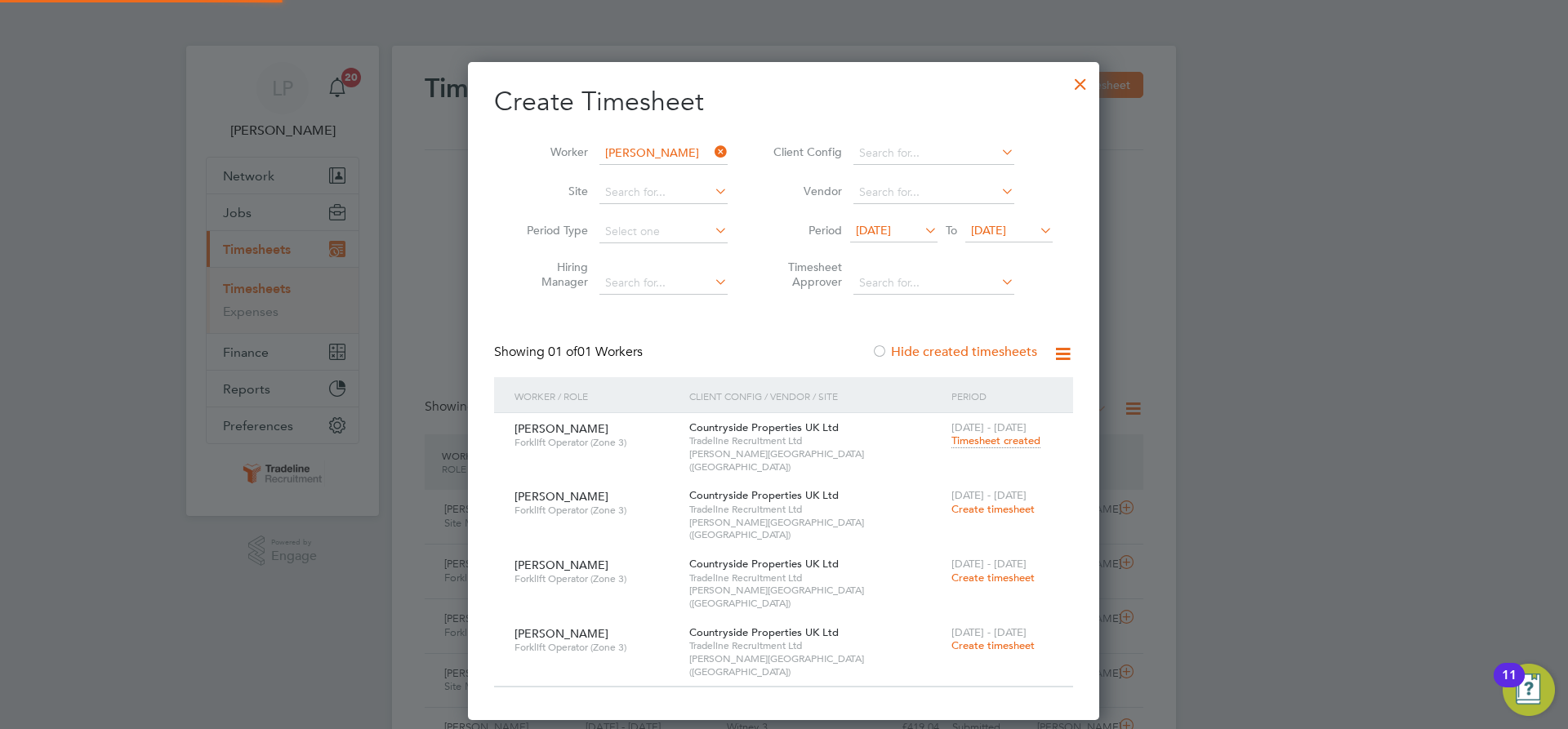
scroll to position [8, 8]
click at [995, 502] on span "Create timesheet" at bounding box center [993, 508] width 83 height 14
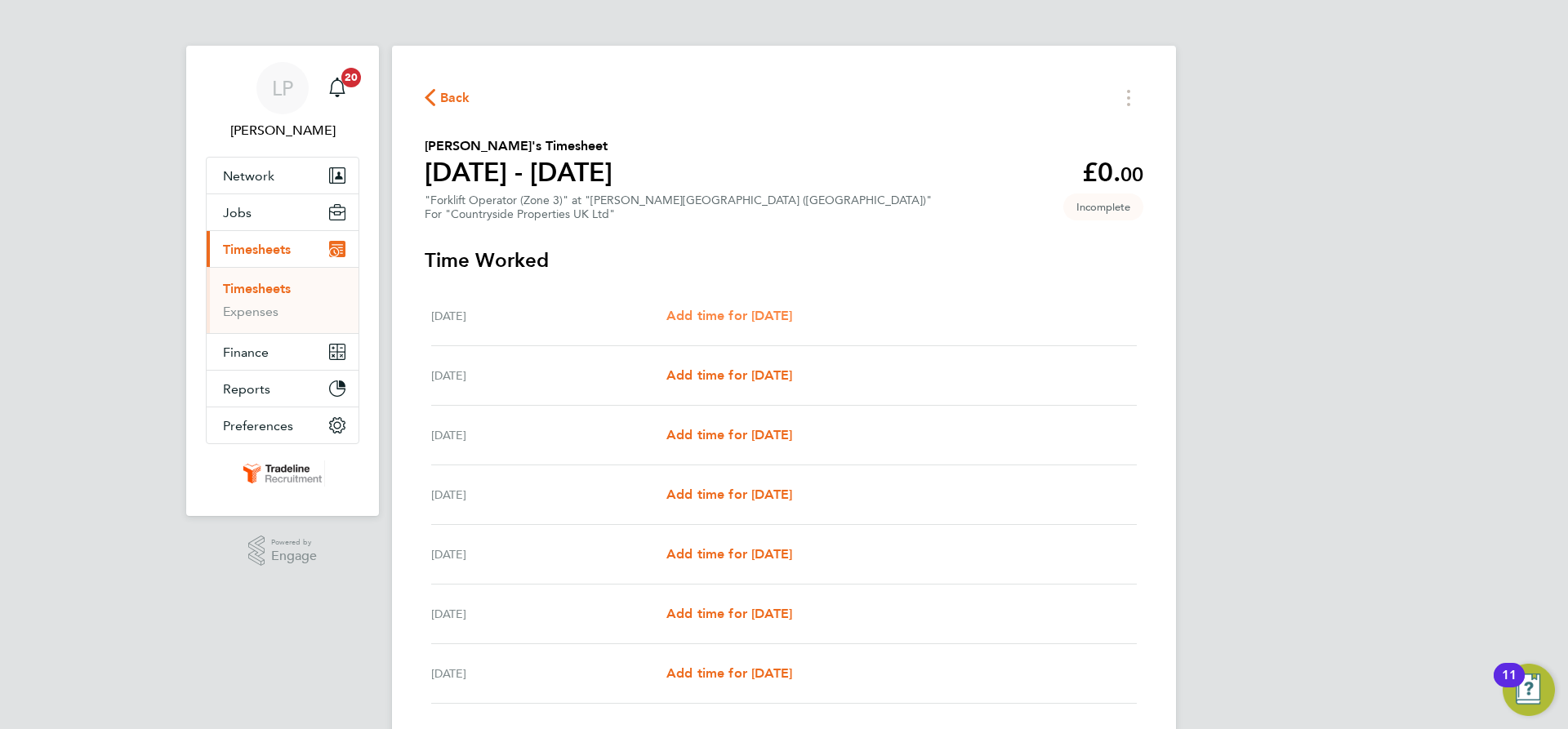
click at [751, 320] on span "Add time for [DATE]" at bounding box center [729, 315] width 126 height 15
select select "30"
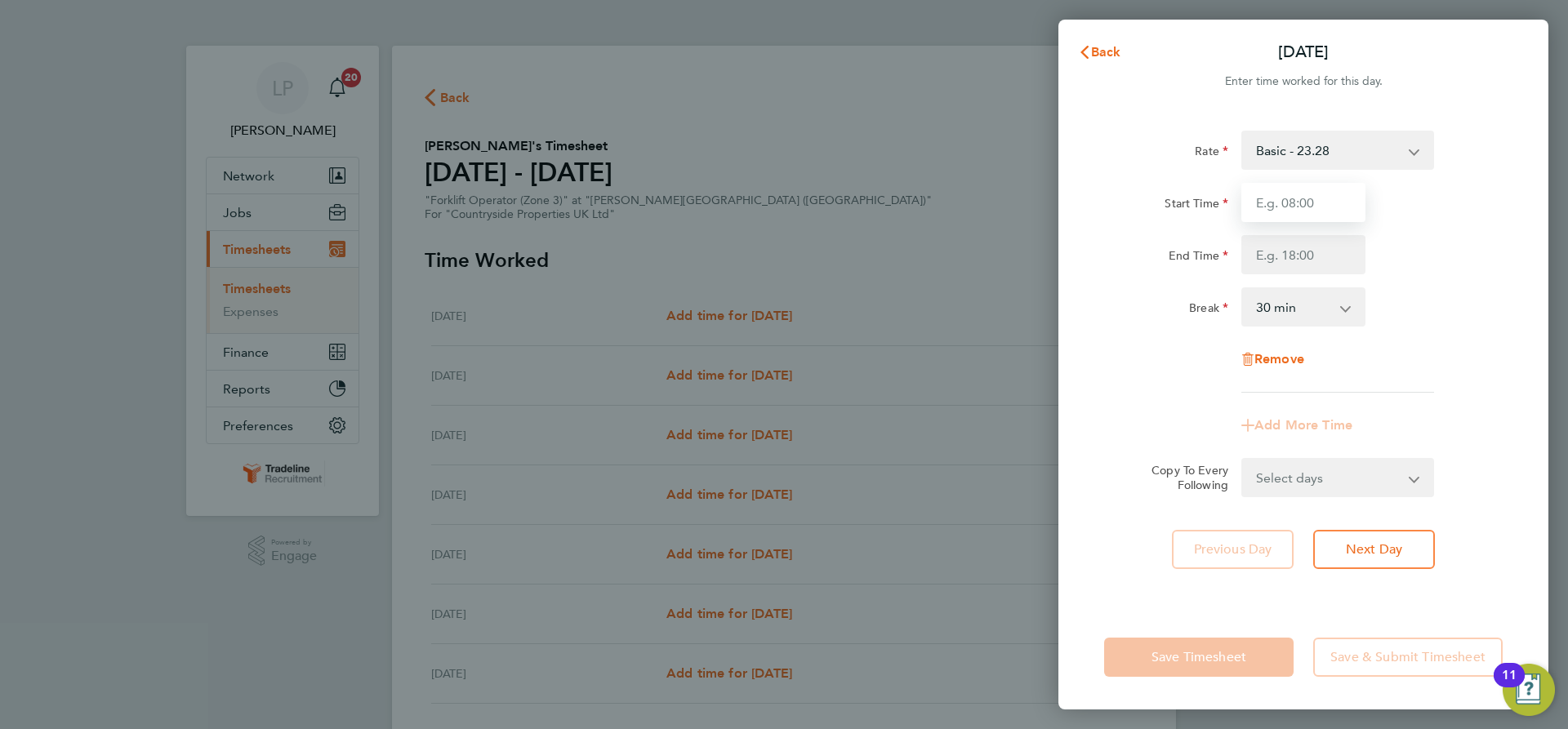
click at [1297, 185] on input "Start Time" at bounding box center [1303, 202] width 124 height 39
type input "07:00"
click at [1315, 253] on input "End Time" at bounding box center [1303, 254] width 124 height 39
type input "16:30"
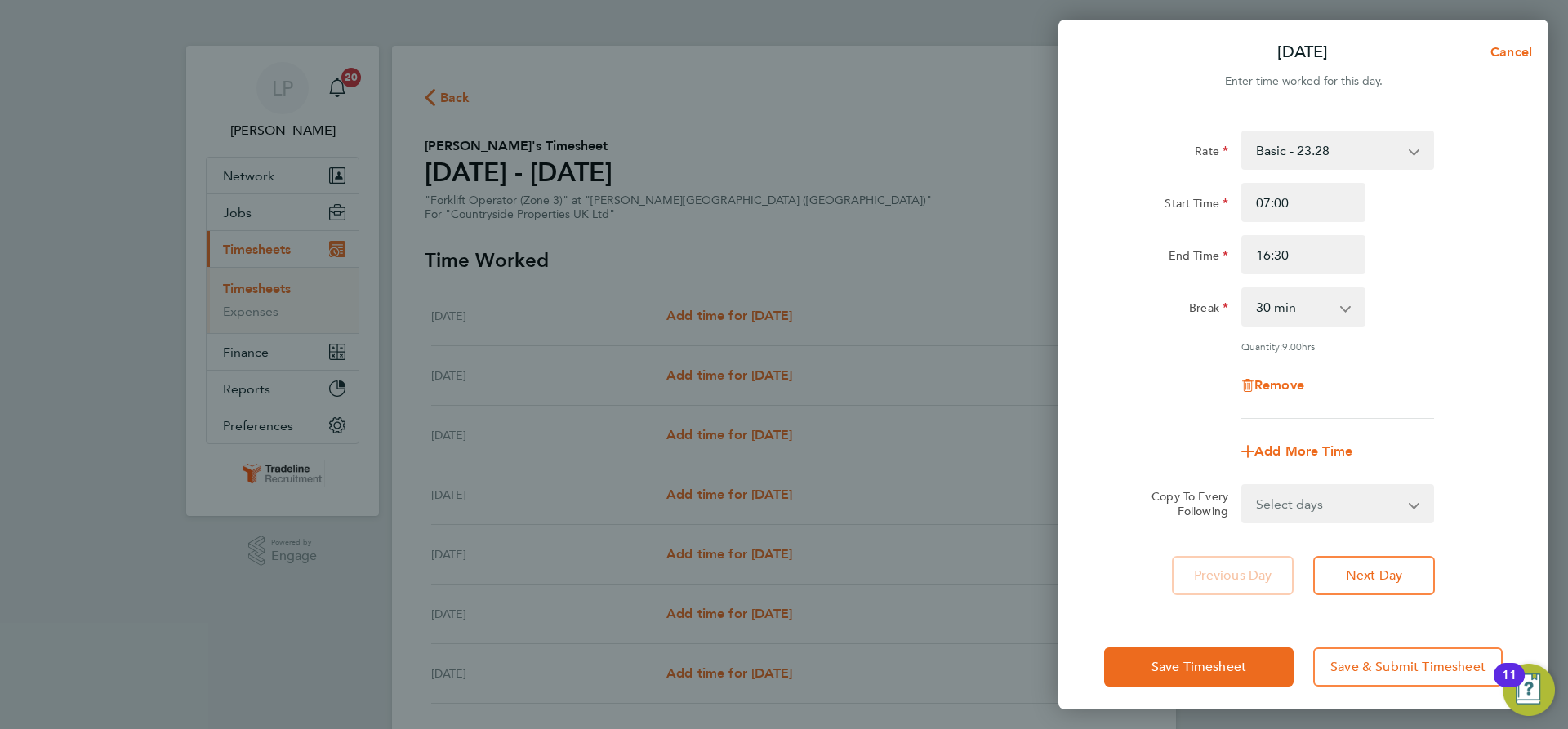
click at [1485, 304] on div "Break 0 min 15 min 30 min 45 min 60 min 75 min 90 min" at bounding box center [1302, 307] width 411 height 39
click at [1343, 513] on select "Select days Day Weekday (Mon-Fri) Weekend (Sat-Sun) [DATE] [DATE] [DATE] [DATE]…" at bounding box center [1328, 504] width 172 height 36
select select "WEEKDAY"
click at [1242, 486] on select "Select days Day Weekday (Mon-Fri) Weekend (Sat-Sun) [DATE] [DATE] [DATE] [DATE]…" at bounding box center [1328, 504] width 172 height 36
select select "[DATE]"
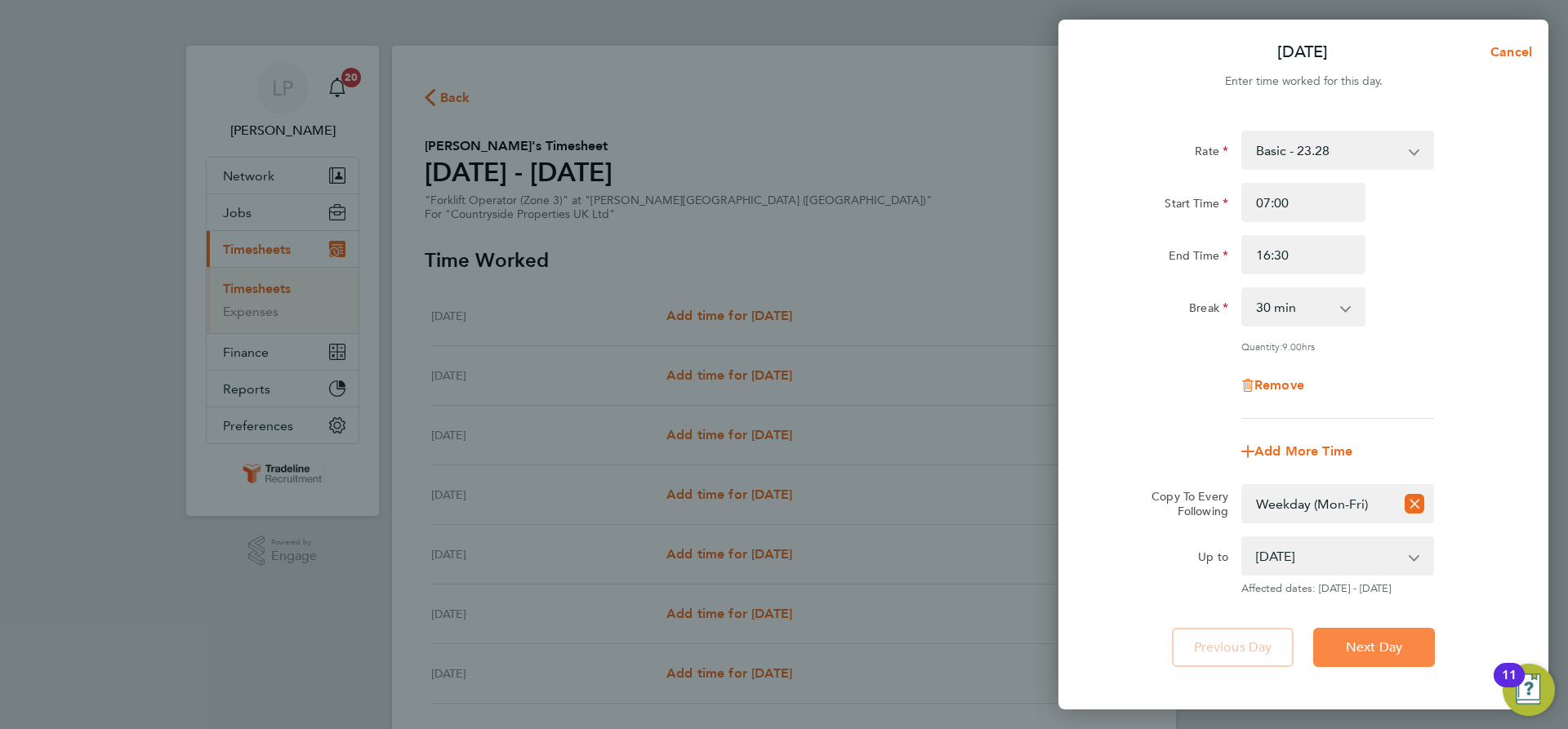
click at [1373, 646] on span "Next Day" at bounding box center [1374, 648] width 56 height 16
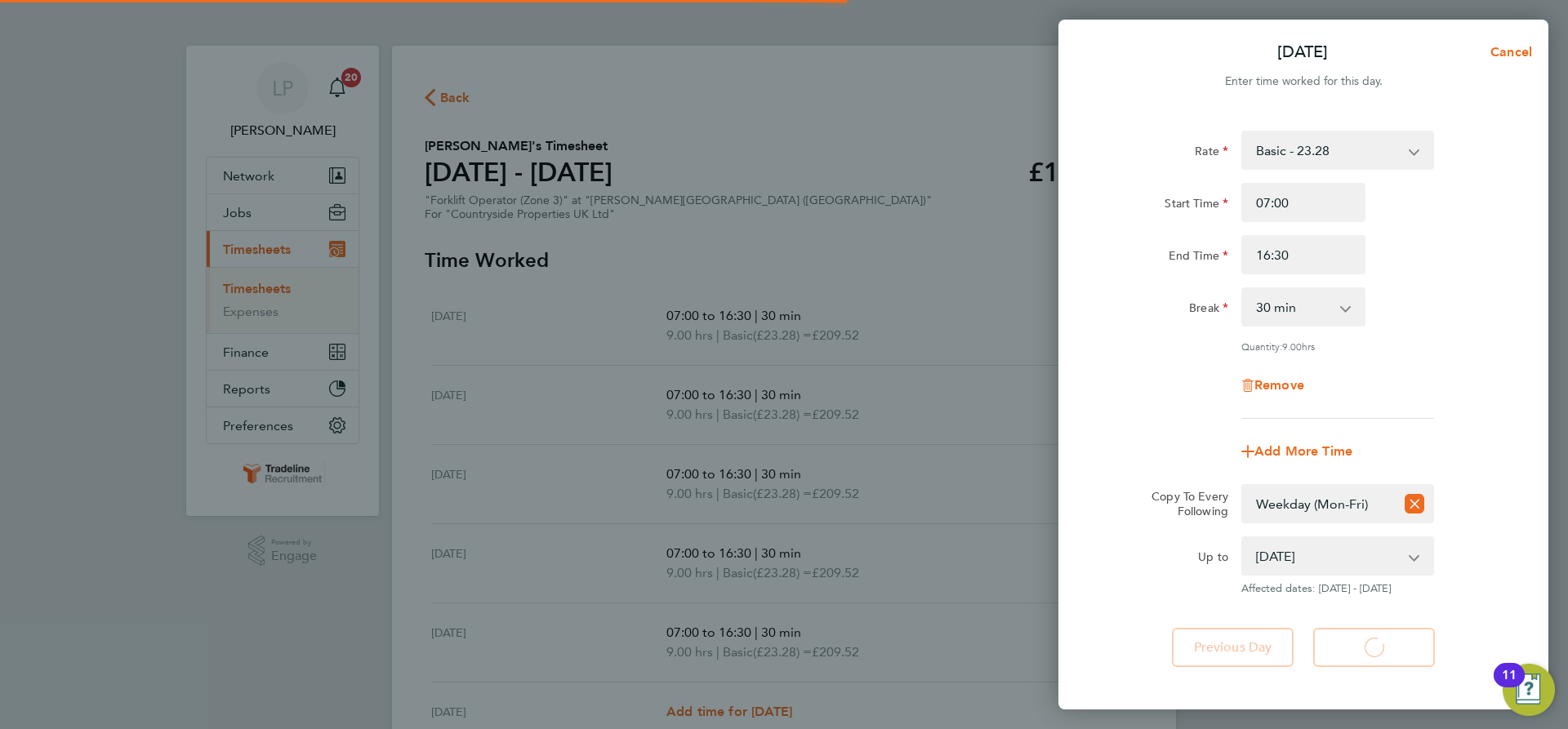
select select "30"
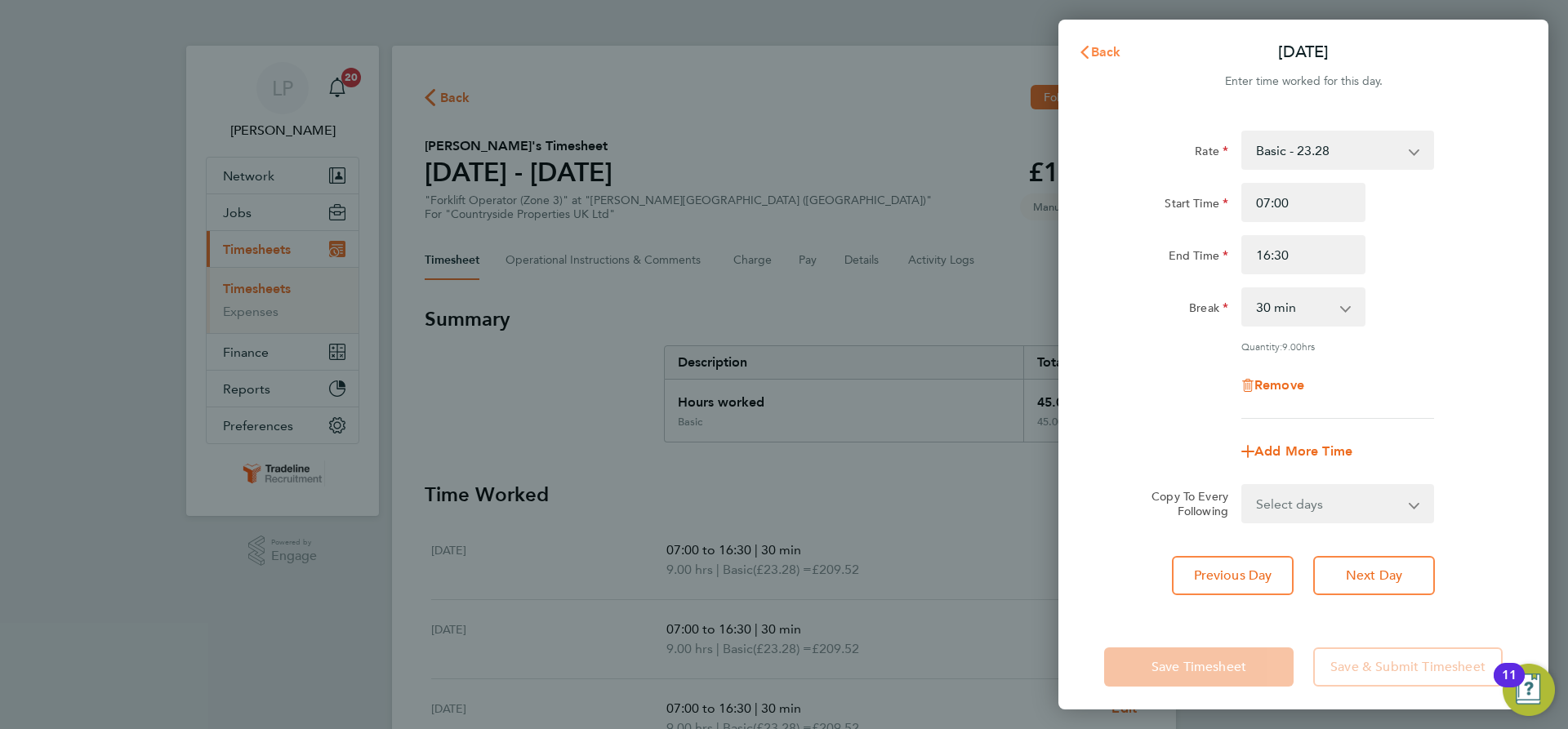
click at [1085, 47] on icon "button" at bounding box center [1084, 52] width 13 height 13
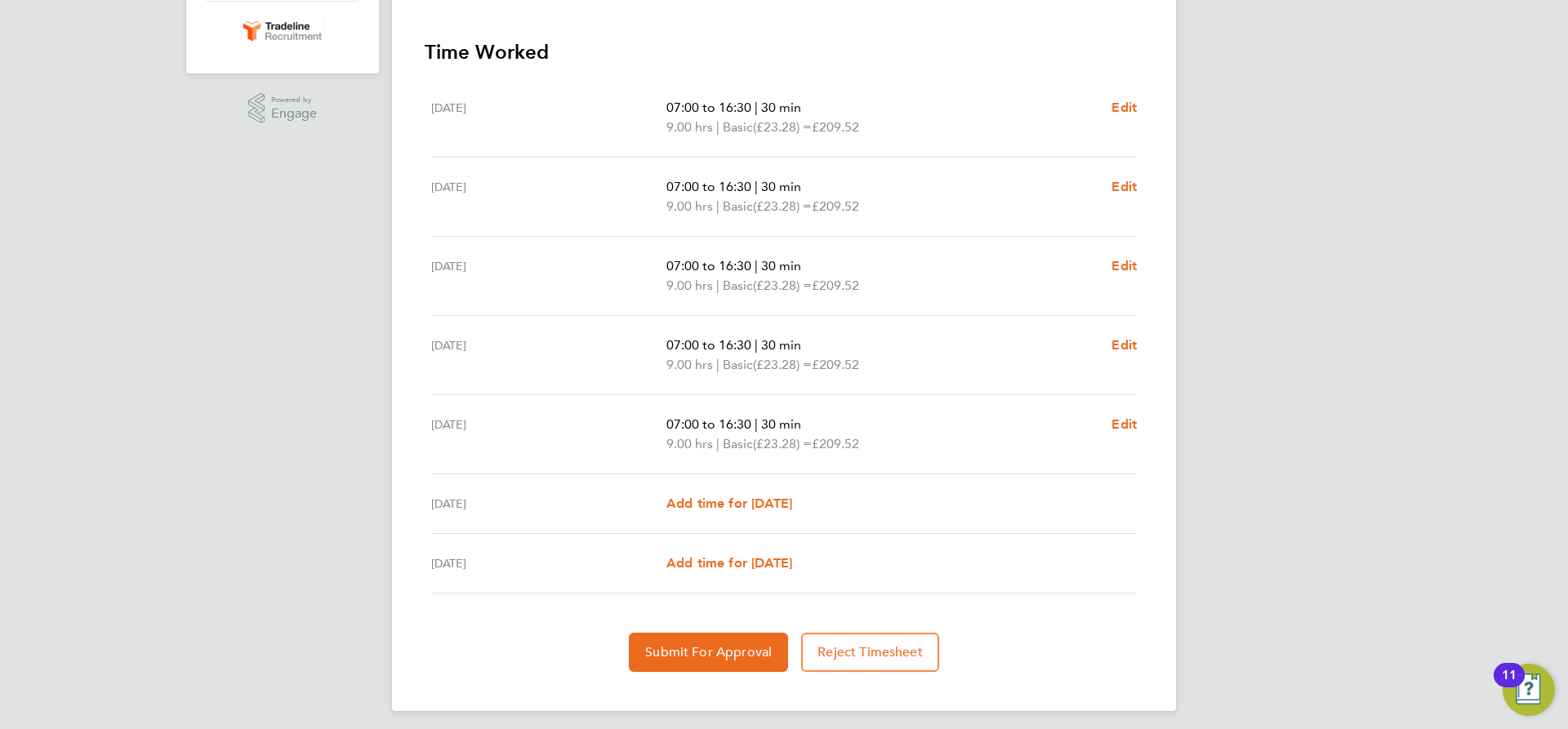
scroll to position [451, 0]
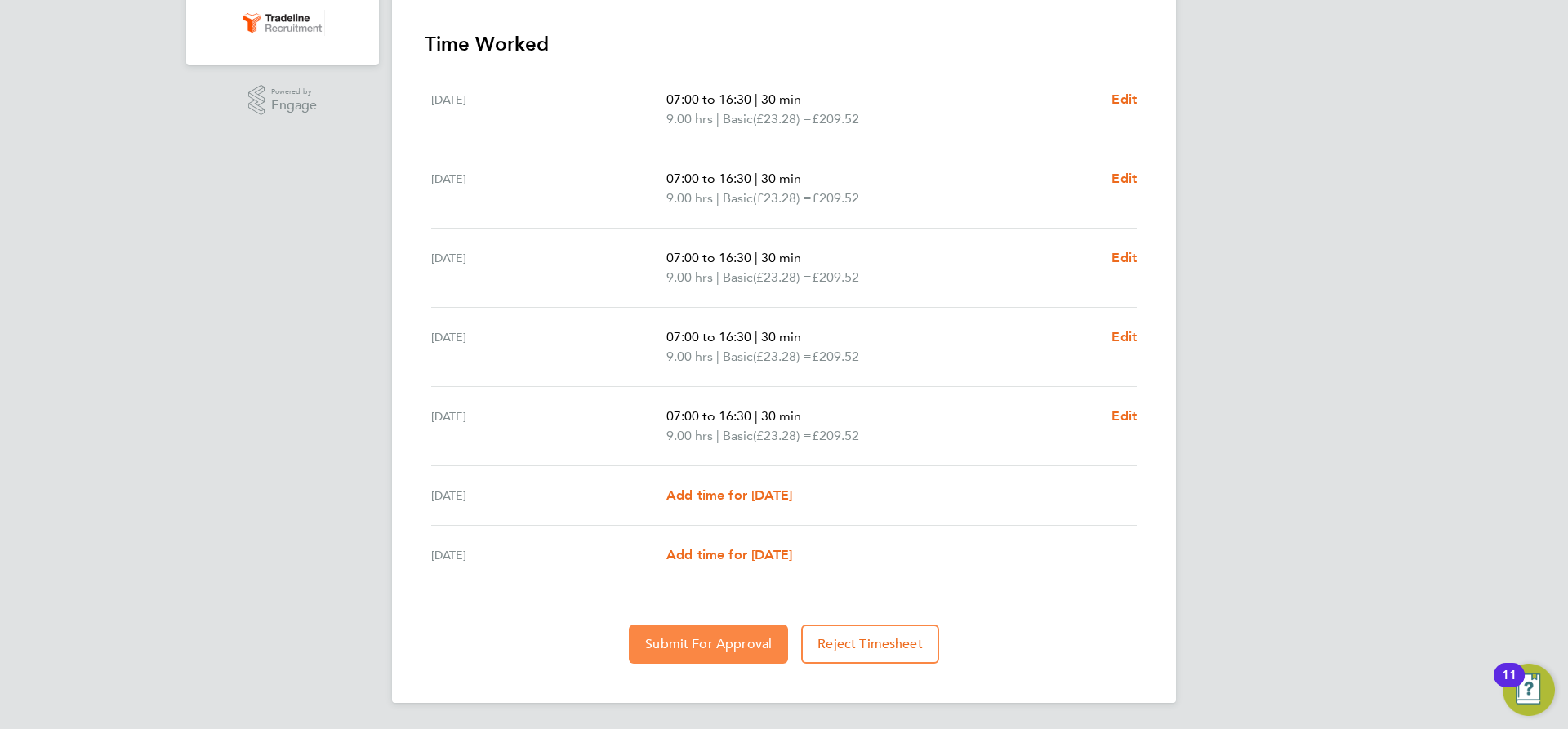
click at [721, 645] on span "Submit For Approval" at bounding box center [708, 645] width 126 height 16
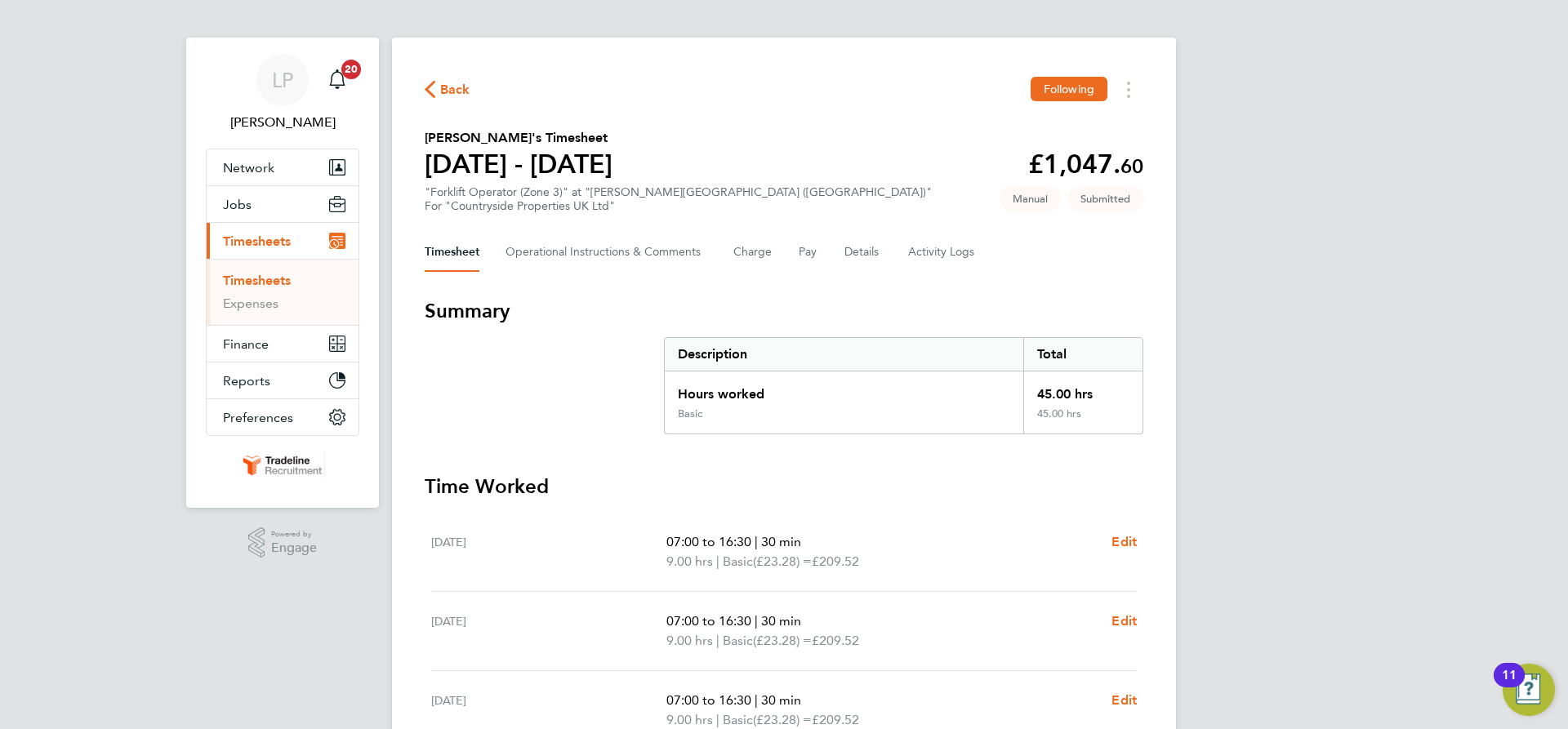
scroll to position [0, 0]
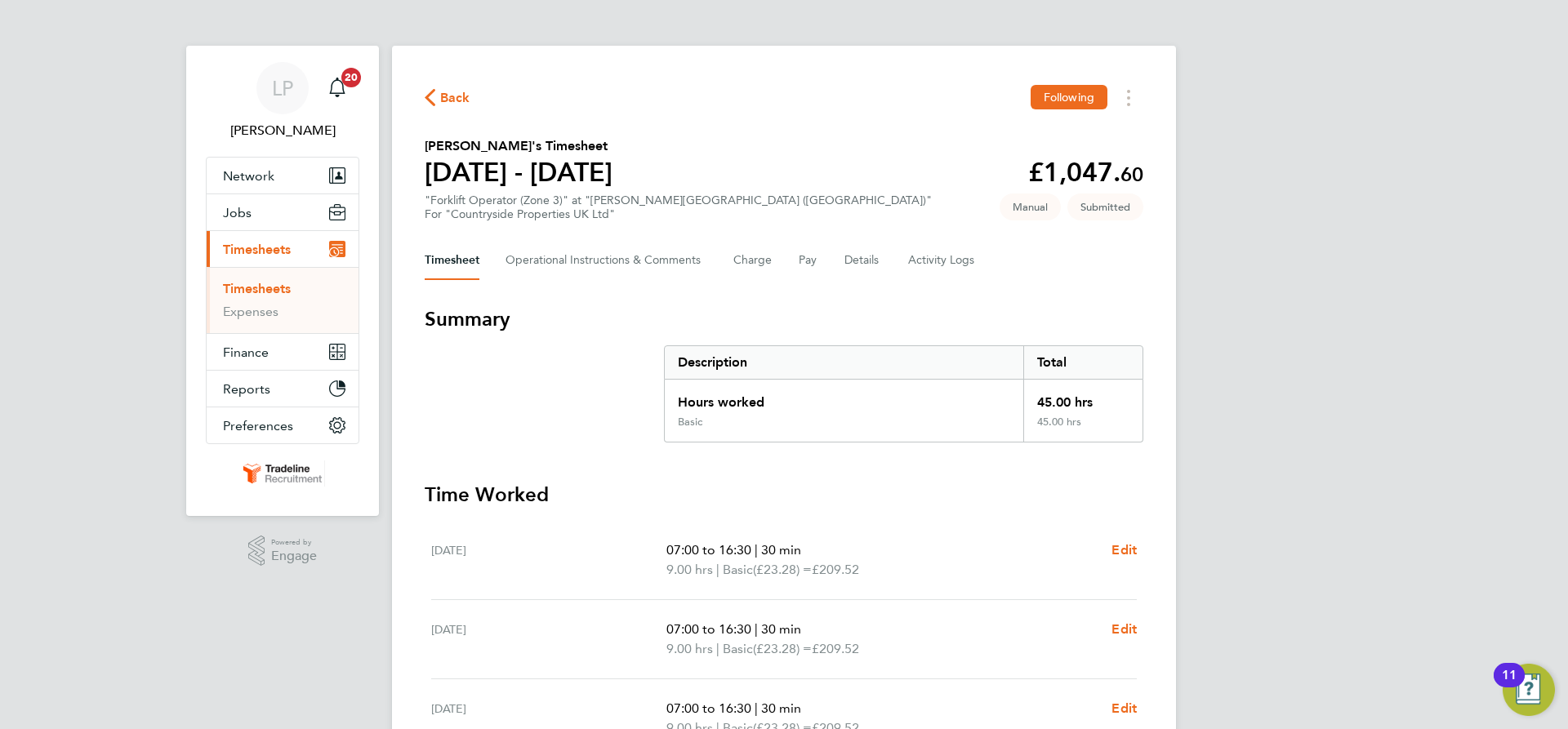
click at [264, 282] on link "Timesheets" at bounding box center [257, 289] width 68 height 15
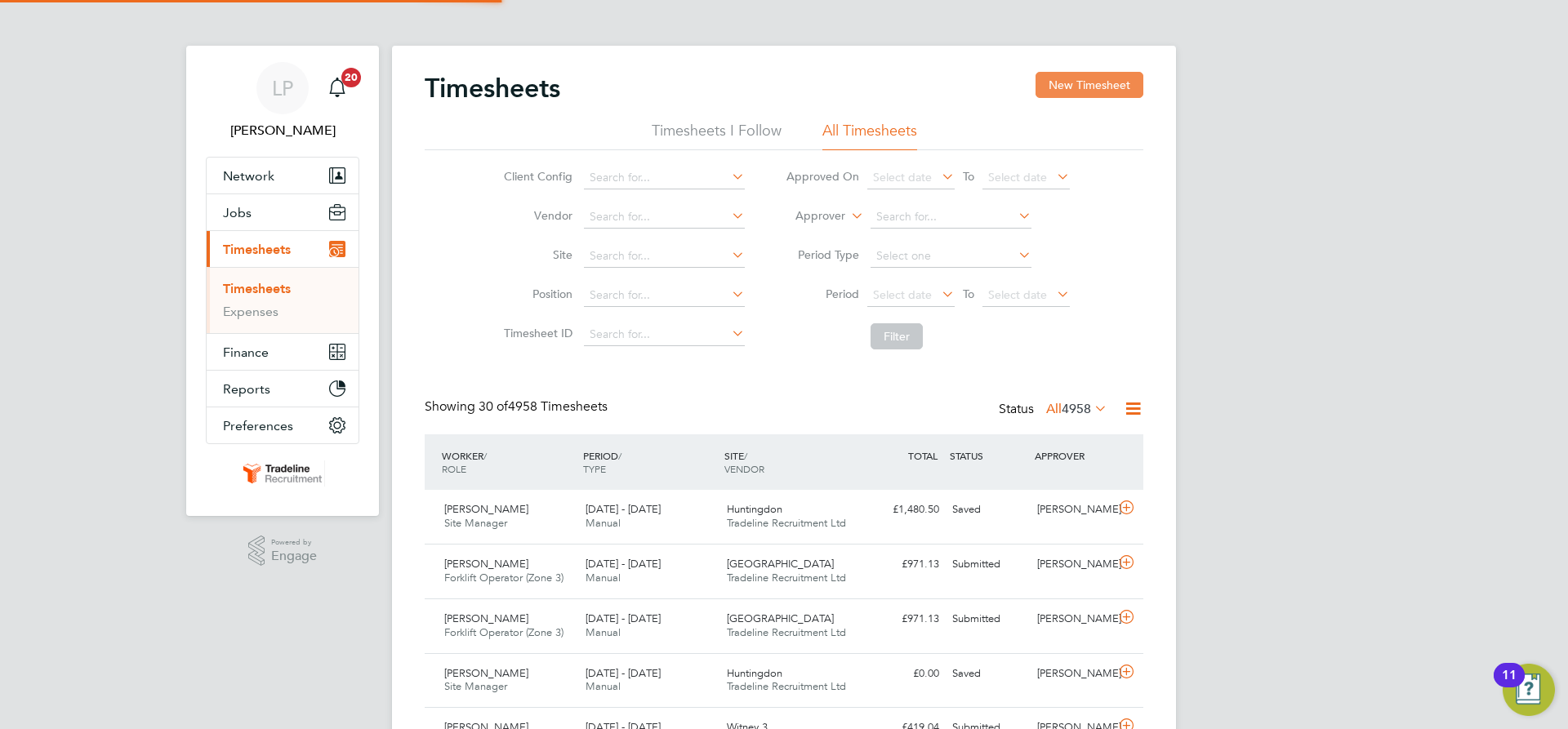
scroll to position [42, 142]
click at [1127, 84] on button "New Timesheet" at bounding box center [1089, 84] width 108 height 26
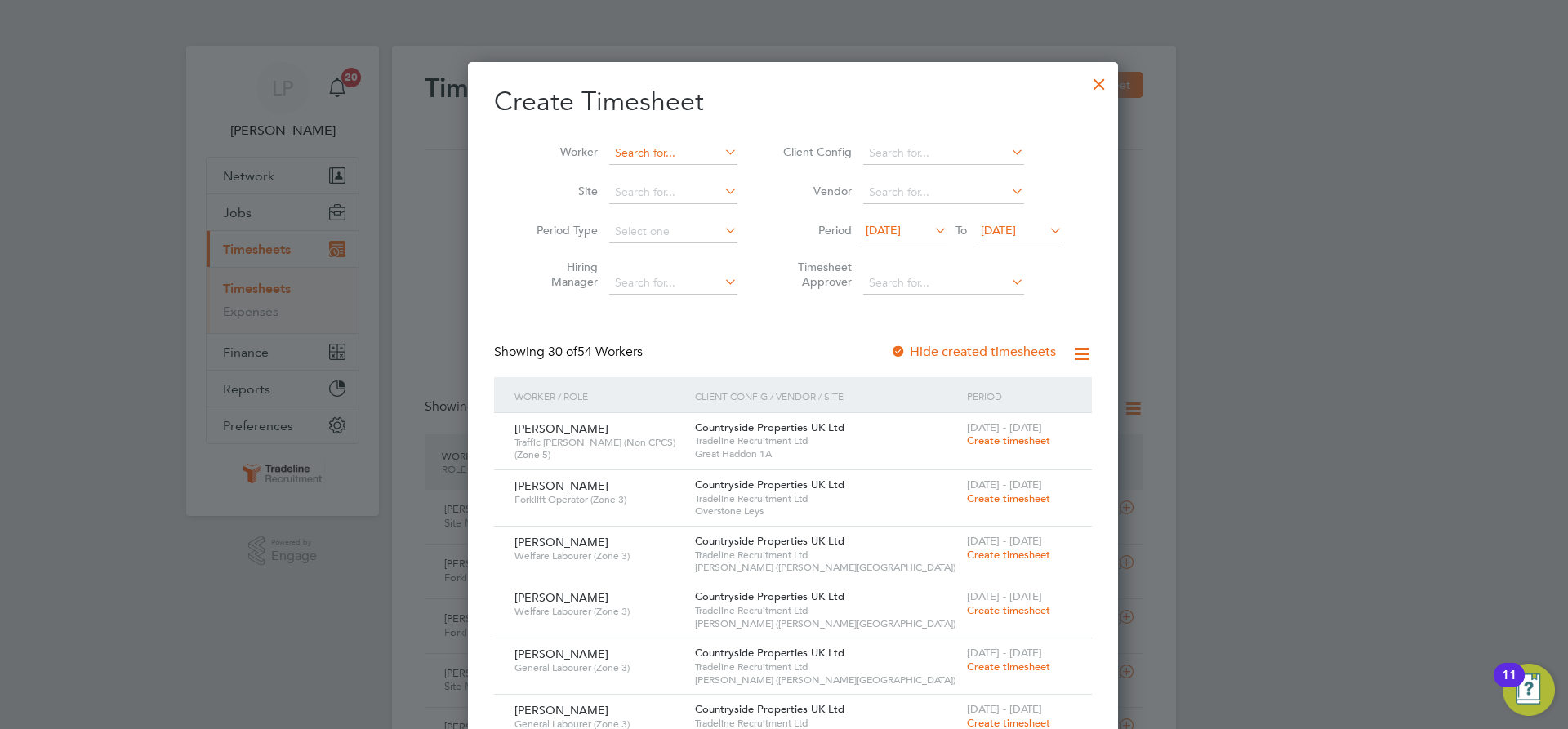
click at [642, 149] on input at bounding box center [672, 153] width 128 height 23
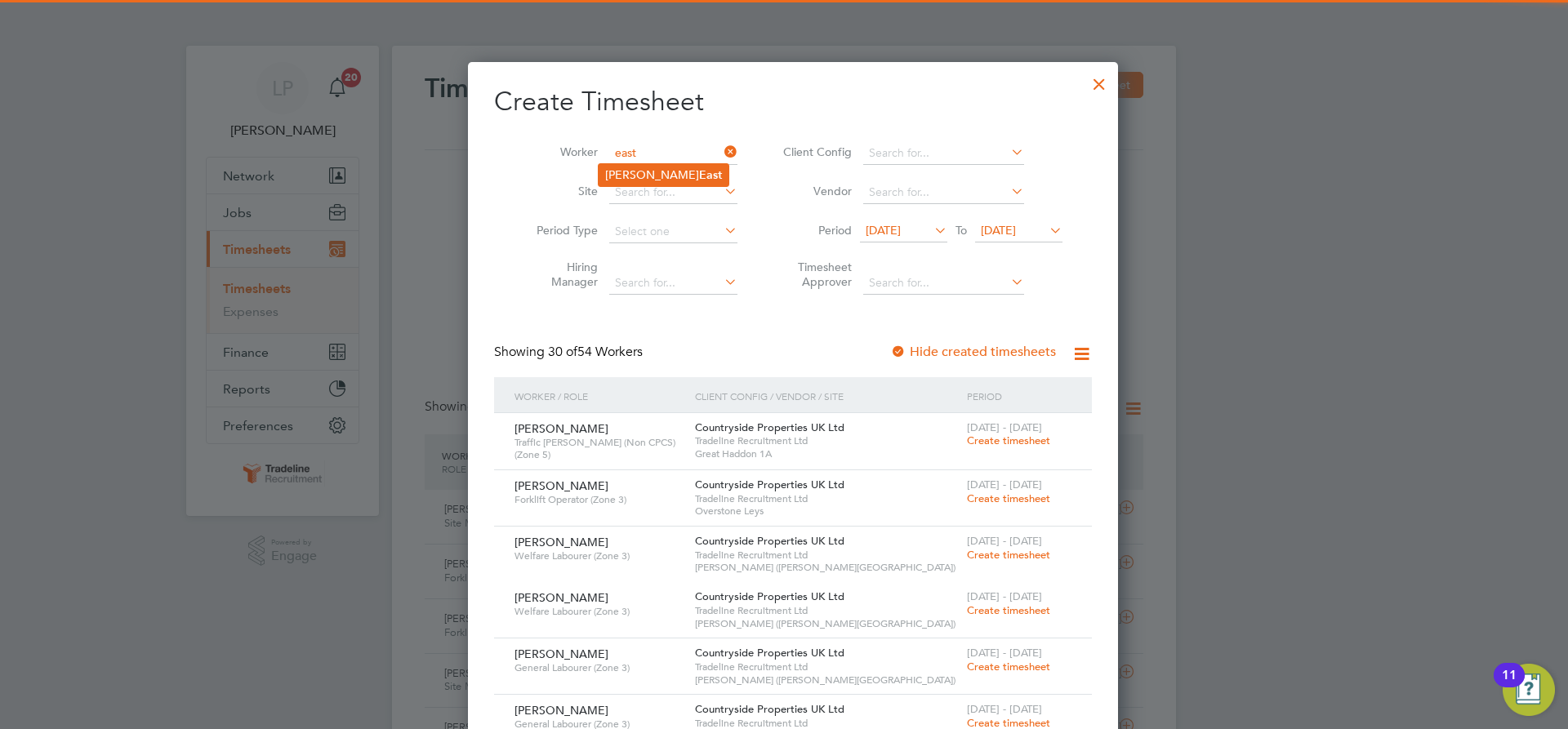
click at [699, 178] on b "East" at bounding box center [710, 174] width 23 height 14
type input "[PERSON_NAME] East"
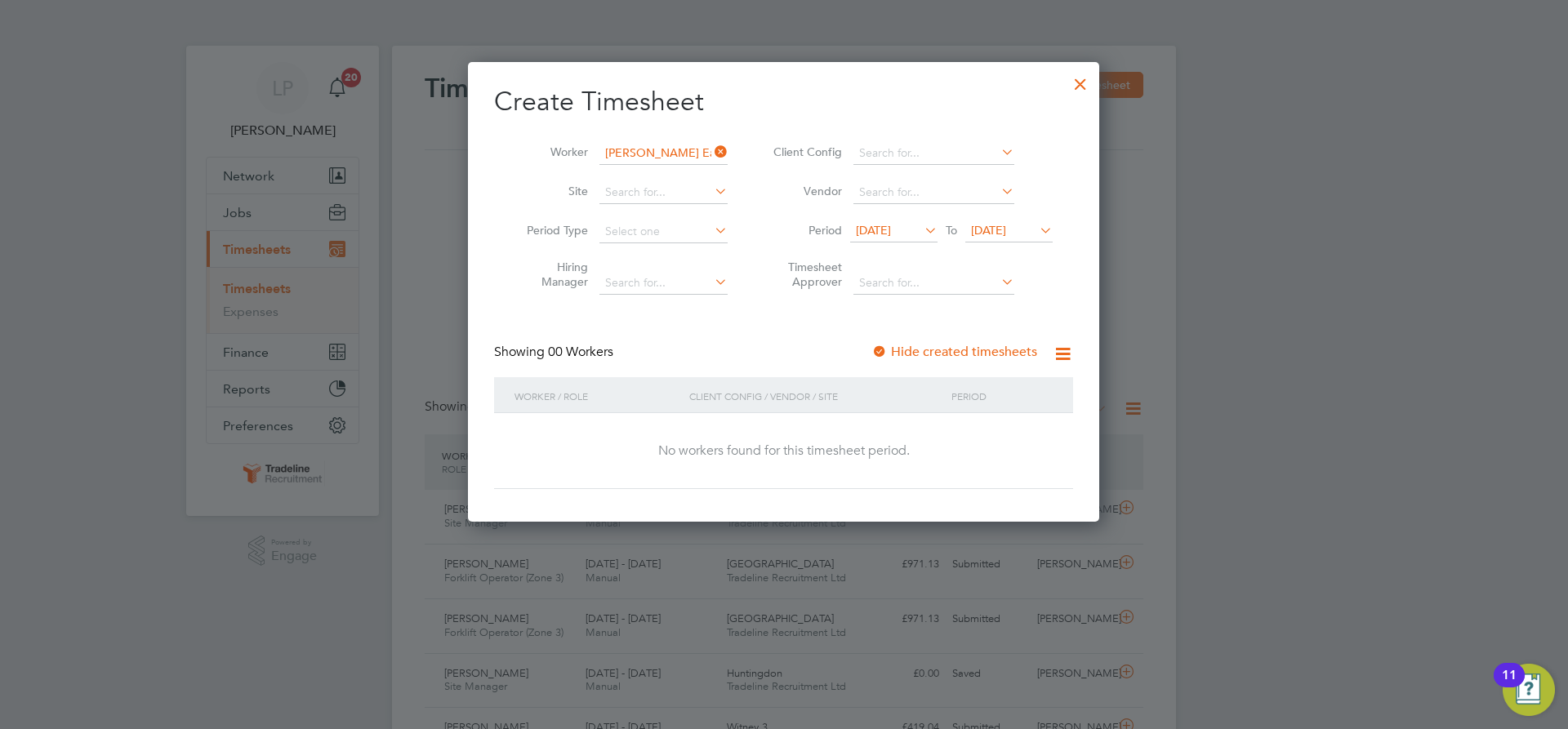
click at [887, 346] on div at bounding box center [879, 353] width 16 height 16
click at [1006, 234] on span "[DATE]" at bounding box center [988, 231] width 35 height 15
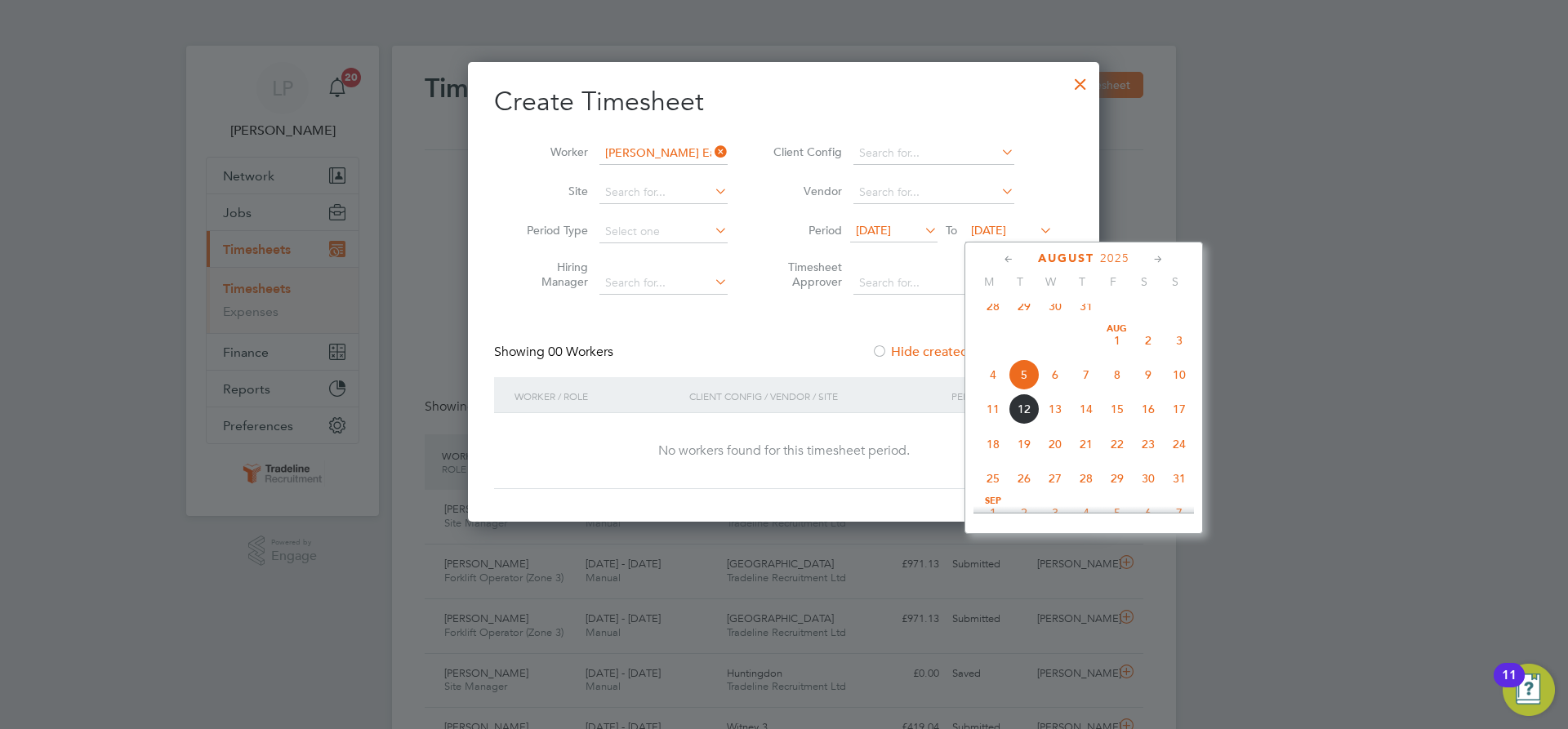
click at [1075, 457] on span "21" at bounding box center [1086, 444] width 31 height 31
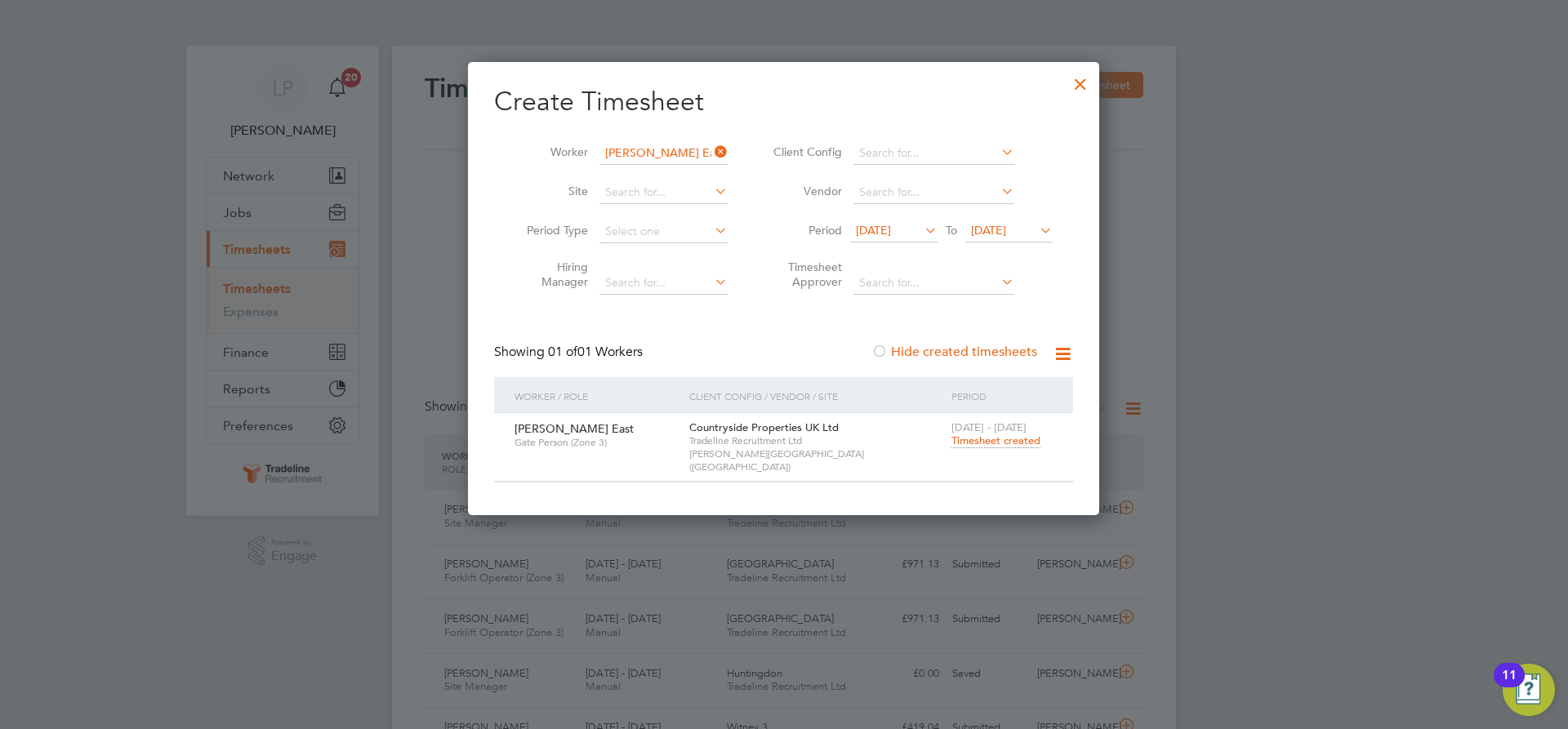
click at [1002, 230] on span "[DATE]" at bounding box center [988, 231] width 35 height 15
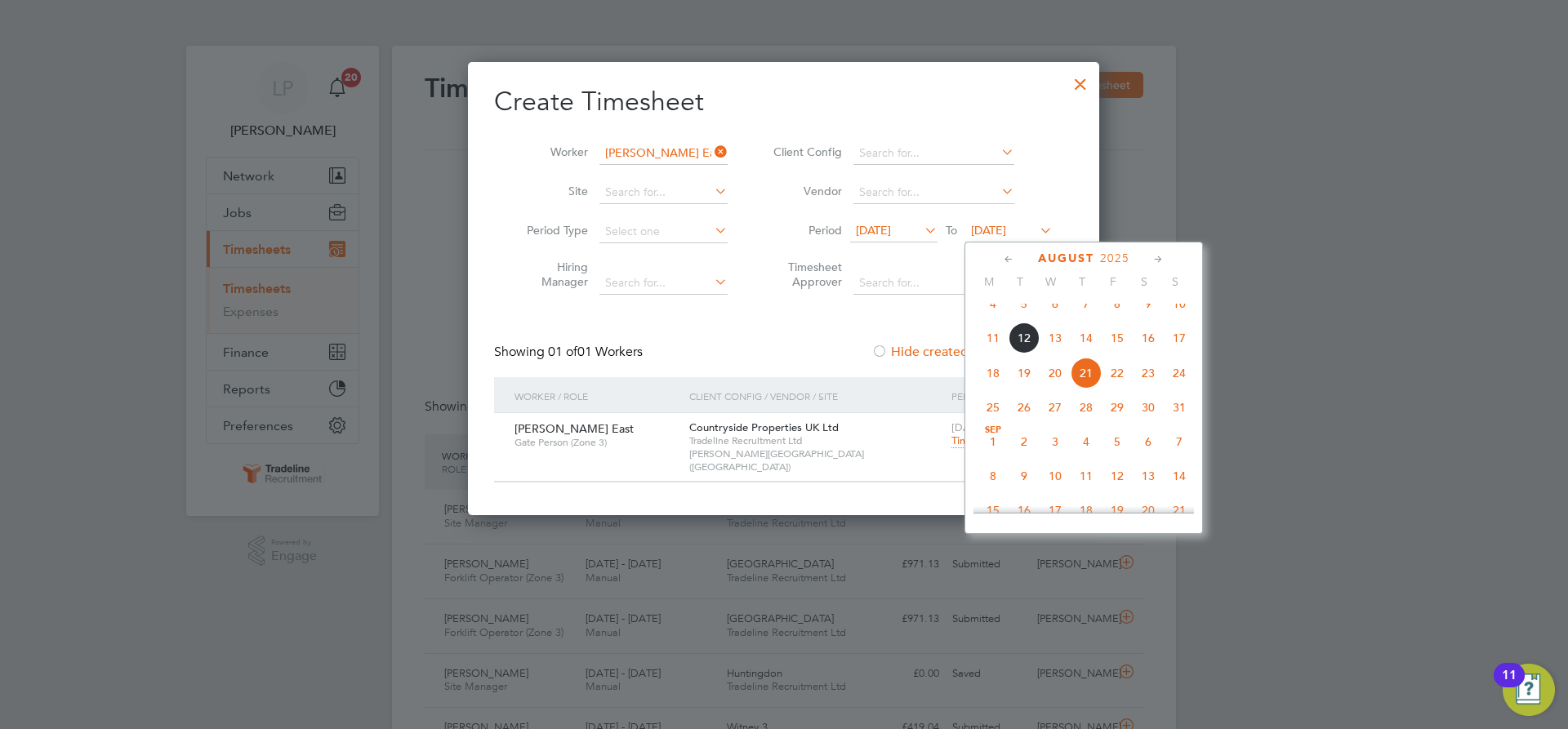
click at [1086, 423] on span "28" at bounding box center [1086, 408] width 31 height 31
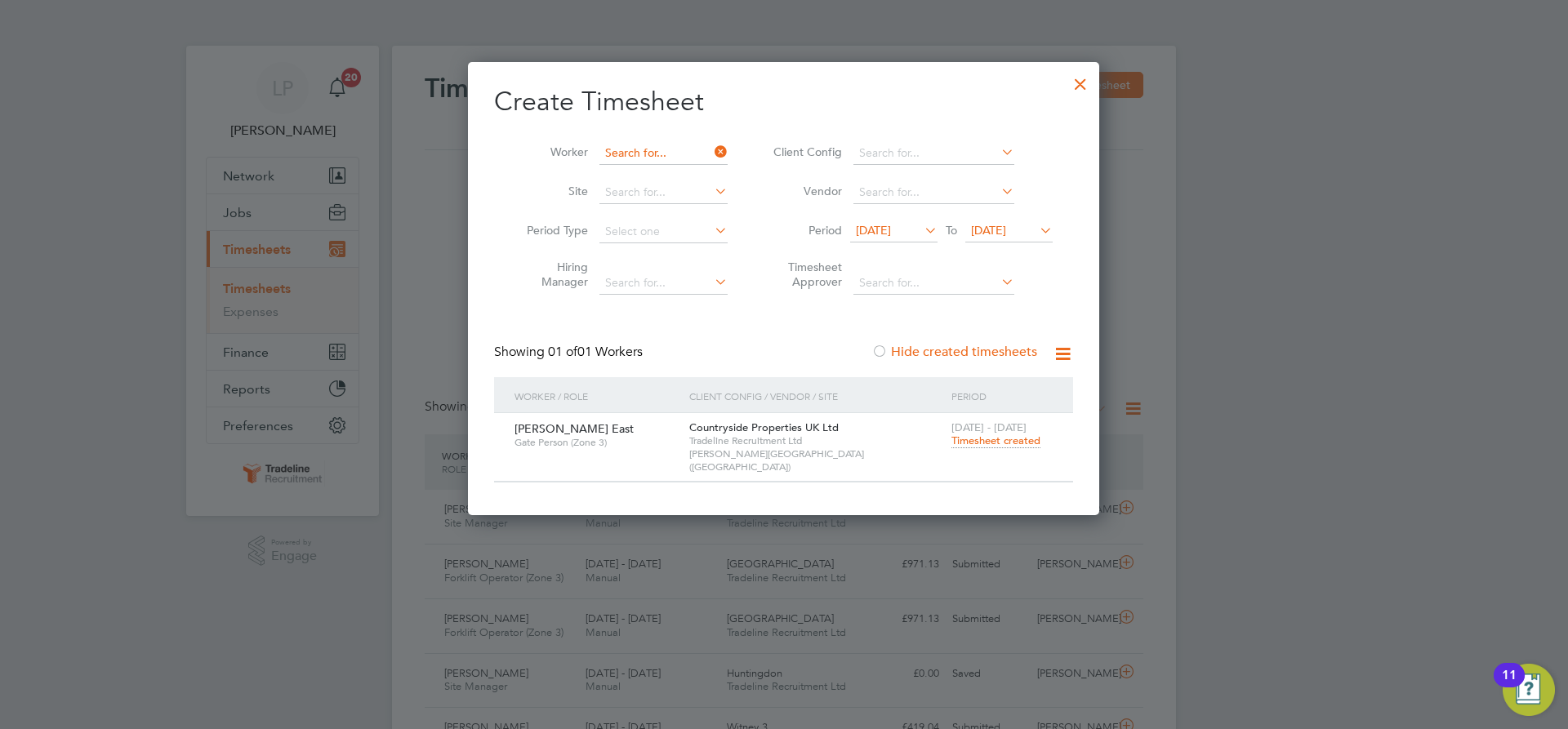
click at [656, 160] on input at bounding box center [662, 153] width 128 height 23
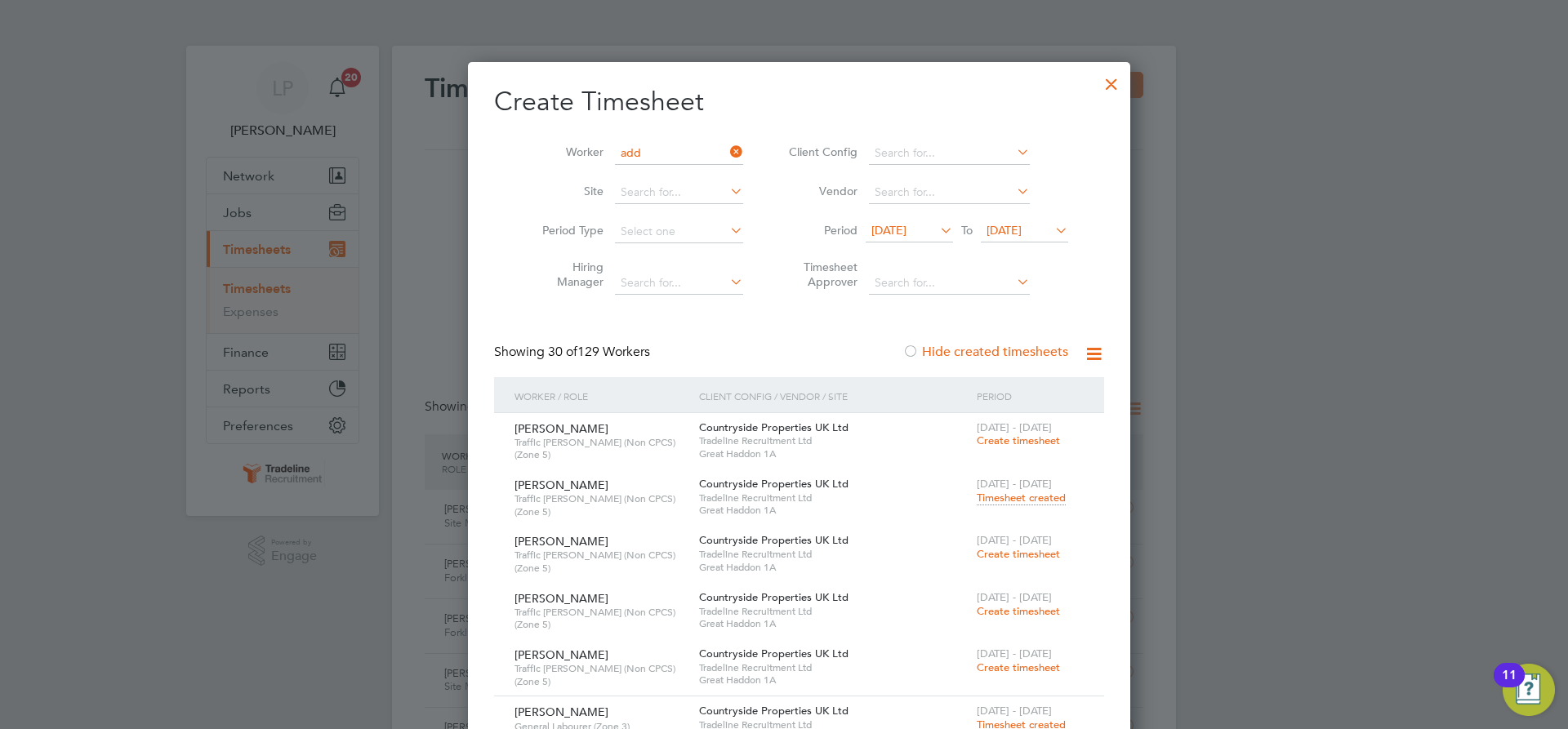
click at [648, 175] on li "[PERSON_NAME] Add ai" at bounding box center [668, 175] width 138 height 22
type input "[PERSON_NAME]"
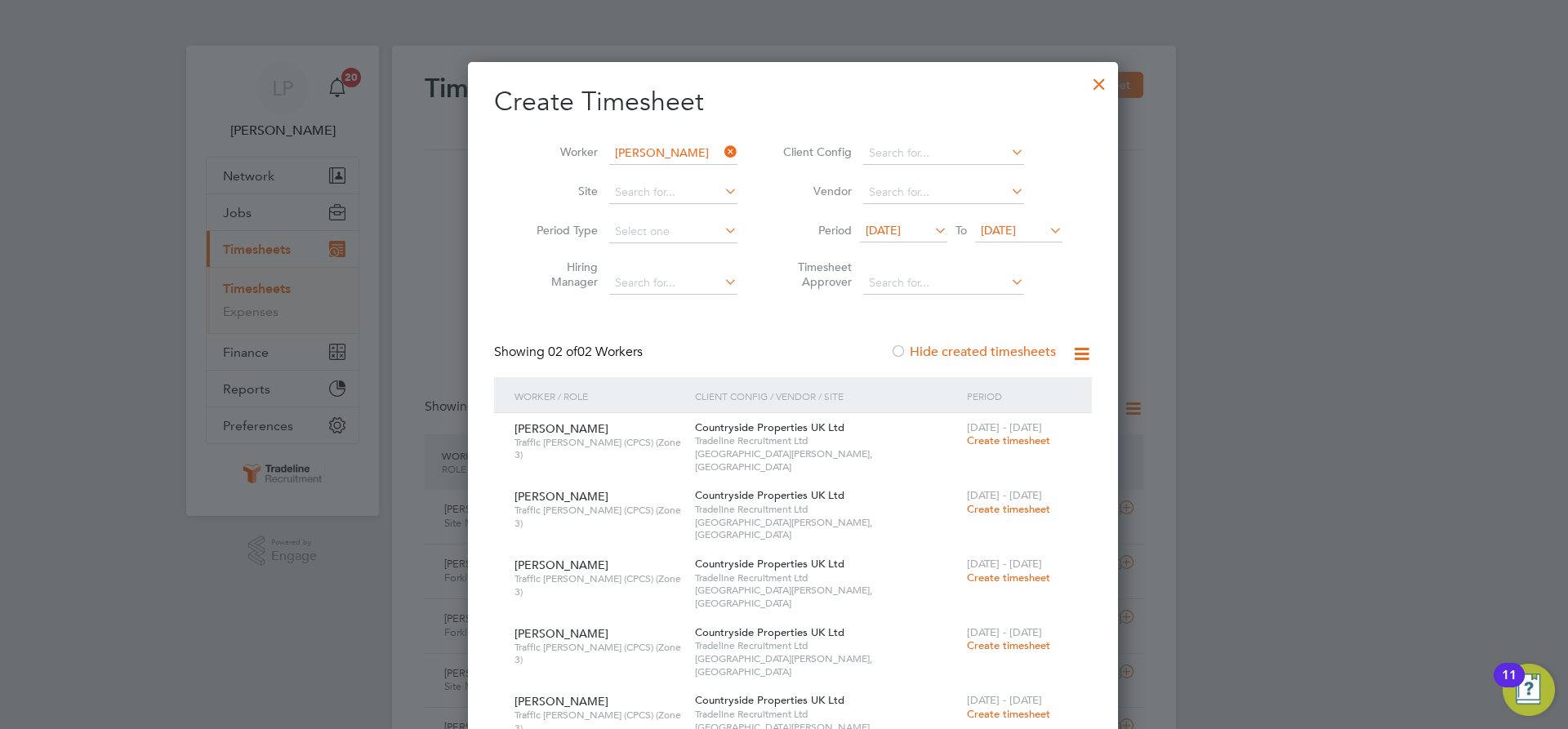
click at [1016, 502] on span "Create timesheet" at bounding box center [1008, 508] width 83 height 14
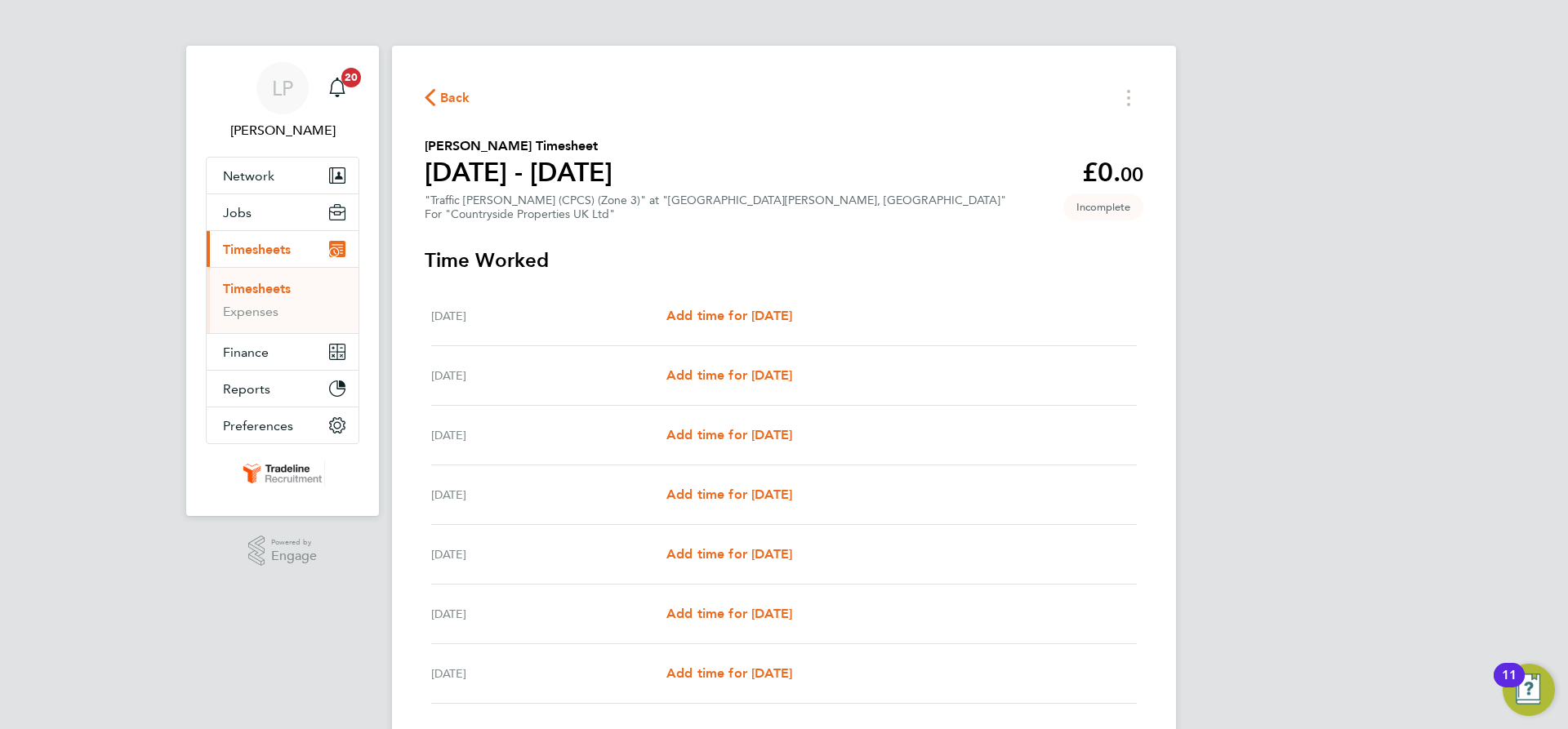
click at [236, 281] on ul "Timesheets Expenses" at bounding box center [282, 300] width 152 height 66
click at [248, 293] on link "Timesheets" at bounding box center [257, 289] width 68 height 15
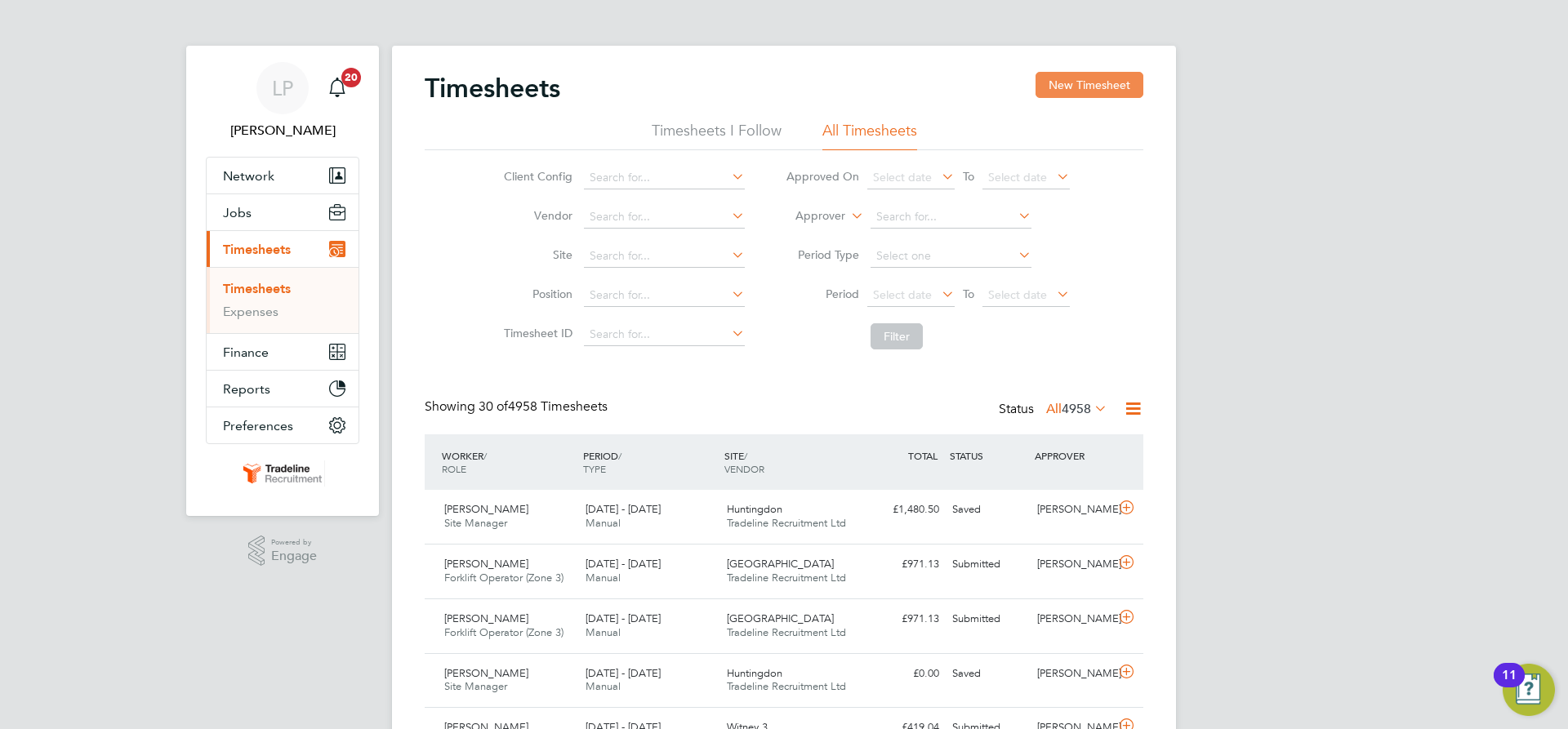
click at [1073, 85] on button "New Timesheet" at bounding box center [1089, 84] width 108 height 26
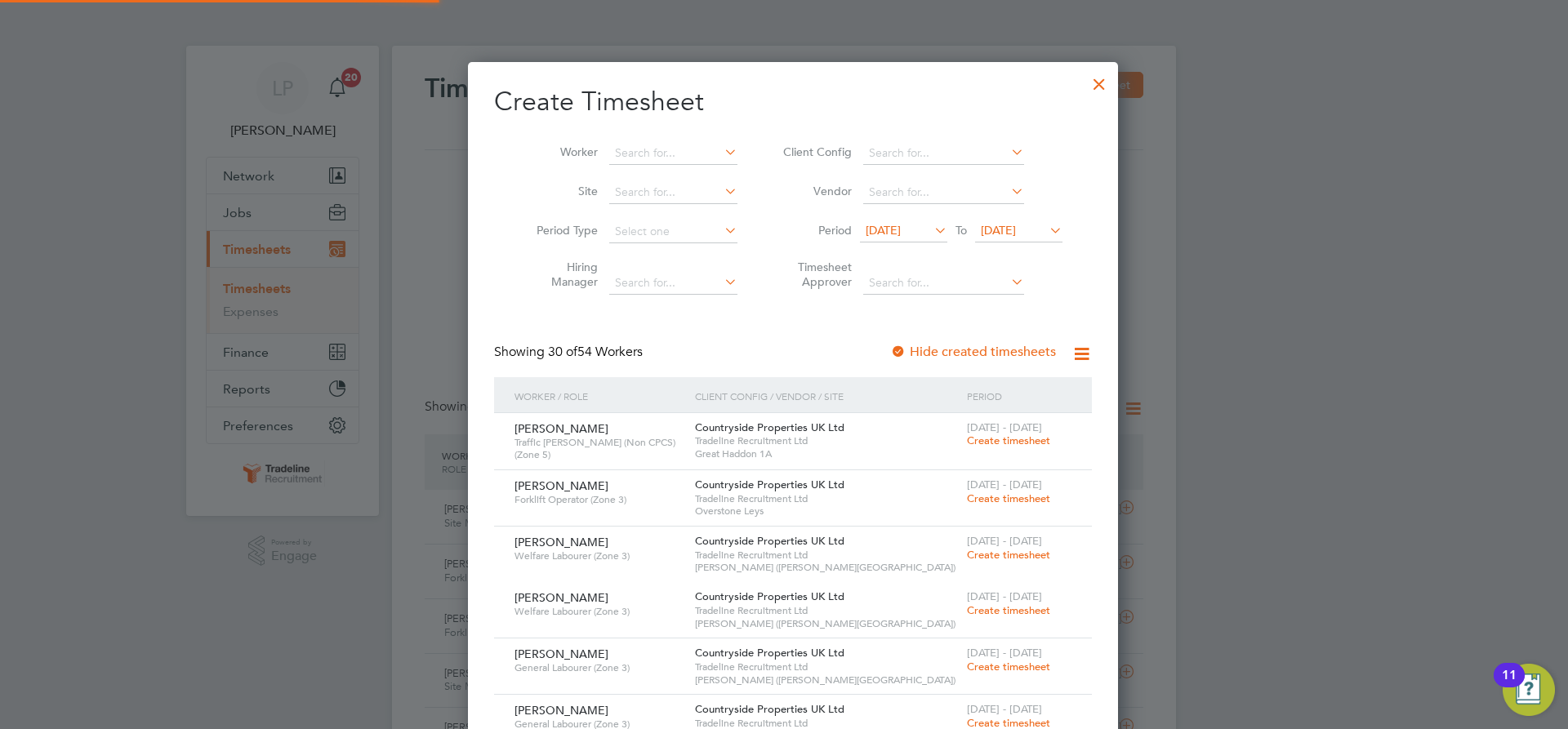
click at [652, 142] on li "Worker" at bounding box center [631, 153] width 254 height 39
click at [658, 151] on input at bounding box center [672, 153] width 128 height 23
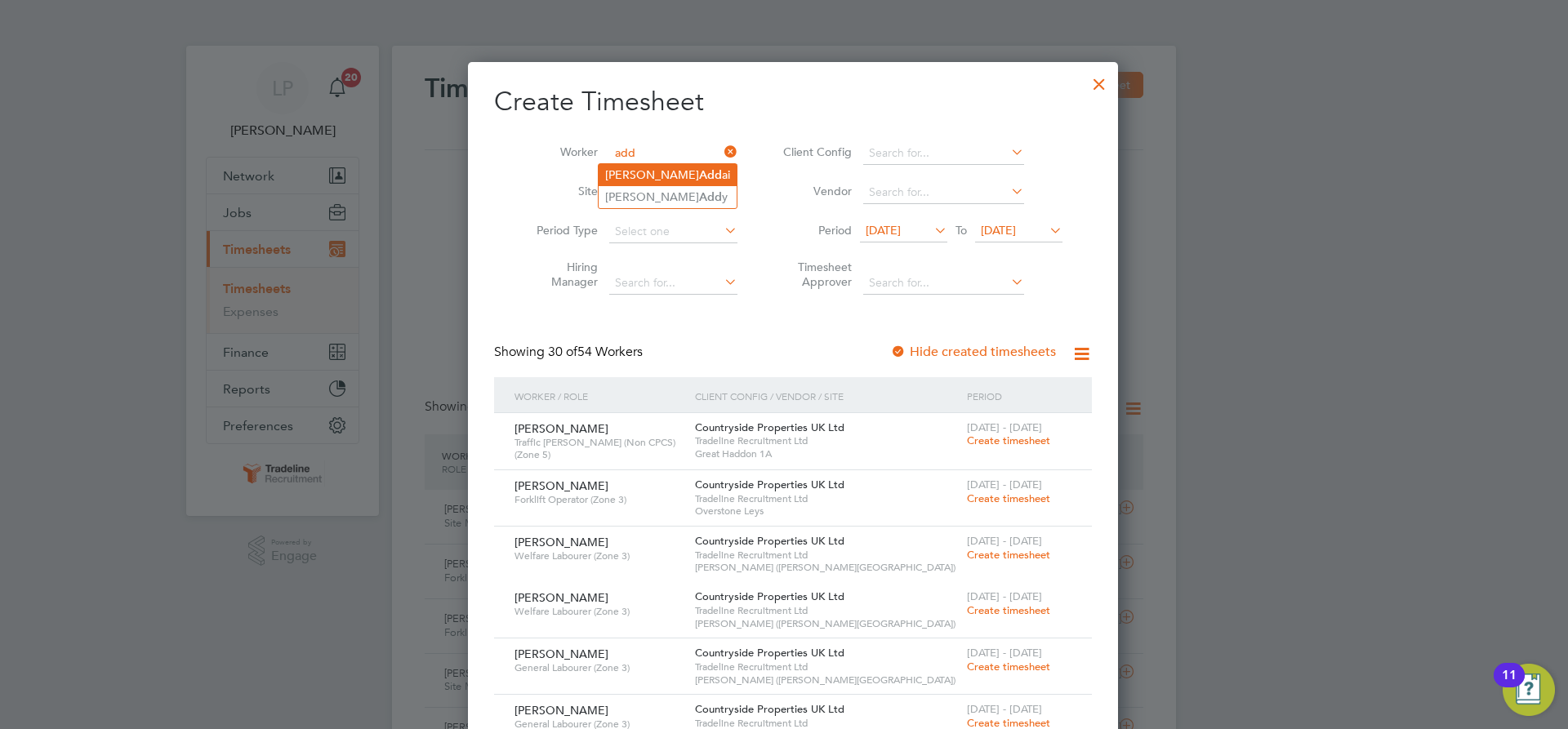
click at [648, 178] on li "[PERSON_NAME] Add ai" at bounding box center [668, 175] width 138 height 22
type input "[PERSON_NAME]"
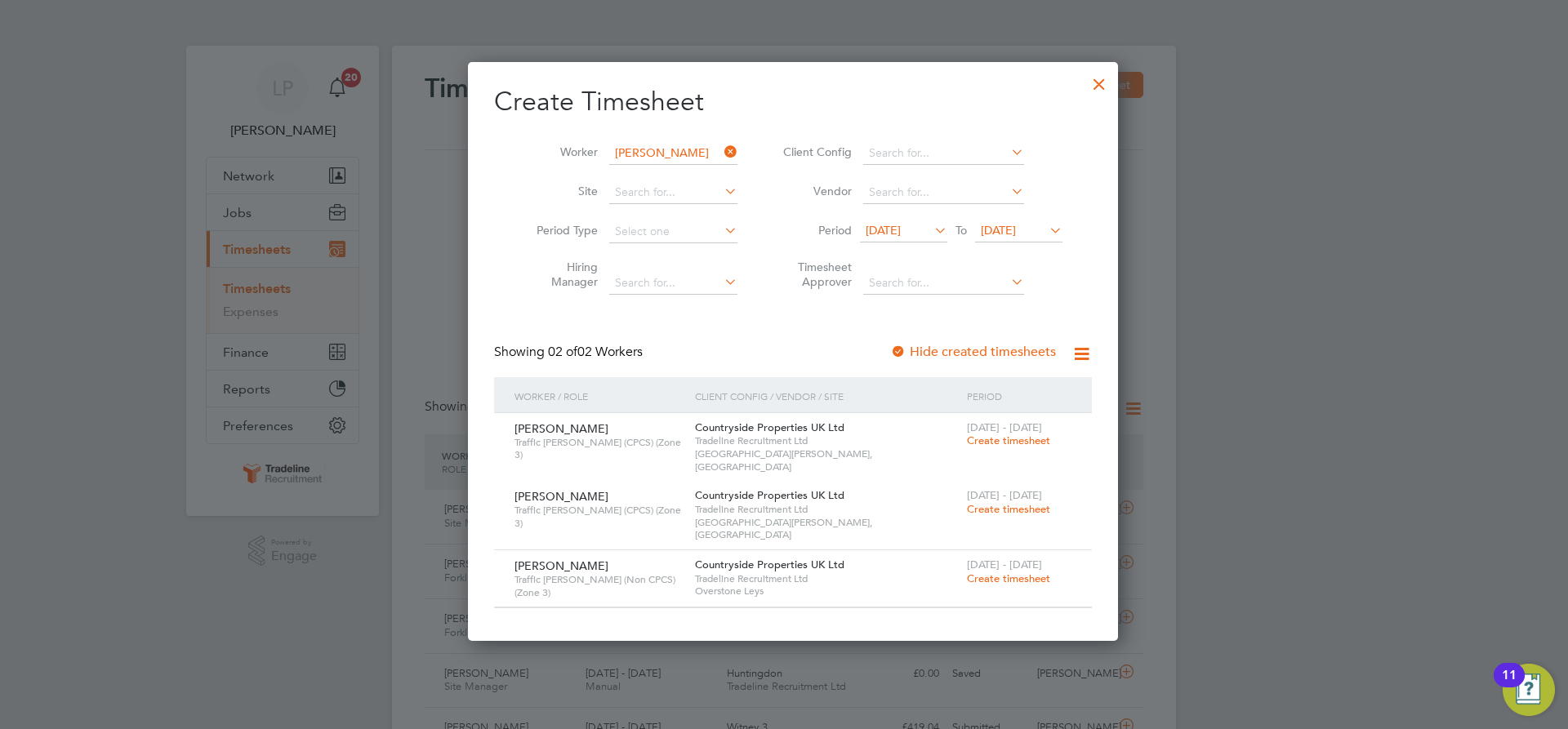
click at [994, 229] on span "[DATE]" at bounding box center [998, 231] width 35 height 15
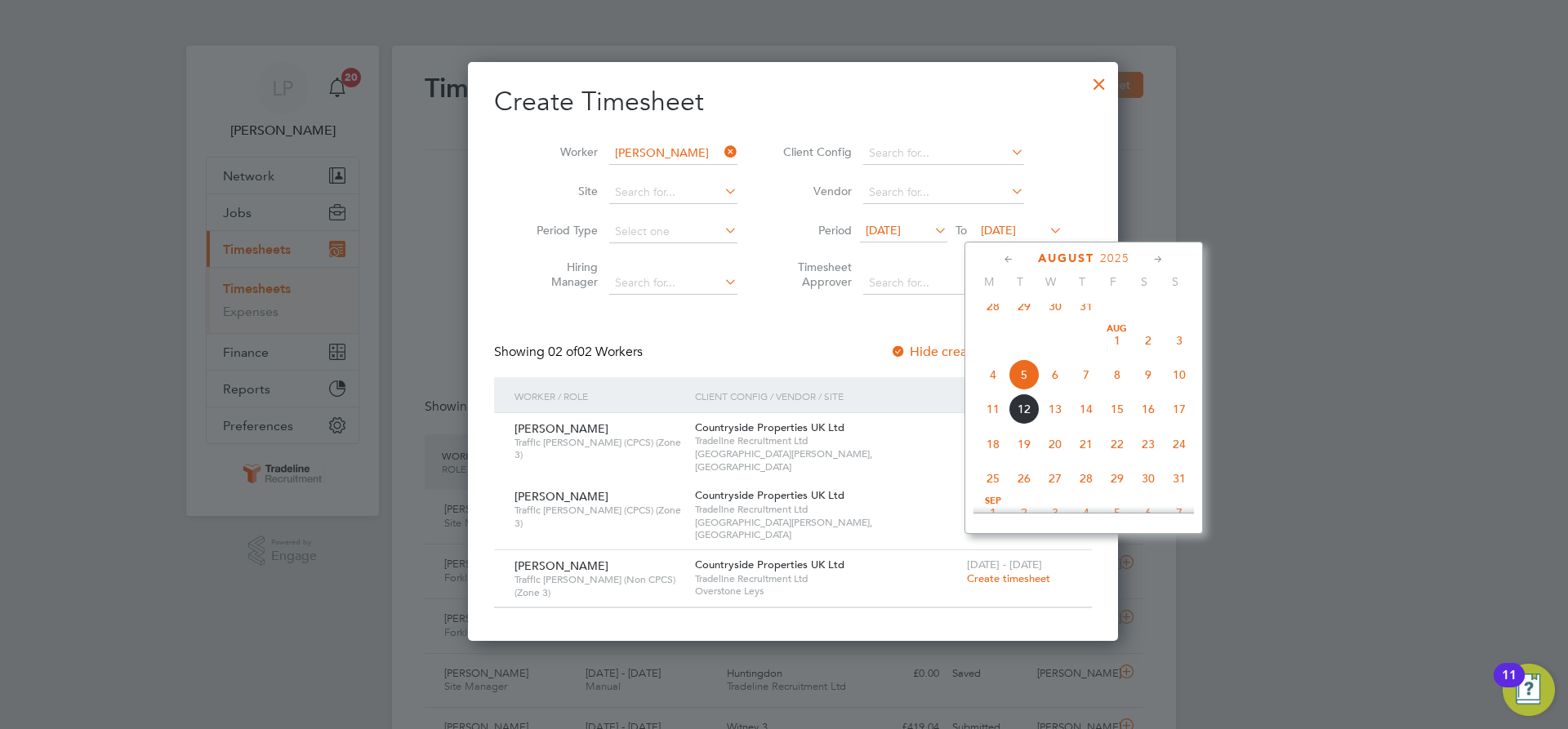
click at [1058, 451] on span "20" at bounding box center [1054, 444] width 31 height 31
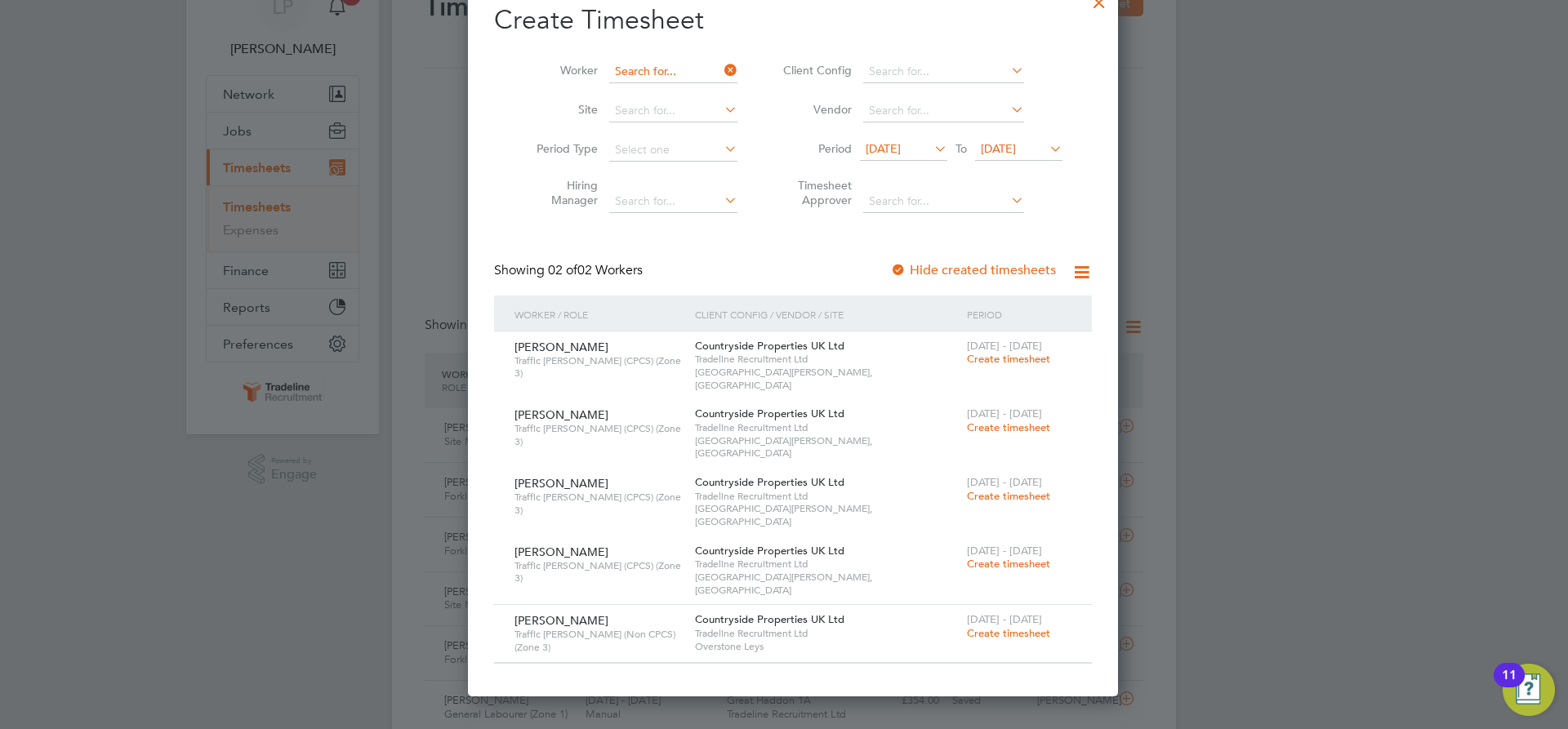
click at [646, 76] on input at bounding box center [672, 72] width 128 height 23
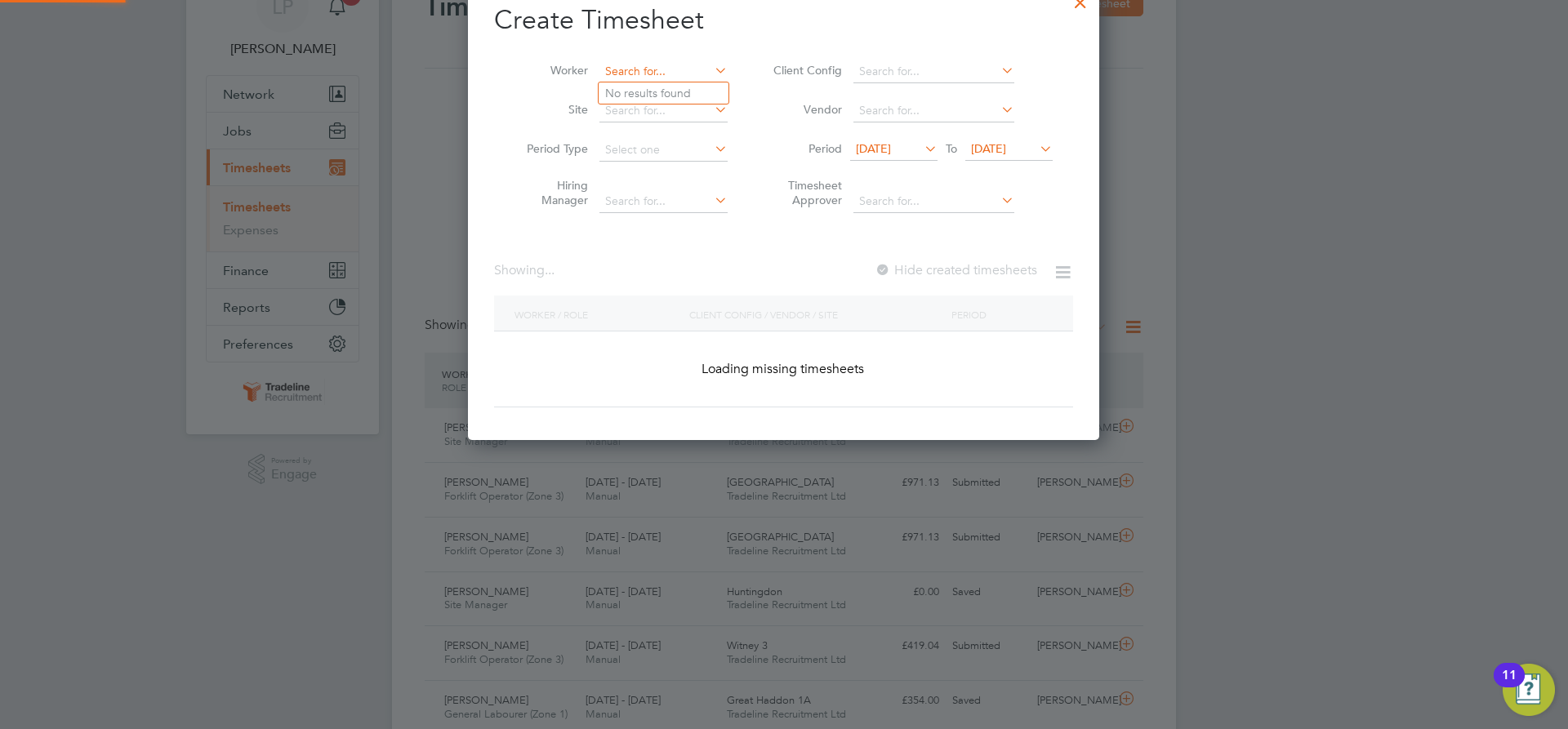
scroll to position [4240, 632]
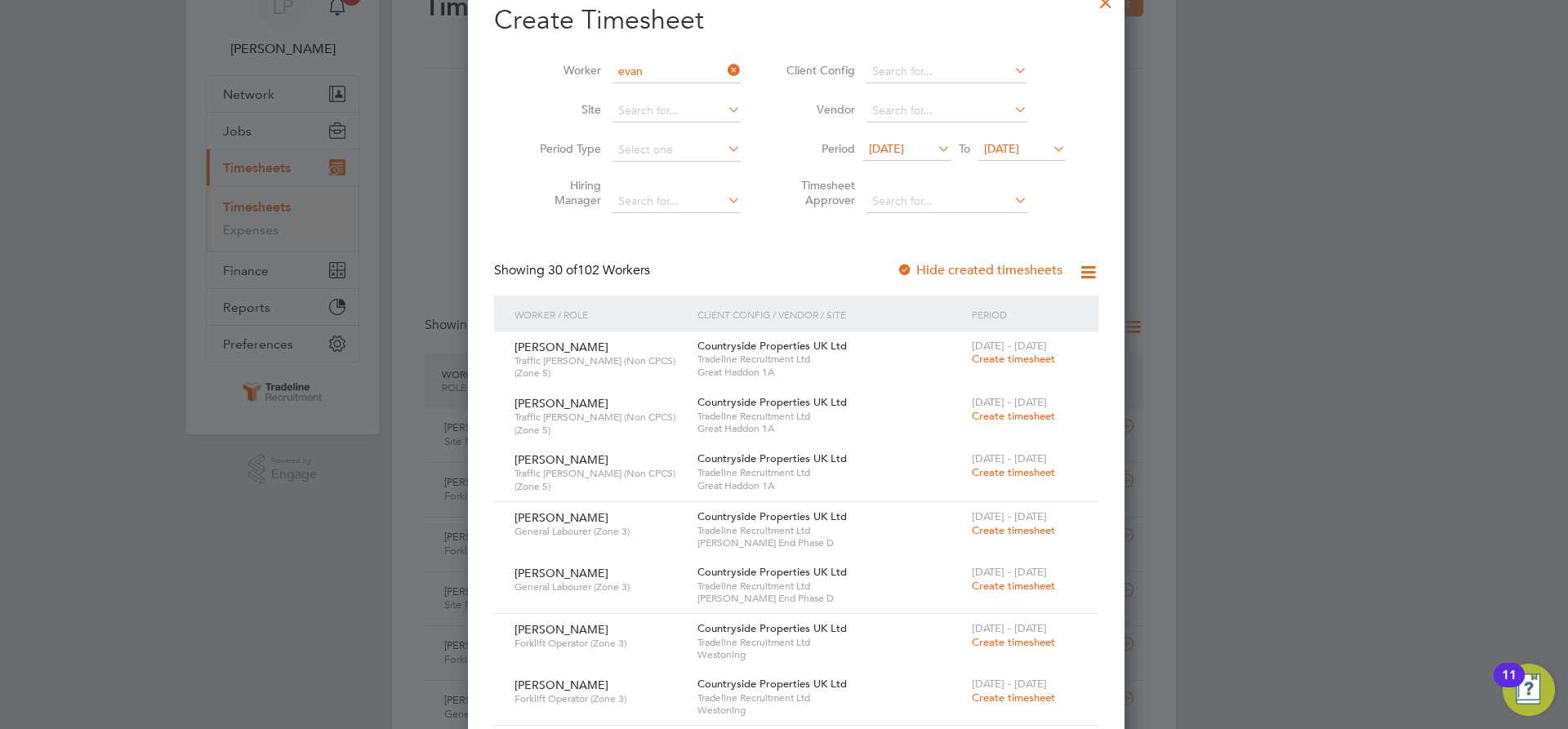
click at [699, 94] on b "[PERSON_NAME]" at bounding box center [746, 93] width 94 height 14
type input "[PERSON_NAME]"
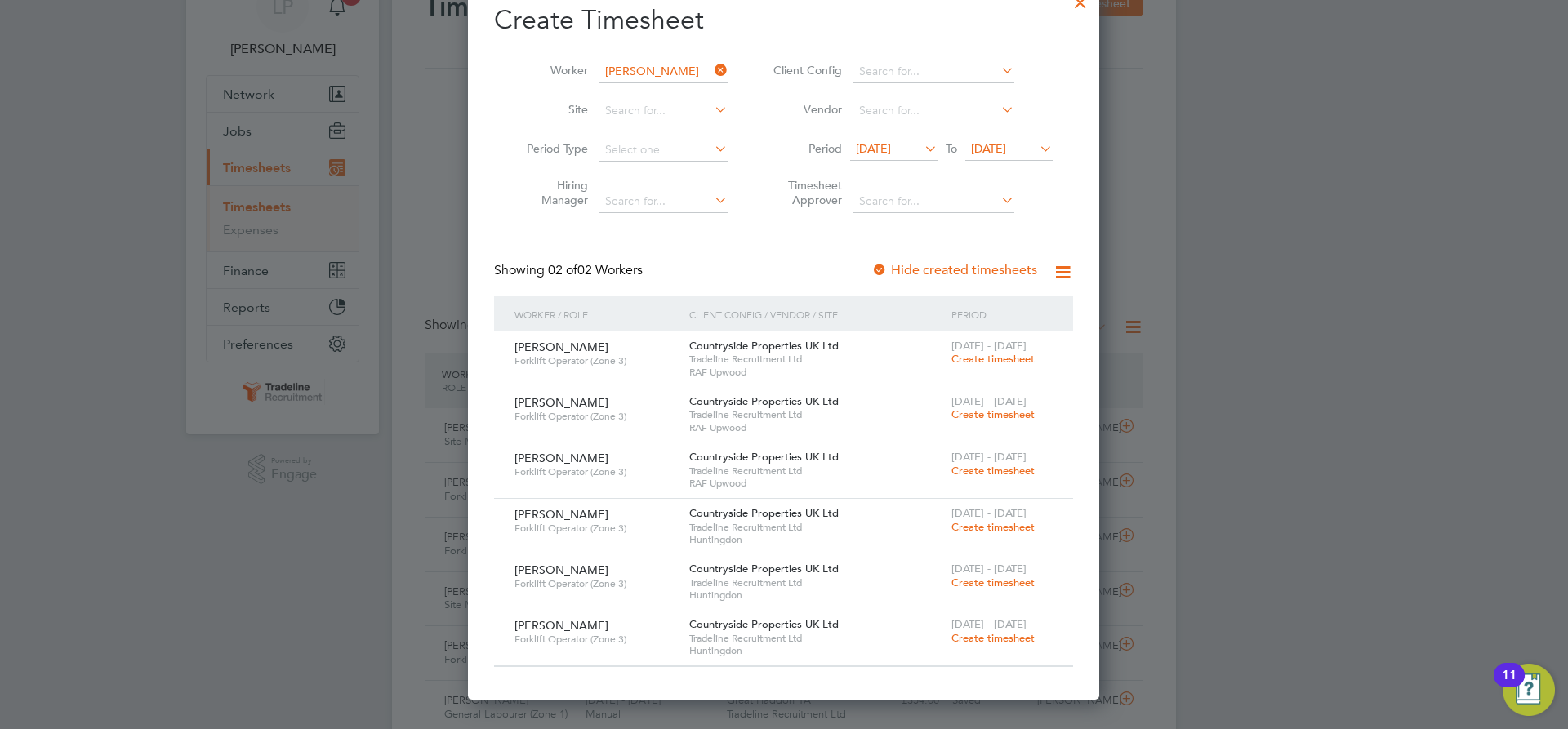
scroll to position [720, 632]
click at [1002, 525] on span "Create timesheet" at bounding box center [993, 527] width 83 height 14
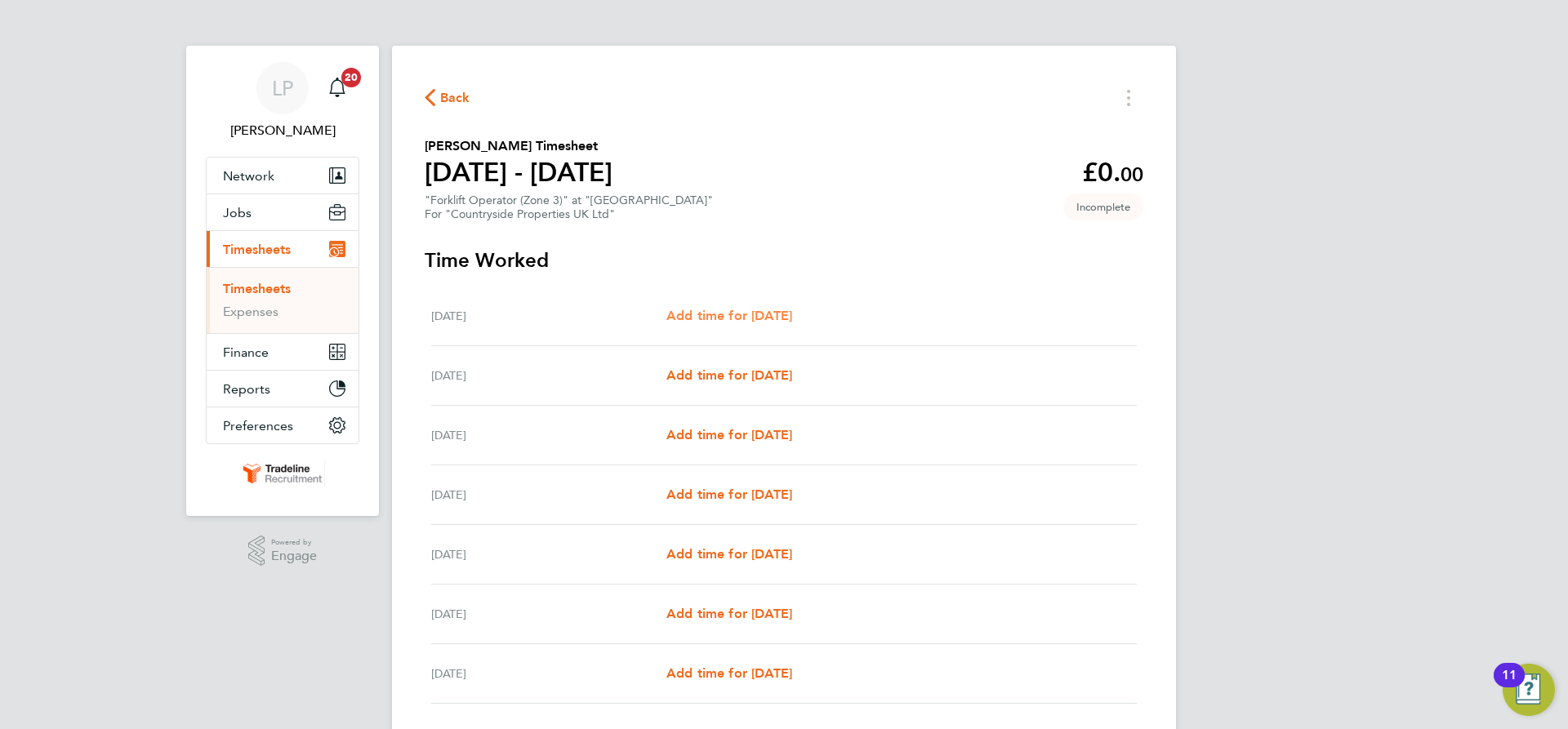
click at [761, 310] on span "Add time for [DATE]" at bounding box center [729, 315] width 126 height 15
select select "30"
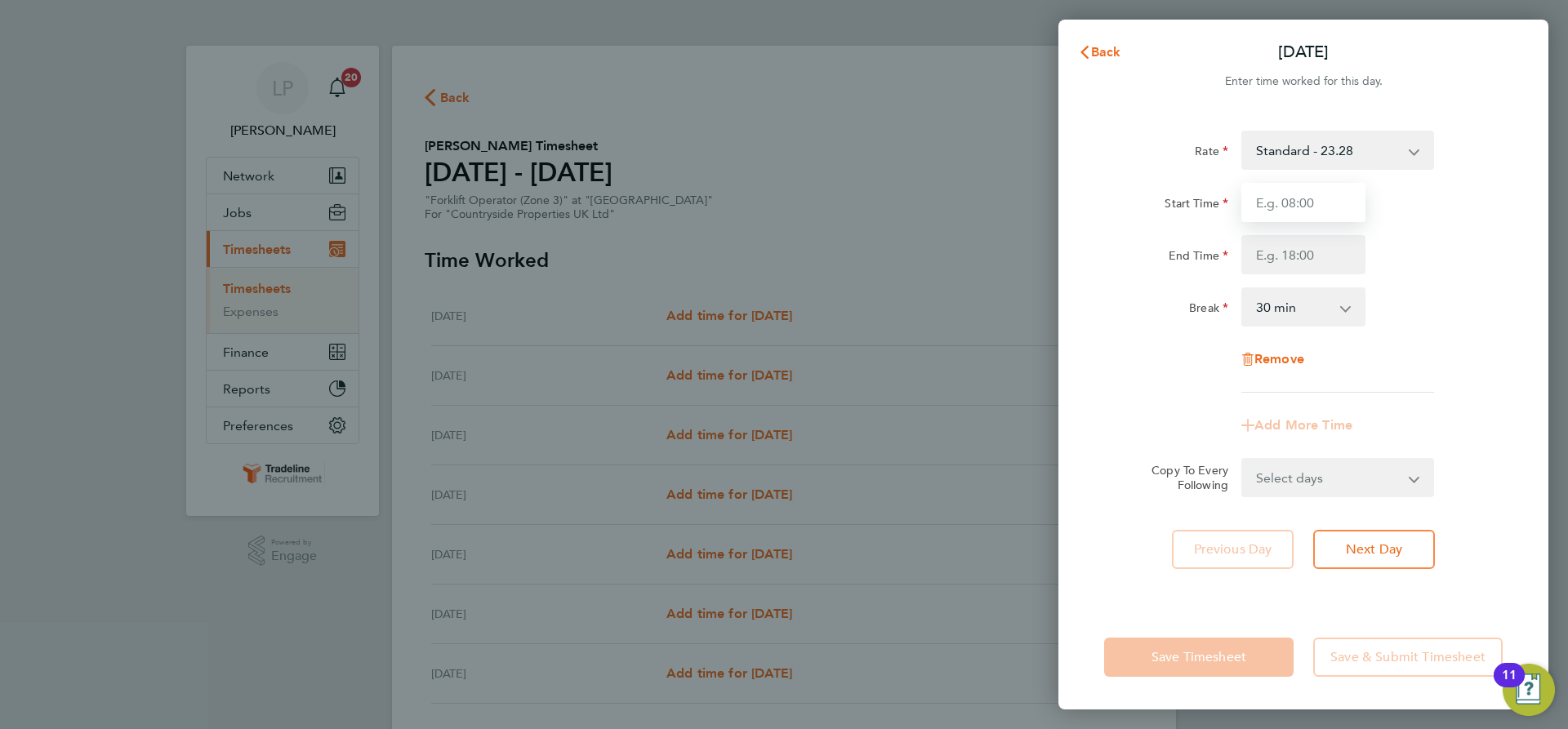
click at [1283, 190] on input "Start Time" at bounding box center [1303, 202] width 124 height 39
type input "07:00"
click at [1330, 269] on input "End Time" at bounding box center [1303, 254] width 124 height 39
type input "16:30"
click at [1427, 315] on div "Break 0 min 15 min 30 min 45 min 60 min 75 min 90 min" at bounding box center [1302, 307] width 411 height 39
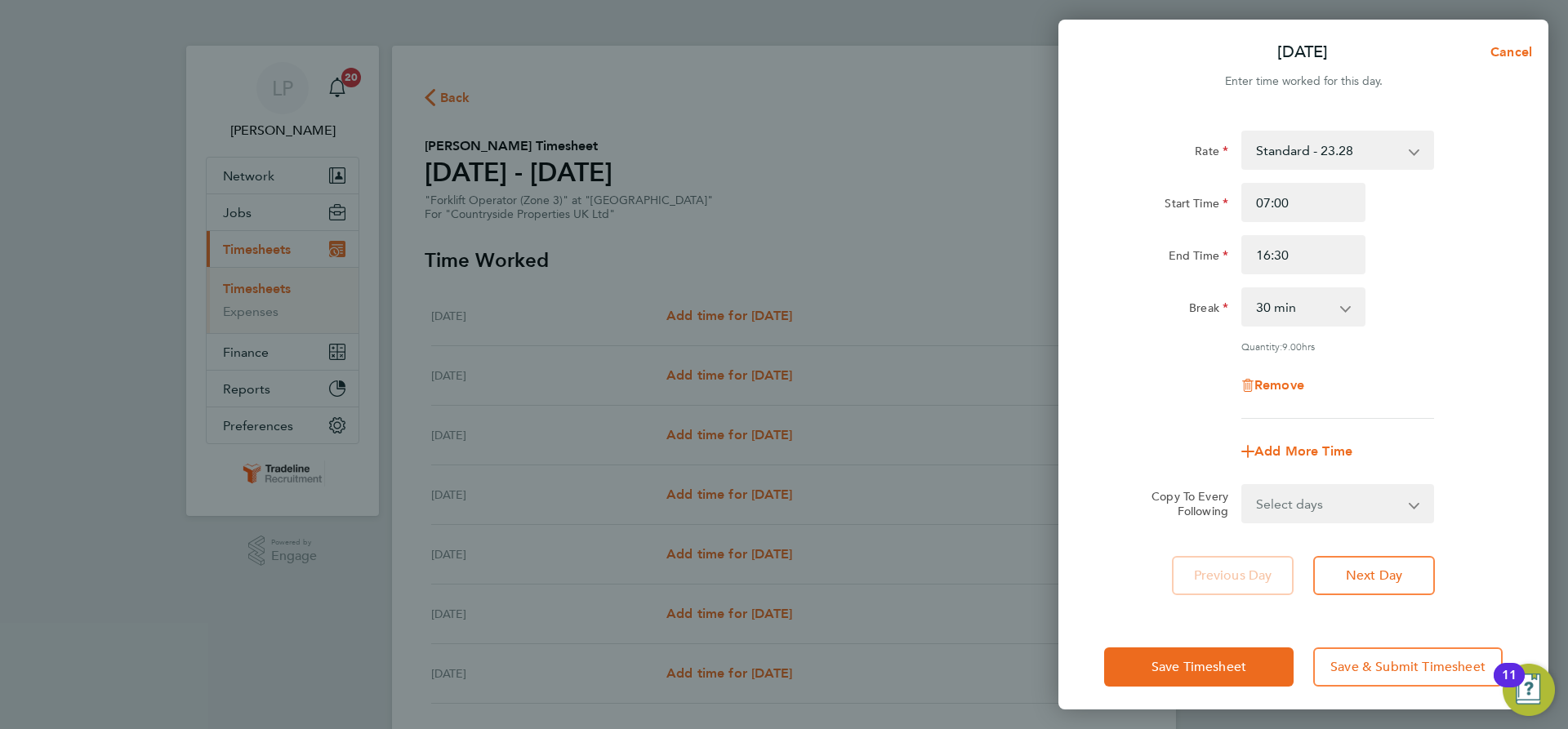
click at [1340, 508] on select "Select days Day Weekday (Mon-Fri) Weekend (Sat-Sun) [DATE] [DATE] [DATE] [DATE]…" at bounding box center [1328, 504] width 172 height 36
select select "WEEKDAY"
click at [1242, 486] on select "Select days Day Weekday (Mon-Fri) Weekend (Sat-Sun) [DATE] [DATE] [DATE] [DATE]…" at bounding box center [1328, 504] width 172 height 36
select select "[DATE]"
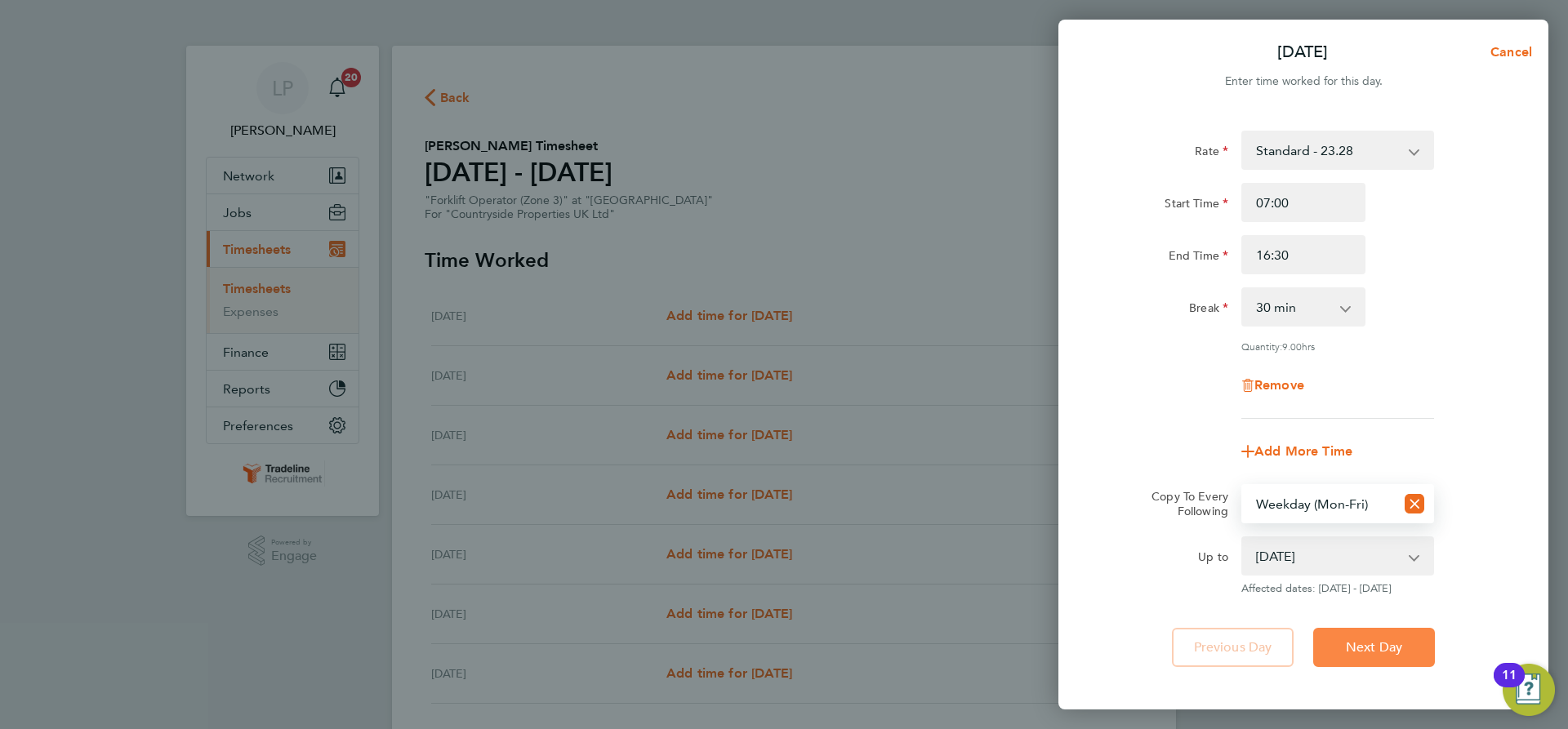
click at [1403, 645] on button "Next Day" at bounding box center [1374, 647] width 122 height 39
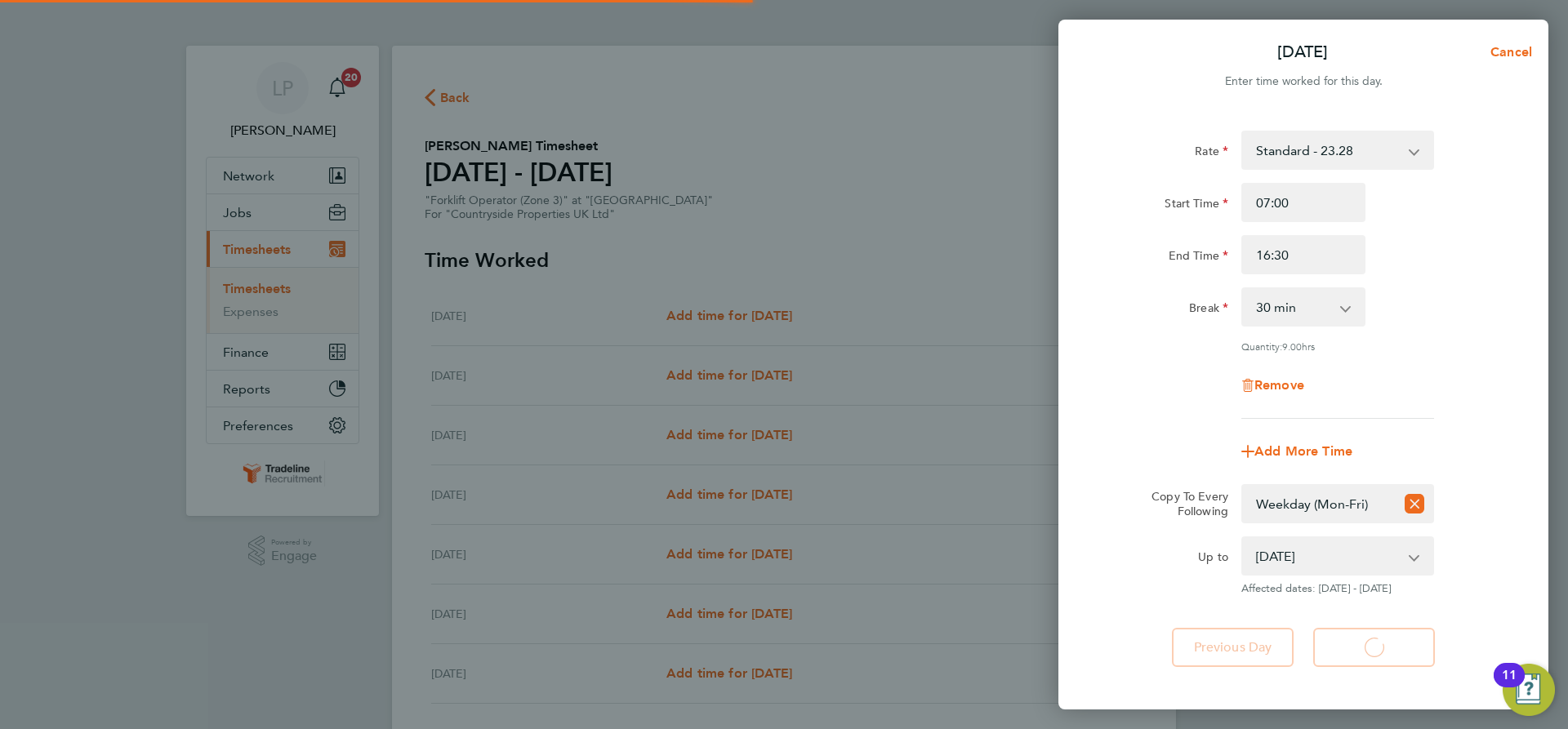
select select "30"
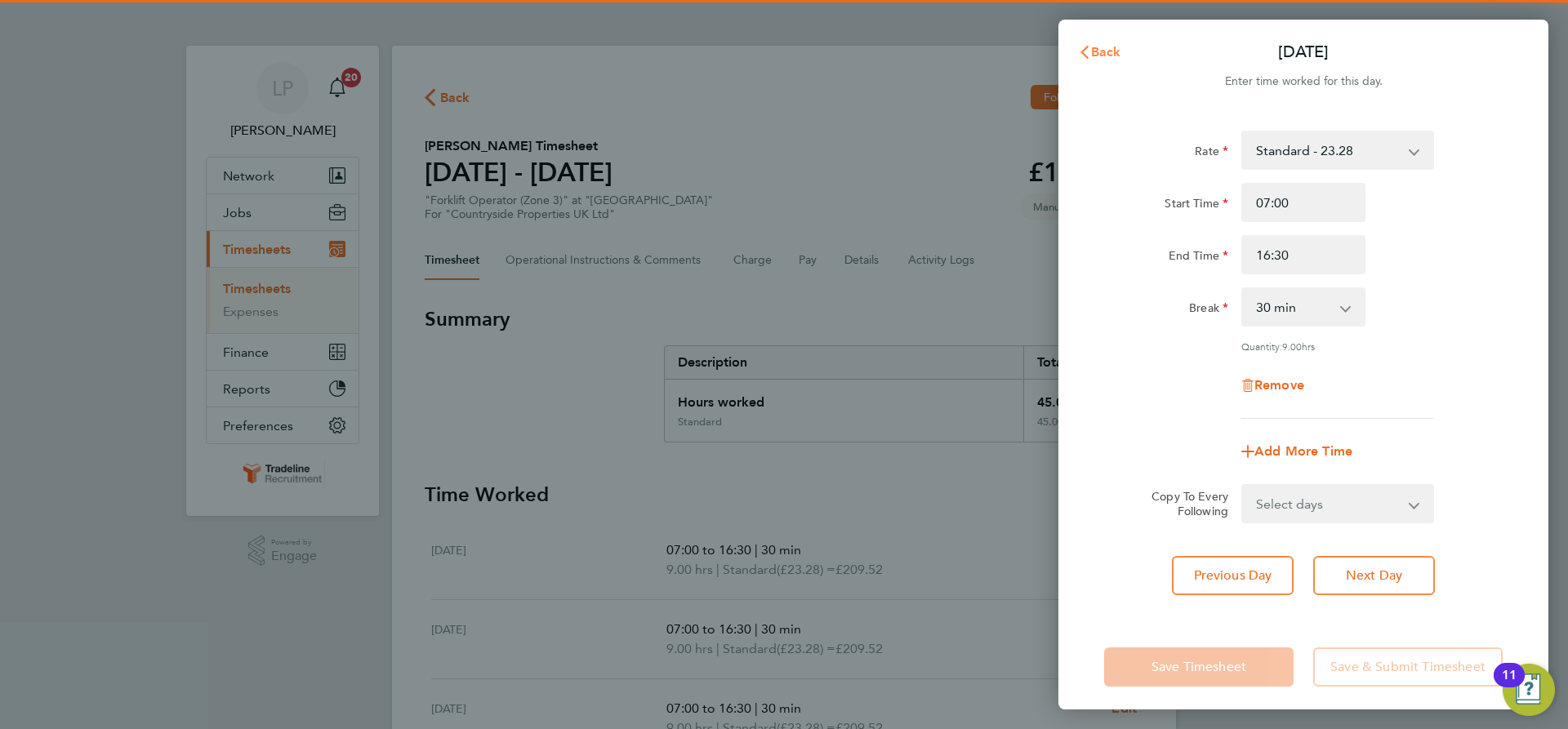
click at [1103, 40] on button "Back" at bounding box center [1100, 53] width 76 height 33
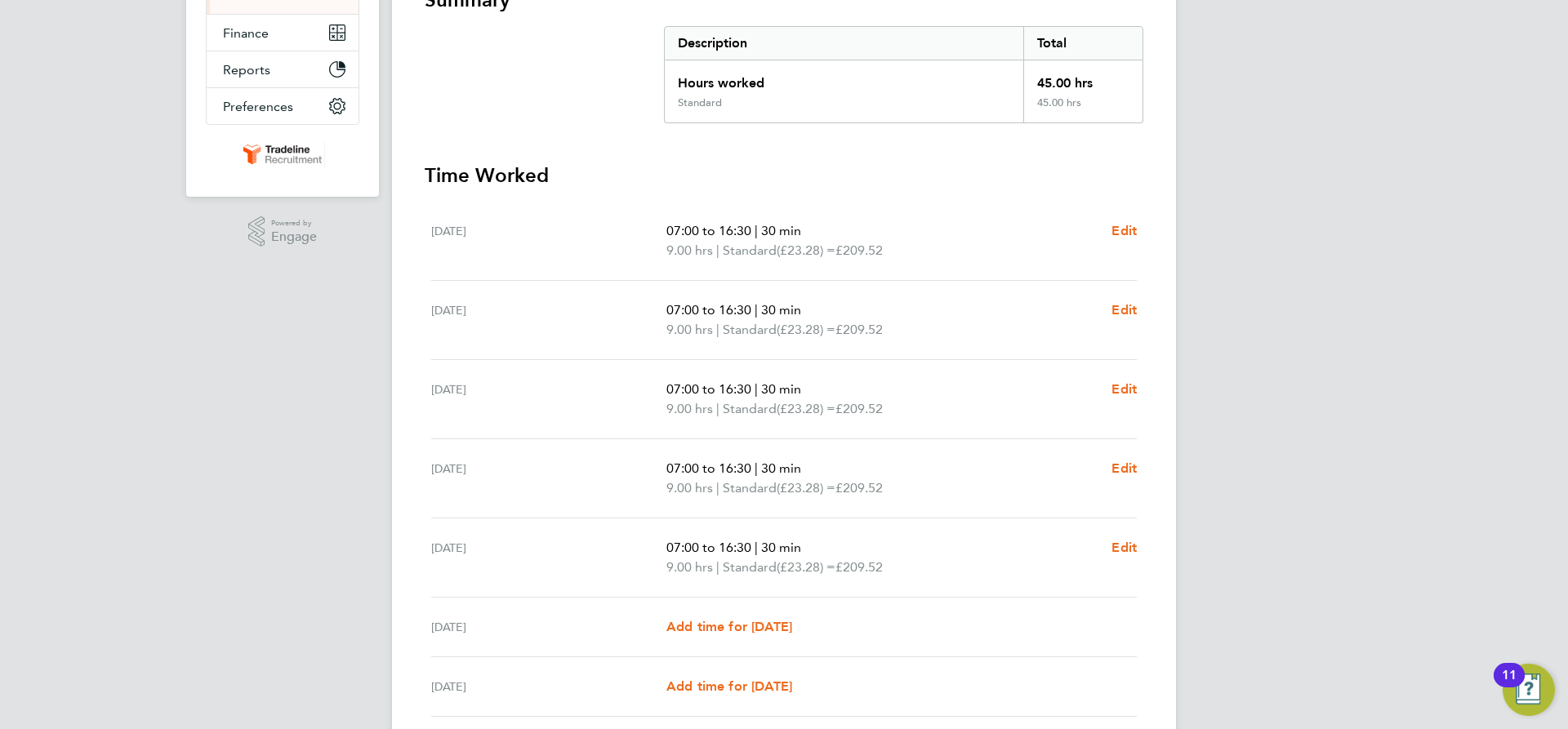
scroll to position [451, 0]
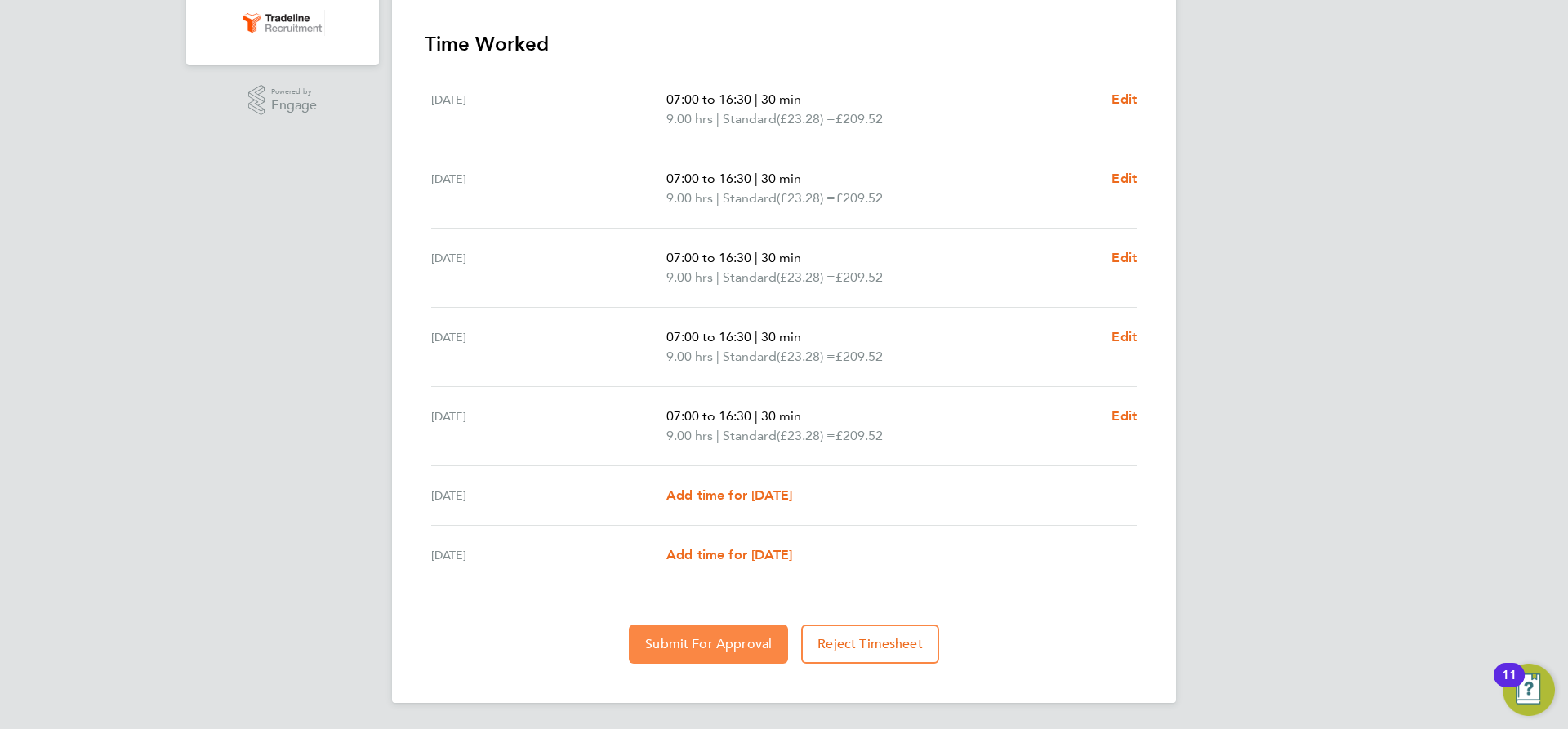
click at [705, 641] on span "Submit For Approval" at bounding box center [708, 645] width 126 height 16
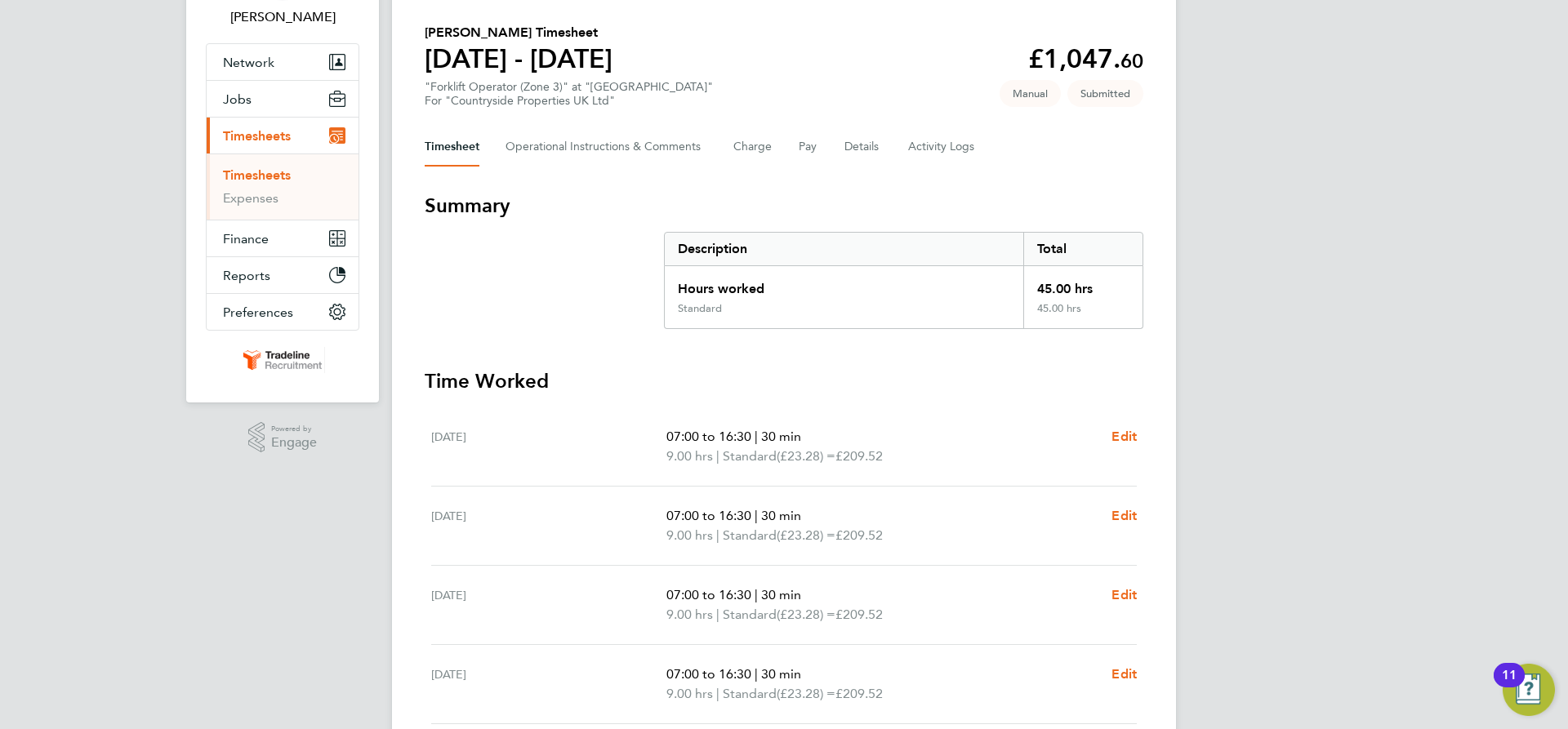
scroll to position [0, 0]
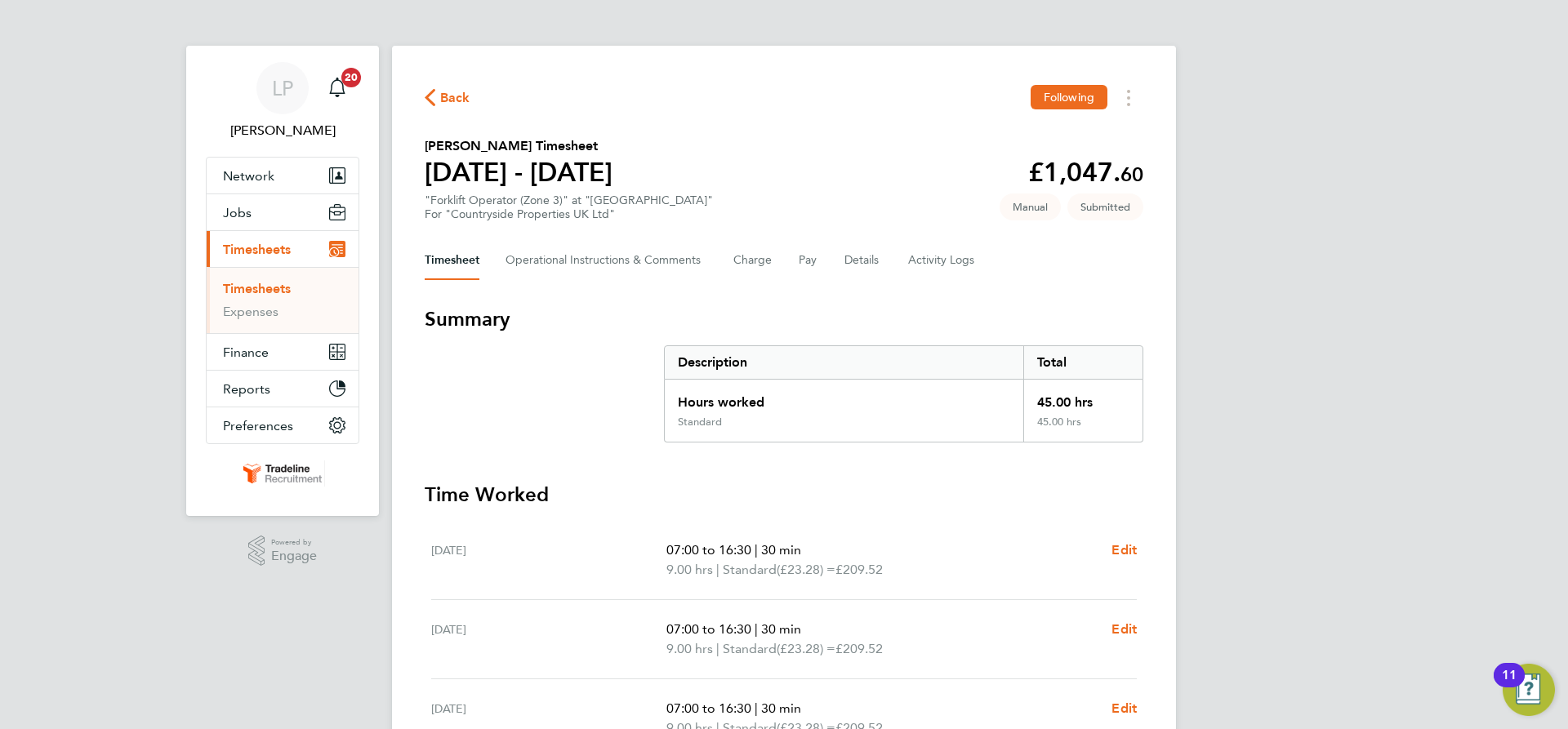
click at [279, 291] on link "Timesheets" at bounding box center [257, 289] width 68 height 15
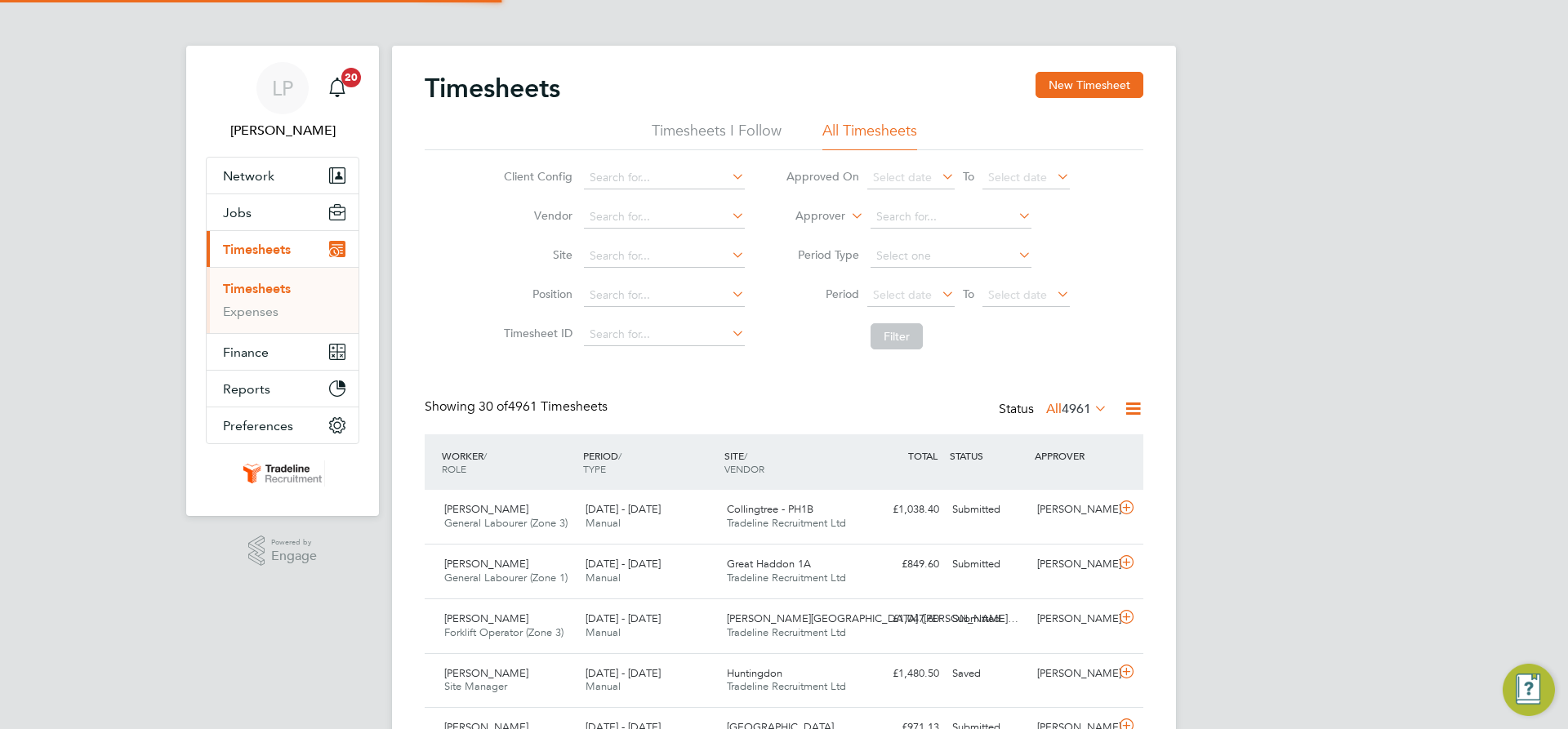
scroll to position [42, 142]
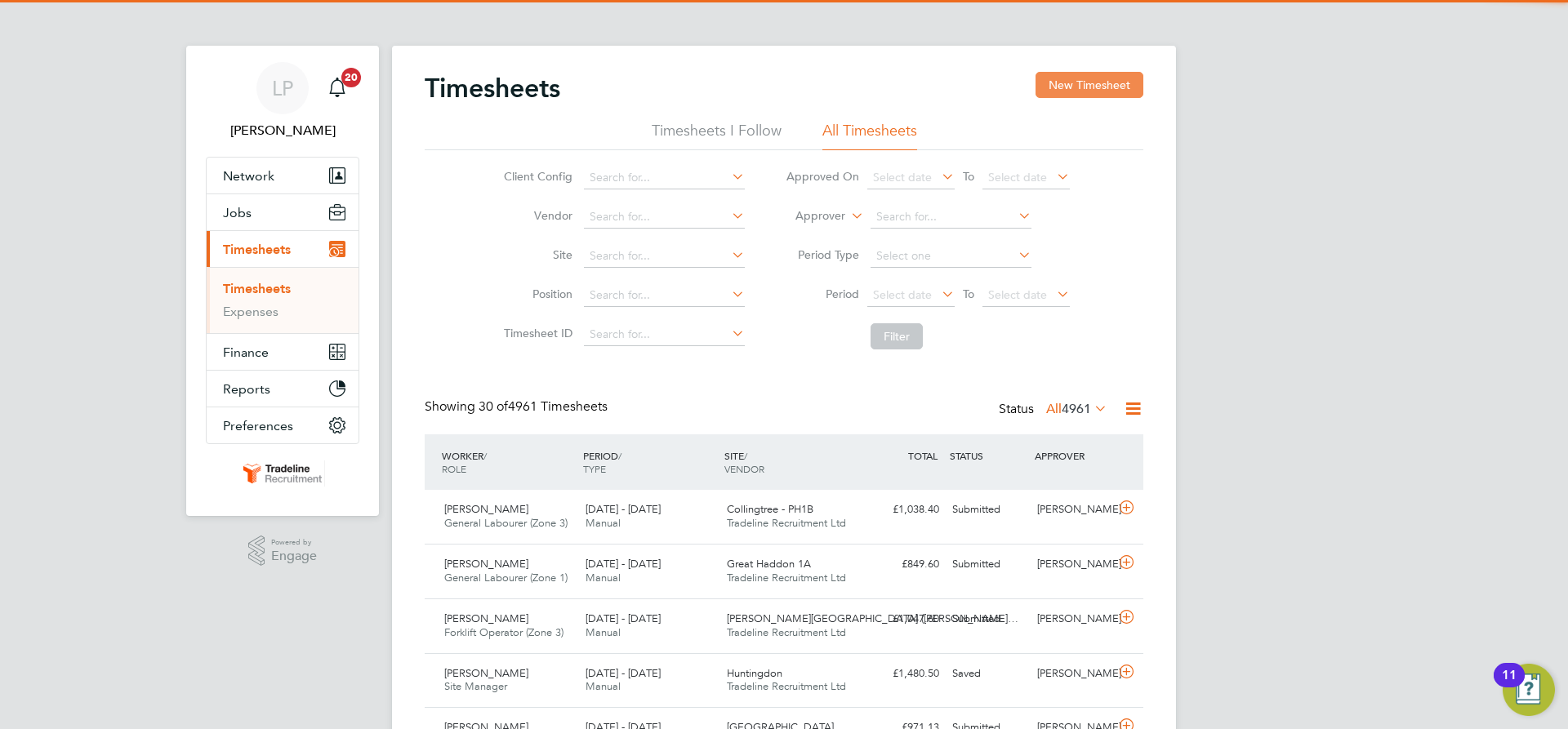
click at [1056, 83] on button "New Timesheet" at bounding box center [1089, 84] width 108 height 26
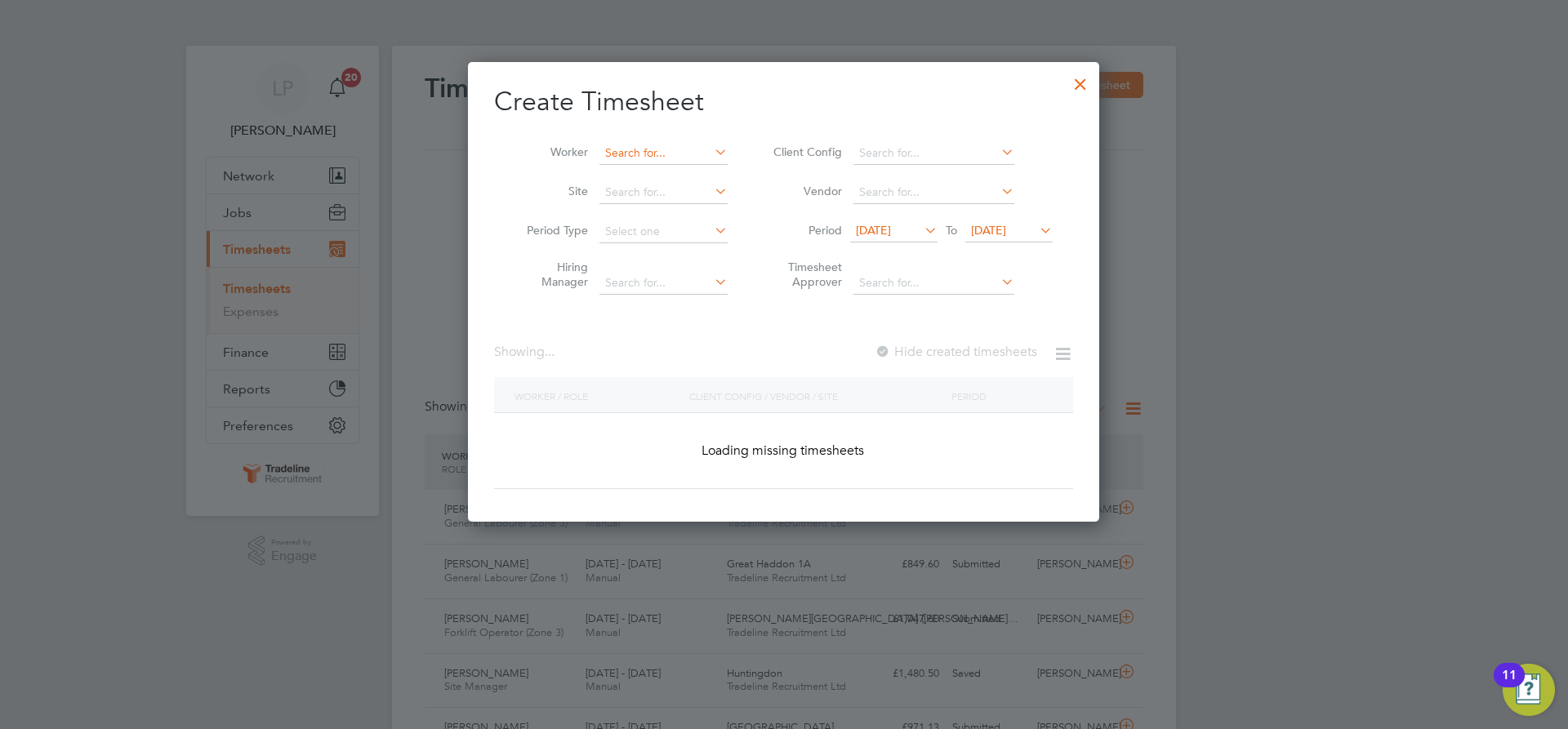
click at [654, 153] on input at bounding box center [662, 153] width 128 height 23
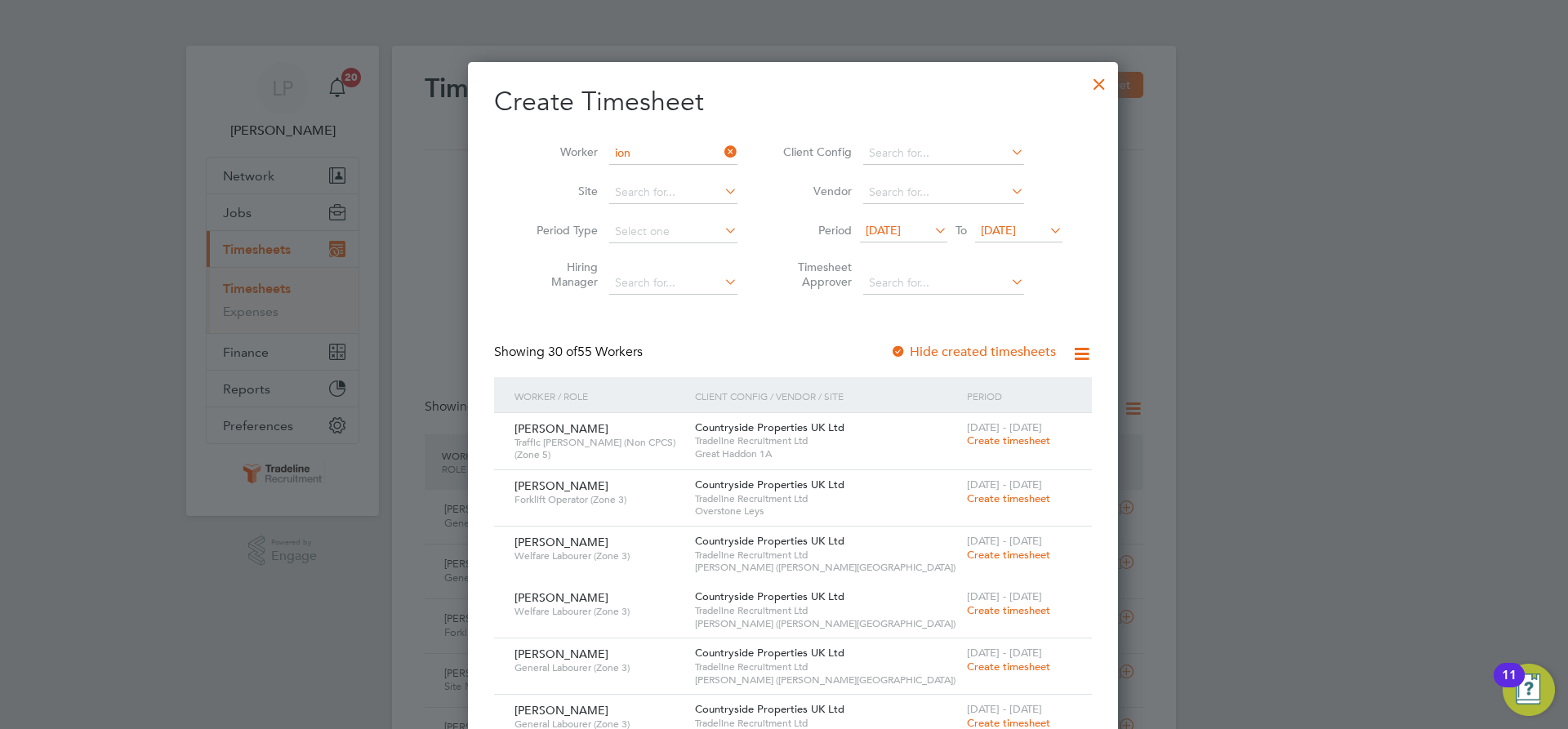
click at [661, 321] on li "[PERSON_NAME] escu" at bounding box center [672, 330] width 148 height 22
type input "[PERSON_NAME]"
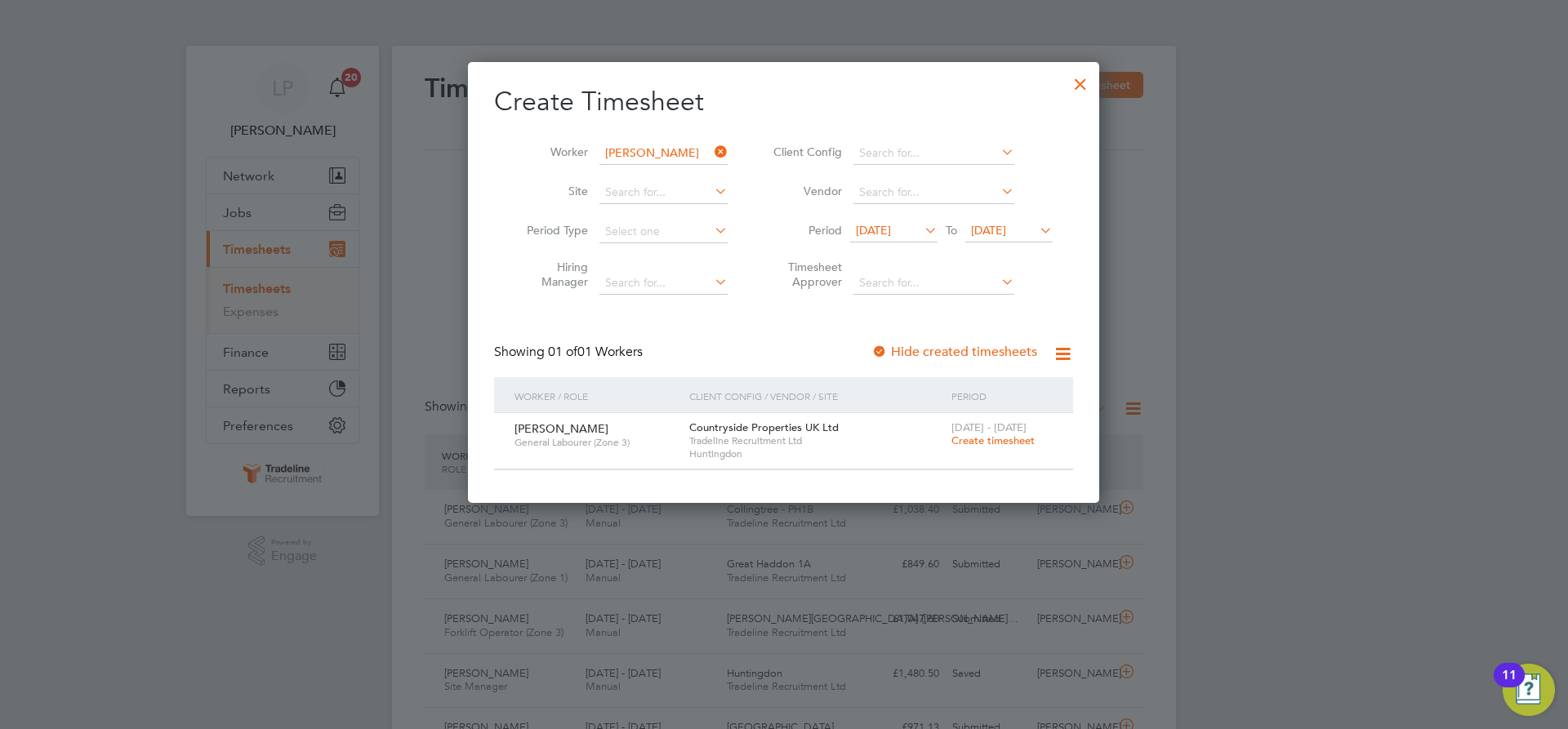
click at [989, 443] on span "Create timesheet" at bounding box center [993, 440] width 83 height 14
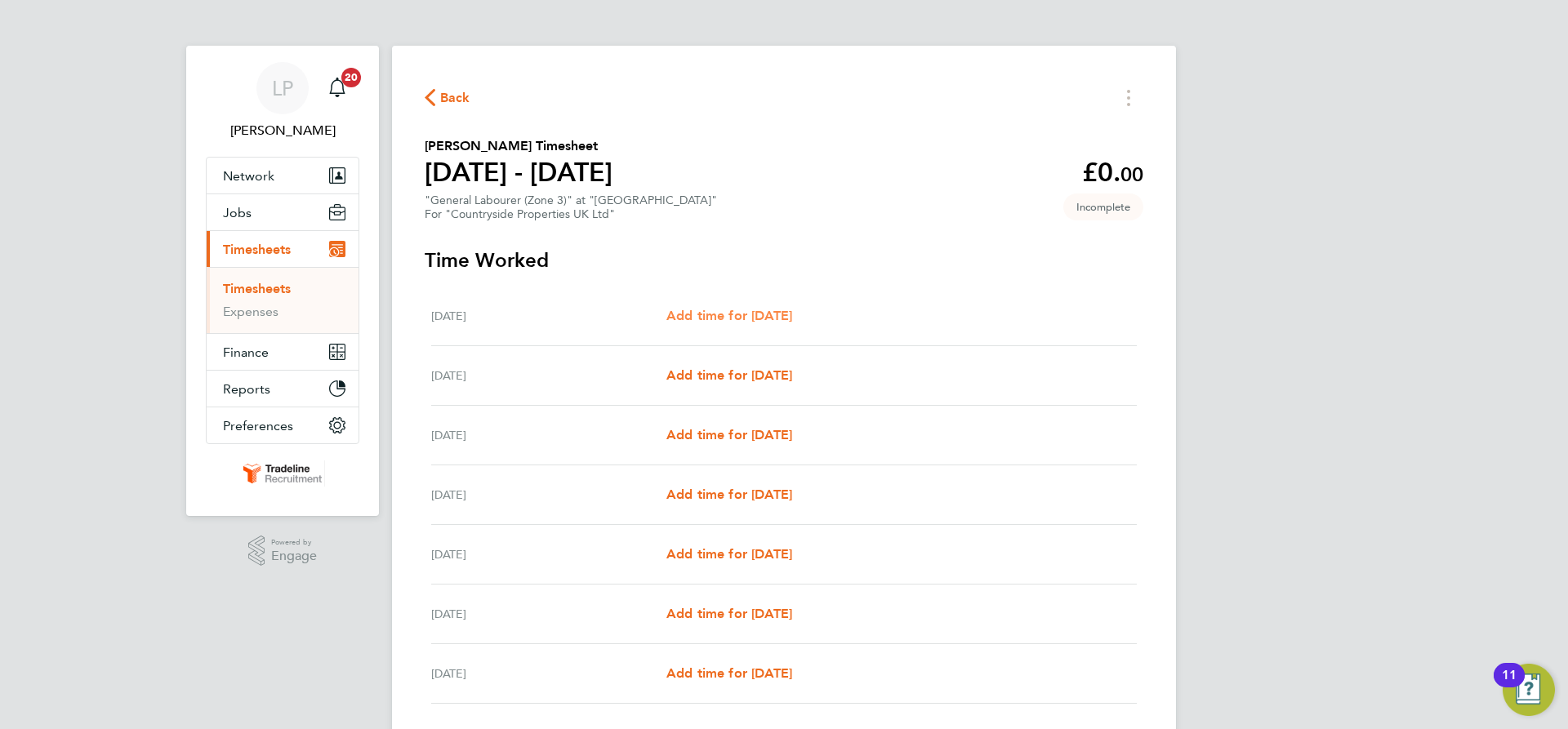
click at [735, 314] on span "Add time for [DATE]" at bounding box center [729, 315] width 126 height 15
select select "30"
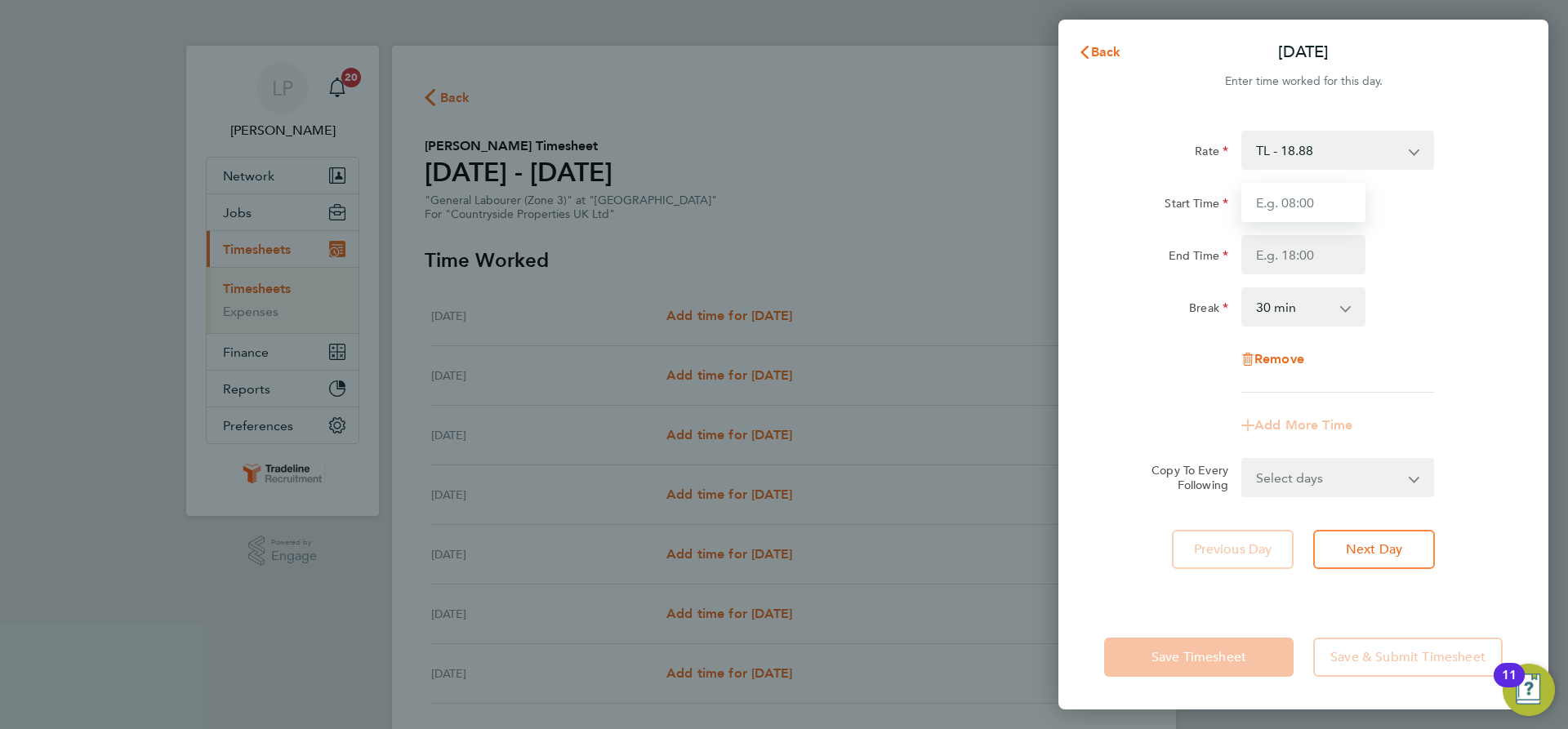
click at [1309, 204] on input "Start Time" at bounding box center [1303, 202] width 124 height 39
type input "07:00"
drag, startPoint x: 1317, startPoint y: 259, endPoint x: 1318, endPoint y: 273, distance: 14.0
click at [1317, 259] on input "End Time" at bounding box center [1303, 254] width 124 height 39
type input "16:30"
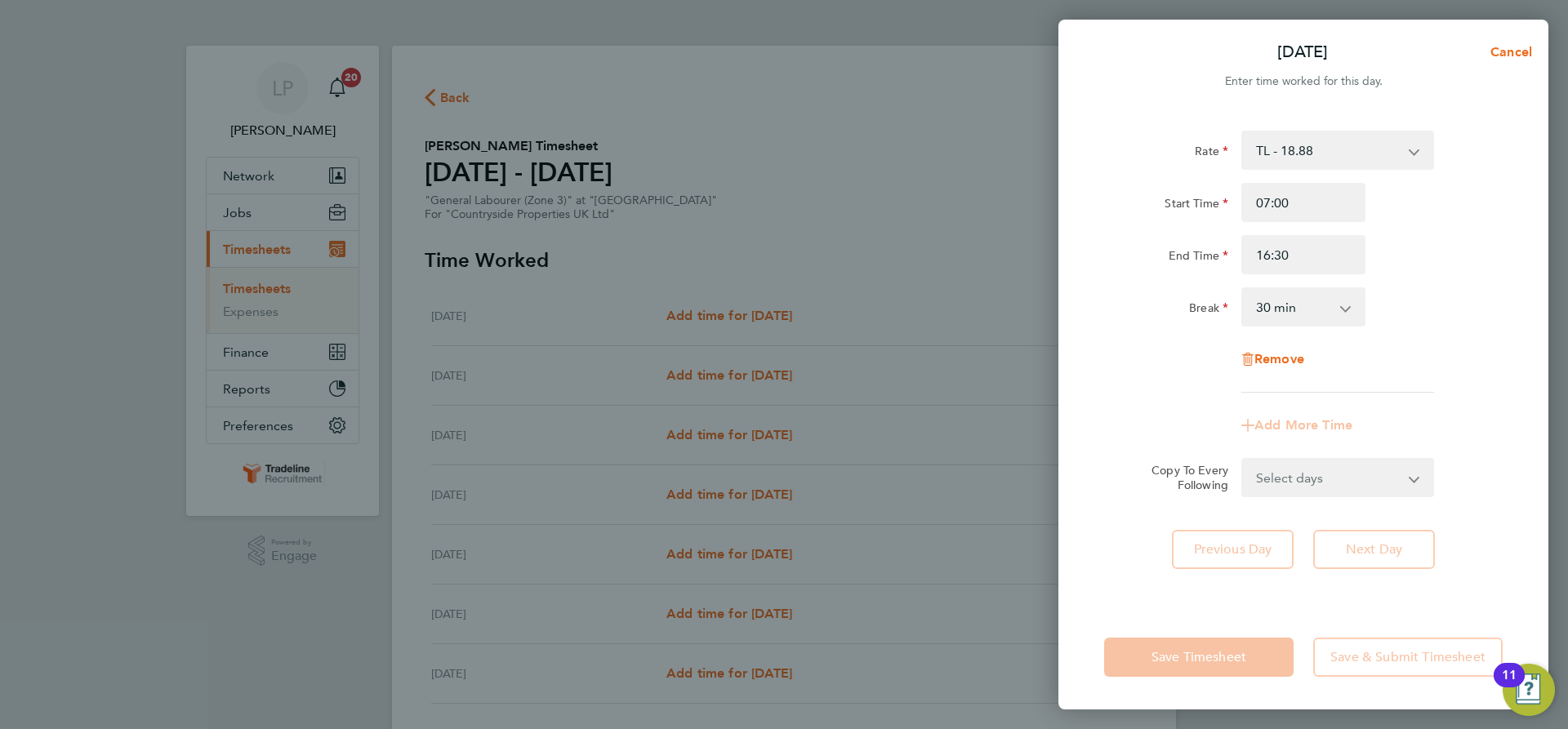
click at [1433, 352] on div "Rate TL - 18.88 Start Time 07:00 End Time 16:30 Break 0 min 15 min 30 min 45 mi…" at bounding box center [1302, 261] width 398 height 262
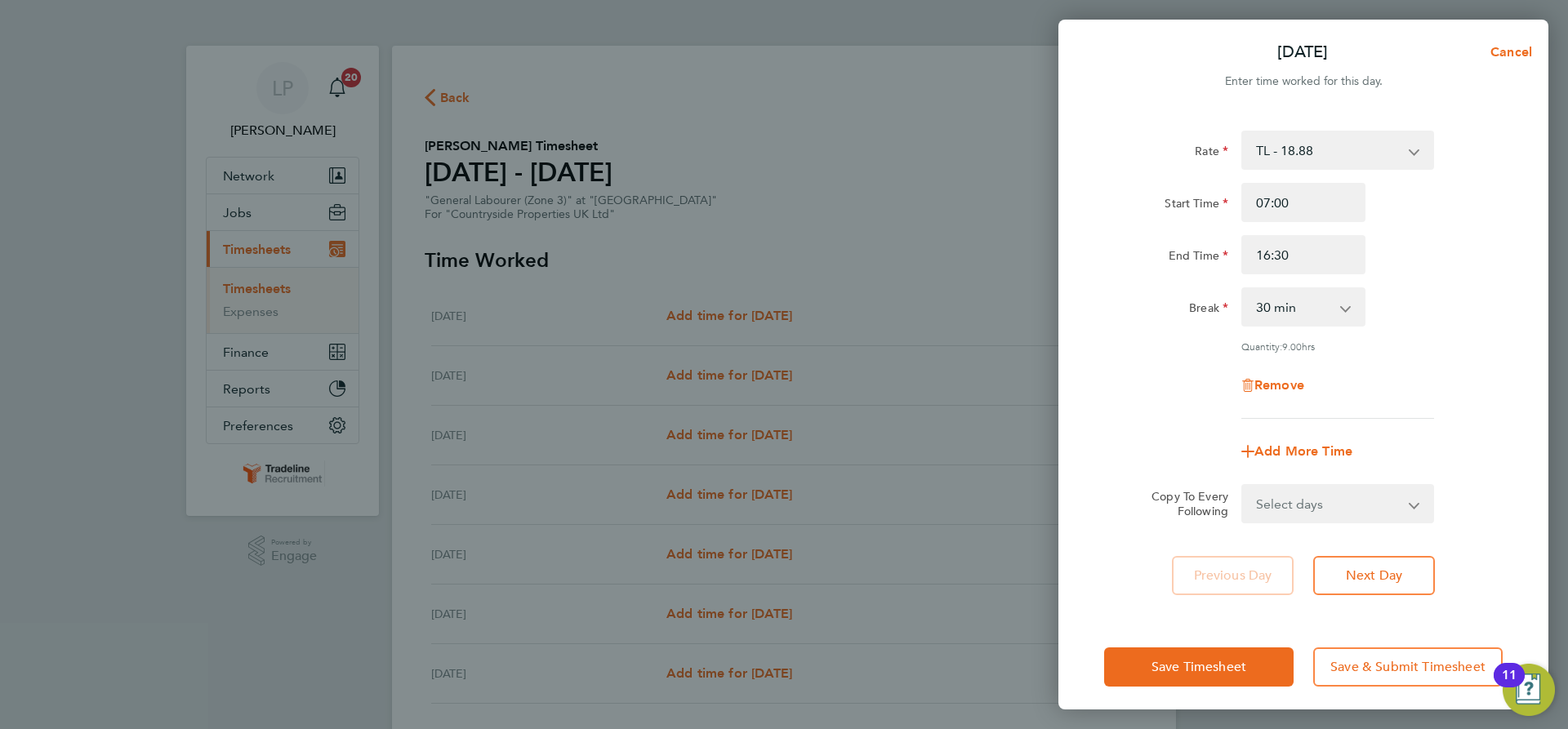
click at [1415, 504] on app-icon-cross-button at bounding box center [1424, 504] width 20 height 36
click at [1389, 498] on select "Select days Day Weekday (Mon-Fri) Weekend (Sat-Sun) [DATE] [DATE] [DATE] [DATE]…" at bounding box center [1328, 504] width 172 height 36
select select "WEEKDAY"
click at [1242, 486] on select "Select days Day Weekday (Mon-Fri) Weekend (Sat-Sun) [DATE] [DATE] [DATE] [DATE]…" at bounding box center [1328, 504] width 172 height 36
select select "[DATE]"
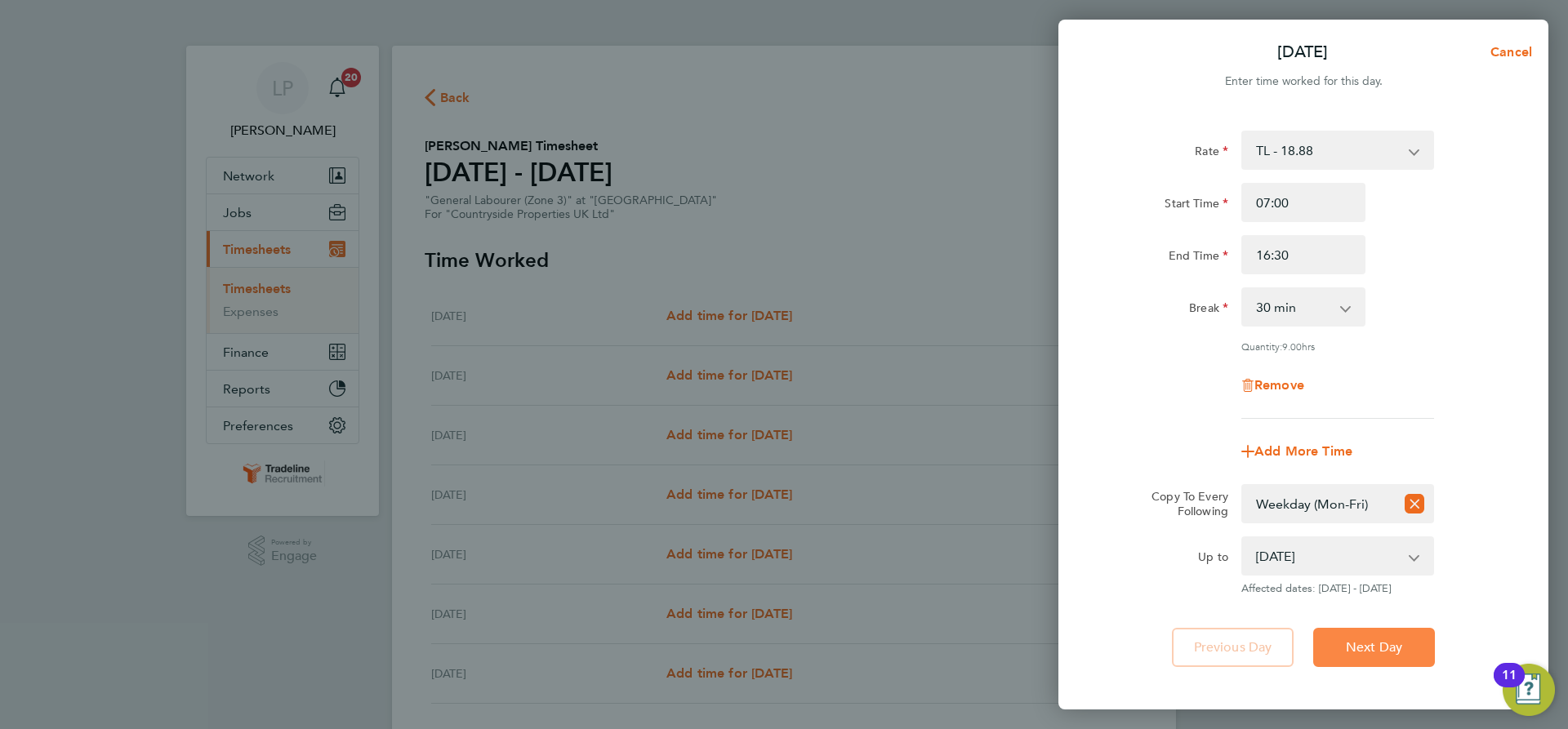
click at [1359, 648] on span "Next Day" at bounding box center [1374, 648] width 56 height 16
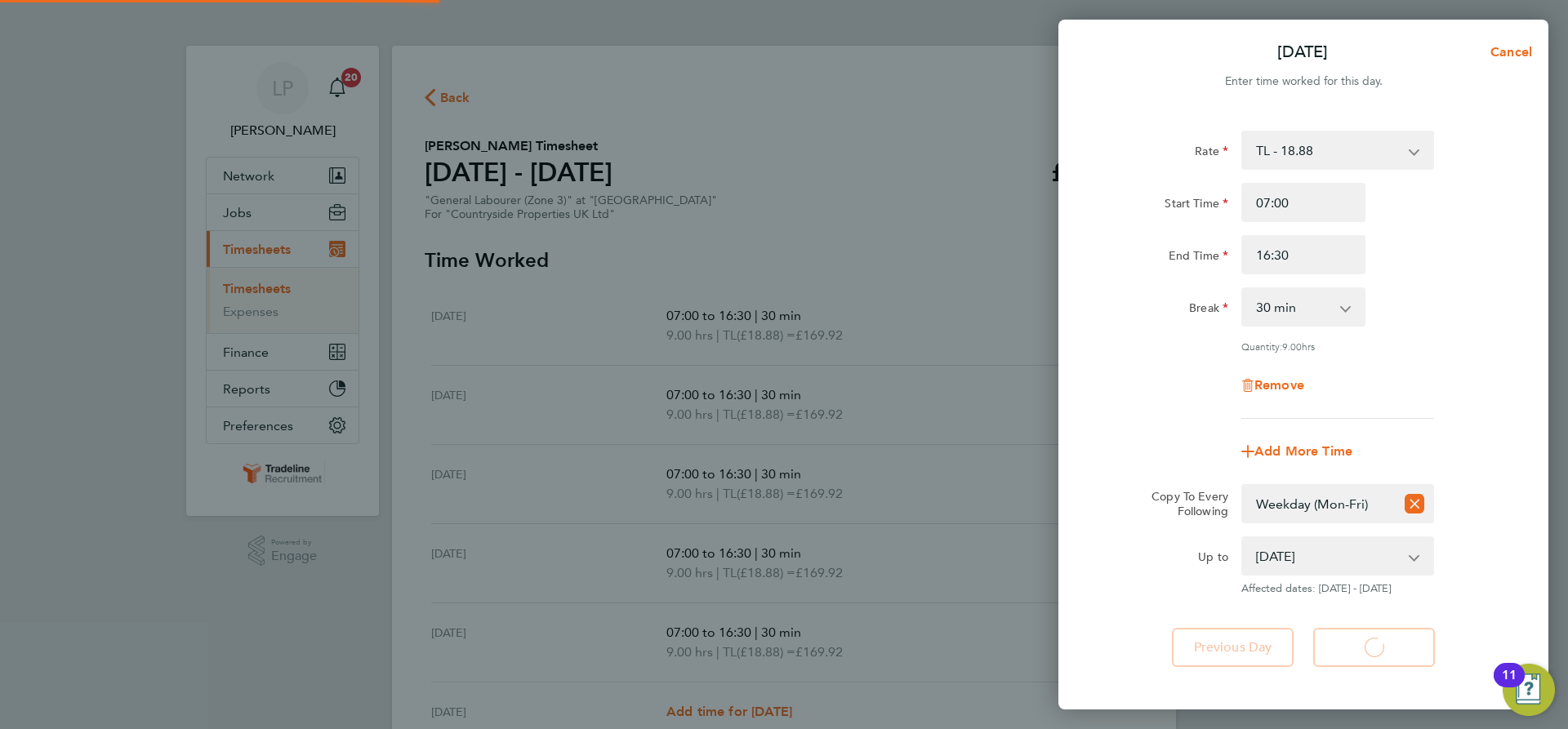
select select "30"
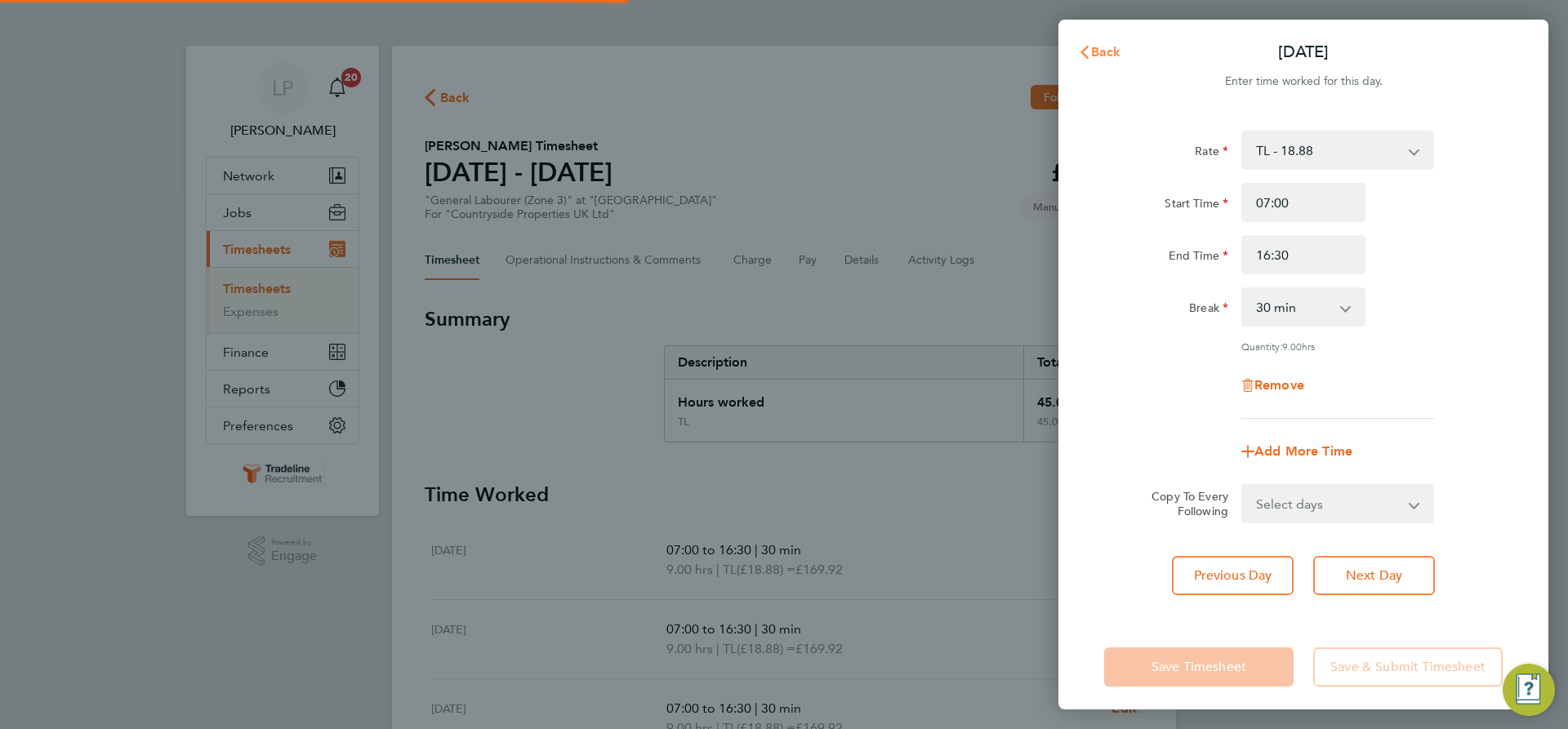
click at [1110, 50] on span "Back" at bounding box center [1105, 52] width 30 height 15
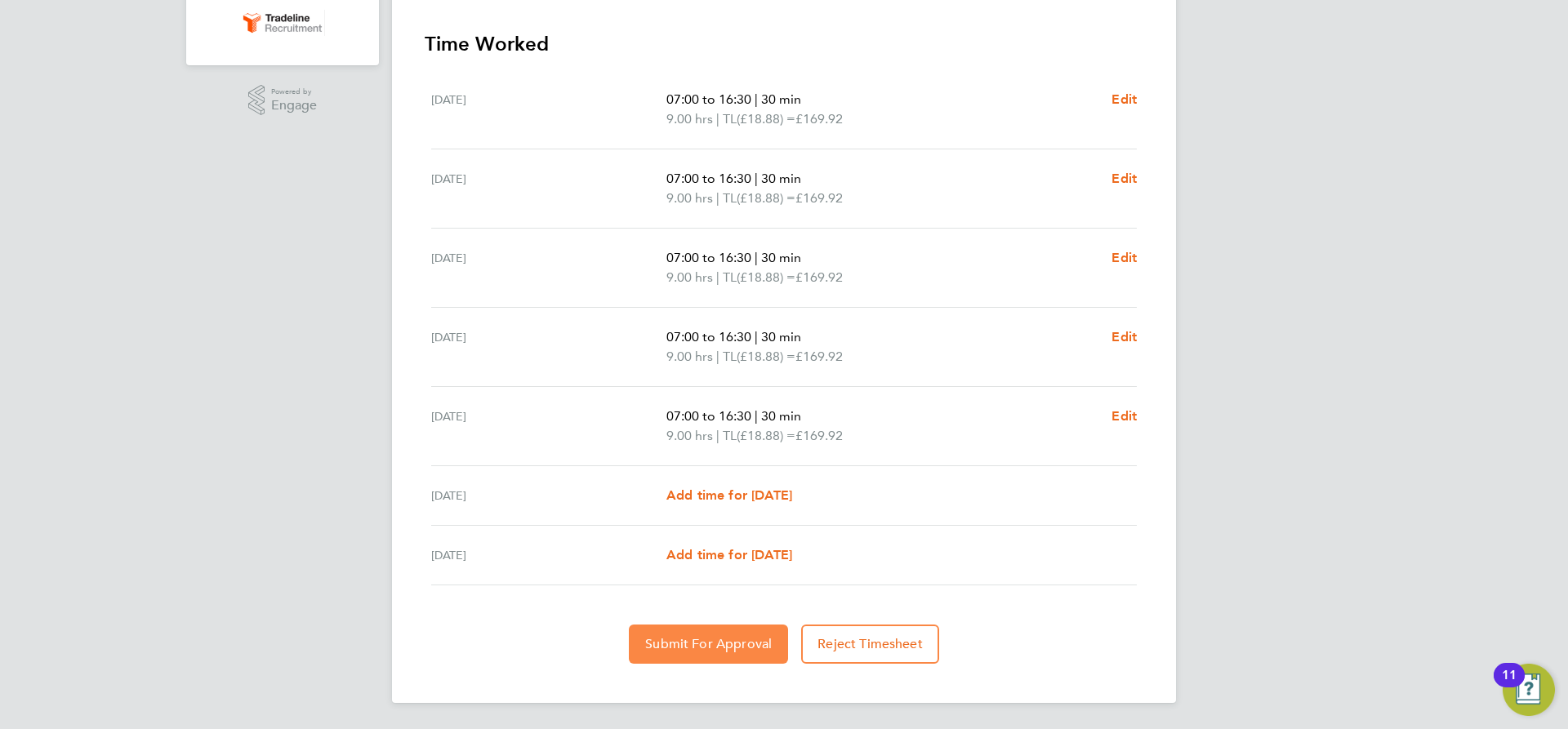
click at [699, 643] on span "Submit For Approval" at bounding box center [708, 645] width 126 height 16
